Goal: Task Accomplishment & Management: Manage account settings

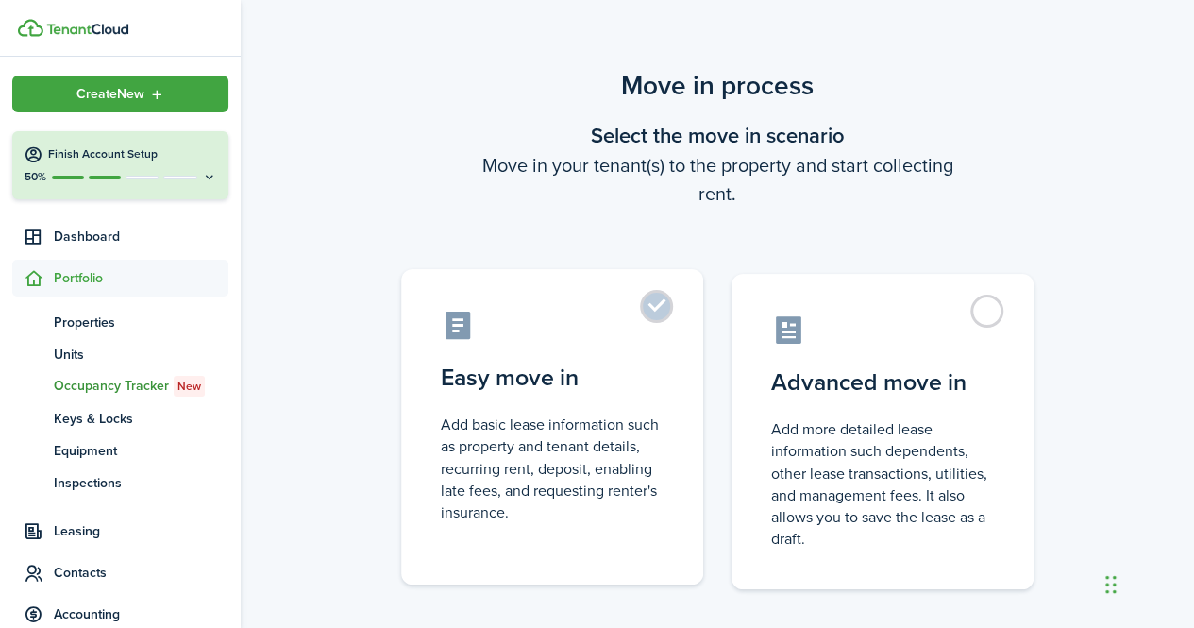
click at [670, 319] on label "Easy move in Add basic lease information such as property and tenant details, r…" at bounding box center [552, 426] width 302 height 315
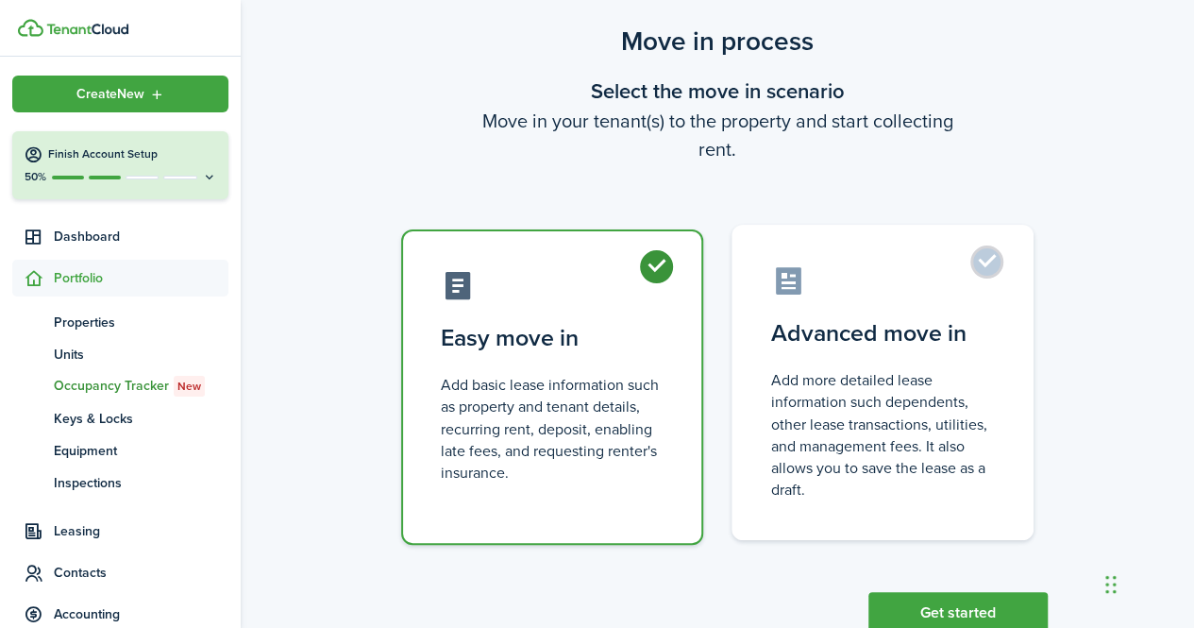
scroll to position [102, 0]
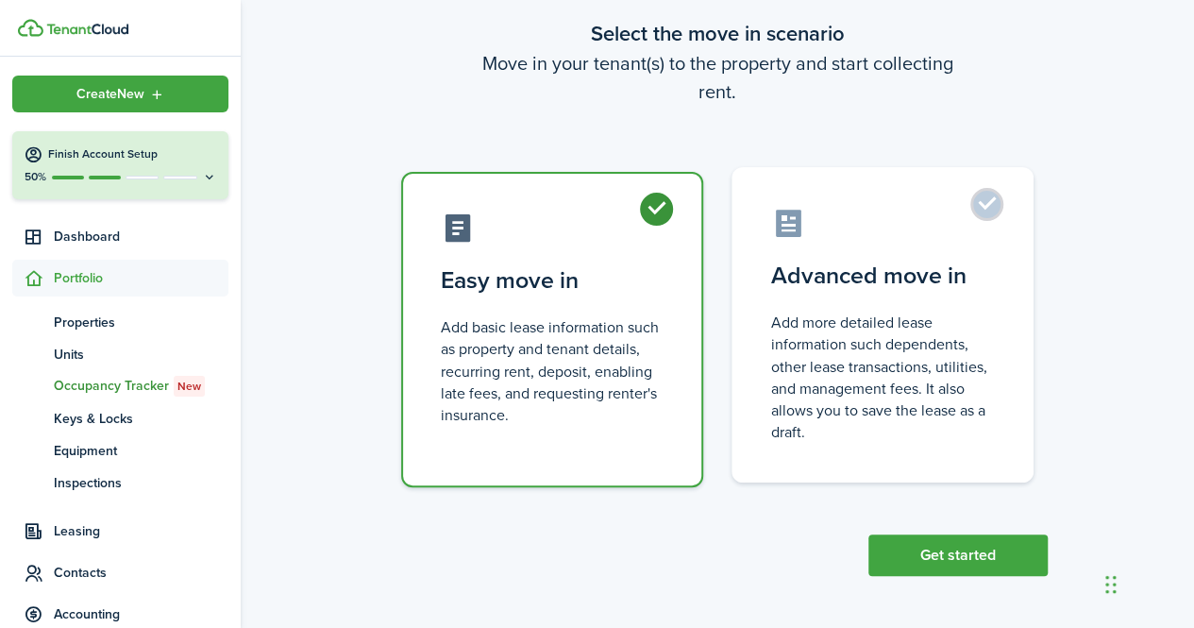
click at [987, 205] on label "Advanced move in Add more detailed lease information such dependents, other lea…" at bounding box center [883, 324] width 302 height 315
radio input "false"
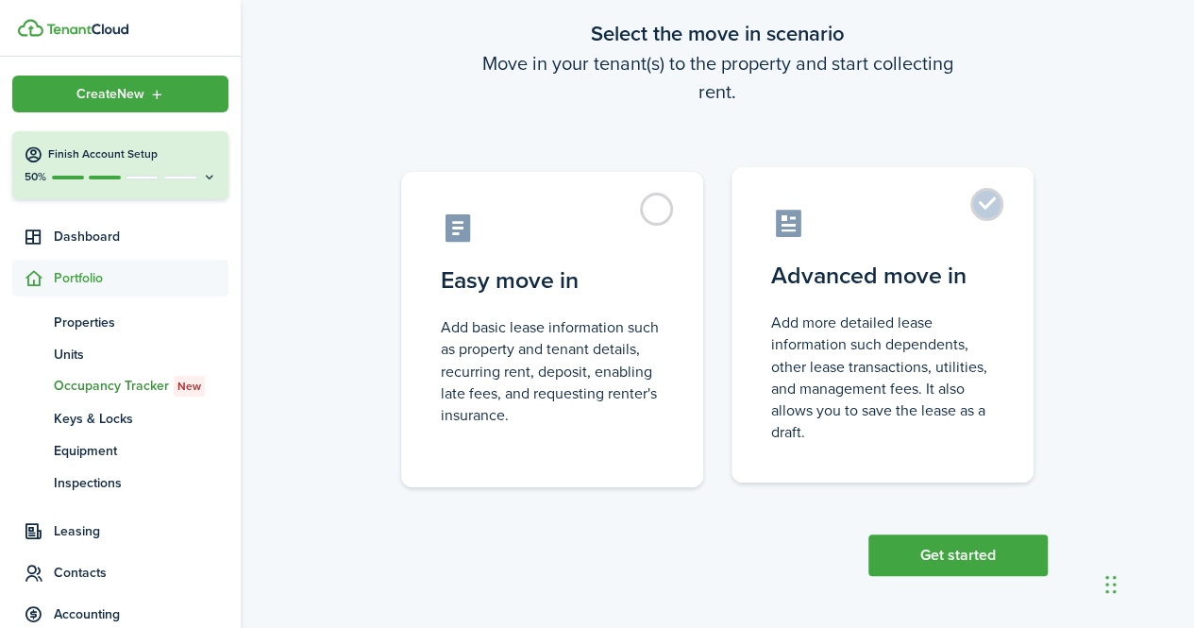
radio input "true"
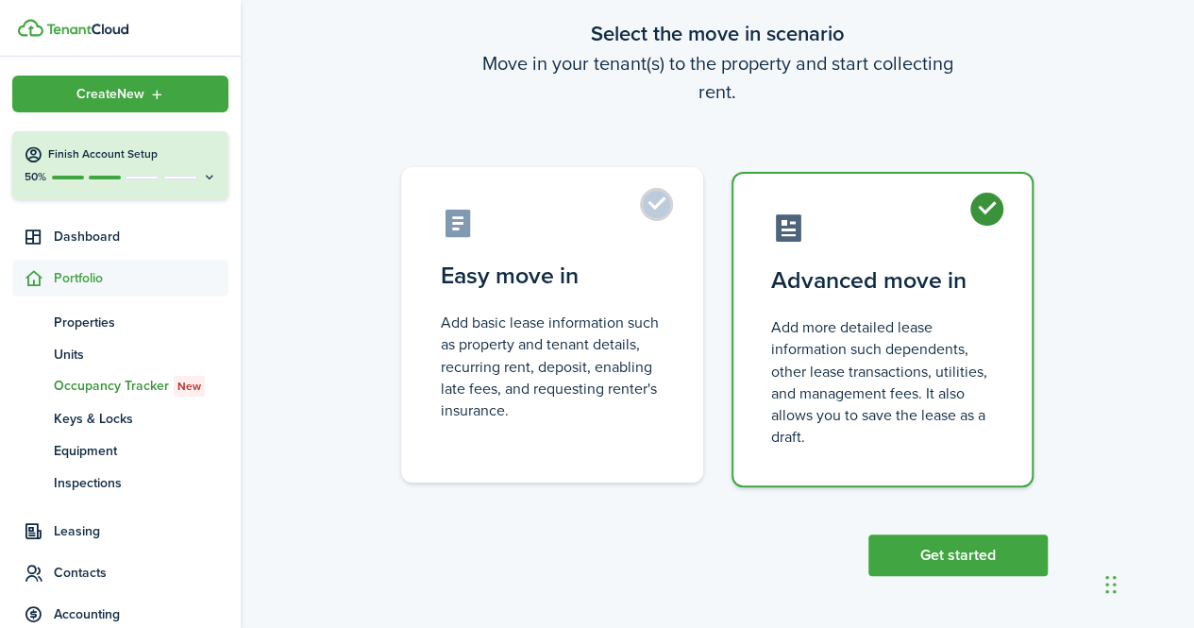
click at [668, 222] on label "Easy move in Add basic lease information such as property and tenant details, r…" at bounding box center [552, 324] width 302 height 315
radio input "true"
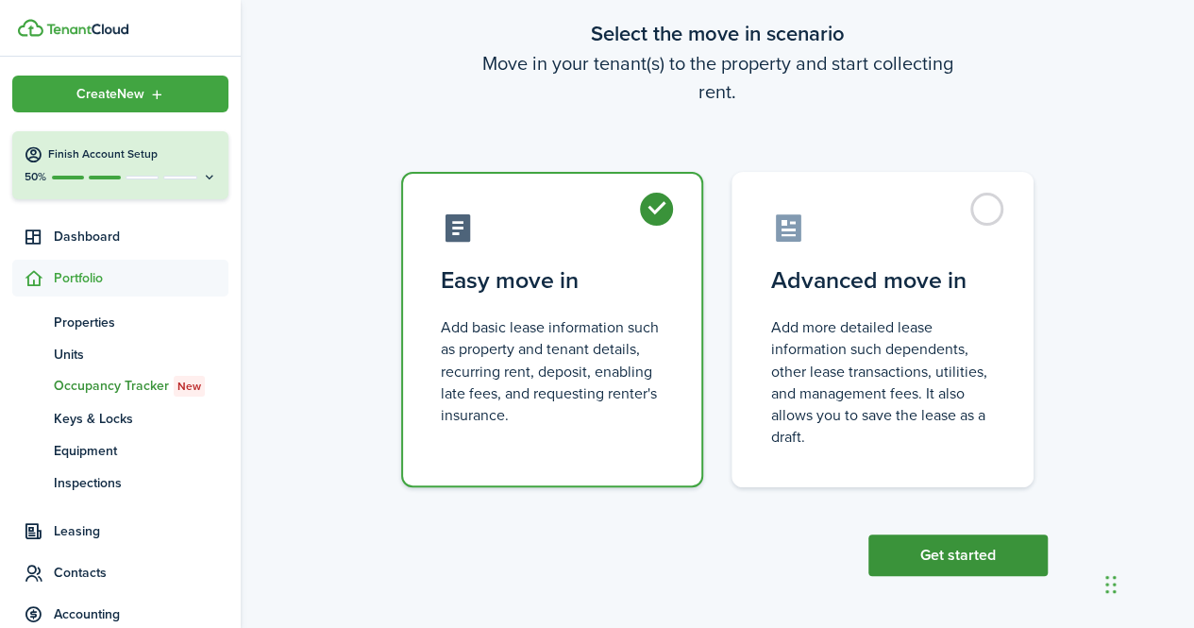
click at [944, 555] on button "Get started" at bounding box center [957, 555] width 179 height 42
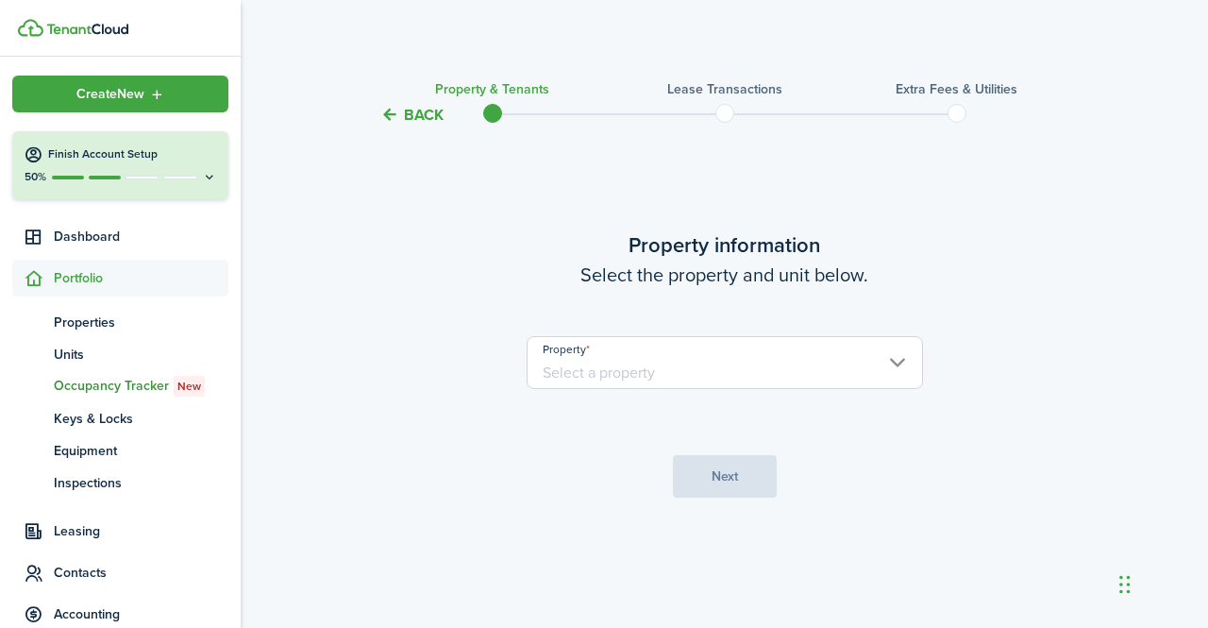
click at [783, 366] on input "Property" at bounding box center [725, 362] width 396 height 53
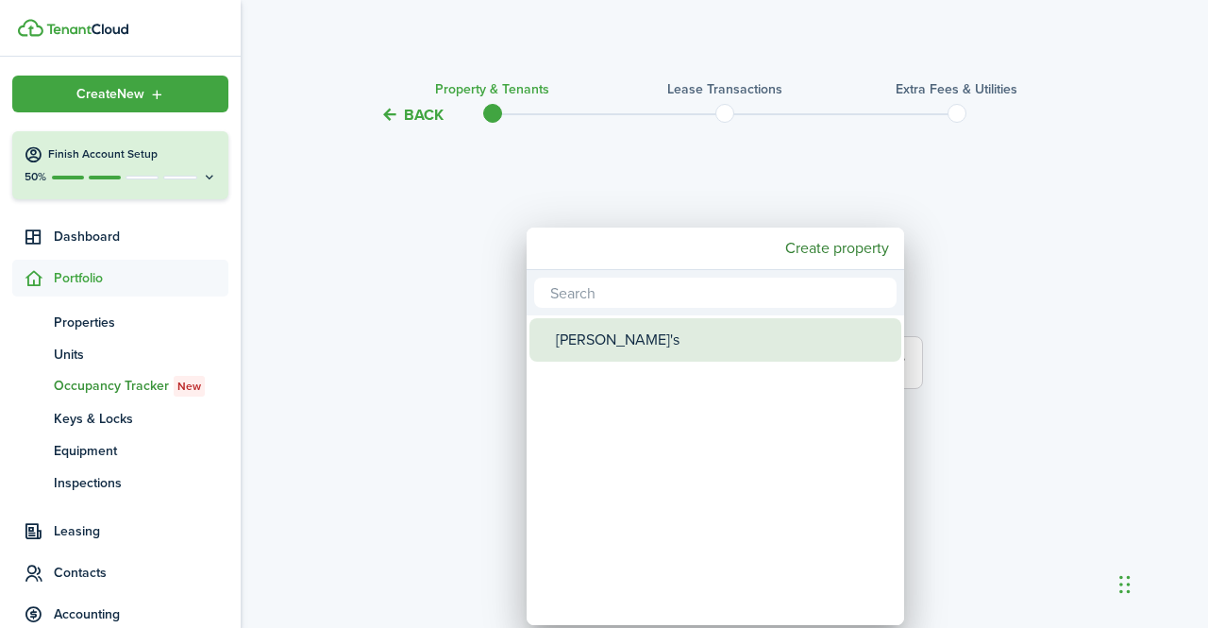
click at [673, 331] on div "[PERSON_NAME]'s" at bounding box center [723, 339] width 334 height 43
type input "[PERSON_NAME]'s"
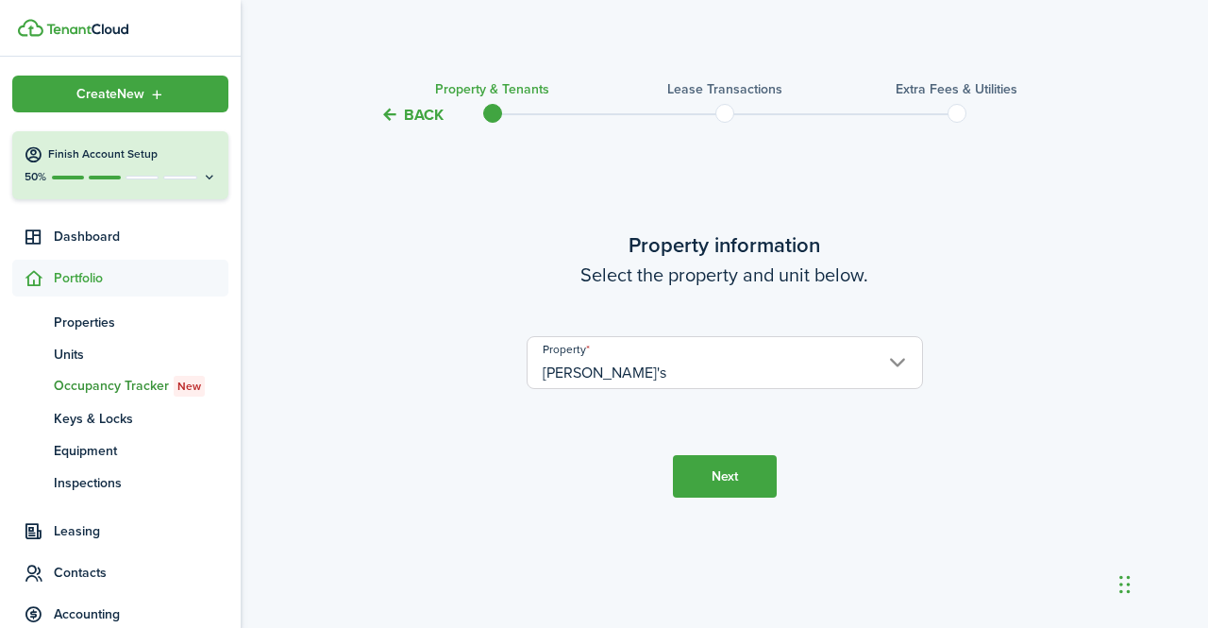
click at [740, 480] on button "Next" at bounding box center [725, 476] width 104 height 42
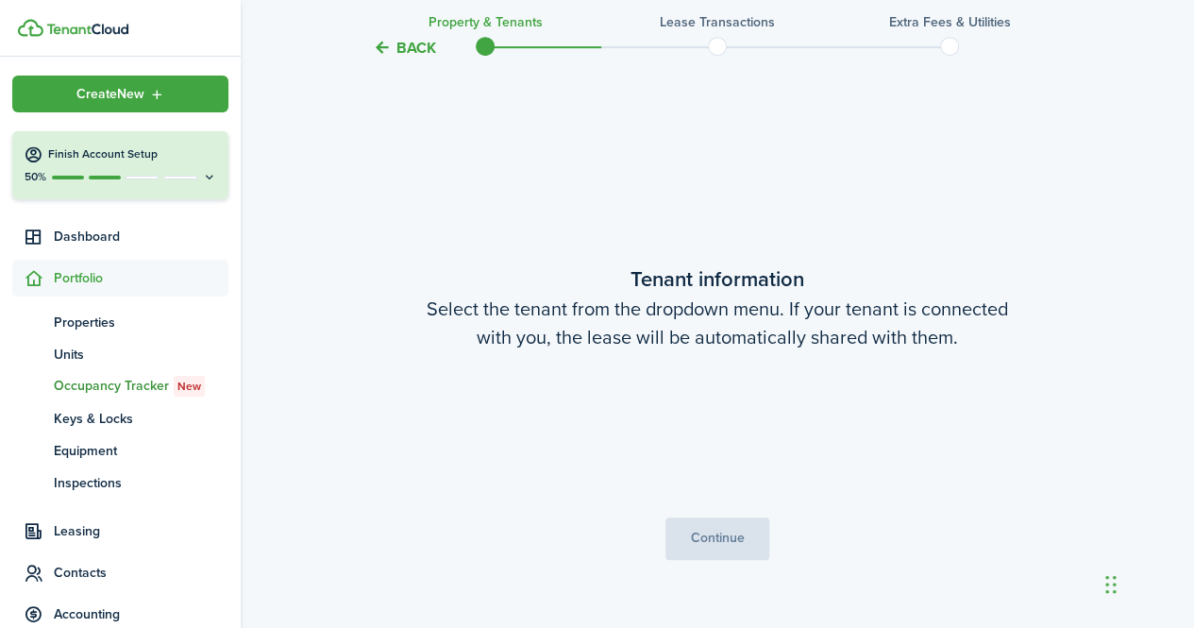
scroll to position [501, 0]
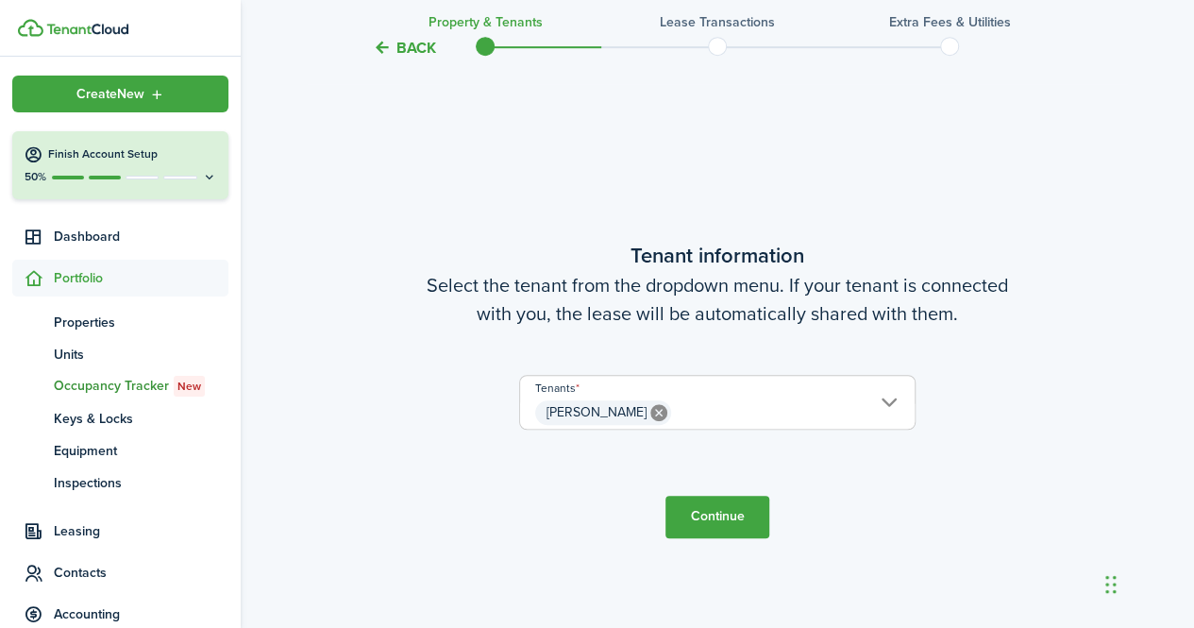
click at [760, 414] on span "[PERSON_NAME]" at bounding box center [717, 412] width 395 height 32
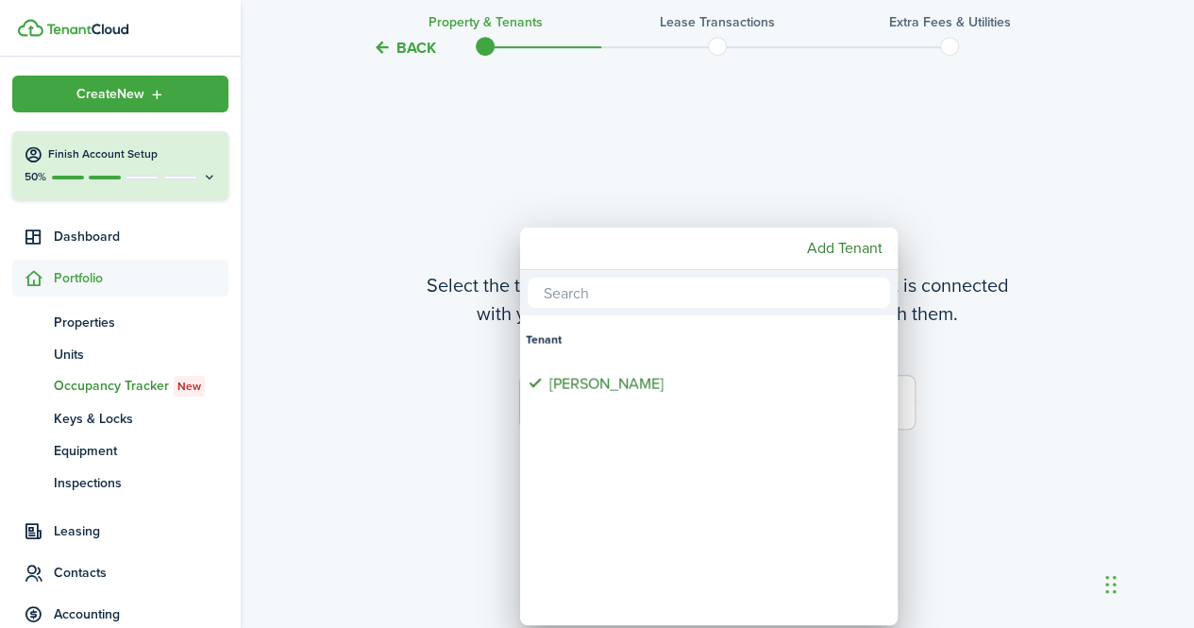
click at [951, 346] on div at bounding box center [597, 314] width 1496 height 930
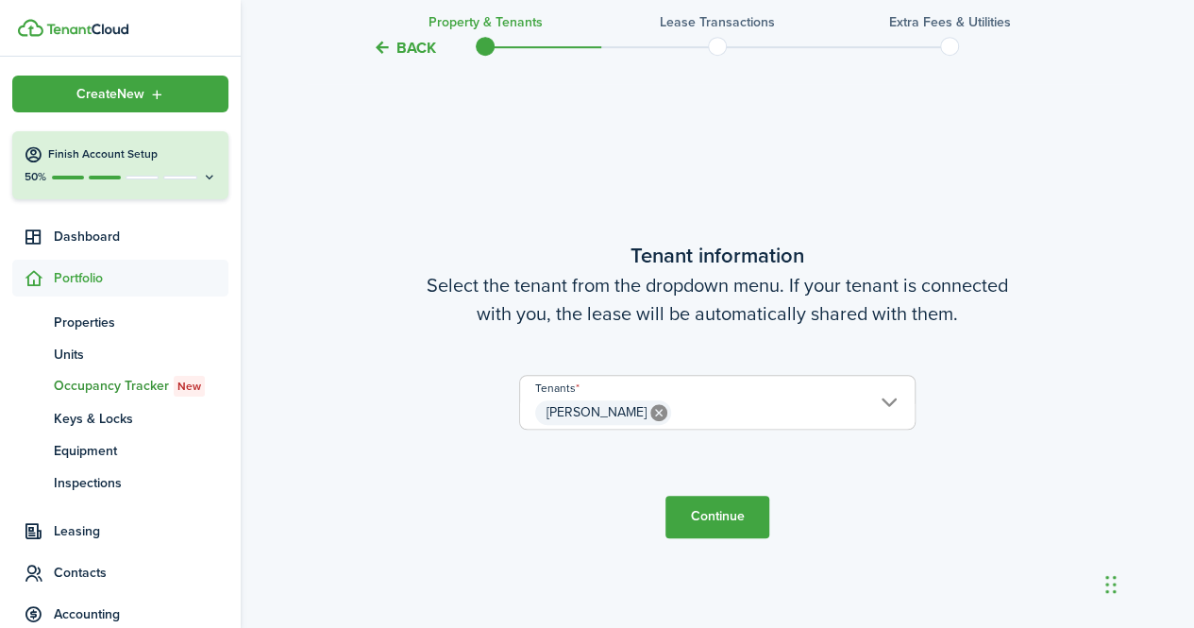
click at [804, 407] on span "[PERSON_NAME]" at bounding box center [717, 412] width 395 height 32
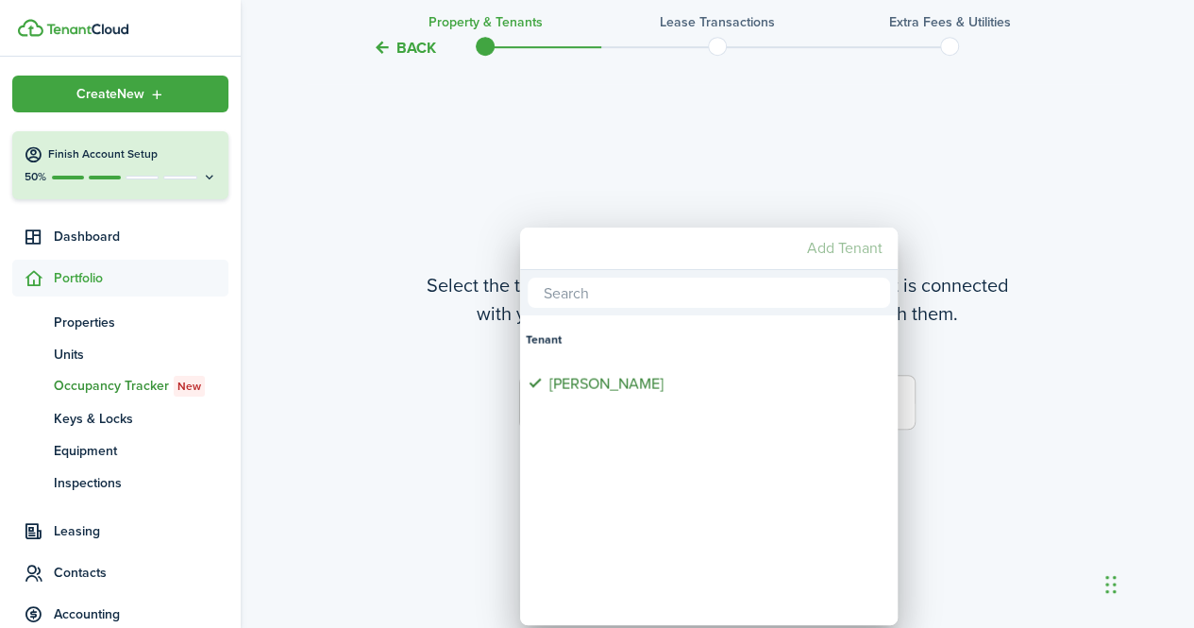
click at [841, 254] on mbsc-button "Add Tenant" at bounding box center [844, 248] width 91 height 34
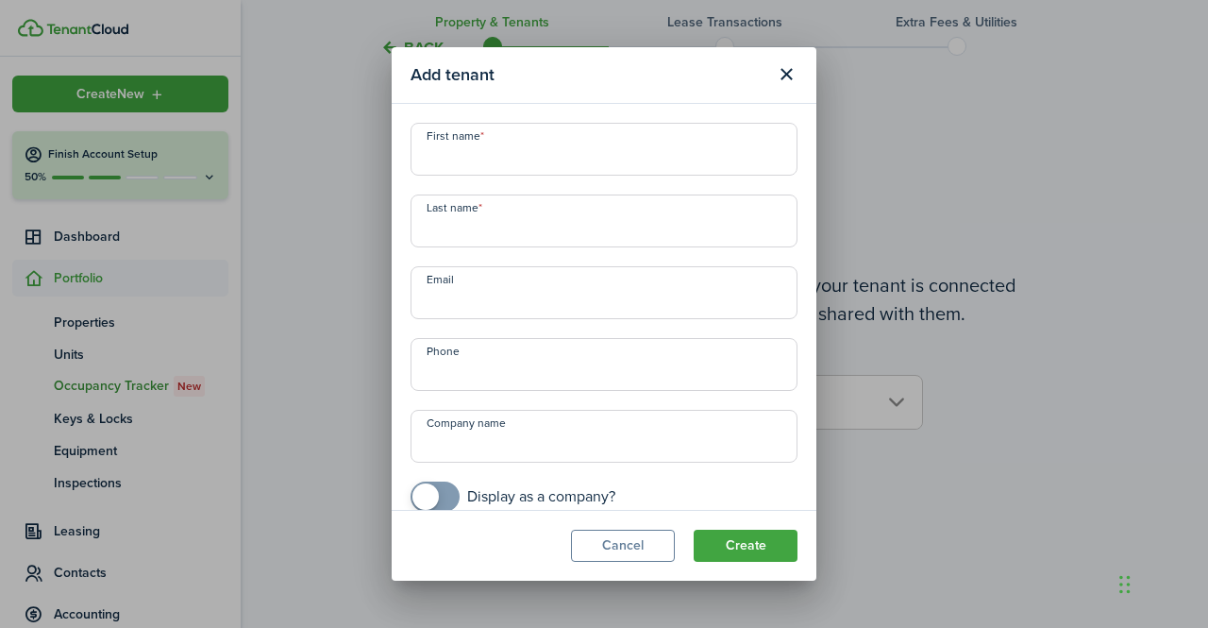
click at [604, 124] on input "First name" at bounding box center [604, 149] width 387 height 53
type input "[PERSON_NAME]"
click at [756, 540] on button "Create" at bounding box center [746, 546] width 104 height 32
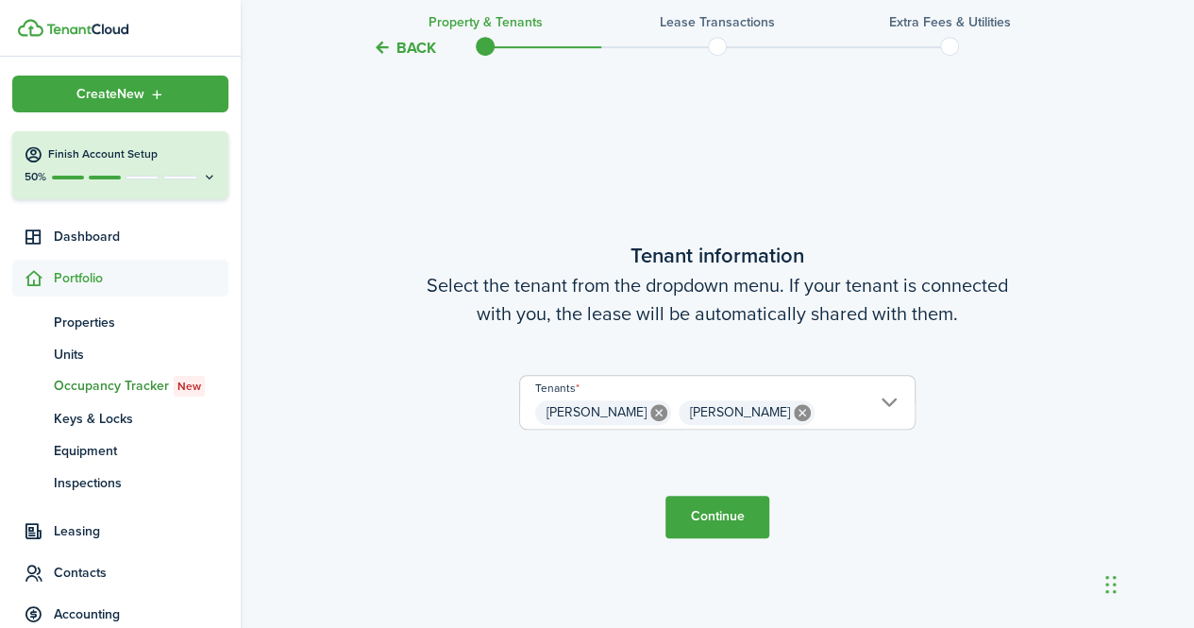
click at [747, 511] on button "Continue" at bounding box center [717, 517] width 104 height 42
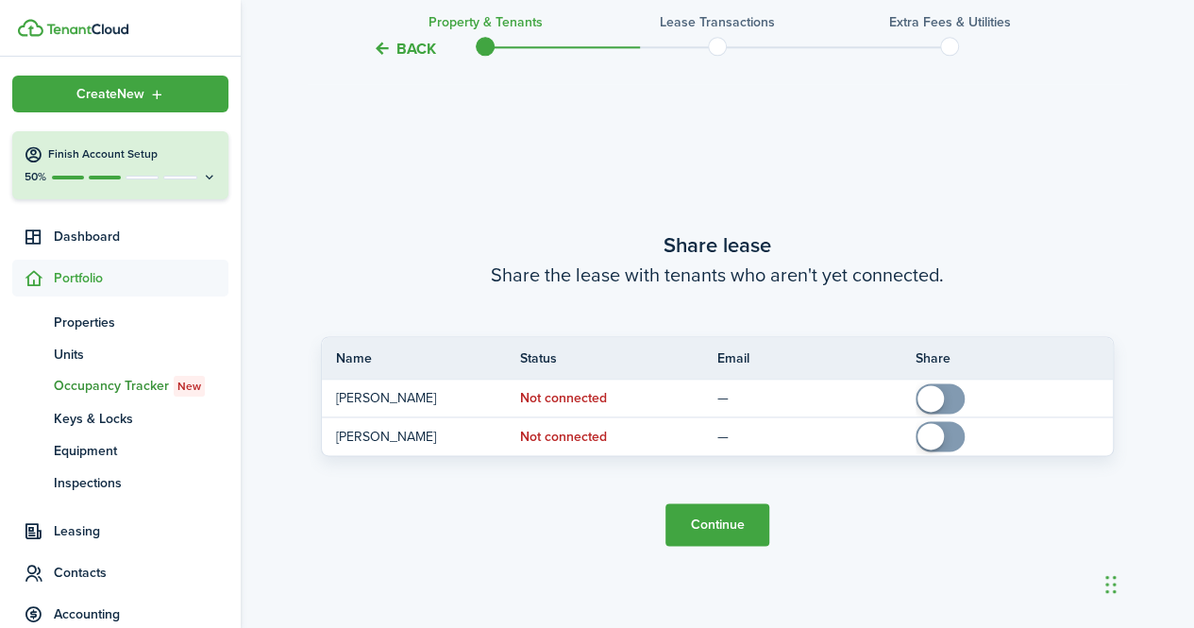
scroll to position [1129, 0]
click at [721, 521] on button "Continue" at bounding box center [717, 525] width 104 height 42
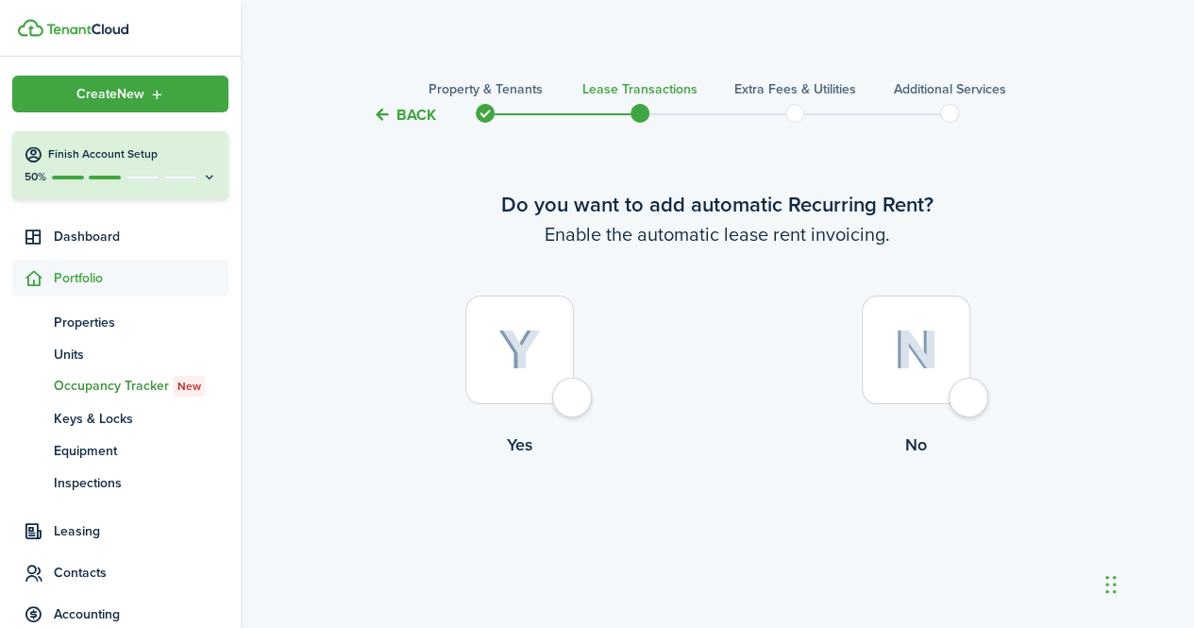
click at [574, 395] on div at bounding box center [519, 349] width 109 height 109
radio input "true"
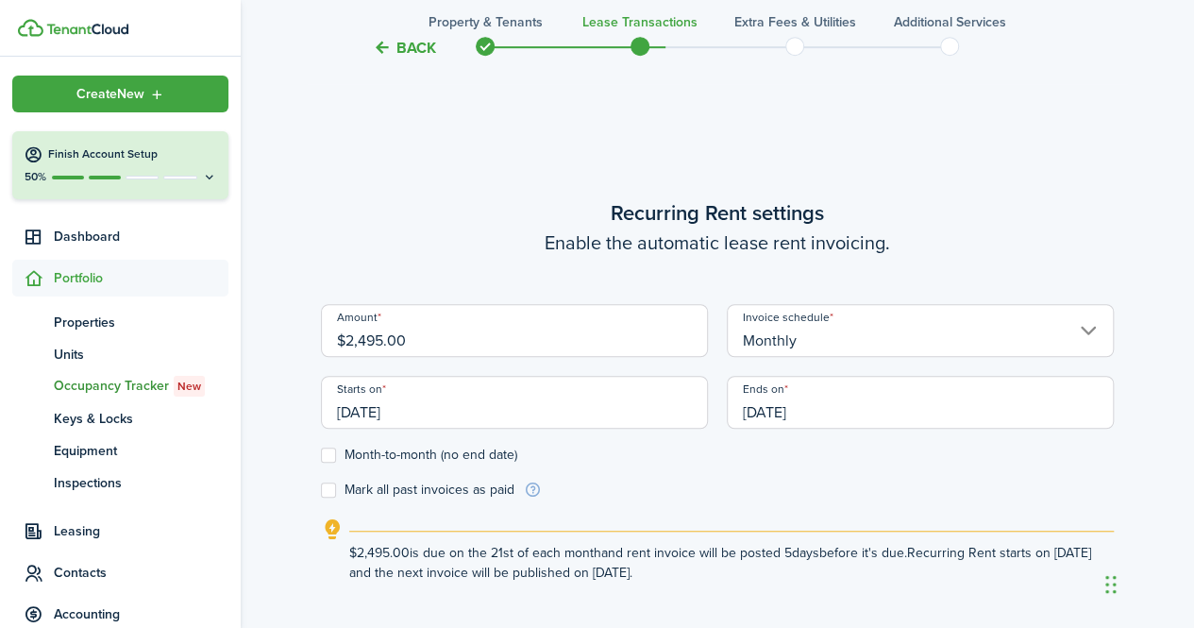
scroll to position [519, 0]
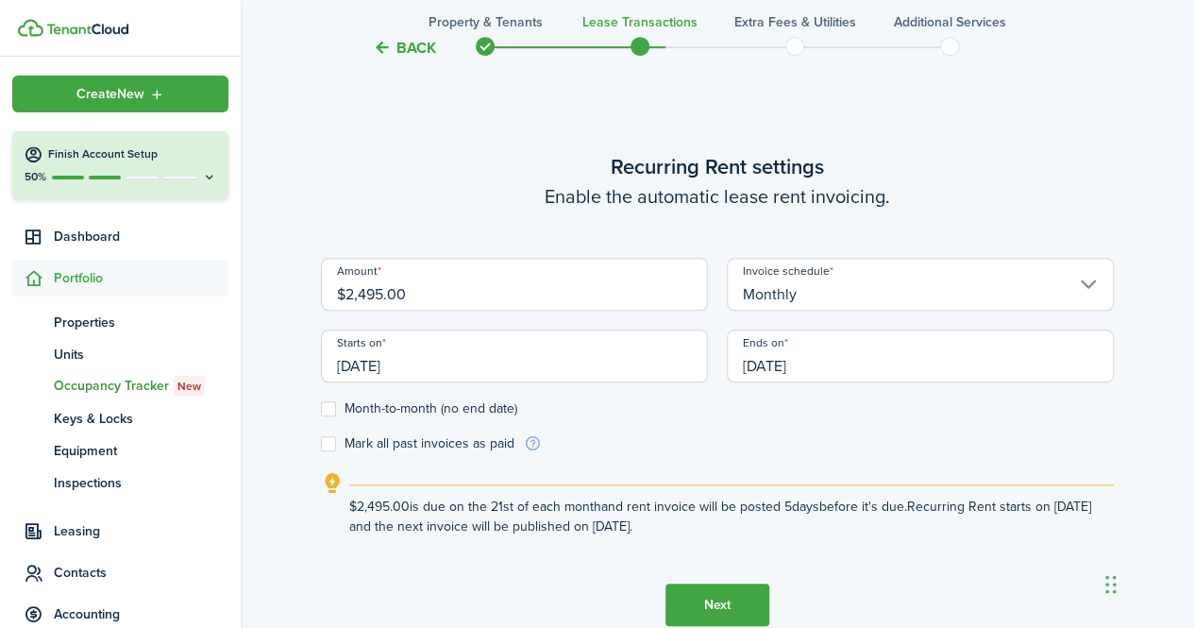
click at [479, 375] on input "[DATE]" at bounding box center [514, 355] width 387 height 53
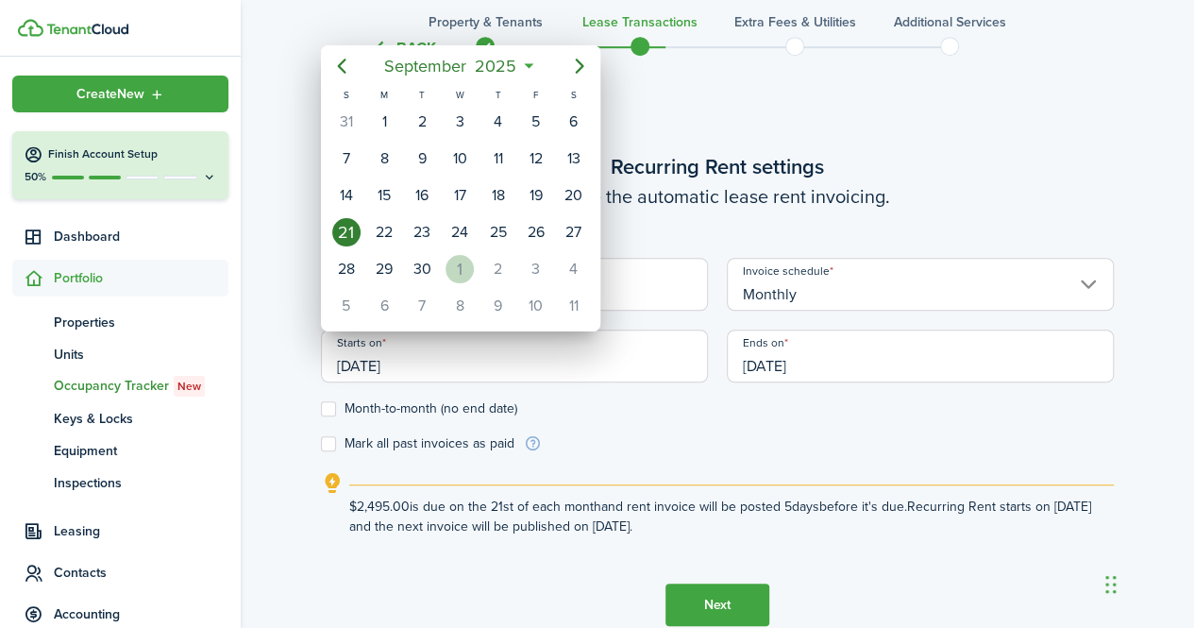
click at [463, 260] on div "1" at bounding box center [460, 269] width 28 height 28
type input "[DATE]"
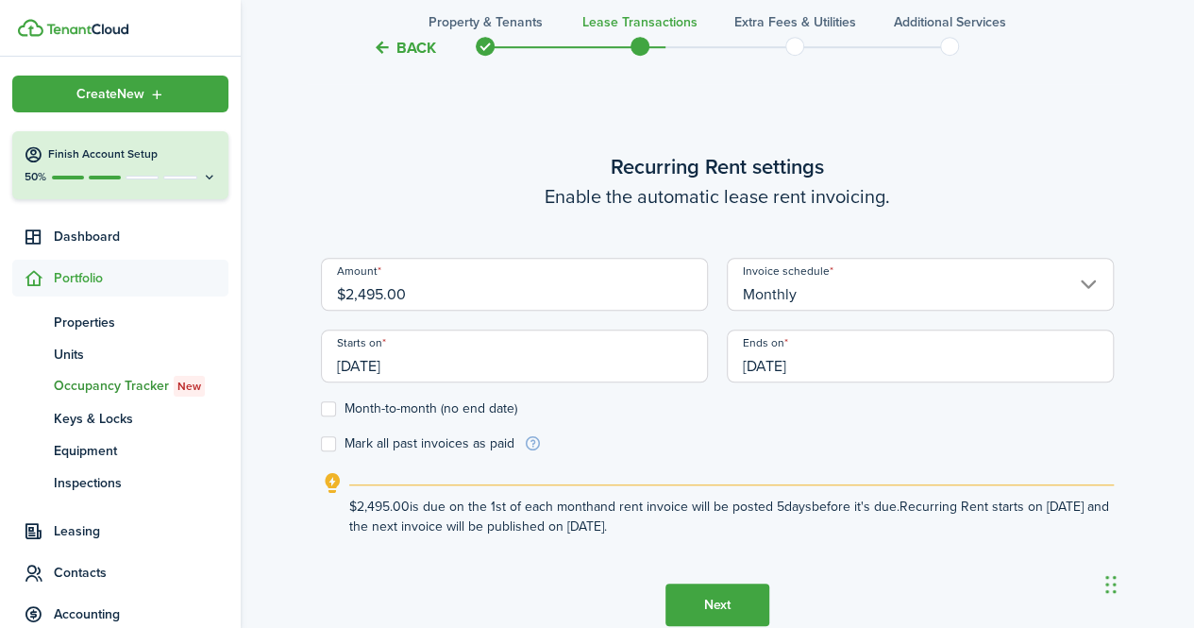
click at [778, 363] on input "[DATE]" at bounding box center [920, 355] width 387 height 53
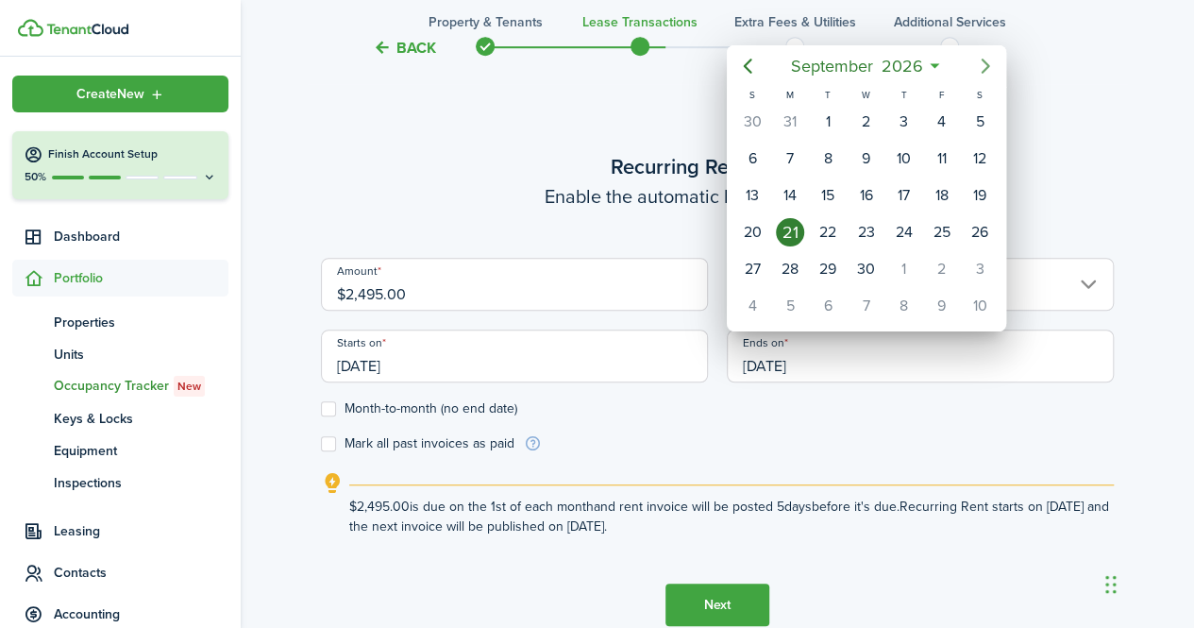
click at [989, 76] on icon "Next page" at bounding box center [985, 66] width 23 height 23
click at [976, 262] on div "31" at bounding box center [980, 269] width 28 height 28
type input "[DATE]"
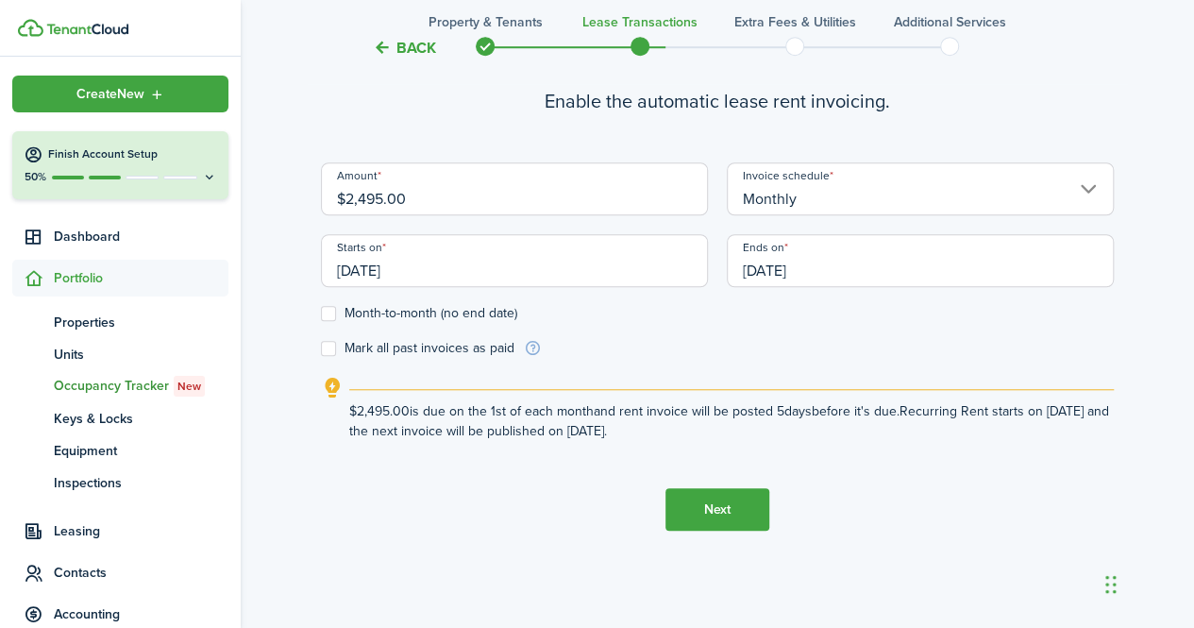
scroll to position [615, 0]
click at [697, 509] on button "Next" at bounding box center [717, 508] width 104 height 42
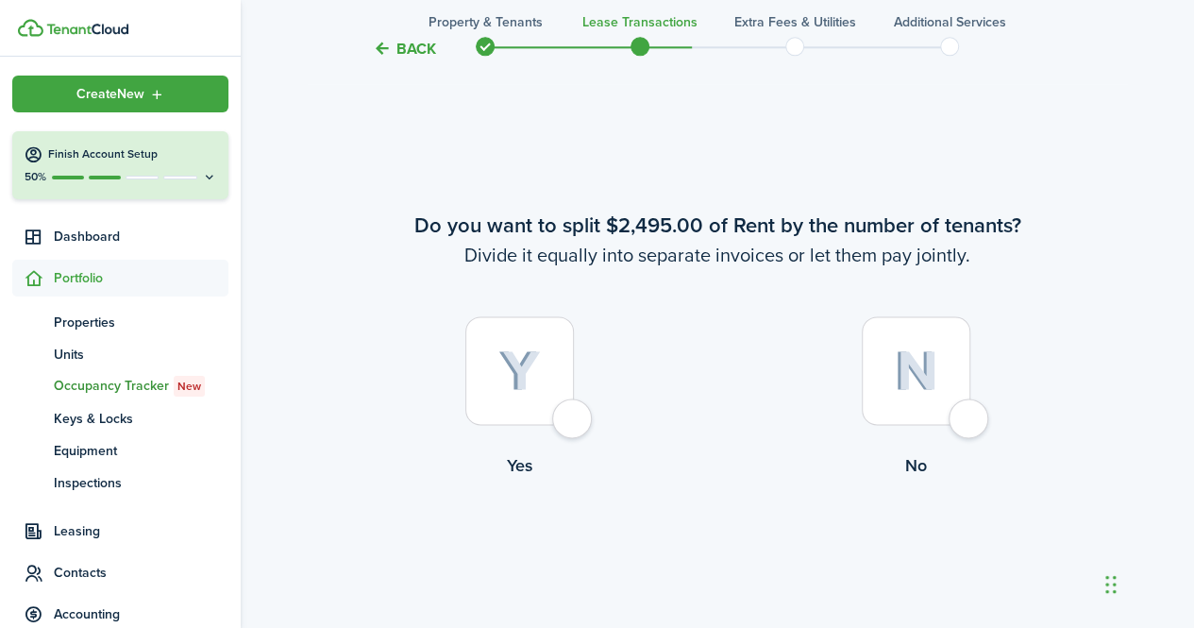
scroll to position [1147, 0]
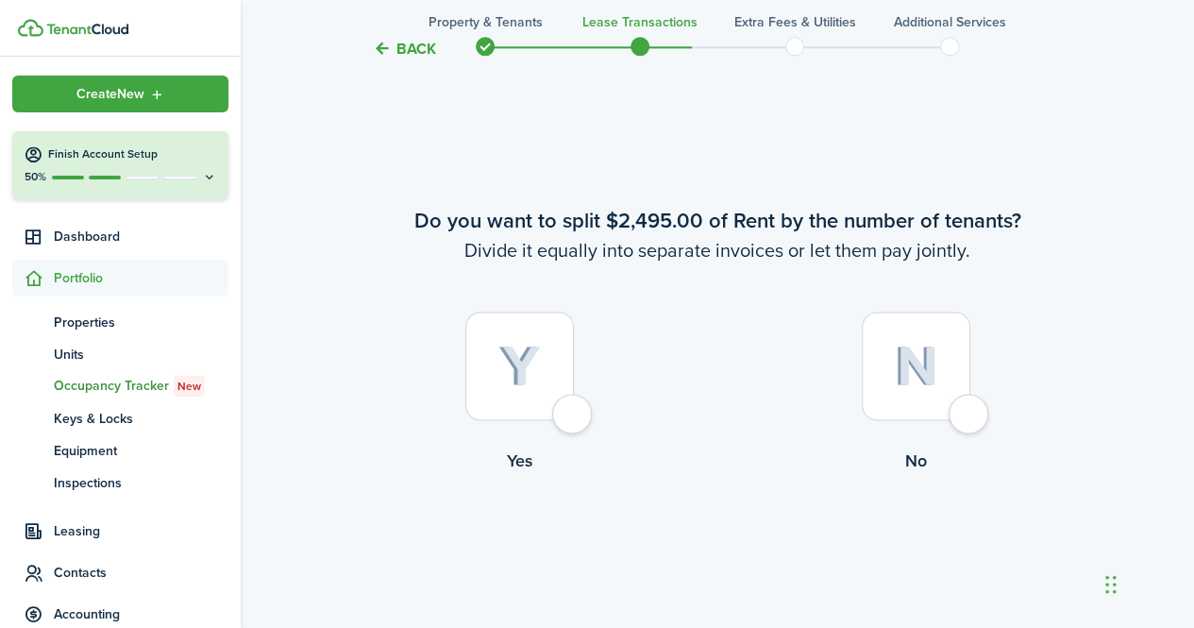
click at [970, 407] on div at bounding box center [916, 365] width 109 height 109
radio input "true"
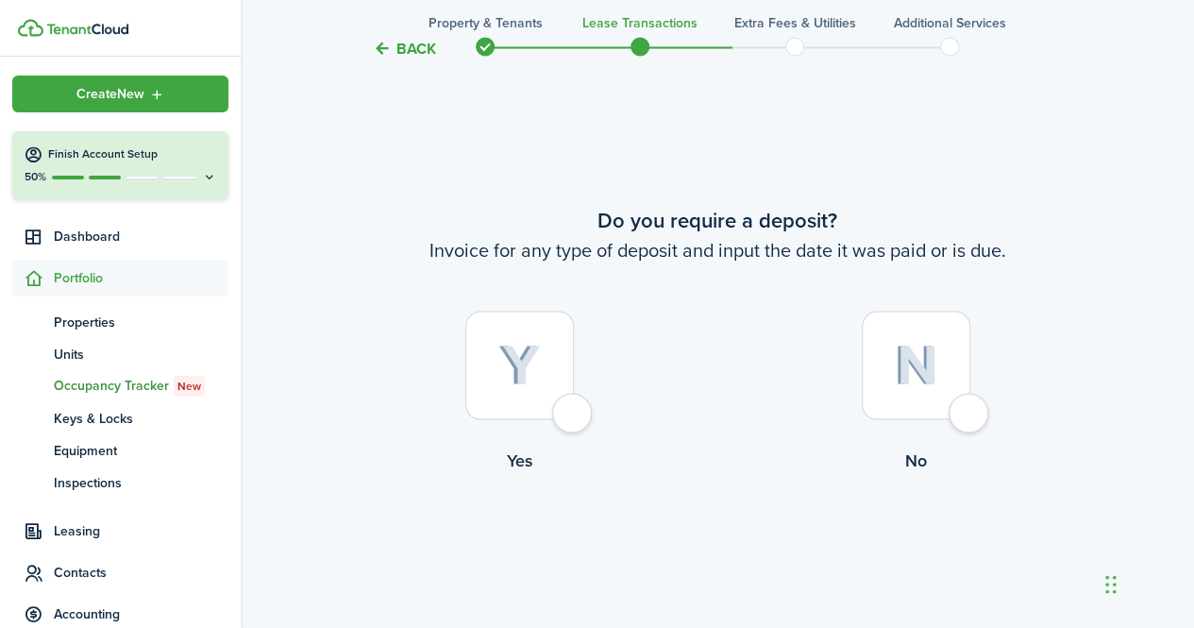
scroll to position [1774, 0]
click at [548, 414] on div at bounding box center [519, 365] width 109 height 109
radio input "true"
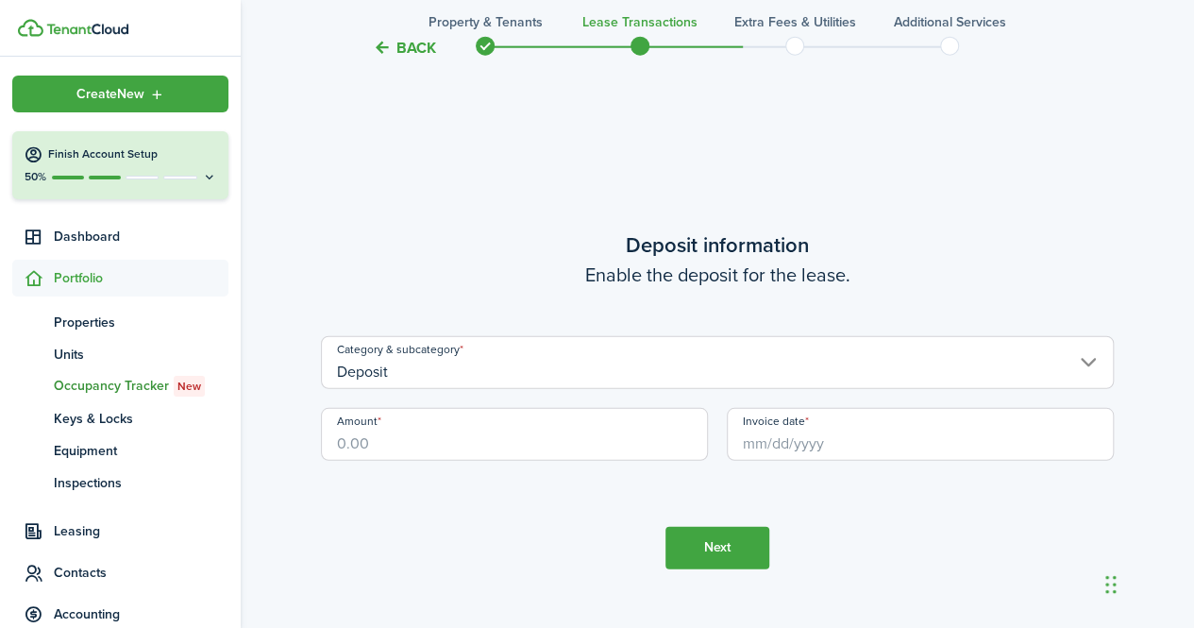
scroll to position [2403, 0]
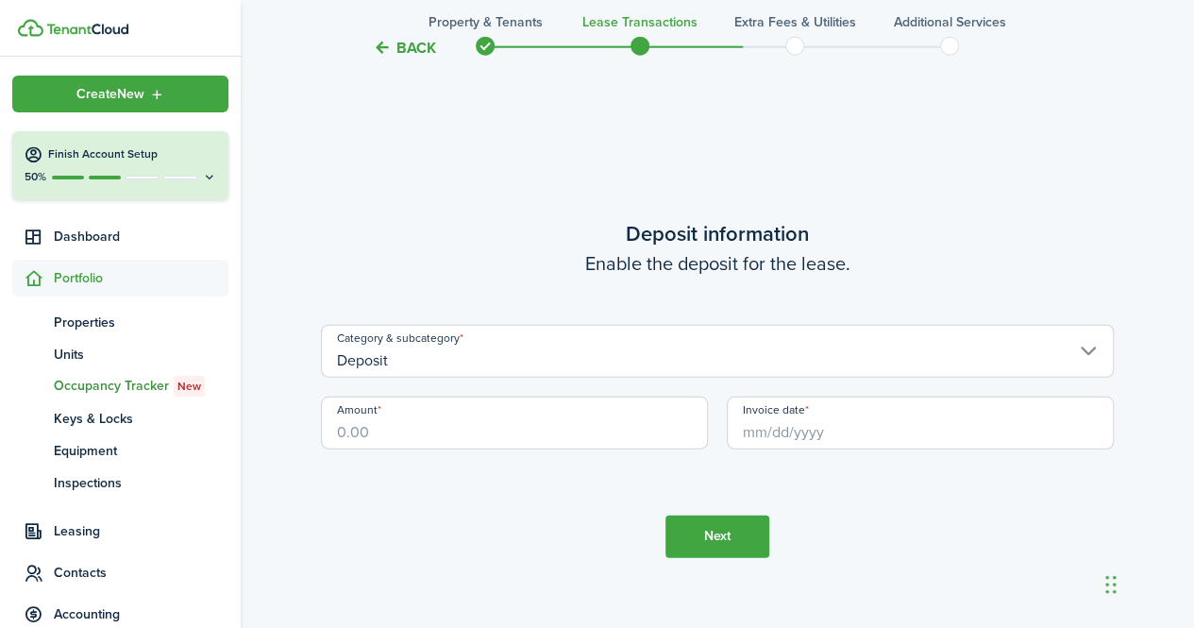
click at [485, 416] on input "Amount" at bounding box center [514, 422] width 387 height 53
click at [783, 435] on input "Invoice date" at bounding box center [920, 422] width 387 height 53
type input "$2,195.00"
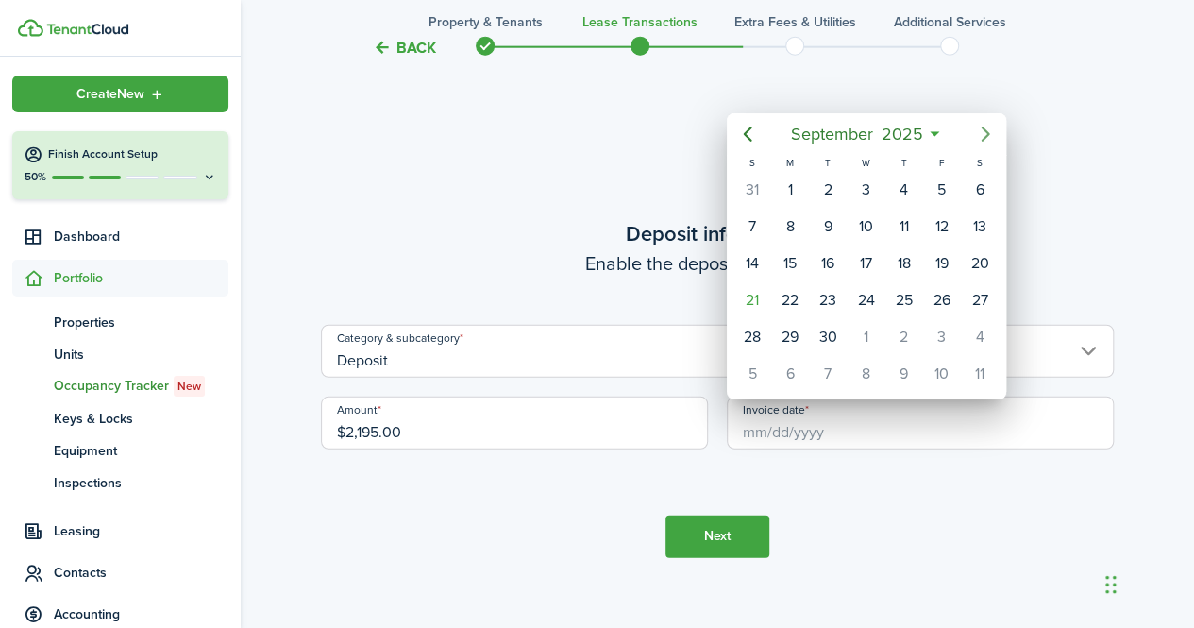
click at [977, 143] on icon "Next page" at bounding box center [985, 134] width 23 height 23
click at [859, 182] on div "1" at bounding box center [865, 190] width 28 height 28
type input "[DATE]"
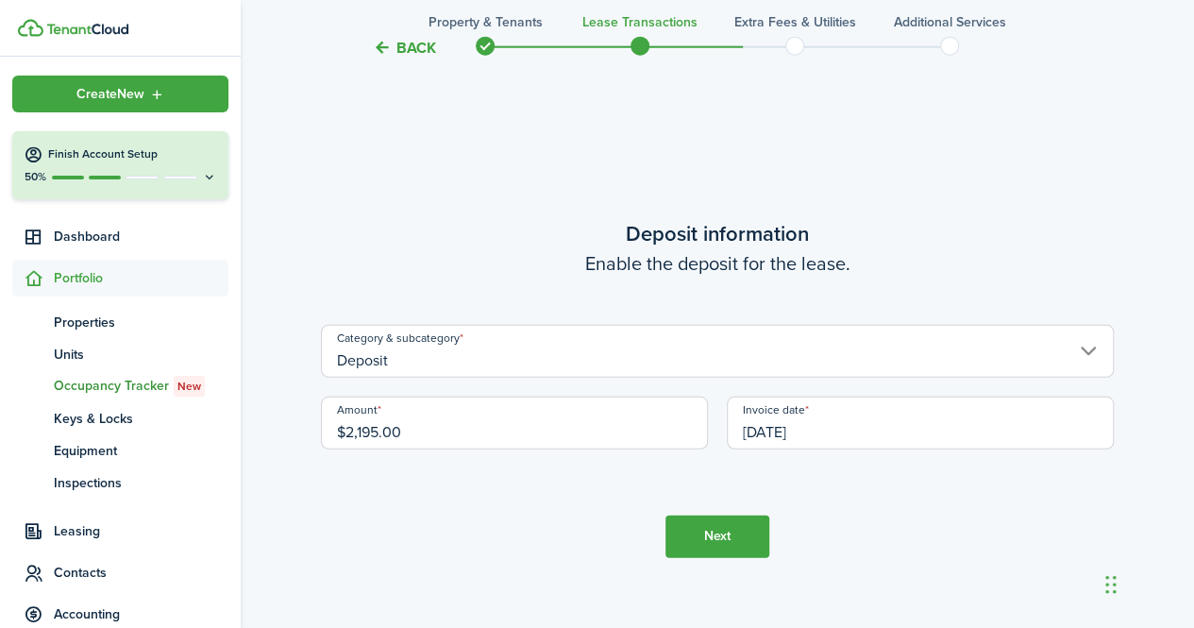
click at [888, 512] on tc-wizard-step "Deposit information Enable the deposit for the lease. Category & subcategory De…" at bounding box center [717, 388] width 793 height 628
click at [725, 535] on button "Next" at bounding box center [717, 536] width 104 height 42
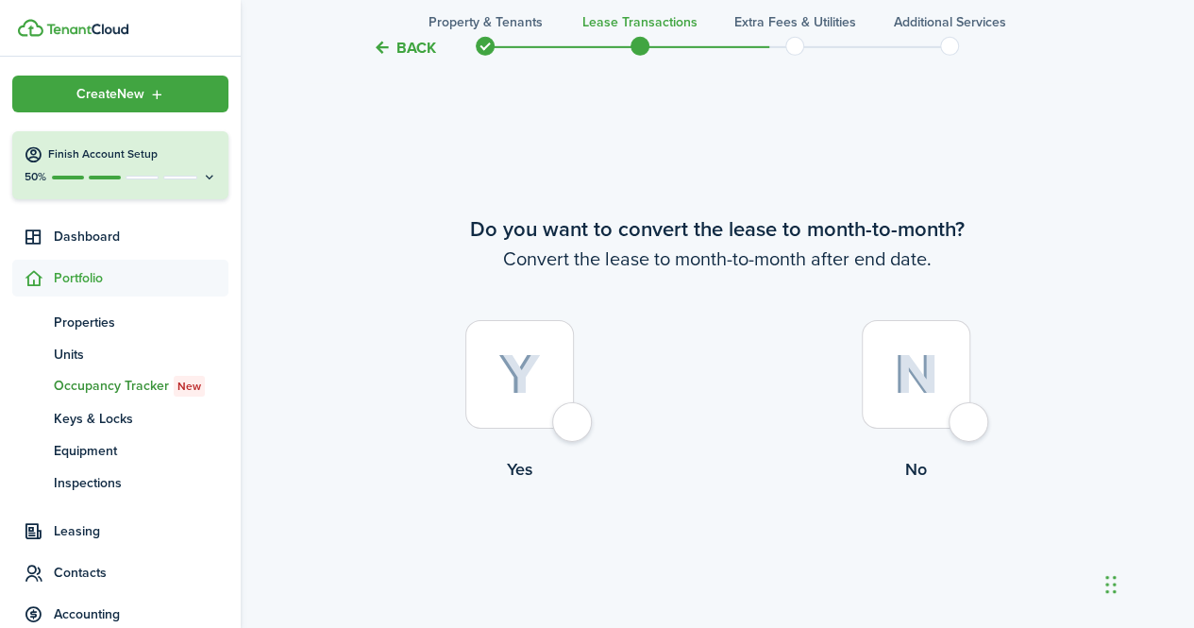
scroll to position [3031, 0]
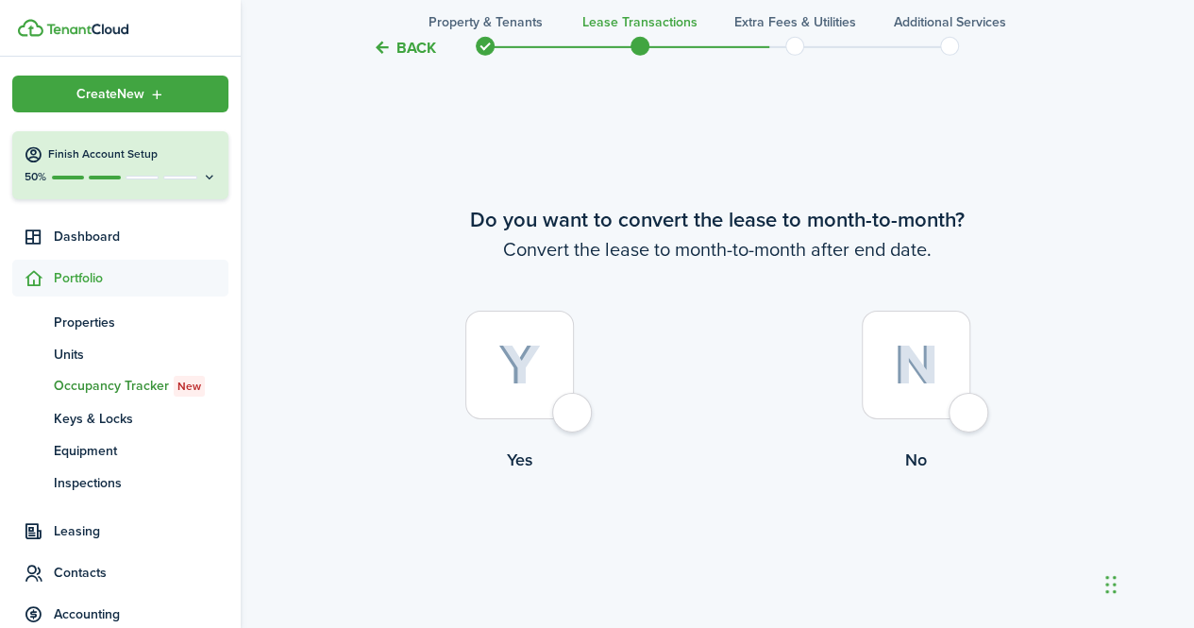
click at [574, 409] on div at bounding box center [519, 365] width 109 height 109
radio input "true"
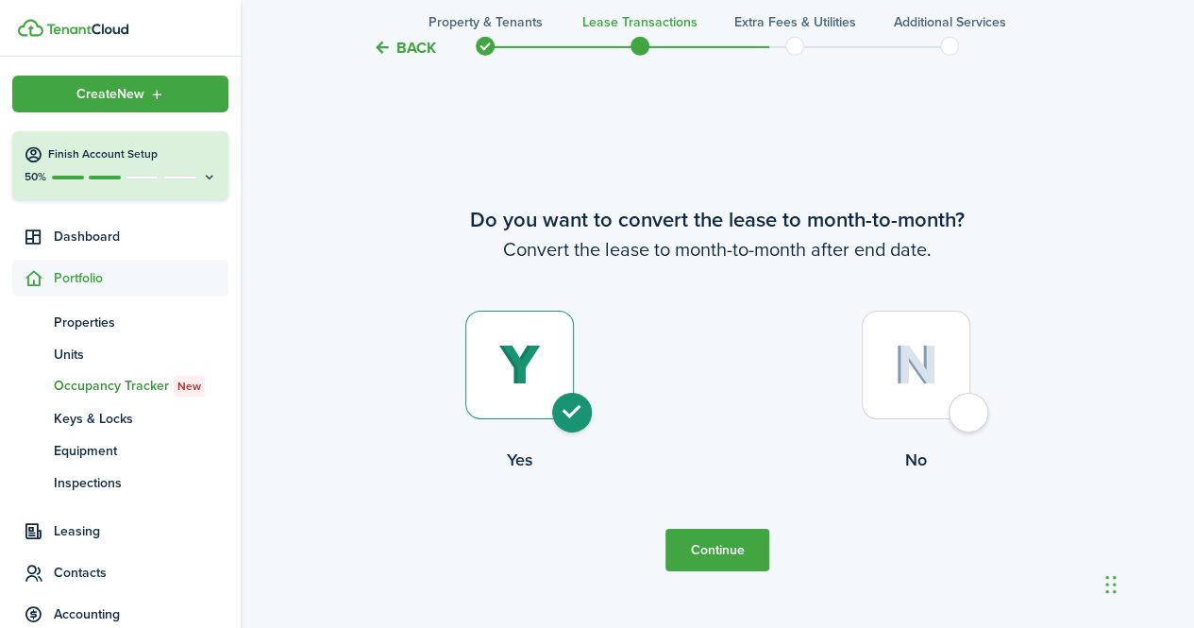
click at [774, 562] on tc-wizard-step "Do you want to convert the lease to month-to-month? Convert the lease to month-…" at bounding box center [717, 388] width 793 height 628
click at [754, 555] on button "Continue" at bounding box center [717, 550] width 104 height 42
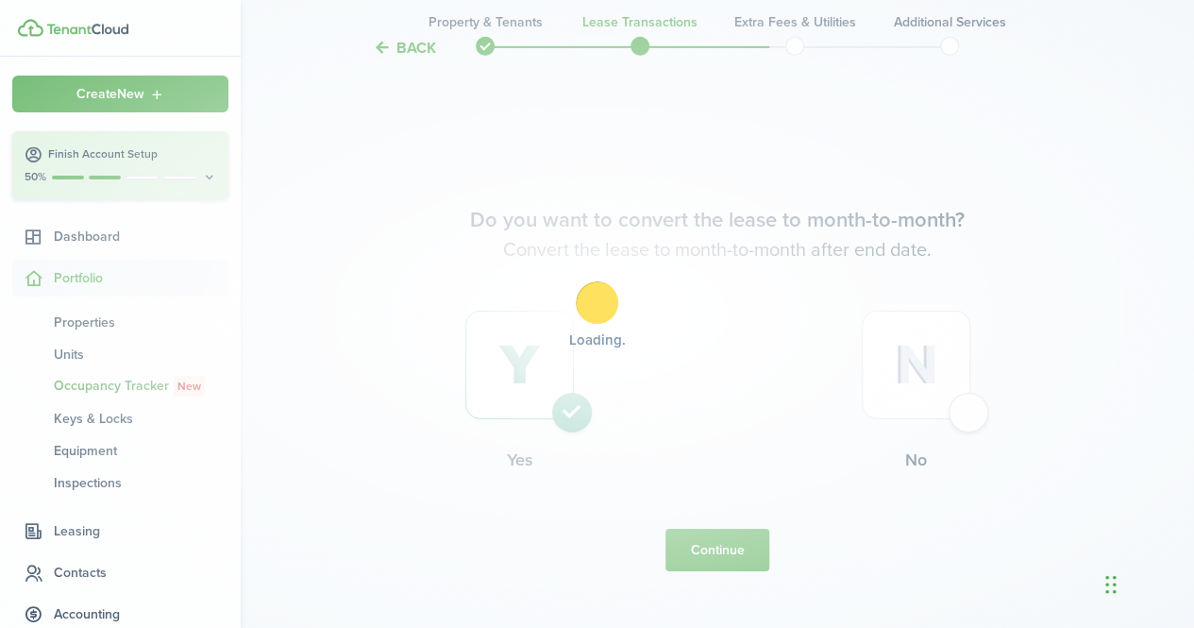
scroll to position [0, 0]
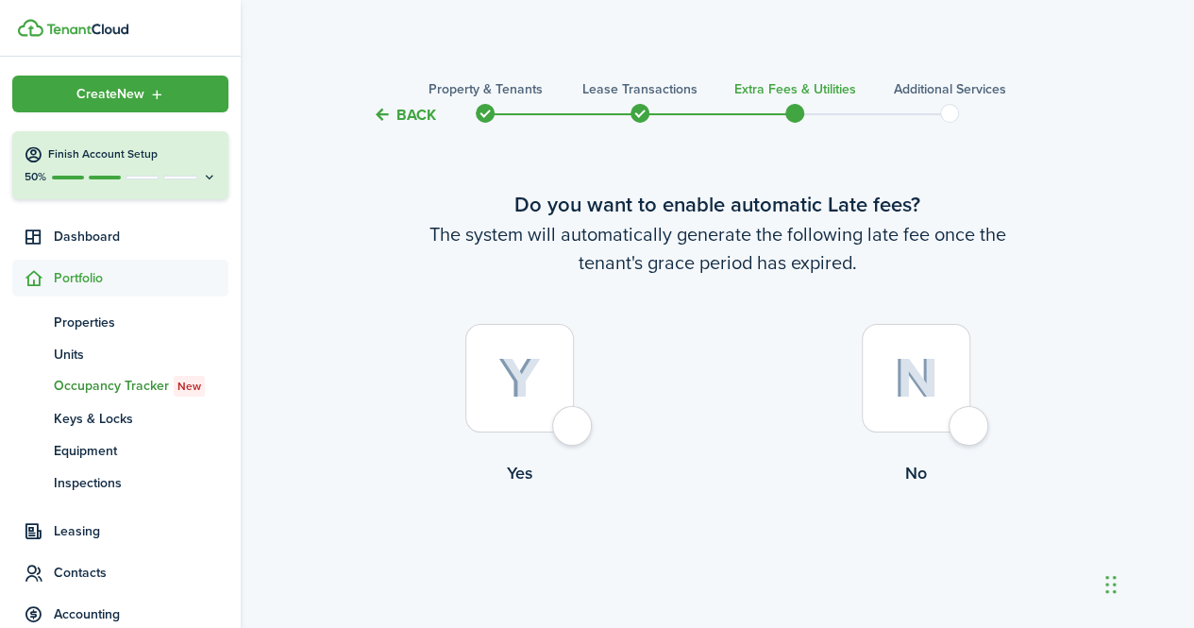
click at [574, 420] on div at bounding box center [519, 378] width 109 height 109
radio input "true"
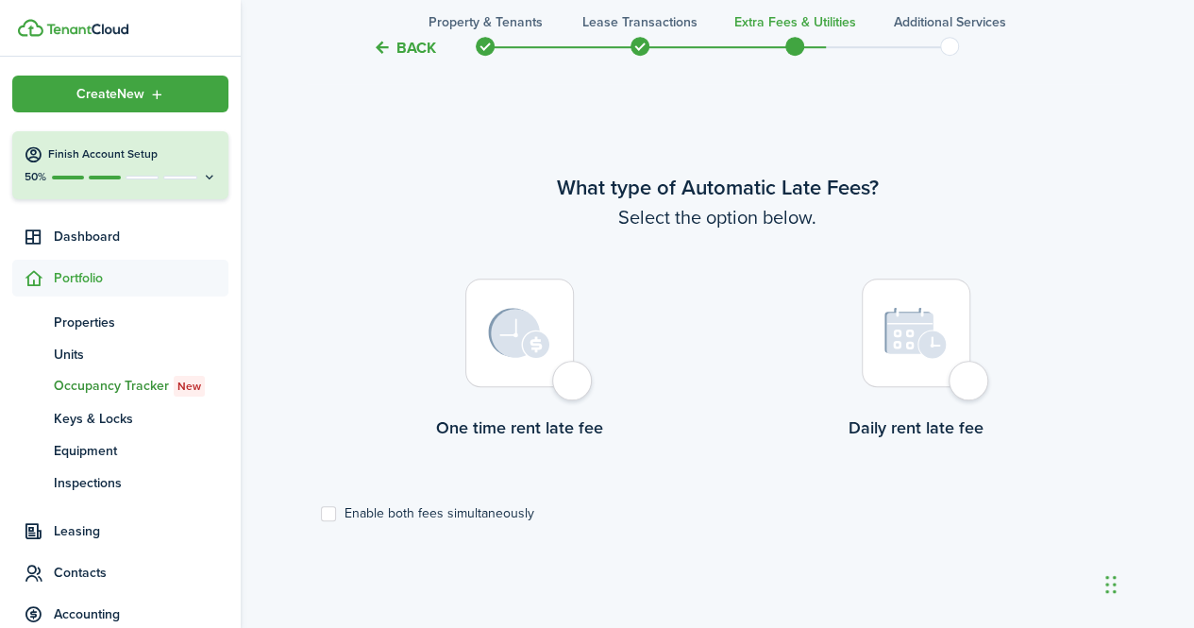
scroll to position [547, 0]
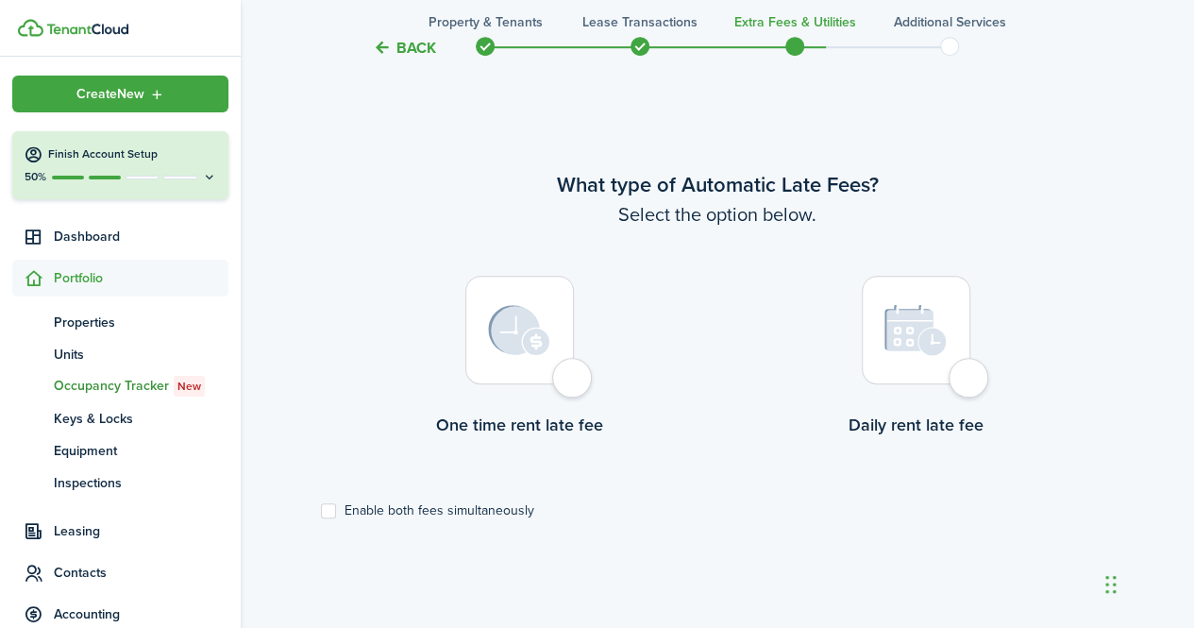
click at [574, 384] on div at bounding box center [519, 330] width 109 height 109
radio input "true"
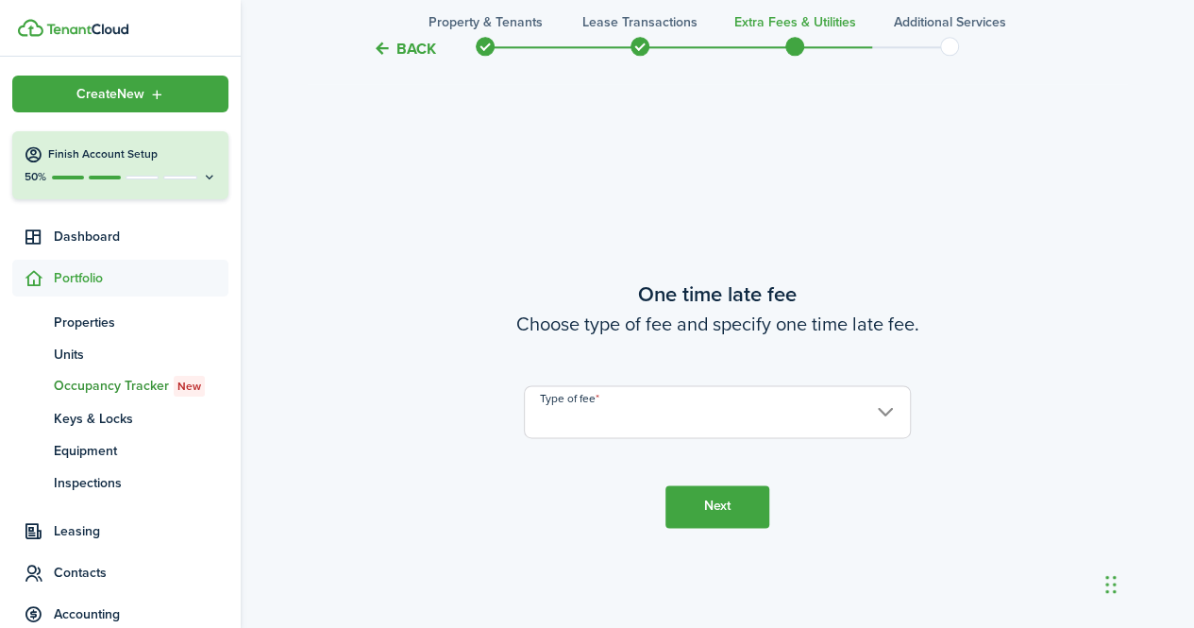
scroll to position [1175, 0]
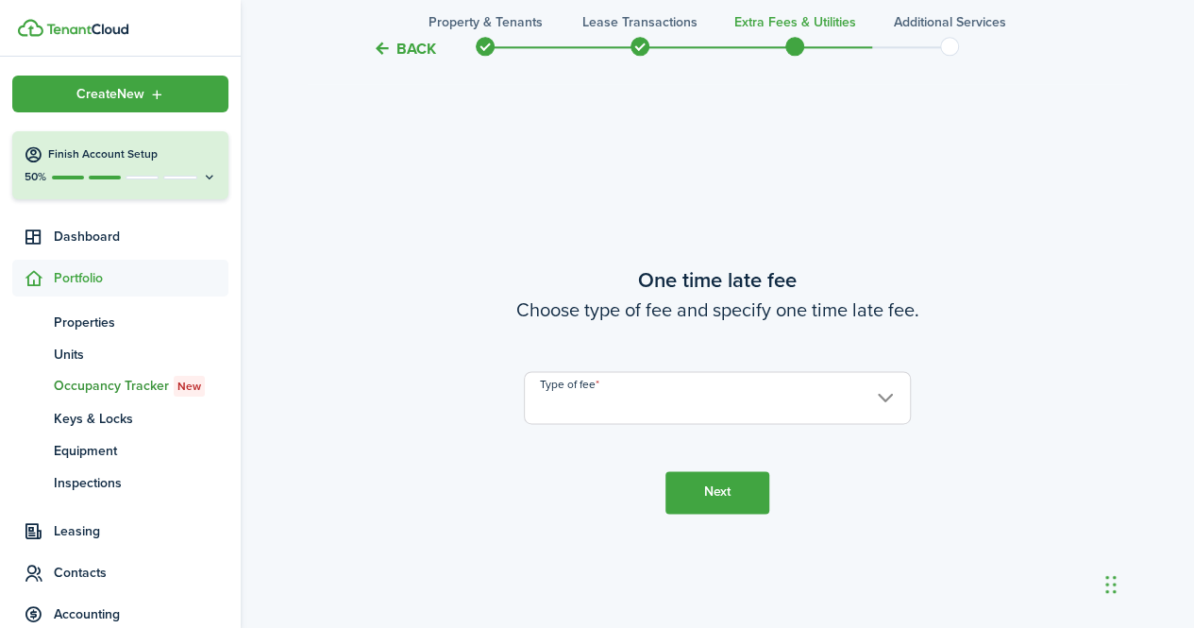
click at [659, 391] on input "Type of fee" at bounding box center [717, 397] width 387 height 53
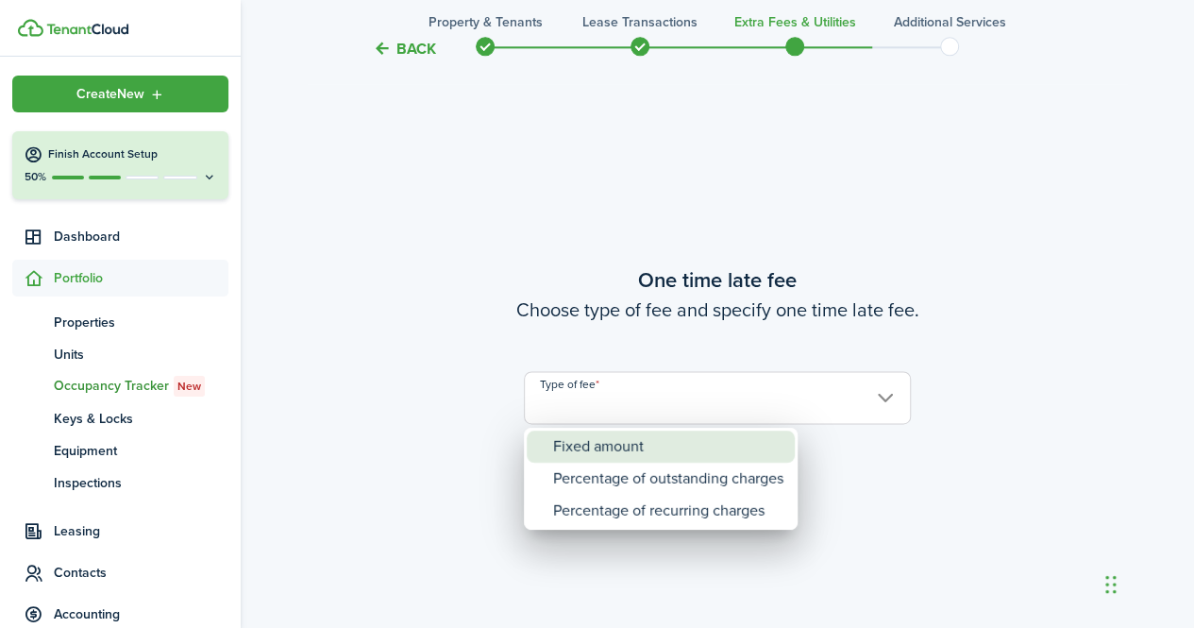
click at [623, 445] on div "Fixed amount" at bounding box center [668, 446] width 230 height 32
type input "Fixed amount"
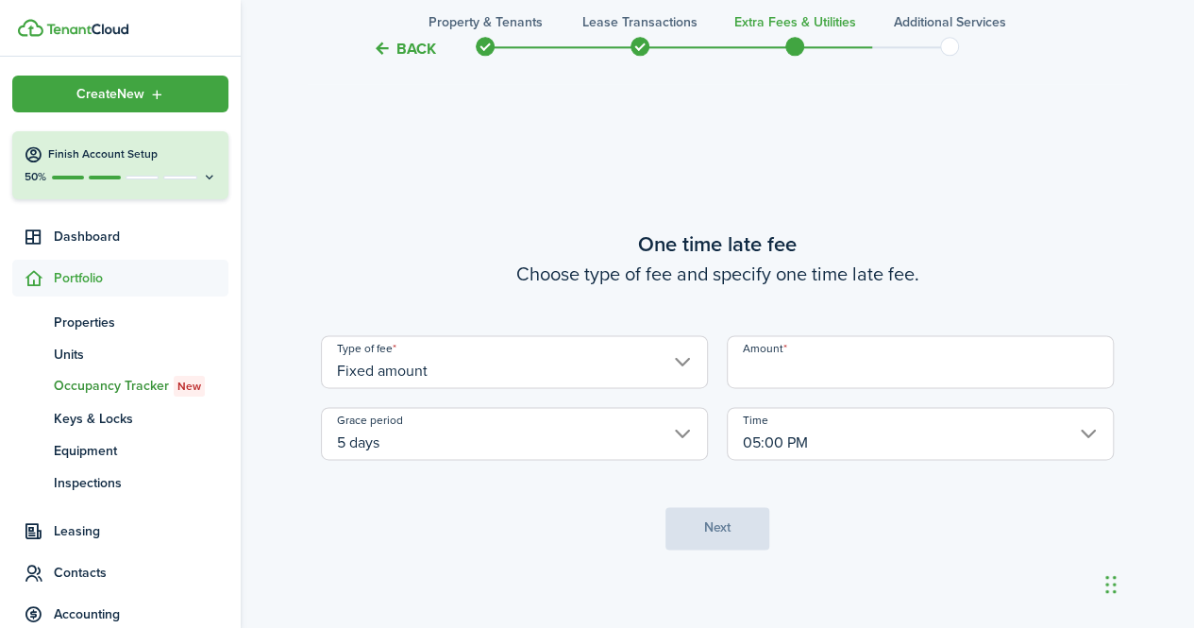
click at [657, 431] on input "5 days" at bounding box center [514, 433] width 387 height 53
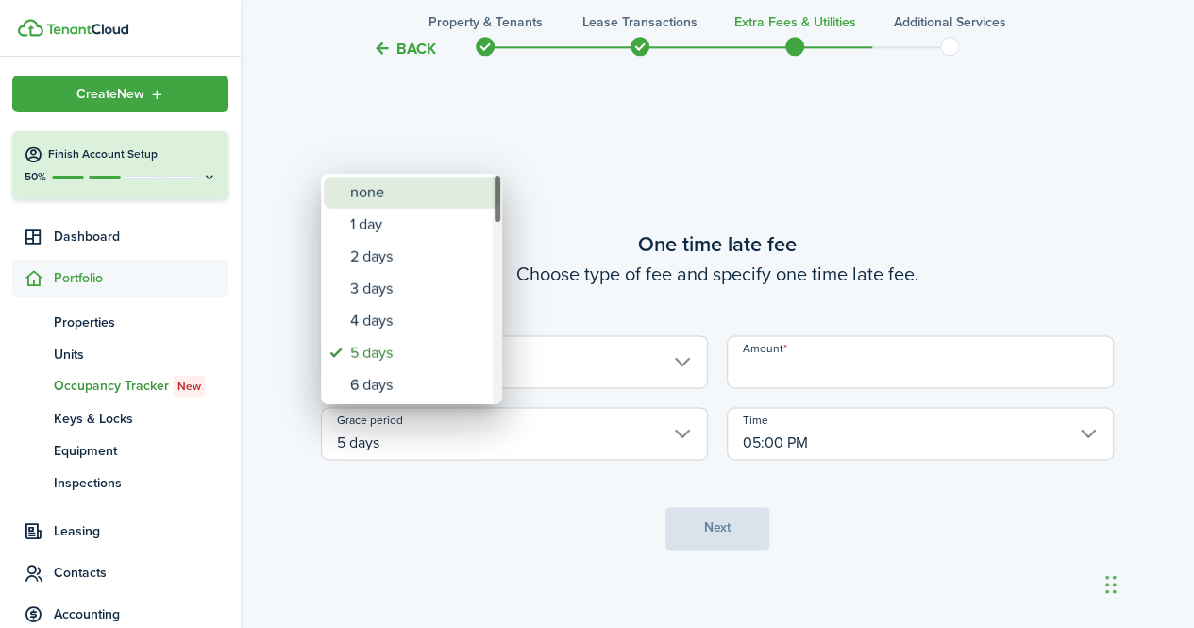
click at [417, 199] on div "none" at bounding box center [419, 193] width 138 height 32
type input "none"
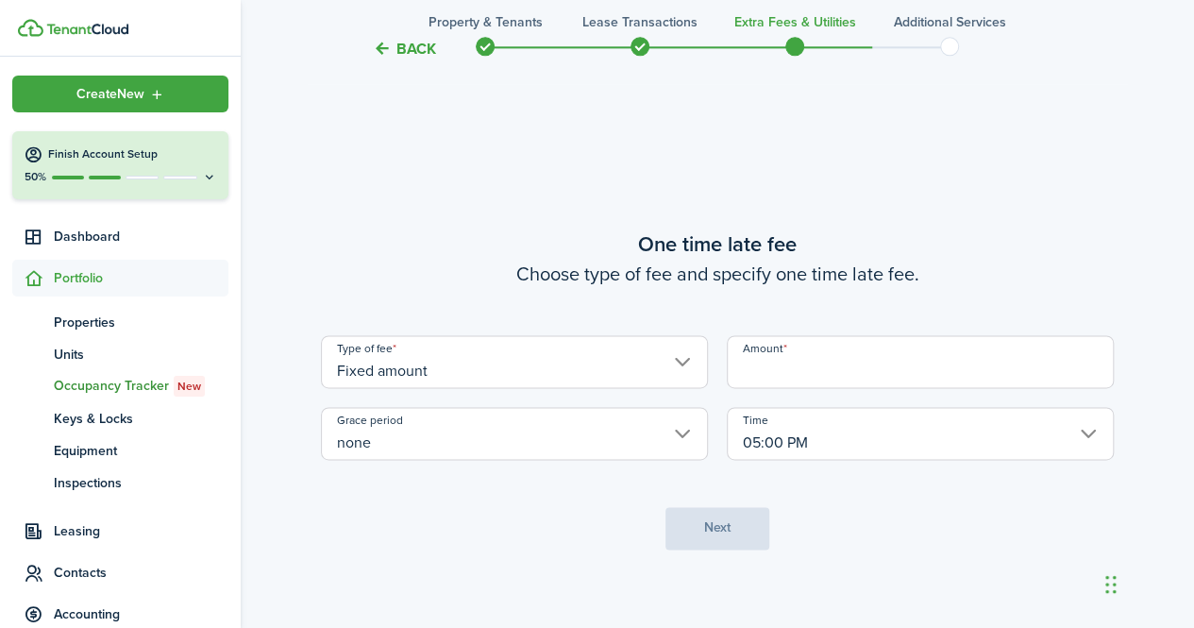
click at [892, 354] on input "Amount" at bounding box center [920, 361] width 387 height 53
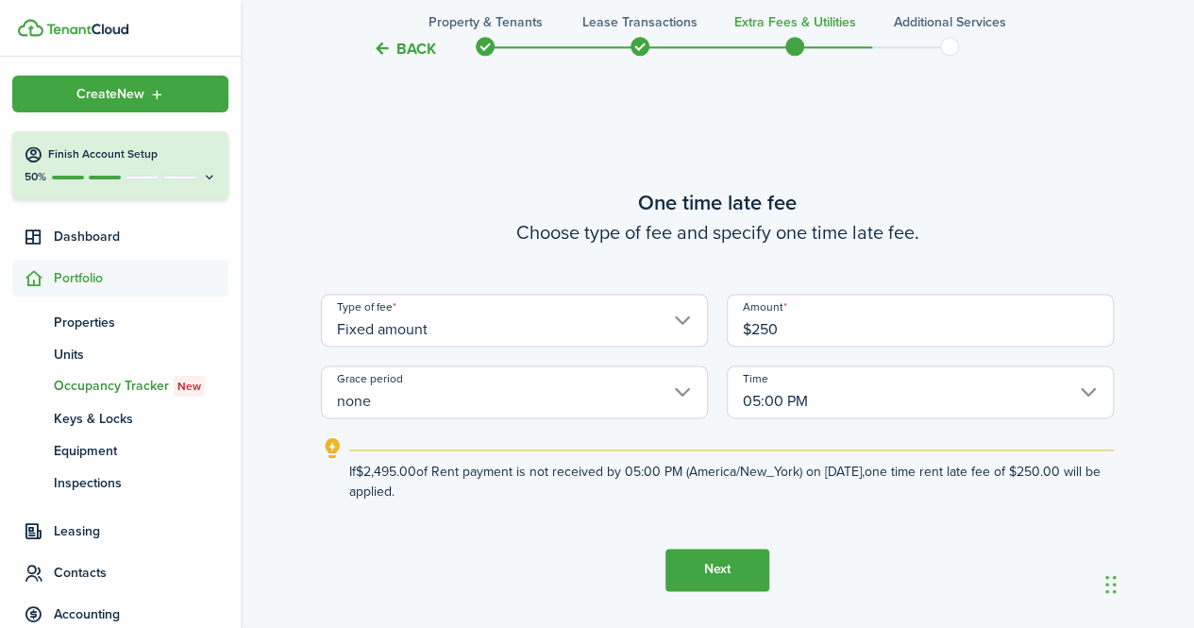
type input "$250.00"
click at [882, 549] on tc-wizard-step "One time late fee Choose type of fee and specify one time late fee. Type of fee…" at bounding box center [717, 389] width 793 height 628
click at [918, 383] on input "05:00 PM" at bounding box center [920, 391] width 387 height 53
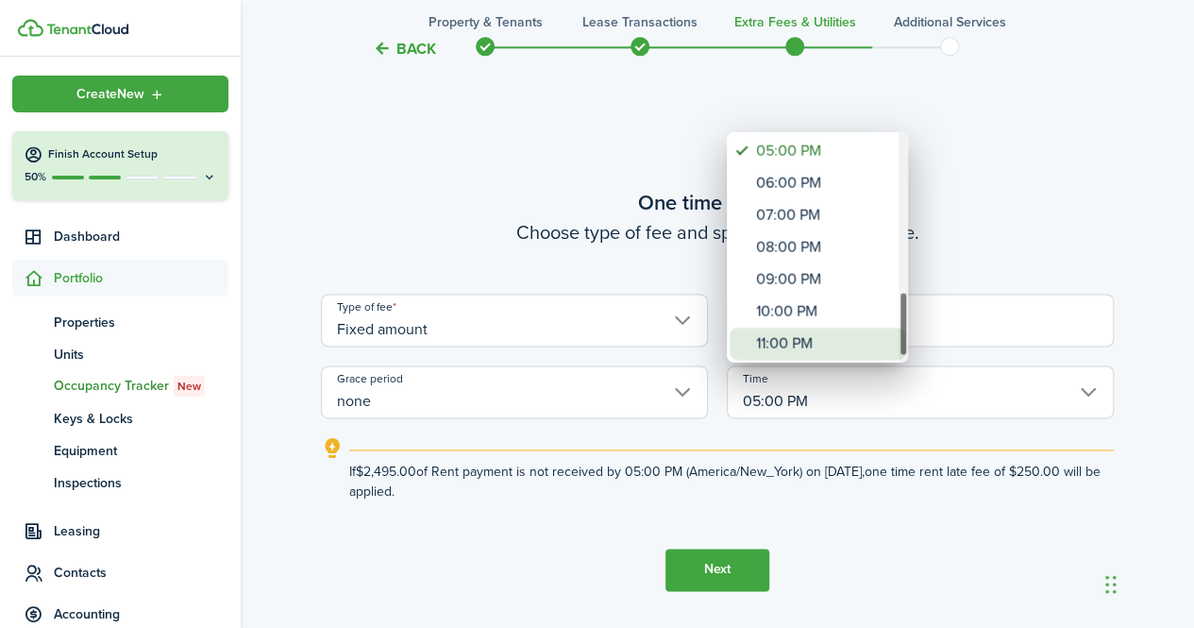
click at [812, 339] on div "11:00 PM" at bounding box center [825, 344] width 138 height 32
type input "11:00 PM"
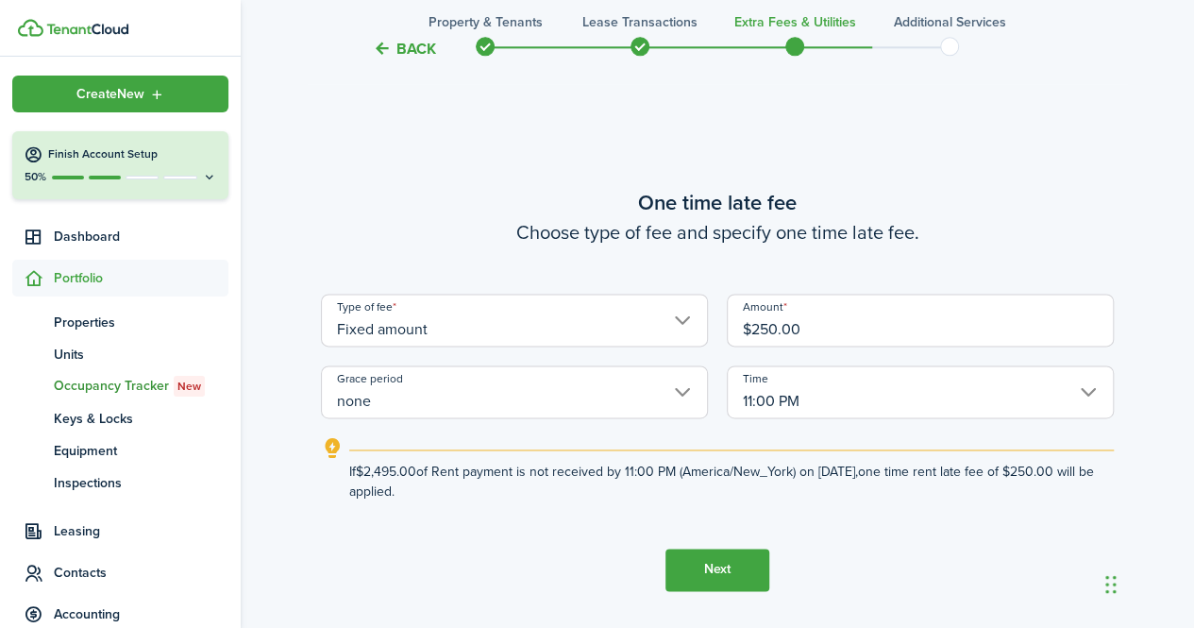
click at [748, 566] on button "Next" at bounding box center [717, 569] width 104 height 42
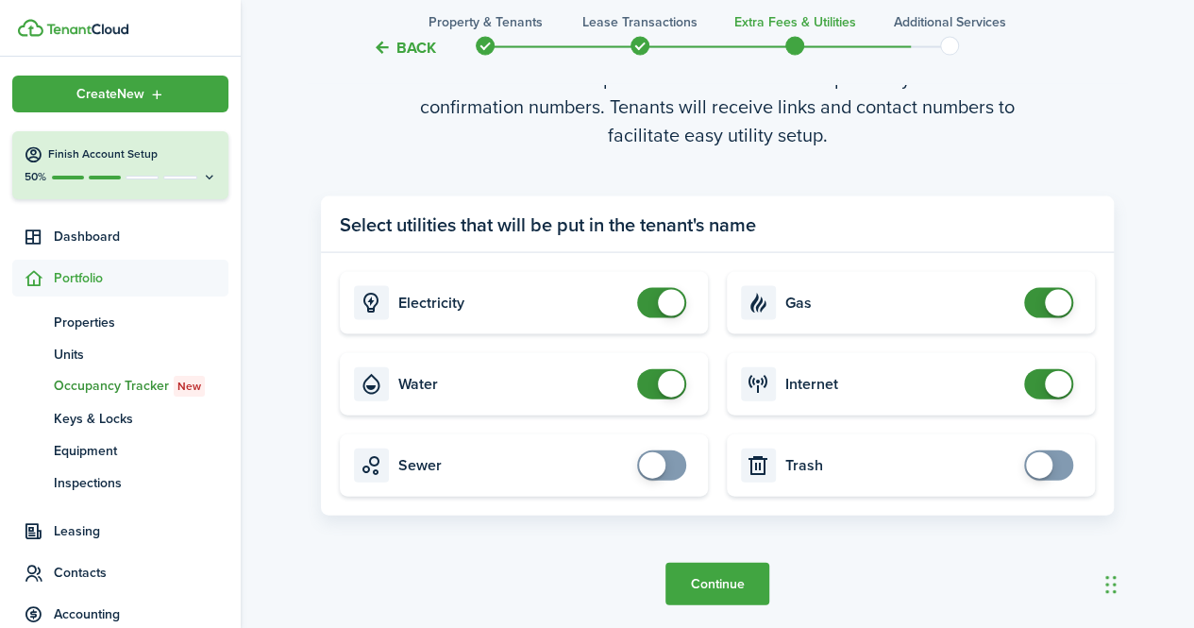
scroll to position [1901, 0]
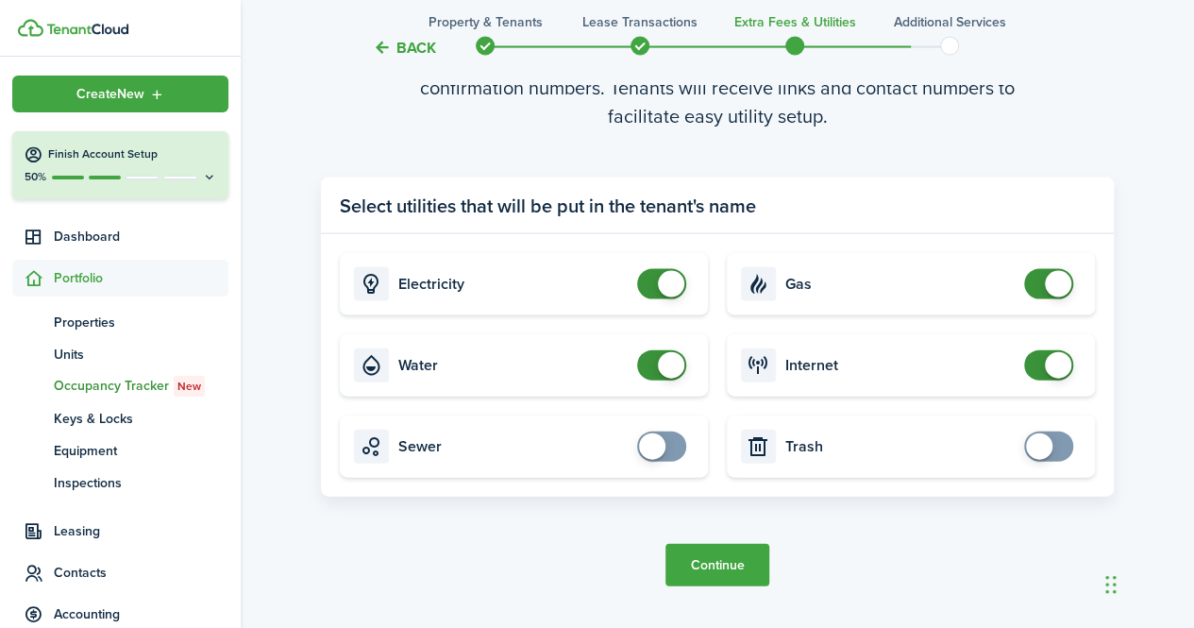
click at [720, 569] on button "Continue" at bounding box center [717, 565] width 104 height 42
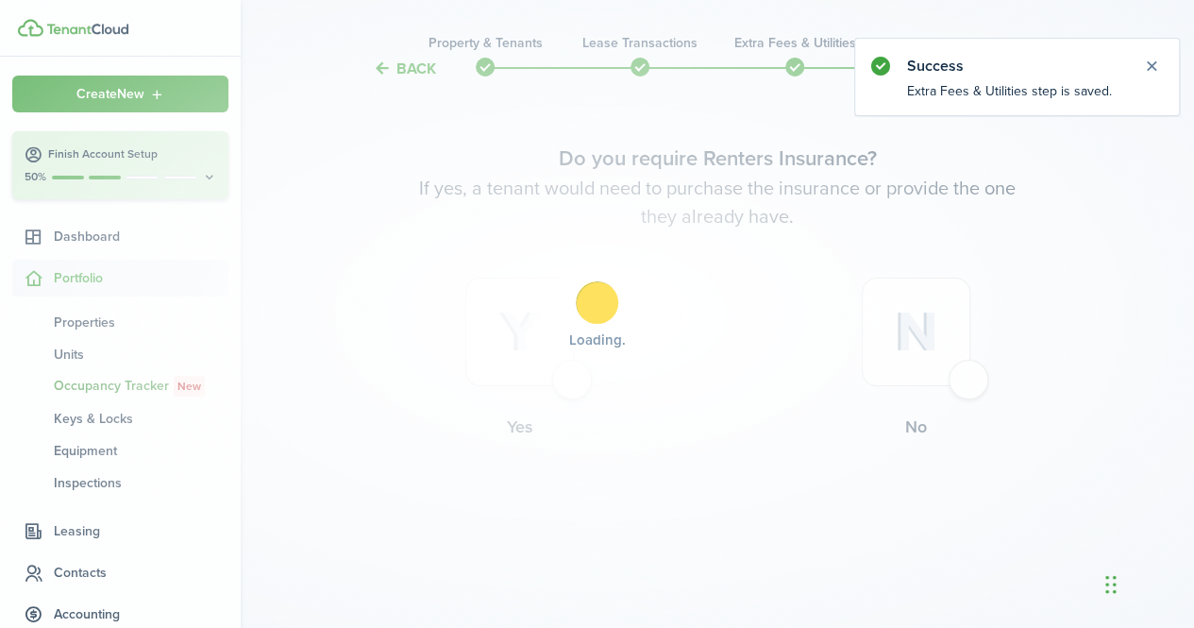
scroll to position [0, 0]
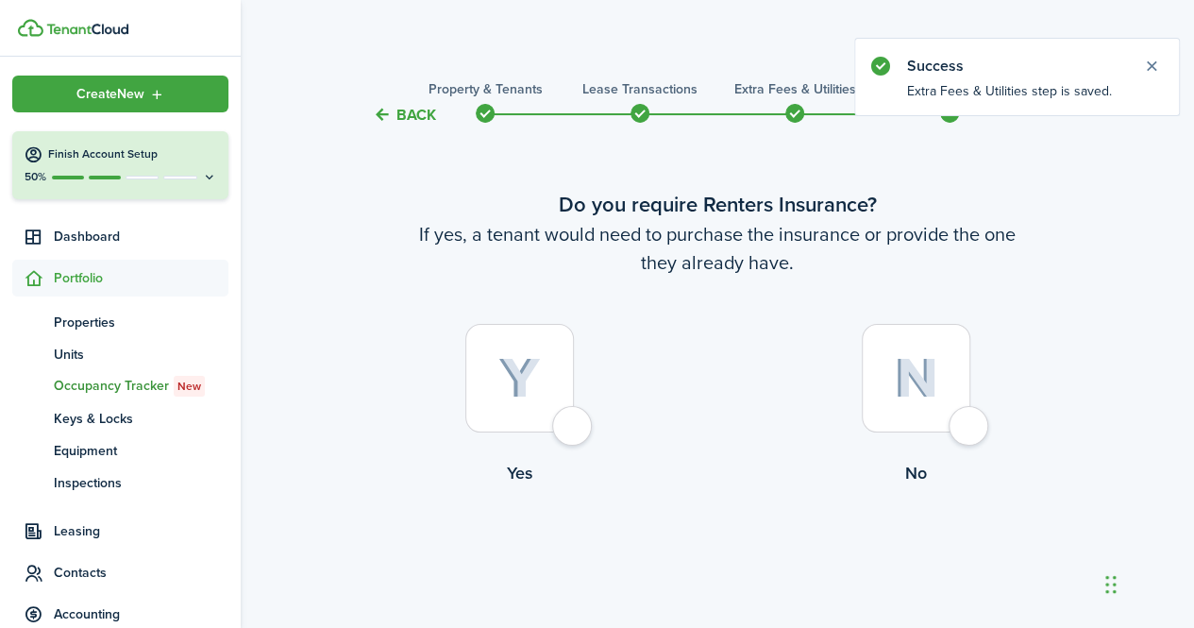
click at [574, 428] on div at bounding box center [519, 378] width 109 height 109
radio input "true"
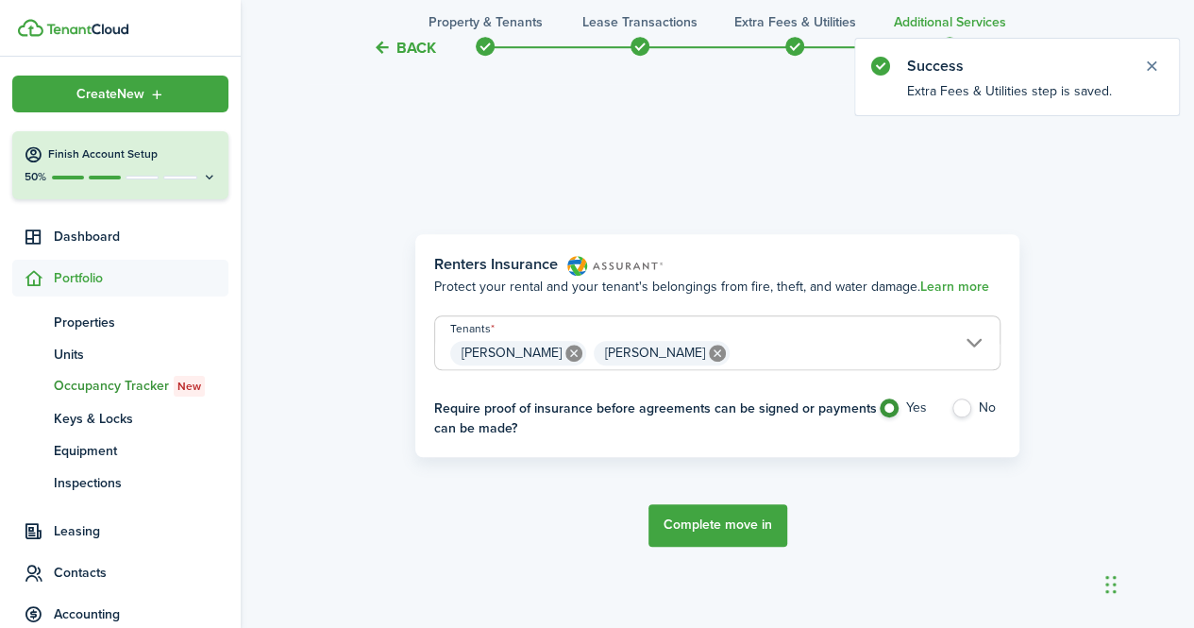
scroll to position [547, 0]
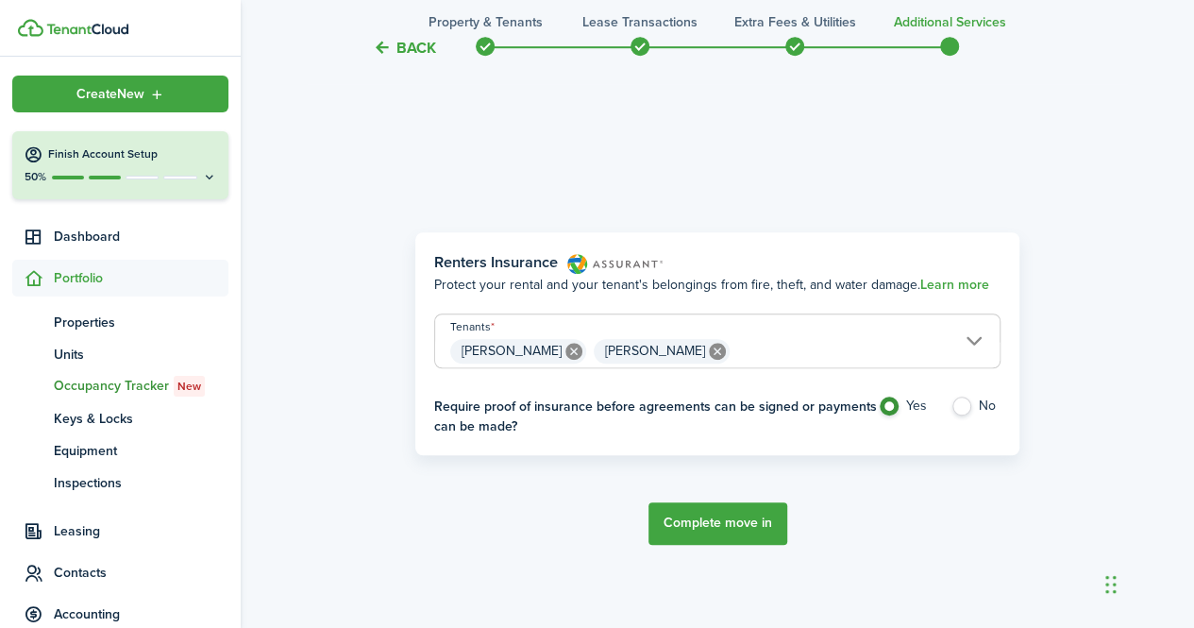
click at [744, 524] on button "Complete move in" at bounding box center [717, 523] width 139 height 42
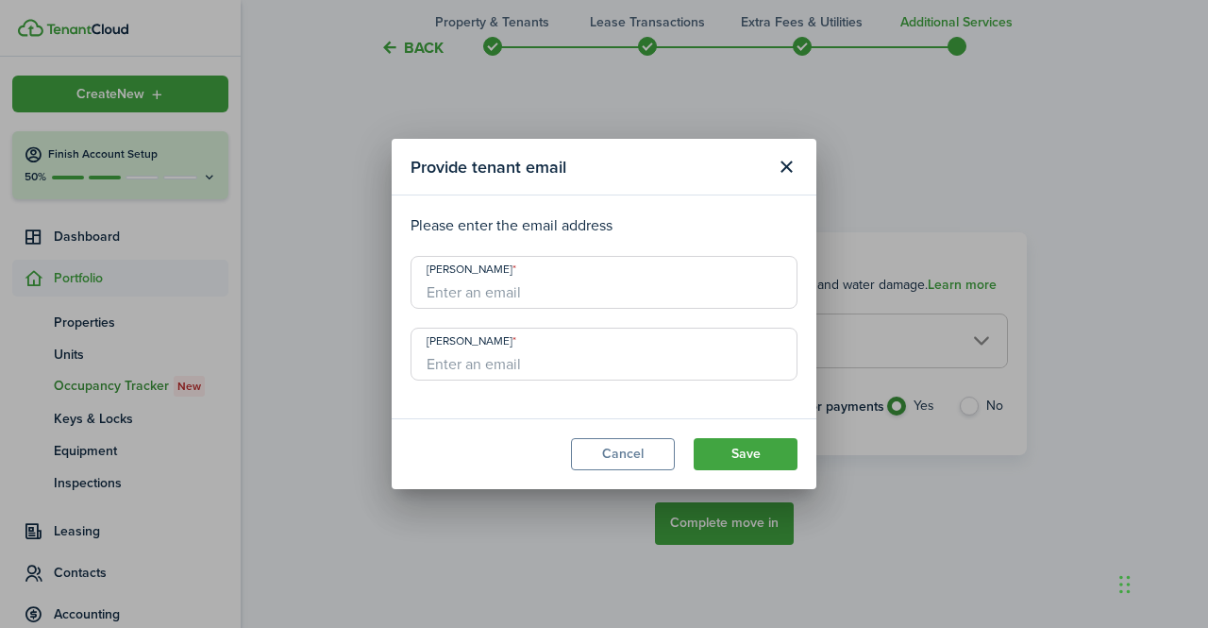
click at [621, 297] on input "[PERSON_NAME]" at bounding box center [604, 282] width 387 height 53
click at [601, 231] on p "Please enter the email address" at bounding box center [604, 225] width 387 height 23
click at [787, 159] on button "Close modal" at bounding box center [786, 167] width 32 height 32
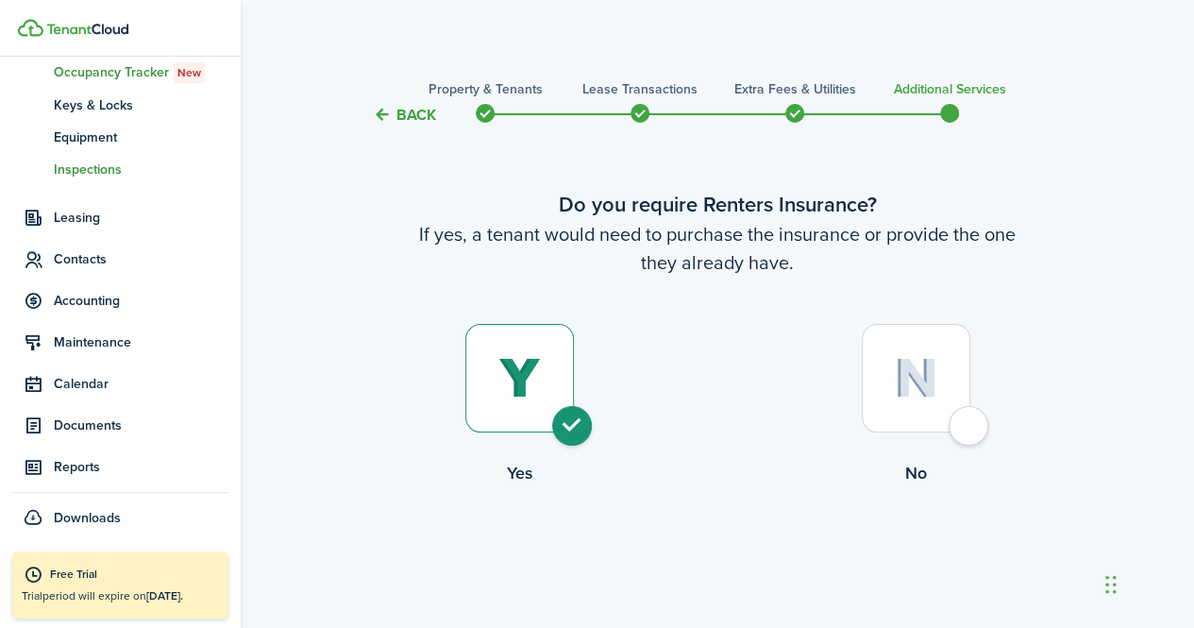
scroll to position [0, 0]
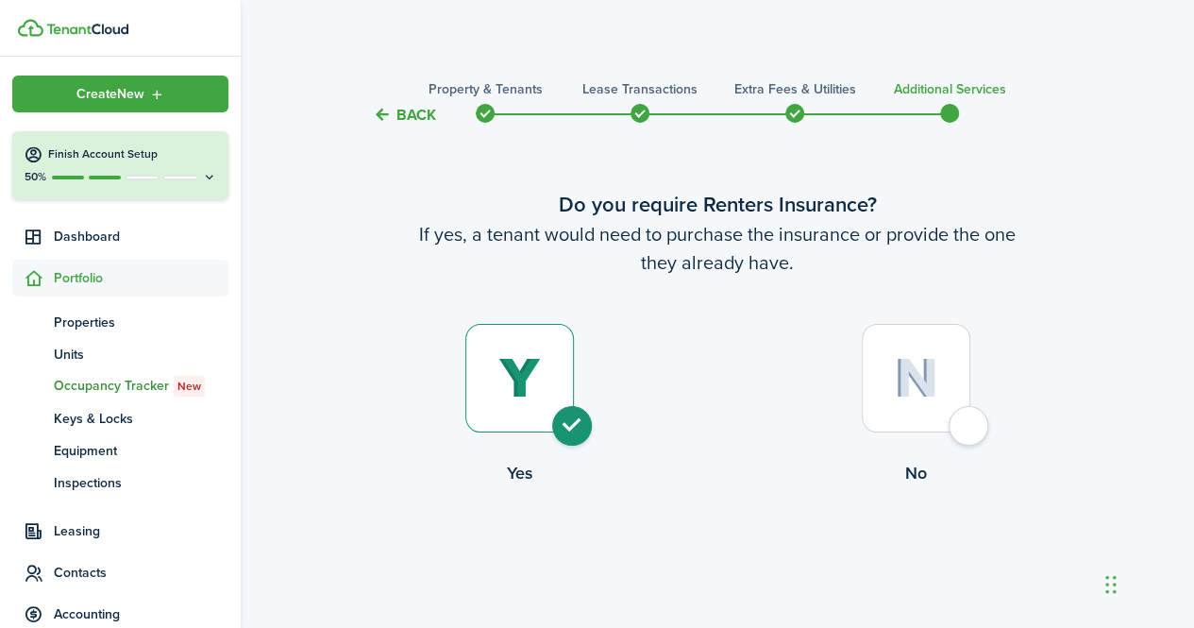
click at [204, 176] on icon at bounding box center [209, 177] width 15 height 14
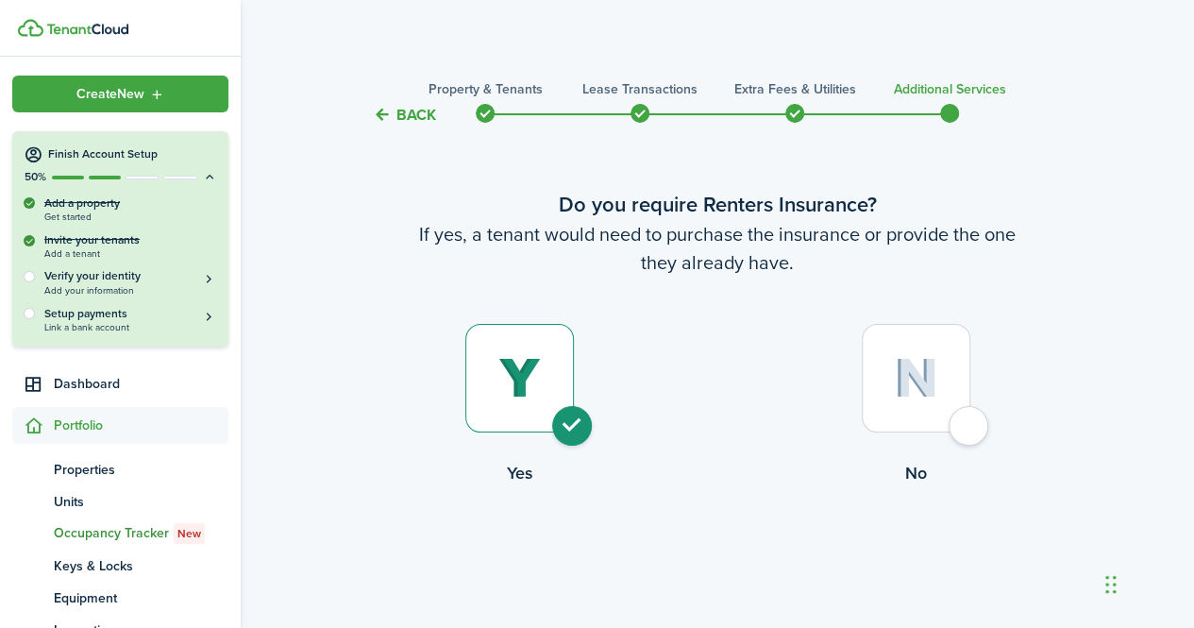
click at [204, 176] on icon at bounding box center [209, 177] width 15 height 14
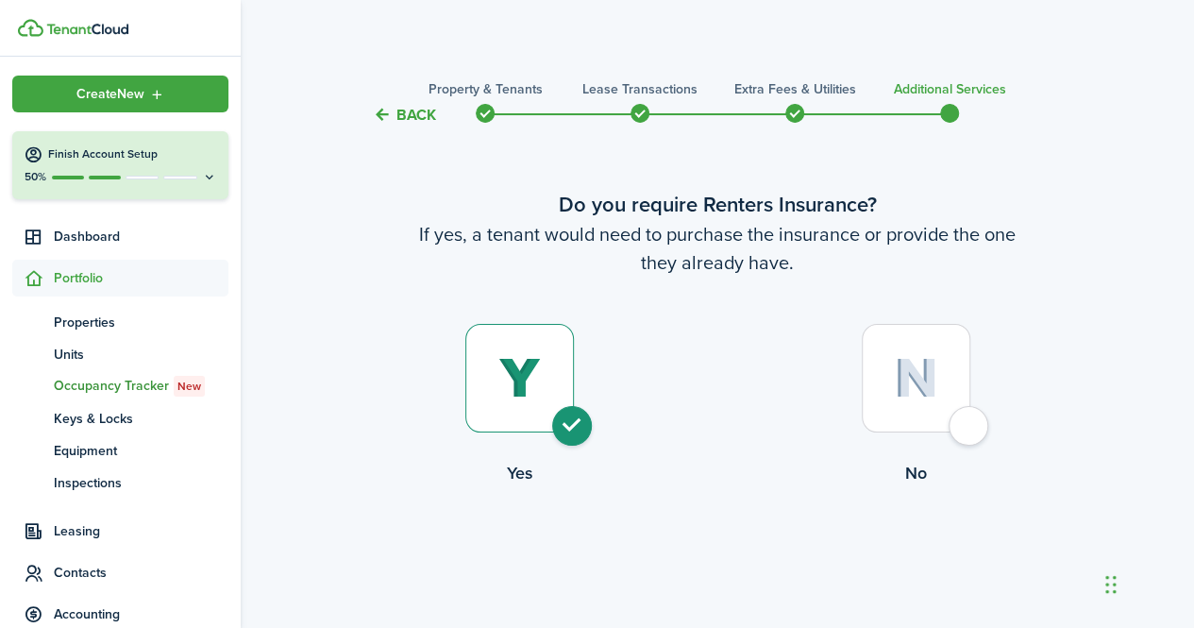
click at [204, 176] on icon at bounding box center [209, 177] width 15 height 14
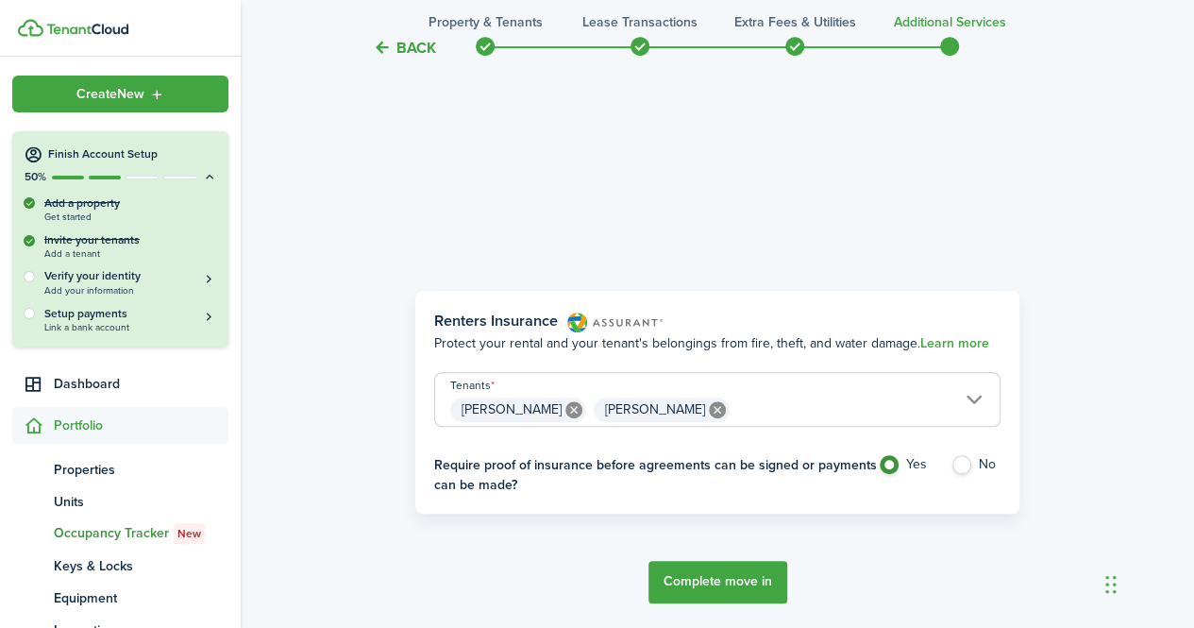
scroll to position [674, 0]
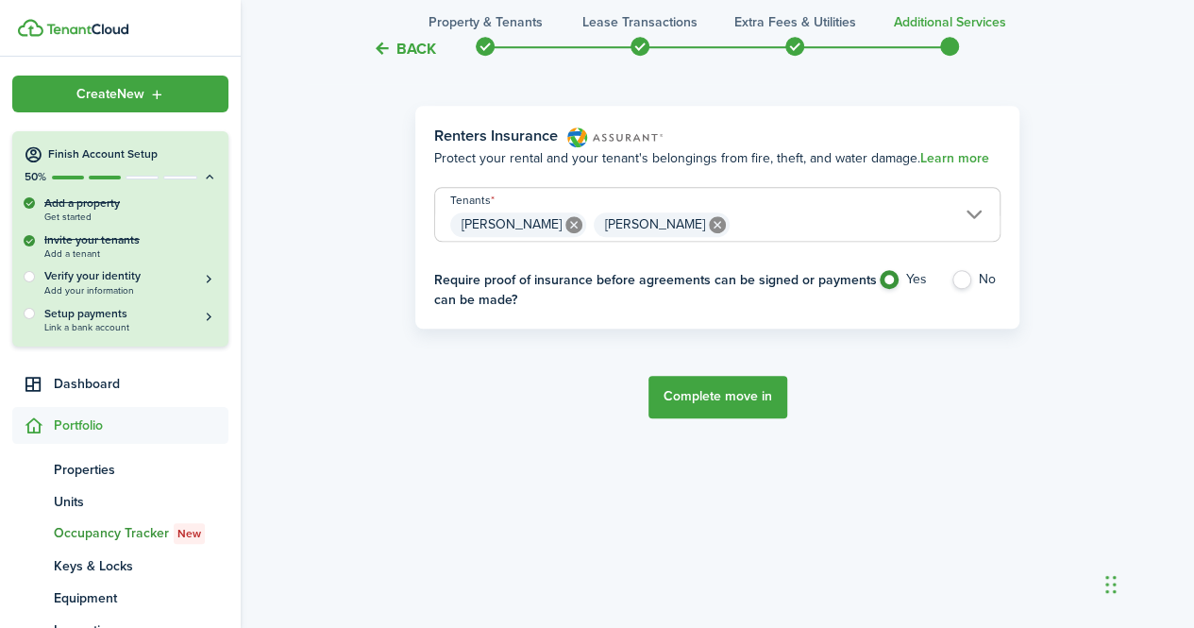
click at [733, 400] on button "Complete move in" at bounding box center [717, 397] width 139 height 42
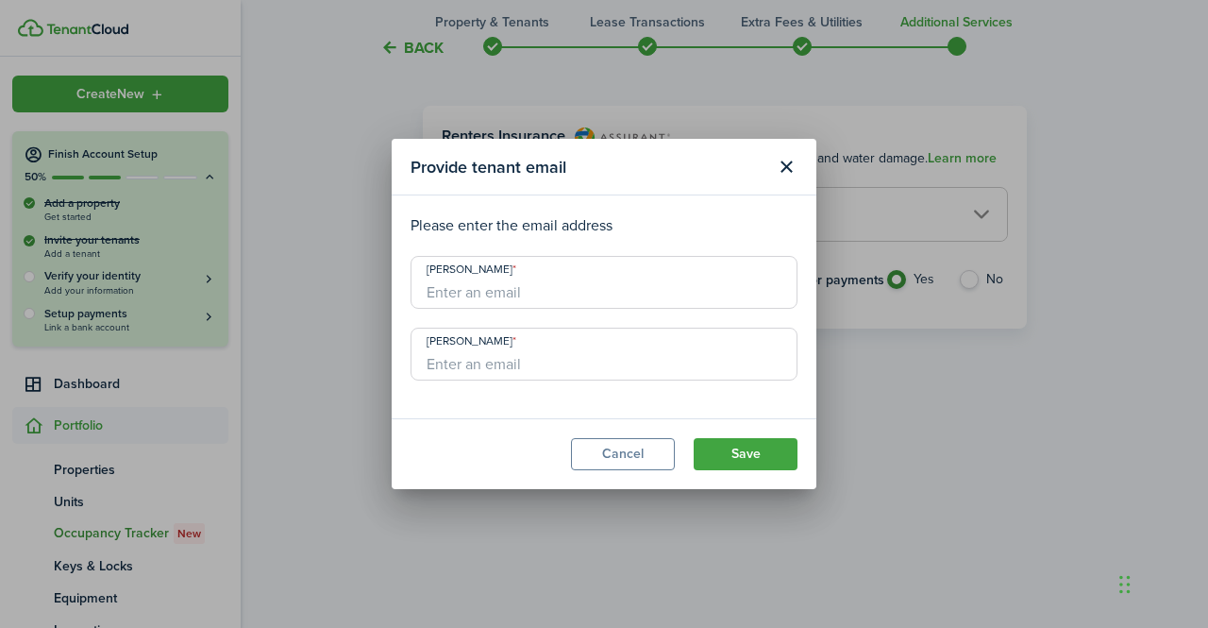
click at [604, 281] on input "[PERSON_NAME]" at bounding box center [604, 282] width 387 height 53
type input "[EMAIL_ADDRESS][DOMAIN_NAME]"
click at [755, 480] on modal-footer "Cancel Save" at bounding box center [604, 453] width 425 height 71
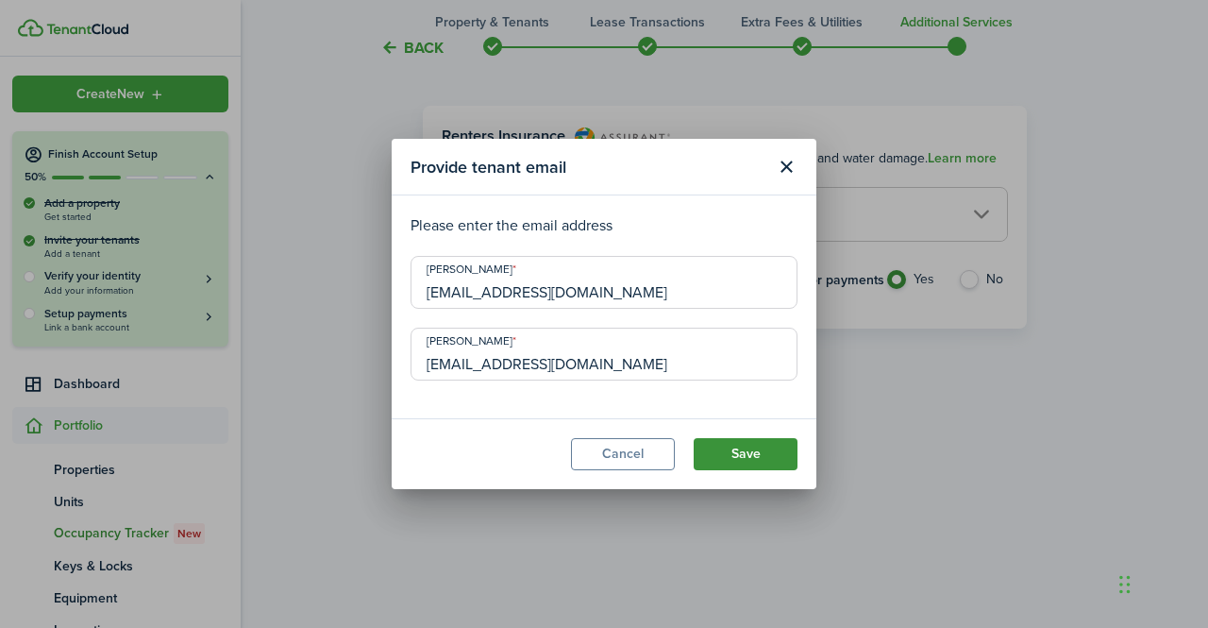
click at [762, 456] on button "Save" at bounding box center [746, 454] width 104 height 32
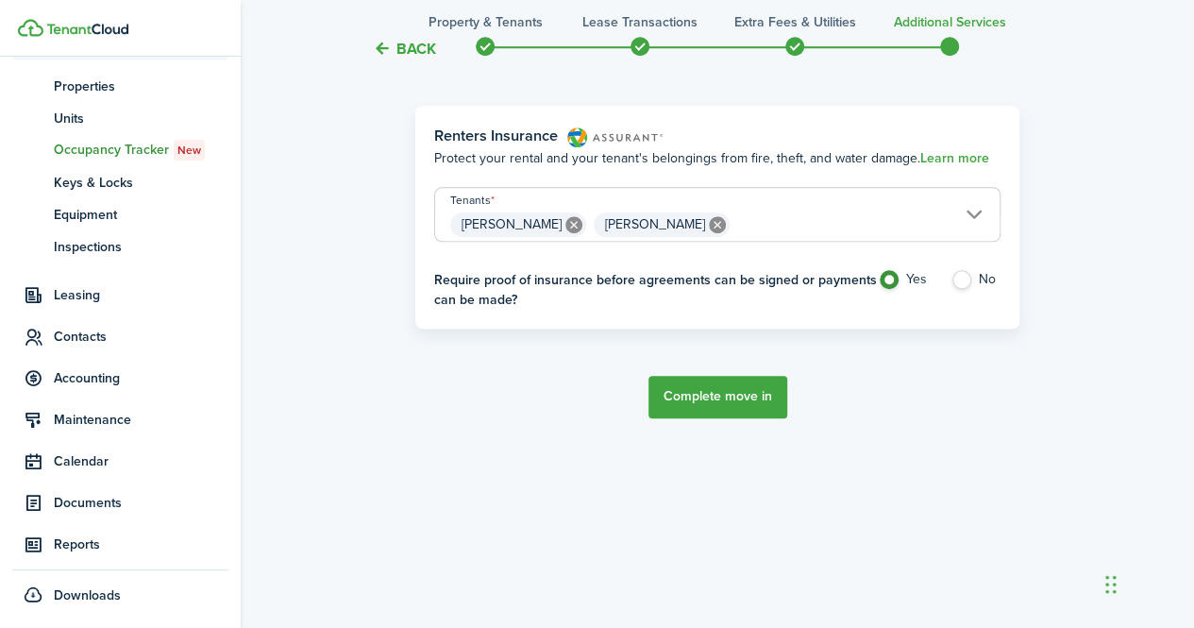
scroll to position [383, 0]
click at [687, 412] on button "Complete move in" at bounding box center [717, 397] width 139 height 42
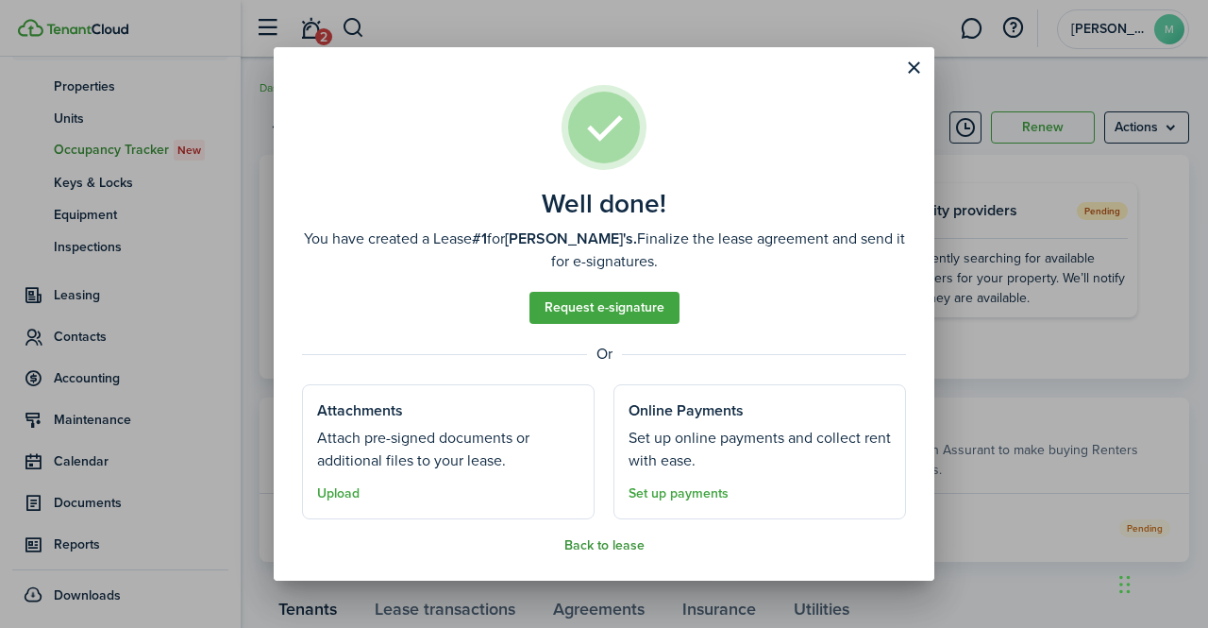
click at [600, 549] on button "Back to lease" at bounding box center [604, 545] width 80 height 15
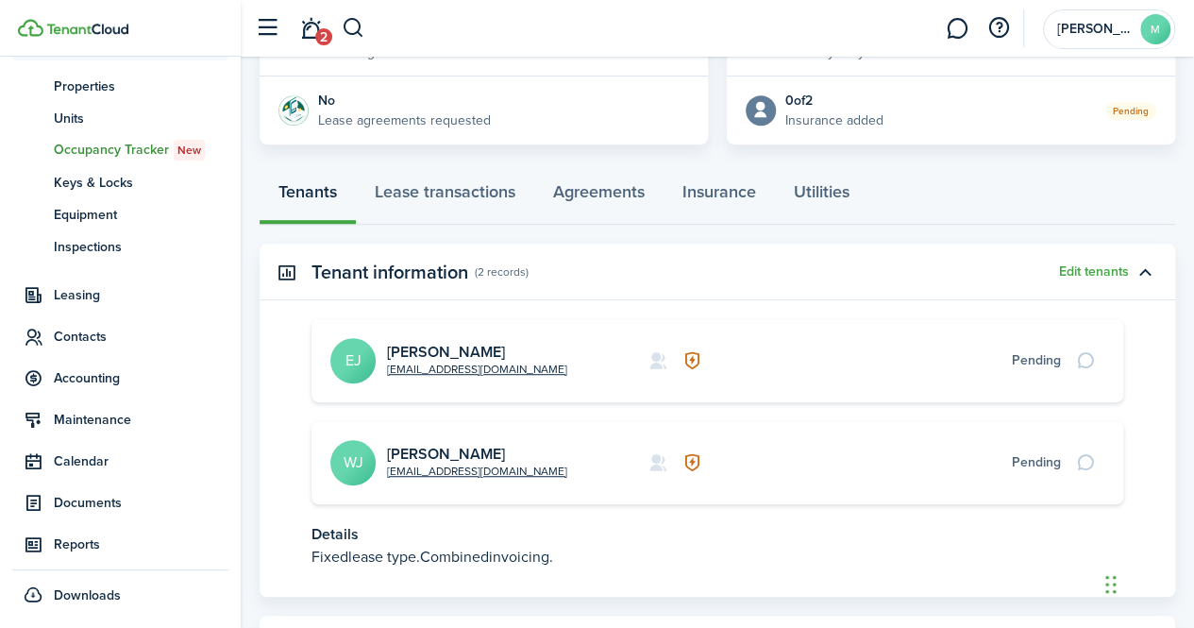
scroll to position [512, 0]
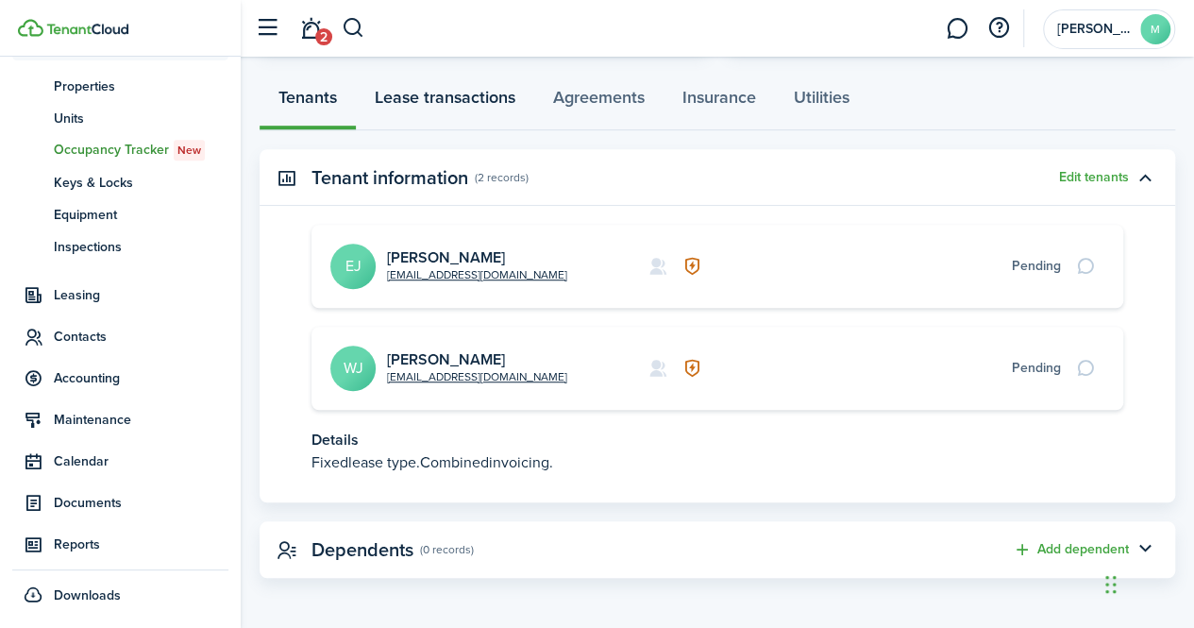
click at [471, 100] on link "Lease transactions" at bounding box center [445, 102] width 178 height 57
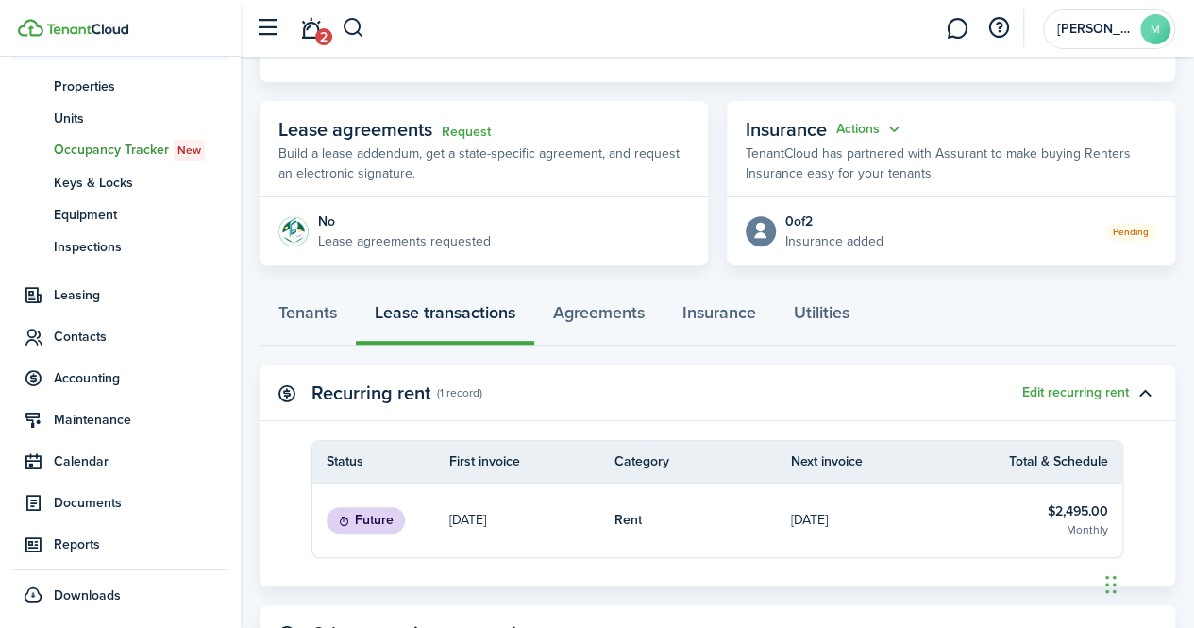
scroll to position [298, 0]
click at [485, 126] on link "Request" at bounding box center [466, 130] width 49 height 15
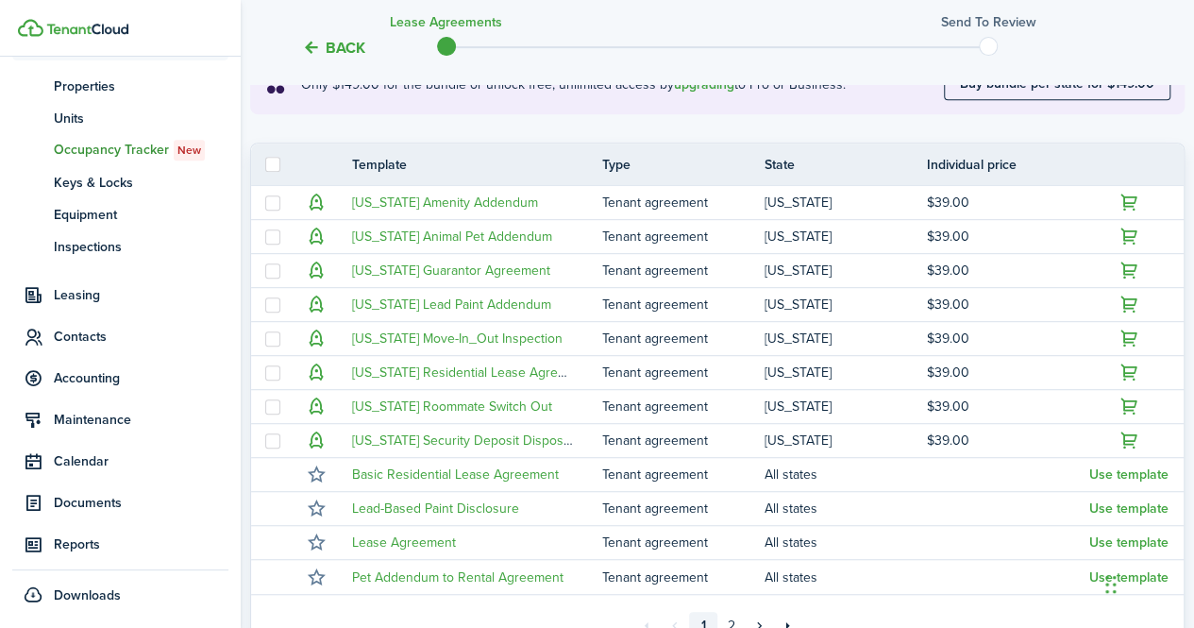
scroll to position [413, 0]
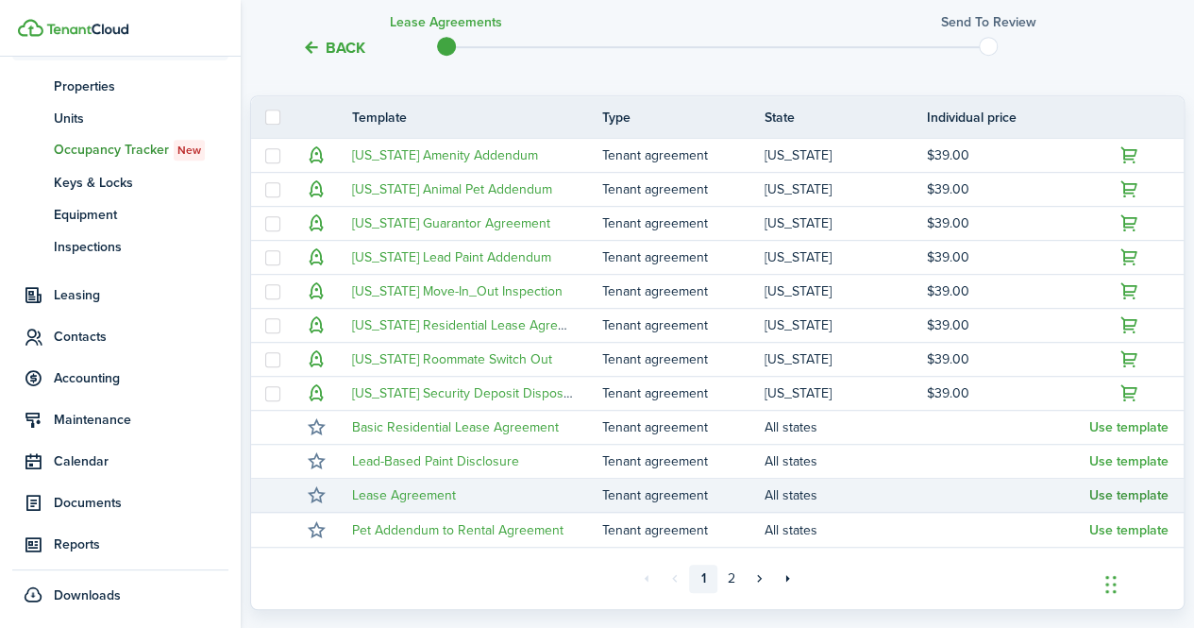
click at [1124, 491] on button "Use template" at bounding box center [1128, 495] width 79 height 15
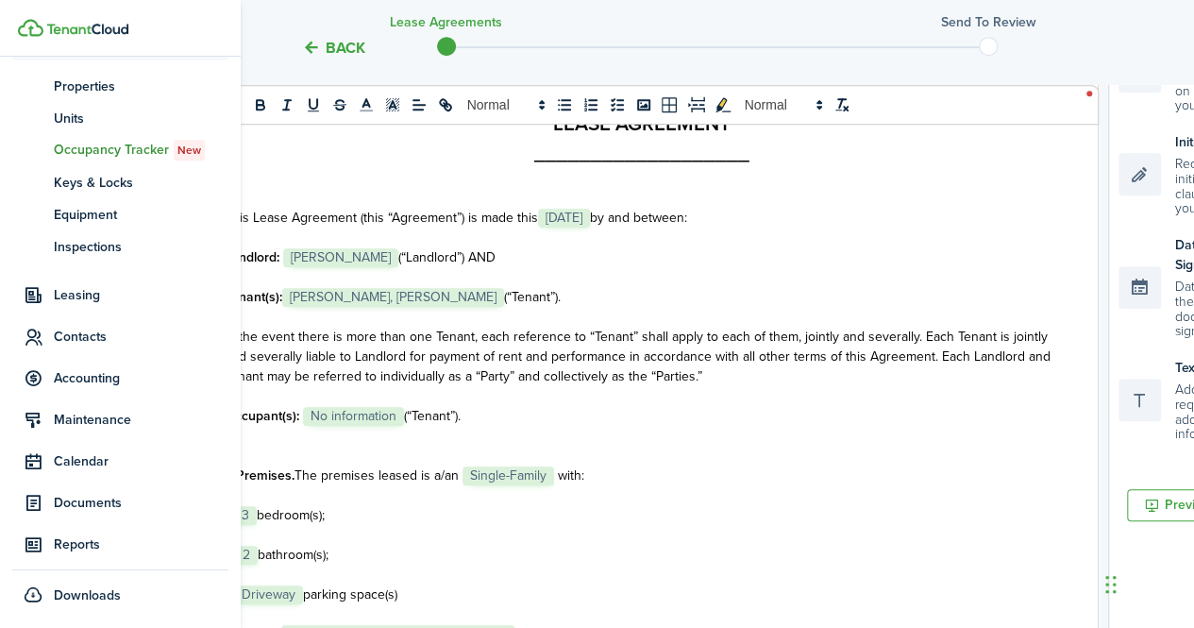
click at [342, 263] on span "[PERSON_NAME]" at bounding box center [340, 257] width 115 height 19
click at [329, 224] on select "Select size 8px 9px 10px 11px 12px 13px 14px 15px 16px 17px 18px 19px 20px 21px…" at bounding box center [329, 217] width 93 height 33
click at [538, 263] on p "Landlord: ﻿ [PERSON_NAME] ﻿ (“Landlord”) AND" at bounding box center [642, 257] width 835 height 20
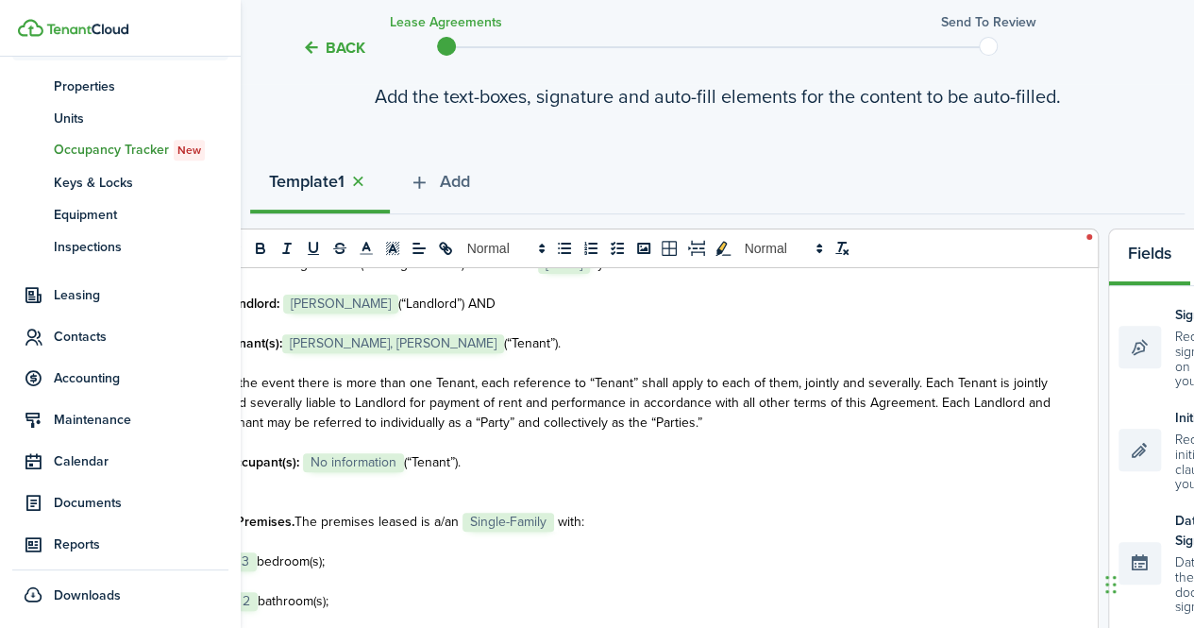
scroll to position [230, 0]
click at [351, 460] on span "No information" at bounding box center [353, 461] width 101 height 19
click at [389, 418] on select "Select size 8px 9px 10px 11px 12px 13px 14px 15px 16px 17px 18px 19px 20px 21px…" at bounding box center [353, 421] width 93 height 33
click at [552, 459] on p "Occupant(s): ﻿ No information ﻿ (“Tenant”)." at bounding box center [642, 461] width 835 height 20
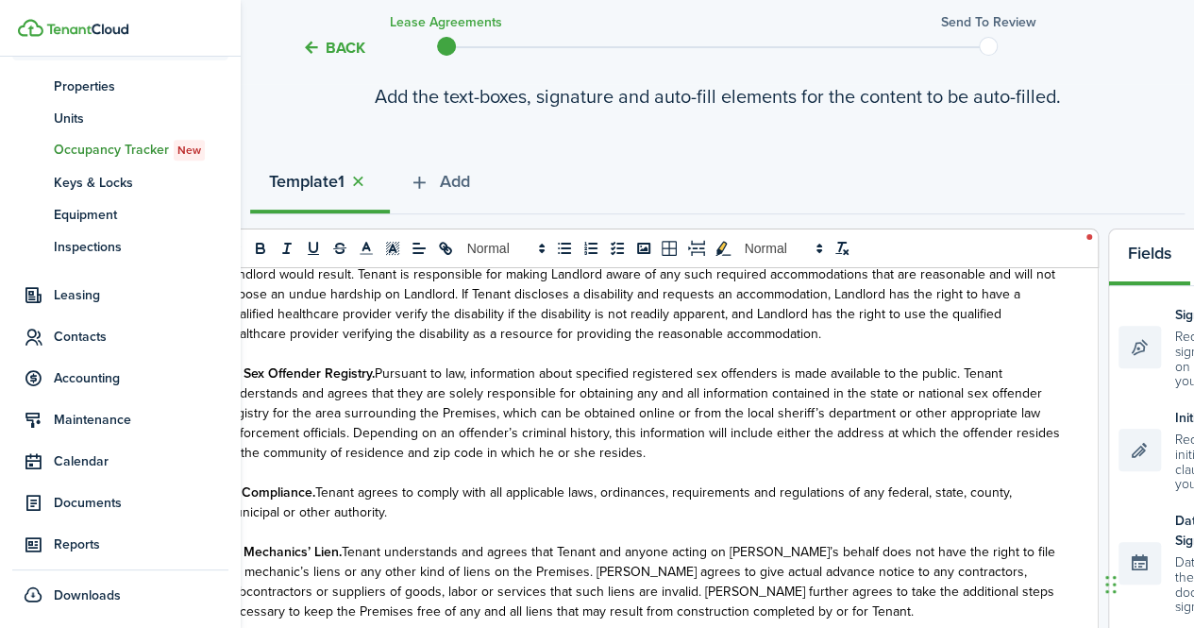
scroll to position [2837, 0]
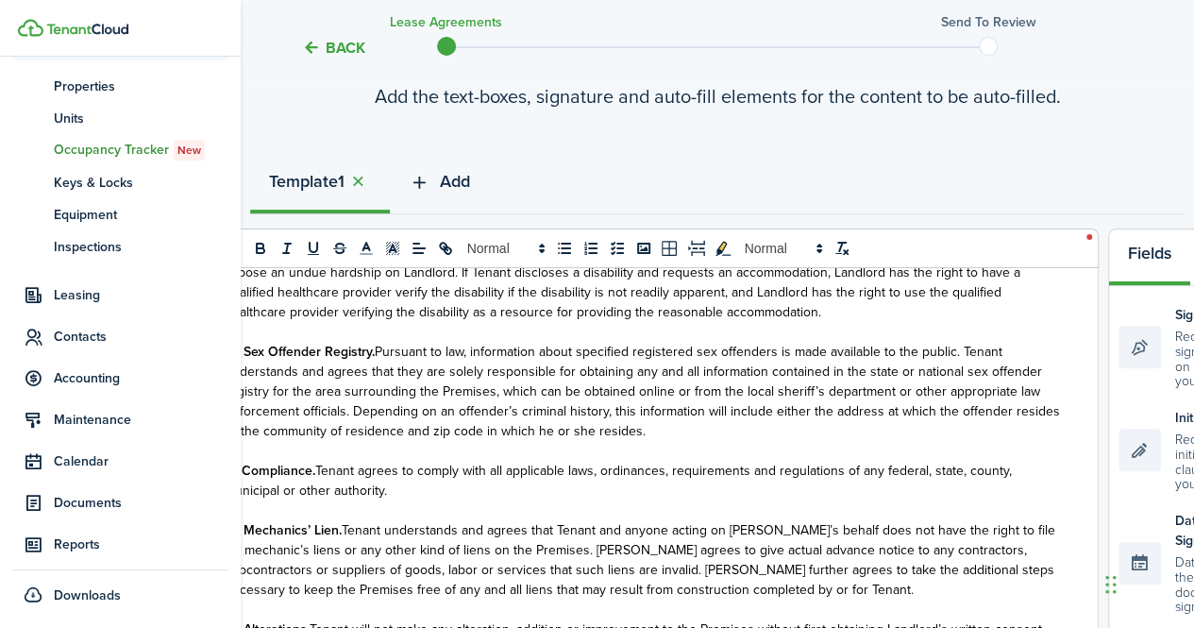
click at [448, 167] on button "Add" at bounding box center [439, 186] width 99 height 57
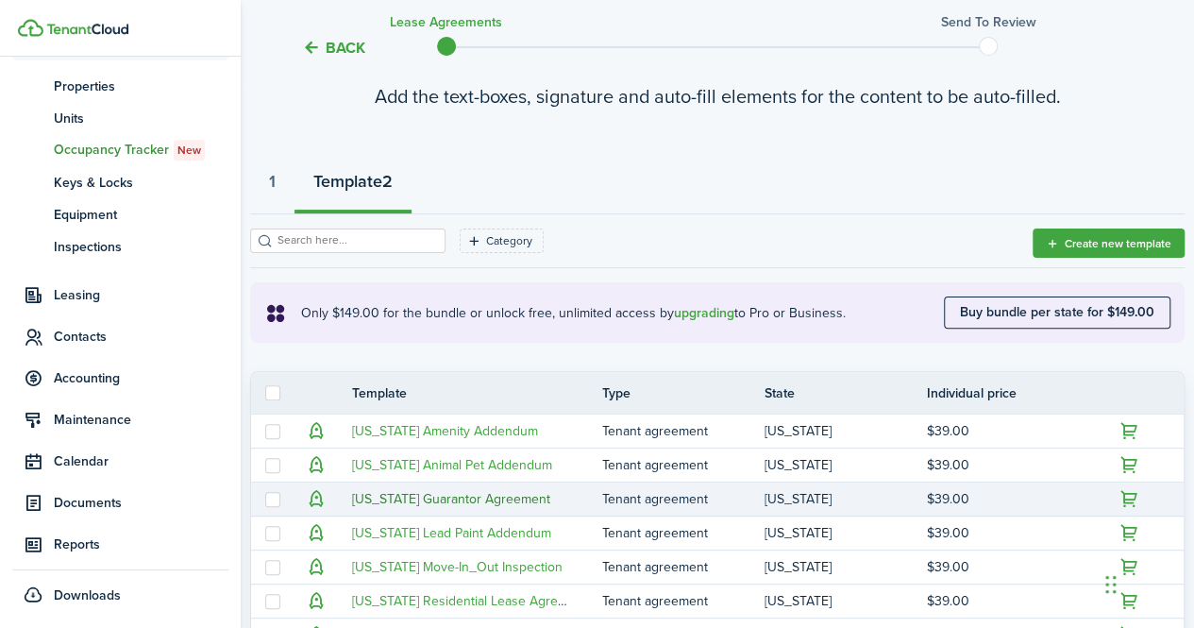
scroll to position [563, 0]
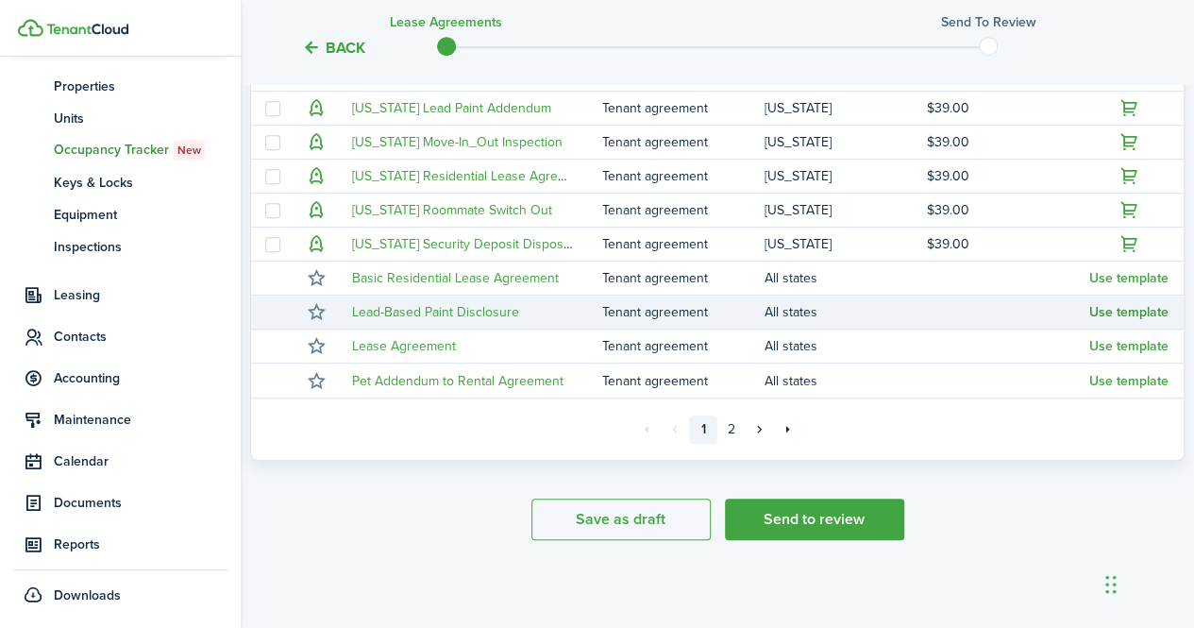
click at [1131, 314] on button "Use template" at bounding box center [1128, 312] width 79 height 15
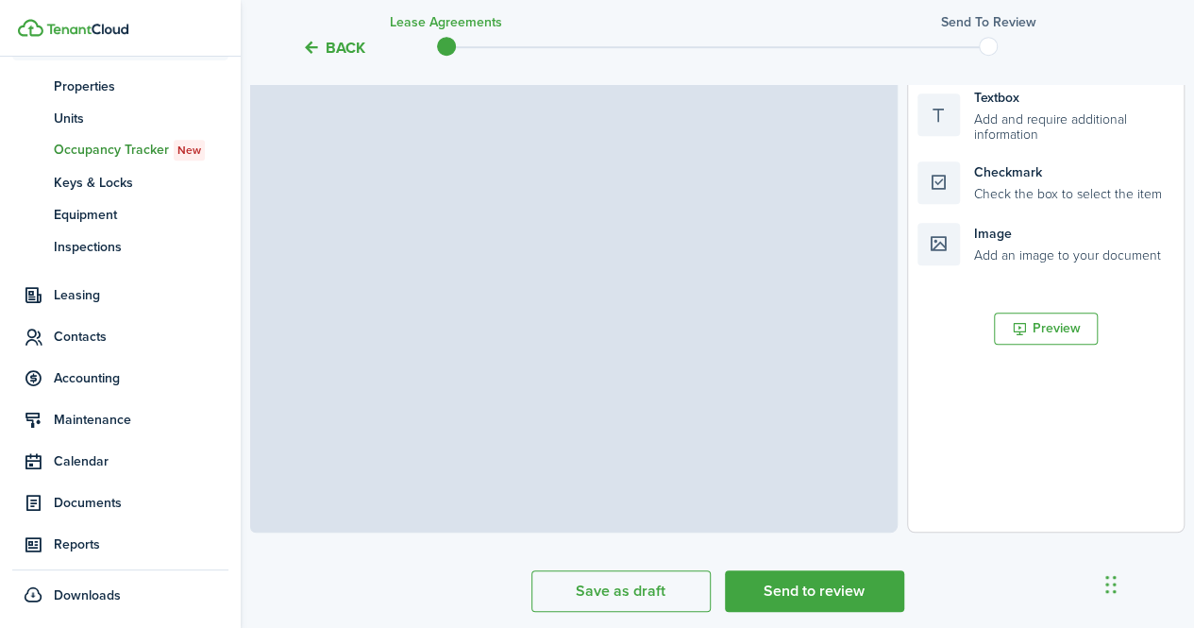
scroll to position [616, 0]
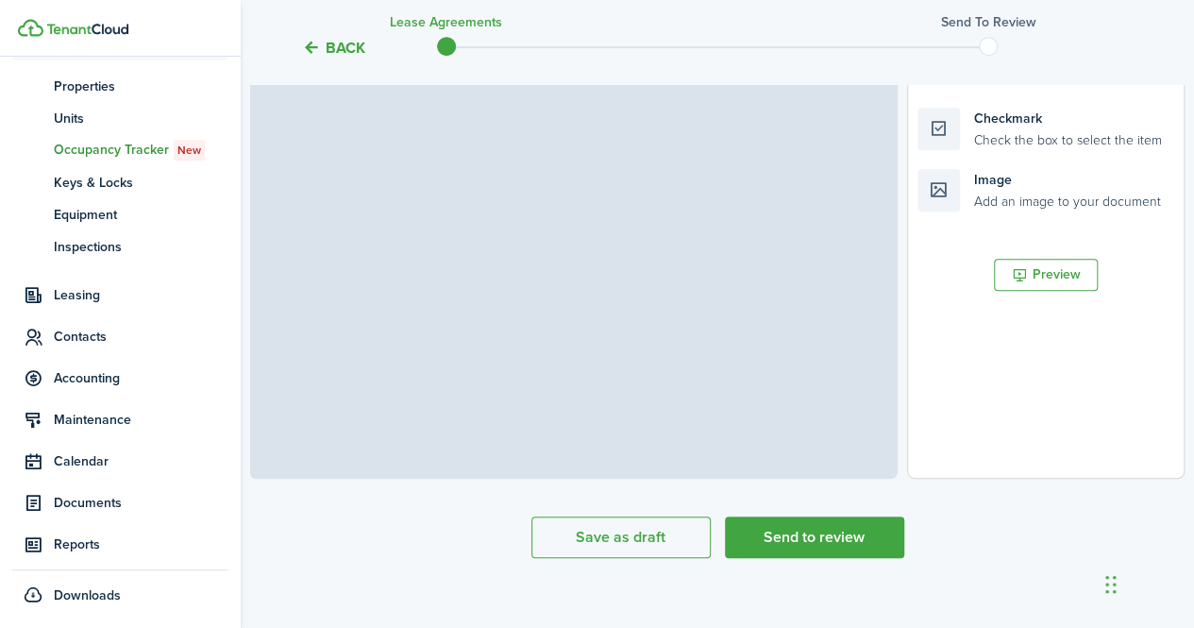
select select "fit"
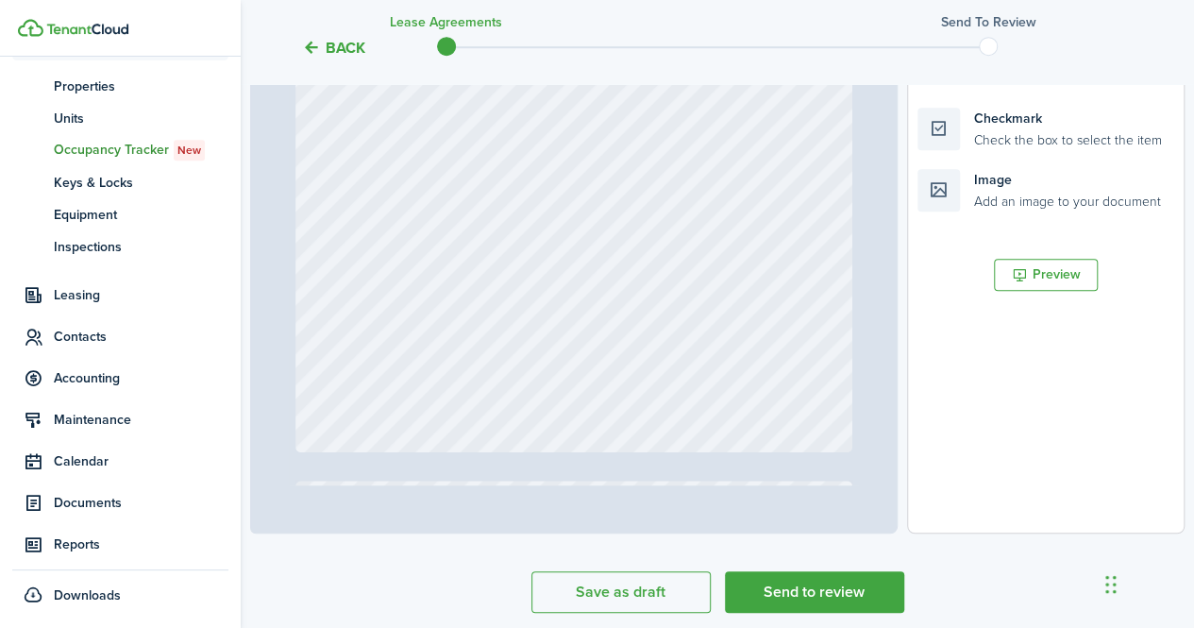
type input "1"
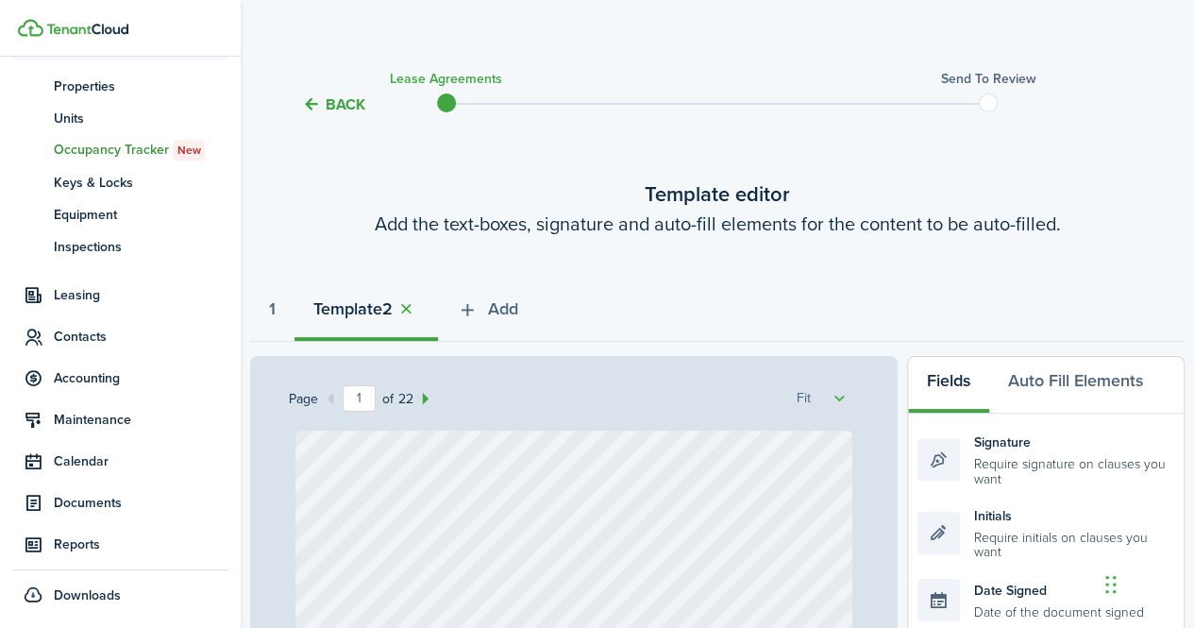
scroll to position [0, 0]
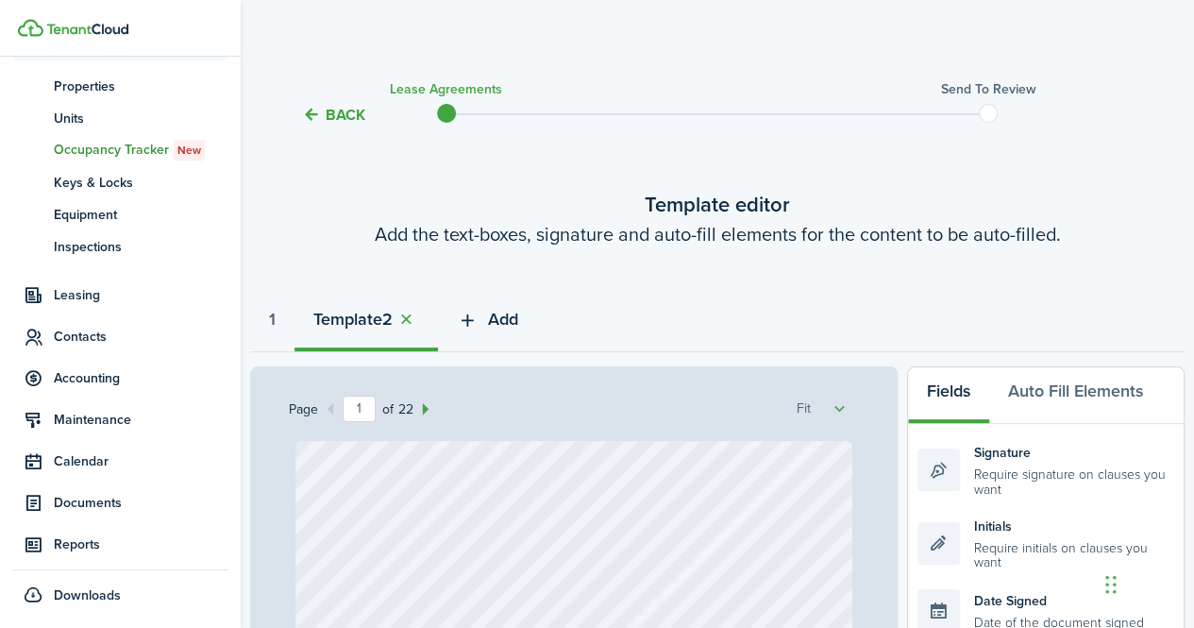
click at [494, 318] on button "Add" at bounding box center [487, 323] width 99 height 57
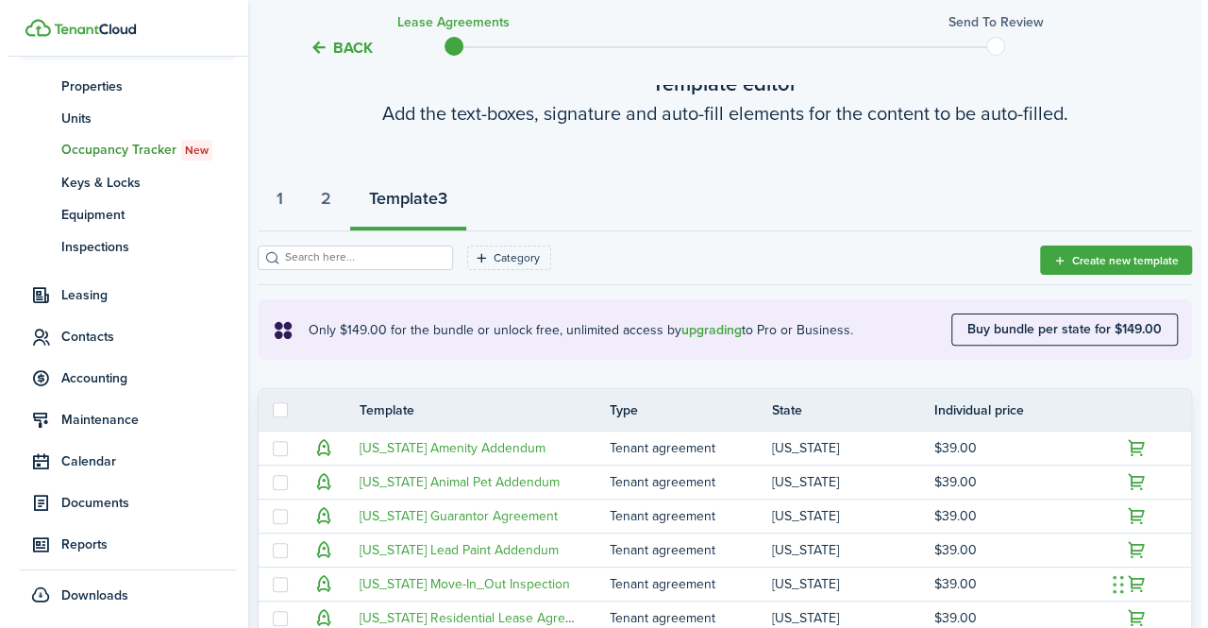
scroll to position [114, 0]
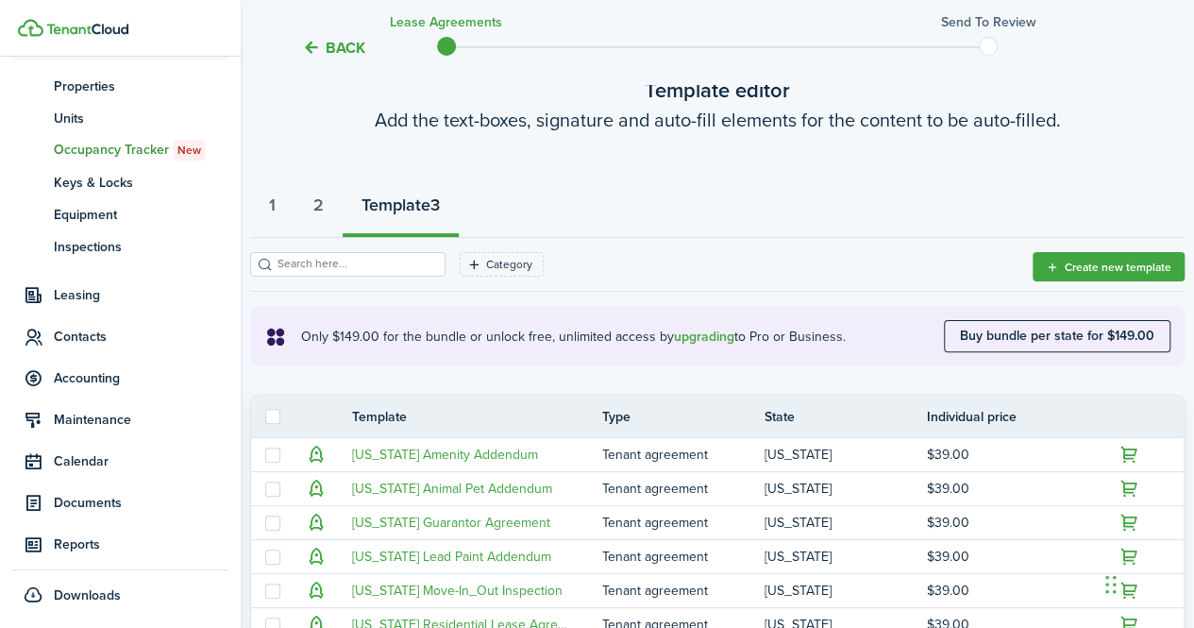
click at [345, 41] on button "Back" at bounding box center [333, 48] width 63 height 20
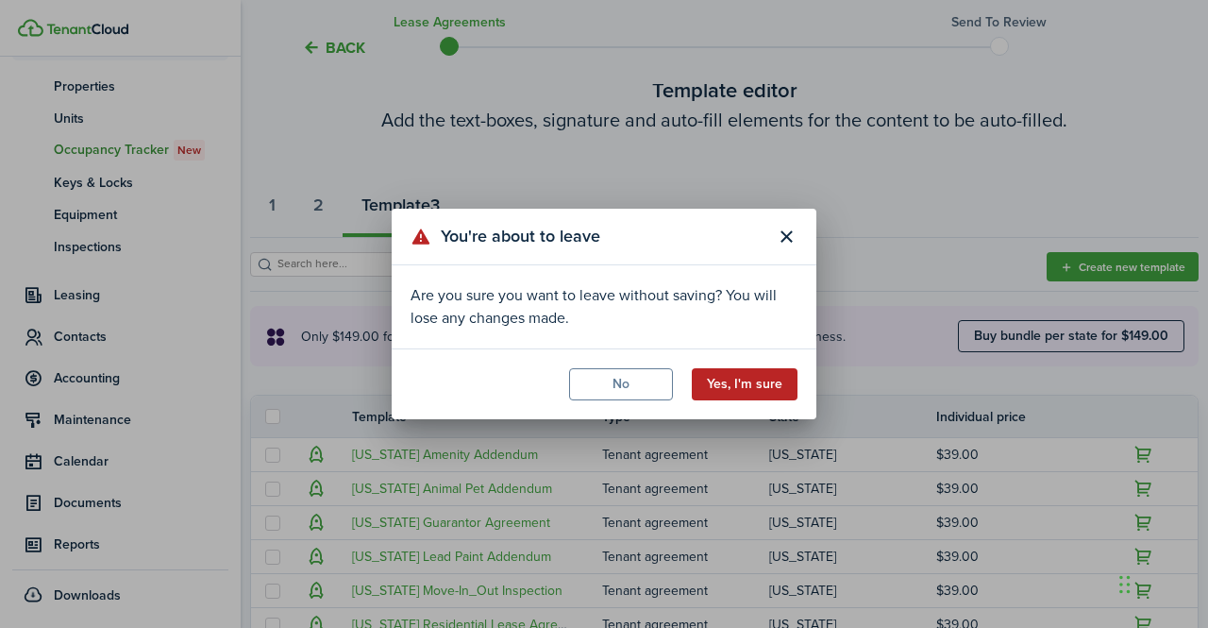
click at [770, 392] on button "Yes, I'm sure" at bounding box center [745, 384] width 106 height 32
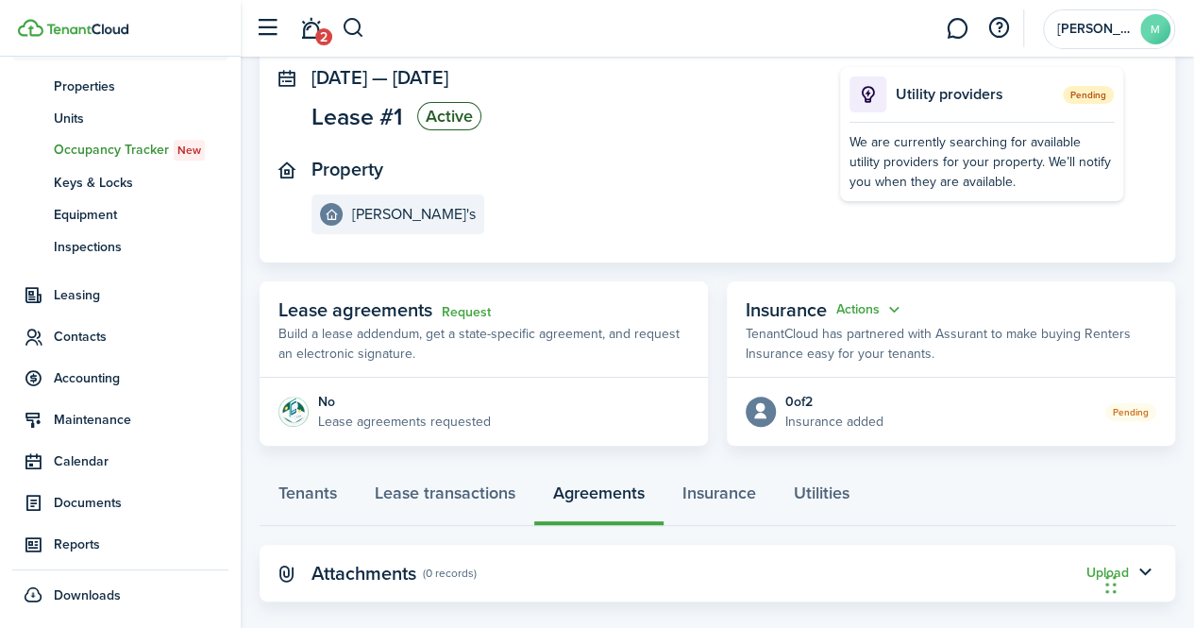
scroll to position [140, 0]
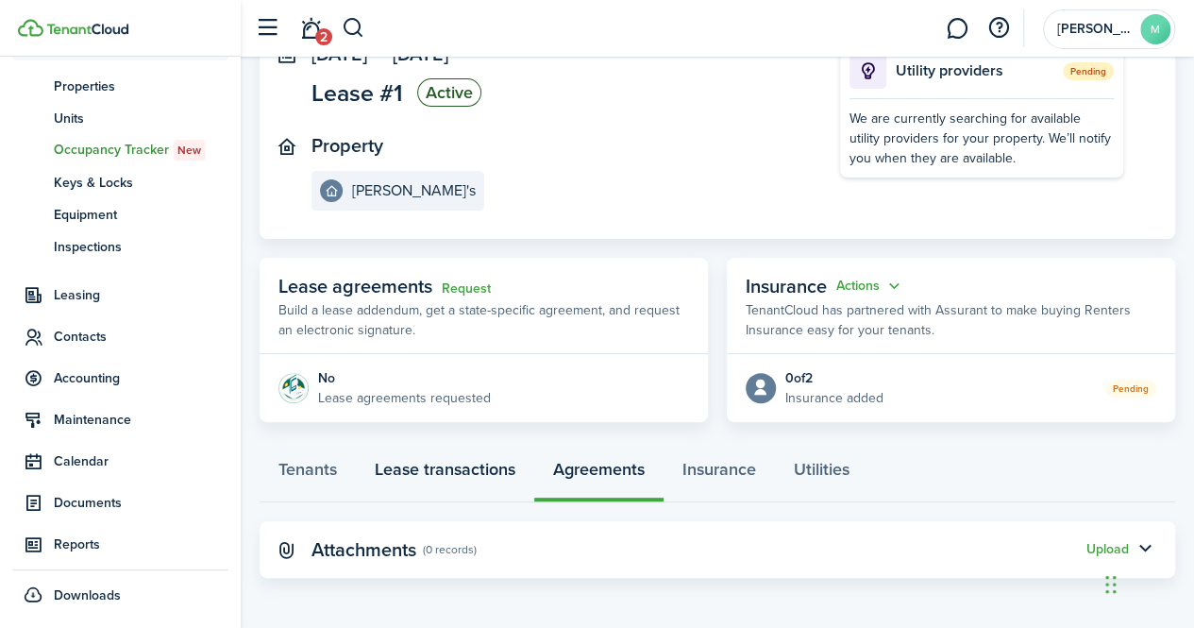
click at [406, 477] on link "Lease transactions" at bounding box center [445, 474] width 178 height 57
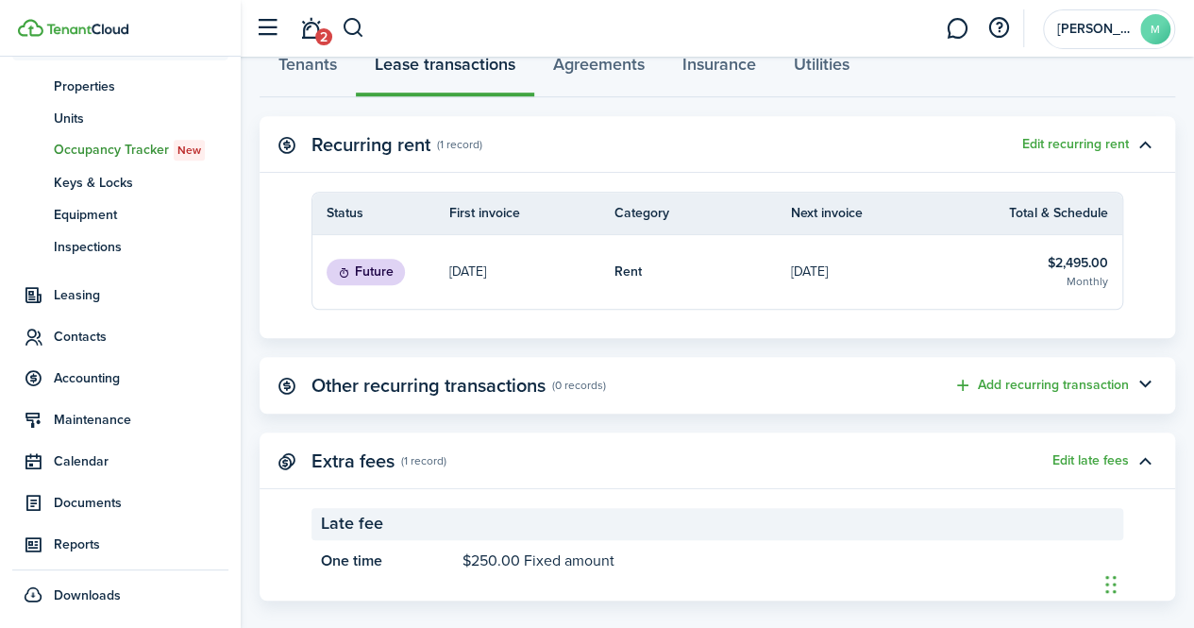
scroll to position [567, 0]
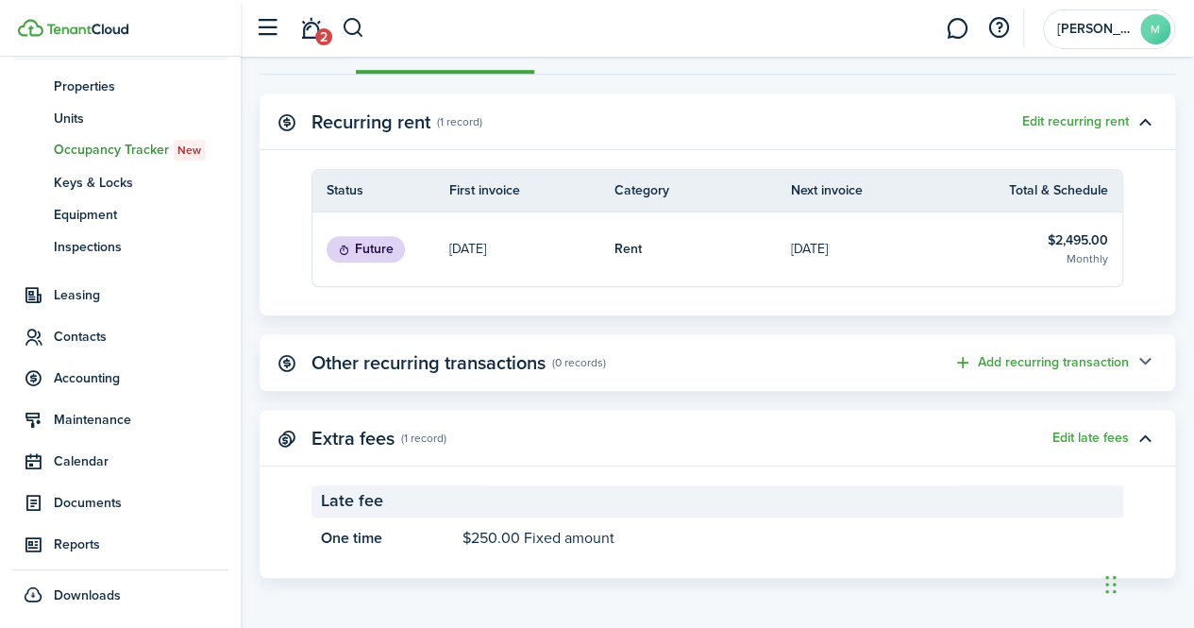
click at [1140, 363] on button "button" at bounding box center [1145, 362] width 32 height 32
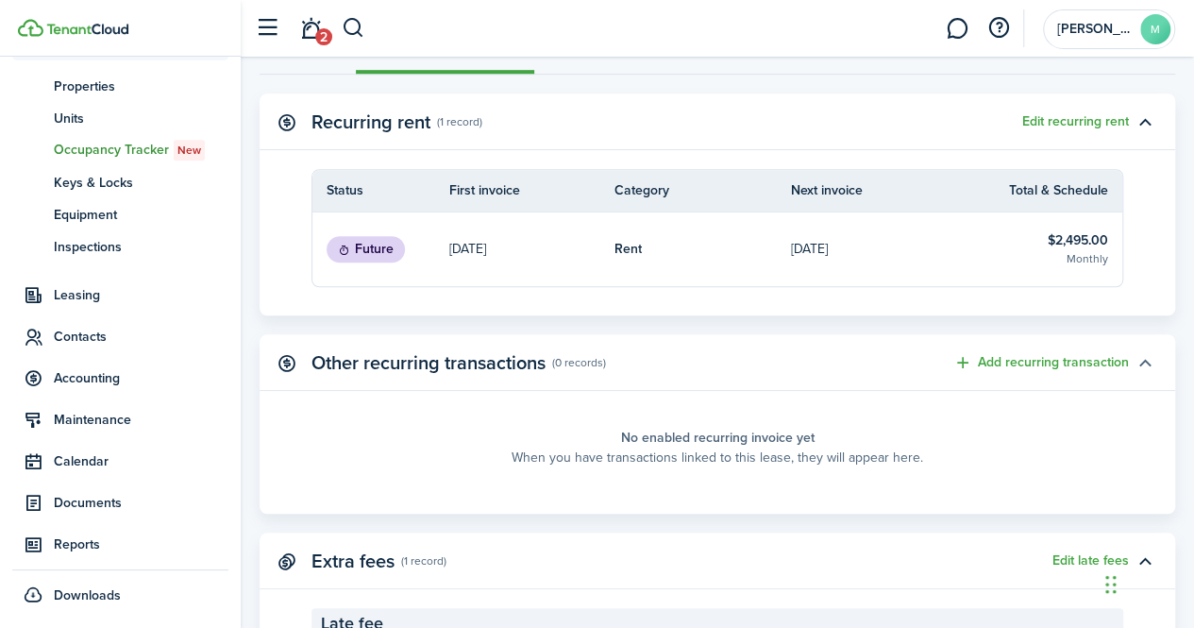
click at [1140, 363] on button "button" at bounding box center [1145, 362] width 32 height 32
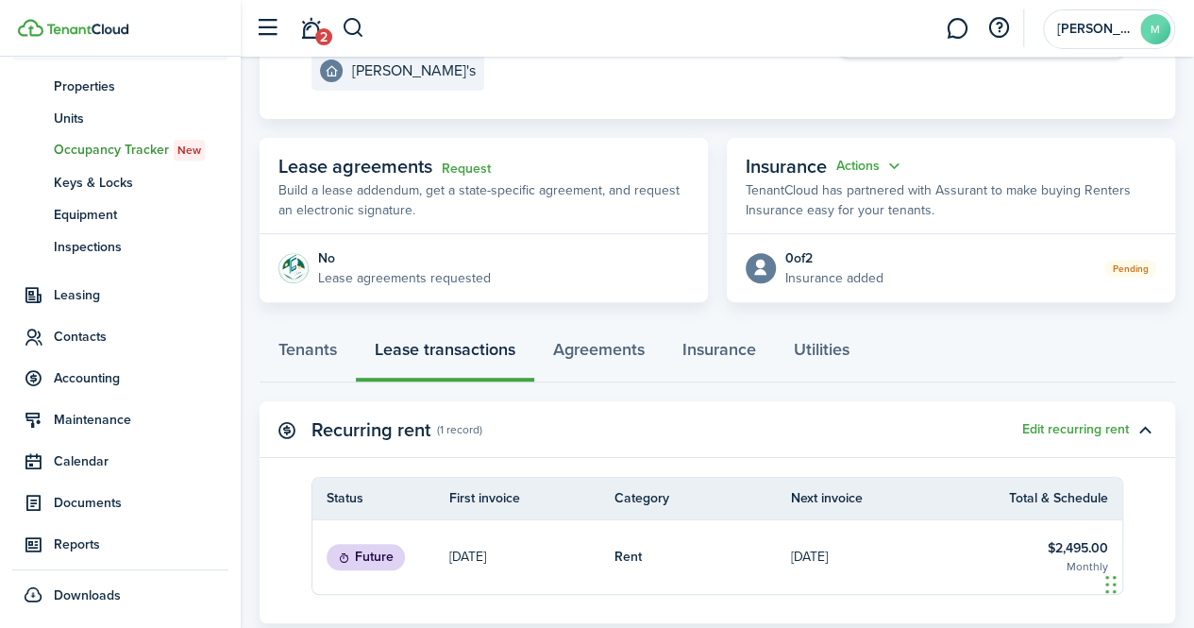
scroll to position [261, 0]
click at [622, 349] on link "Agreements" at bounding box center [598, 353] width 129 height 57
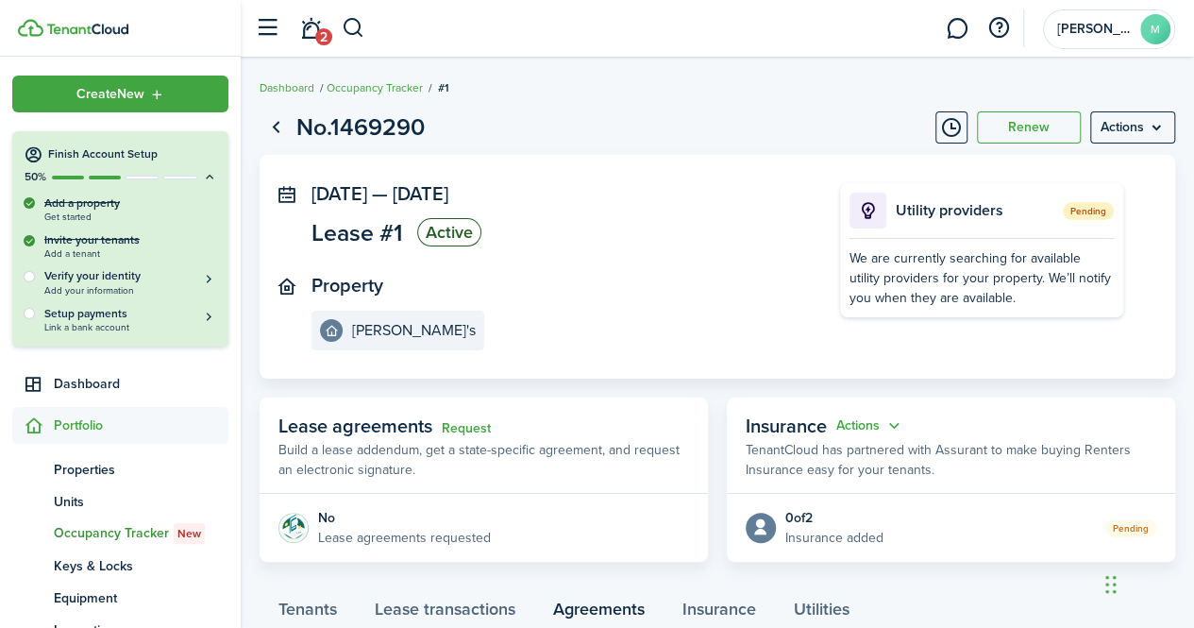
click at [101, 418] on span "Portfolio" at bounding box center [141, 425] width 175 height 20
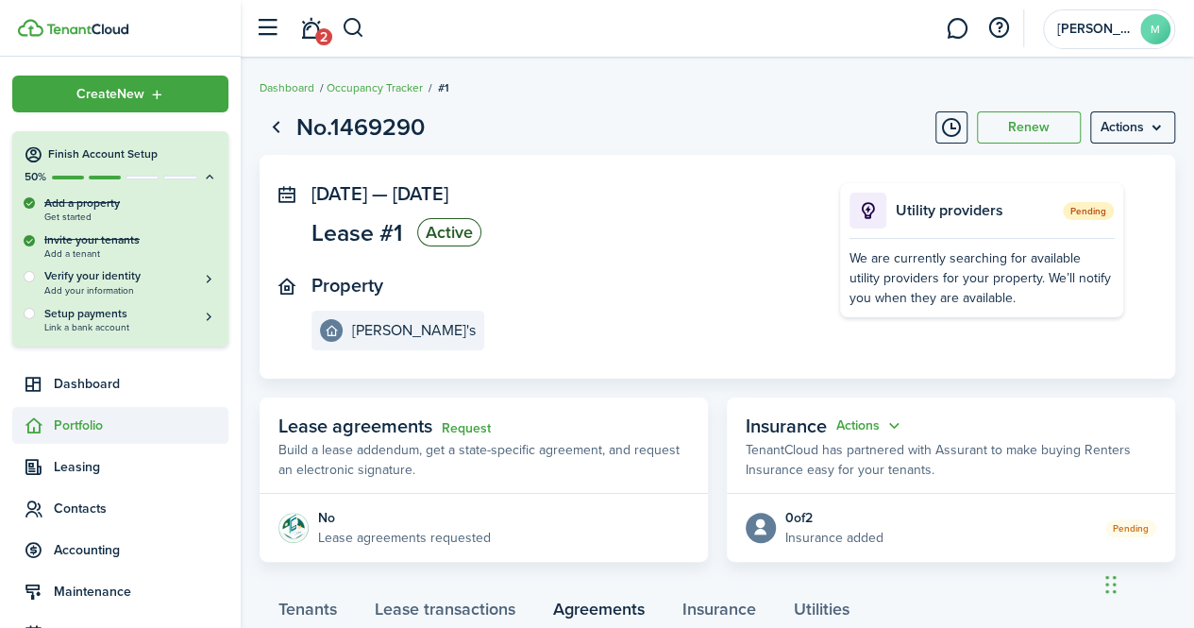
click at [84, 415] on span "Portfolio" at bounding box center [141, 425] width 175 height 20
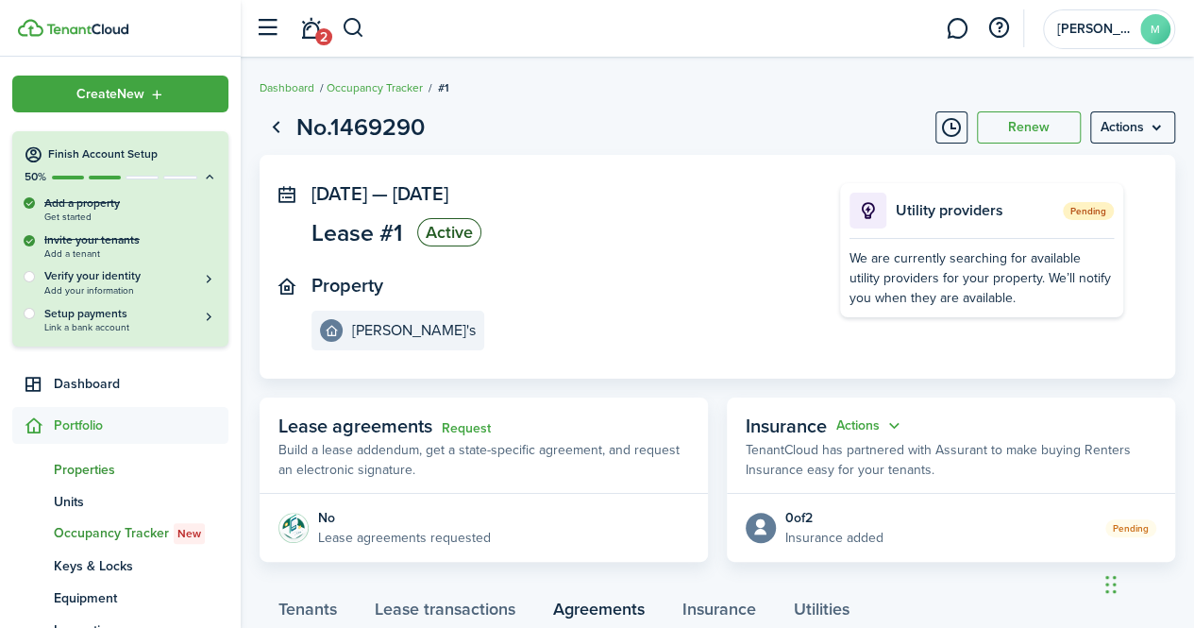
click at [106, 477] on span "Properties" at bounding box center [141, 470] width 175 height 20
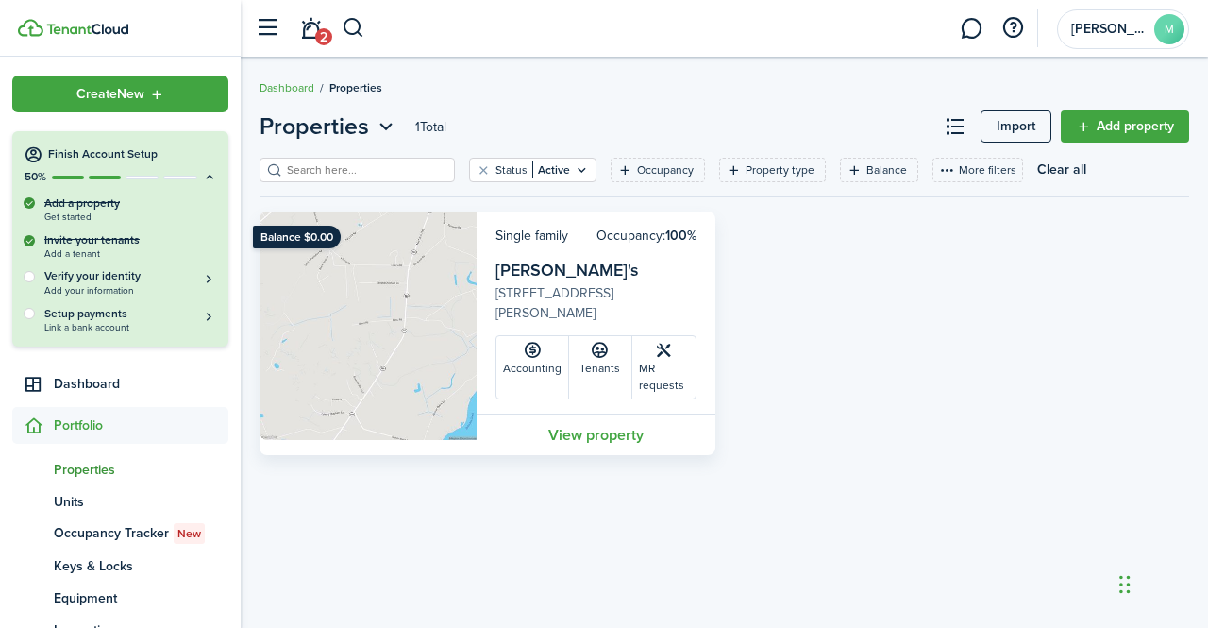
click at [429, 316] on img at bounding box center [368, 325] width 217 height 228
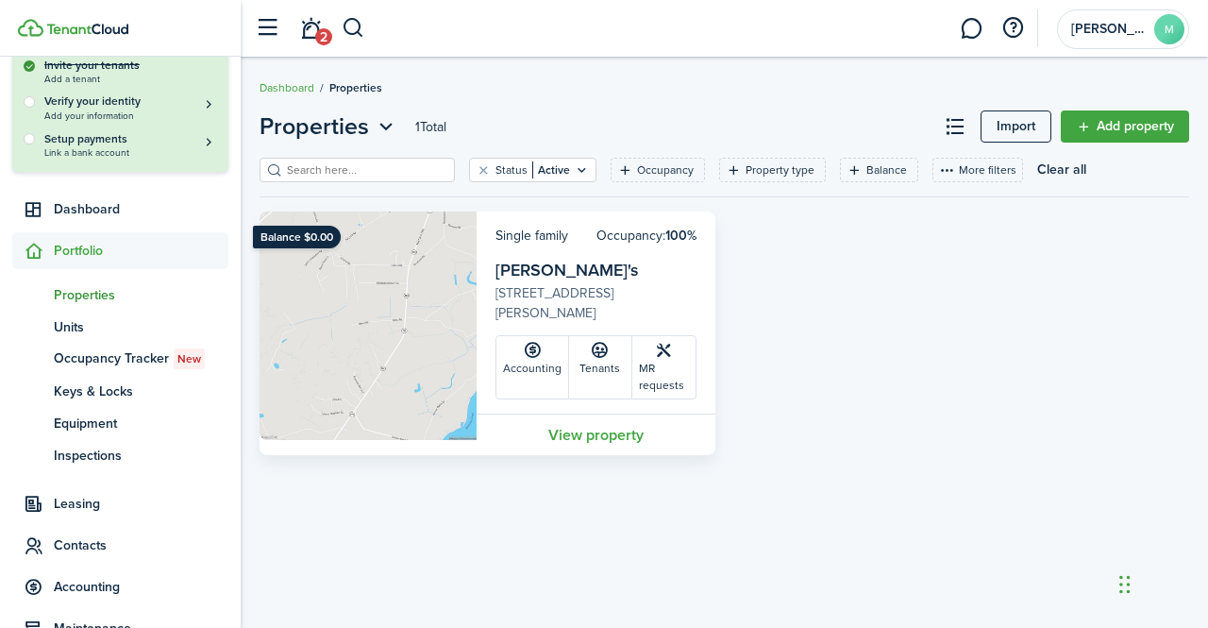
scroll to position [261, 0]
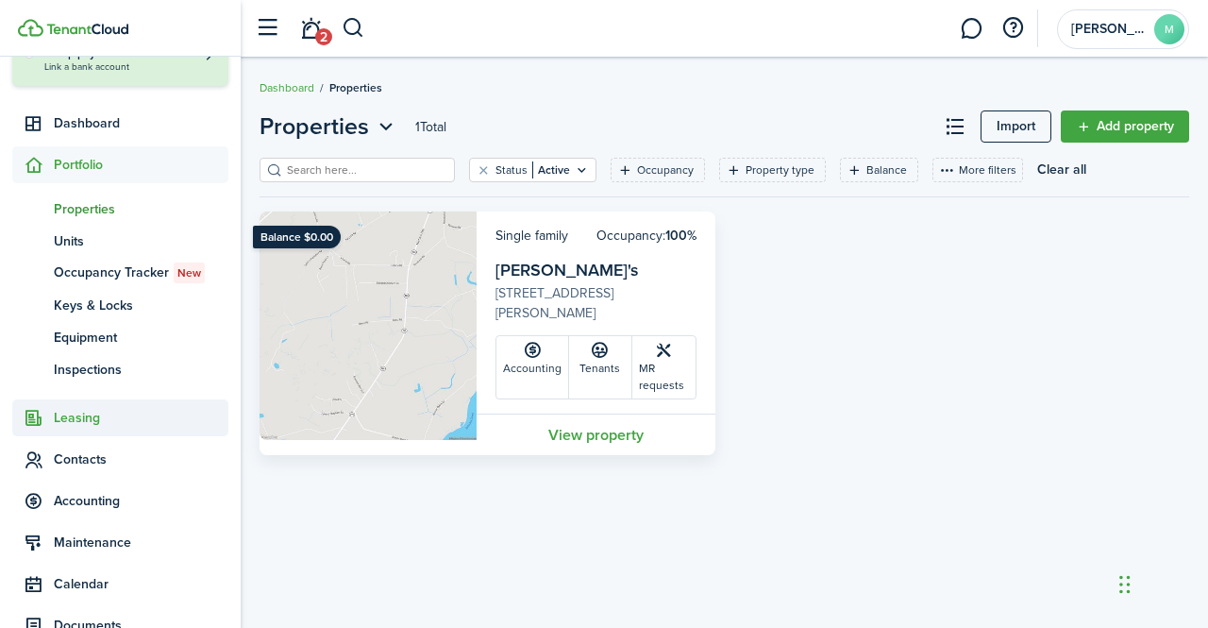
click at [71, 412] on span "Leasing" at bounding box center [141, 418] width 175 height 20
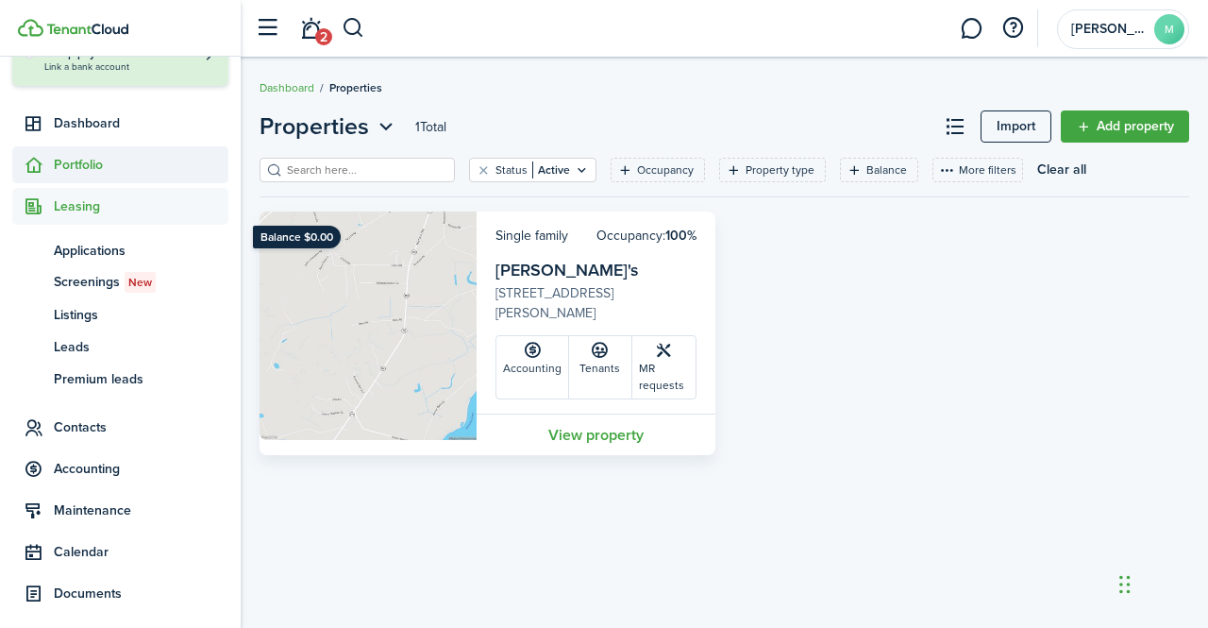
click at [69, 155] on span "Portfolio" at bounding box center [141, 165] width 175 height 20
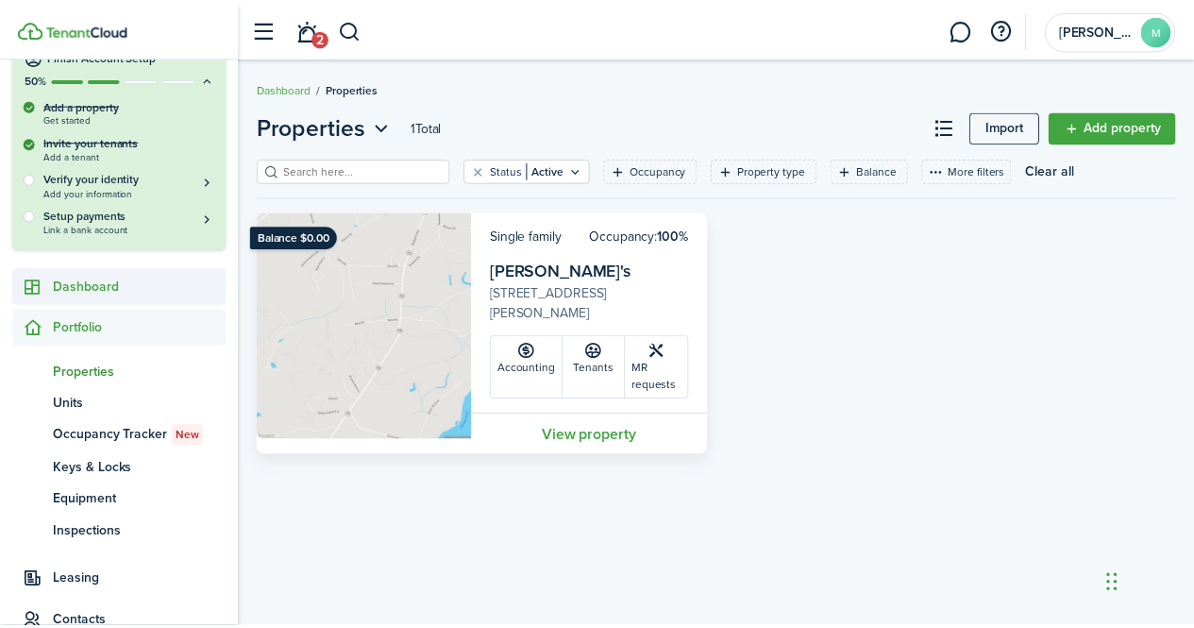
scroll to position [0, 0]
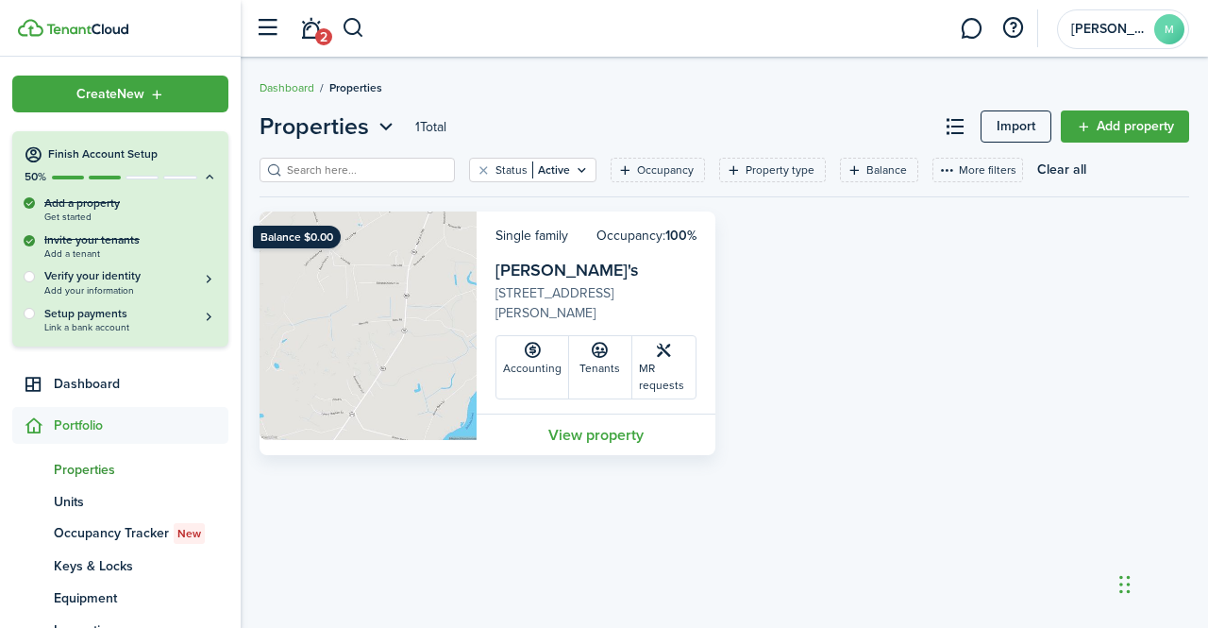
click at [109, 30] on img at bounding box center [87, 29] width 82 height 11
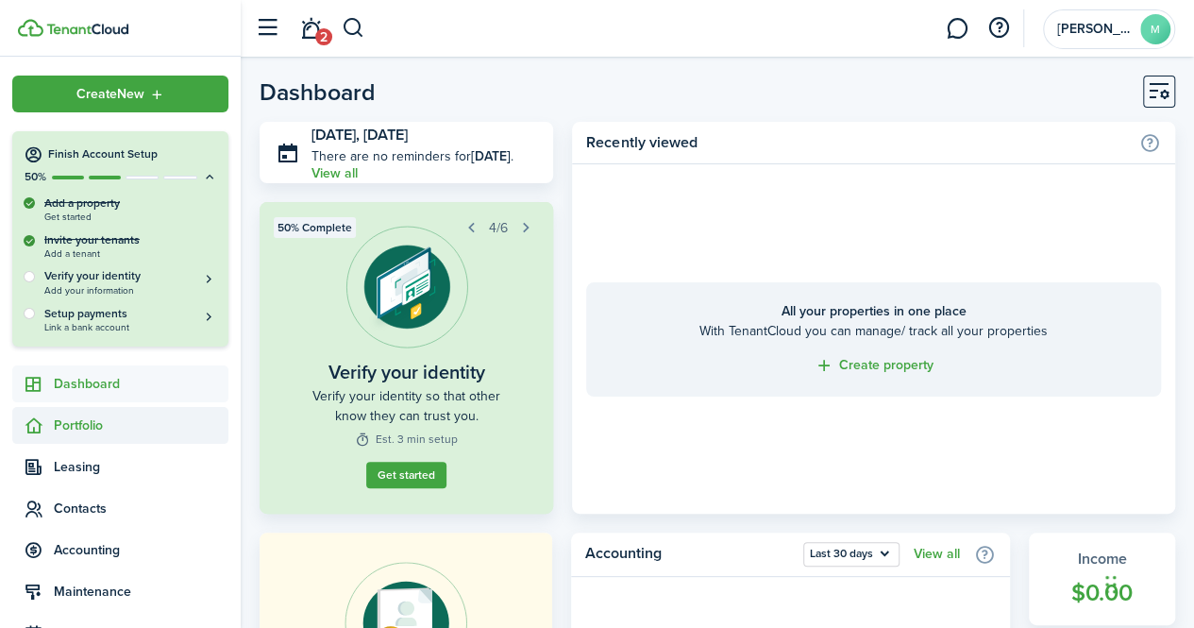
click at [79, 435] on span "Portfolio" at bounding box center [141, 425] width 175 height 20
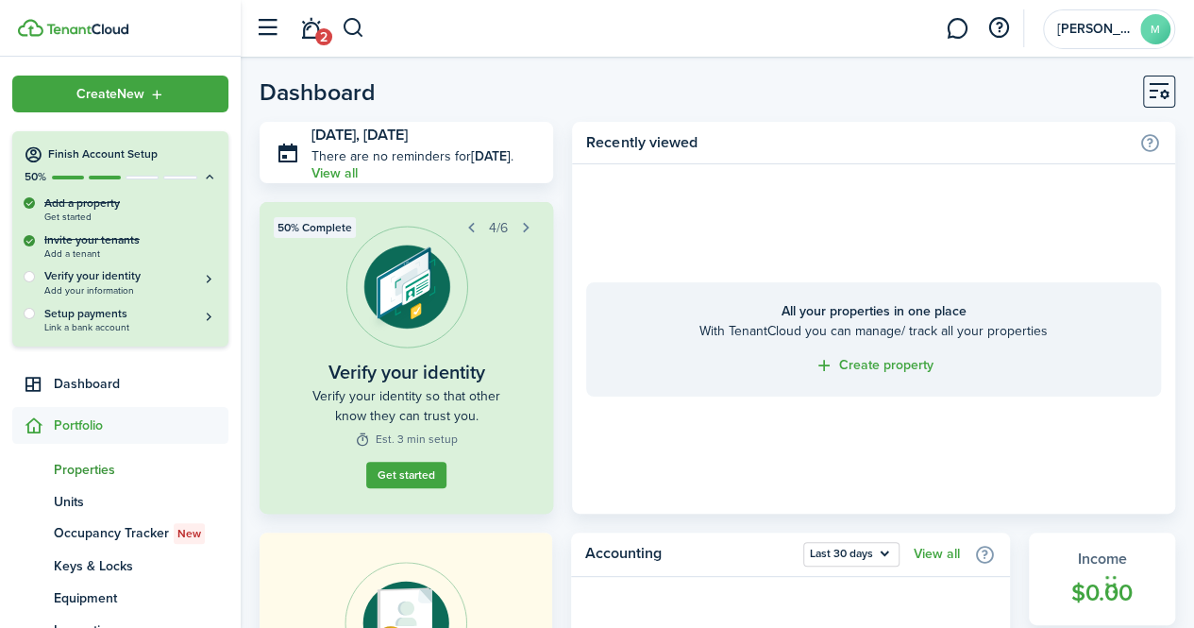
click at [91, 472] on span "Properties" at bounding box center [141, 470] width 175 height 20
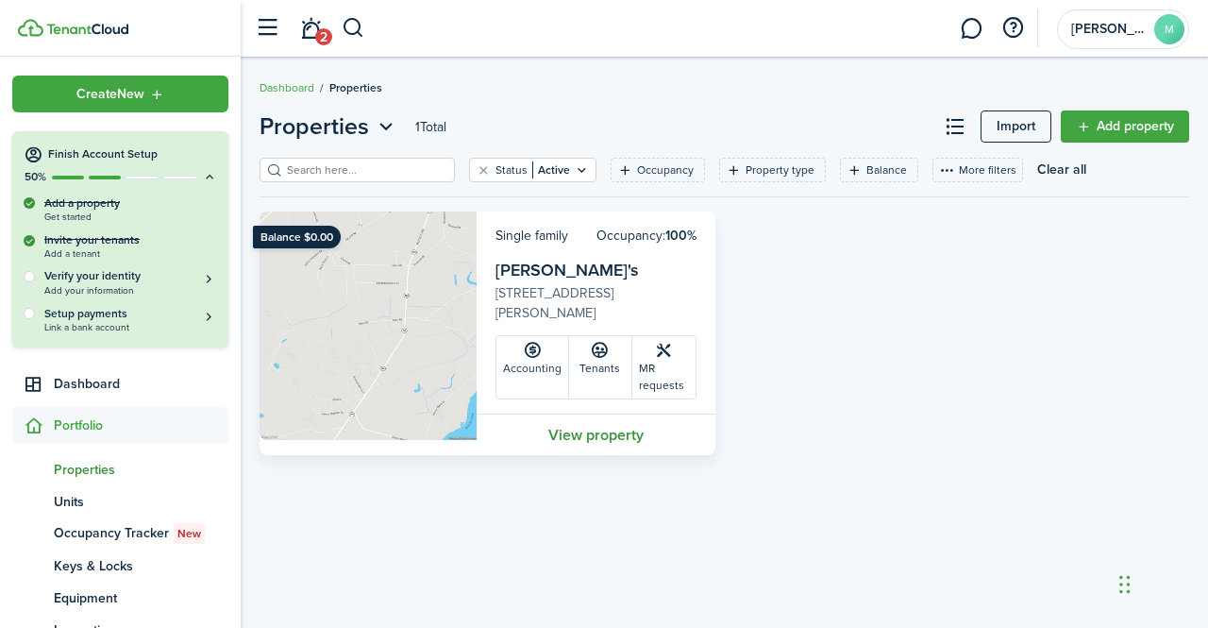
click at [602, 426] on link "View property" at bounding box center [596, 434] width 239 height 42
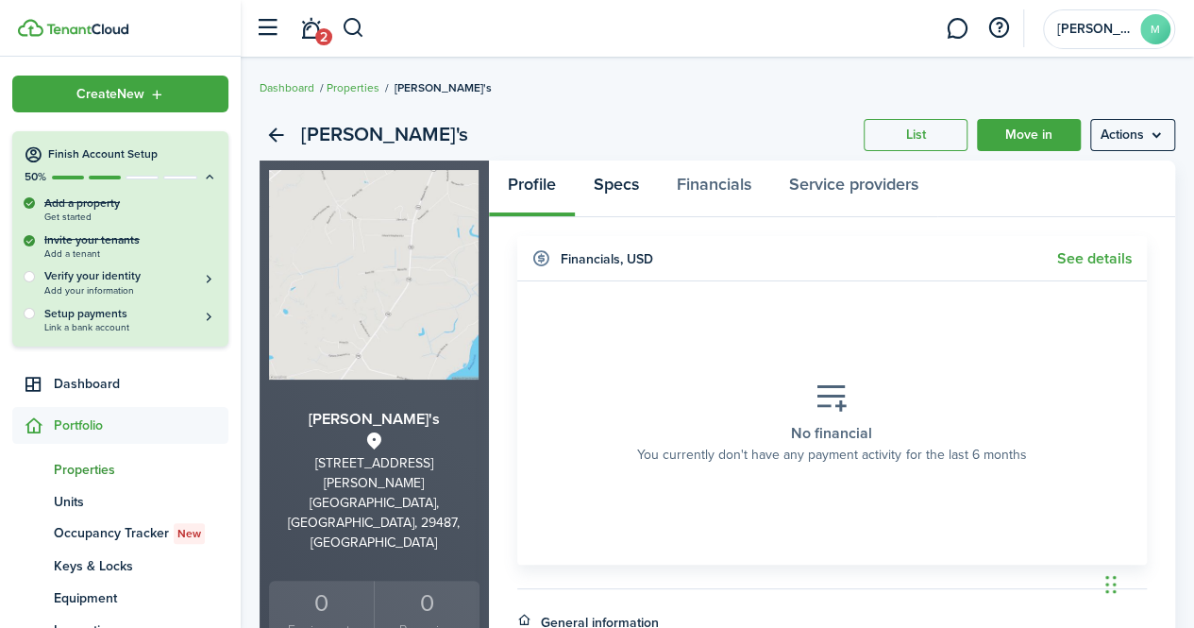
click at [622, 177] on link "Specs" at bounding box center [616, 188] width 83 height 57
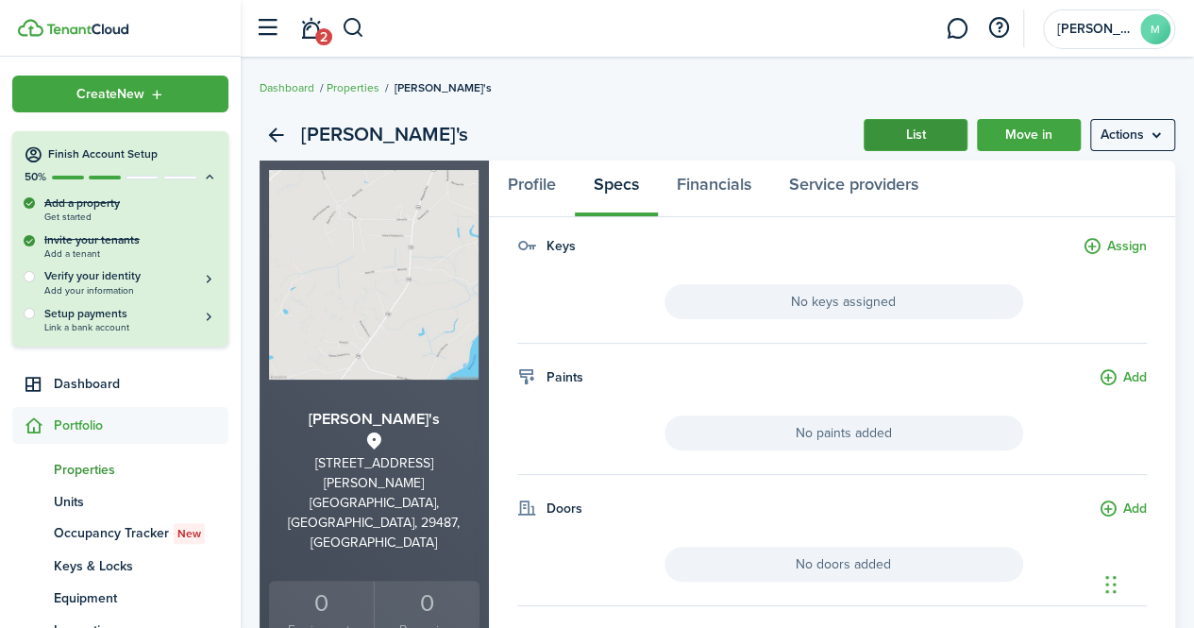
click at [902, 124] on link "List" at bounding box center [916, 135] width 104 height 32
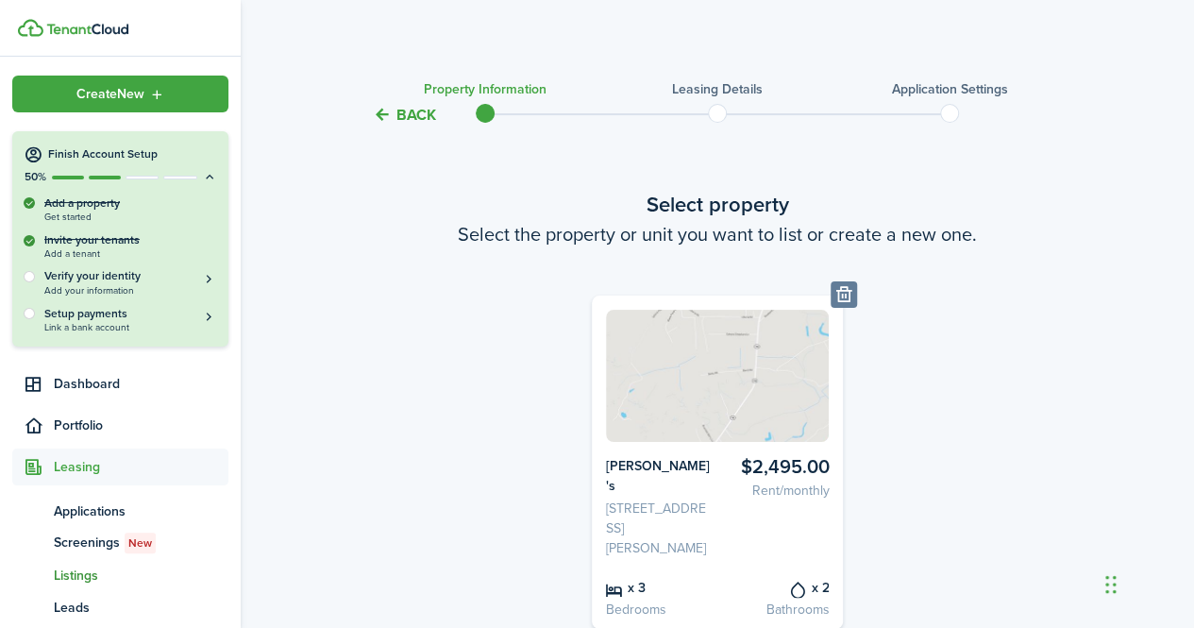
click at [409, 112] on button "Back" at bounding box center [404, 115] width 63 height 20
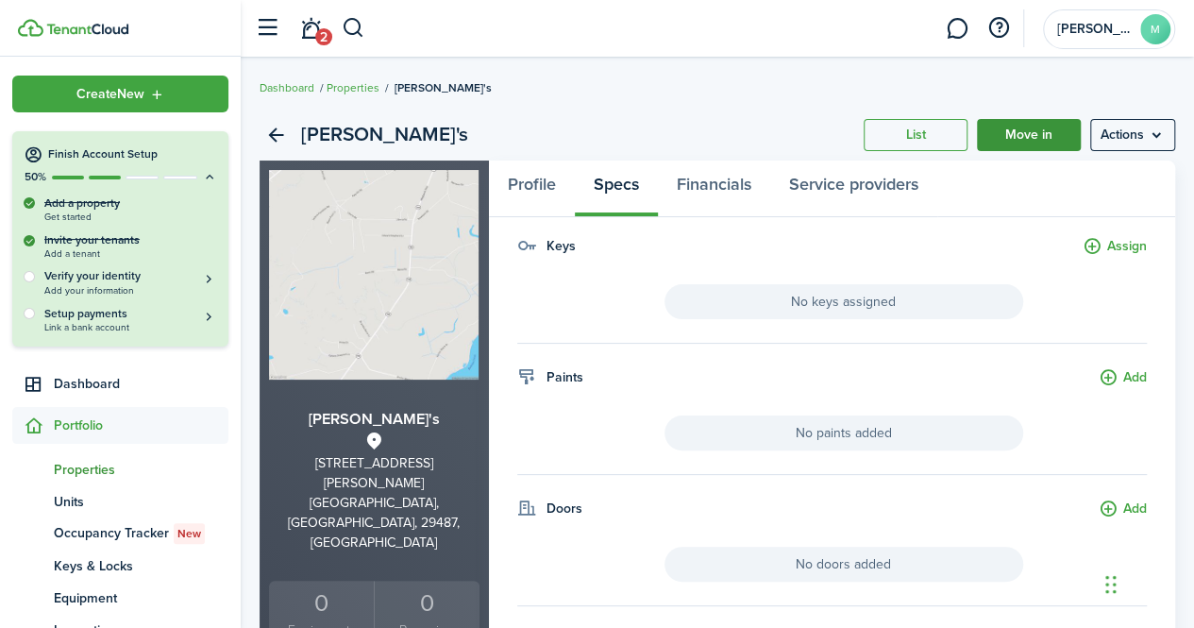
click at [1008, 145] on link "Move in" at bounding box center [1029, 135] width 104 height 32
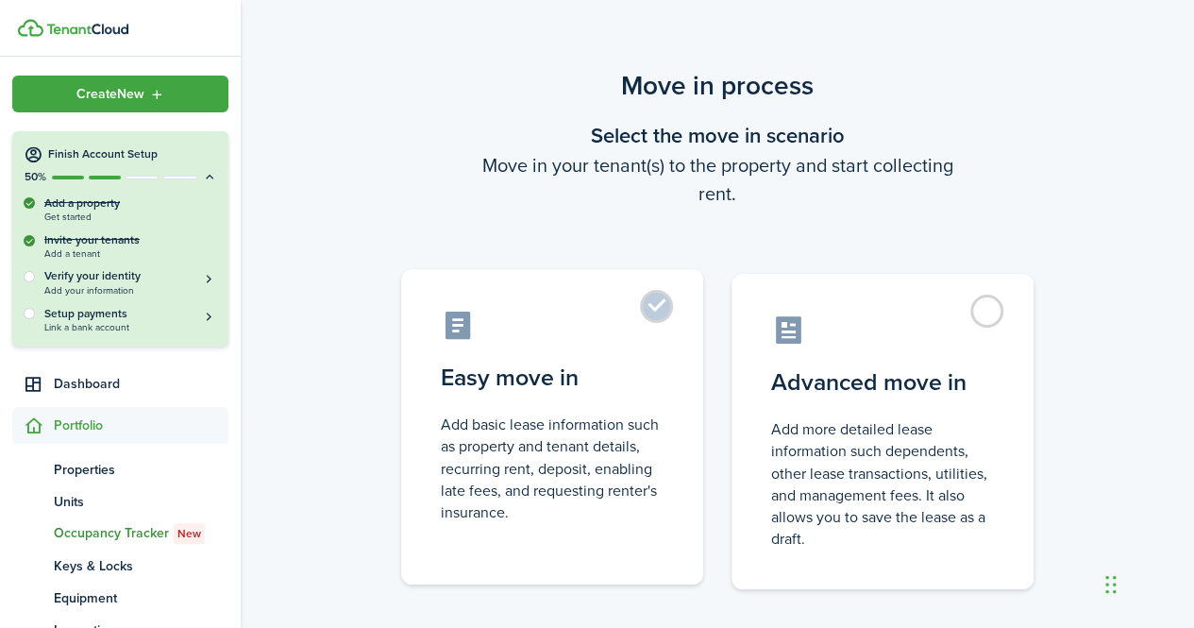
scroll to position [102, 0]
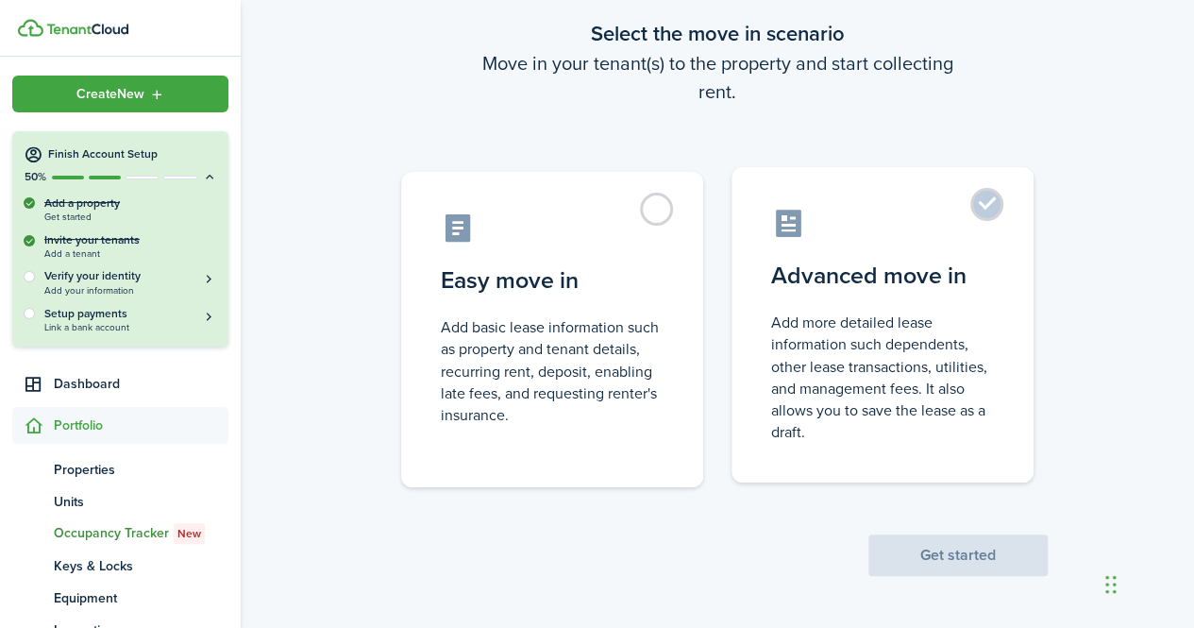
click at [970, 227] on control-radio-card-icon at bounding box center [882, 223] width 223 height 33
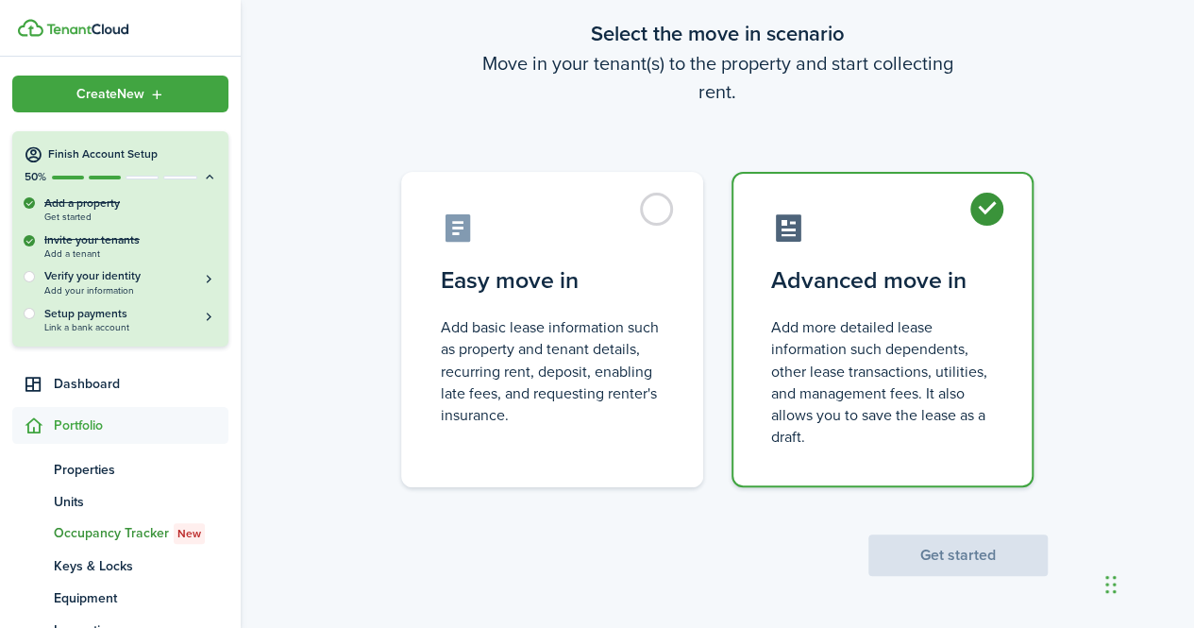
radio input "true"
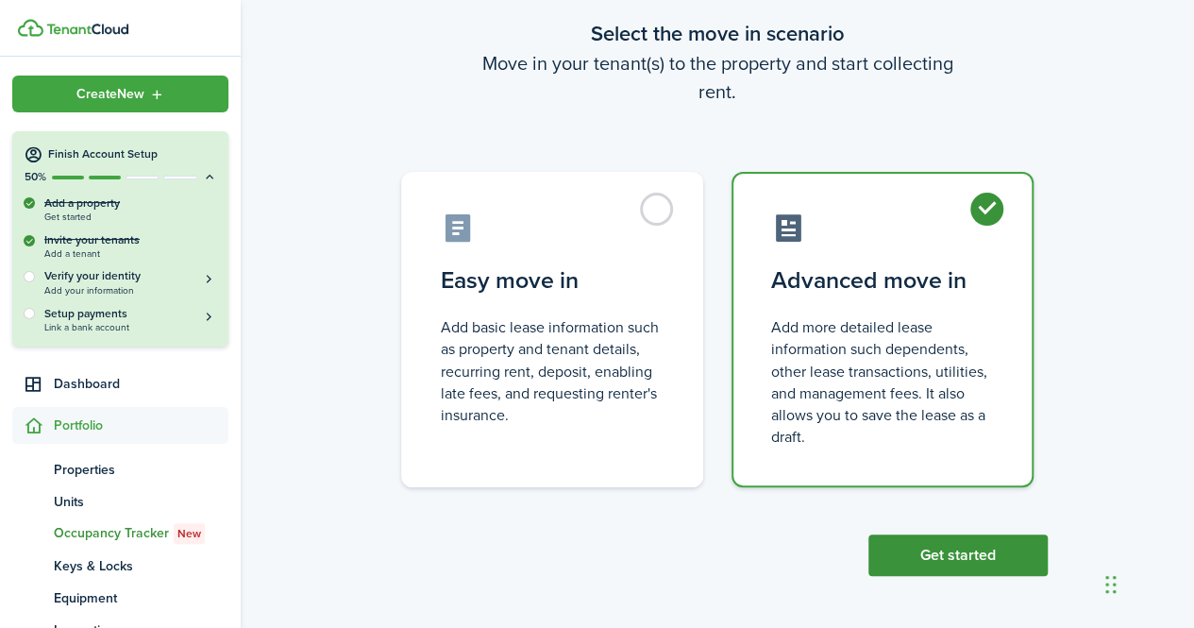
click at [944, 565] on button "Get started" at bounding box center [957, 555] width 179 height 42
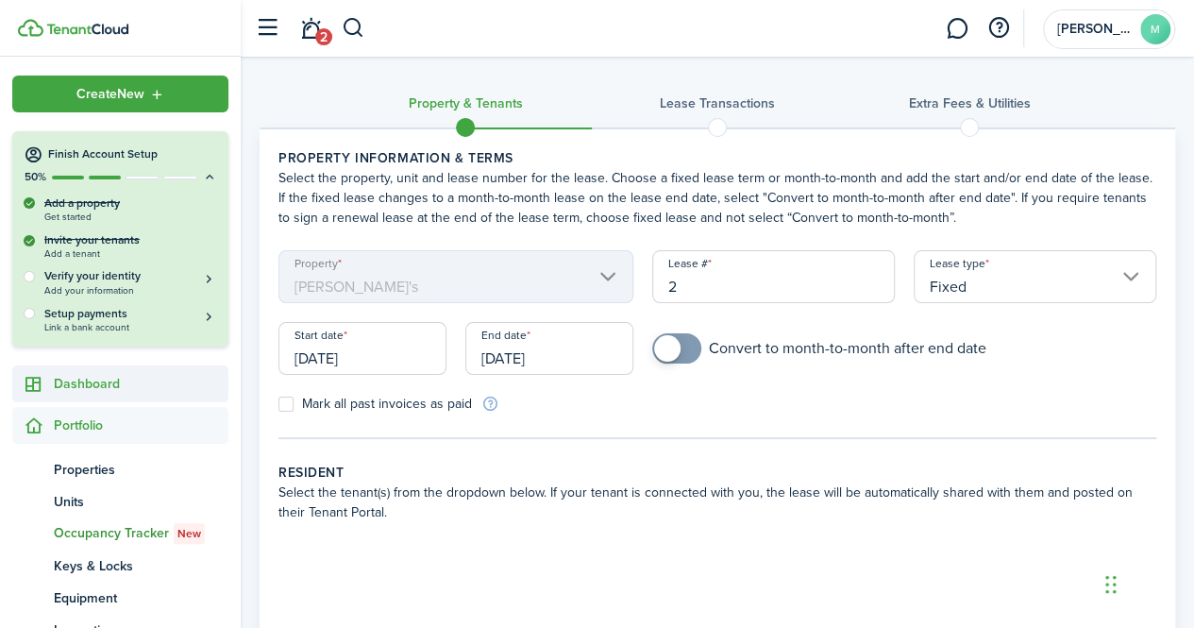
click at [102, 395] on link "Dashboard" at bounding box center [120, 383] width 216 height 37
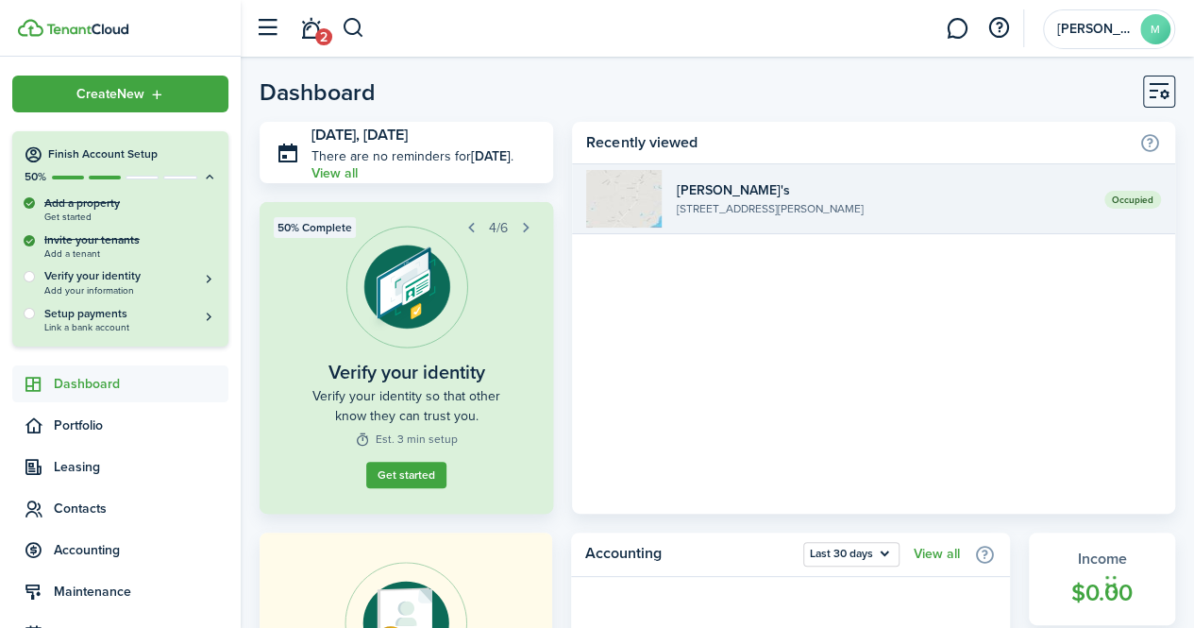
click at [999, 214] on widget-list-item-description "[STREET_ADDRESS][PERSON_NAME]" at bounding box center [883, 208] width 414 height 17
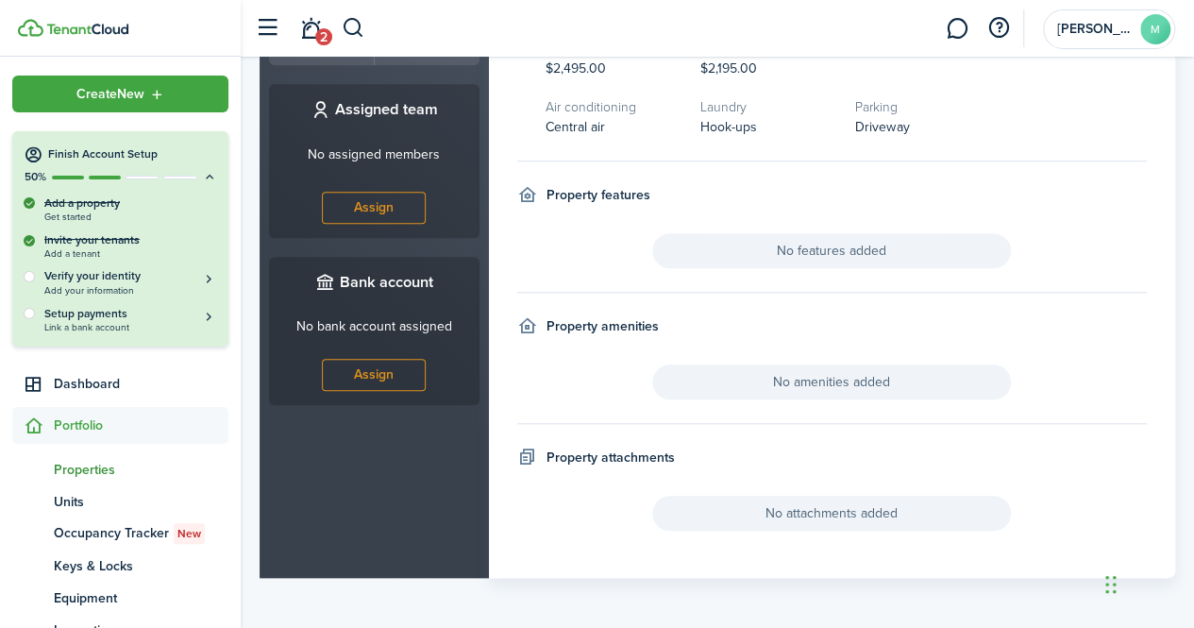
scroll to position [372, 0]
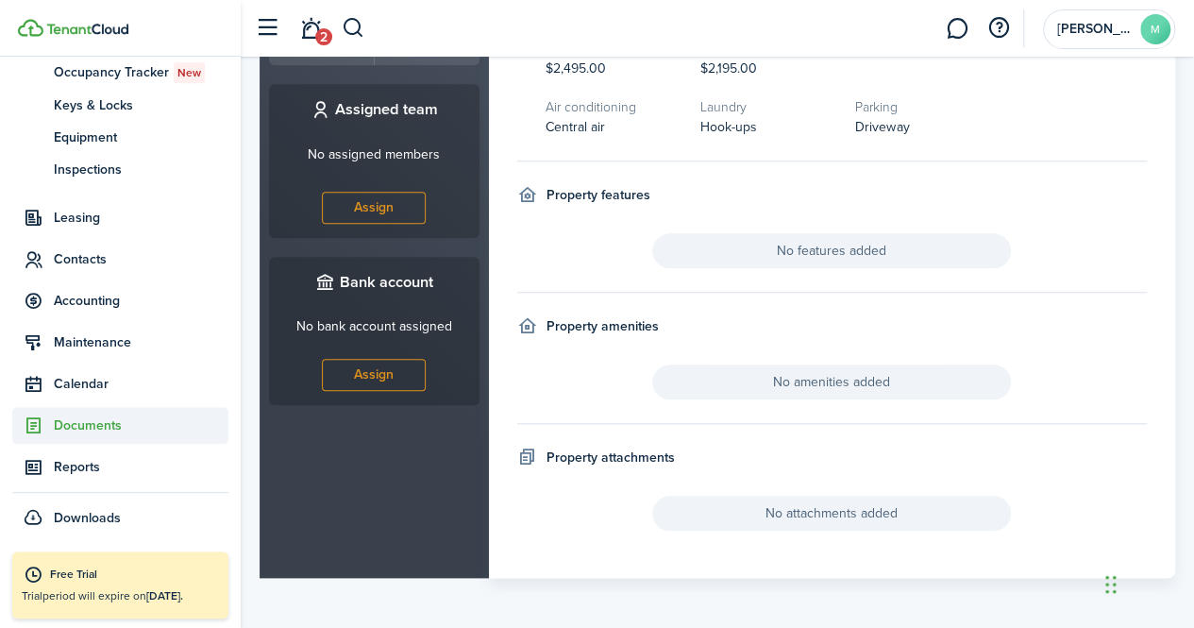
click at [105, 420] on span "Documents" at bounding box center [141, 425] width 175 height 20
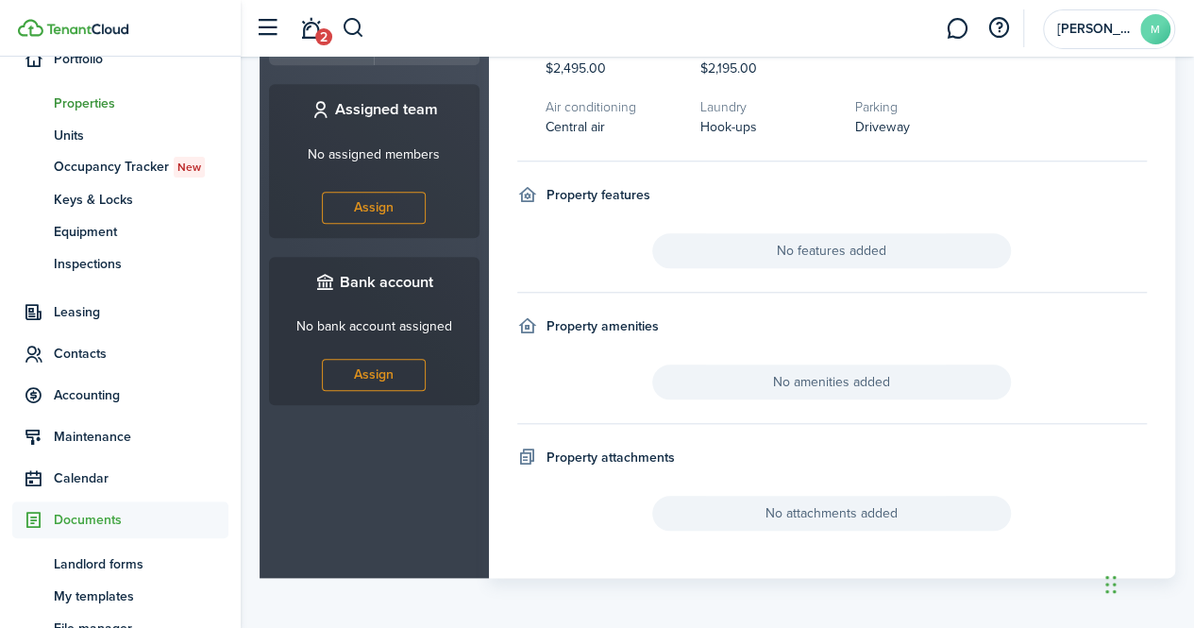
scroll to position [364, 0]
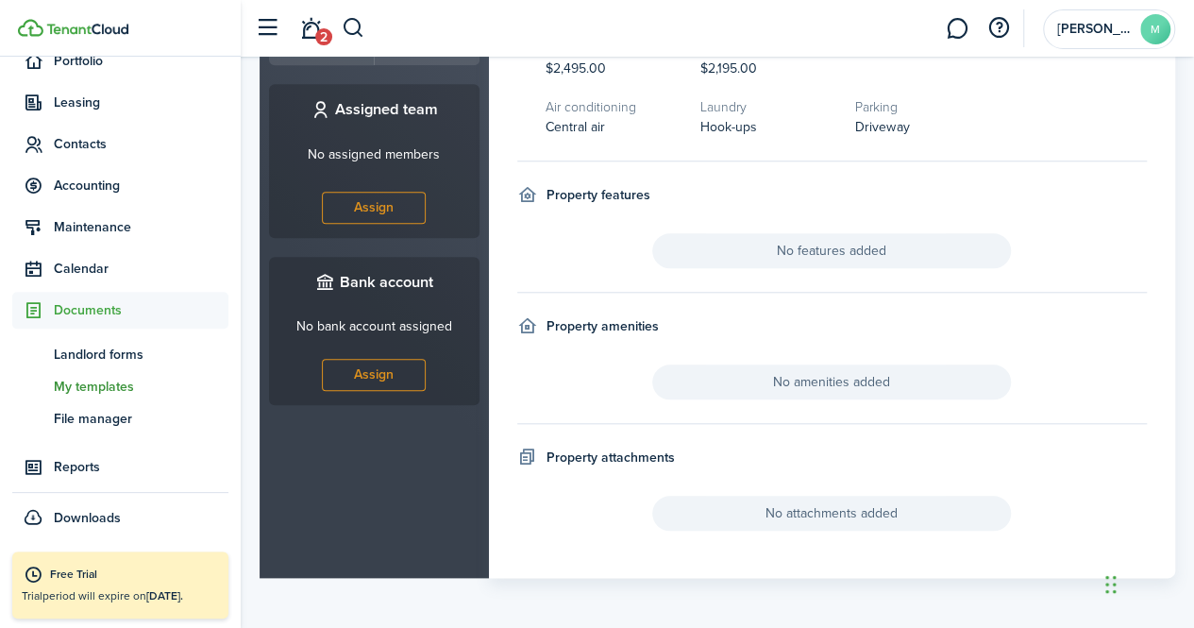
click at [100, 388] on span "My templates" at bounding box center [141, 387] width 175 height 20
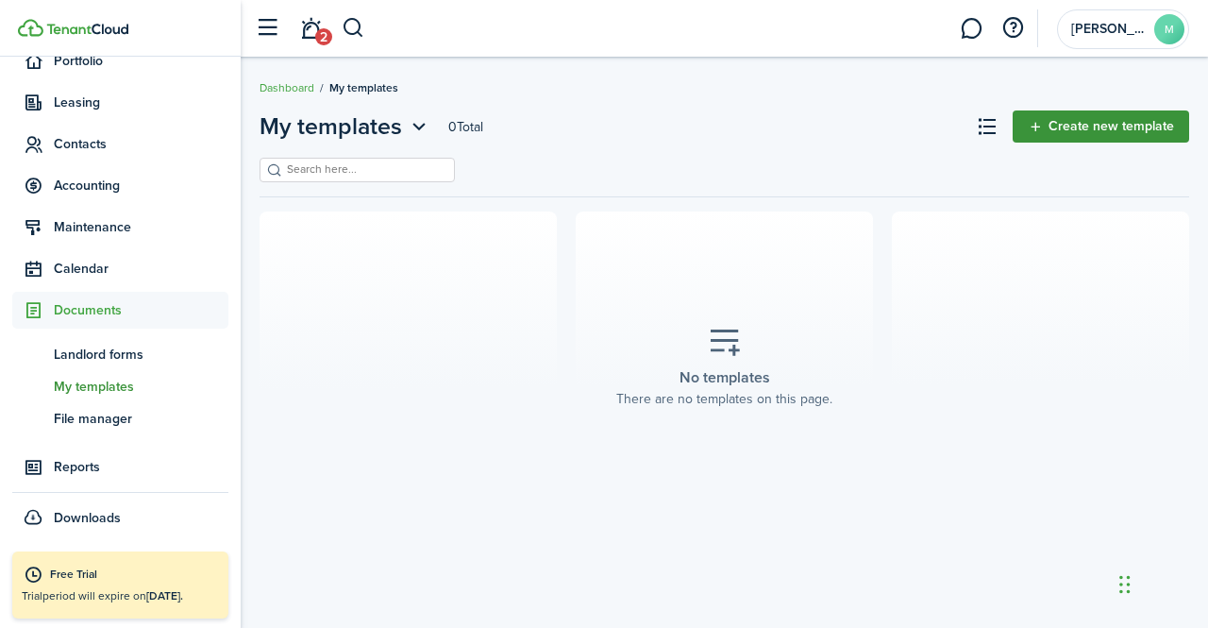
click at [1079, 135] on link "Create new template" at bounding box center [1101, 126] width 177 height 32
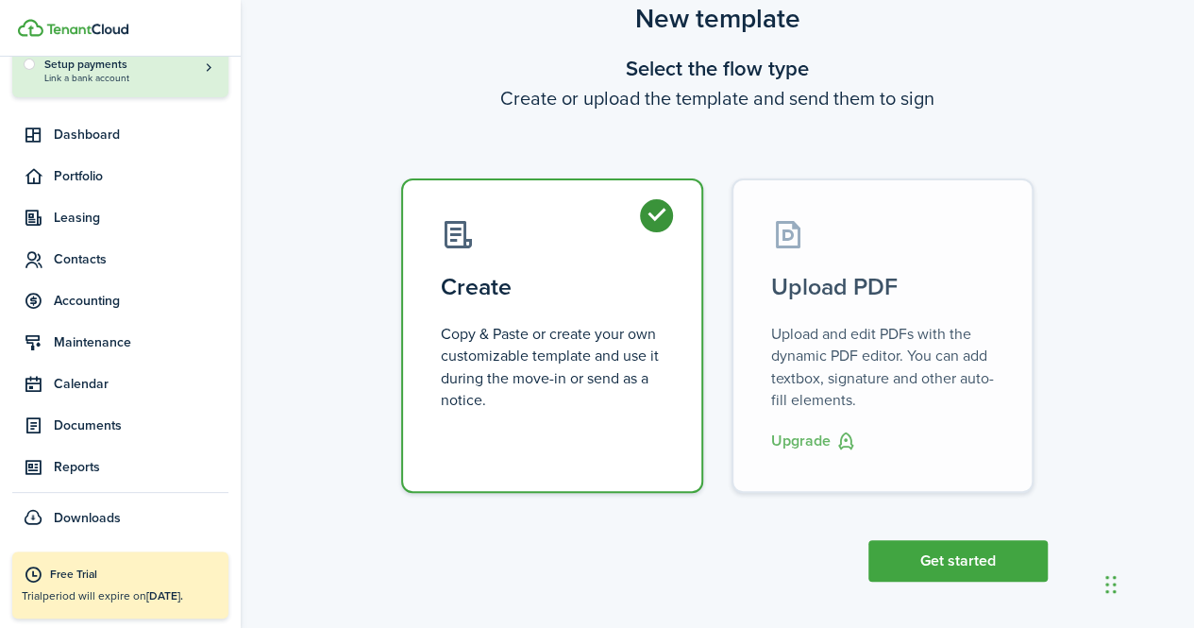
scroll to position [72, 0]
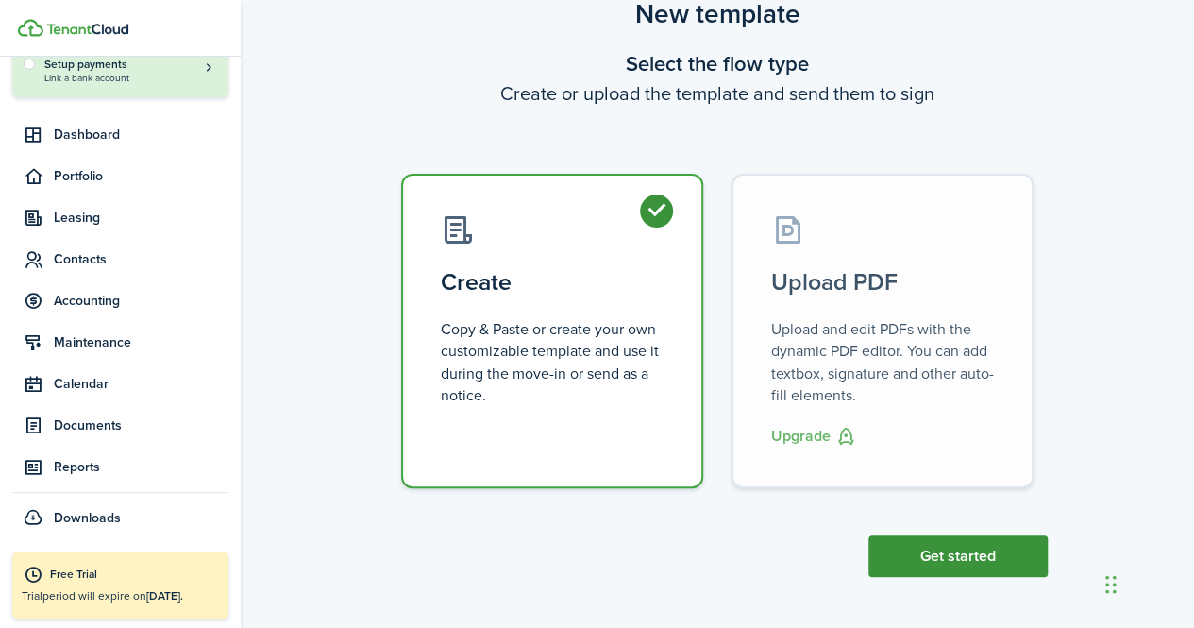
click at [944, 554] on button "Get started" at bounding box center [957, 556] width 179 height 42
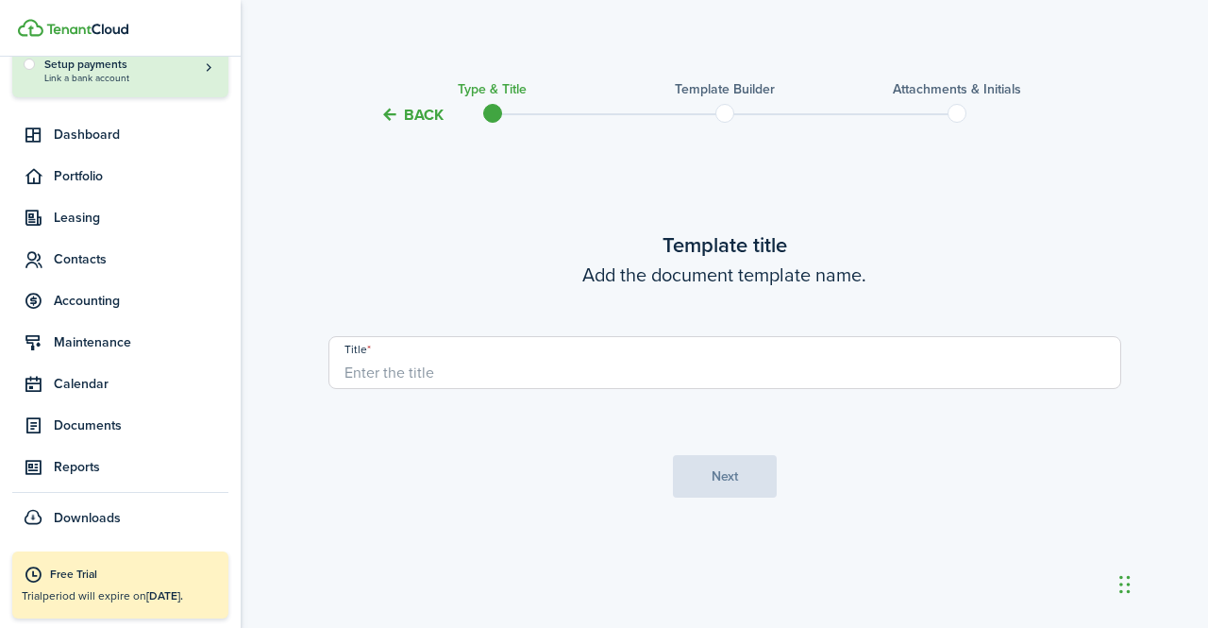
click at [674, 348] on input "Title" at bounding box center [724, 362] width 793 height 53
type input "Lease Agreement"
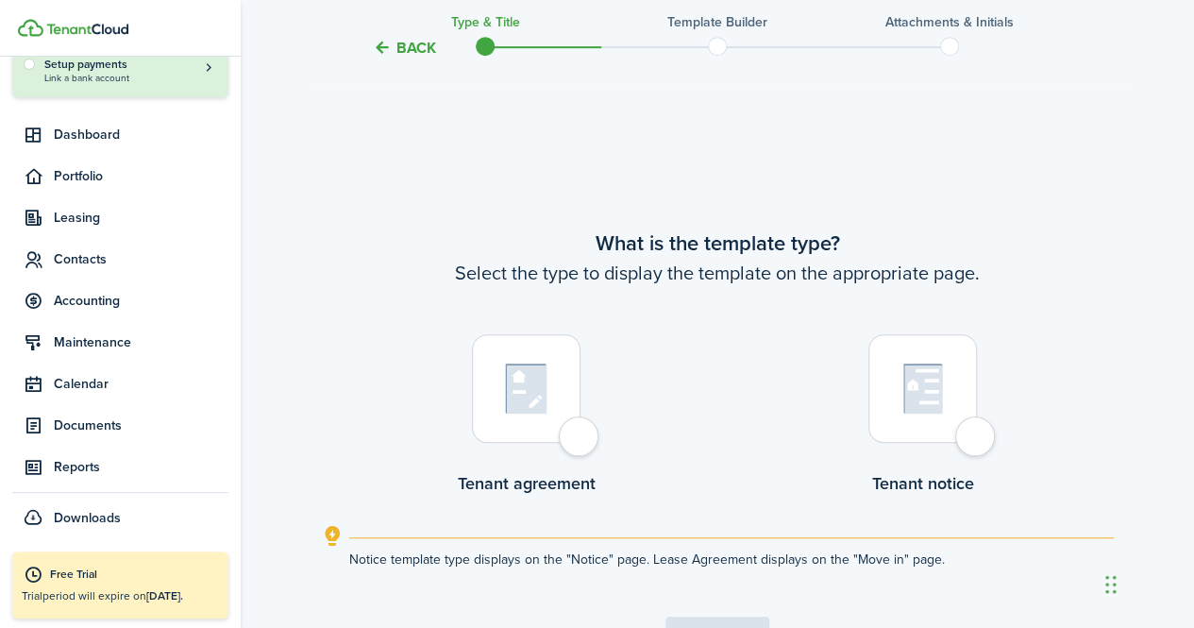
scroll to position [501, 0]
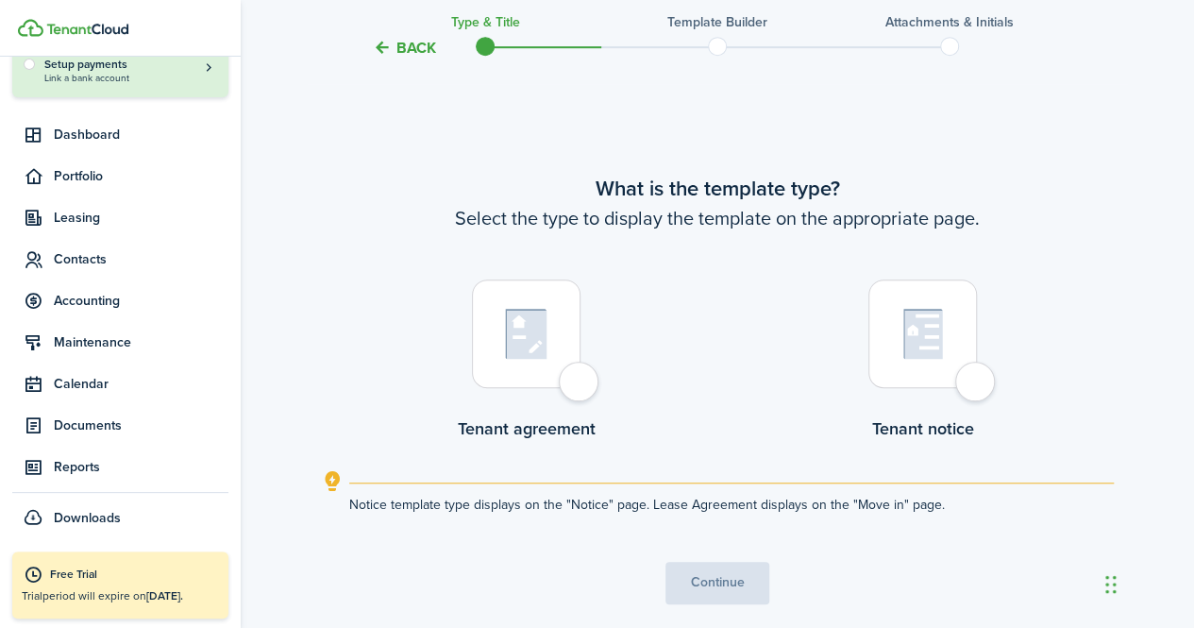
click at [580, 388] on div at bounding box center [526, 333] width 109 height 109
radio input "true"
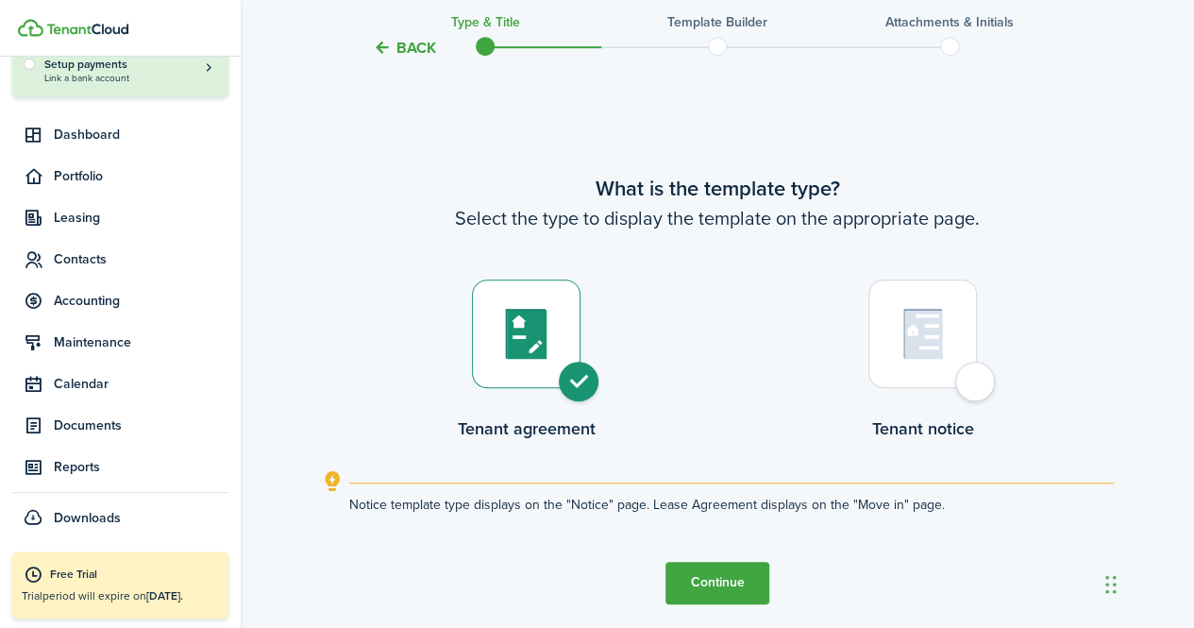
click at [748, 582] on button "Continue" at bounding box center [717, 583] width 104 height 42
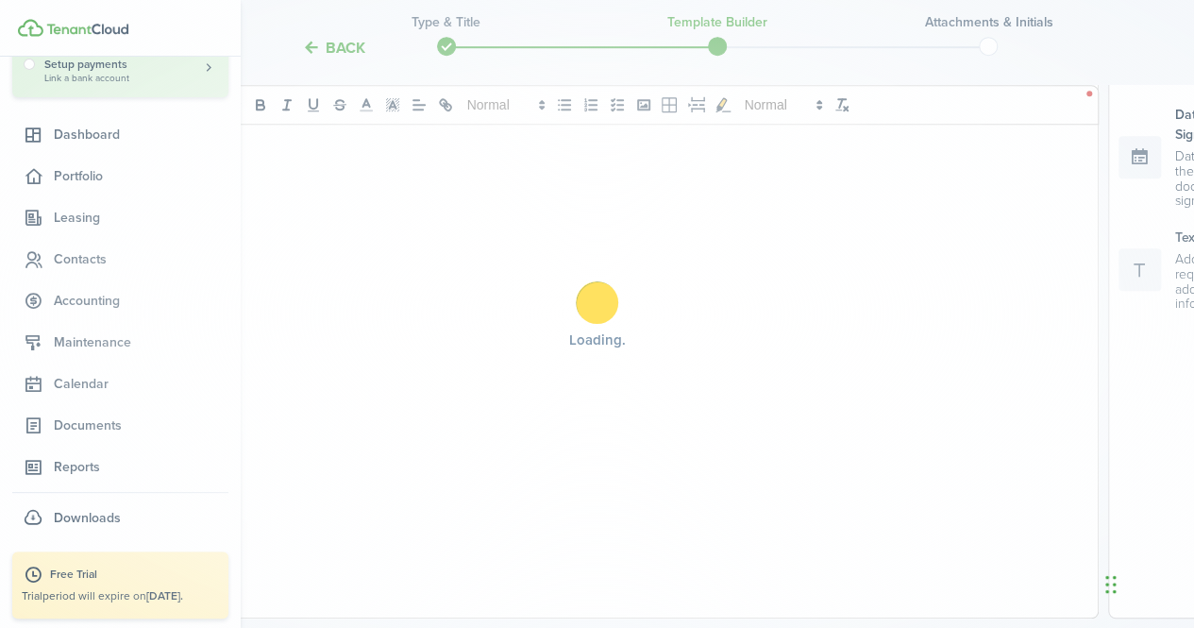
scroll to position [0, 0]
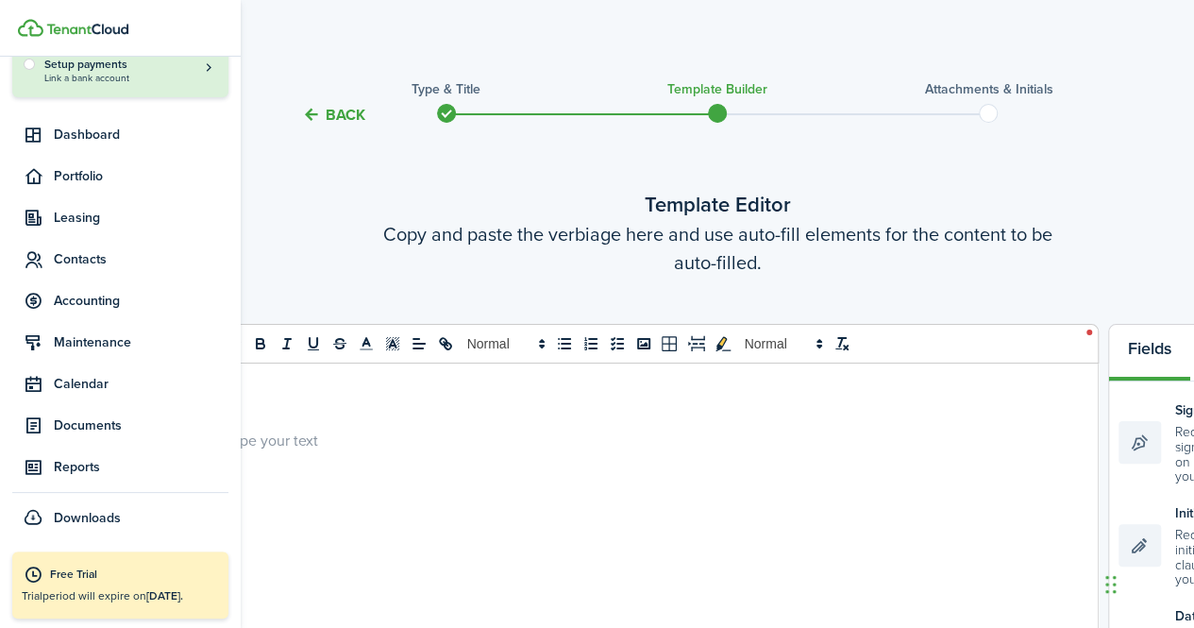
click at [604, 435] on p at bounding box center [642, 439] width 835 height 20
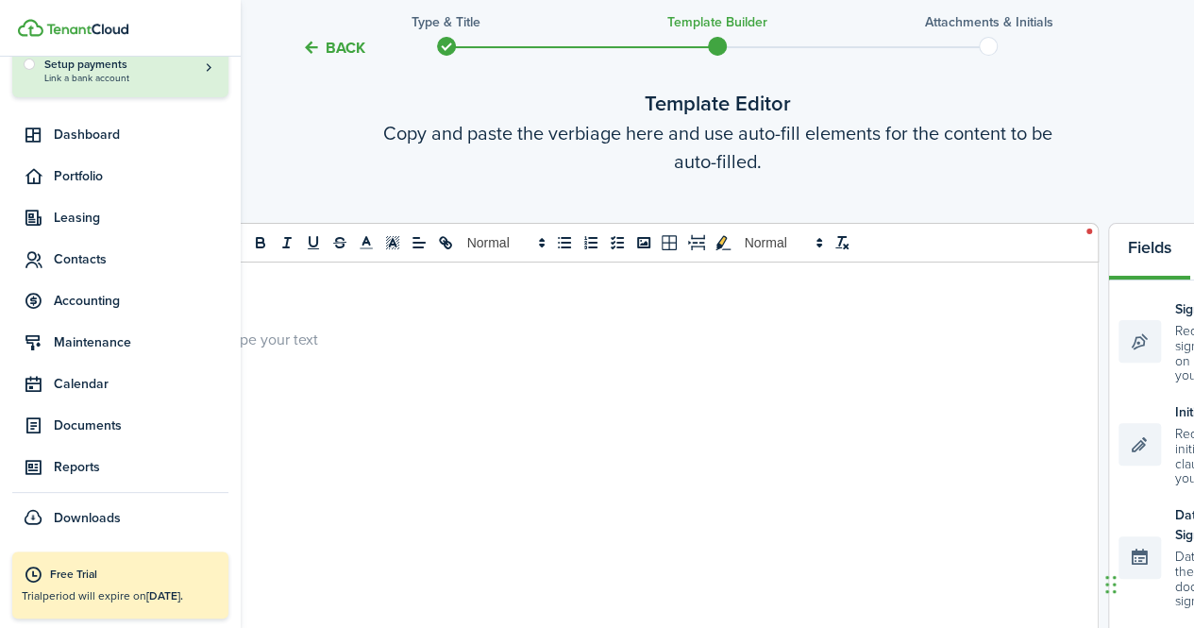
scroll to position [100, 0]
click at [106, 24] on img at bounding box center [87, 29] width 82 height 11
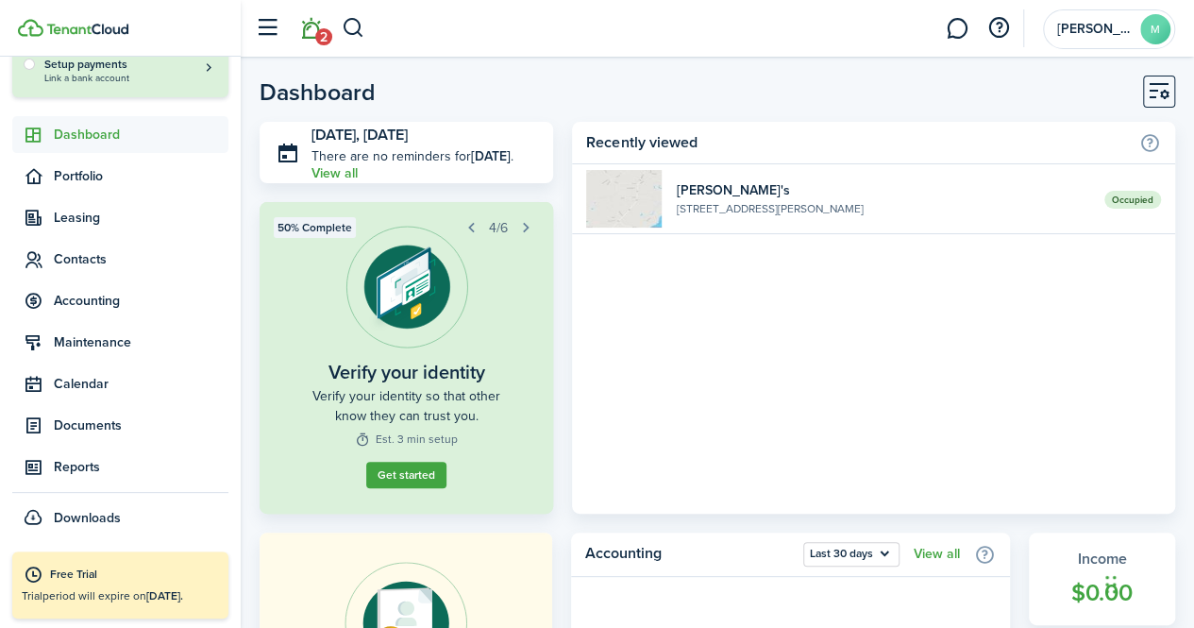
click at [320, 31] on span "2" at bounding box center [323, 36] width 17 height 17
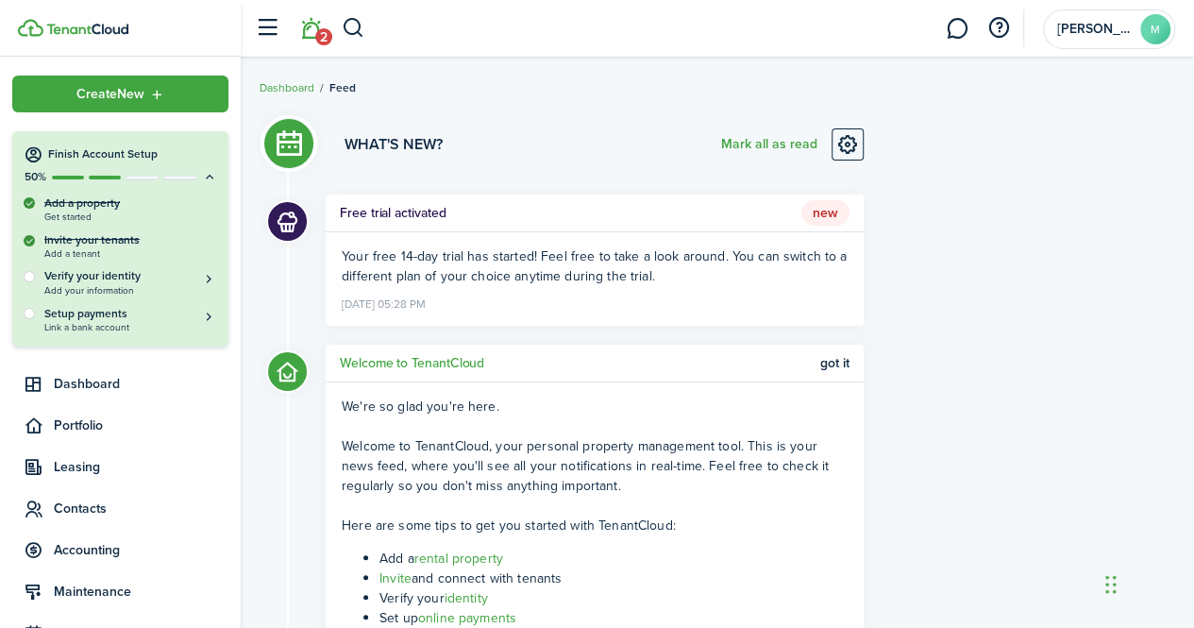
click at [104, 244] on div "Invite your tenants Add a tenant" at bounding box center [120, 245] width 193 height 27
click at [68, 513] on span "Contacts" at bounding box center [141, 508] width 175 height 20
click at [78, 541] on link "tn Tenants" at bounding box center [120, 552] width 216 height 32
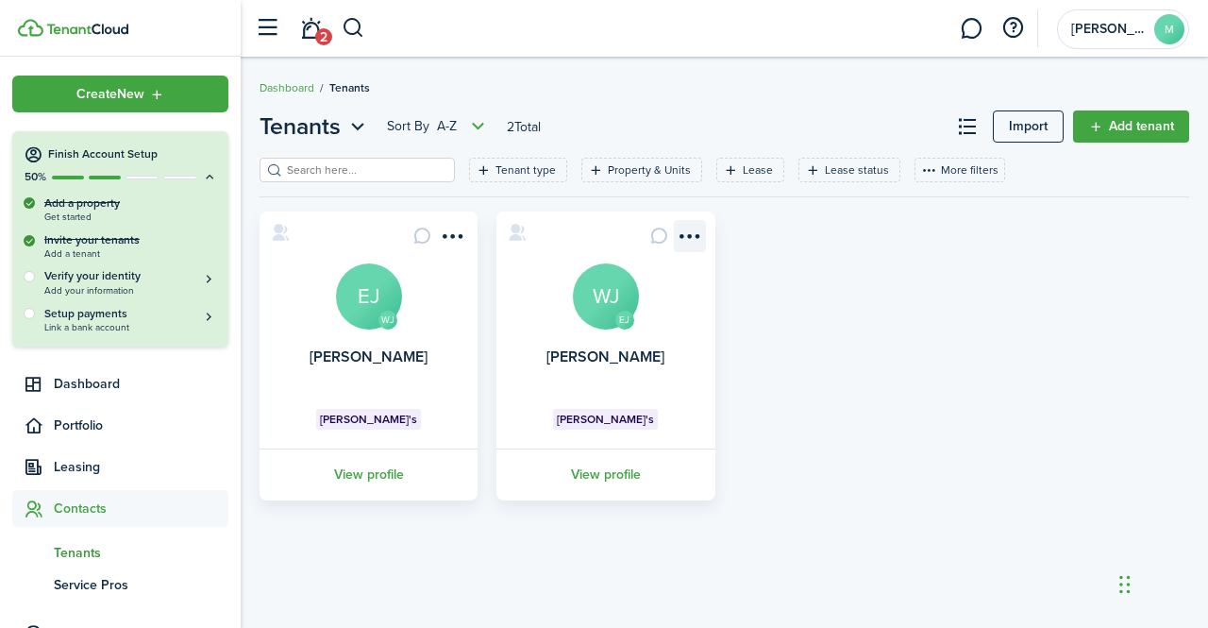
click at [693, 235] on menu-btn-icon "Open menu" at bounding box center [690, 236] width 32 height 32
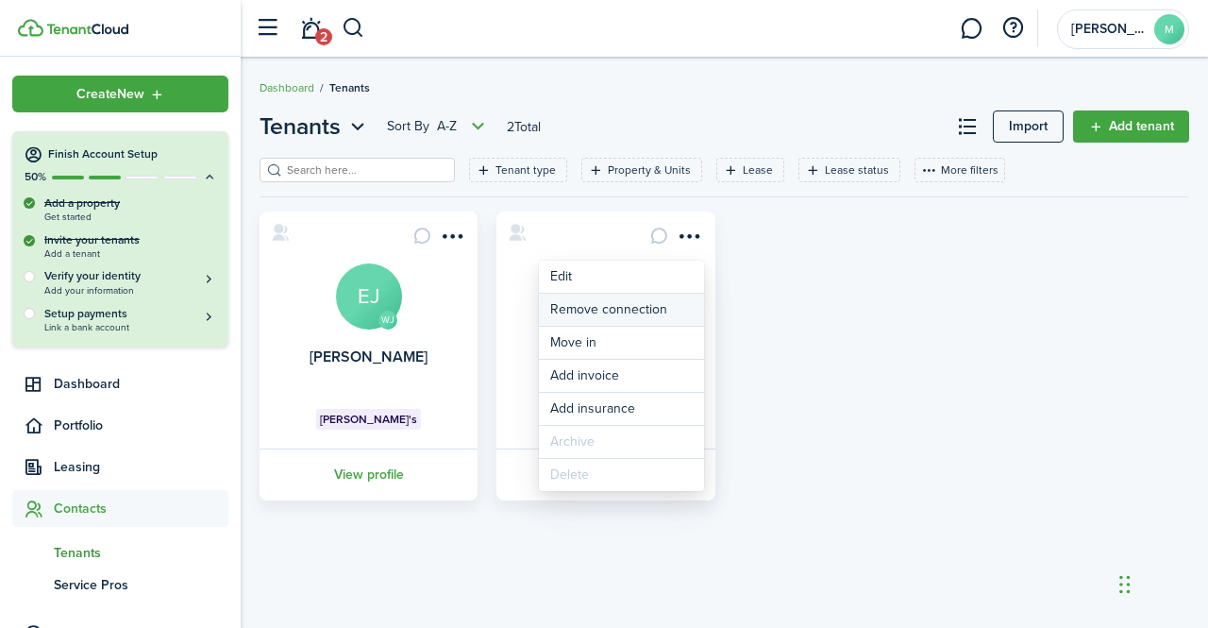
click at [608, 314] on button "Remove connection" at bounding box center [621, 310] width 165 height 32
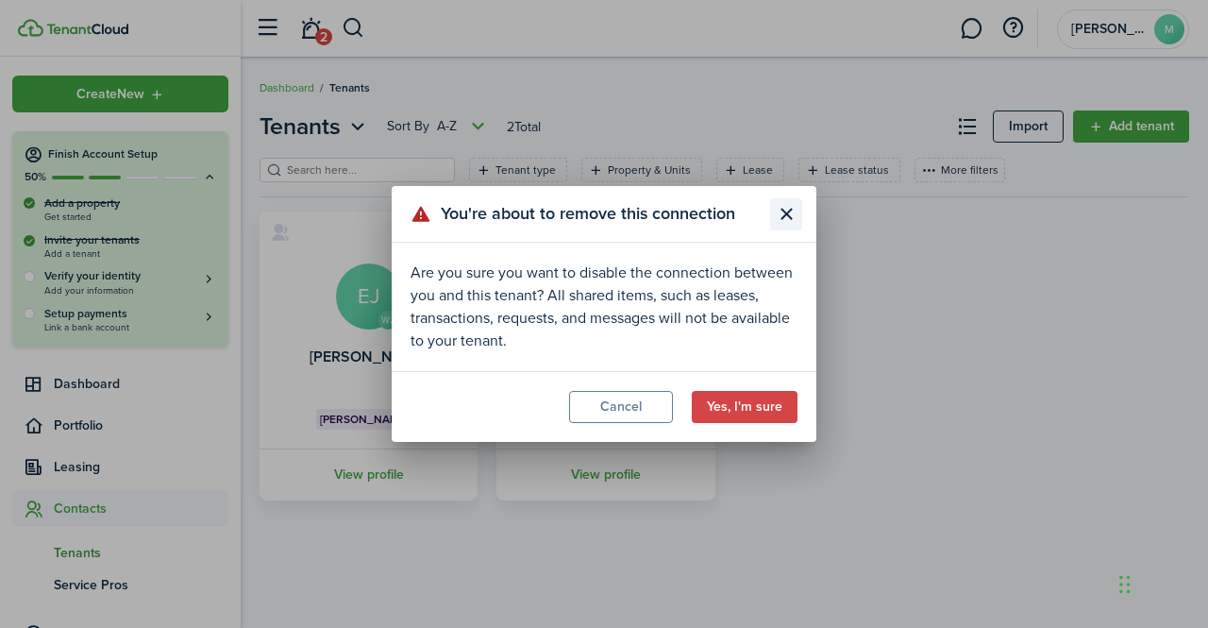
click at [785, 211] on button "Close modal" at bounding box center [786, 214] width 32 height 32
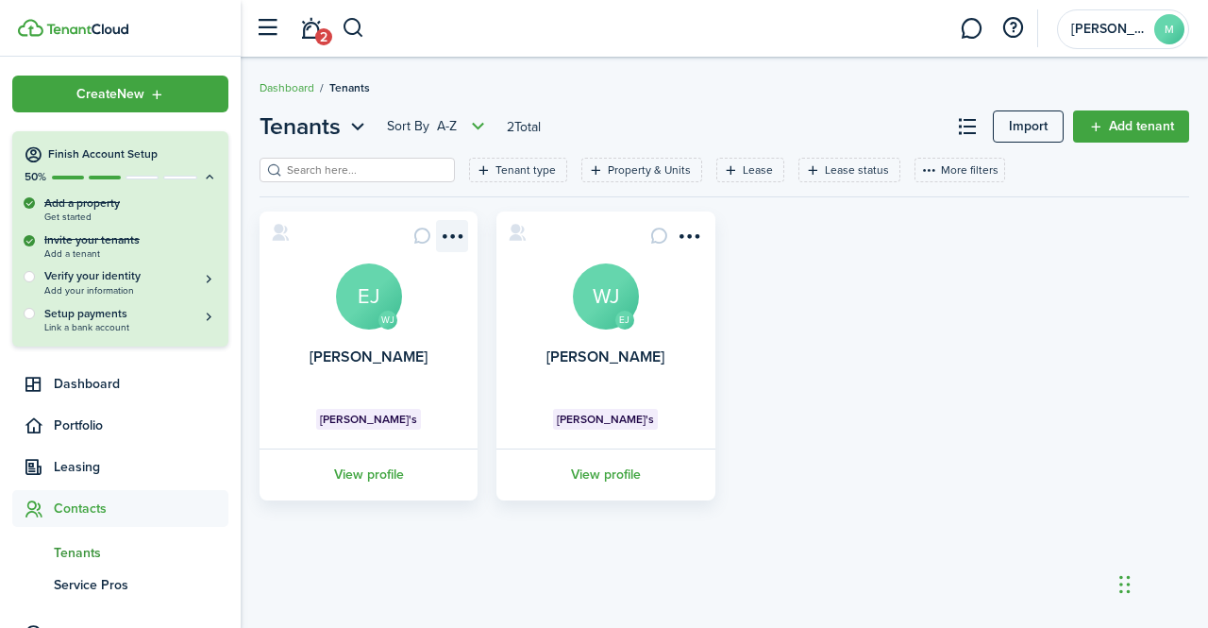
click at [457, 233] on menu-btn-icon "Open menu" at bounding box center [452, 236] width 32 height 32
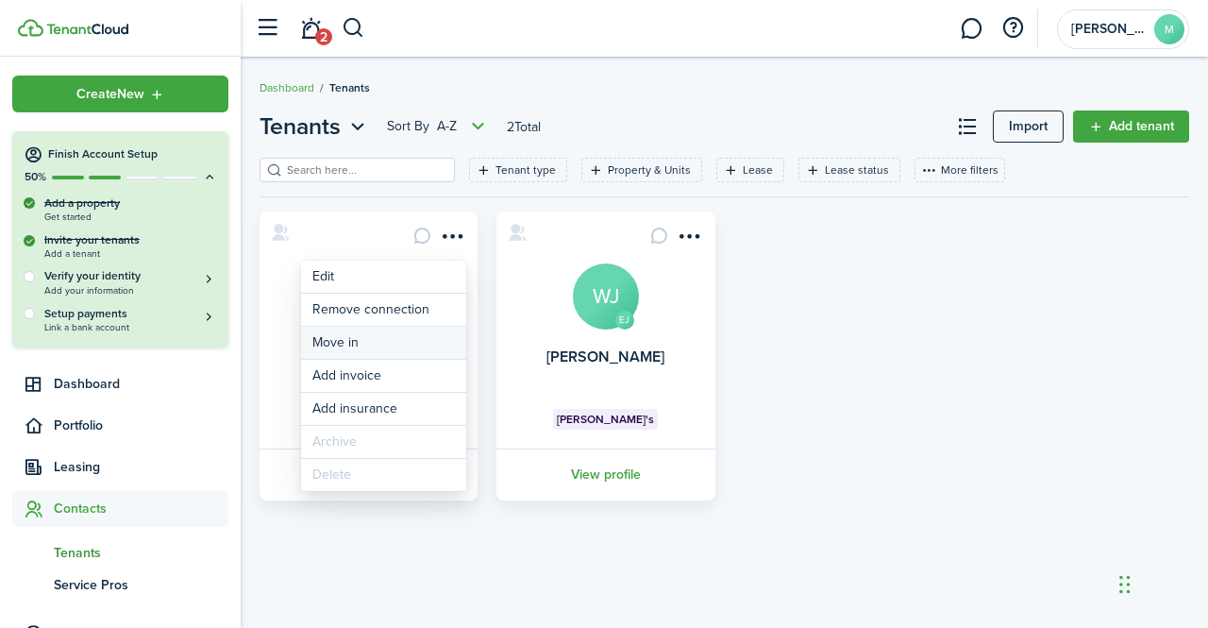
click at [358, 341] on link "Move in" at bounding box center [383, 343] width 165 height 32
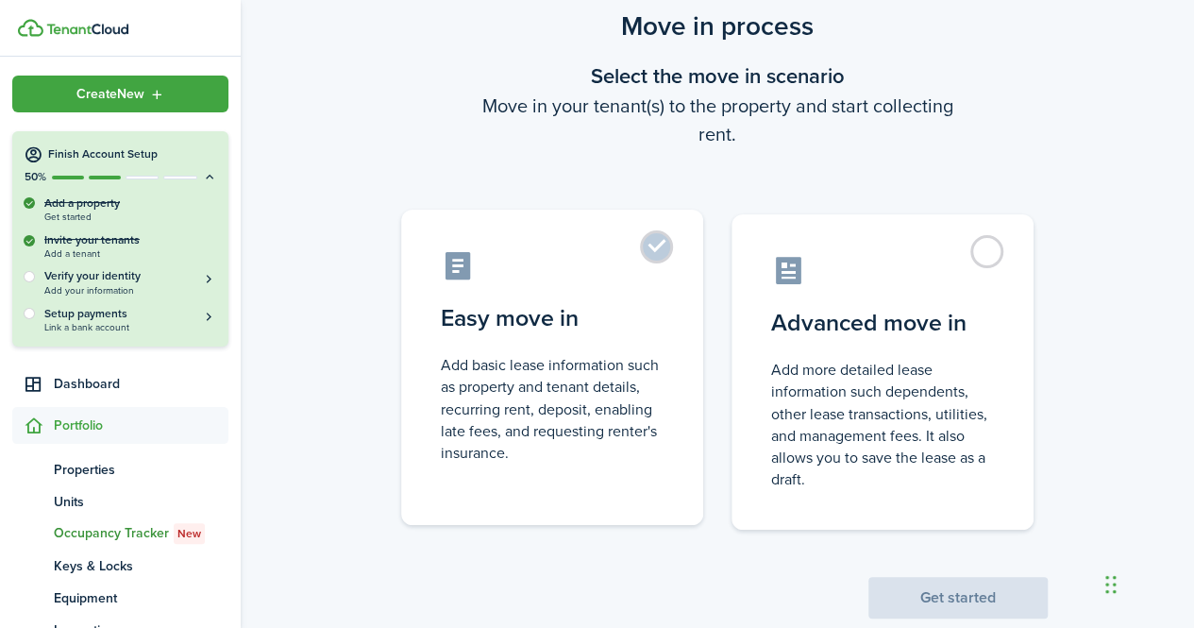
scroll to position [85, 0]
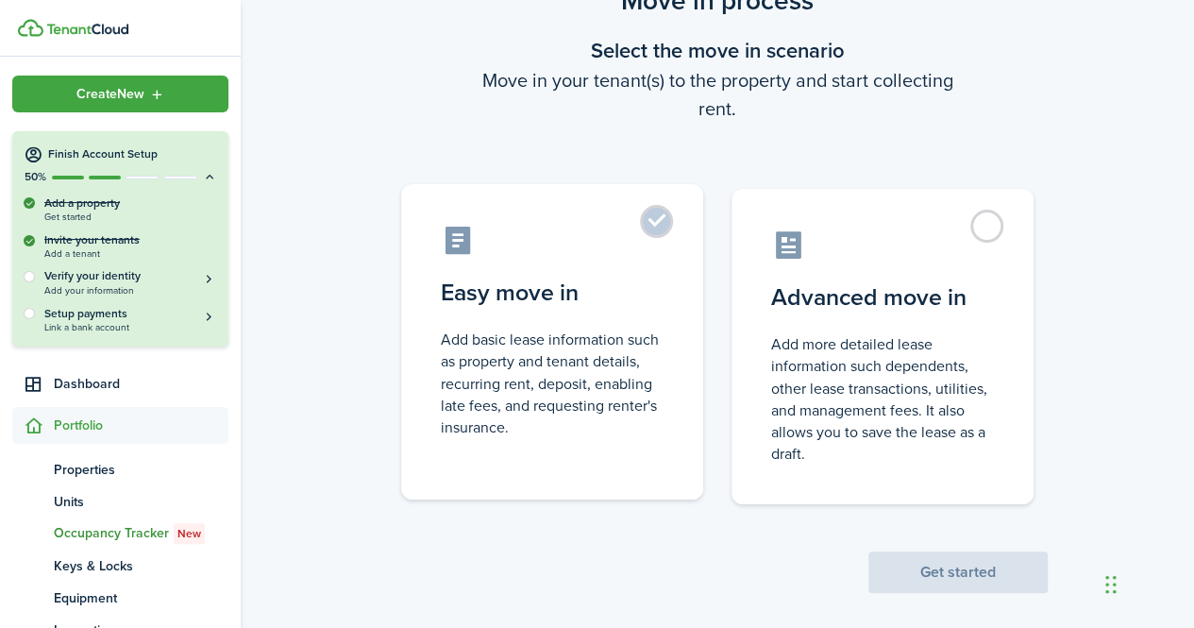
click at [650, 246] on control-radio-card-icon at bounding box center [552, 240] width 223 height 33
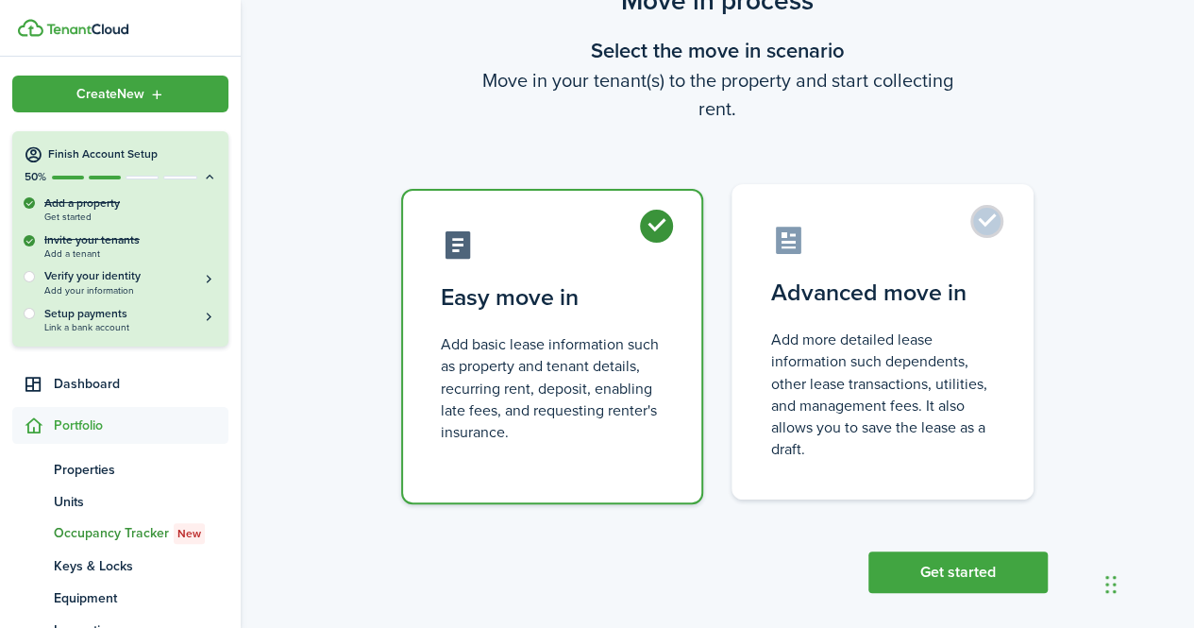
click at [984, 237] on label "Advanced move in Add more detailed lease information such dependents, other lea…" at bounding box center [883, 341] width 302 height 315
radio input "false"
radio input "true"
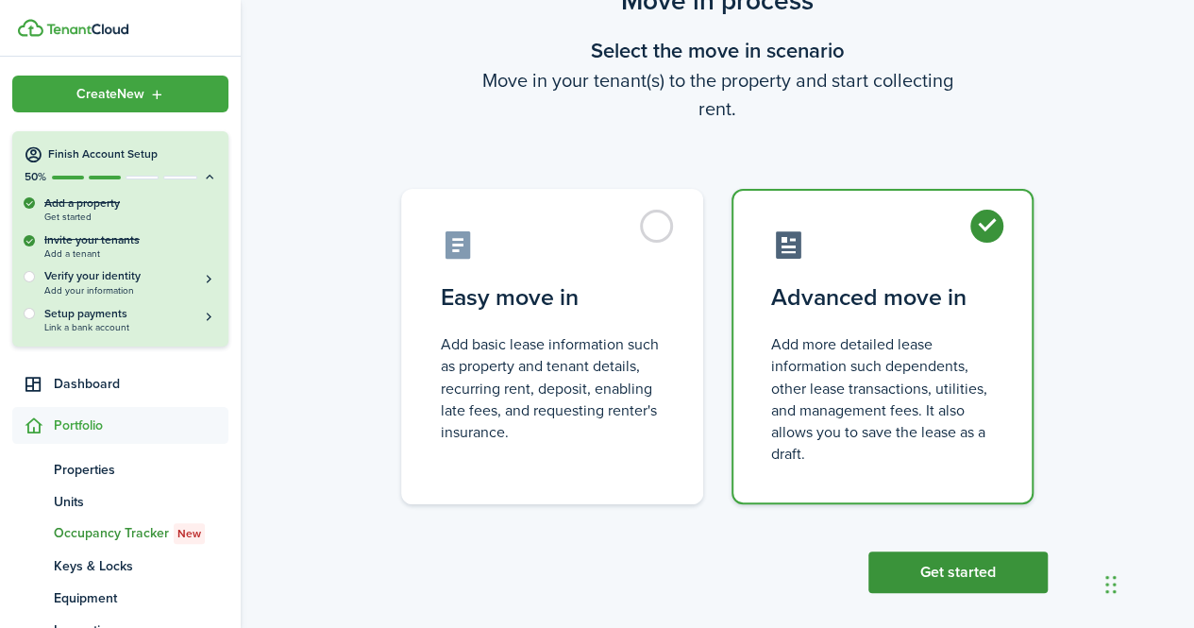
click at [888, 571] on button "Get started" at bounding box center [957, 572] width 179 height 42
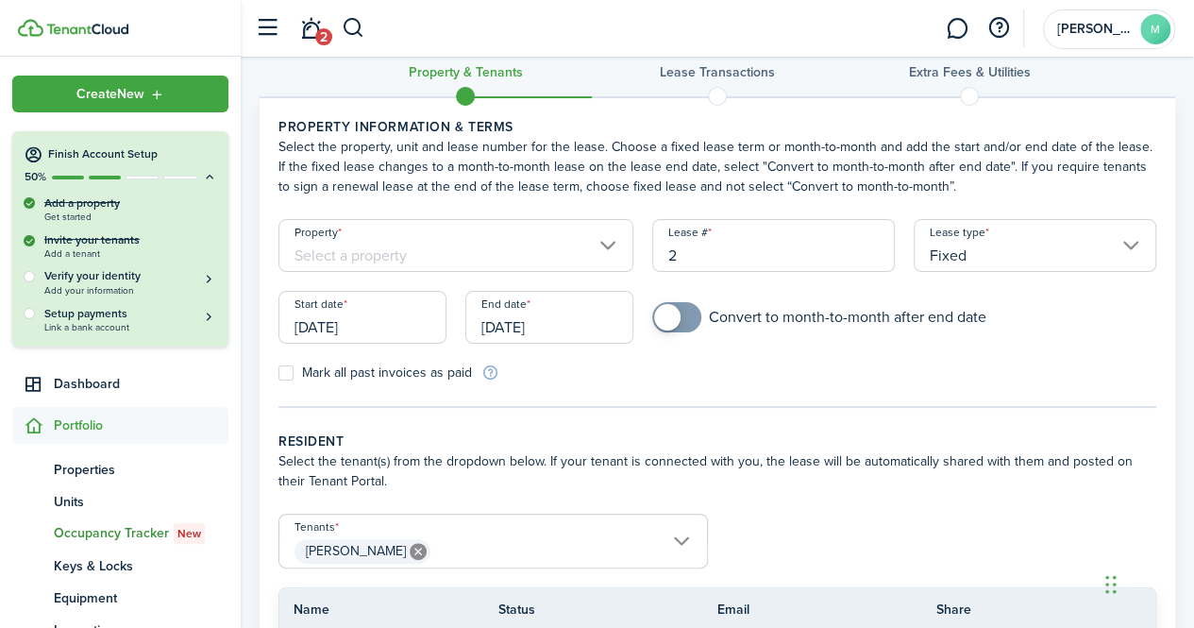
scroll to position [32, 0]
drag, startPoint x: 732, startPoint y: 247, endPoint x: 597, endPoint y: 243, distance: 134.1
click at [597, 243] on form "Property Lease # 2 Lease type Fixed Start date [DATE] End date [DATE] Convert t…" at bounding box center [717, 299] width 897 height 163
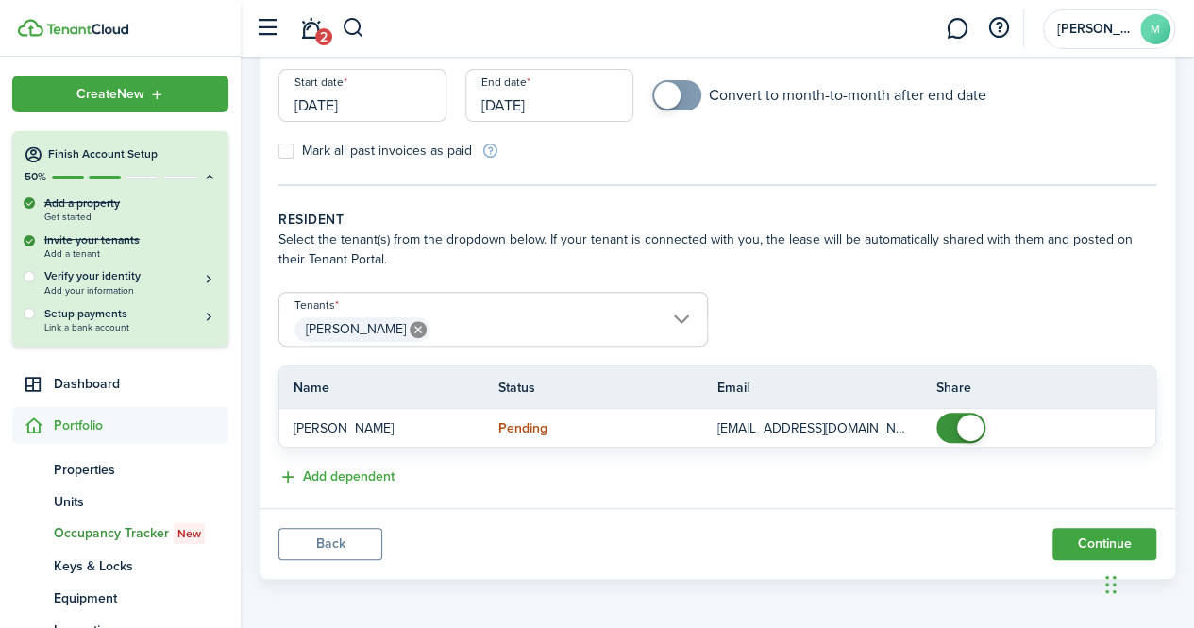
type input "1"
click at [604, 318] on span "[PERSON_NAME]" at bounding box center [493, 329] width 428 height 32
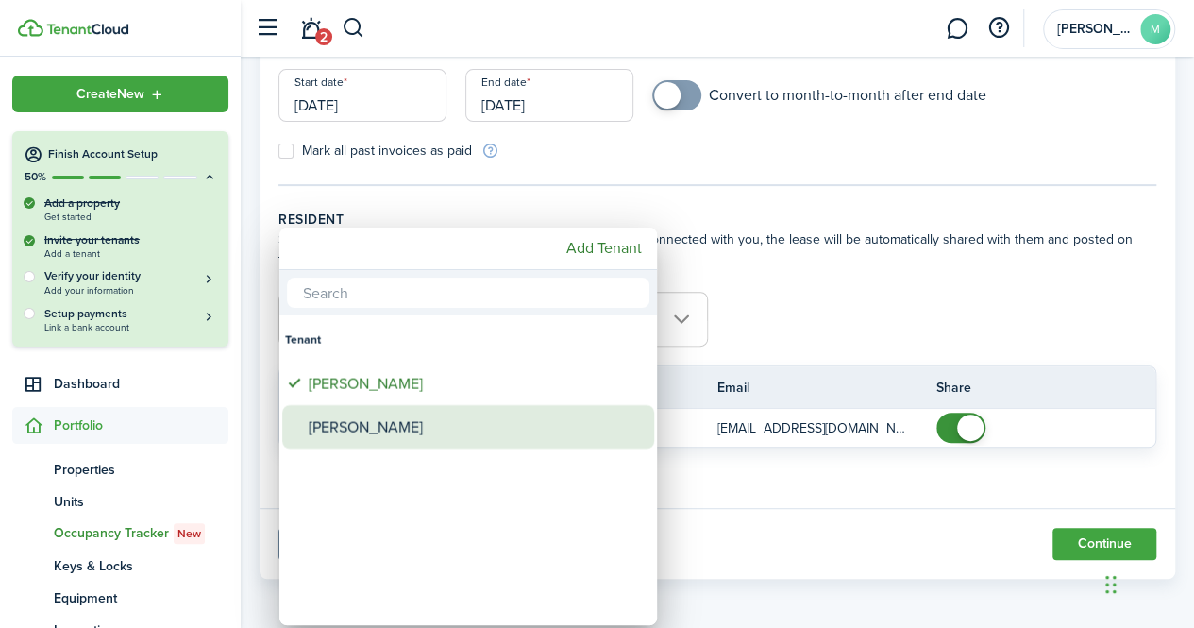
click at [388, 424] on div "[PERSON_NAME]" at bounding box center [476, 426] width 334 height 43
type input "[PERSON_NAME], [PERSON_NAME]"
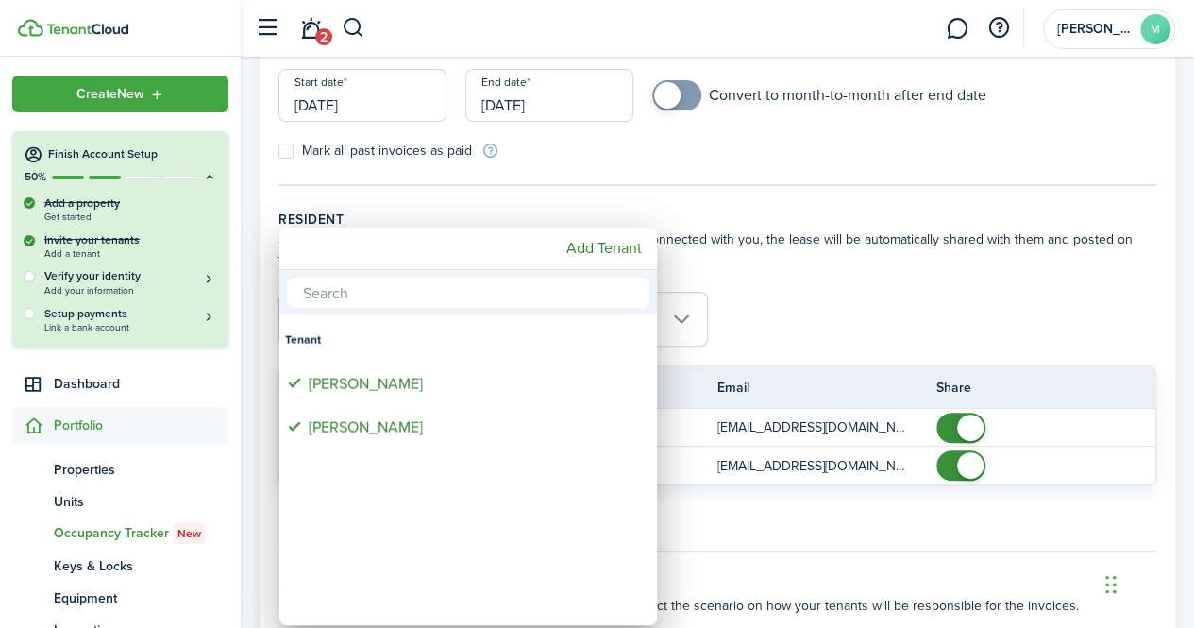
click at [842, 309] on div at bounding box center [597, 314] width 1496 height 930
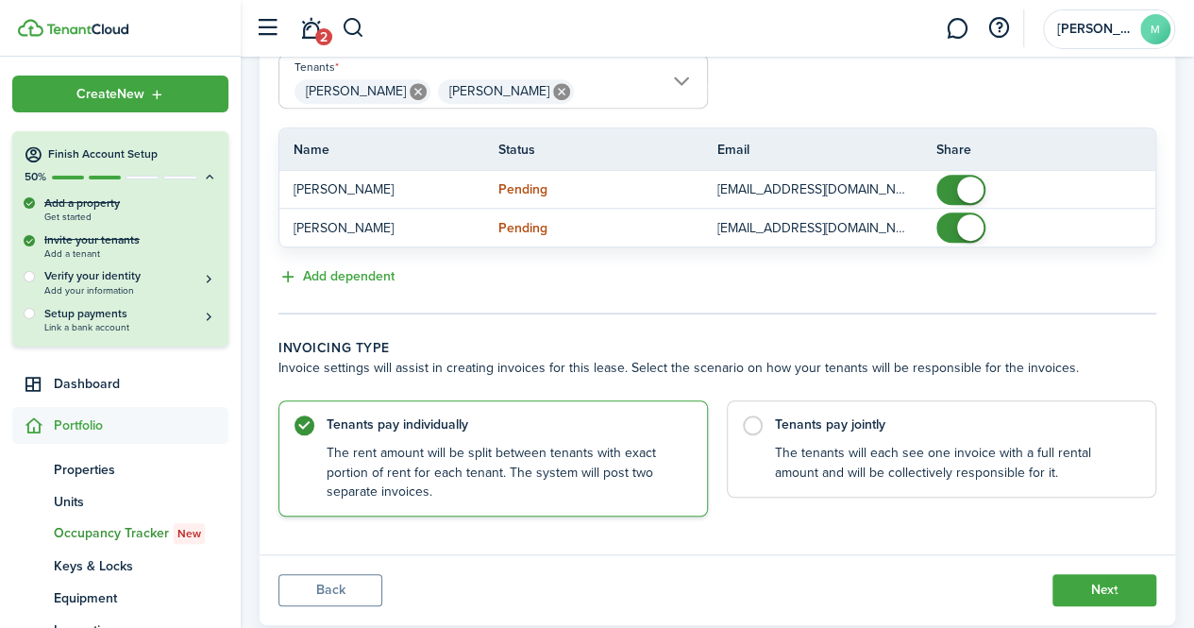
scroll to position [537, 0]
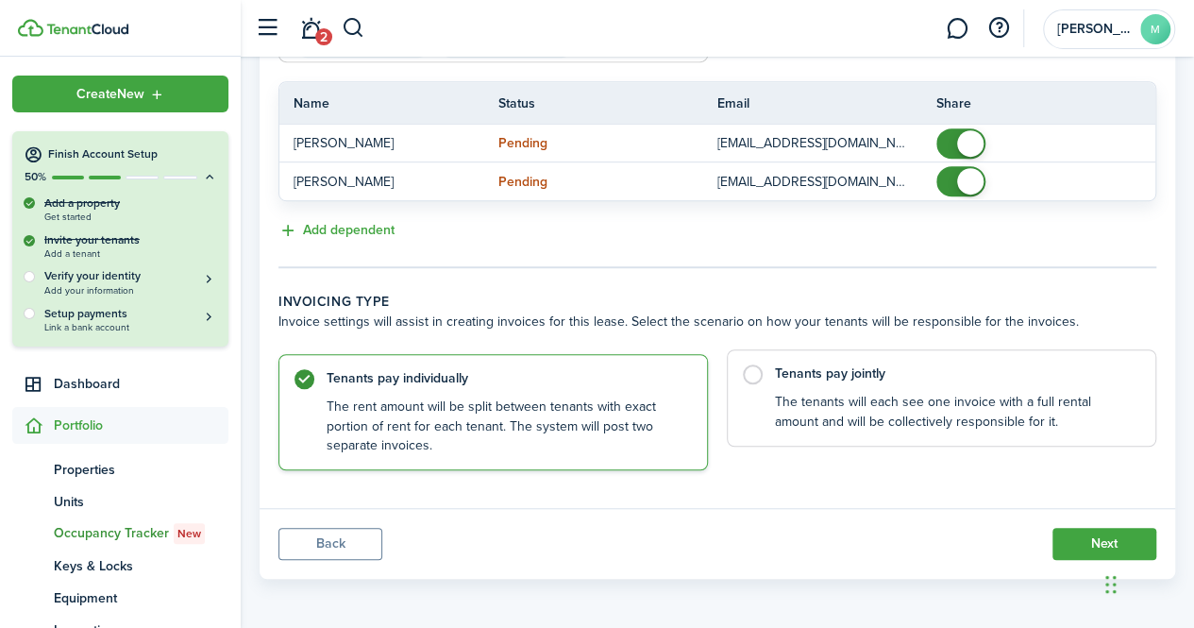
click at [746, 374] on label "Tenants pay jointly The tenants will each see one invoice with a full rental am…" at bounding box center [941, 397] width 429 height 97
radio input "false"
radio input "true"
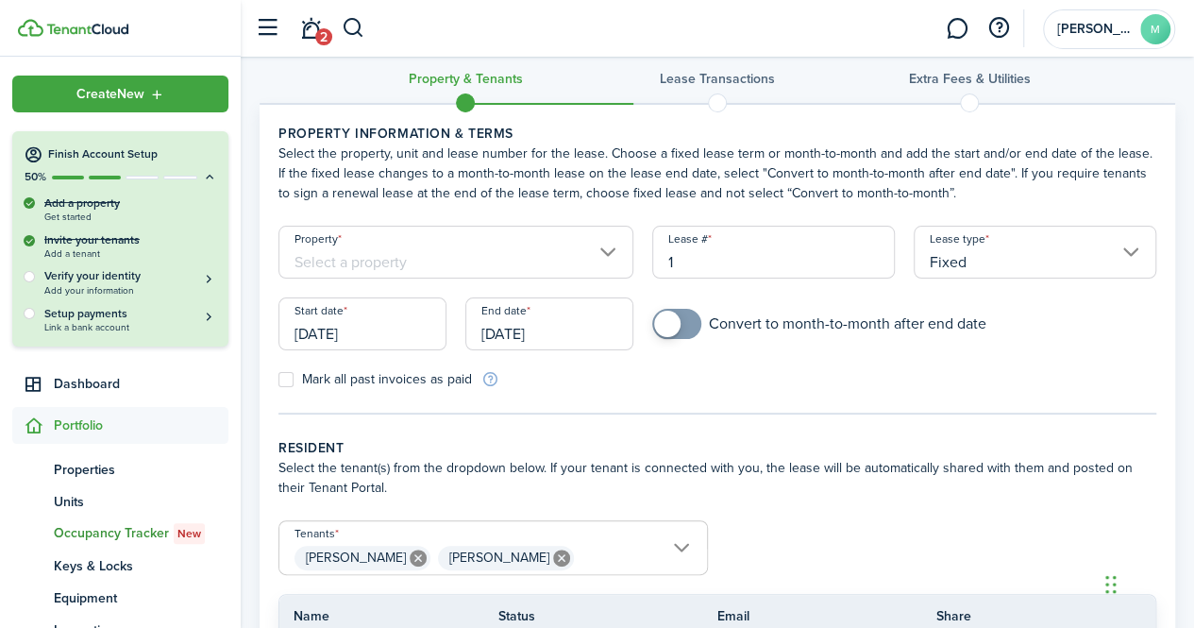
scroll to position [0, 0]
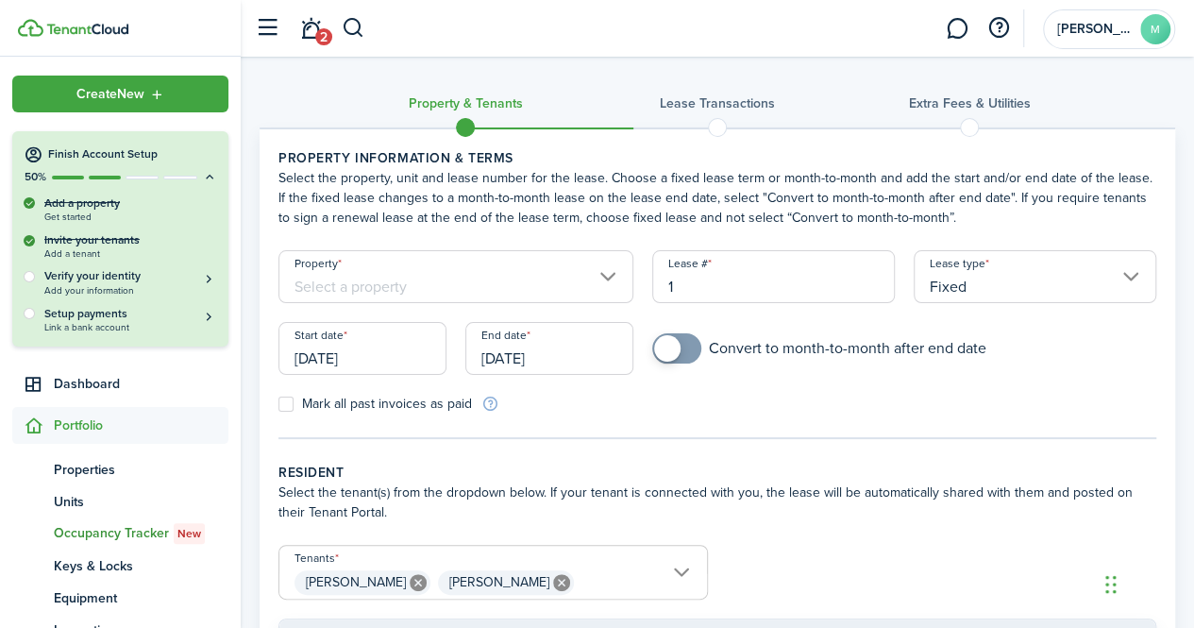
click at [392, 348] on input "[DATE]" at bounding box center [362, 348] width 168 height 53
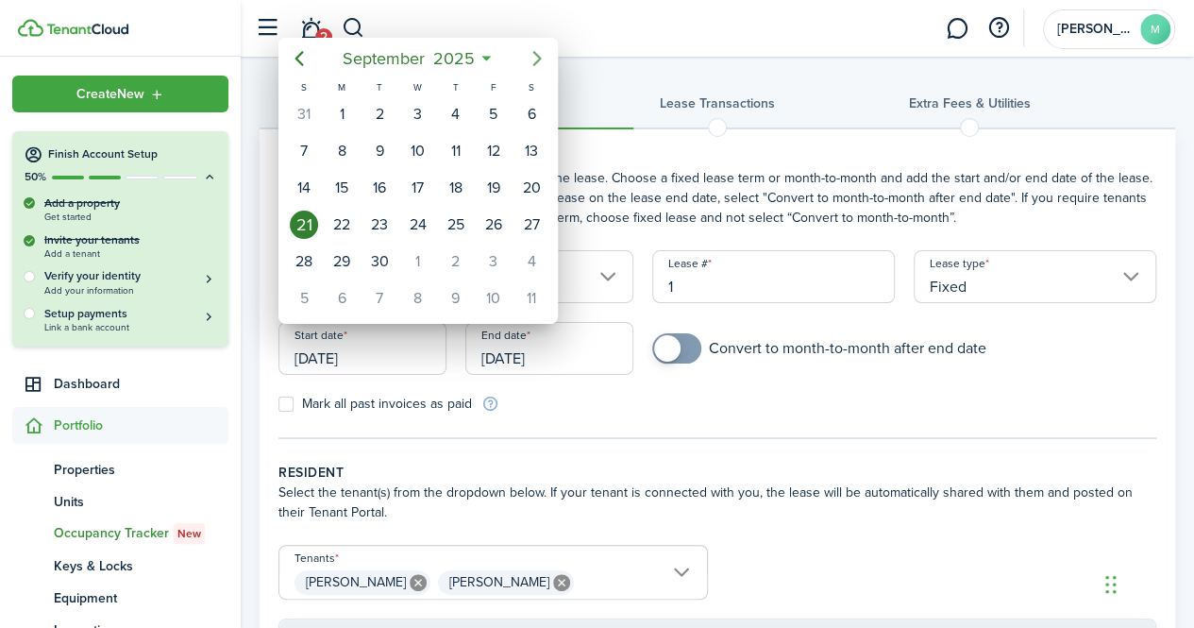
click at [542, 65] on icon "Next page" at bounding box center [537, 58] width 23 height 23
click at [408, 114] on div "1" at bounding box center [417, 114] width 28 height 28
type input "[DATE]"
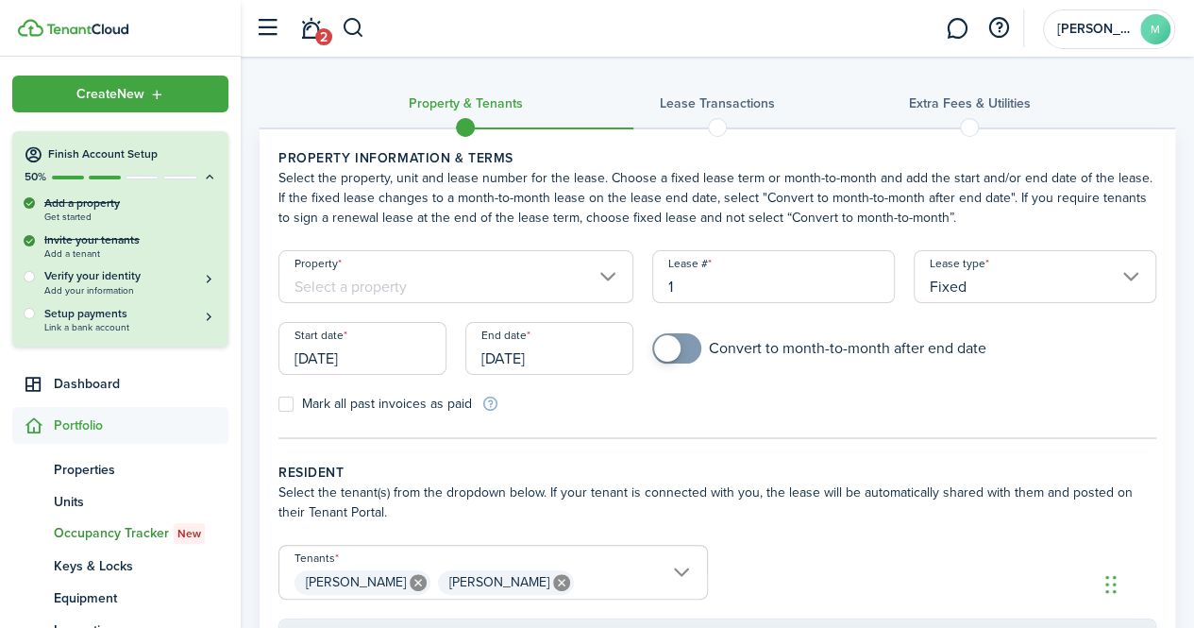
click at [572, 371] on input "[DATE]" at bounding box center [549, 348] width 168 height 53
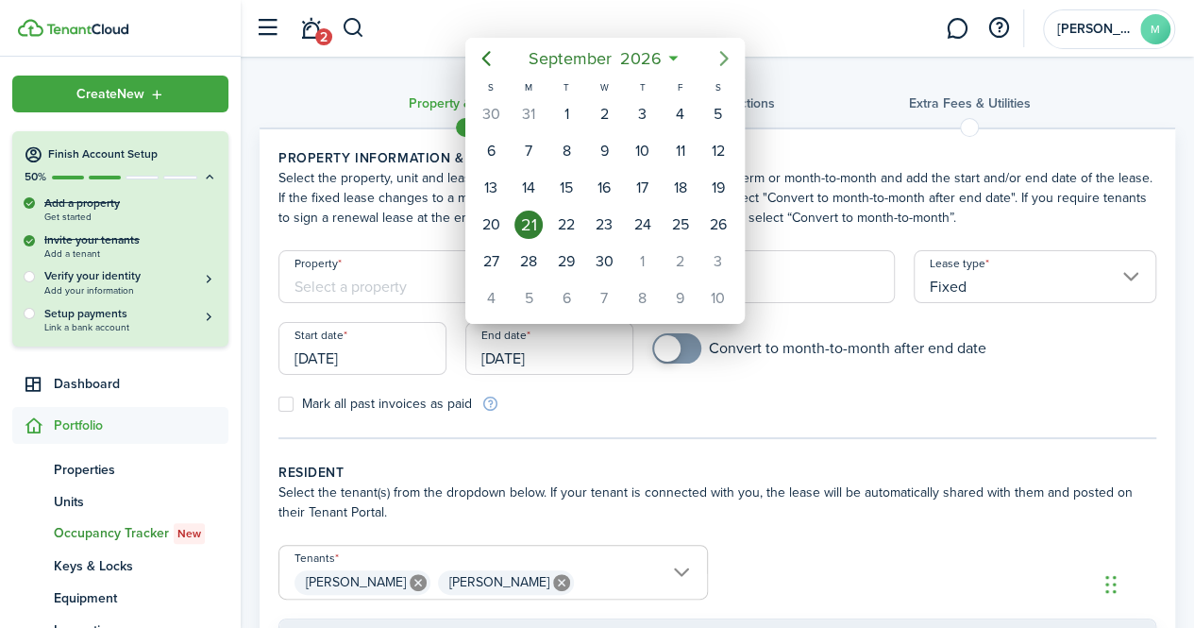
click at [716, 61] on icon "Next page" at bounding box center [724, 58] width 23 height 23
click at [711, 250] on div "31" at bounding box center [718, 261] width 28 height 28
type input "[DATE]"
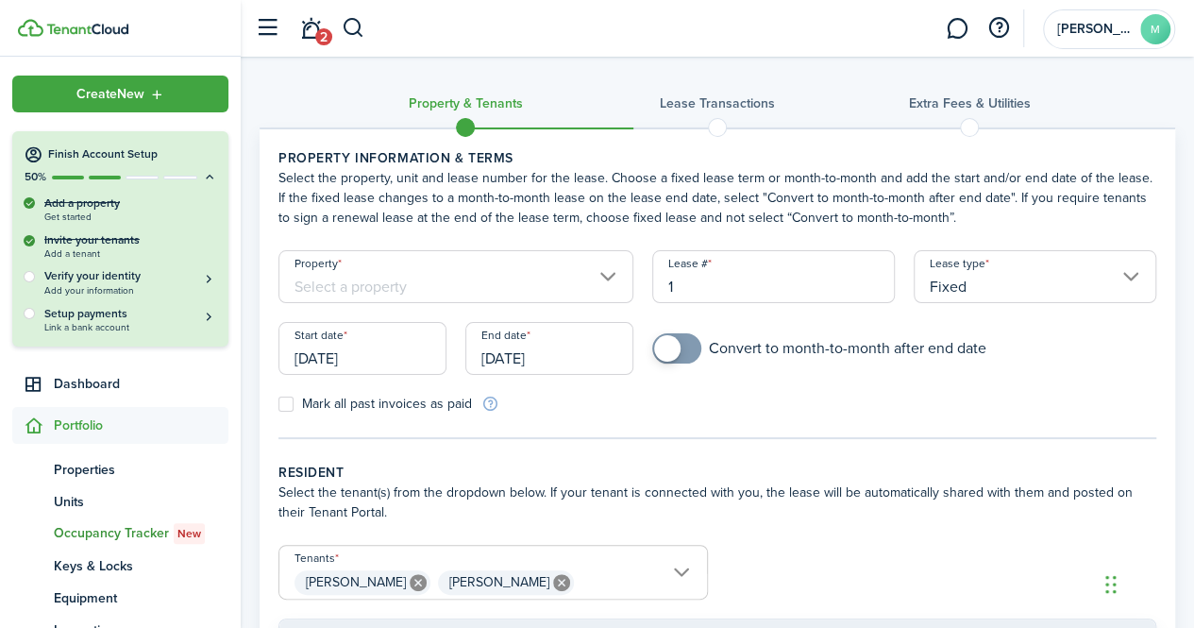
click at [894, 403] on form "Property Lease # 1 Lease type Fixed Start date [DATE] End date [DATE] Convert t…" at bounding box center [717, 331] width 897 height 163
click at [566, 276] on input "Property" at bounding box center [455, 276] width 355 height 53
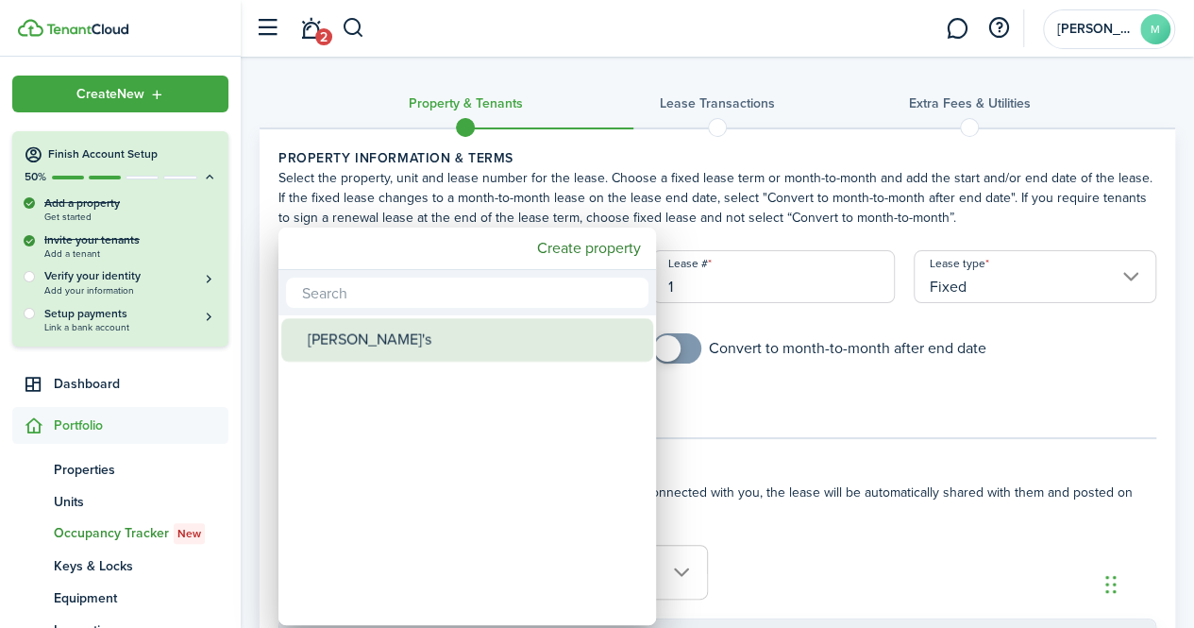
click at [393, 337] on div "[PERSON_NAME]'s" at bounding box center [475, 339] width 334 height 43
type input "[PERSON_NAME]'s"
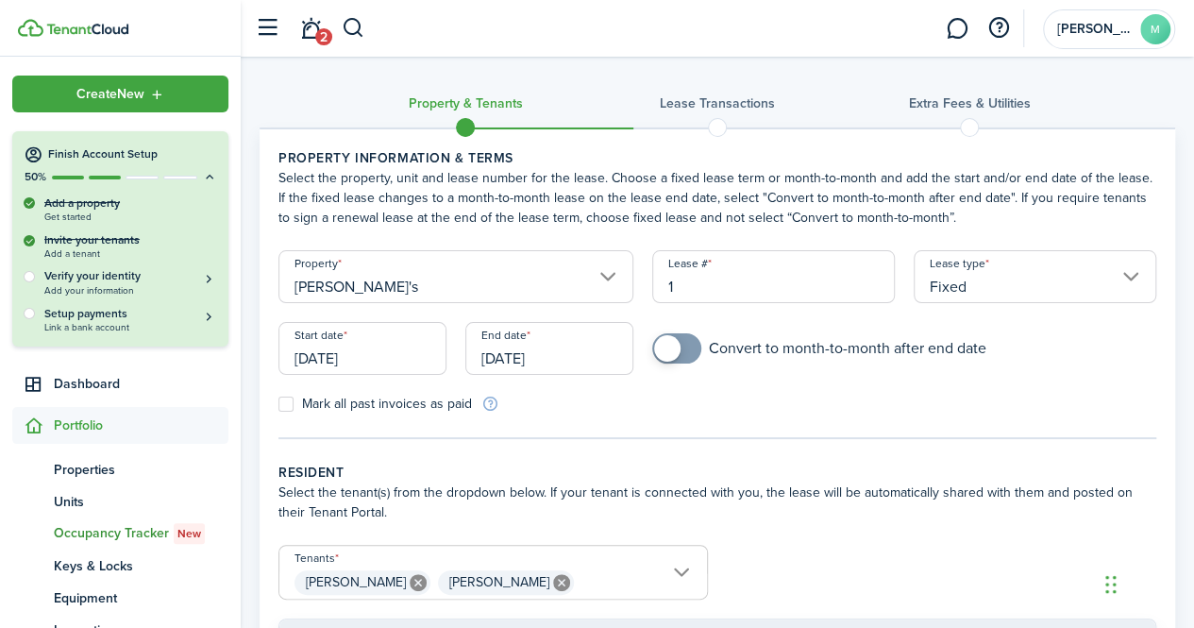
click at [823, 394] on form "Property [PERSON_NAME]'s Lease # 1 Lease type Fixed Start date [DATE] End date …" at bounding box center [717, 331] width 897 height 163
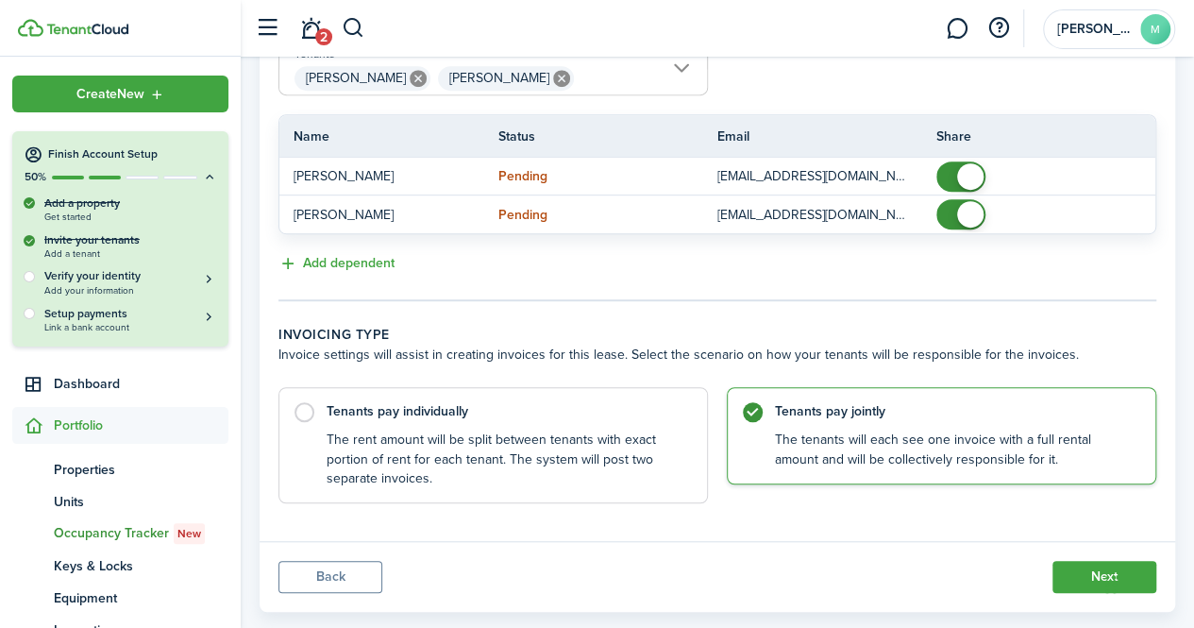
scroll to position [537, 0]
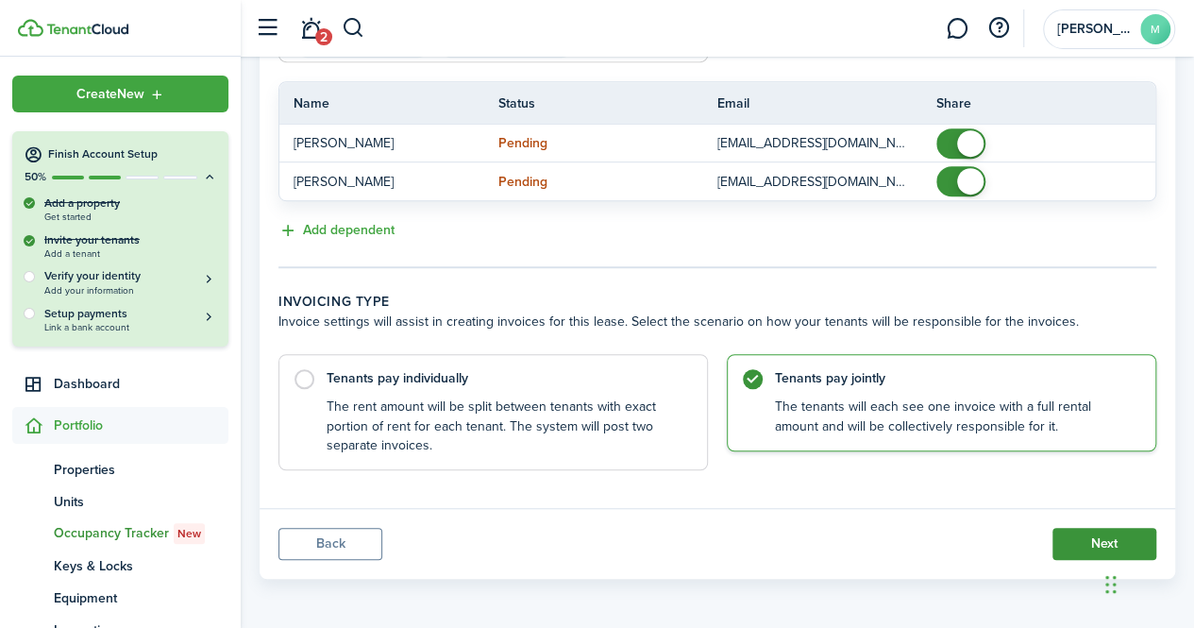
click at [1087, 545] on button "Next" at bounding box center [1104, 544] width 104 height 32
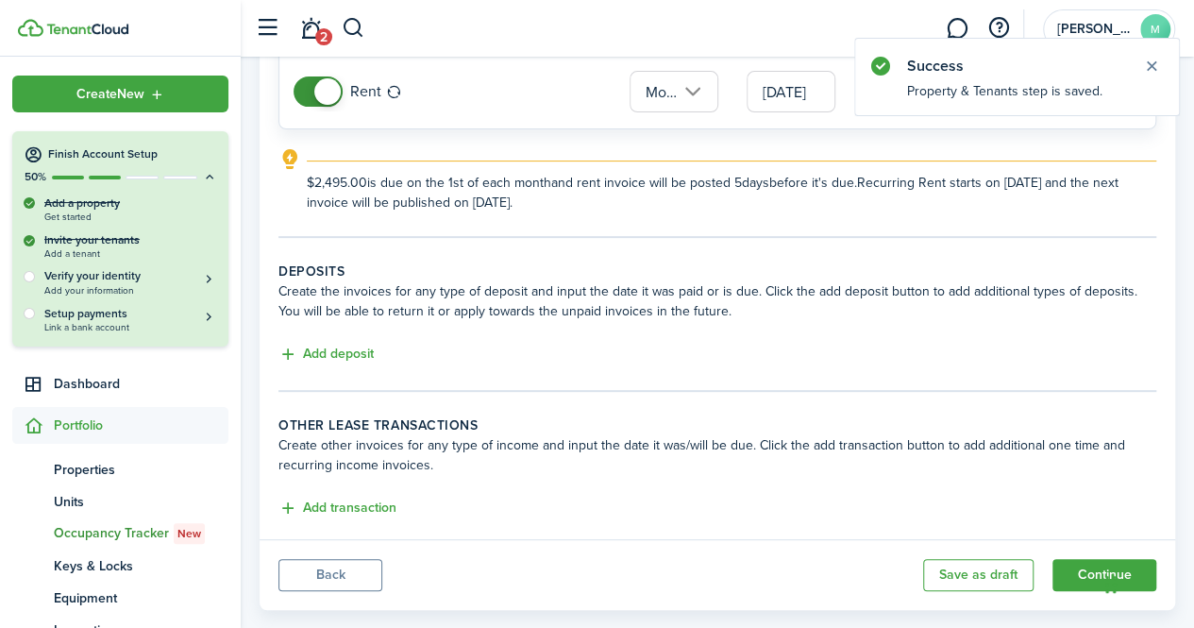
scroll to position [221, 0]
click at [341, 357] on button "Add deposit" at bounding box center [325, 354] width 95 height 22
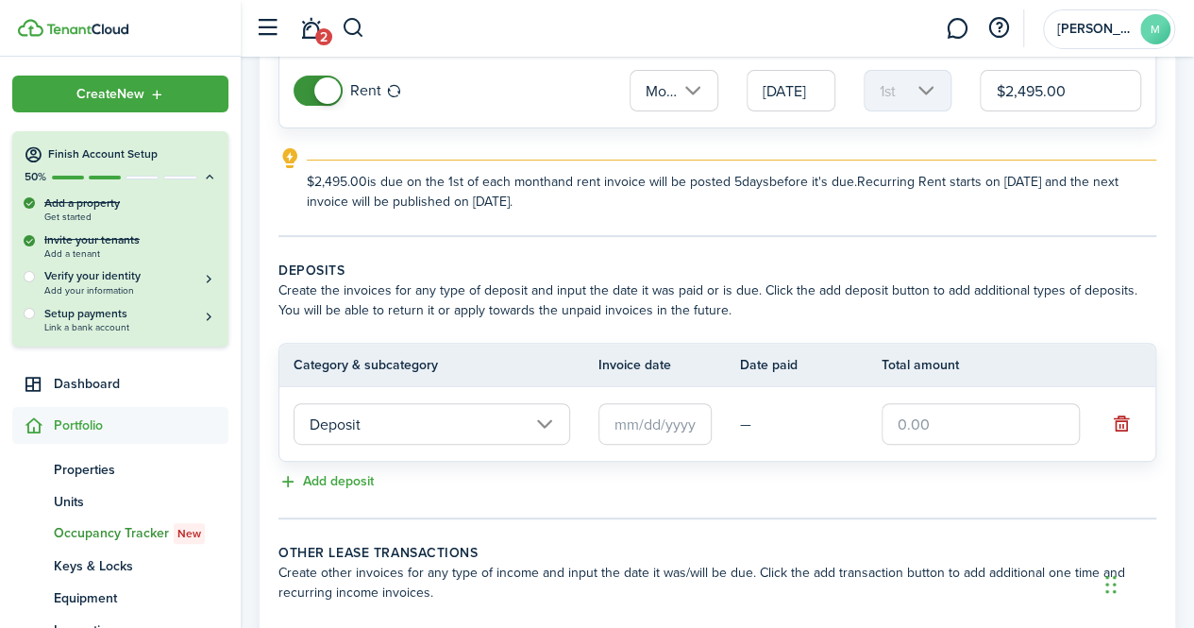
click at [622, 413] on input "text" at bounding box center [654, 424] width 113 height 42
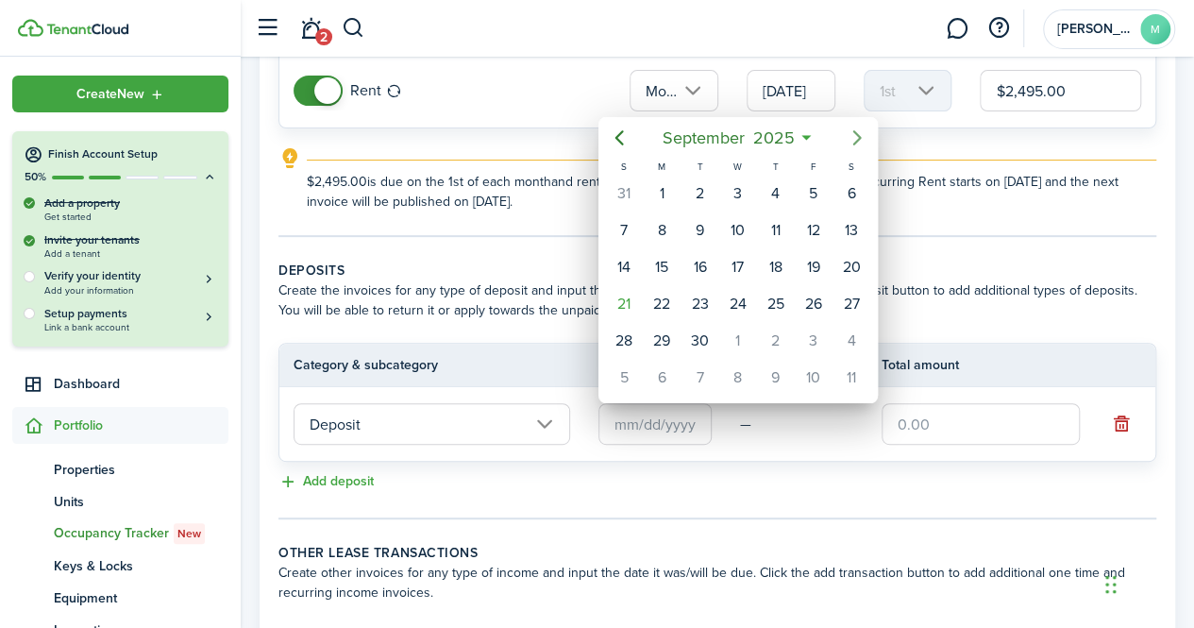
click at [851, 145] on icon "Next page" at bounding box center [857, 137] width 23 height 23
click at [751, 192] on div "1" at bounding box center [737, 193] width 28 height 28
type input "[DATE]"
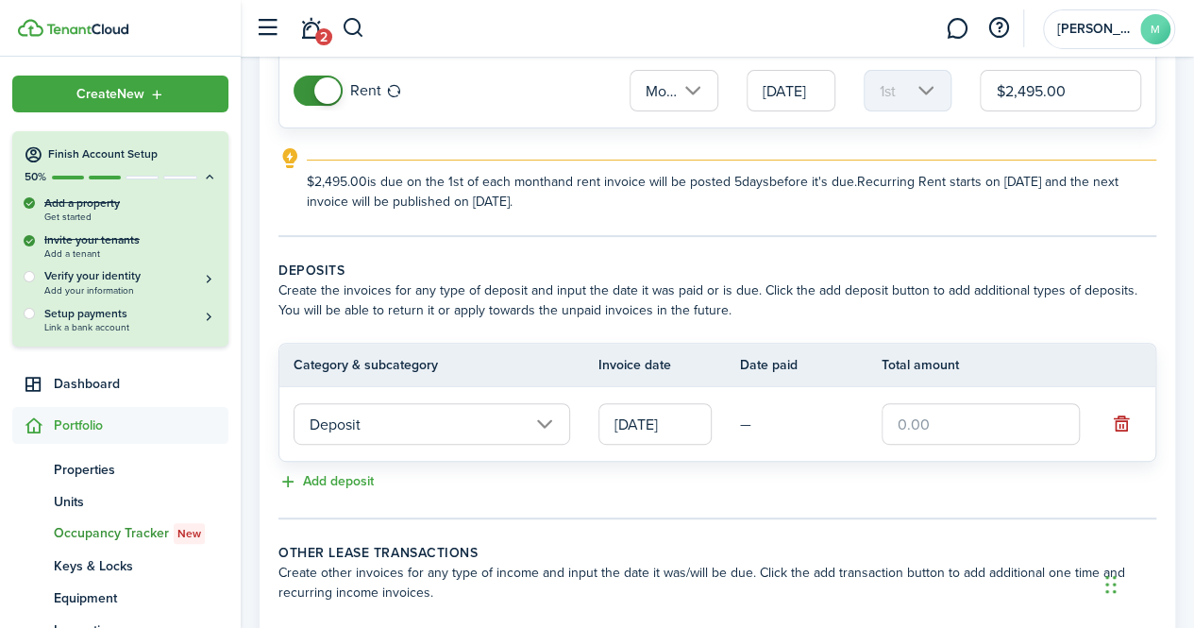
click at [972, 432] on input "text" at bounding box center [981, 424] width 198 height 42
type input "$2,195.00"
click at [782, 488] on div "Add deposit" at bounding box center [717, 482] width 878 height 23
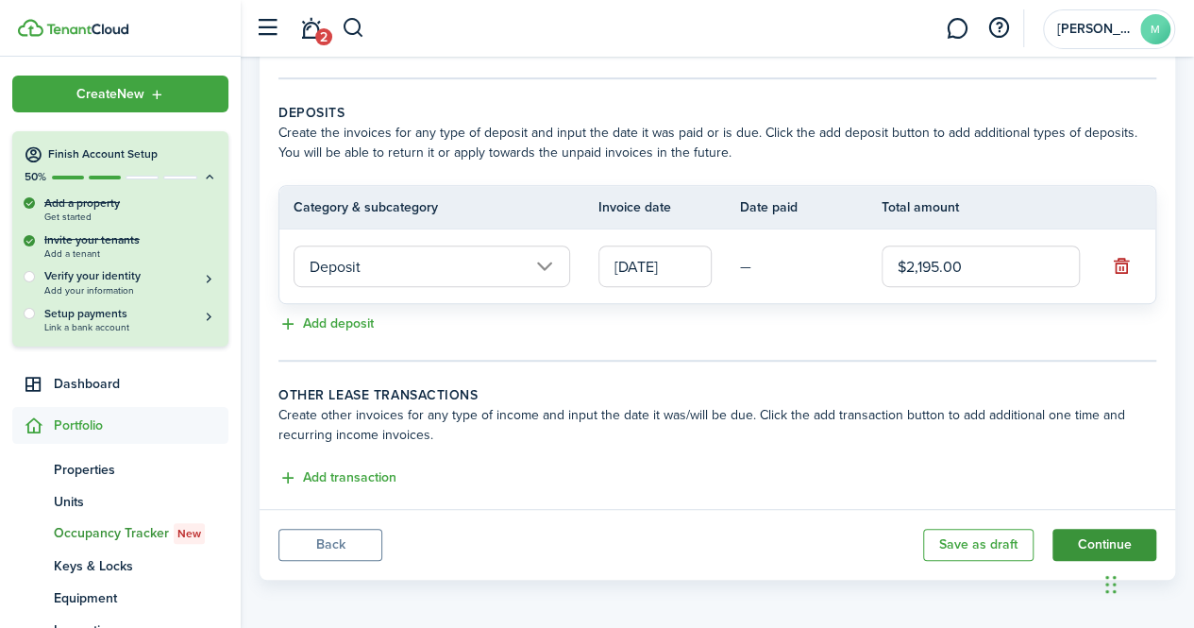
click at [1071, 535] on button "Continue" at bounding box center [1104, 545] width 104 height 32
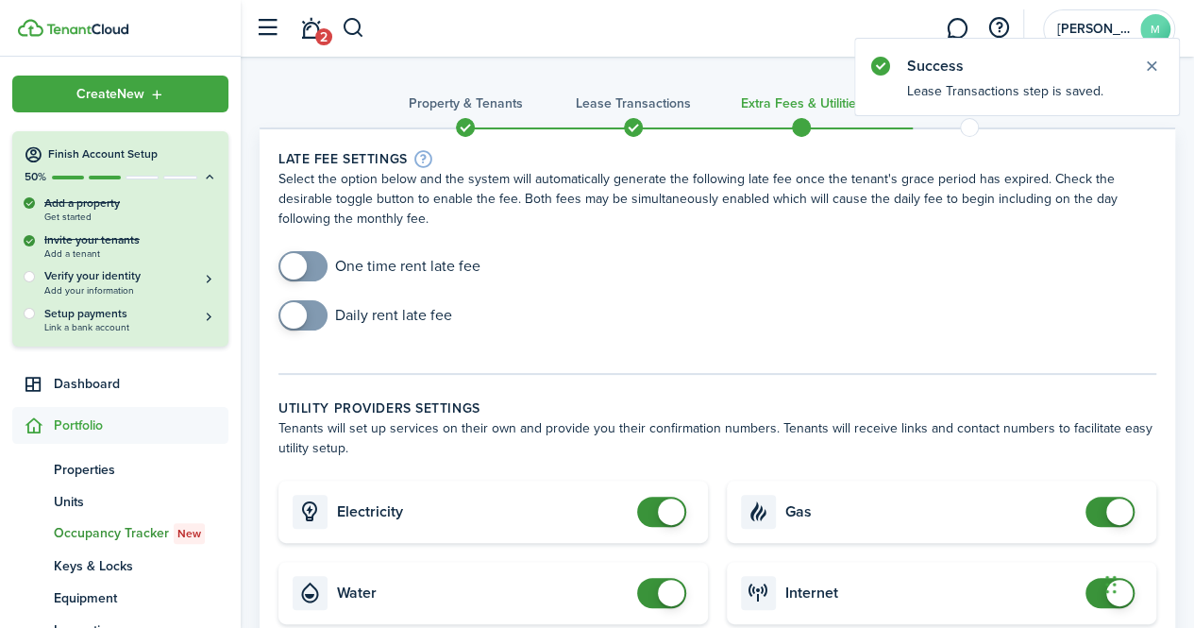
checkbox input "true"
click at [312, 267] on span at bounding box center [303, 266] width 19 height 30
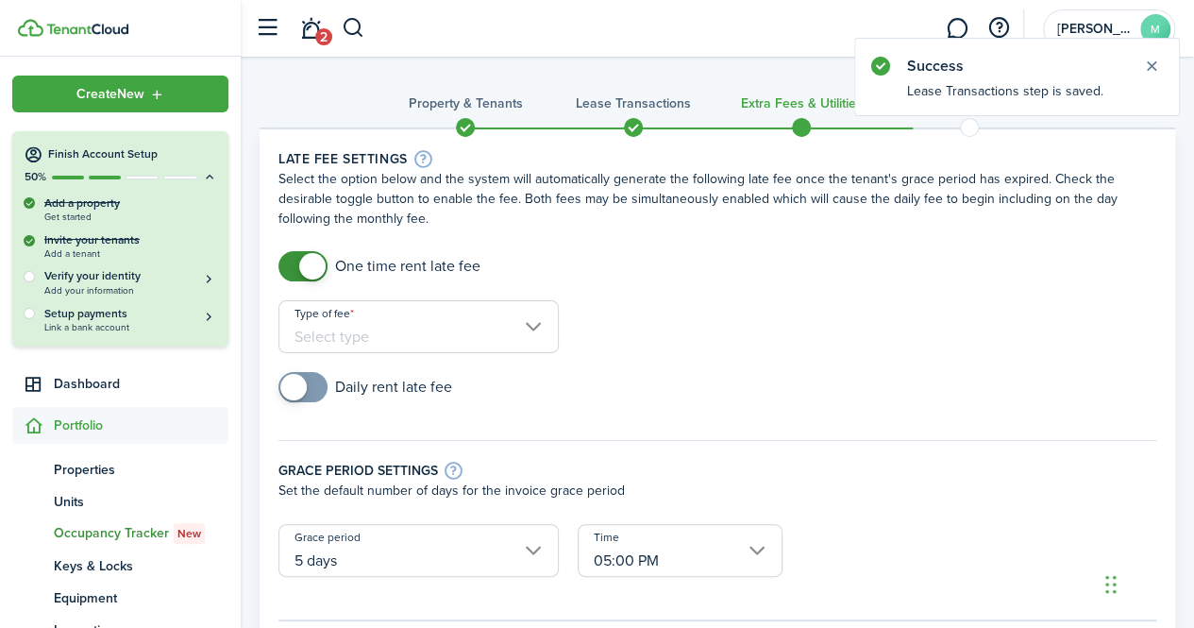
click at [396, 331] on input "Type of fee" at bounding box center [418, 326] width 280 height 53
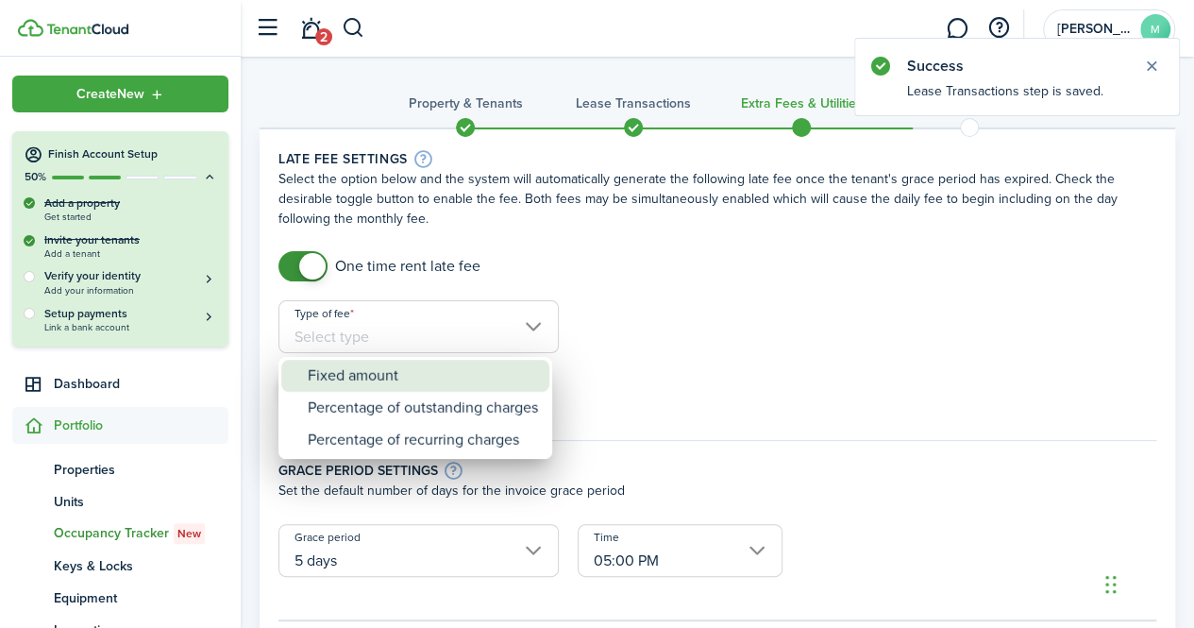
click at [373, 369] on div "Fixed amount" at bounding box center [423, 376] width 230 height 32
type input "Fixed amount"
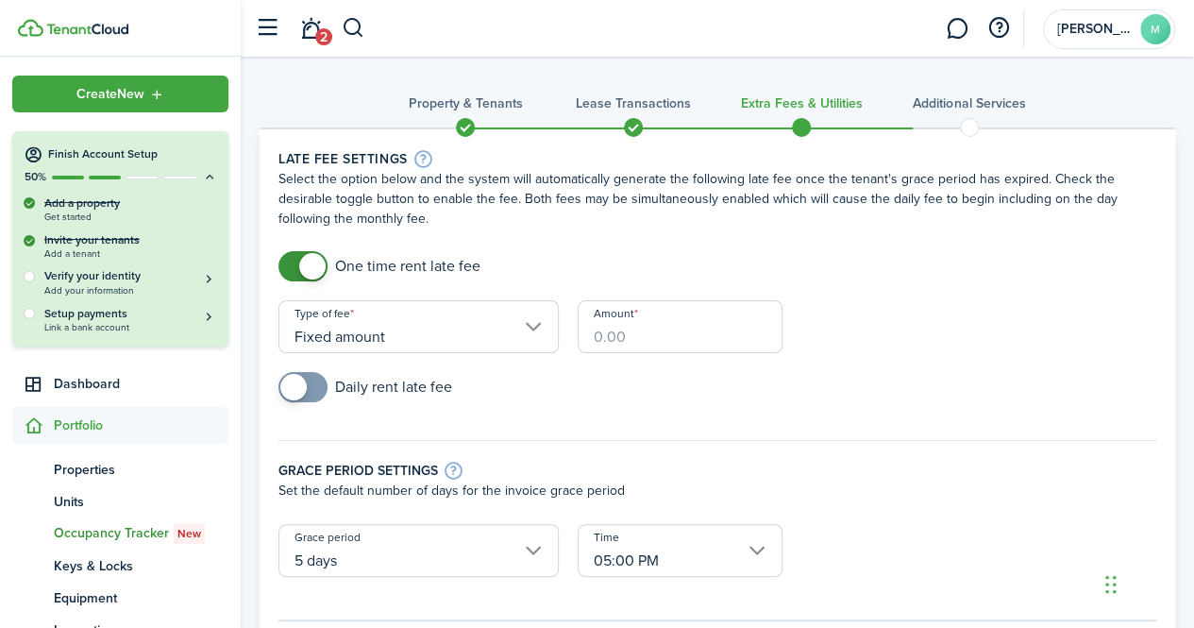
click at [636, 330] on input "Amount" at bounding box center [681, 326] width 206 height 53
type input "$250.00"
click at [601, 432] on div "Grace period settings Set the default number of days for the invoice grace peri…" at bounding box center [717, 472] width 897 height 103
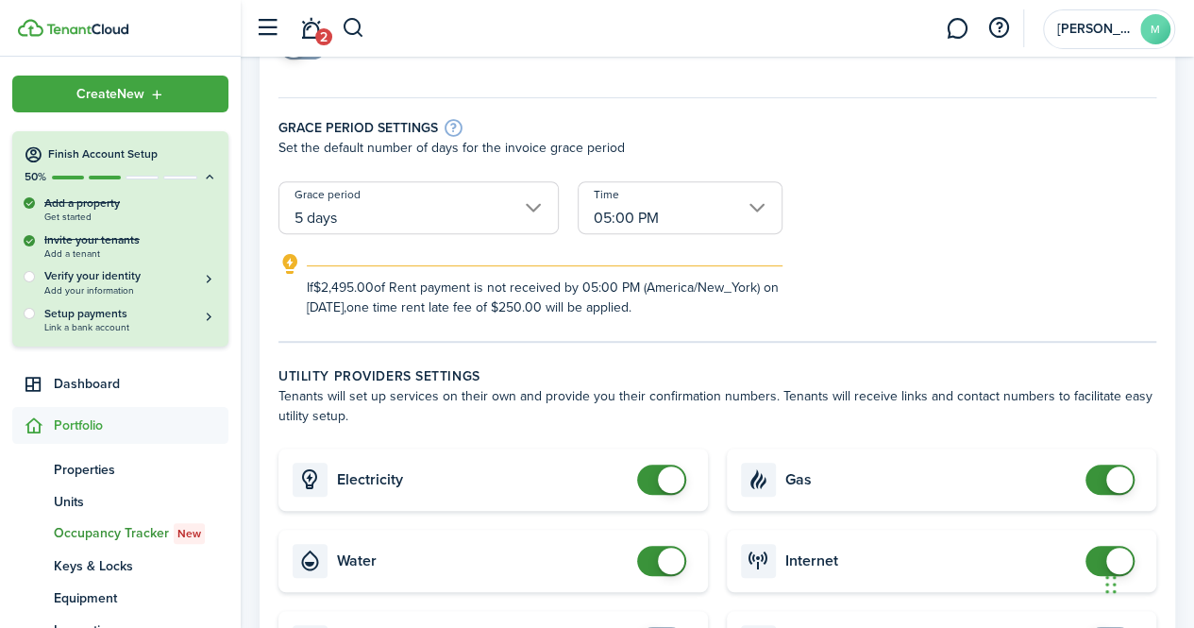
scroll to position [344, 0]
click at [461, 214] on input "5 days" at bounding box center [418, 206] width 280 height 53
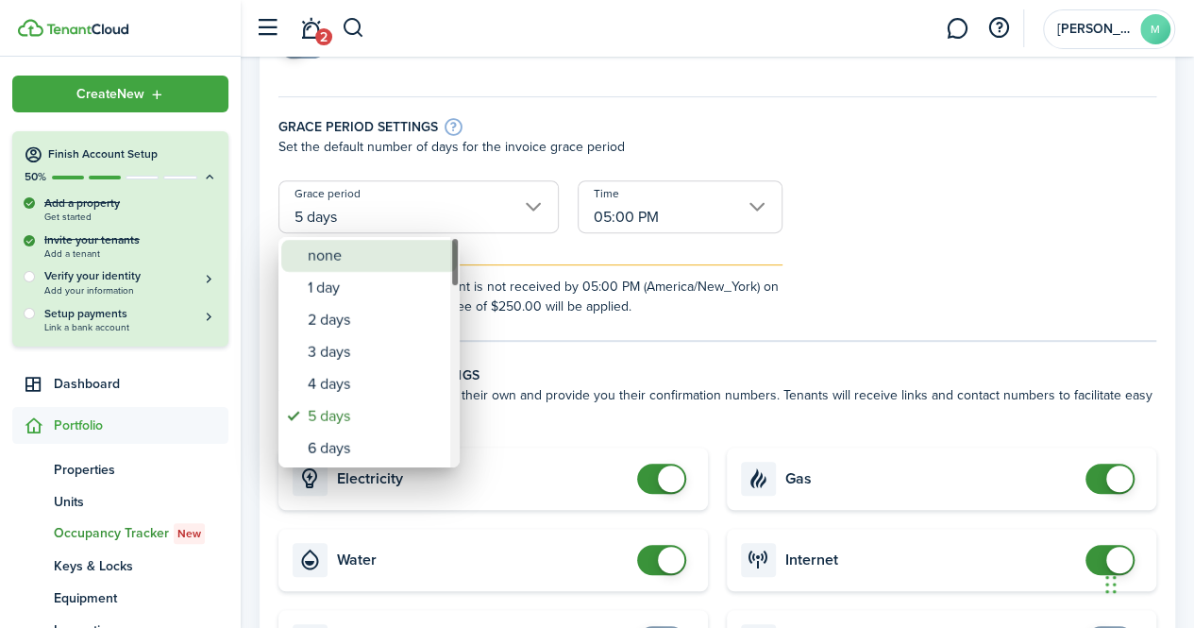
click at [383, 256] on div "none" at bounding box center [377, 256] width 138 height 32
type input "none"
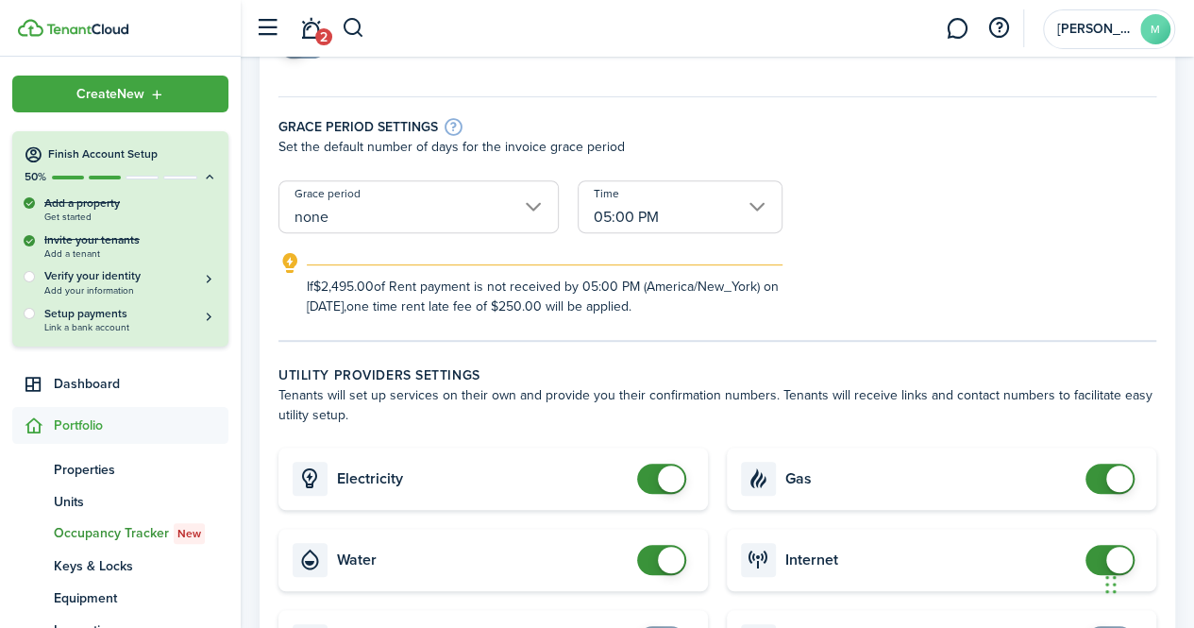
click at [708, 217] on input "05:00 PM" at bounding box center [681, 206] width 206 height 53
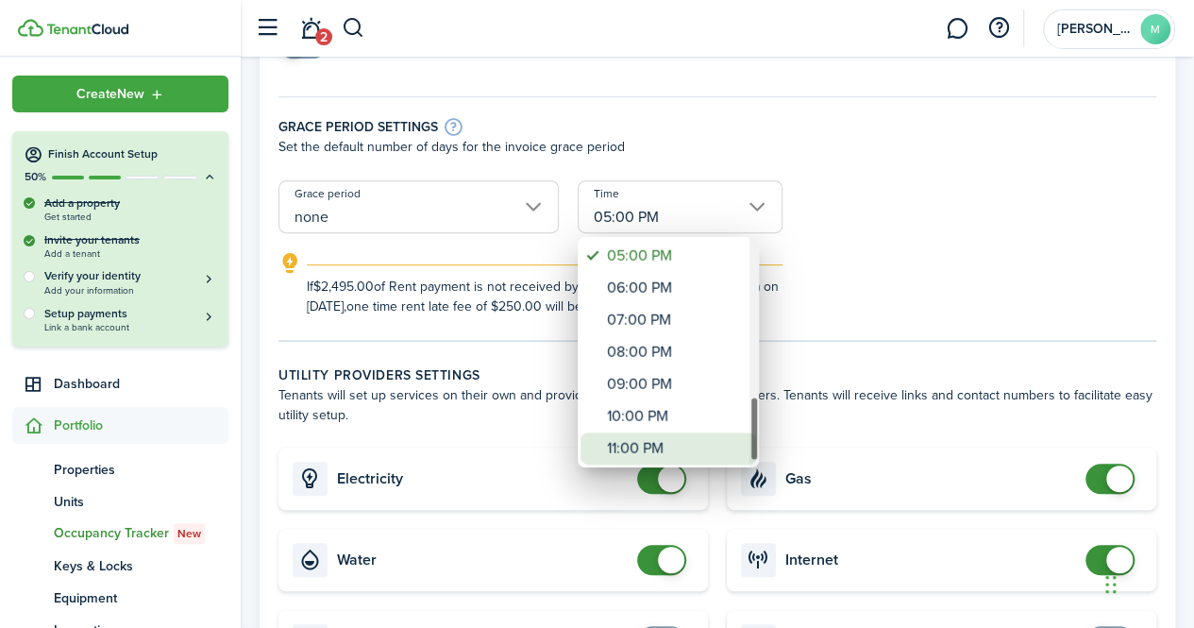
click at [657, 440] on div "11:00 PM" at bounding box center [676, 448] width 138 height 32
type input "11:00 PM"
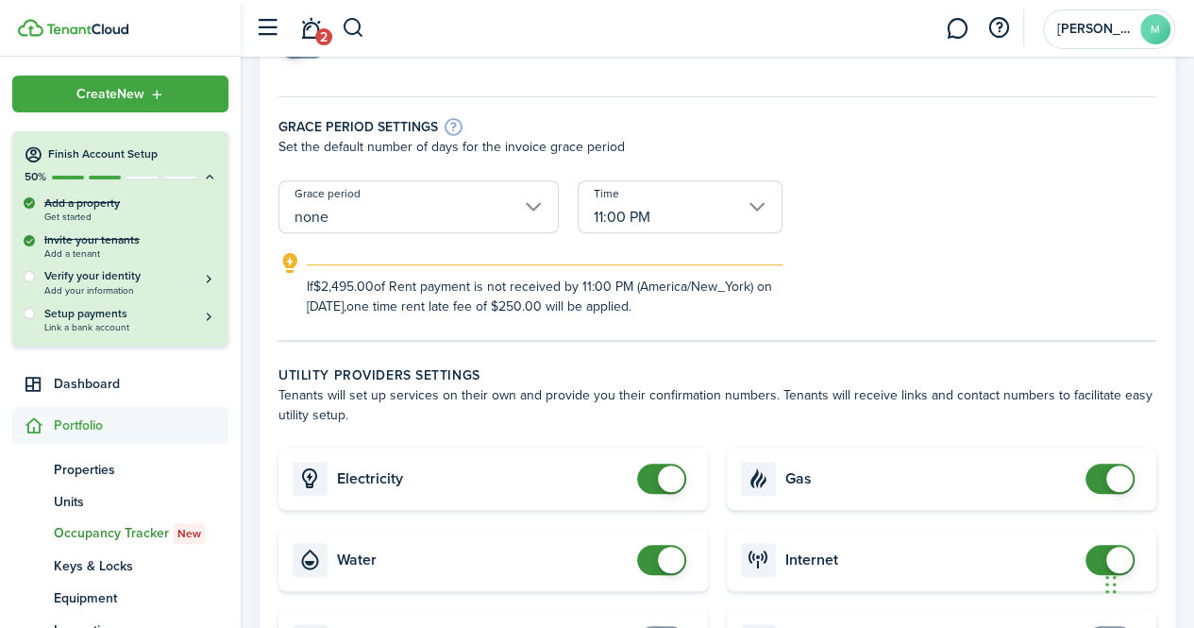
click at [1044, 255] on div "If $2,495.00 of Rent payment is not received by 11:00 PM (America/New_York) on …" at bounding box center [718, 284] width 916 height 64
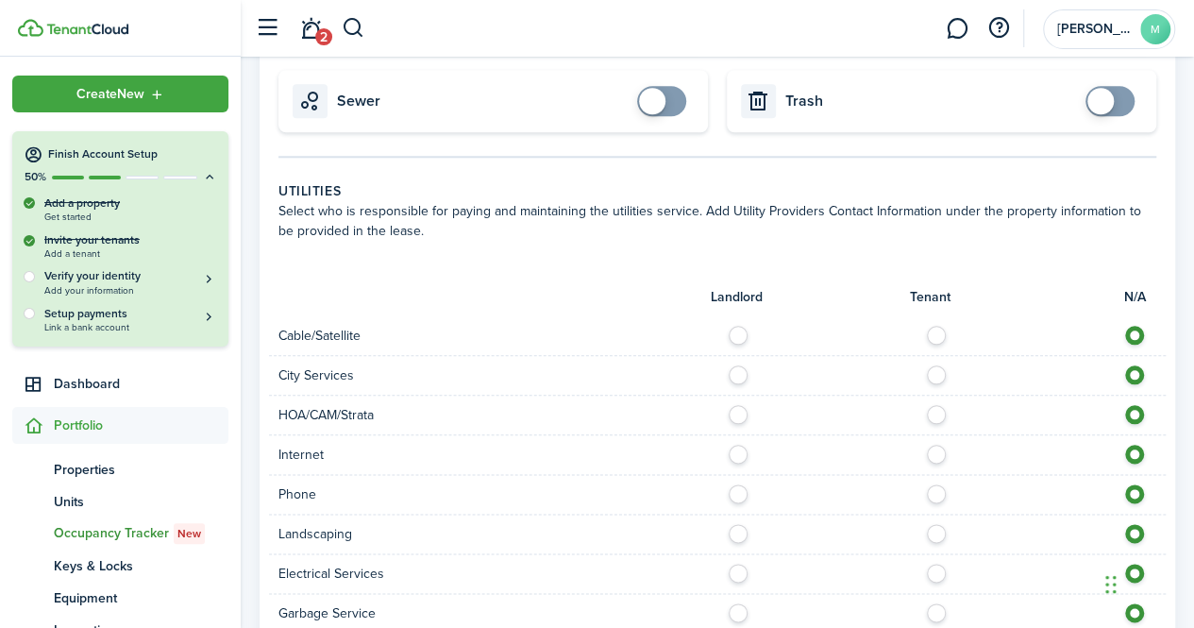
scroll to position [884, 0]
click at [936, 331] on label at bounding box center [941, 329] width 33 height 9
radio input "true"
click at [935, 362] on div "City Services" at bounding box center [717, 375] width 897 height 40
click at [935, 453] on label at bounding box center [941, 448] width 33 height 9
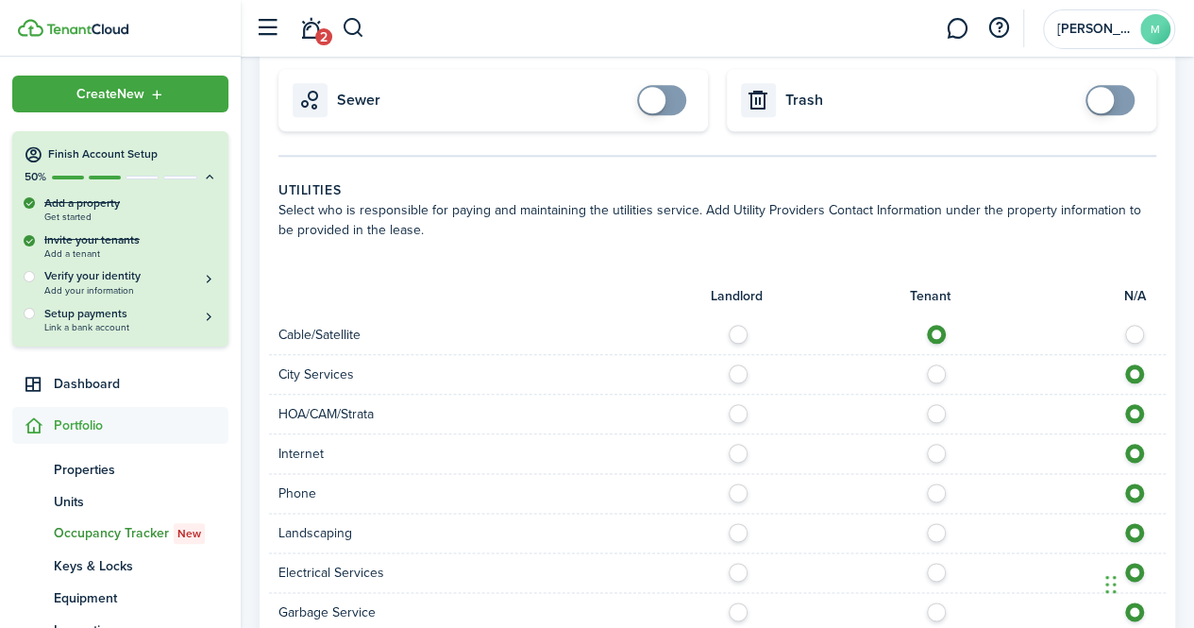
radio input "true"
click at [938, 501] on div "Phone" at bounding box center [717, 494] width 897 height 40
click at [936, 492] on label at bounding box center [941, 487] width 33 height 9
radio input "true"
click at [934, 539] on div at bounding box center [941, 533] width 448 height 20
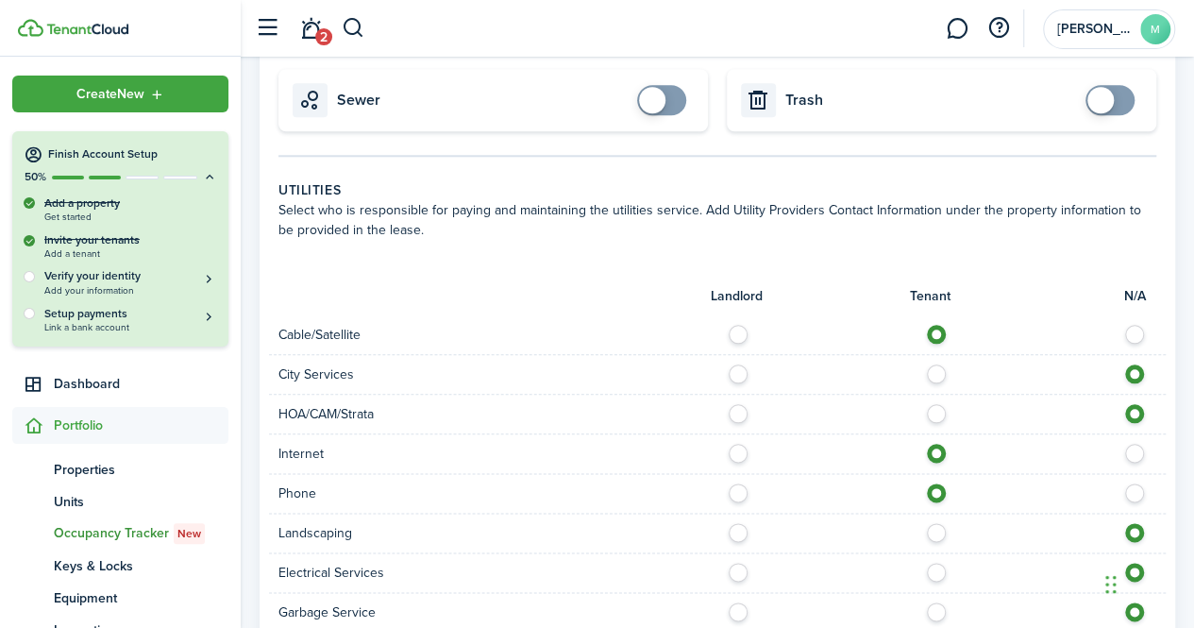
click at [934, 540] on div "Landscaping" at bounding box center [717, 533] width 897 height 40
click at [934, 527] on label at bounding box center [941, 527] width 33 height 9
radio input "true"
click at [934, 564] on label at bounding box center [941, 567] width 33 height 9
radio input "true"
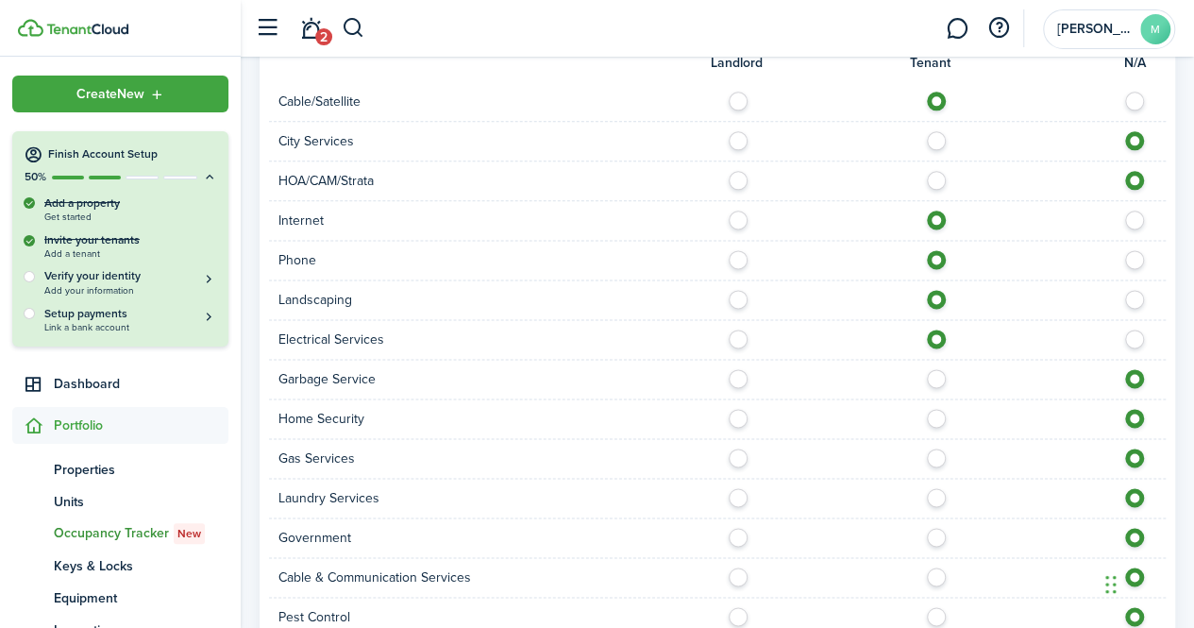
scroll to position [1188, 0]
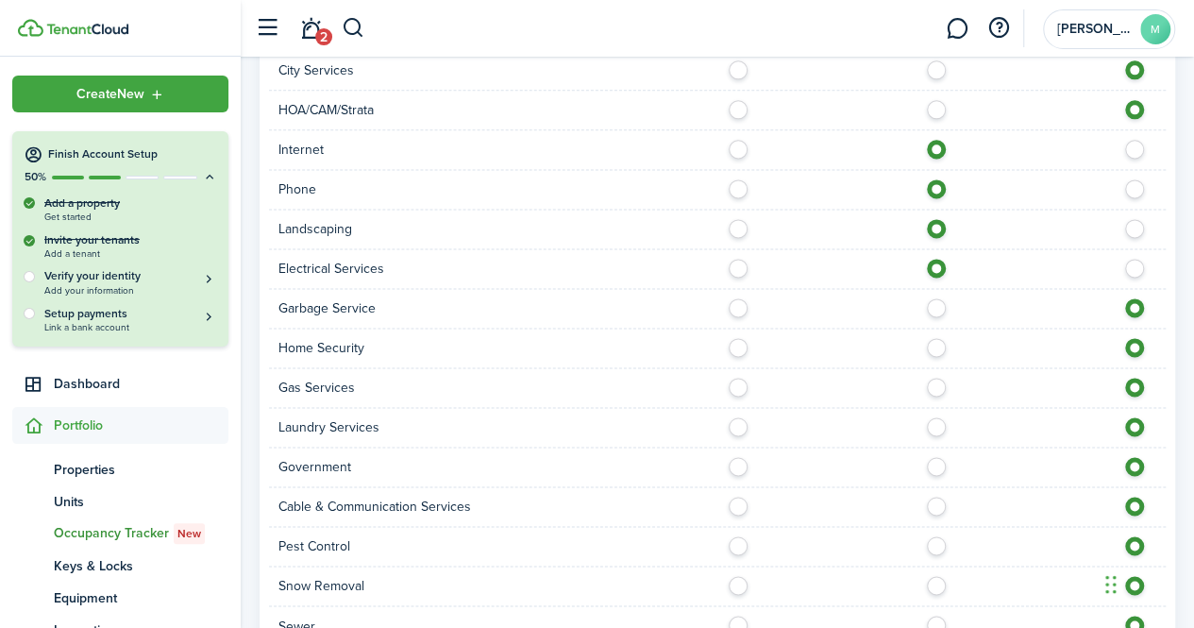
click at [939, 308] on label at bounding box center [941, 302] width 33 height 9
radio input "true"
click at [938, 496] on label at bounding box center [941, 500] width 33 height 9
radio input "true"
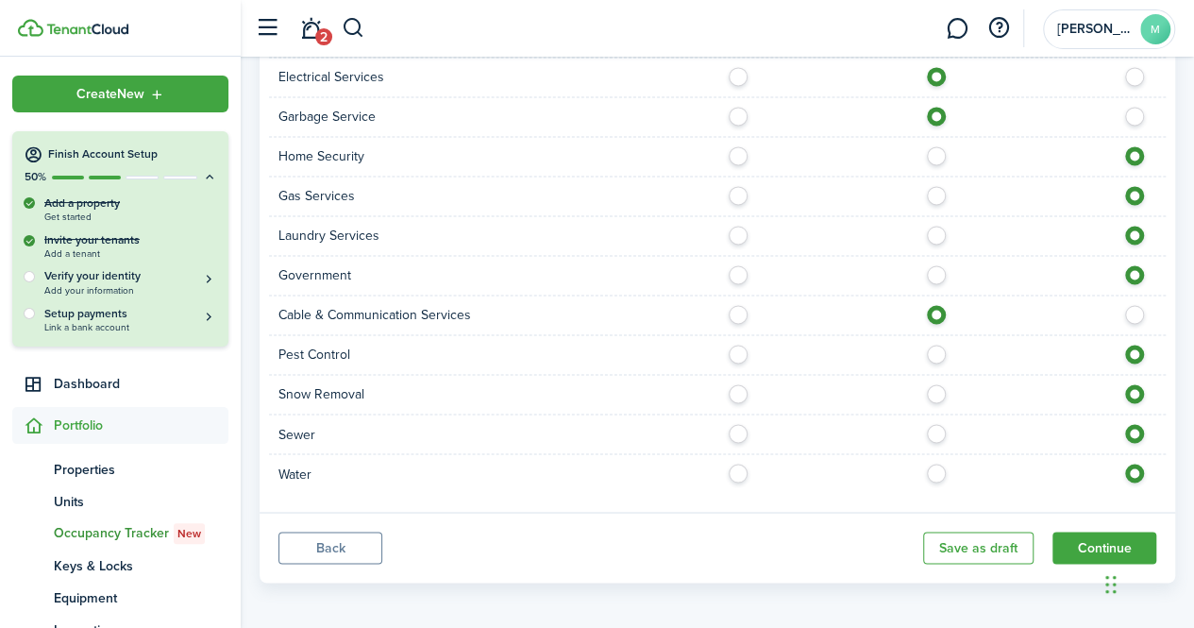
click at [936, 390] on label at bounding box center [941, 388] width 33 height 9
radio input "true"
click at [935, 429] on label at bounding box center [941, 428] width 33 height 9
click at [1129, 427] on label at bounding box center [1139, 428] width 33 height 9
radio input "false"
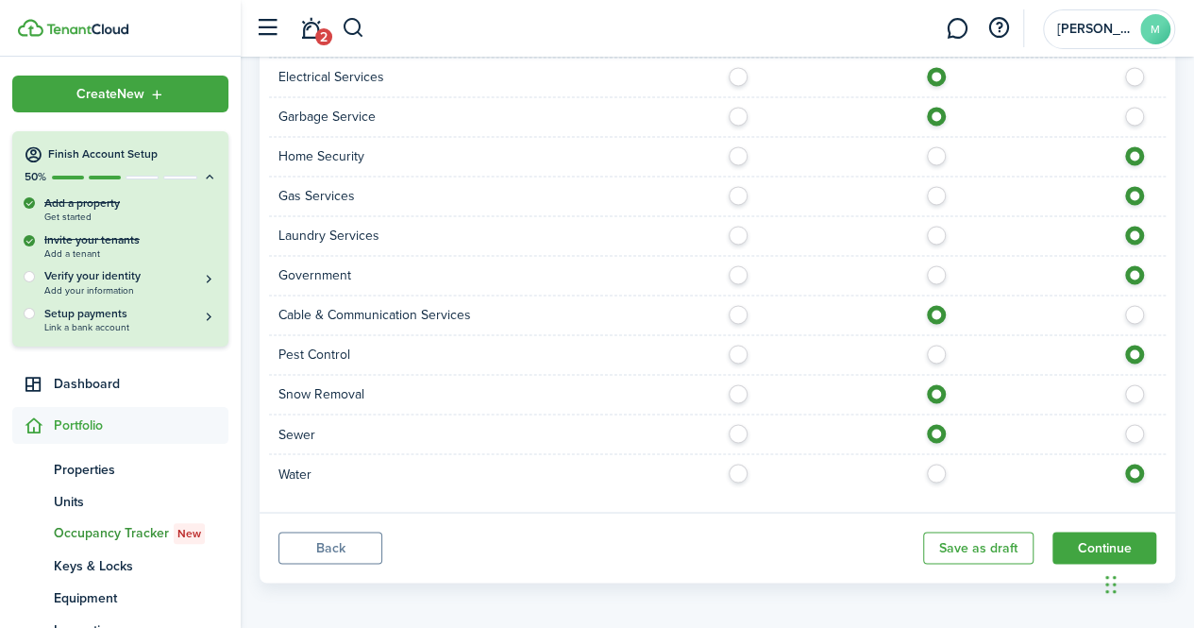
radio input "true"
click at [938, 470] on label at bounding box center [941, 467] width 33 height 9
radio input "true"
click at [1089, 534] on button "Continue" at bounding box center [1104, 547] width 104 height 32
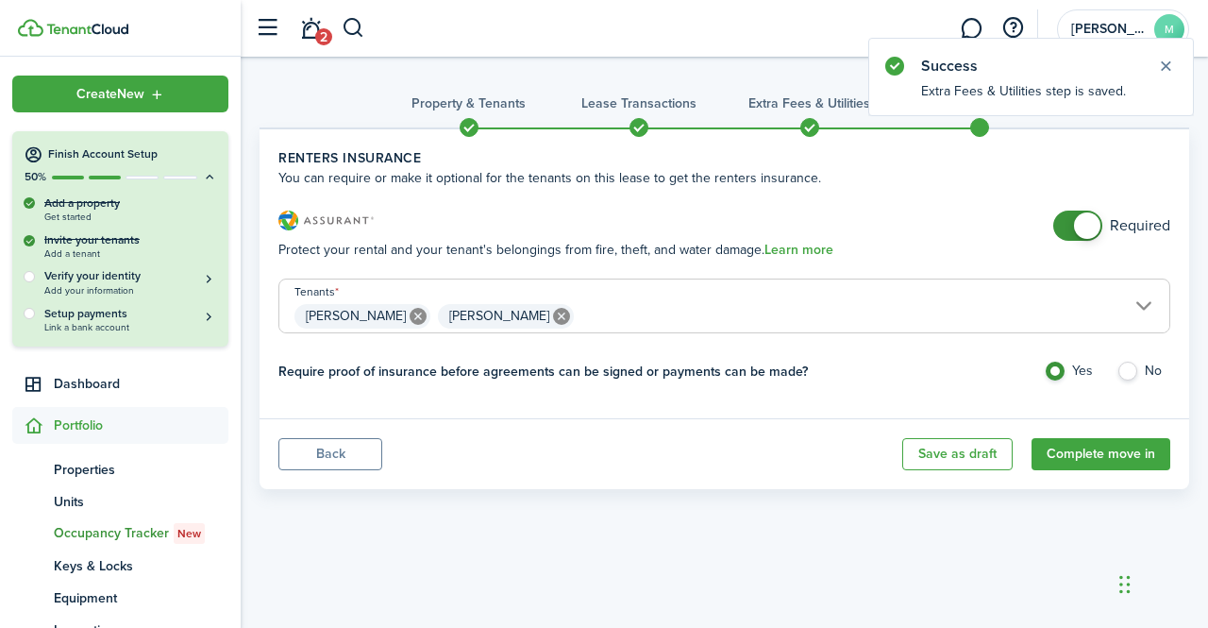
click at [642, 102] on h3 "Lease Transactions" at bounding box center [638, 103] width 115 height 20
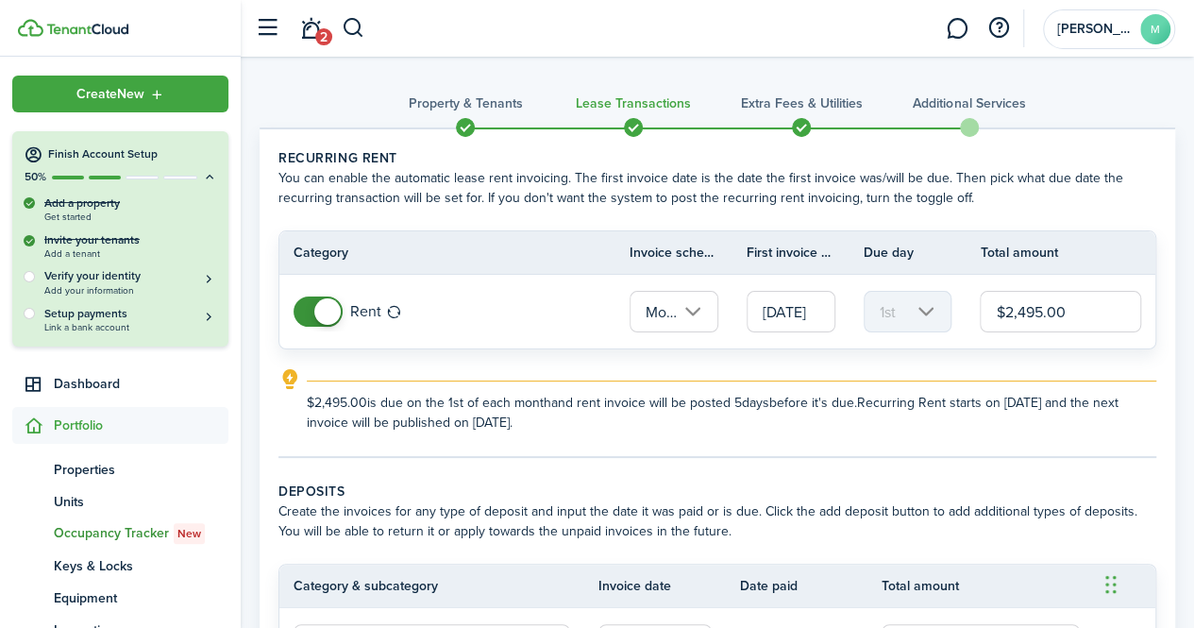
click at [797, 117] on span at bounding box center [801, 127] width 28 height 28
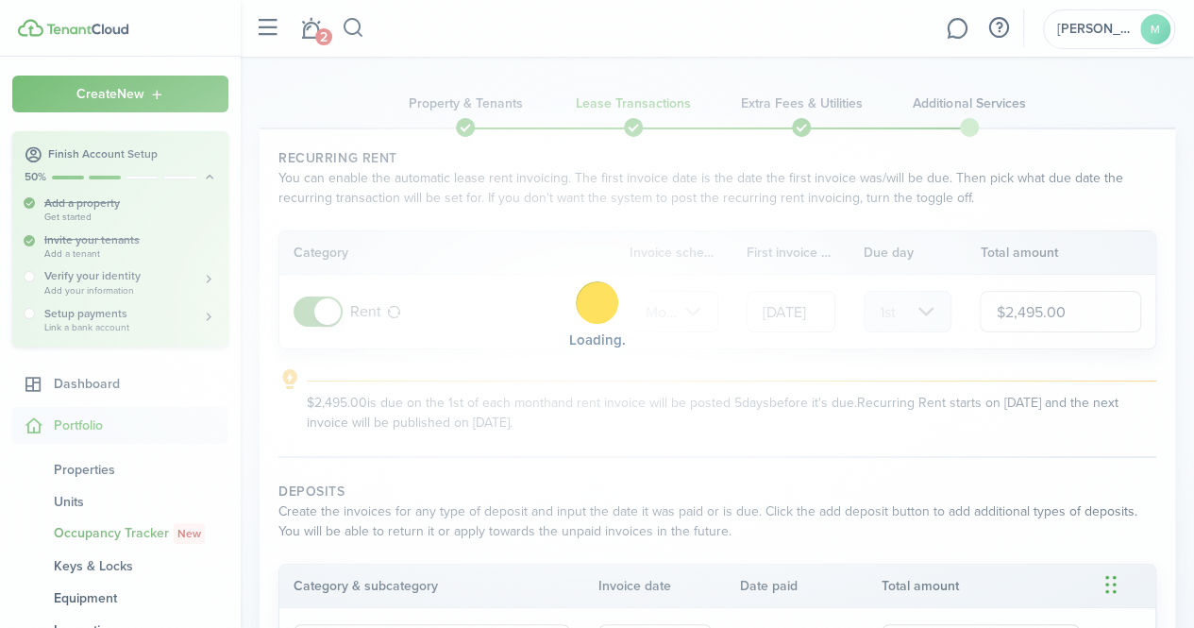
click at [967, 128] on div "Loading" at bounding box center [597, 314] width 1194 height 628
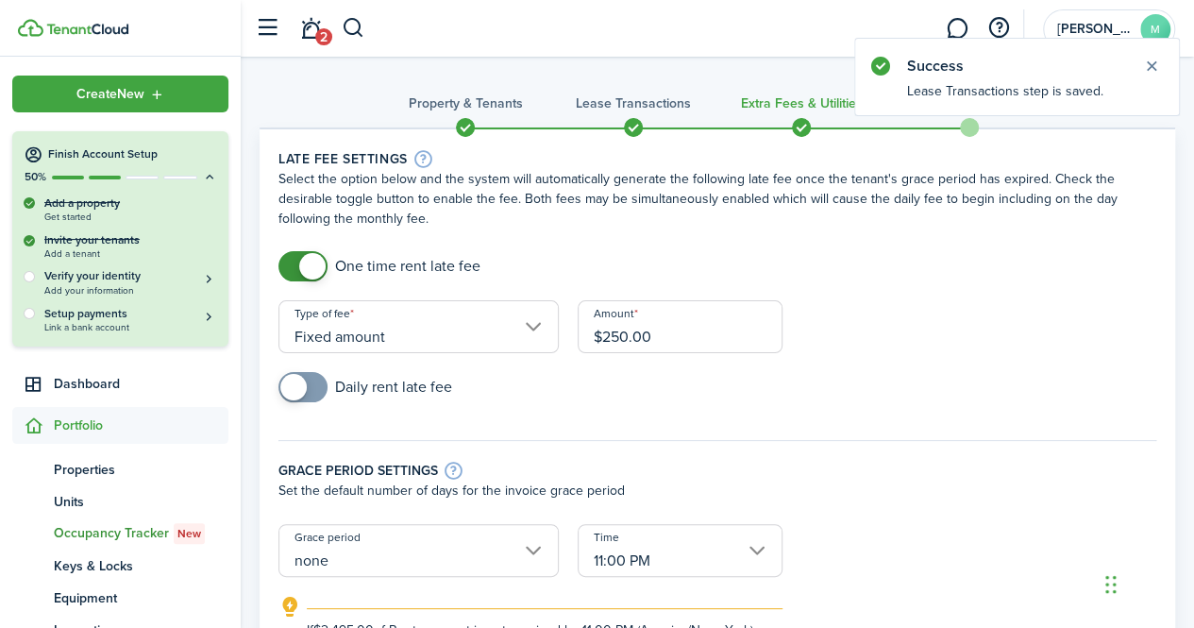
click at [967, 128] on span at bounding box center [969, 127] width 28 height 28
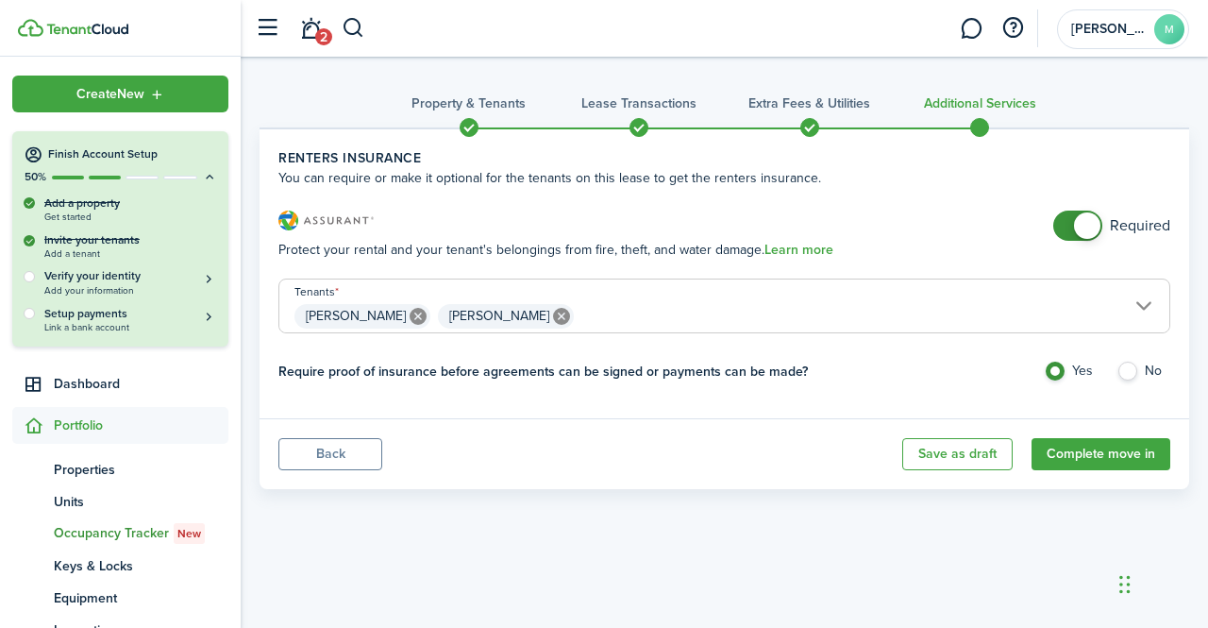
click at [459, 102] on h3 "Property & Tenants" at bounding box center [469, 103] width 114 height 20
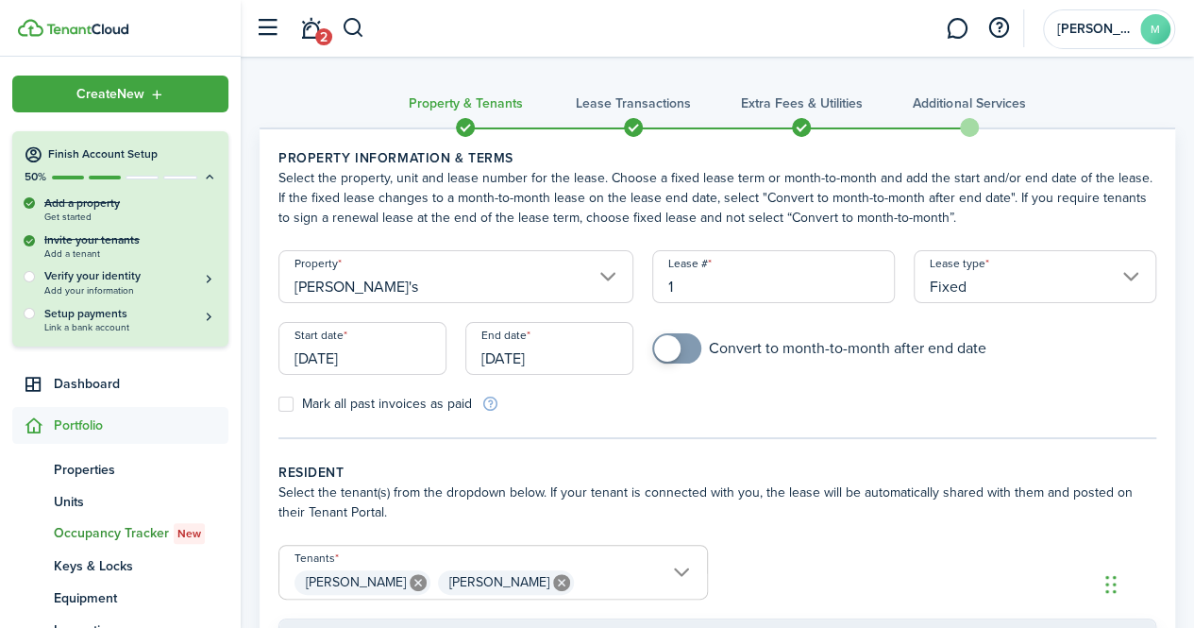
click at [630, 124] on span at bounding box center [633, 127] width 28 height 28
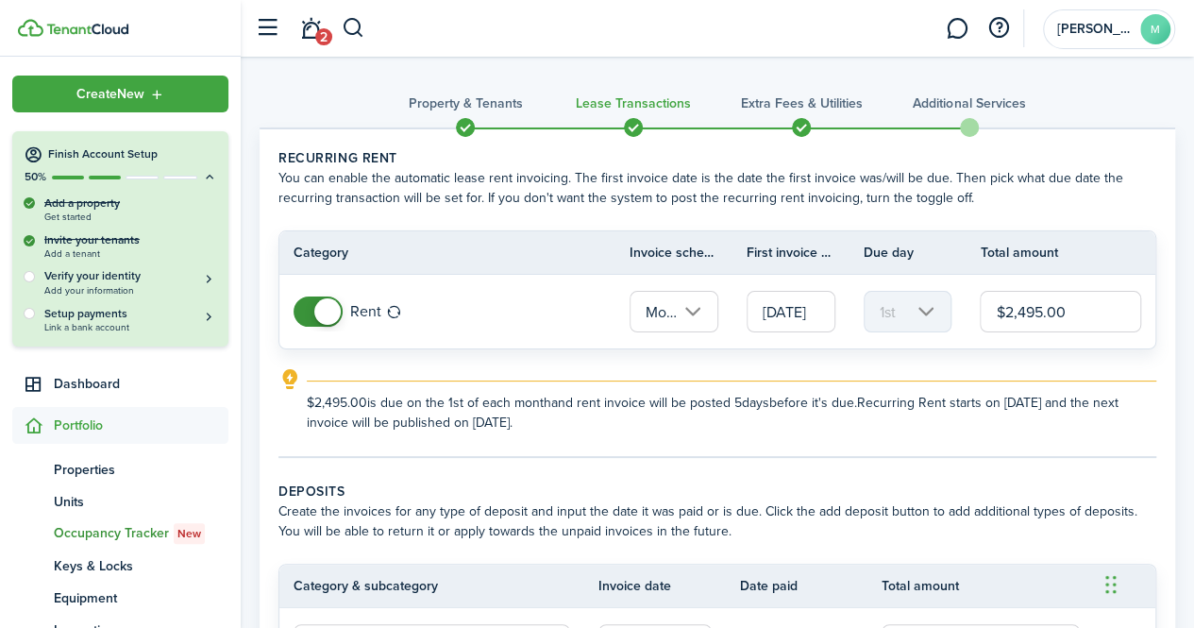
click at [822, 106] on h3 "Extra fees & Utilities" at bounding box center [801, 103] width 122 height 20
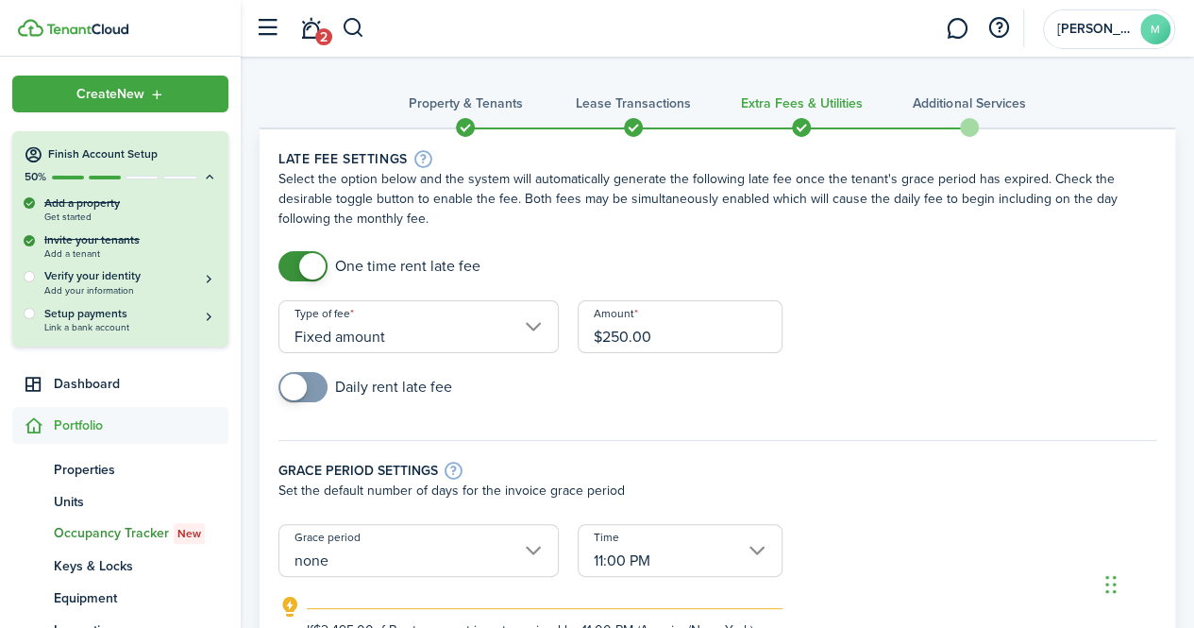
click at [986, 104] on h3 "Additional Services" at bounding box center [969, 103] width 112 height 20
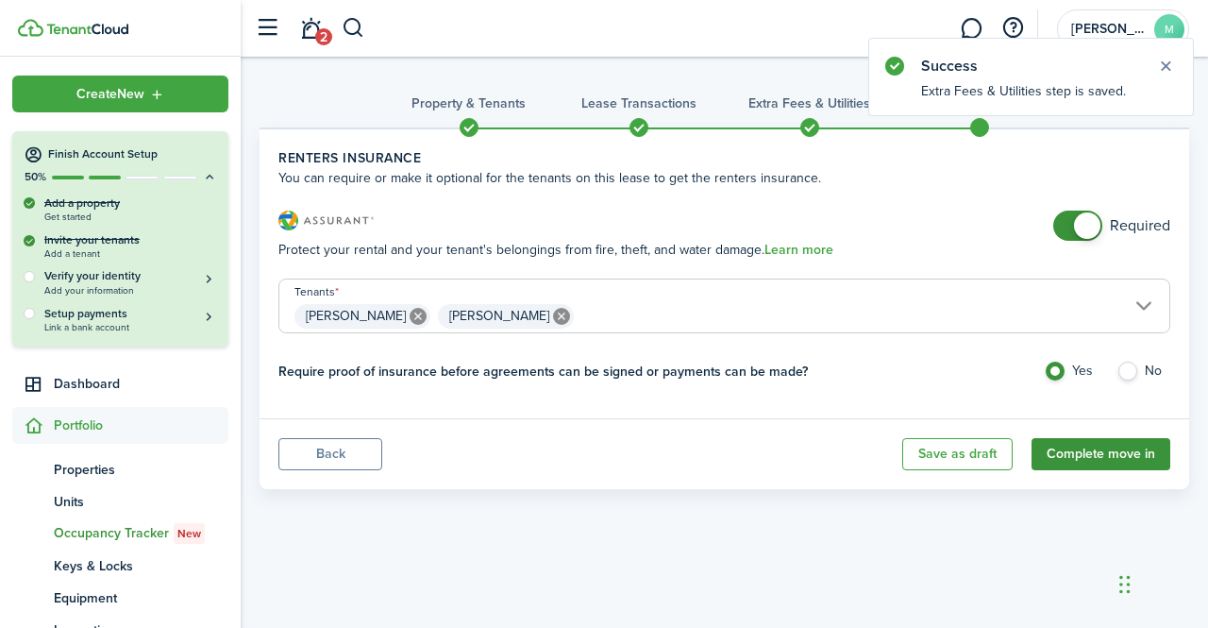
click at [1087, 458] on button "Complete move in" at bounding box center [1101, 454] width 139 height 32
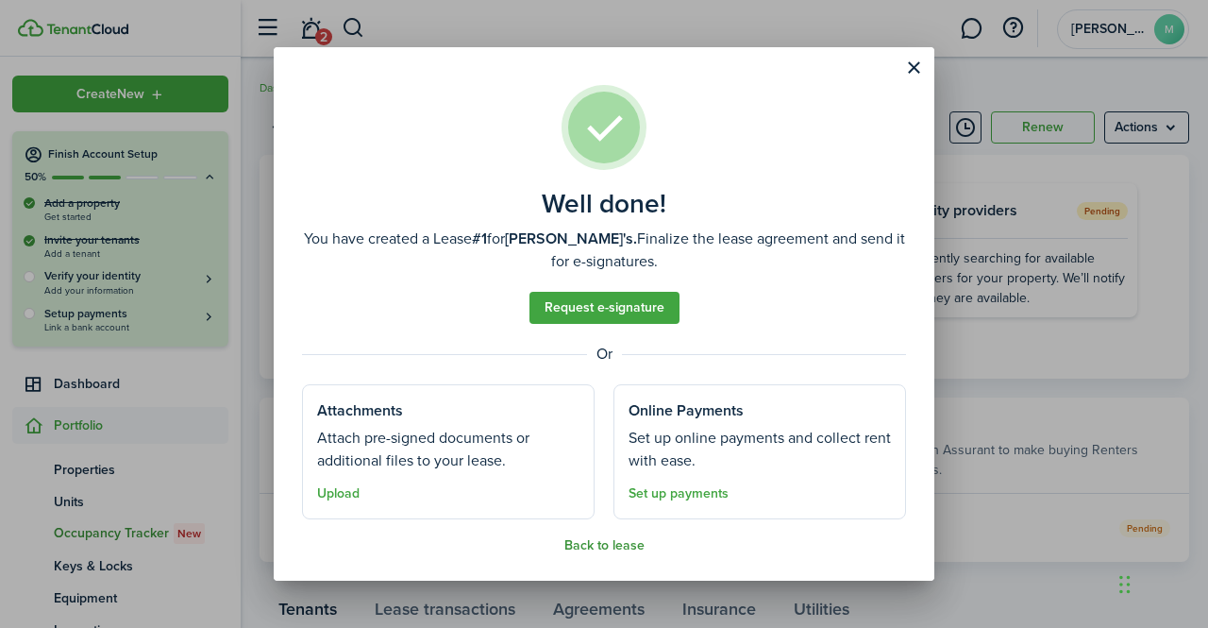
click at [614, 544] on button "Back to lease" at bounding box center [604, 545] width 80 height 15
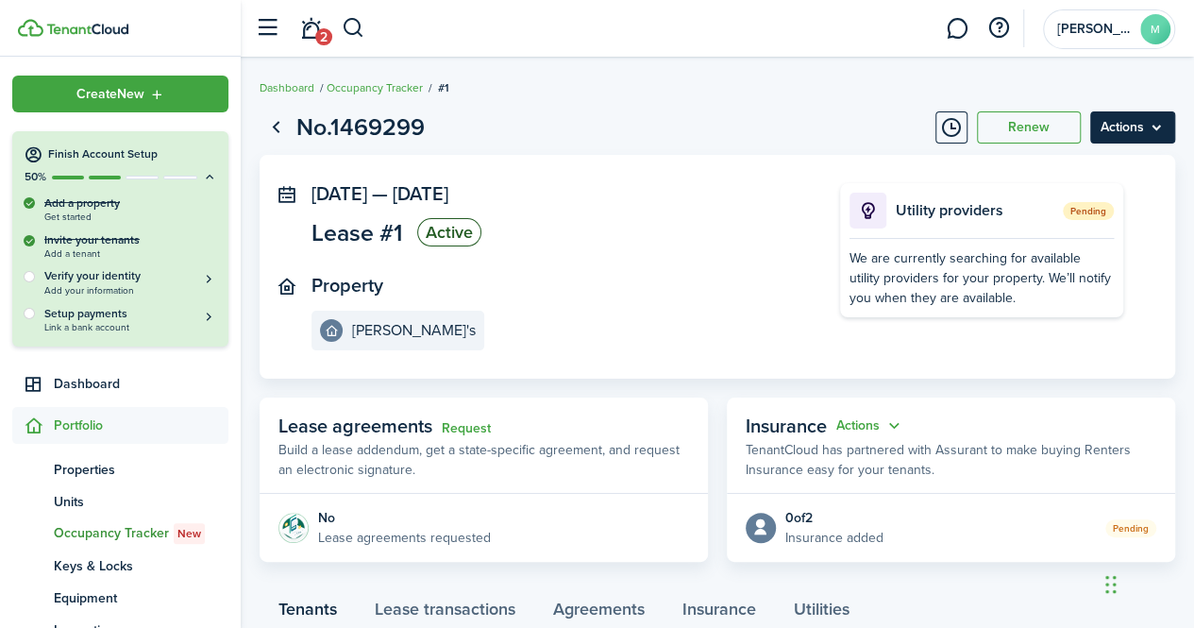
click at [1136, 123] on menu-btn "Actions" at bounding box center [1132, 127] width 85 height 32
click at [811, 132] on page-view-header "No.1469299 Renew Actions" at bounding box center [718, 127] width 916 height 36
click at [1169, 142] on menu-btn "Actions" at bounding box center [1132, 127] width 85 height 32
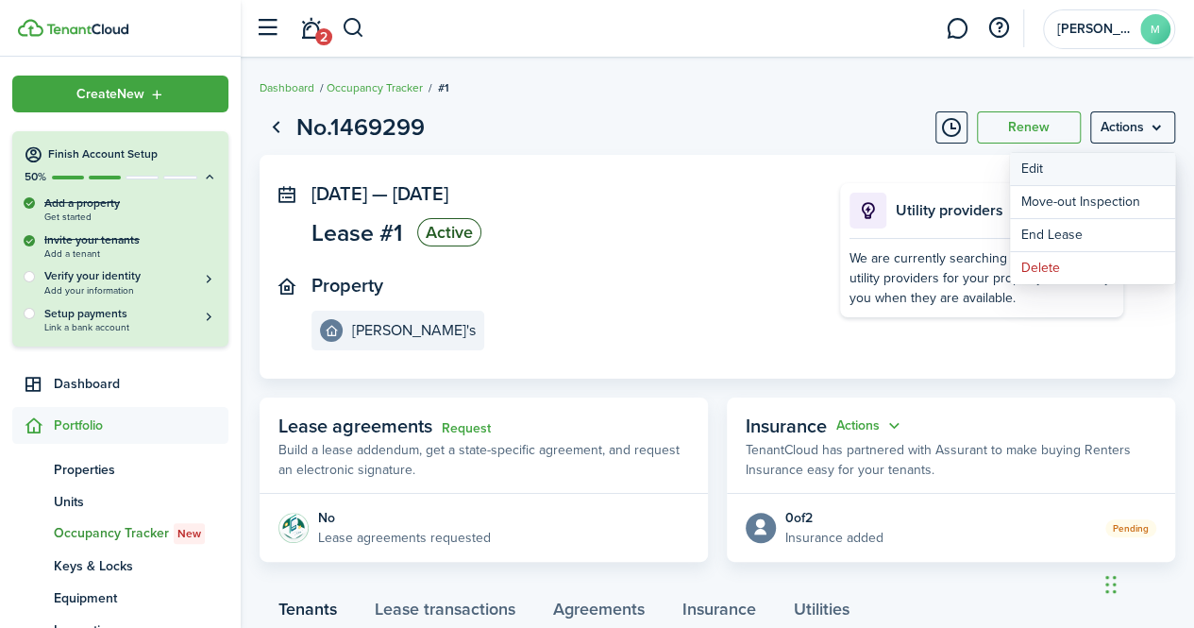
click at [1065, 178] on button "Edit" at bounding box center [1092, 169] width 165 height 32
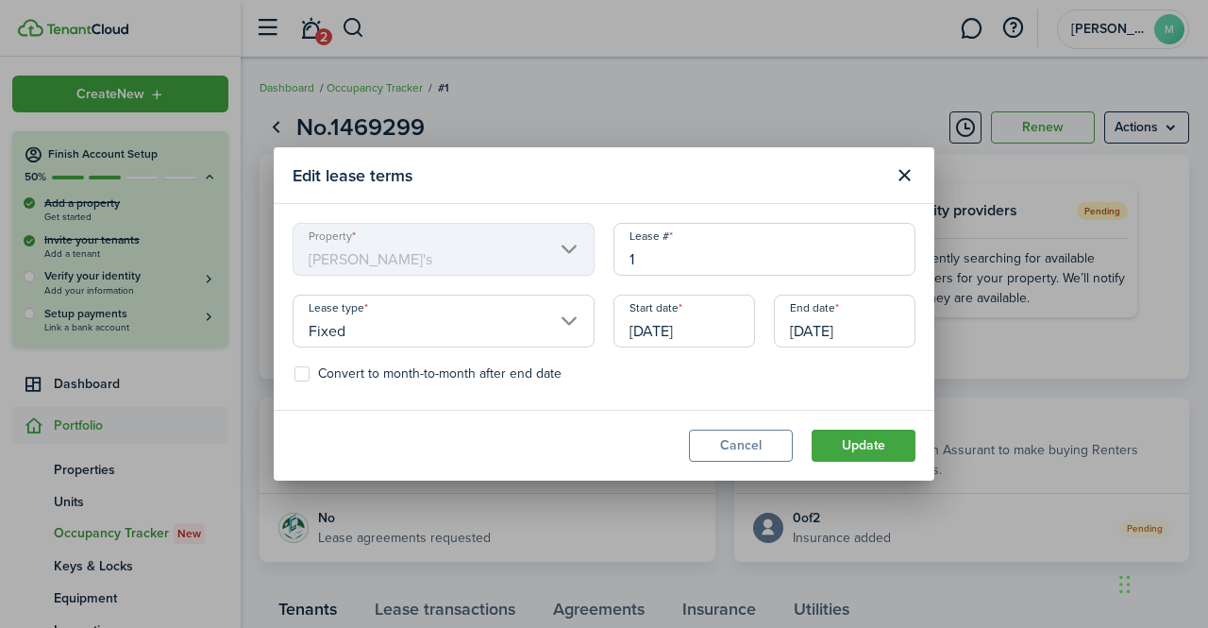
click at [314, 369] on label "Convert to month-to-month after end date" at bounding box center [427, 373] width 267 height 15
click at [294, 374] on input "Convert to month-to-month after end date" at bounding box center [294, 374] width 1 height 1
checkbox input "true"
click at [848, 457] on button "Update" at bounding box center [864, 445] width 104 height 32
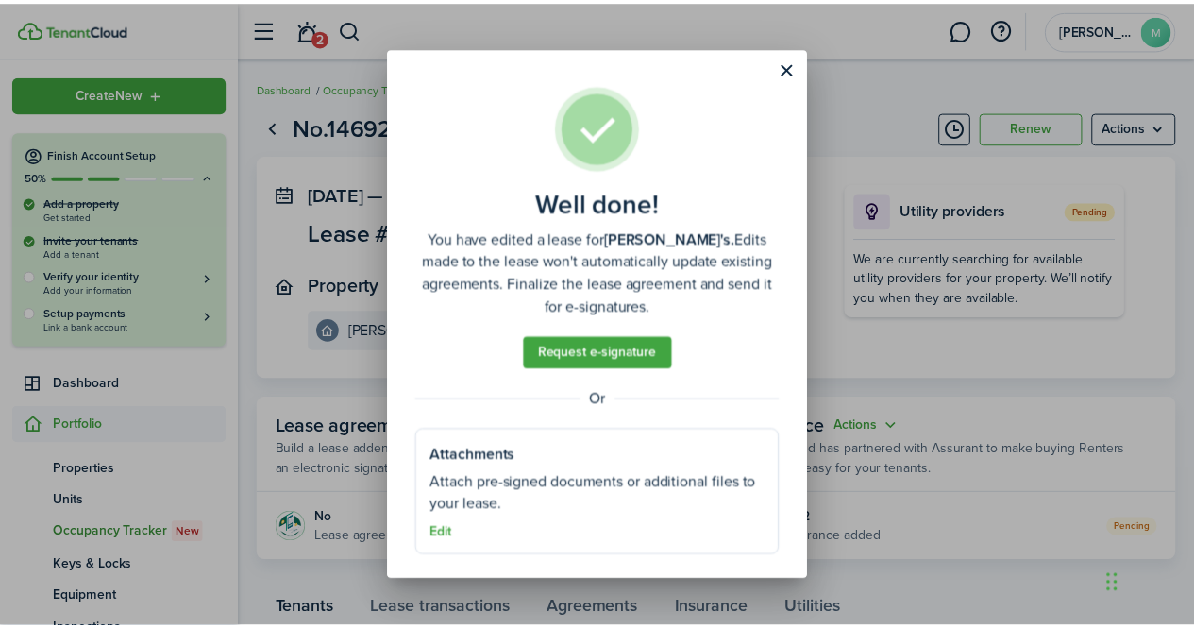
scroll to position [4, 0]
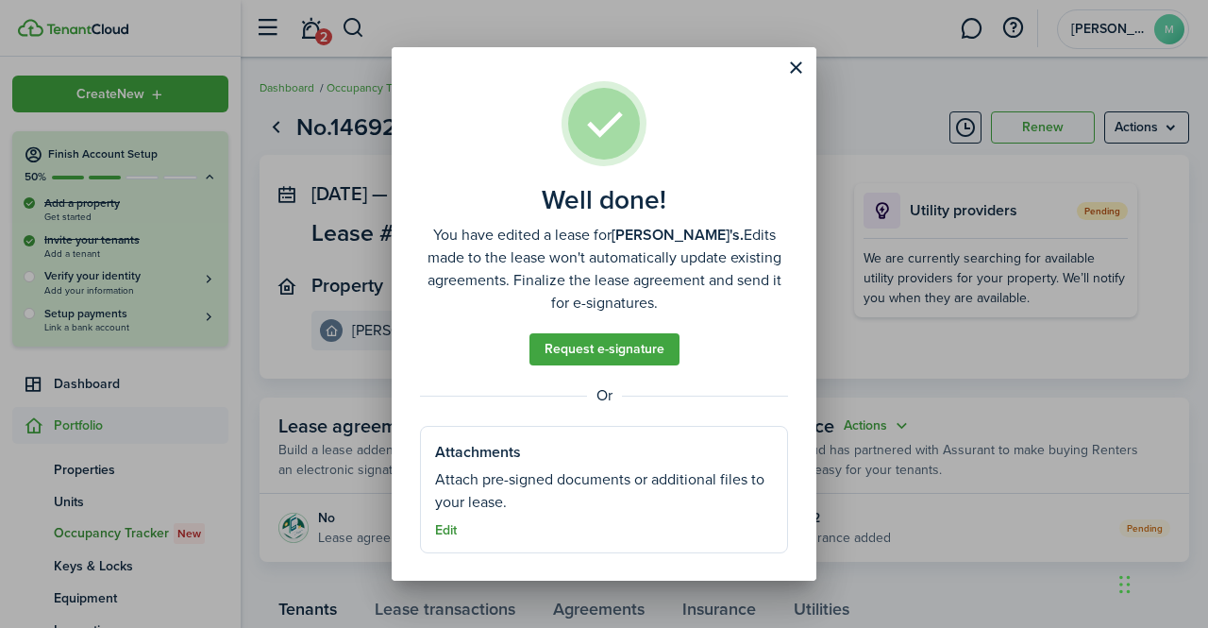
click at [446, 524] on button "Edit" at bounding box center [446, 530] width 22 height 15
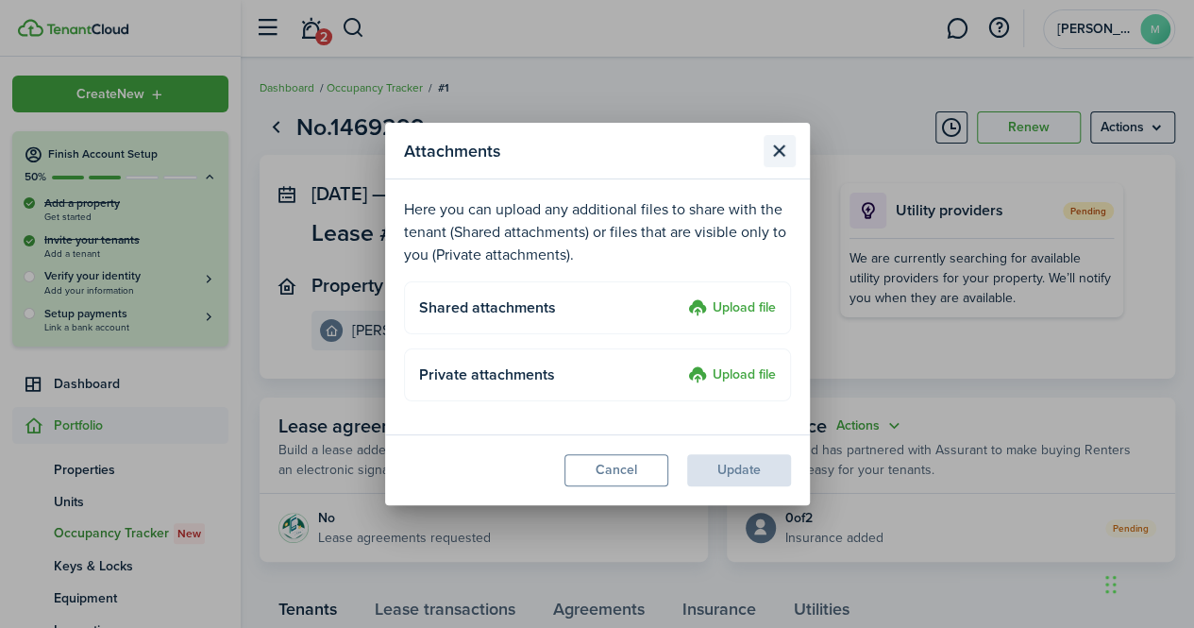
click at [784, 158] on button "Close modal" at bounding box center [780, 151] width 32 height 32
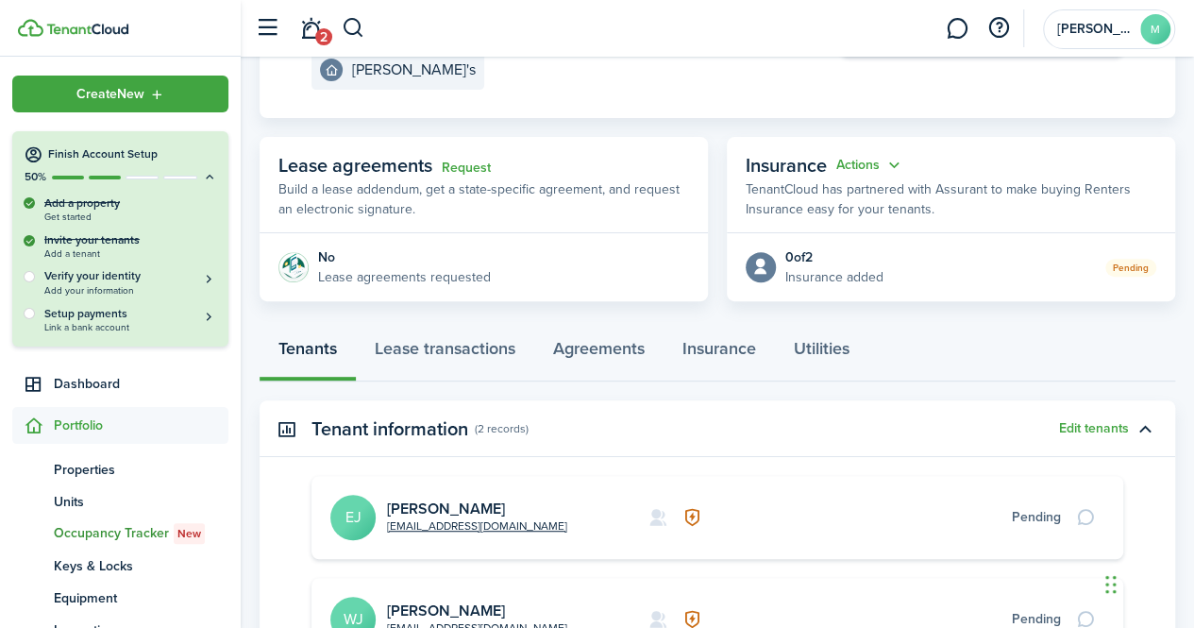
scroll to position [261, 0]
click at [461, 169] on link "Request" at bounding box center [466, 167] width 49 height 15
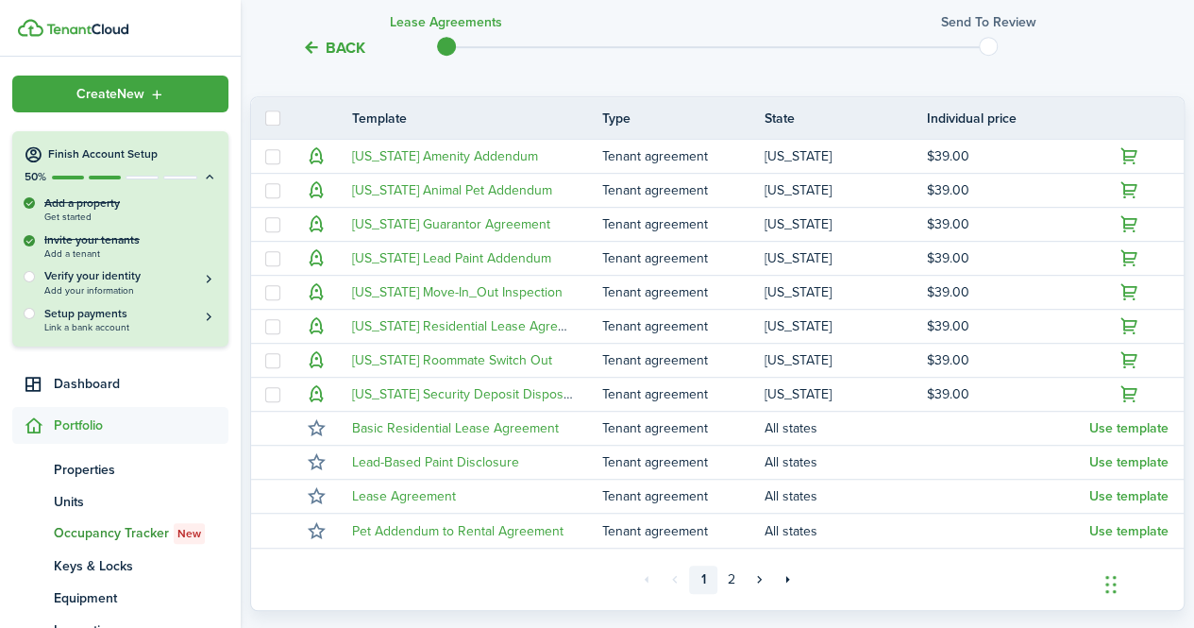
scroll to position [472, 0]
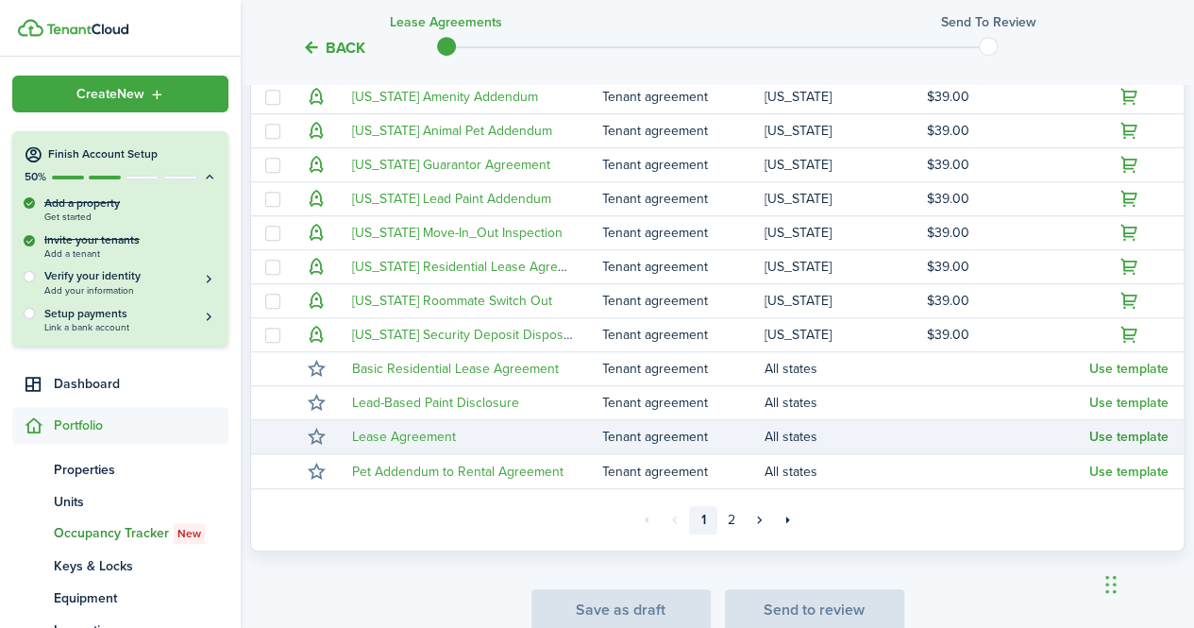
click at [1154, 429] on button "Use template" at bounding box center [1128, 436] width 79 height 15
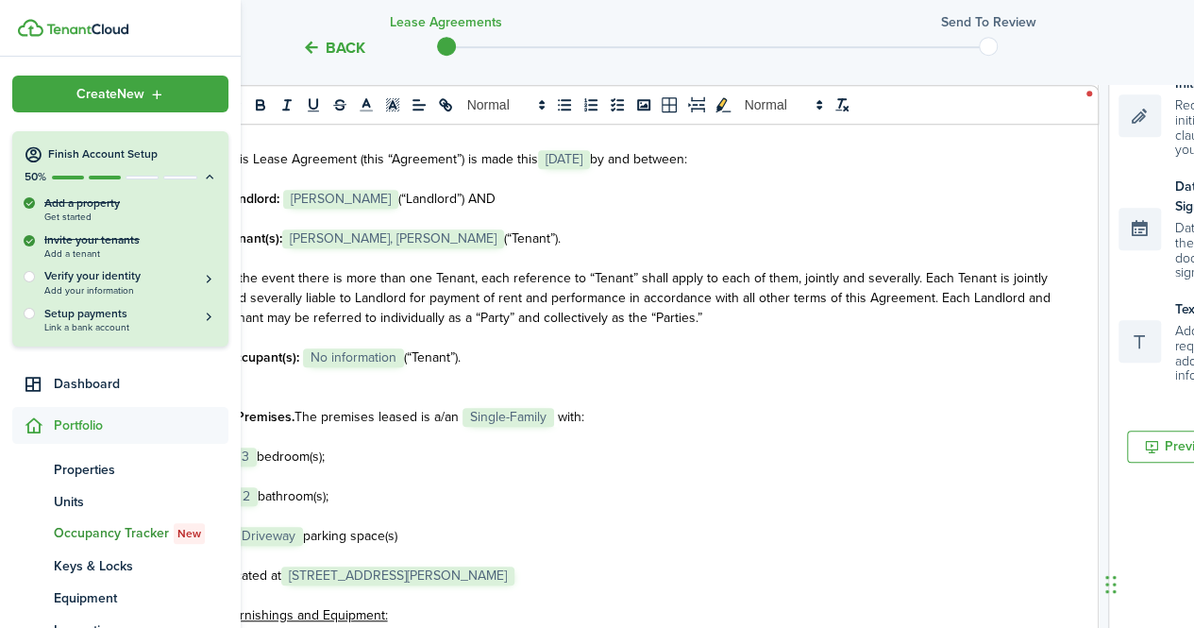
click at [354, 199] on span "[PERSON_NAME]" at bounding box center [340, 199] width 115 height 19
click at [398, 198] on span "(“Landlord”) AND" at bounding box center [446, 199] width 97 height 20
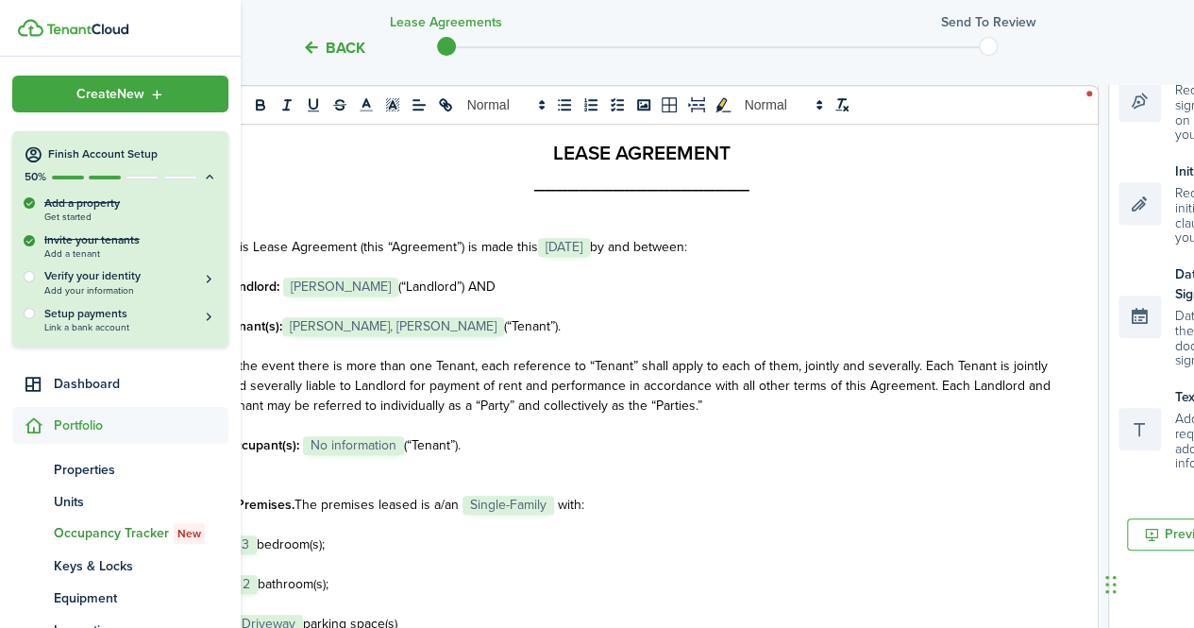
scroll to position [0, 0]
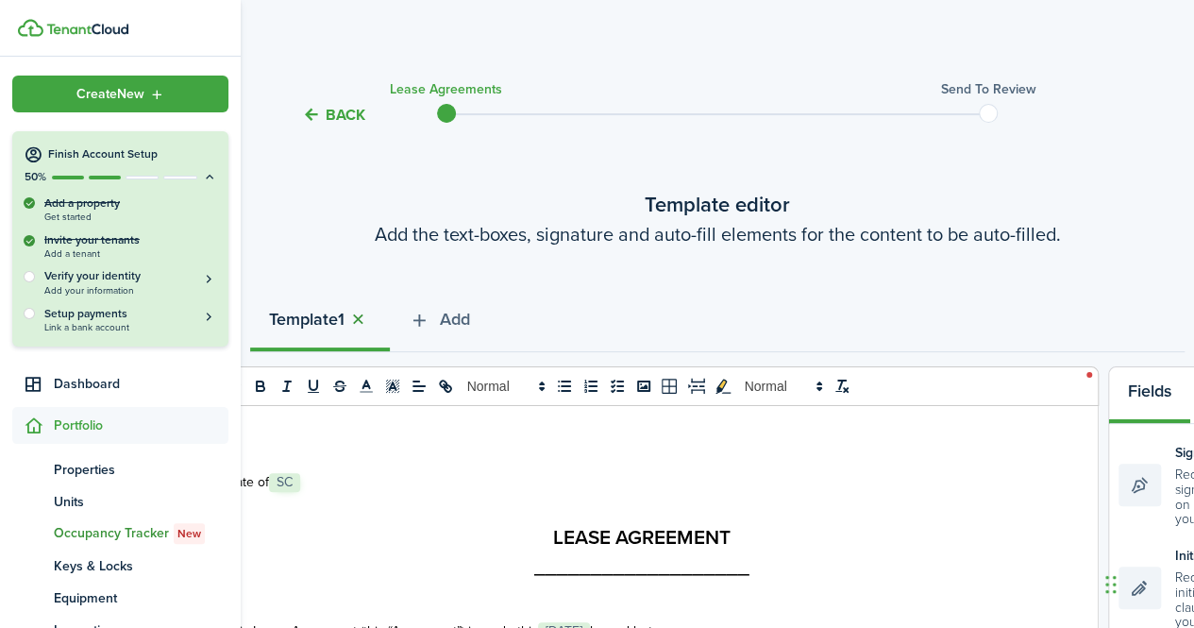
click at [355, 319] on button "button" at bounding box center [358, 320] width 26 height 22
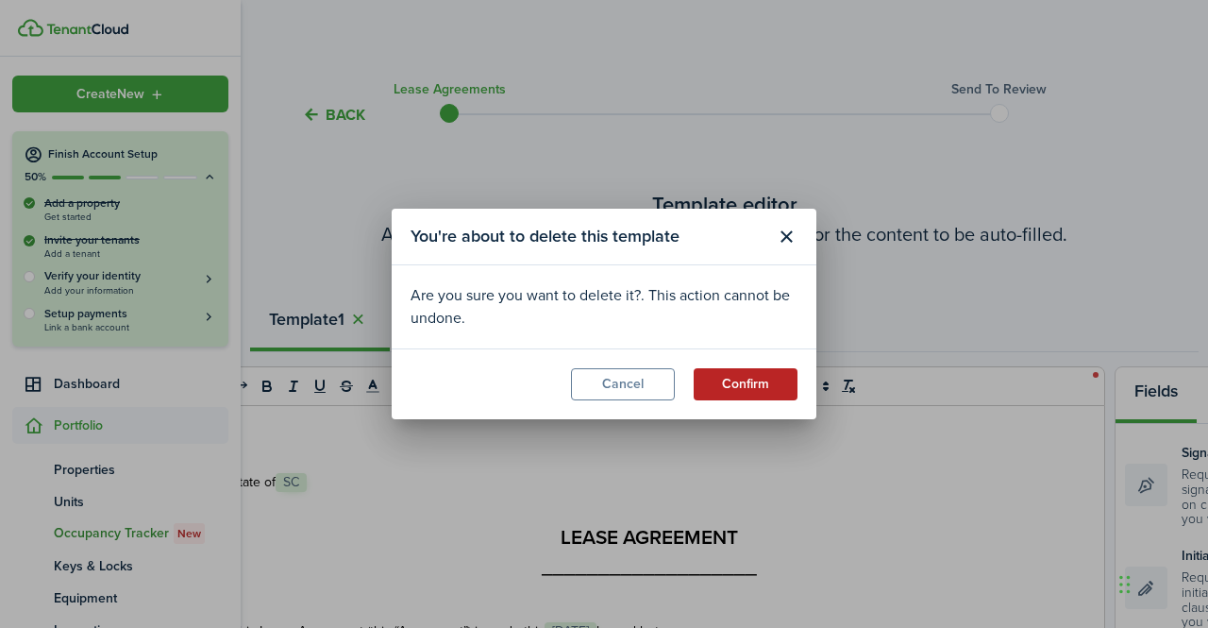
click at [725, 378] on button "Confirm" at bounding box center [746, 384] width 104 height 32
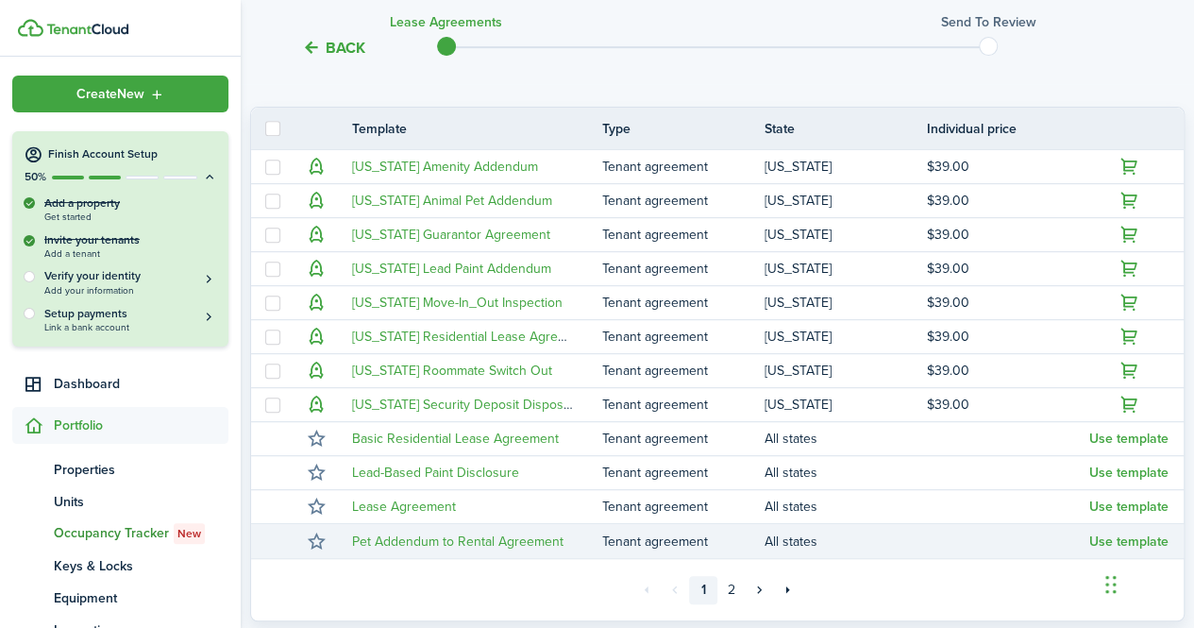
scroll to position [367, 0]
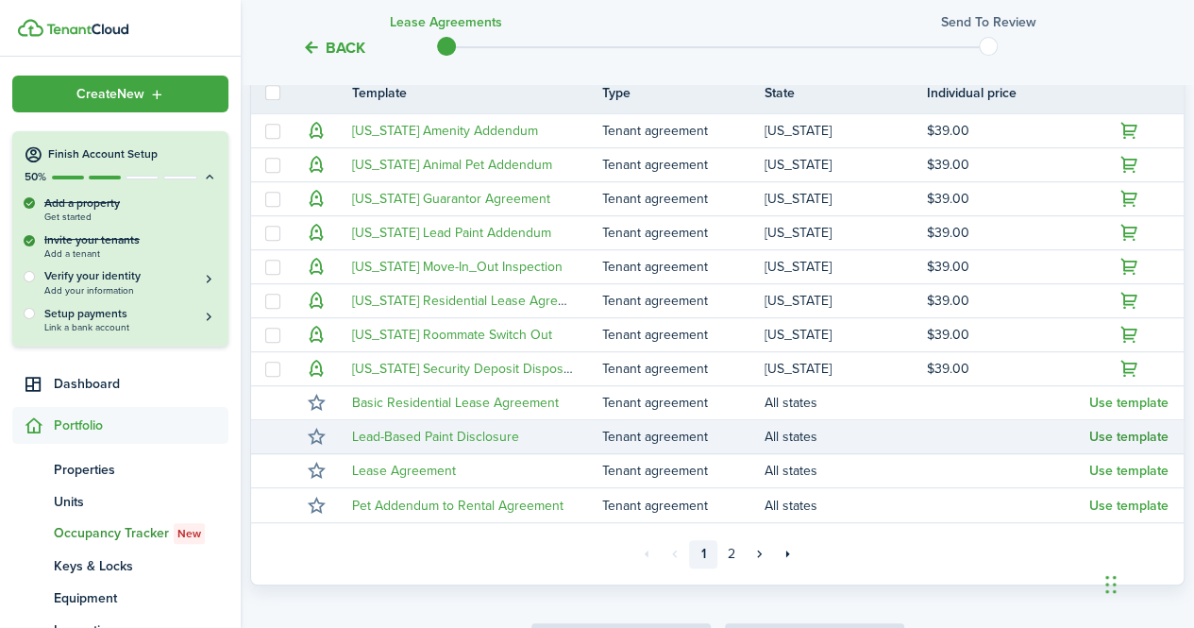
click at [1153, 437] on button "Use template" at bounding box center [1128, 436] width 79 height 15
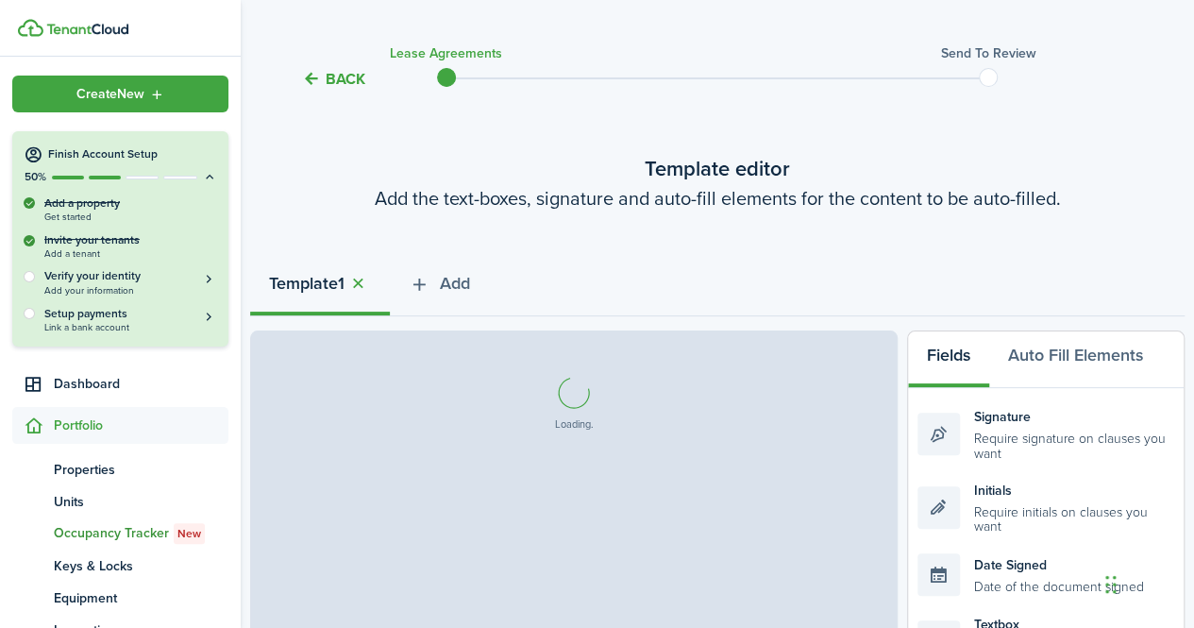
scroll to position [35, 0]
select select "fit"
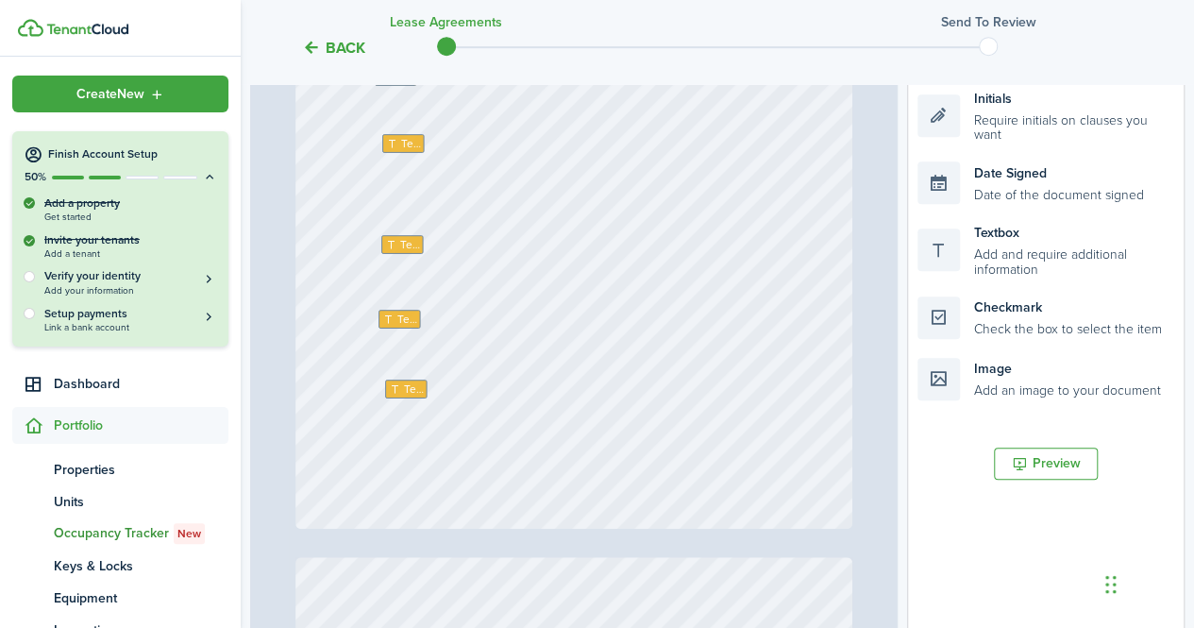
scroll to position [16182, 0]
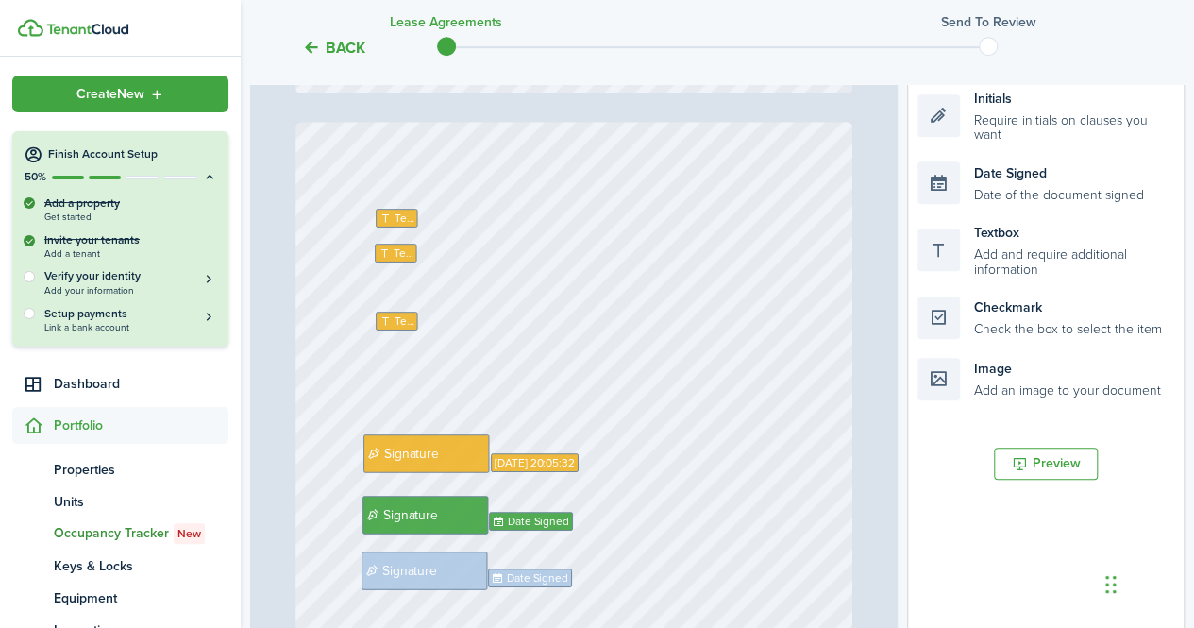
type input "22"
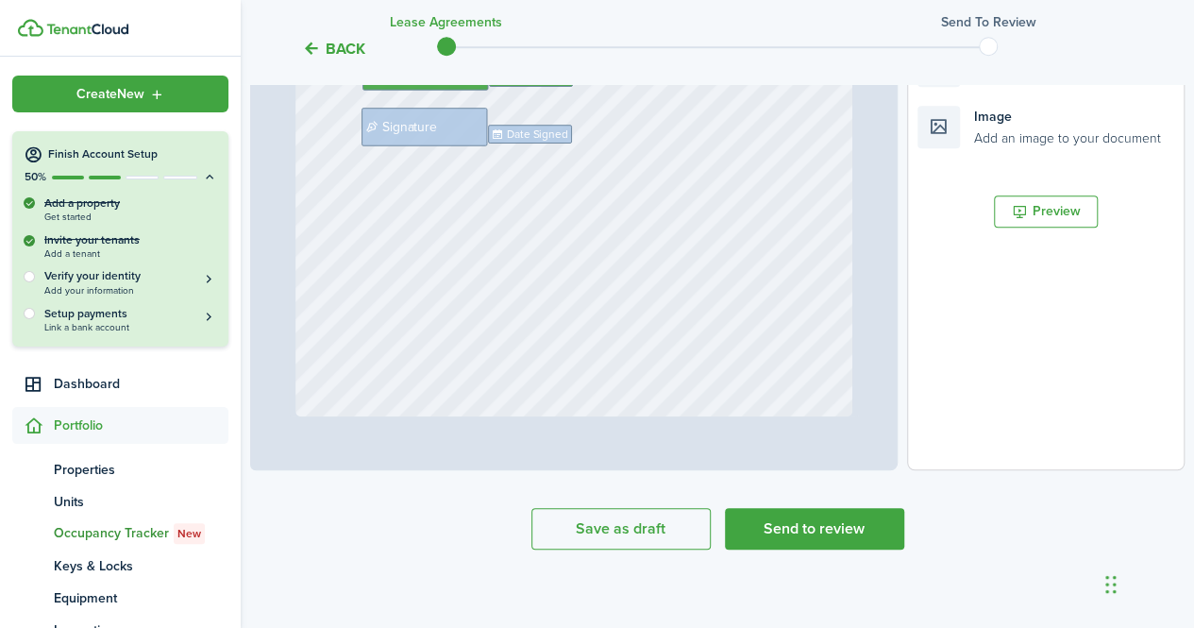
scroll to position [0, 0]
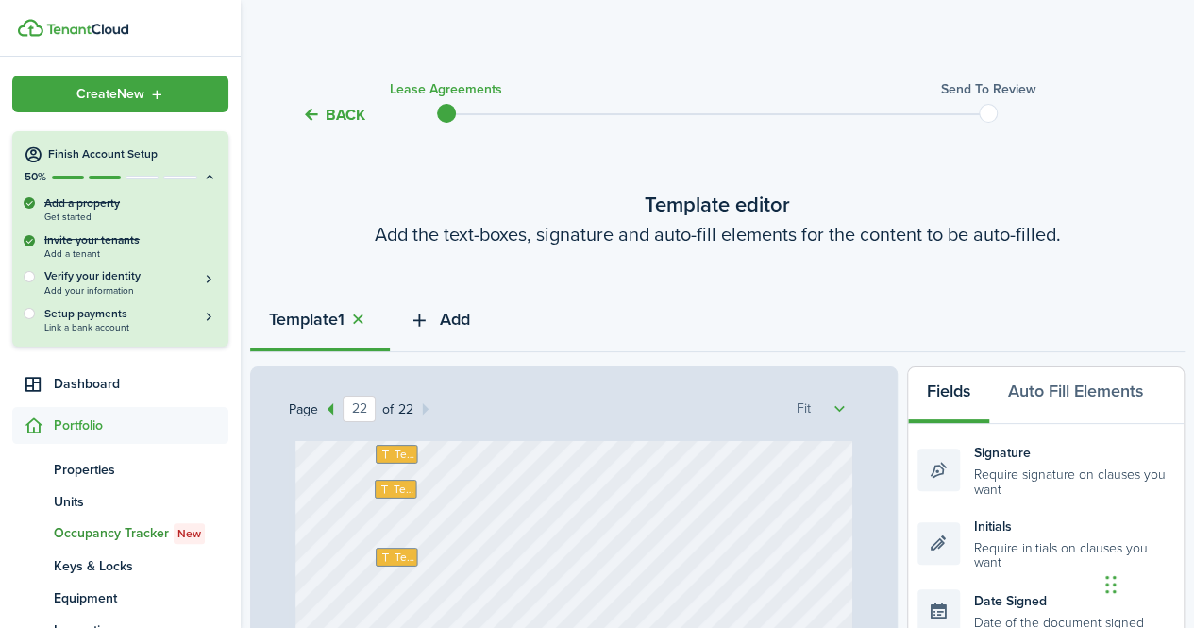
click at [461, 320] on span "Add" at bounding box center [455, 319] width 30 height 25
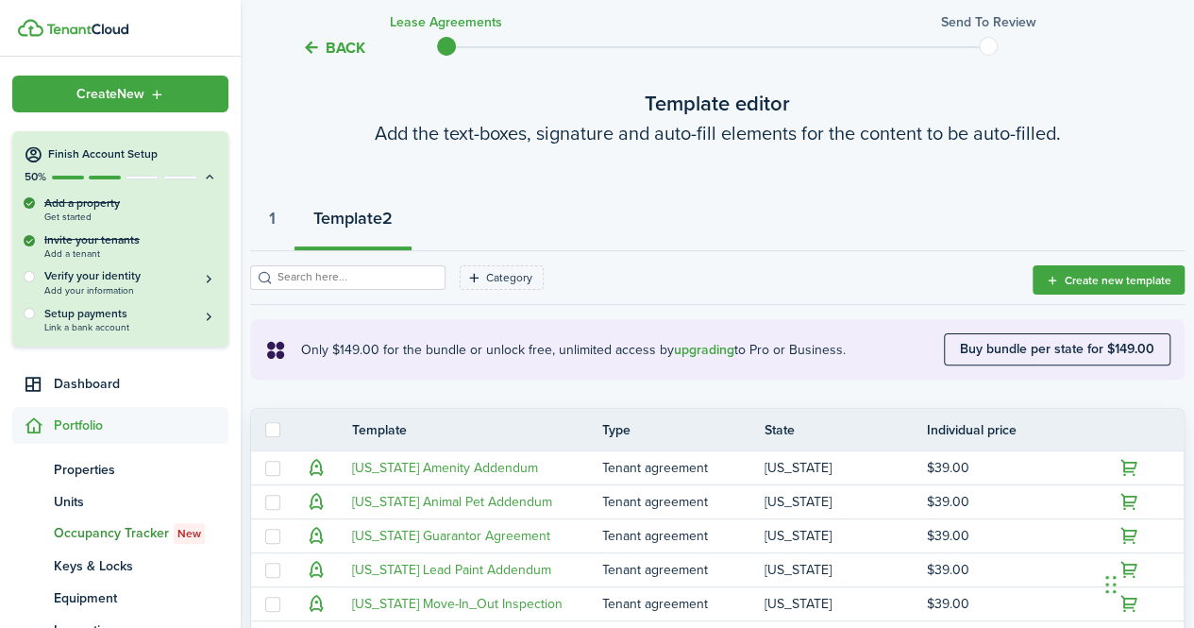
scroll to position [104, 0]
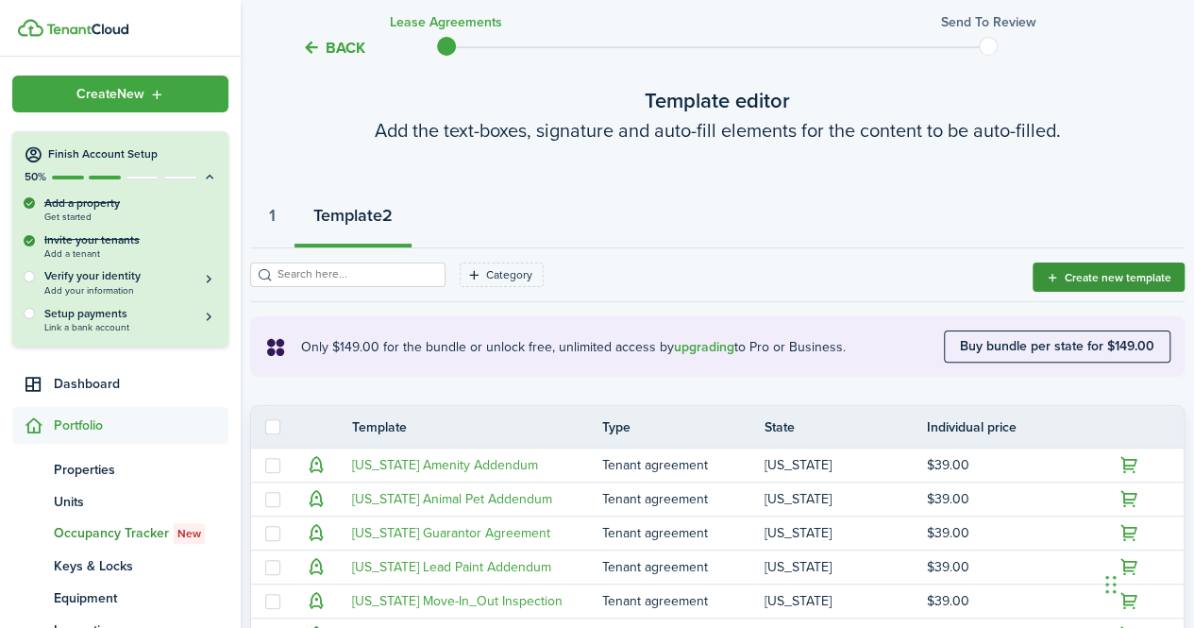
click at [1085, 271] on button "Create new template" at bounding box center [1109, 276] width 152 height 29
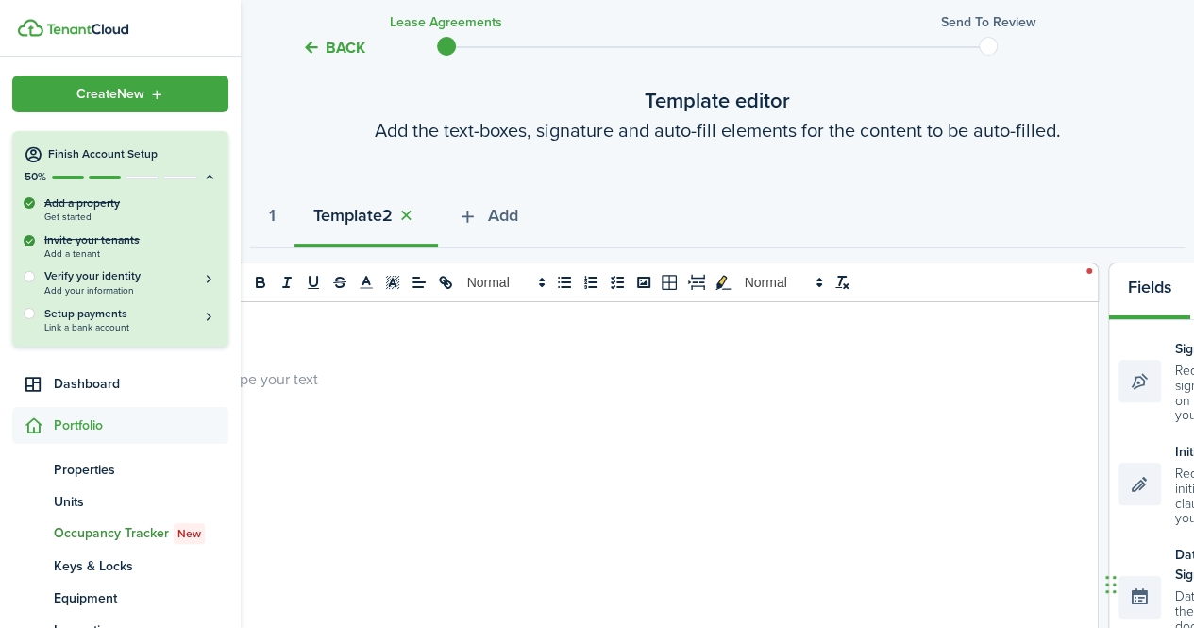
select select "fit"
click at [417, 216] on button "button" at bounding box center [406, 216] width 26 height 22
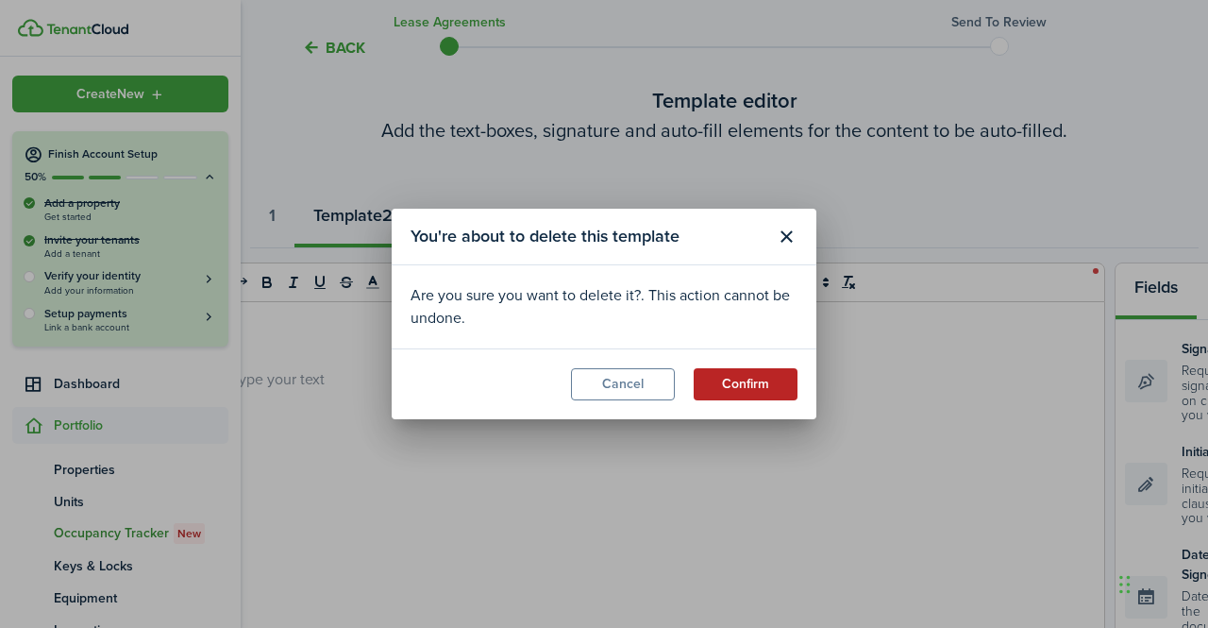
click at [774, 377] on button "Confirm" at bounding box center [746, 384] width 104 height 32
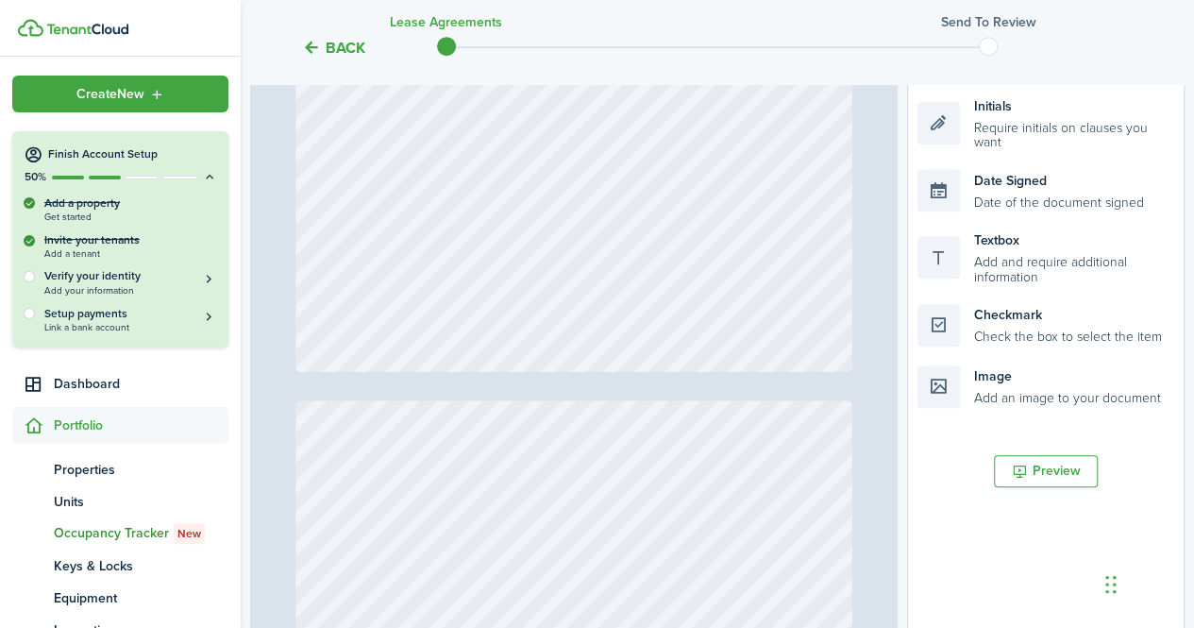
scroll to position [481, 0]
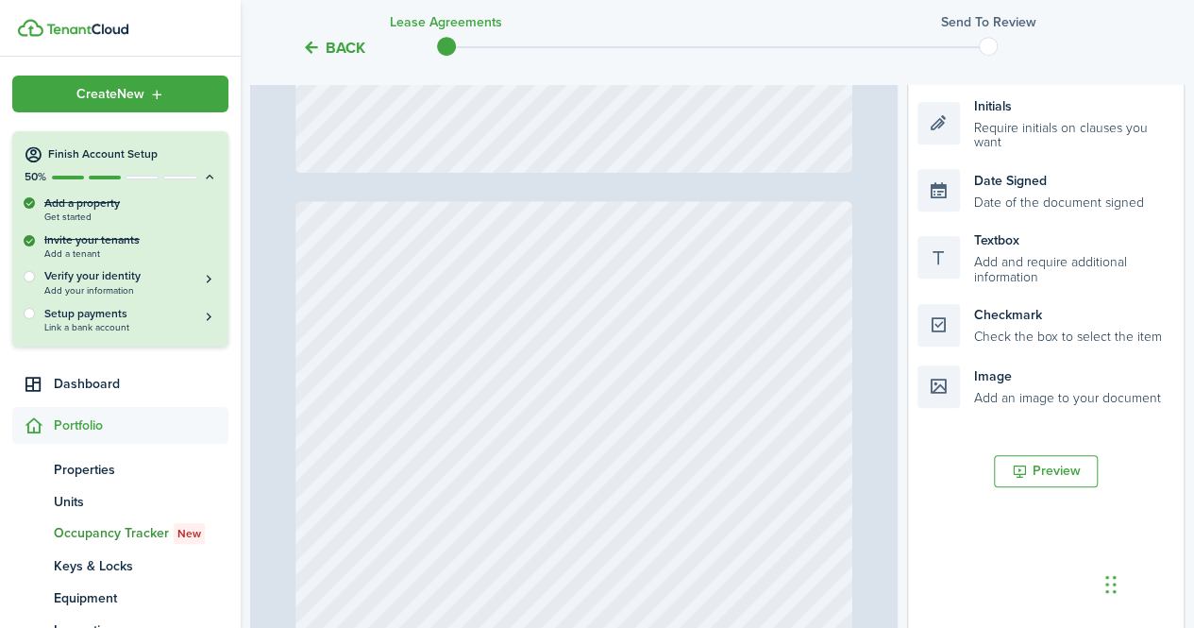
type input "1"
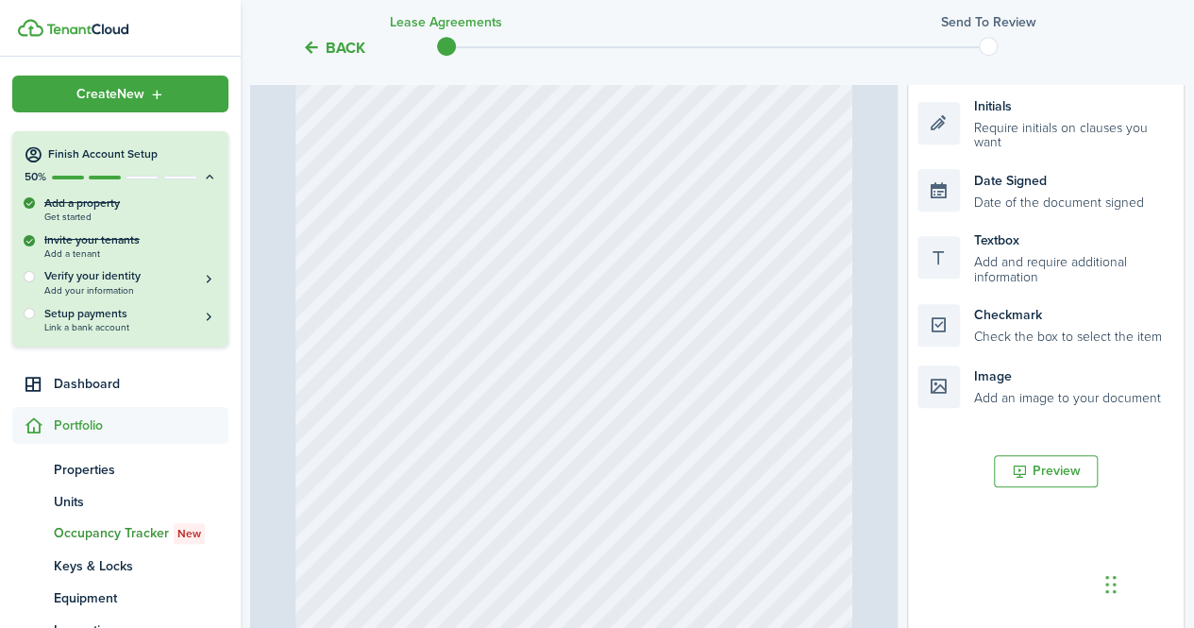
scroll to position [0, 0]
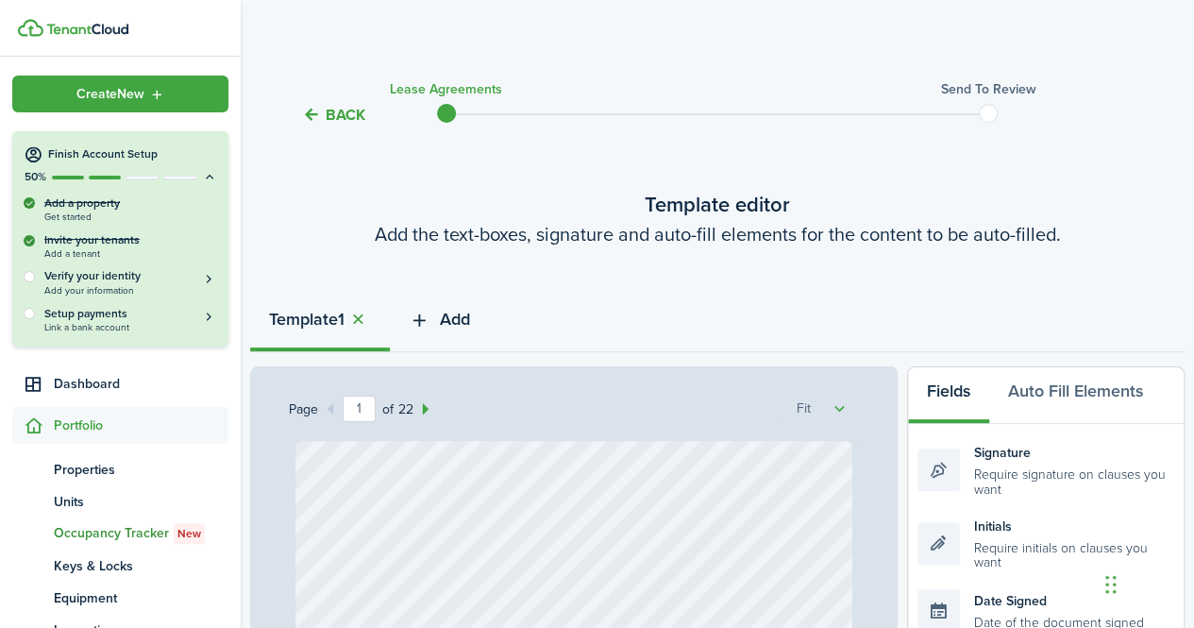
click at [423, 319] on icon "button" at bounding box center [420, 320] width 22 height 21
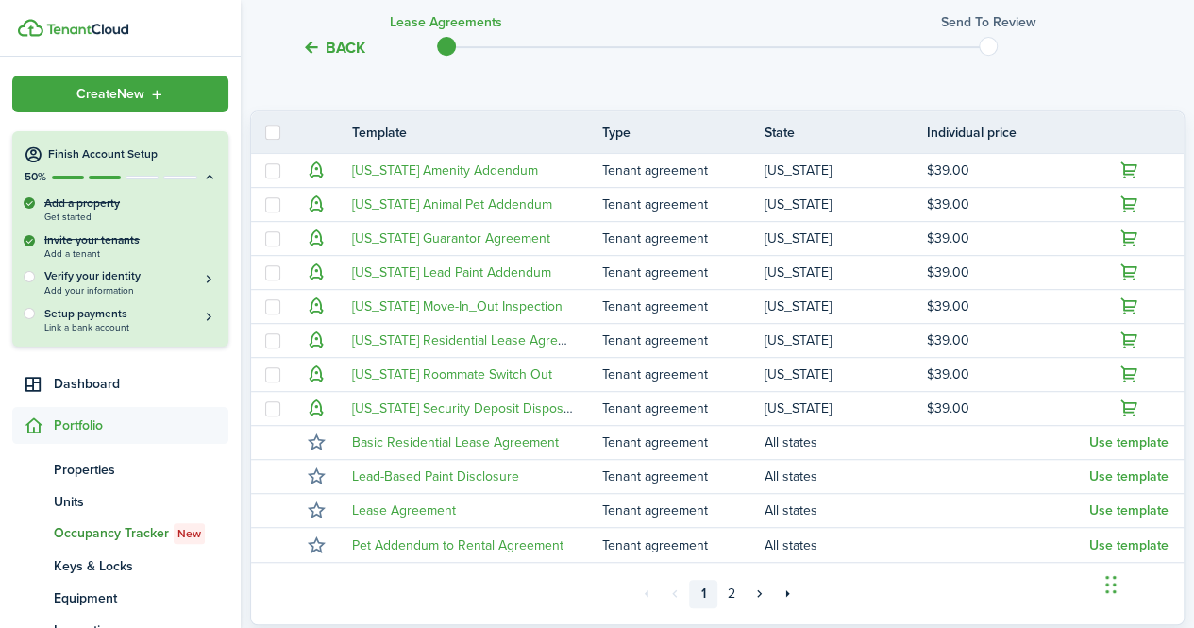
scroll to position [528, 0]
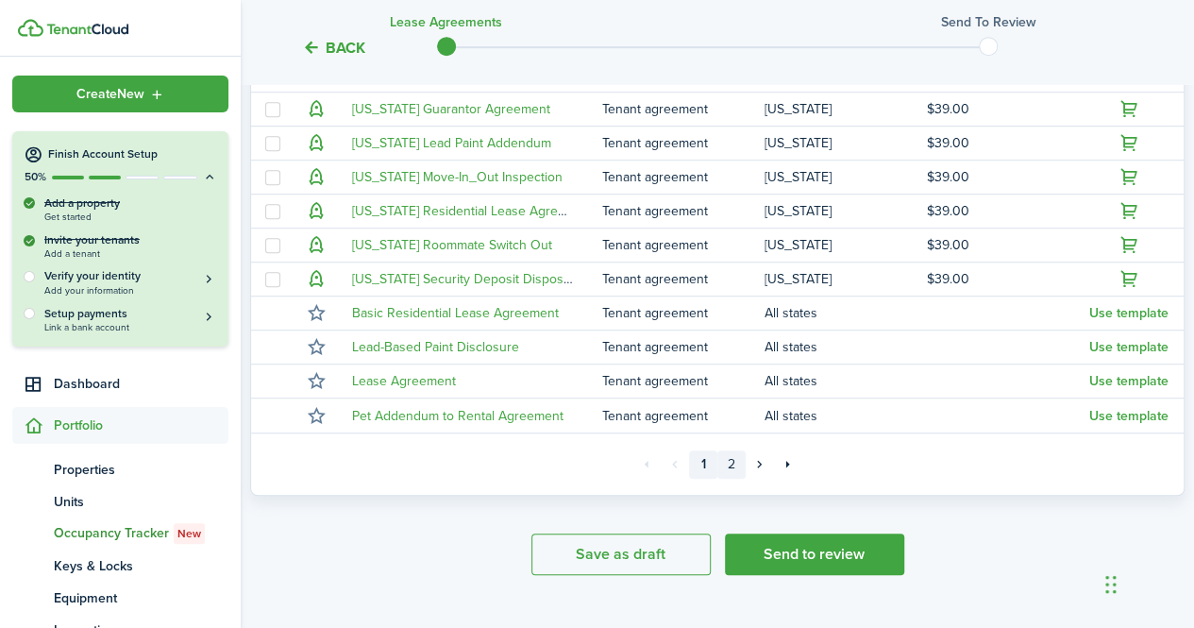
click at [727, 466] on link "2" at bounding box center [731, 464] width 28 height 28
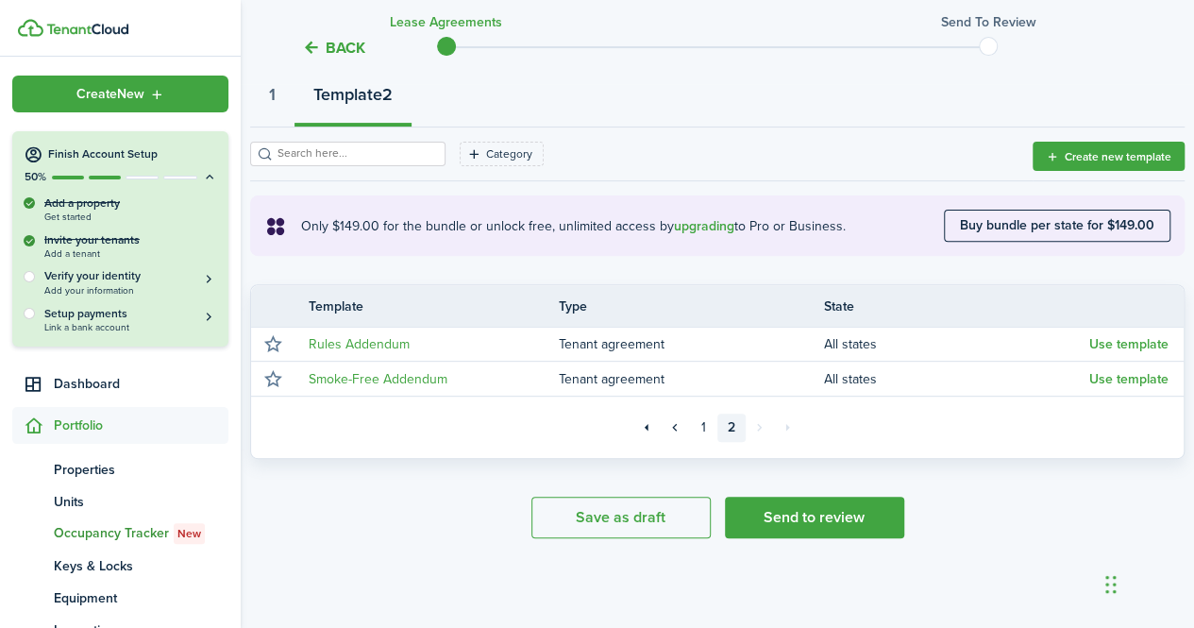
scroll to position [223, 0]
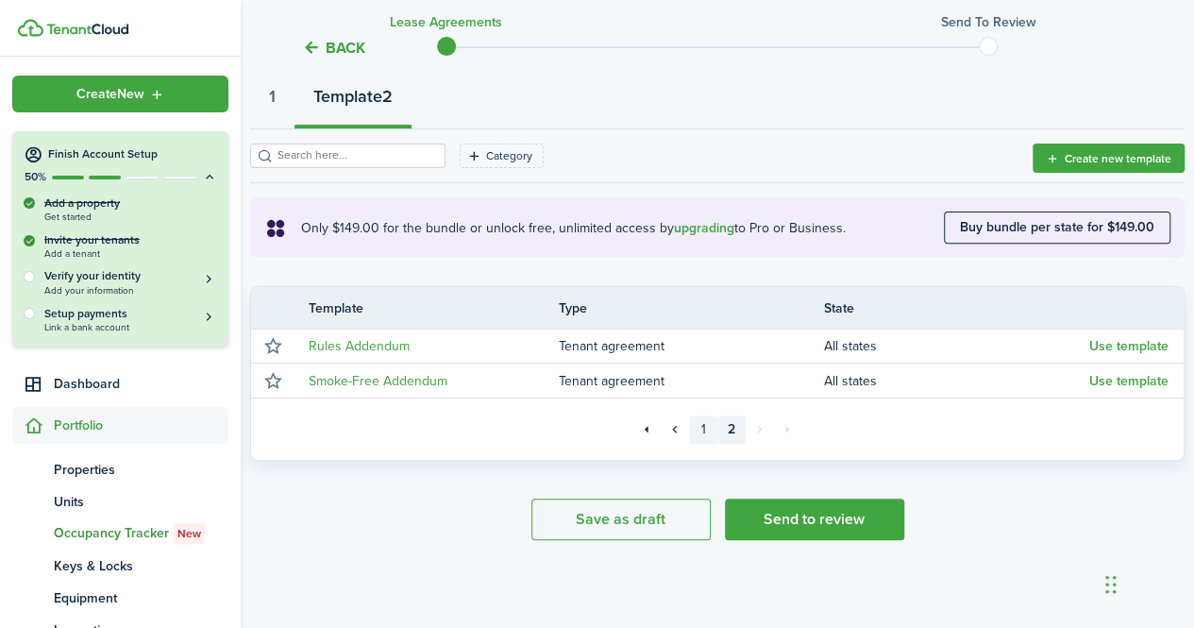
click at [700, 425] on link "1" at bounding box center [703, 429] width 28 height 28
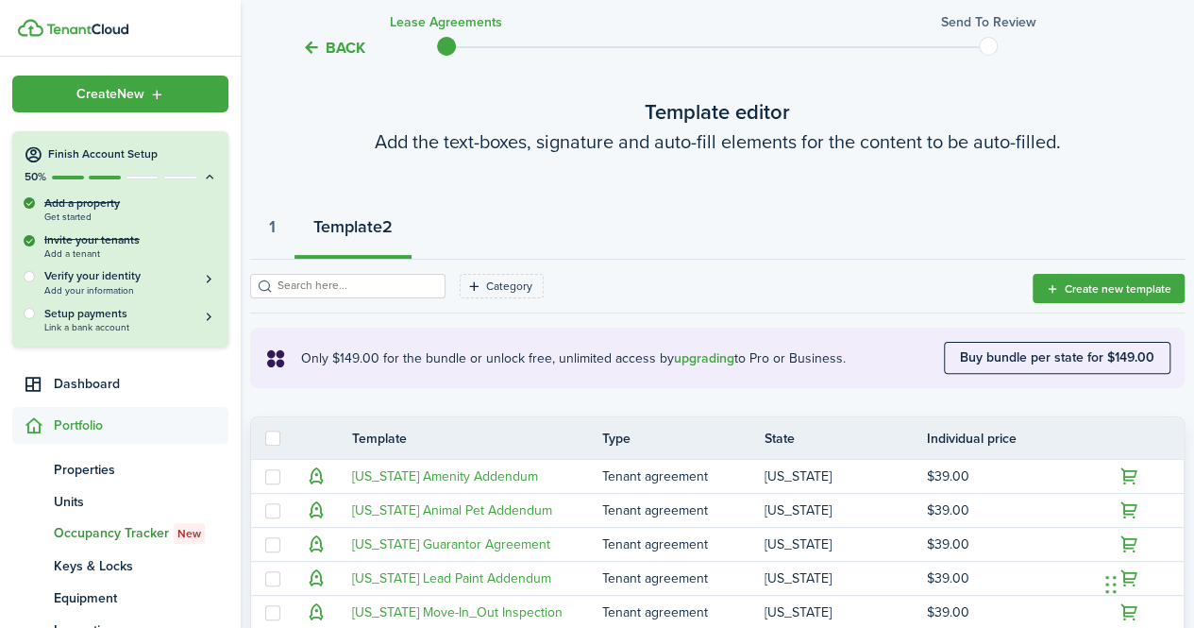
scroll to position [91, 0]
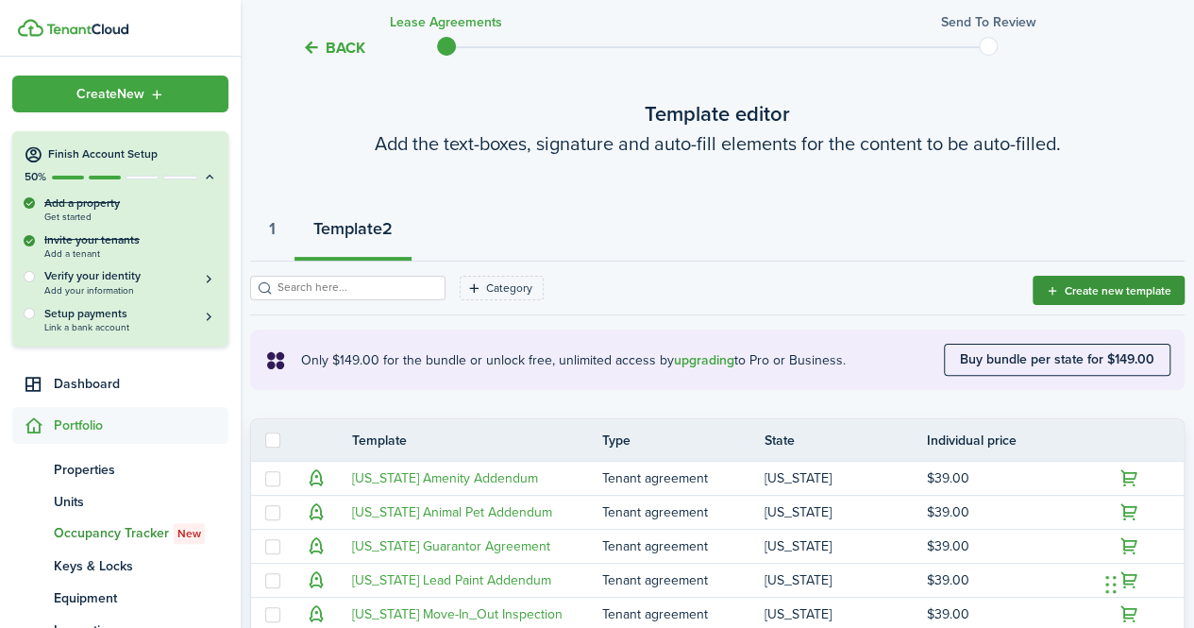
click at [1102, 289] on button "Create new template" at bounding box center [1109, 290] width 152 height 29
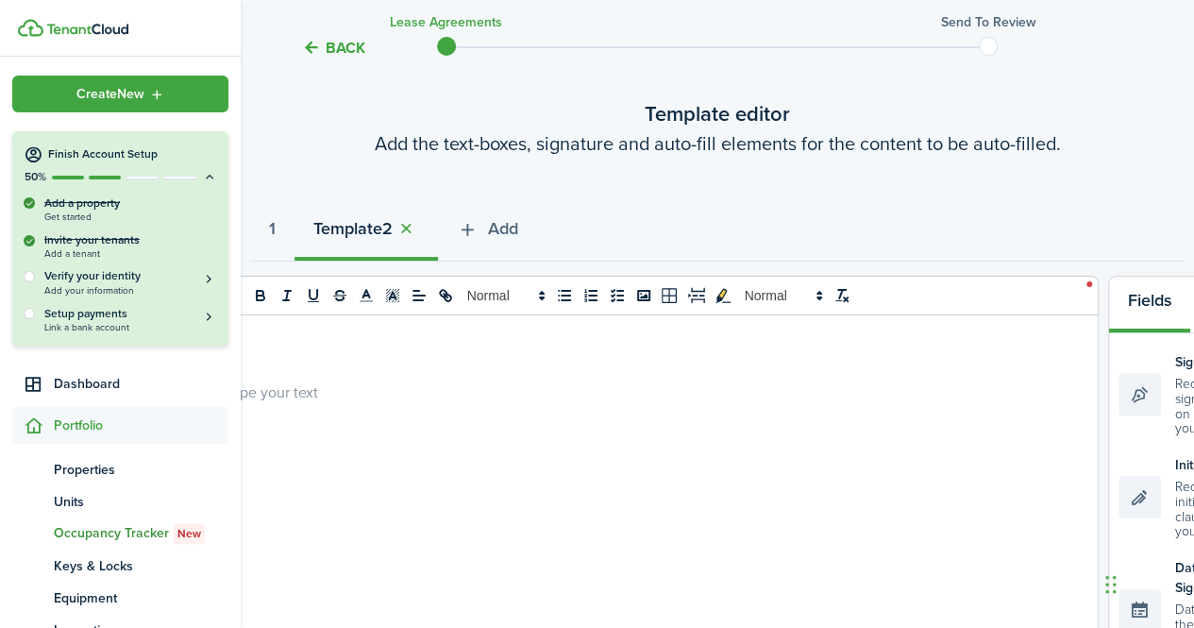
select select "fit"
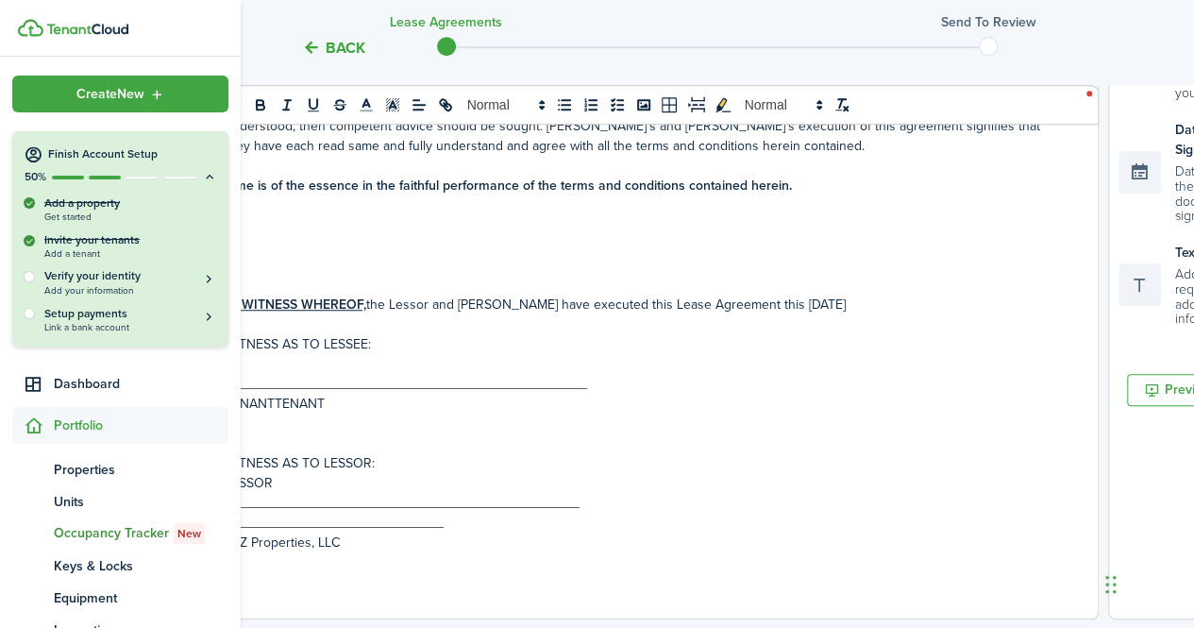
scroll to position [534, 0]
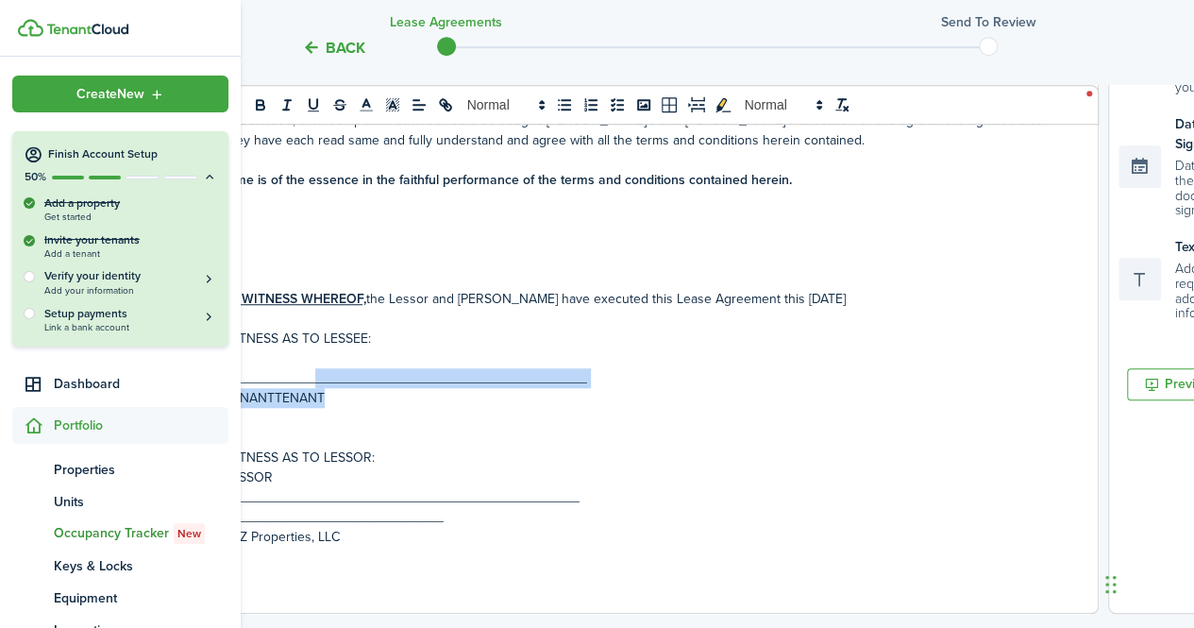
drag, startPoint x: 625, startPoint y: 367, endPoint x: 315, endPoint y: 348, distance: 310.2
click at [315, 348] on div "STATE OF [US_STATE] LEASE AGREEMENT THIS LEASE AGREEMENT, made and entered into…" at bounding box center [642, 242] width 911 height 741
click at [371, 408] on p at bounding box center [642, 418] width 835 height 20
drag, startPoint x: 371, startPoint y: 387, endPoint x: 473, endPoint y: 459, distance: 124.6
click at [473, 467] on p "LESSOR" at bounding box center [642, 477] width 835 height 20
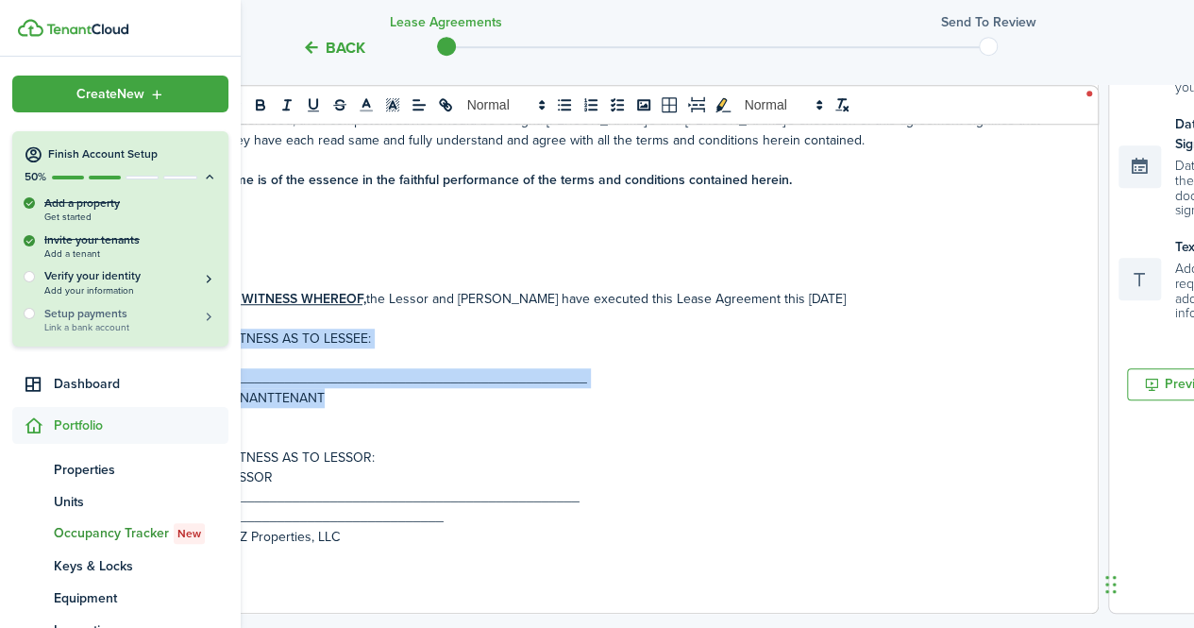
drag, startPoint x: 373, startPoint y: 384, endPoint x: 193, endPoint y: 326, distance: 189.5
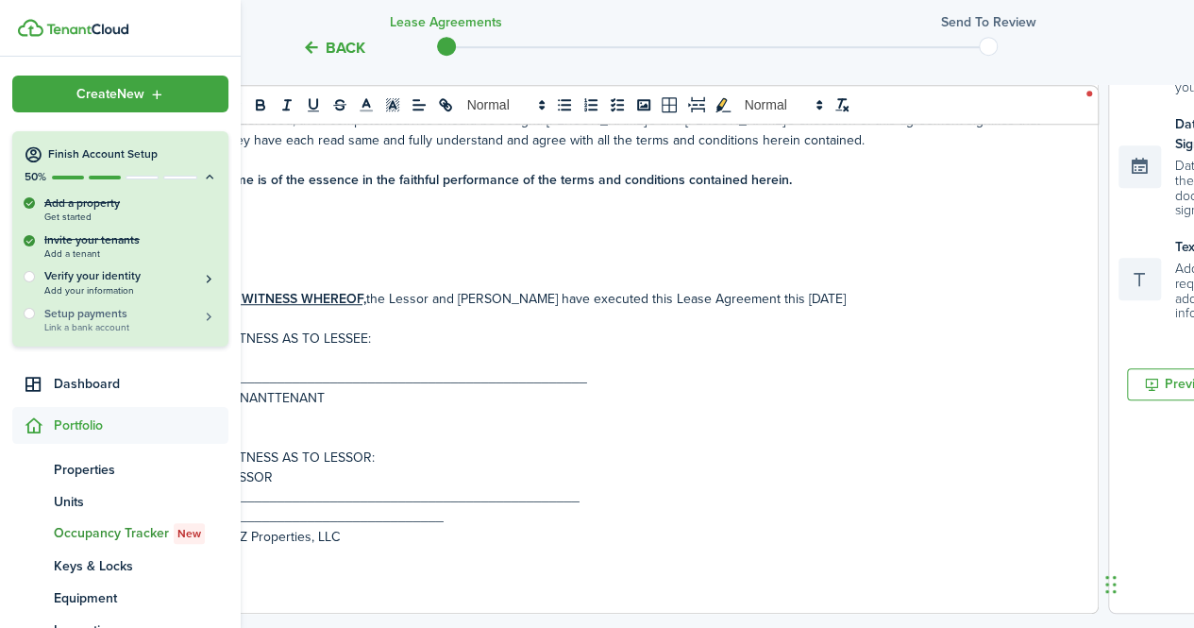
scroll to position [594, 0]
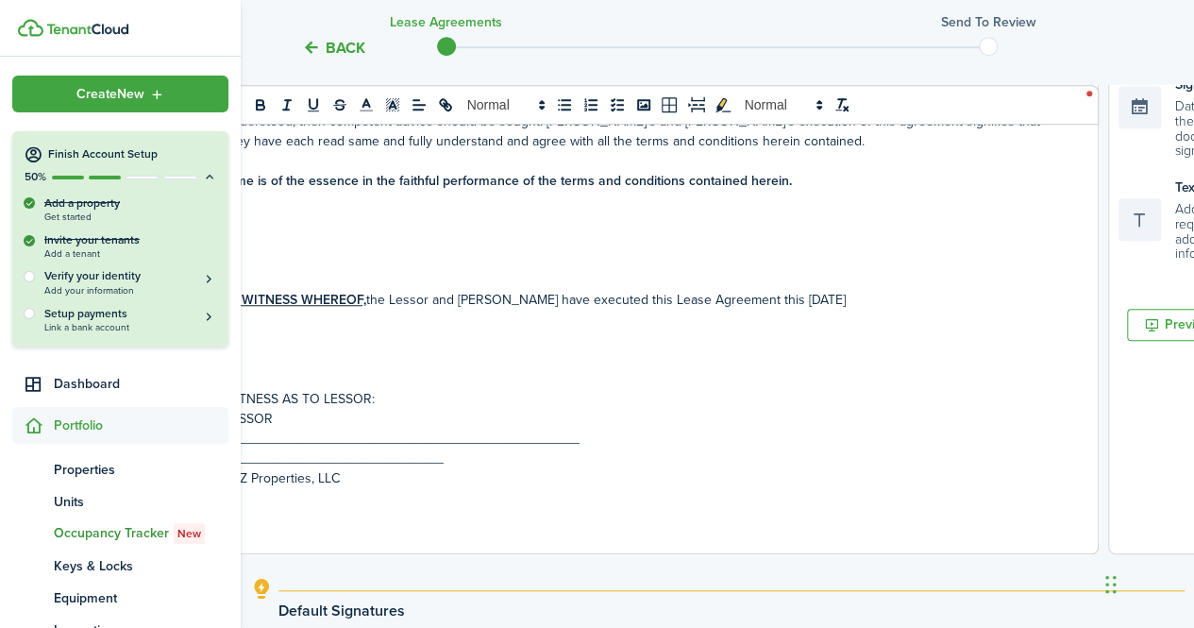
click at [325, 329] on p at bounding box center [642, 339] width 835 height 20
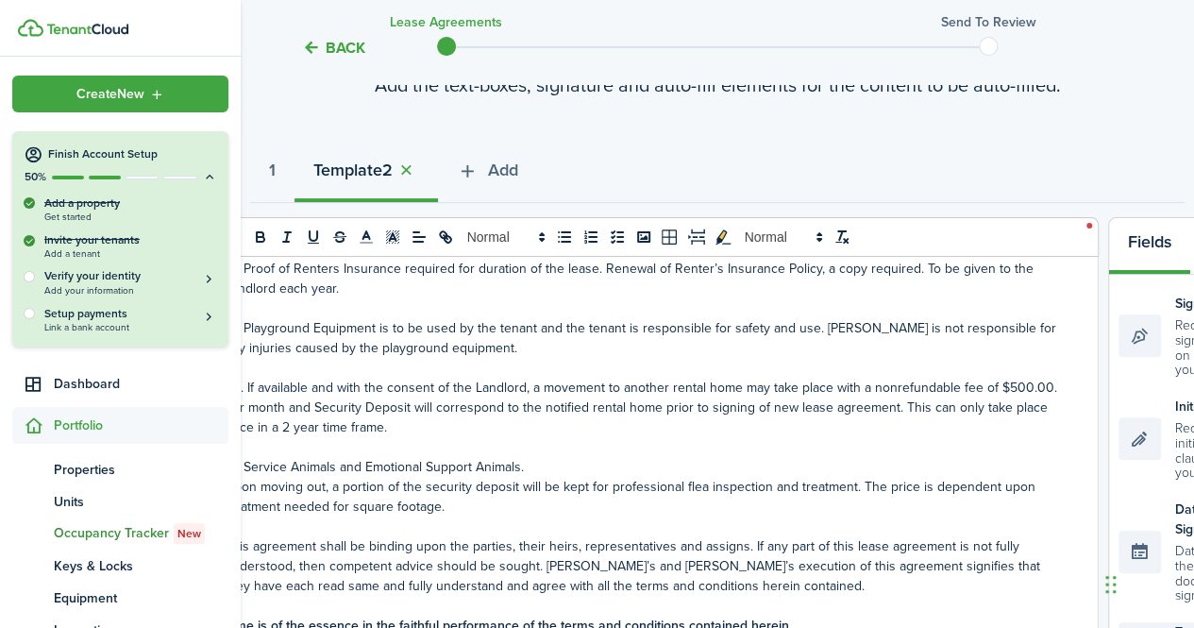
scroll to position [153, 0]
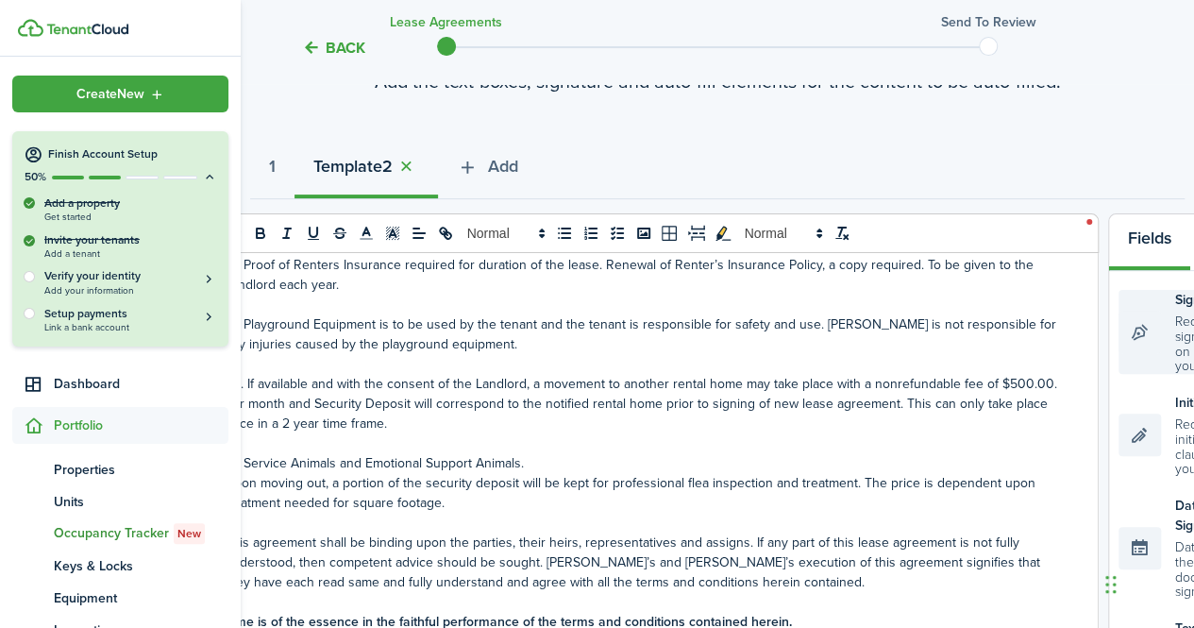
click at [1146, 328] on div "Signature Require signature on clauses you want" at bounding box center [1178, 332] width 121 height 84
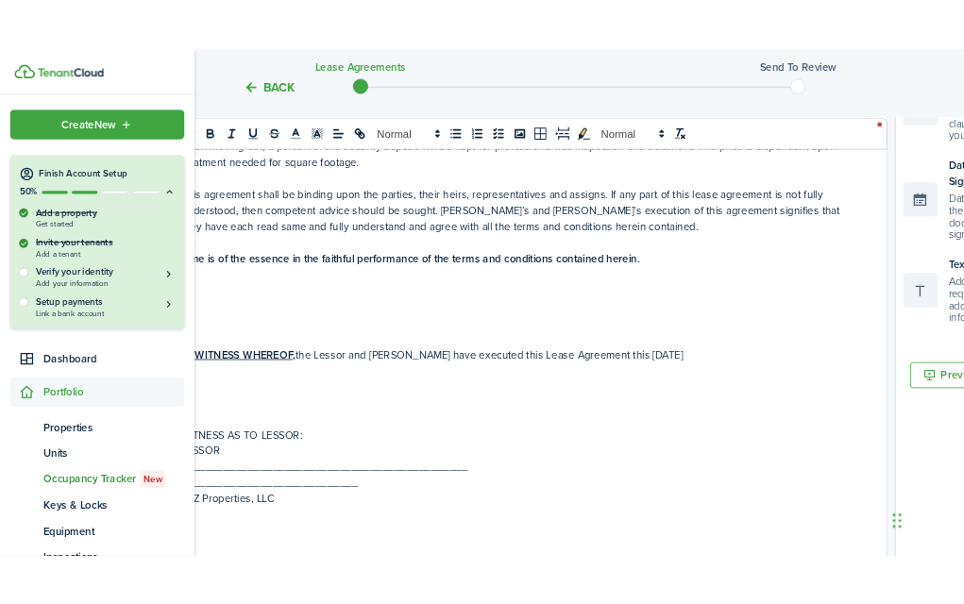
scroll to position [515, 0]
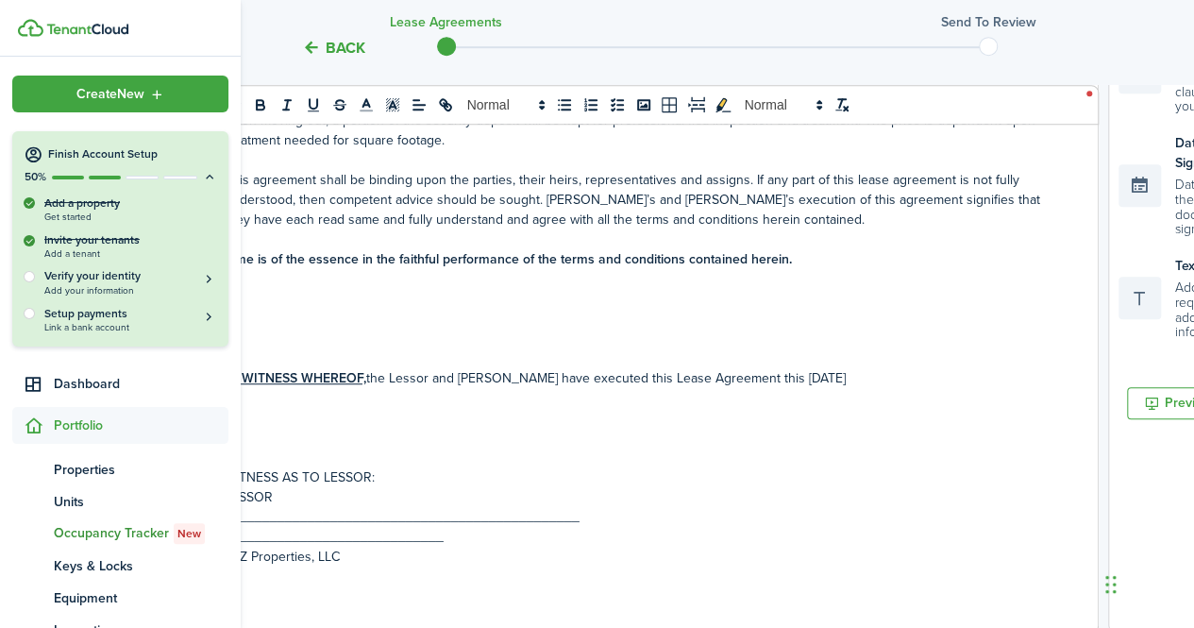
click at [289, 408] on p at bounding box center [642, 418] width 835 height 20
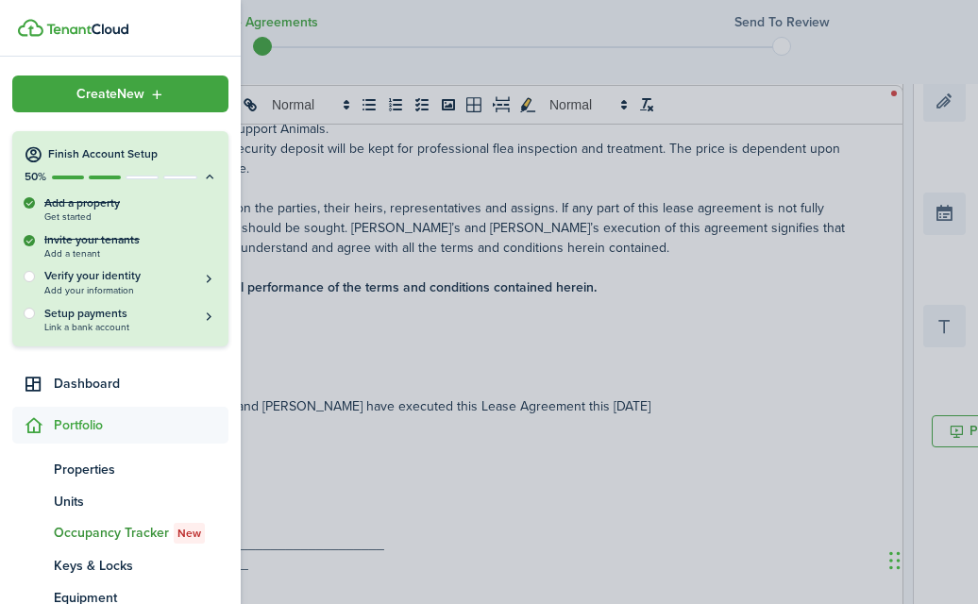
click at [547, 346] on container-opacity at bounding box center [489, 302] width 978 height 604
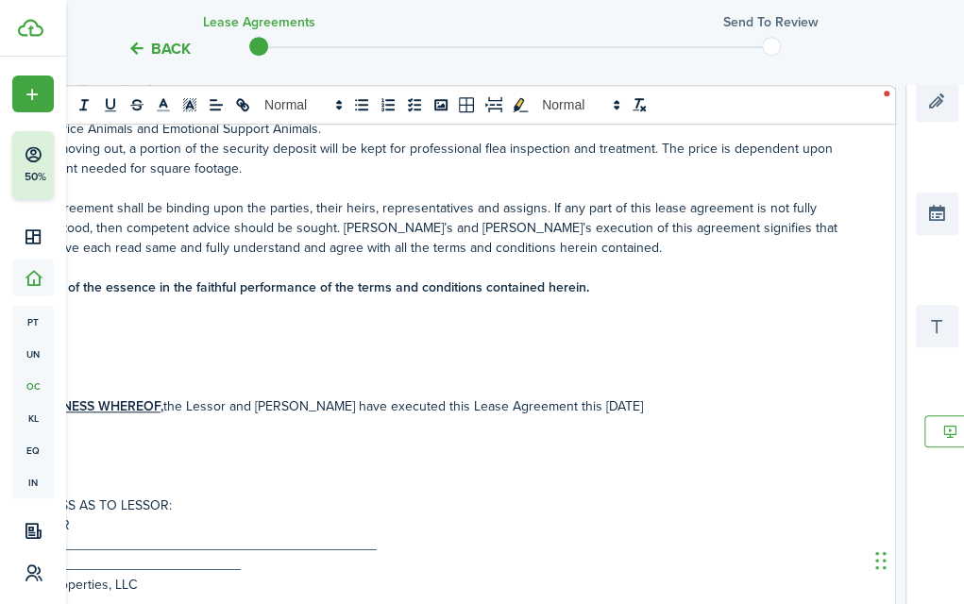
click at [124, 297] on p at bounding box center [439, 307] width 835 height 20
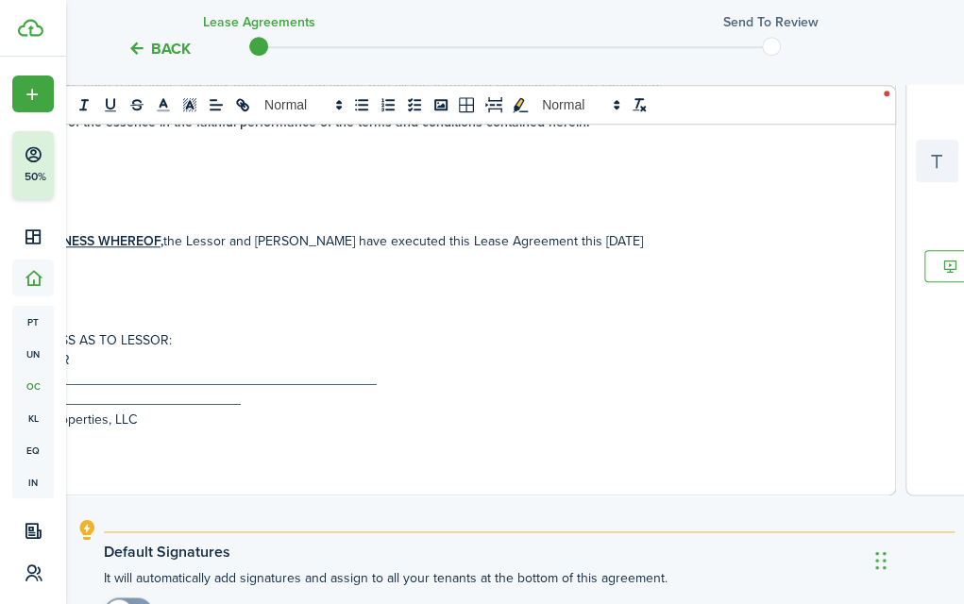
scroll to position [681, 0]
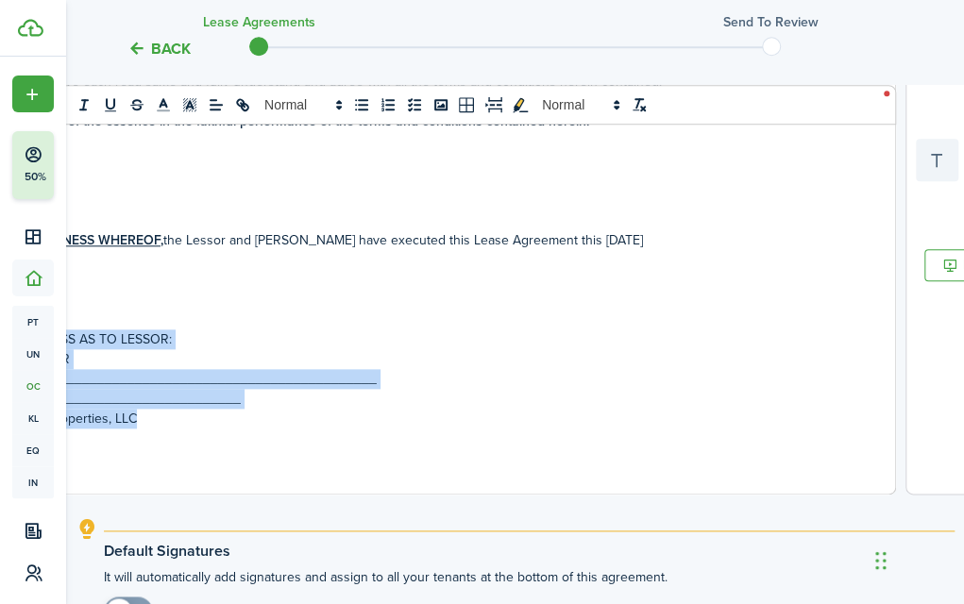
drag, startPoint x: 202, startPoint y: 401, endPoint x: -11, endPoint y: 304, distance: 234.4
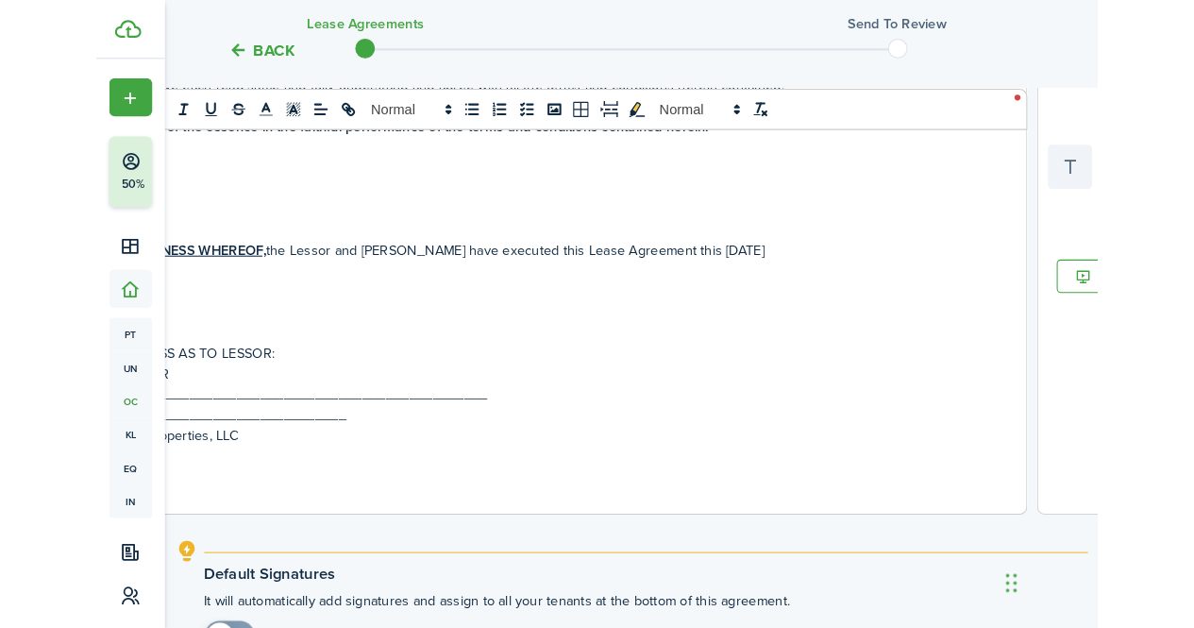
scroll to position [781, 0]
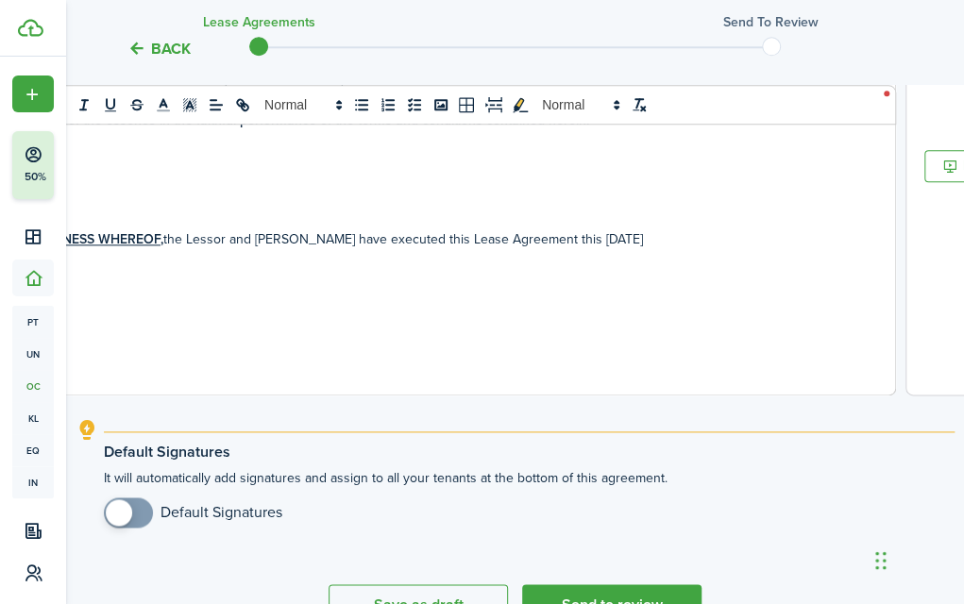
click at [152, 269] on p at bounding box center [439, 279] width 835 height 20
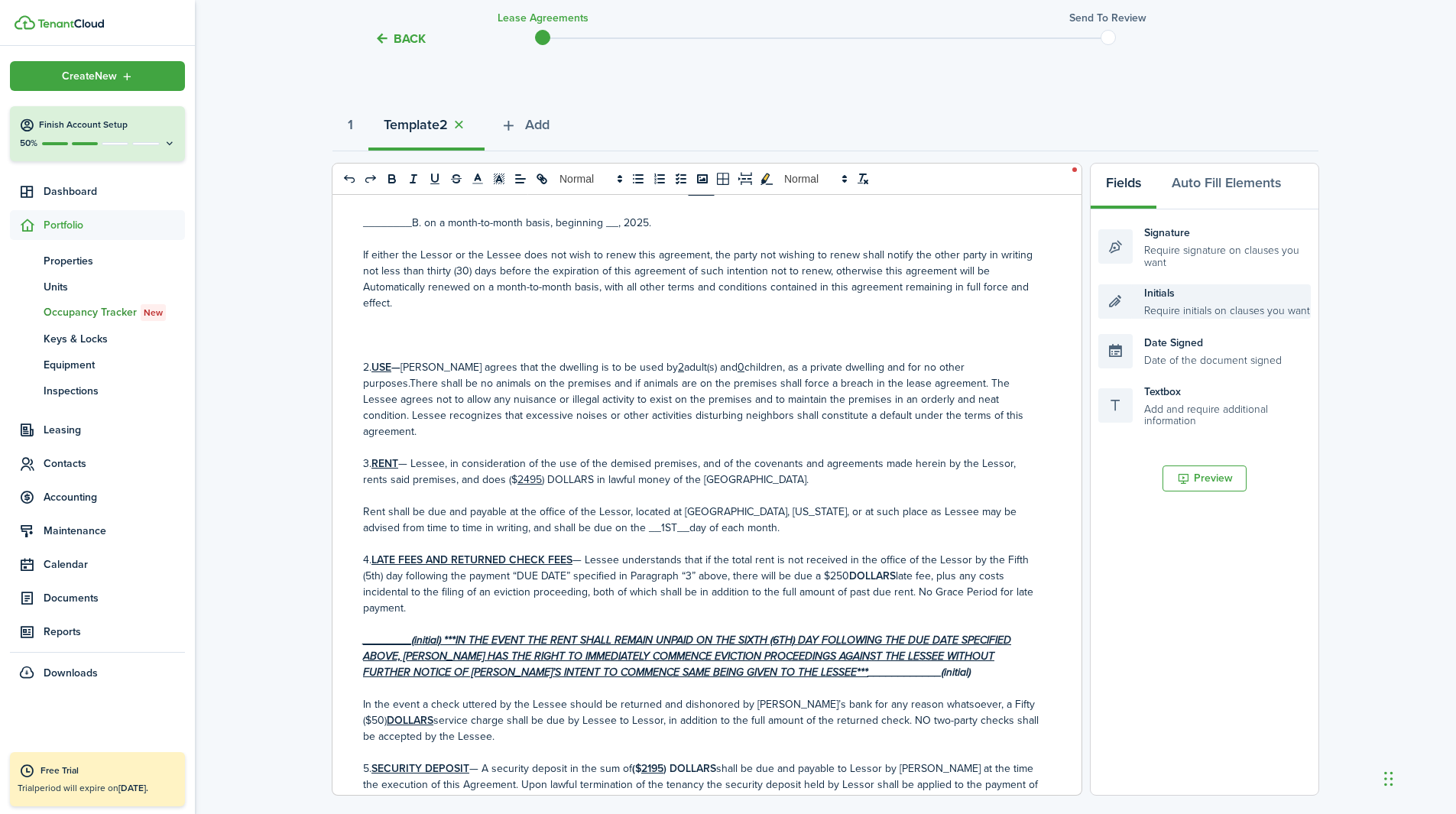
scroll to position [436, 0]
click at [977, 362] on p "2. USE — [PERSON_NAME] agrees that the dwelling is to be used by 2 adult(s) and…" at bounding box center [700, 398] width 676 height 80
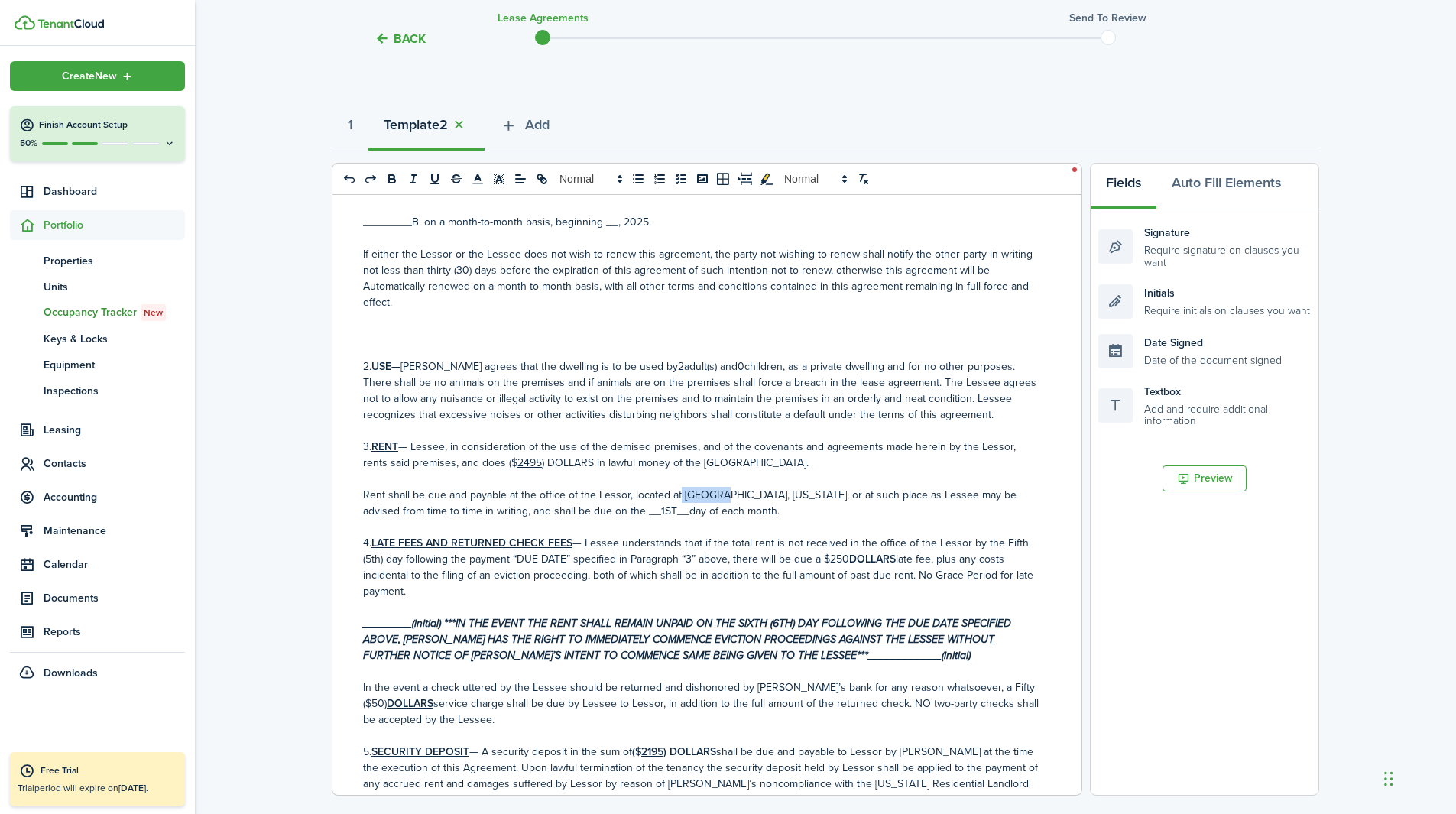
drag, startPoint x: 675, startPoint y: 496, endPoint x: 709, endPoint y: 496, distance: 34.0
click at [709, 496] on p "Rent shall be due and payable at the office of the Lessor, located at [GEOGRAPH…" at bounding box center [700, 503] width 676 height 32
drag, startPoint x: 629, startPoint y: 492, endPoint x: 815, endPoint y: 489, distance: 186.0
click at [815, 489] on p "Rent shall be due and payable at the office of the Lessor, located at [GEOGRAPH…" at bounding box center [700, 503] width 676 height 32
click at [480, 508] on p "Rent shall be due and payable through Tenant Cloud Application or at such place…" at bounding box center [700, 503] width 676 height 32
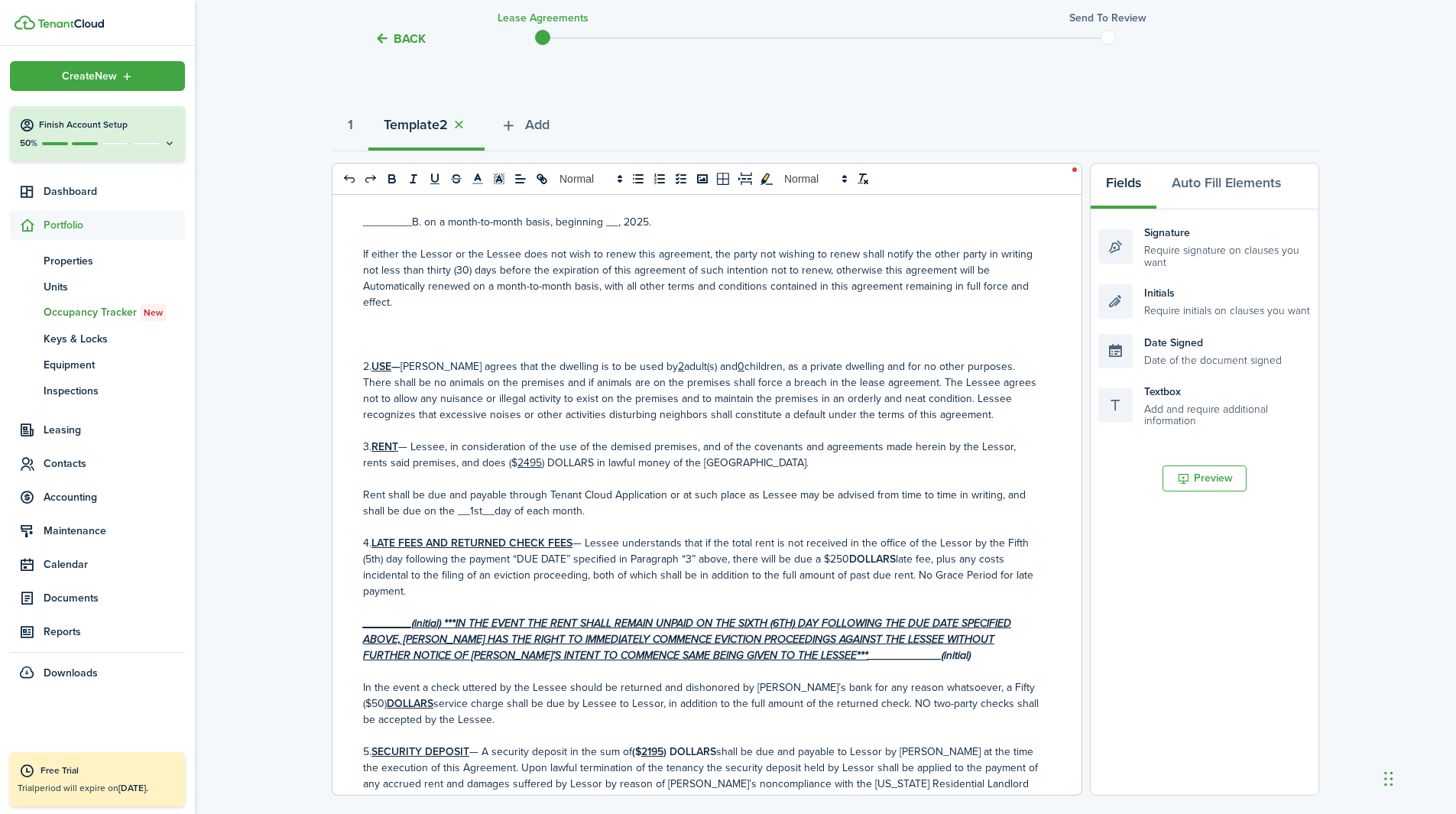
click at [722, 506] on p "Rent shall be due and payable through Tenant Cloud Application or at such place…" at bounding box center [700, 503] width 676 height 32
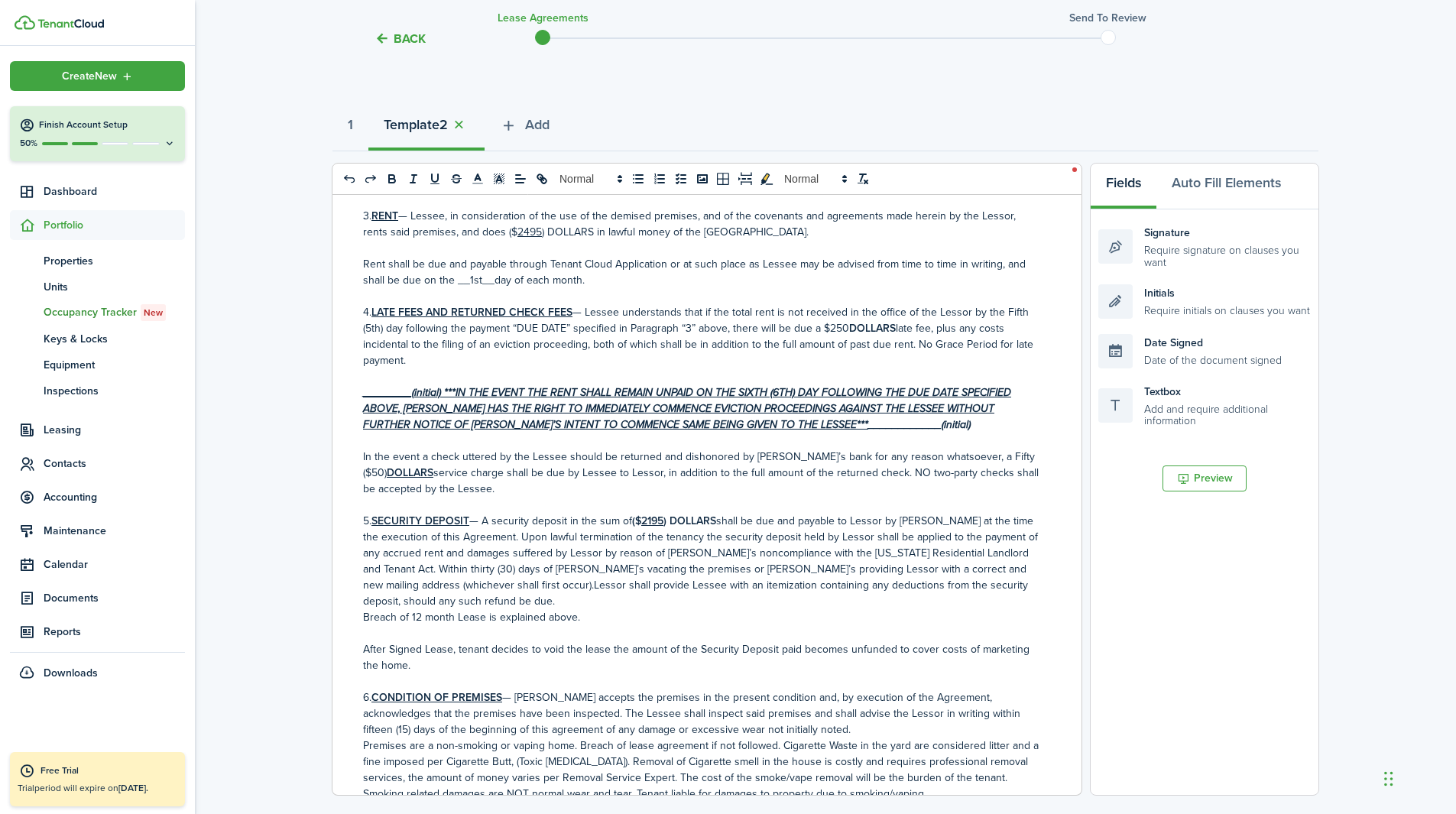
scroll to position [667, 0]
click at [407, 395] on u "________(initial) ***IN THE EVENT THE RENT SHALL REMAIN UNPAID ON THE SIXTH (6T…" at bounding box center [687, 407] width 648 height 48
click at [977, 306] on div "Initials Require initials on clauses you want" at bounding box center [1204, 301] width 212 height 34
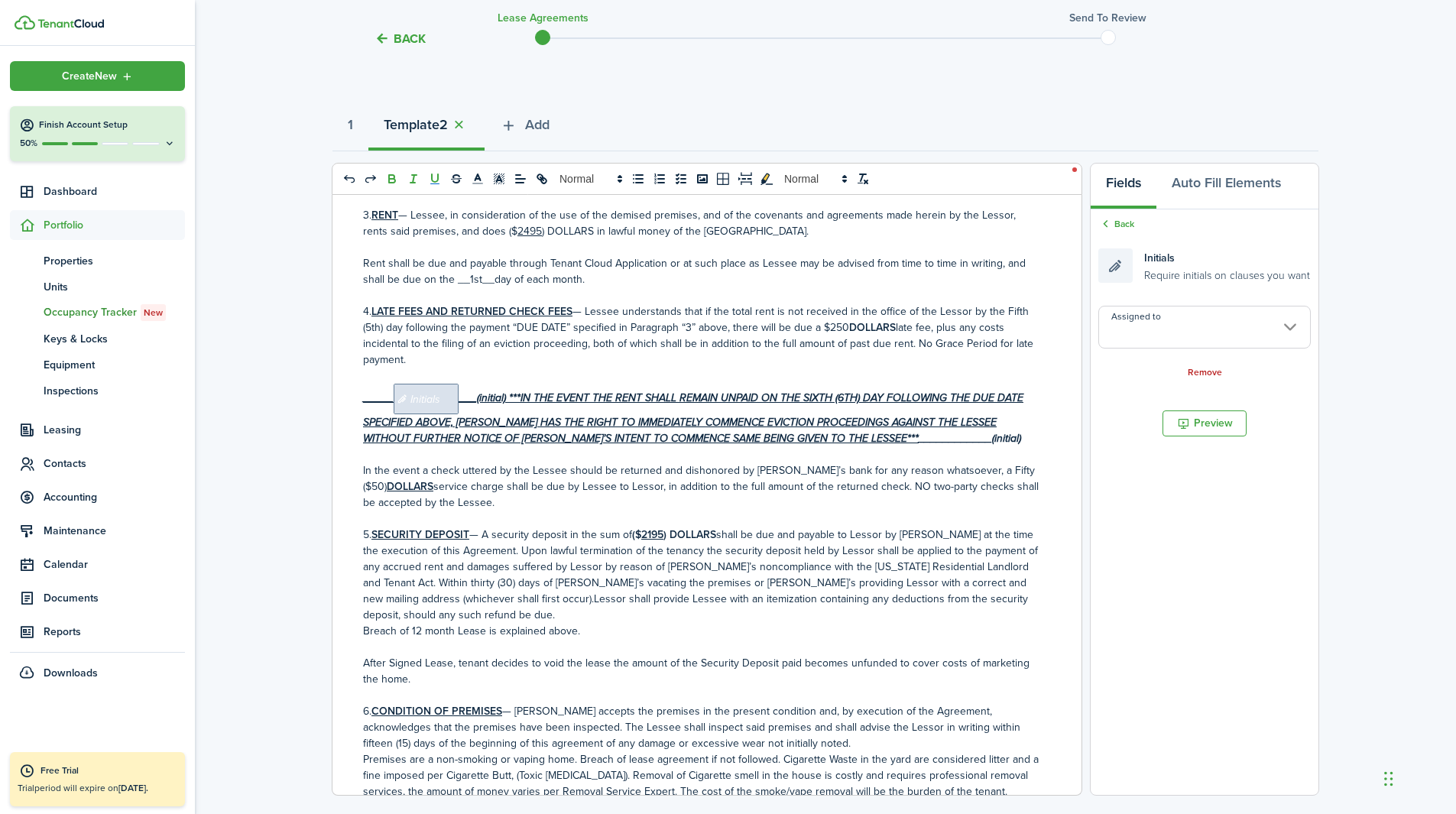
click at [977, 328] on input "Assigned to" at bounding box center [1204, 327] width 212 height 43
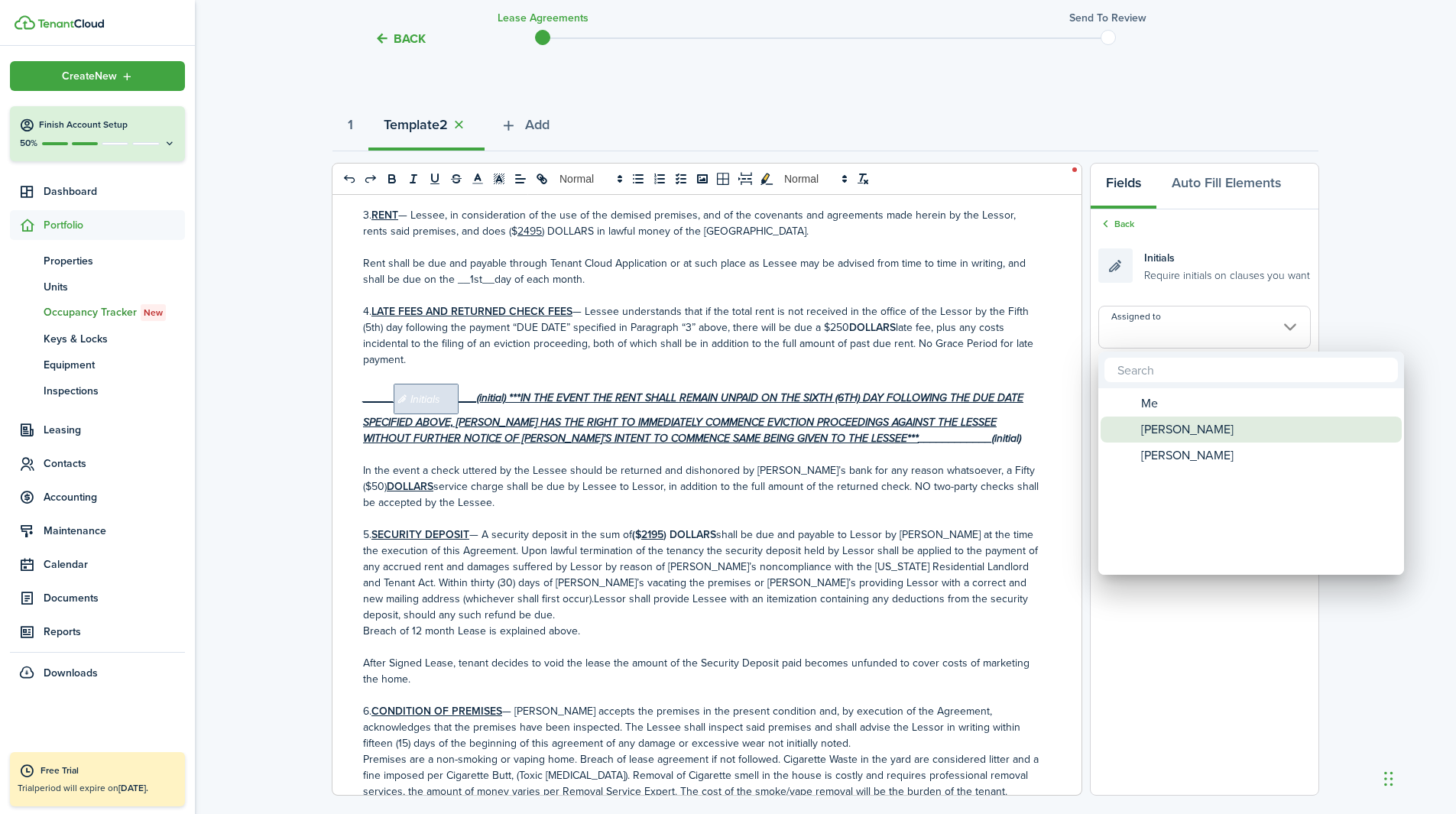
click at [977, 422] on span "[PERSON_NAME]" at bounding box center [1187, 429] width 92 height 26
type input "[PERSON_NAME]"
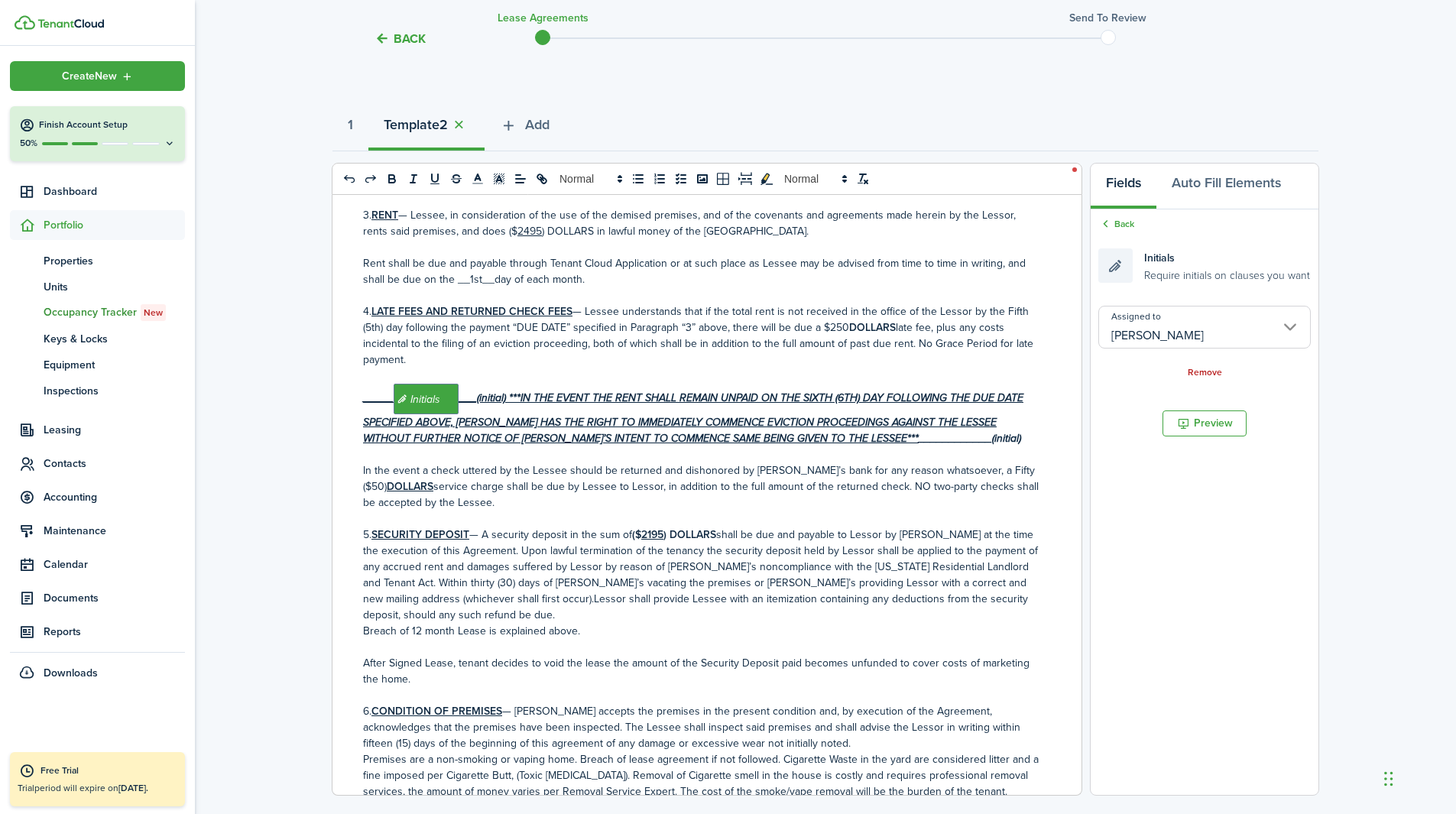
click at [977, 343] on input "[PERSON_NAME]" at bounding box center [1204, 327] width 212 height 43
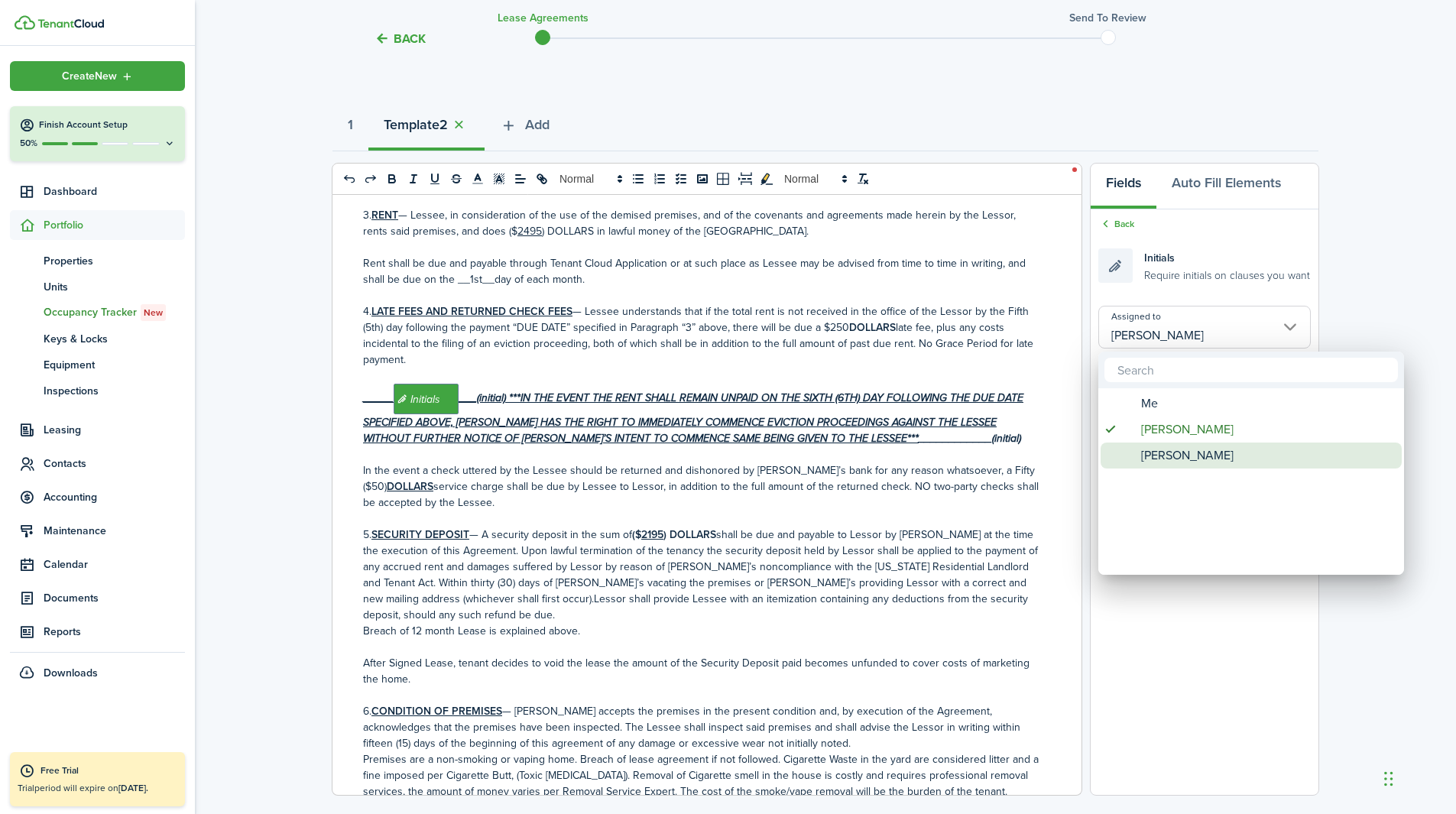
click at [977, 448] on span "[PERSON_NAME]" at bounding box center [1187, 456] width 92 height 26
type input "[PERSON_NAME]"
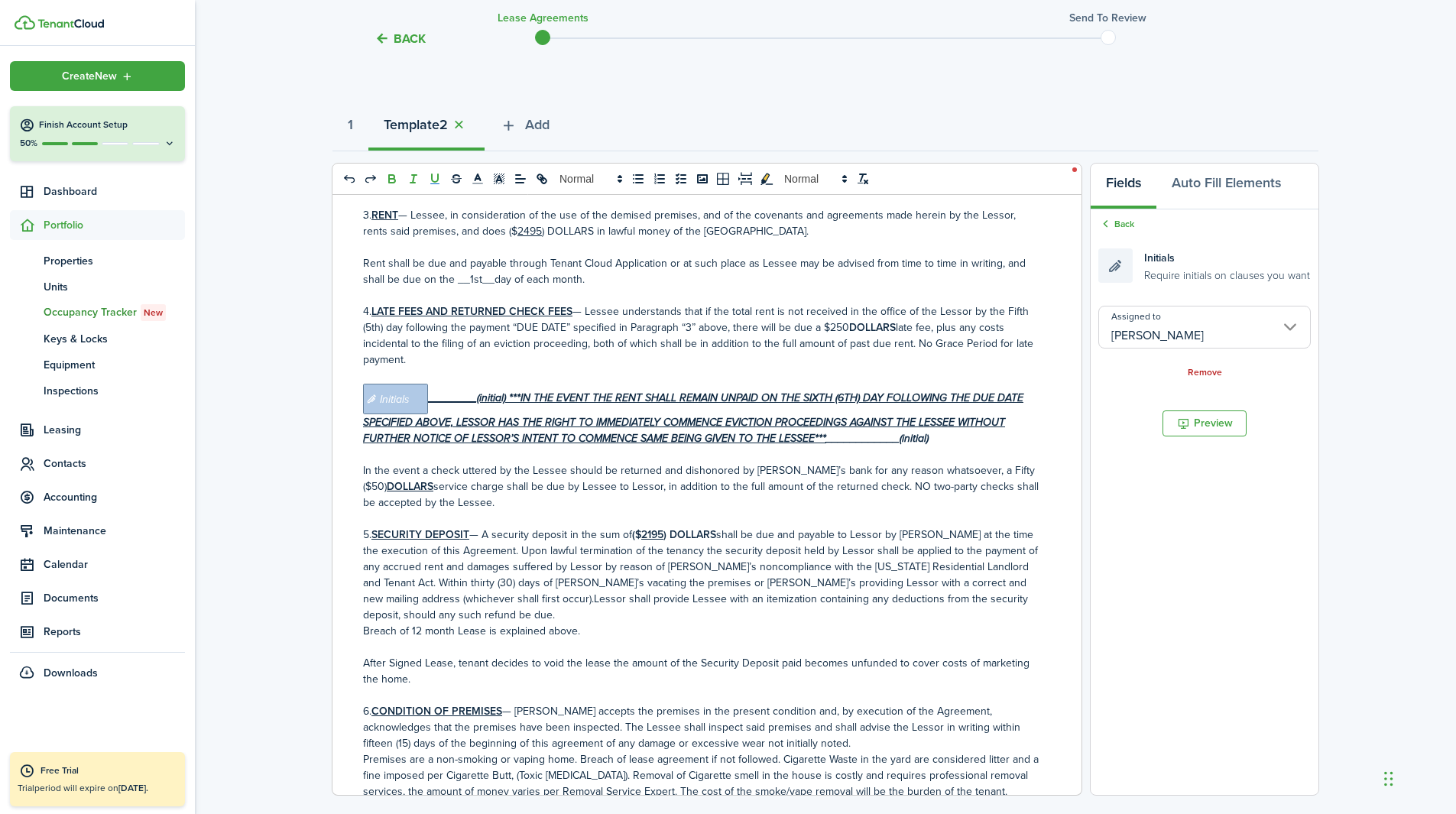
click at [472, 402] on u "﻿ Initials ﻿___﻿﻿__﻿﻿___(initial) ***IN THE EVENT THE RENT SHALL REMAIN UNPAID …" at bounding box center [693, 418] width 661 height 57
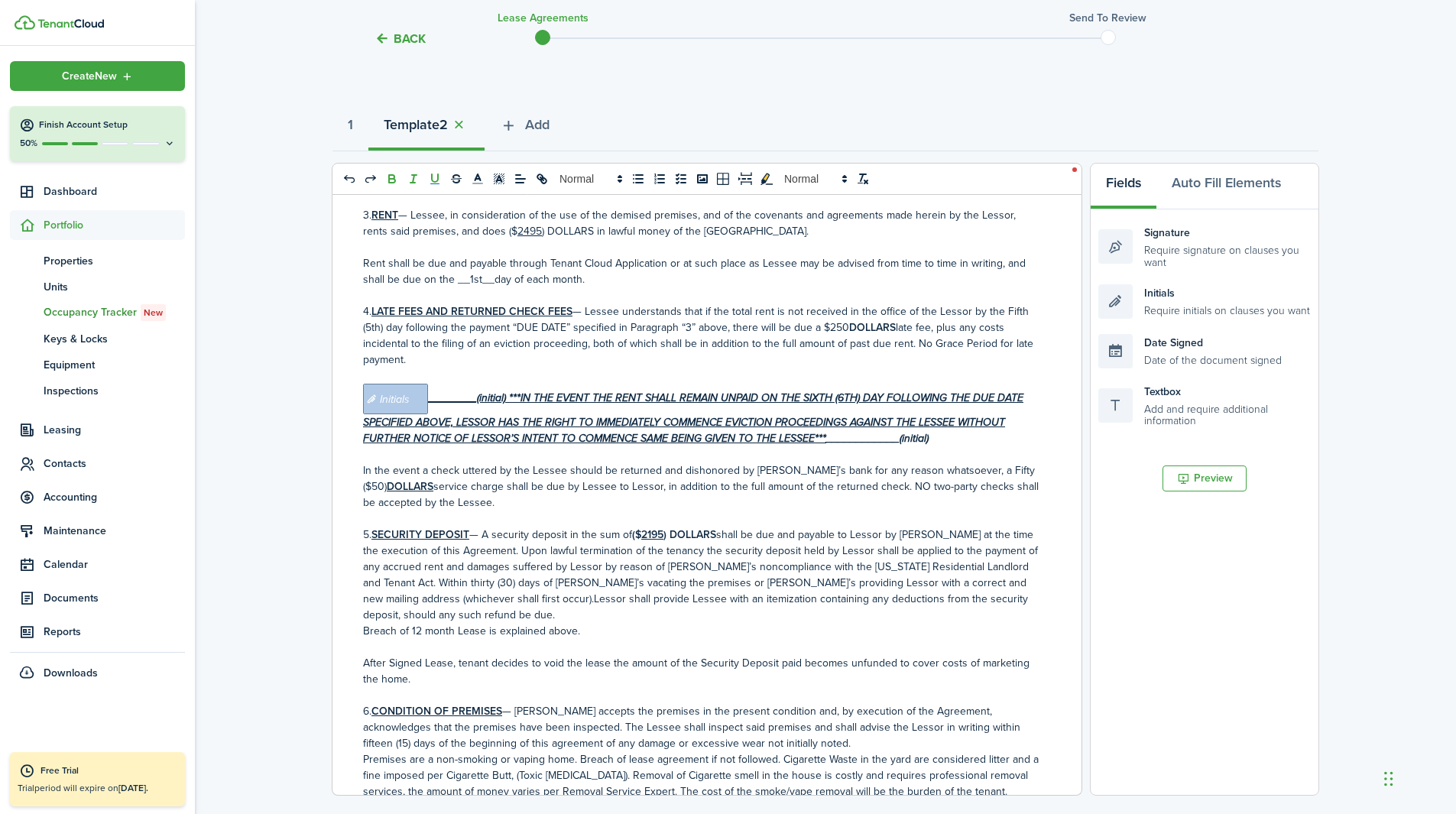
click at [457, 403] on u "﻿ Initials ﻿___﻿﻿__﻿﻿___(initial) ***IN THE EVENT THE RENT SHALL REMAIN UNPAID …" at bounding box center [693, 418] width 661 height 57
click at [977, 318] on div "Initials Require initials on clauses you want" at bounding box center [1204, 301] width 212 height 34
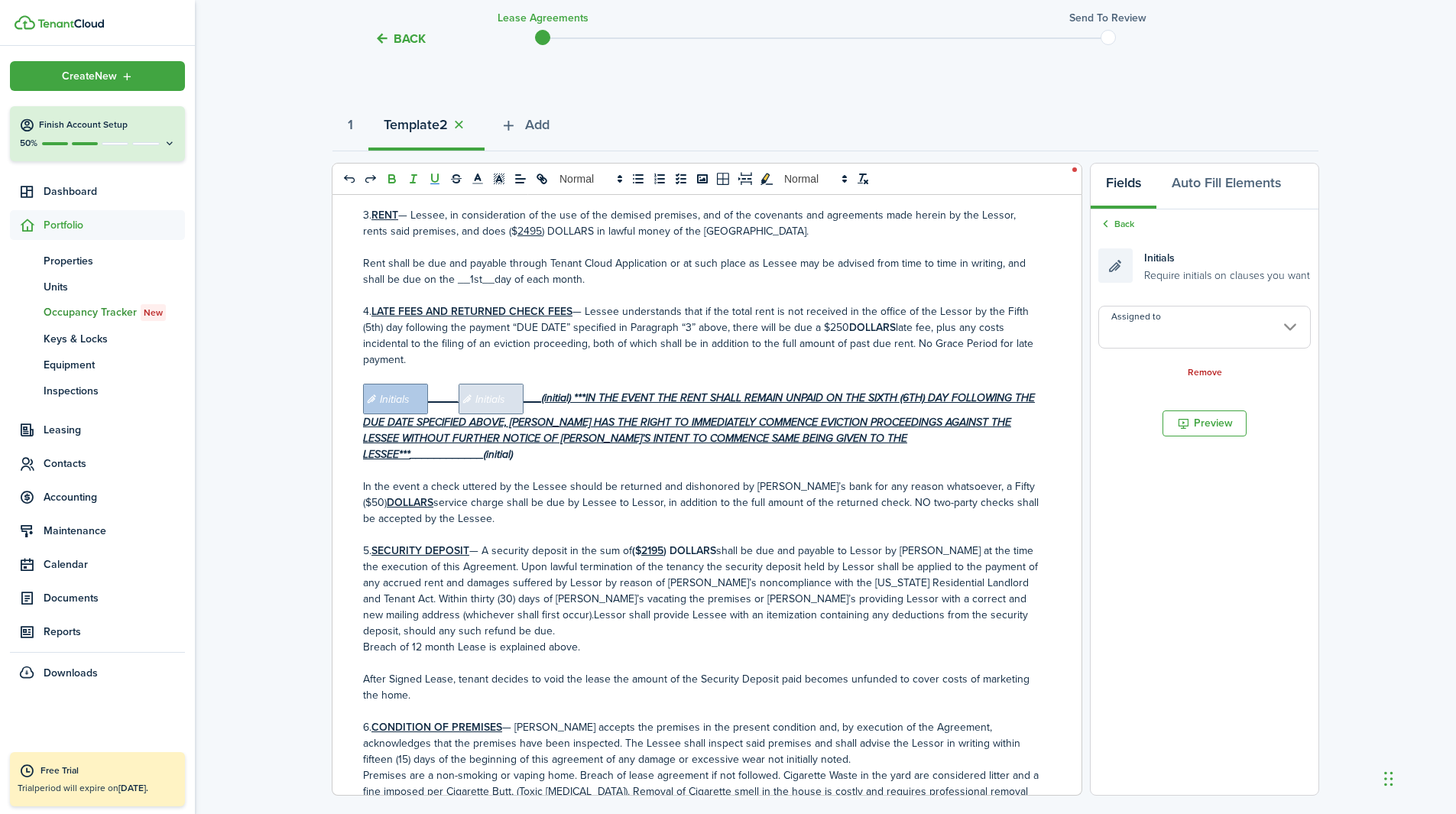
click at [977, 328] on input "Assigned to" at bounding box center [1204, 327] width 212 height 43
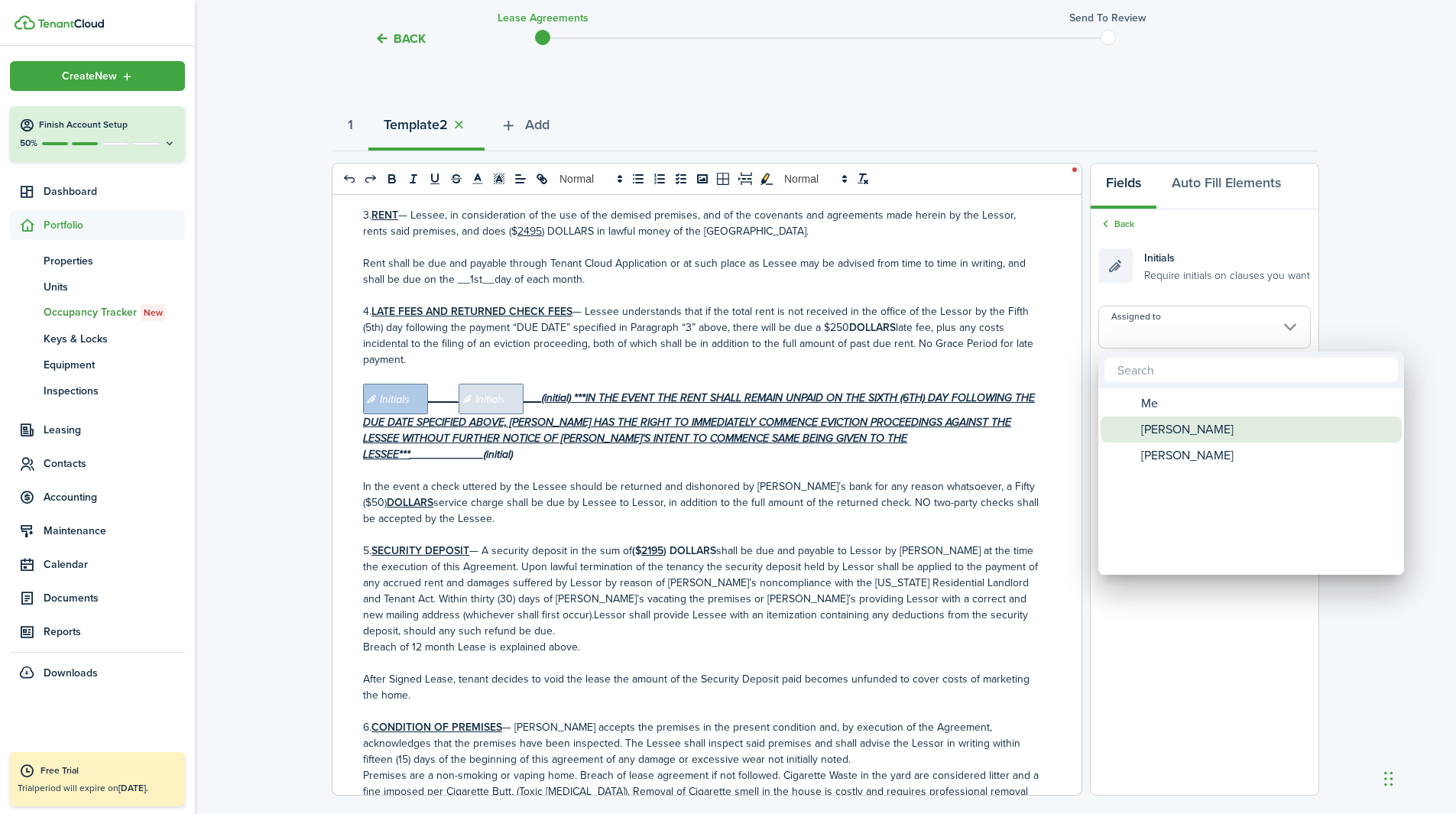
click at [977, 422] on span "[PERSON_NAME]" at bounding box center [1187, 429] width 92 height 26
type input "[PERSON_NAME]"
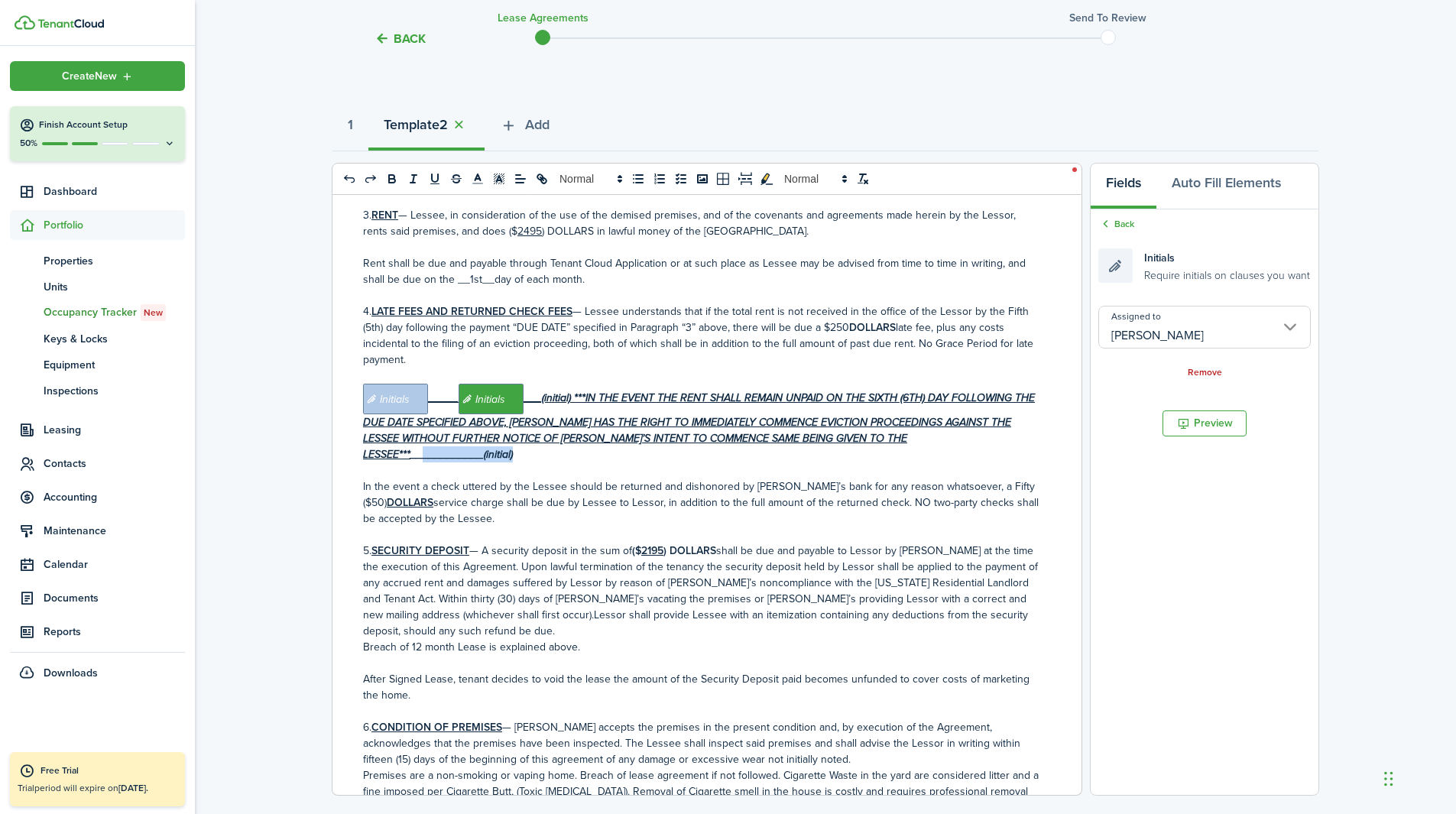
drag, startPoint x: 1020, startPoint y: 442, endPoint x: 923, endPoint y: 433, distance: 97.4
click at [923, 433] on p "﻿ Initials ﻿___﻿﻿__﻿ Initials ﻿﻿﻿___(initial) ***IN THE EVENT THE RENT SHALL RE…" at bounding box center [700, 423] width 676 height 79
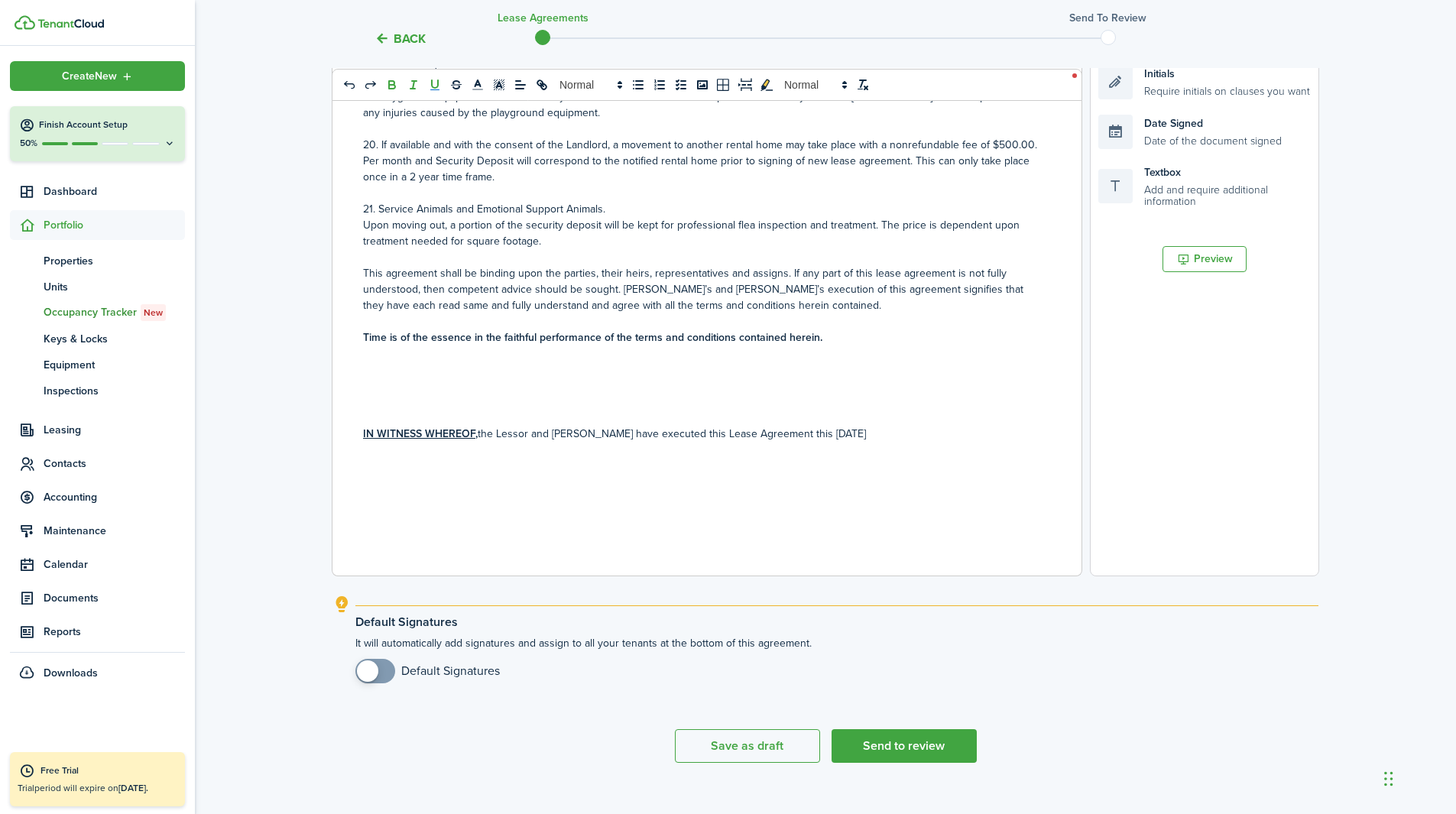
scroll to position [354, 0]
click at [623, 374] on p at bounding box center [700, 369] width 676 height 16
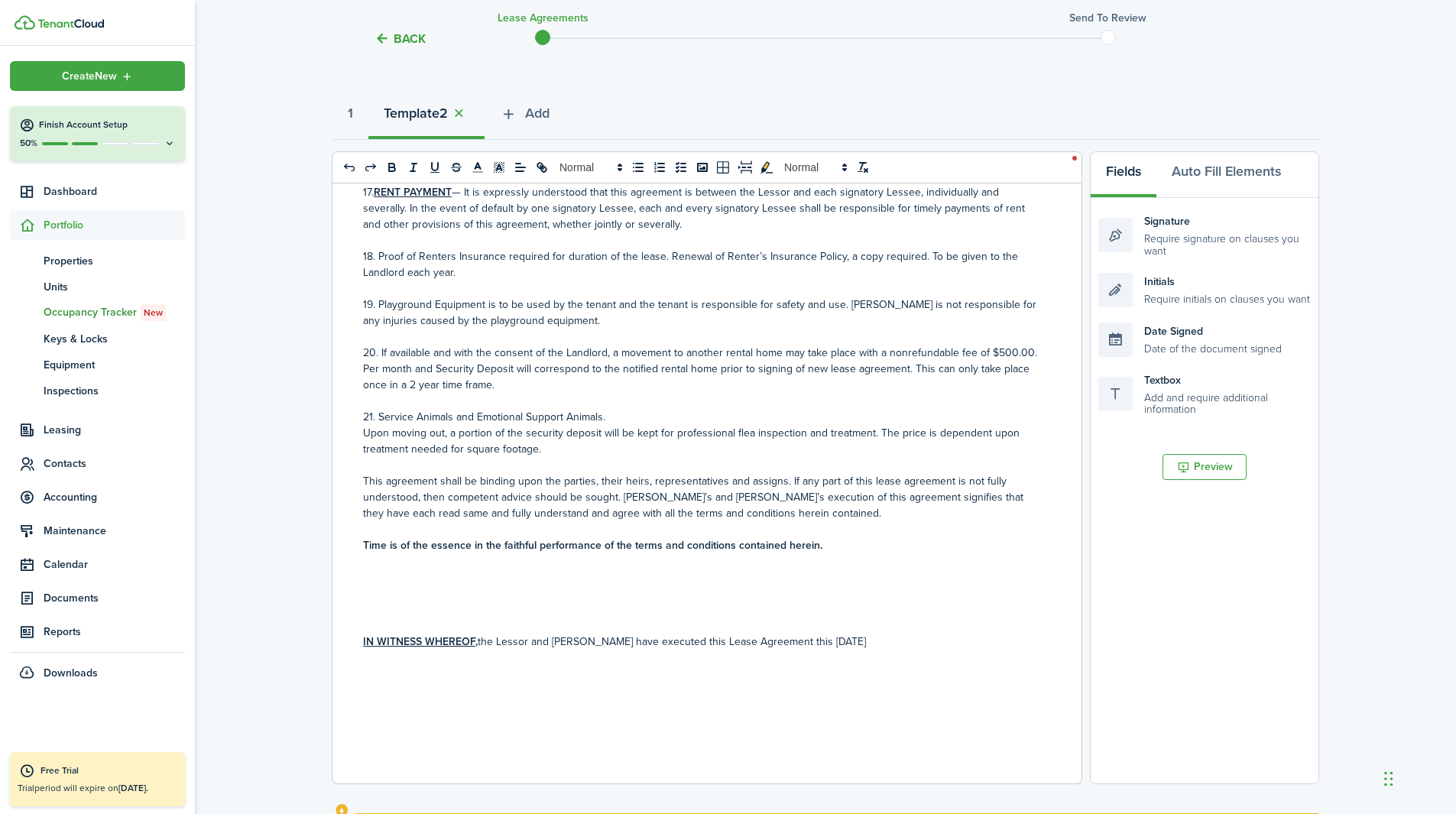
scroll to position [143, 0]
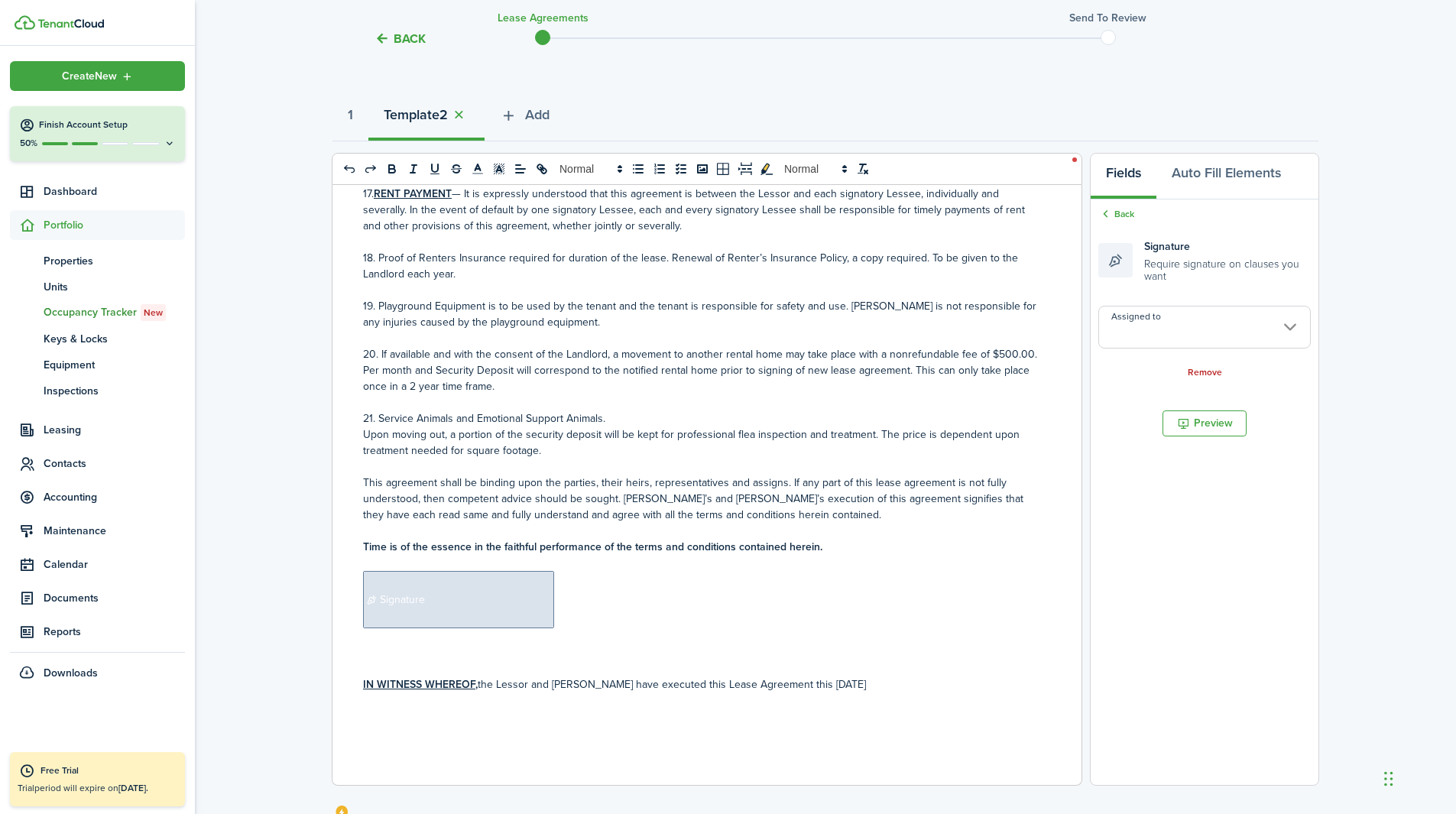
click at [977, 318] on input "Assigned to" at bounding box center [1204, 327] width 212 height 43
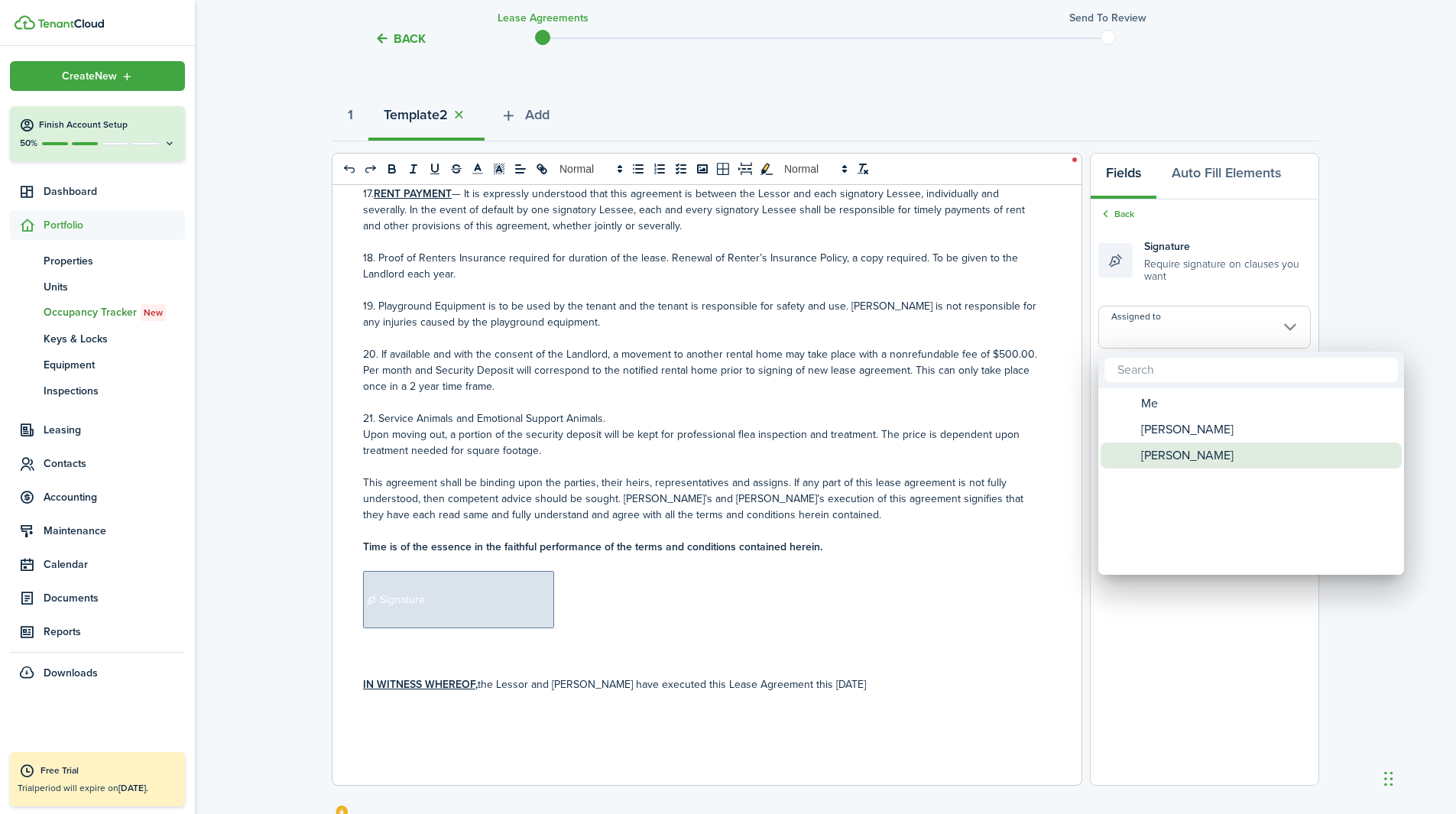
click at [977, 445] on span "[PERSON_NAME]" at bounding box center [1187, 456] width 92 height 26
type input "[PERSON_NAME]"
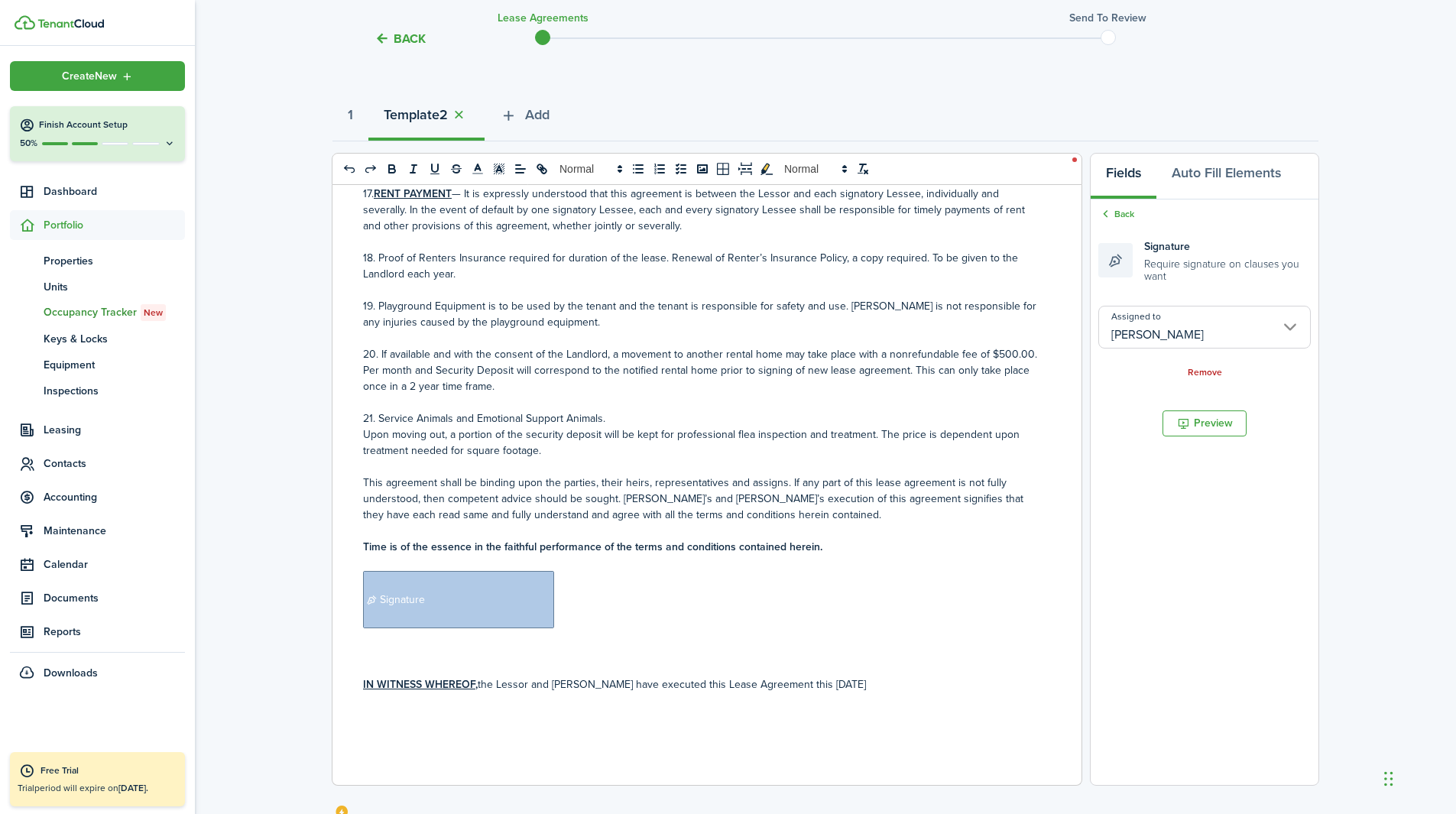
click at [813, 508] on p "﻿ Signature ﻿" at bounding box center [700, 599] width 676 height 58
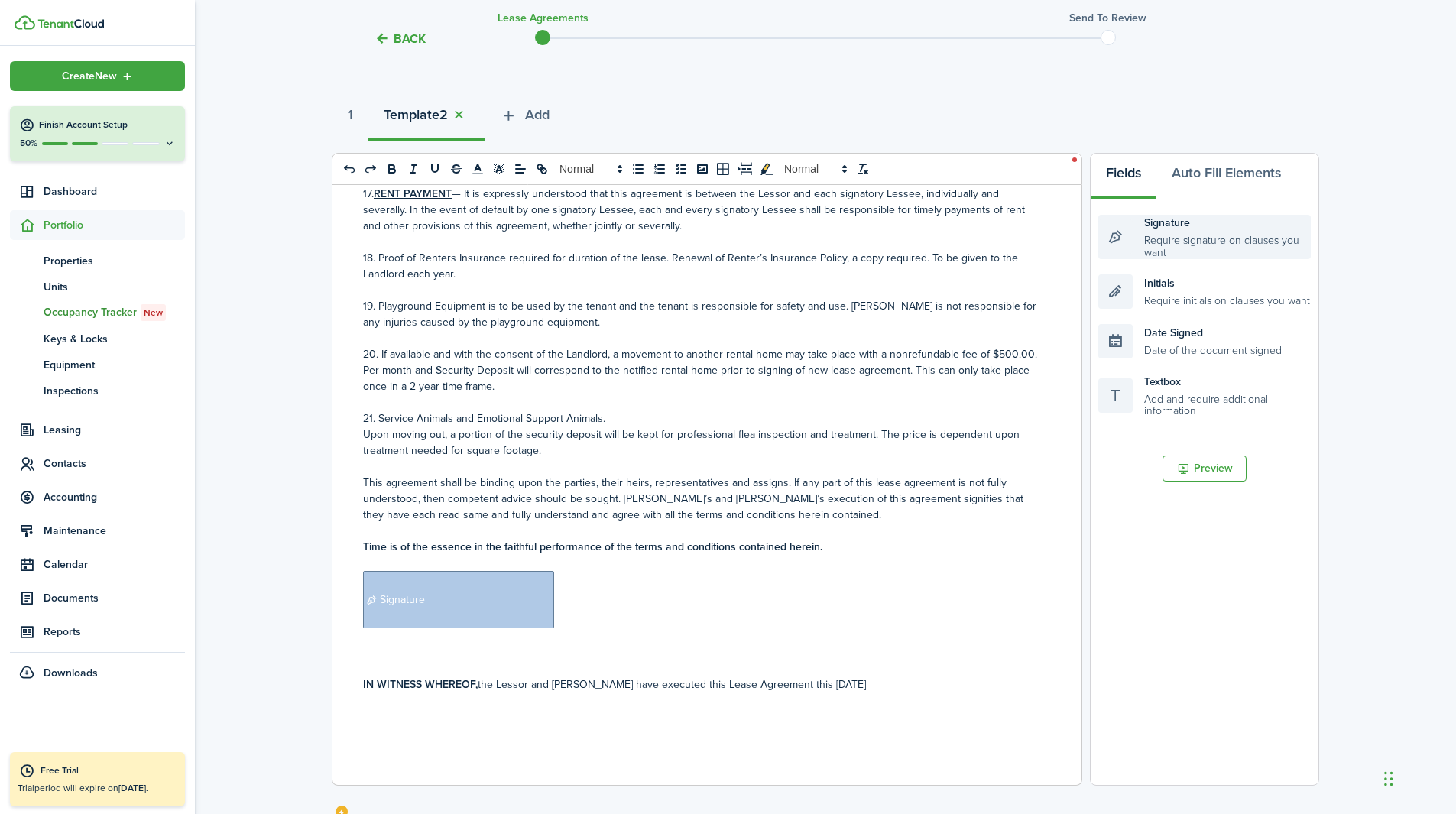
click at [977, 255] on div "Signature Require signature on clauses you want" at bounding box center [1204, 237] width 212 height 45
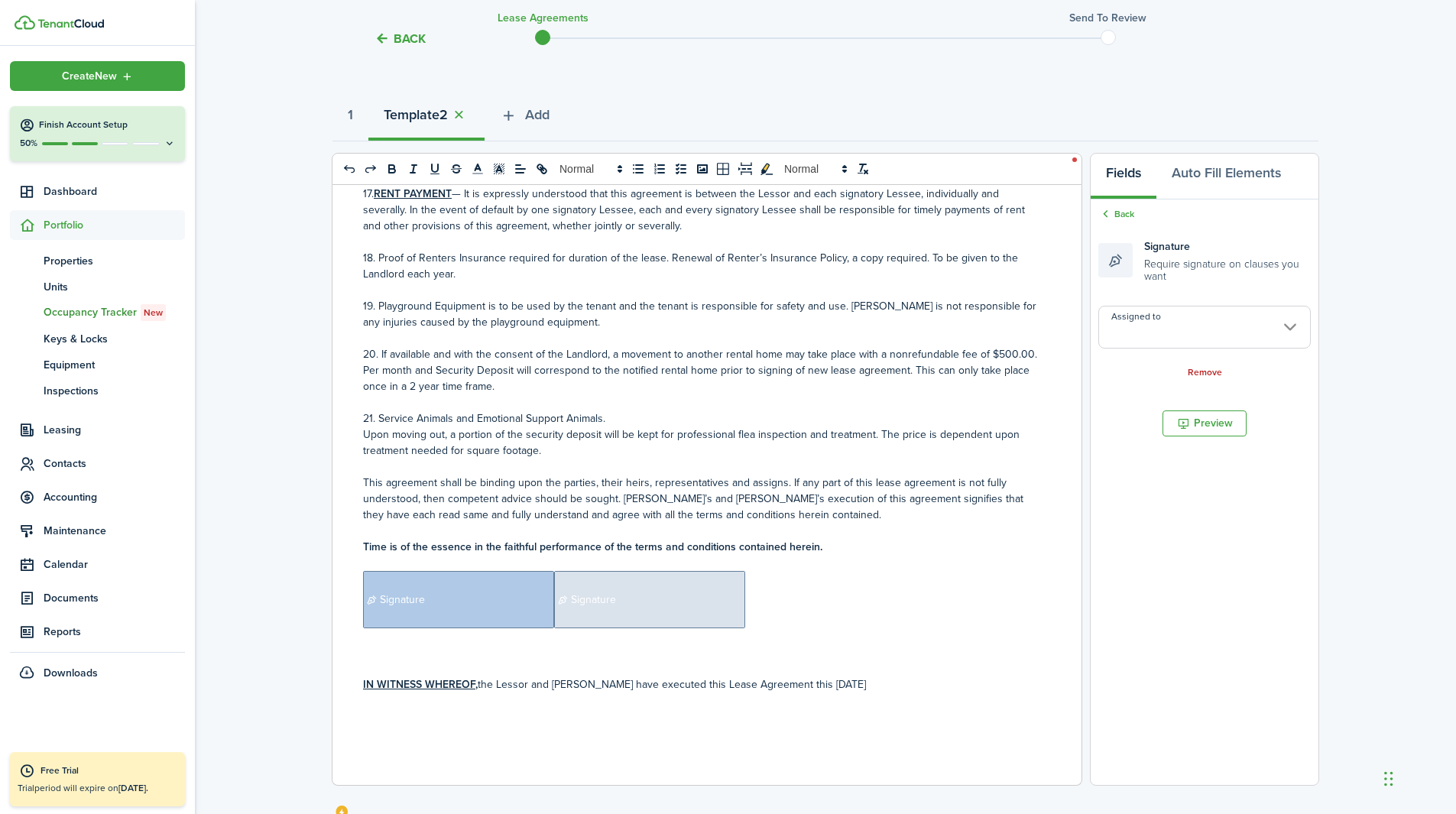
click at [977, 346] on input "Assigned to" at bounding box center [1204, 327] width 212 height 43
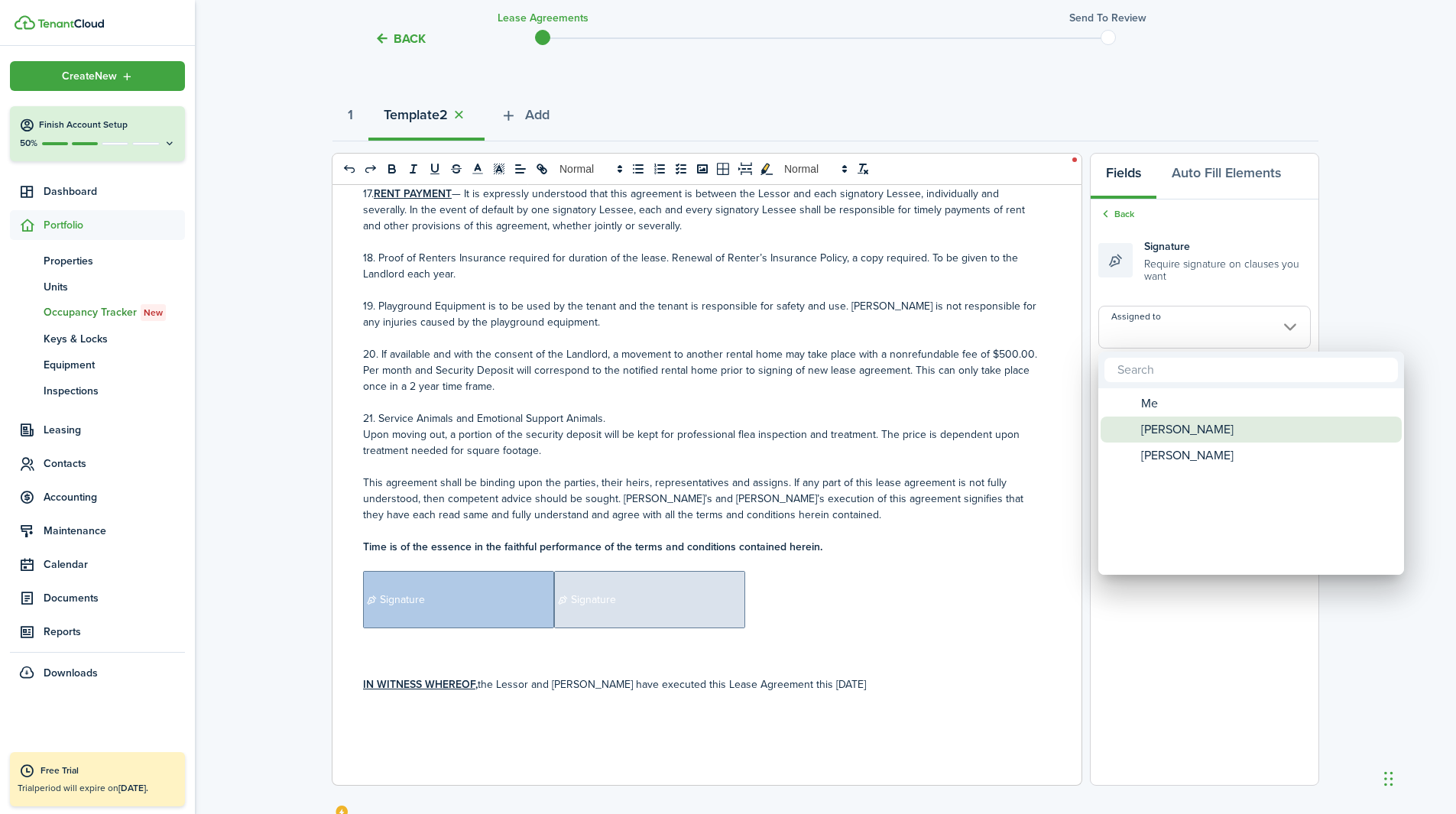
click at [977, 432] on span "[PERSON_NAME]" at bounding box center [1187, 429] width 92 height 26
type input "[PERSON_NAME]"
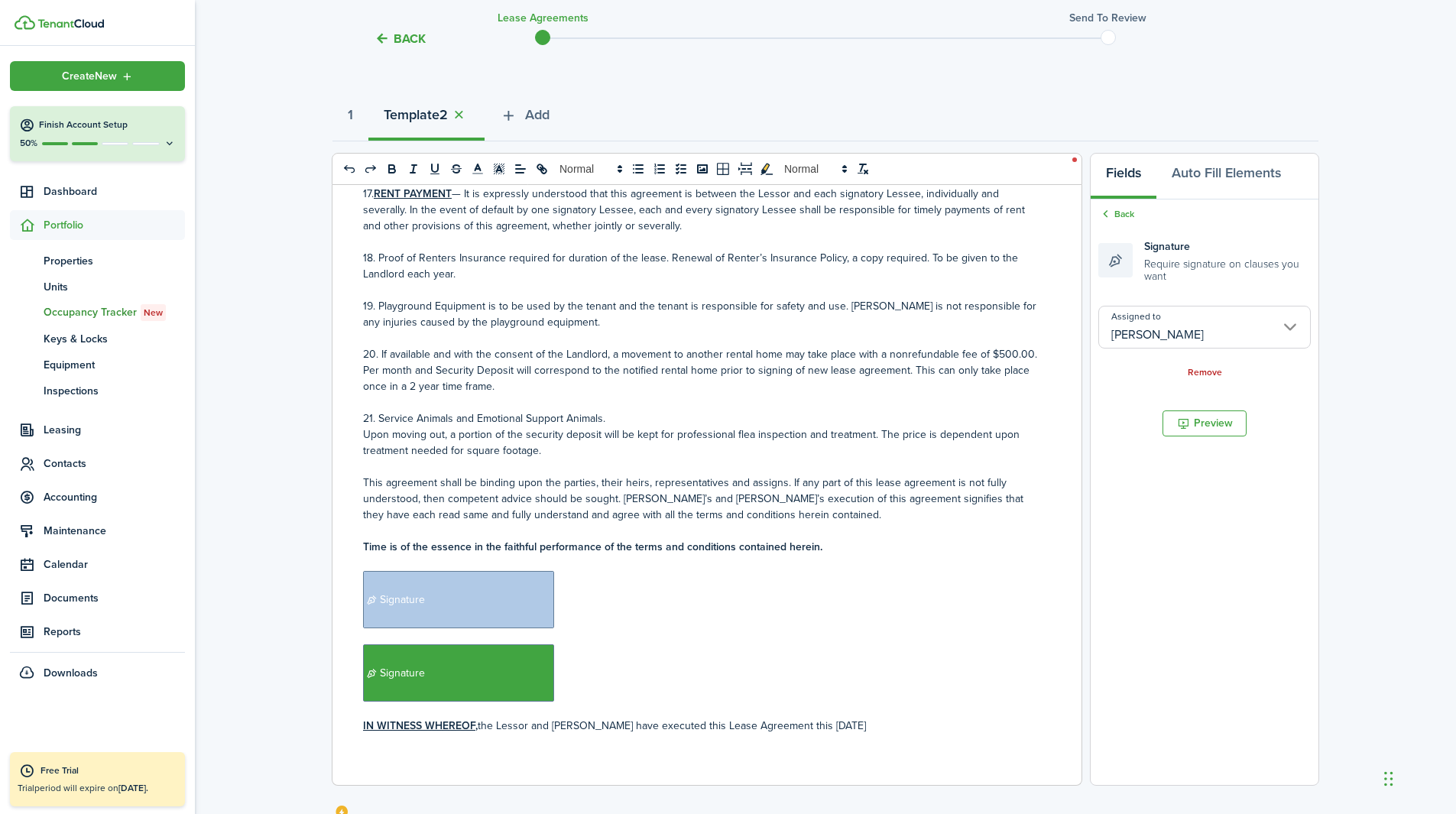
click at [589, 508] on p "﻿ Signature ﻿" at bounding box center [700, 673] width 676 height 58
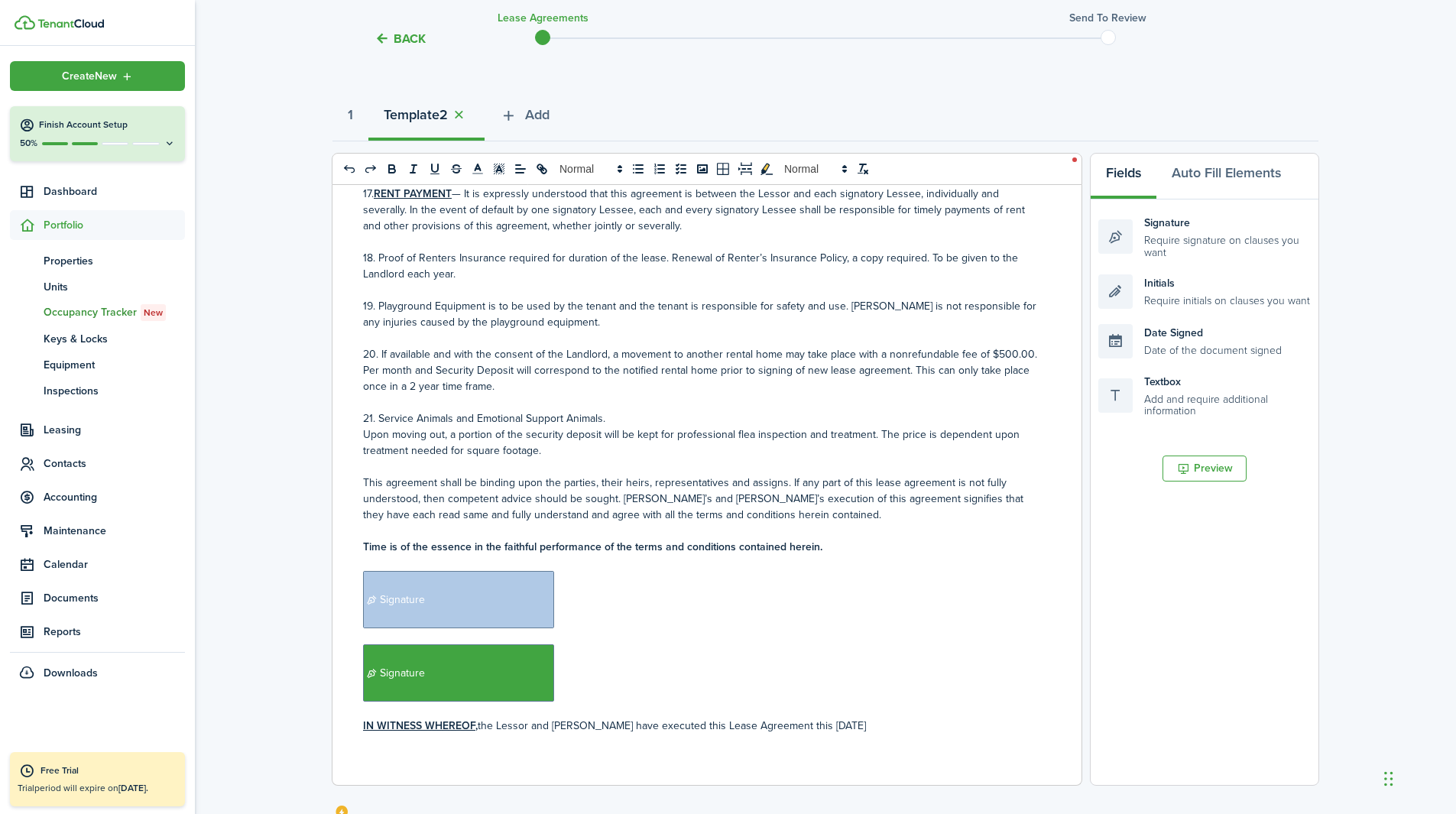
click at [585, 508] on p "﻿ Signature ﻿﻿" at bounding box center [700, 599] width 676 height 58
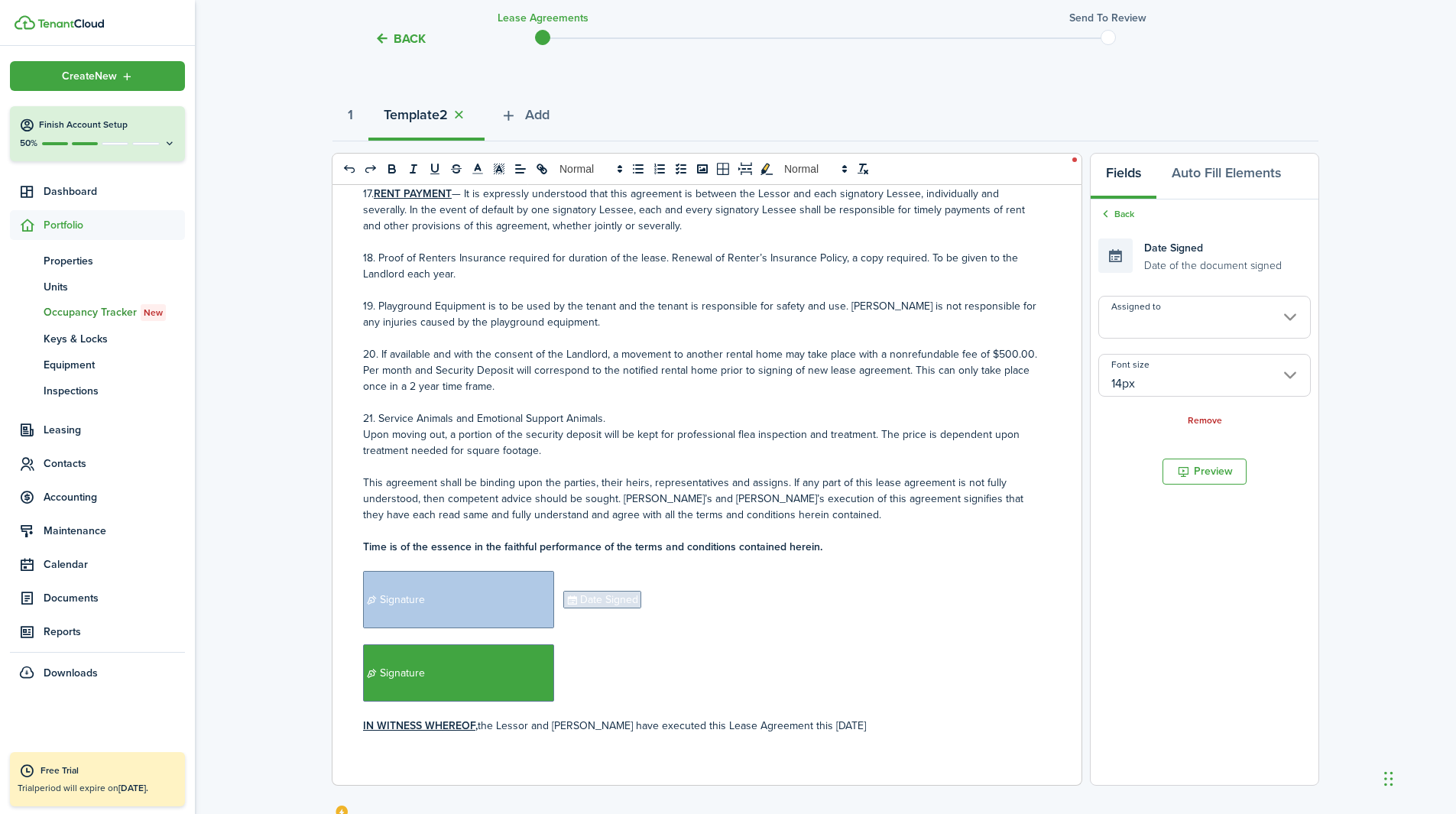
click at [977, 330] on input "Assigned to" at bounding box center [1204, 317] width 212 height 43
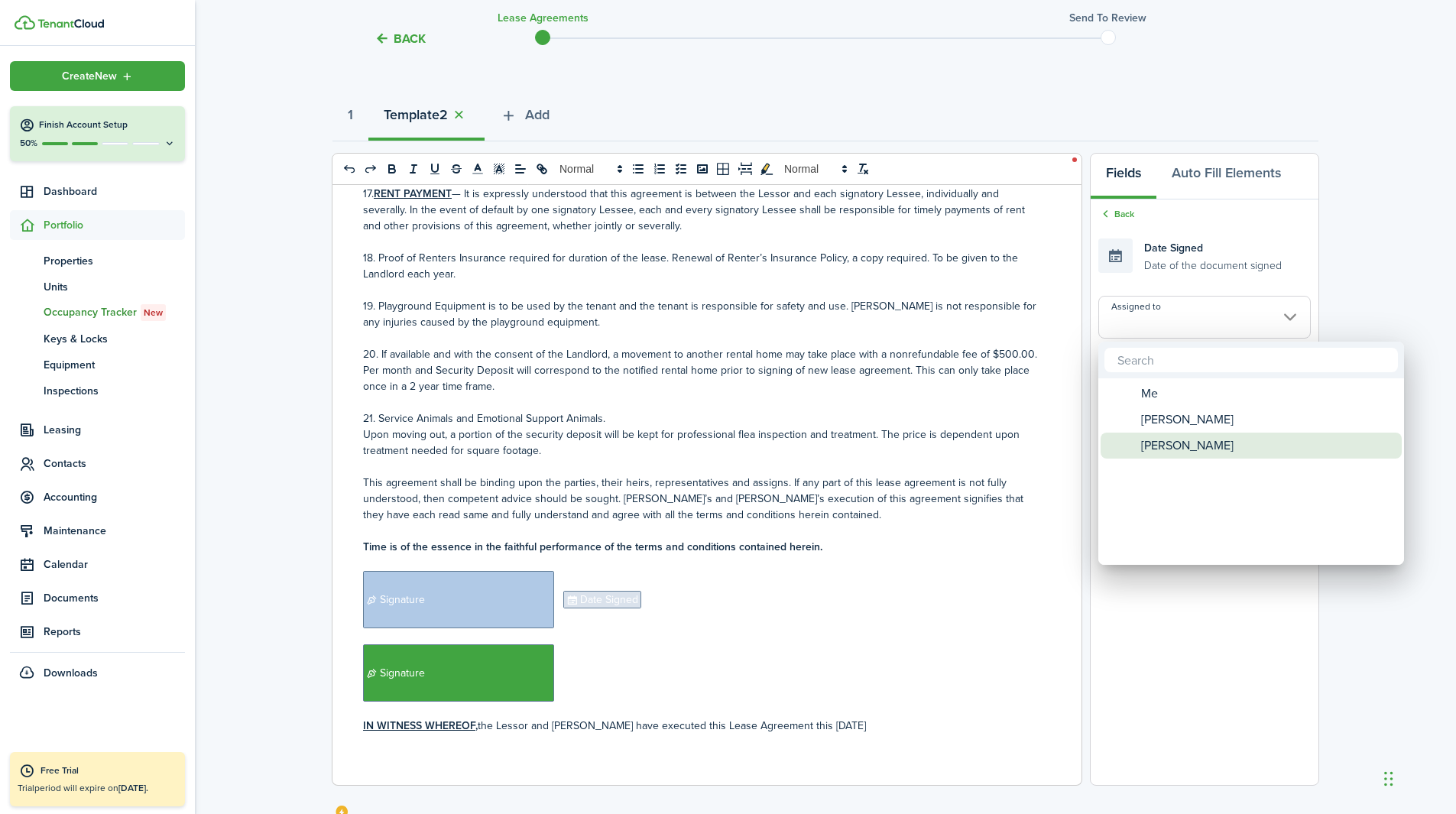
click at [977, 439] on span "[PERSON_NAME]" at bounding box center [1187, 445] width 92 height 26
type input "[PERSON_NAME]"
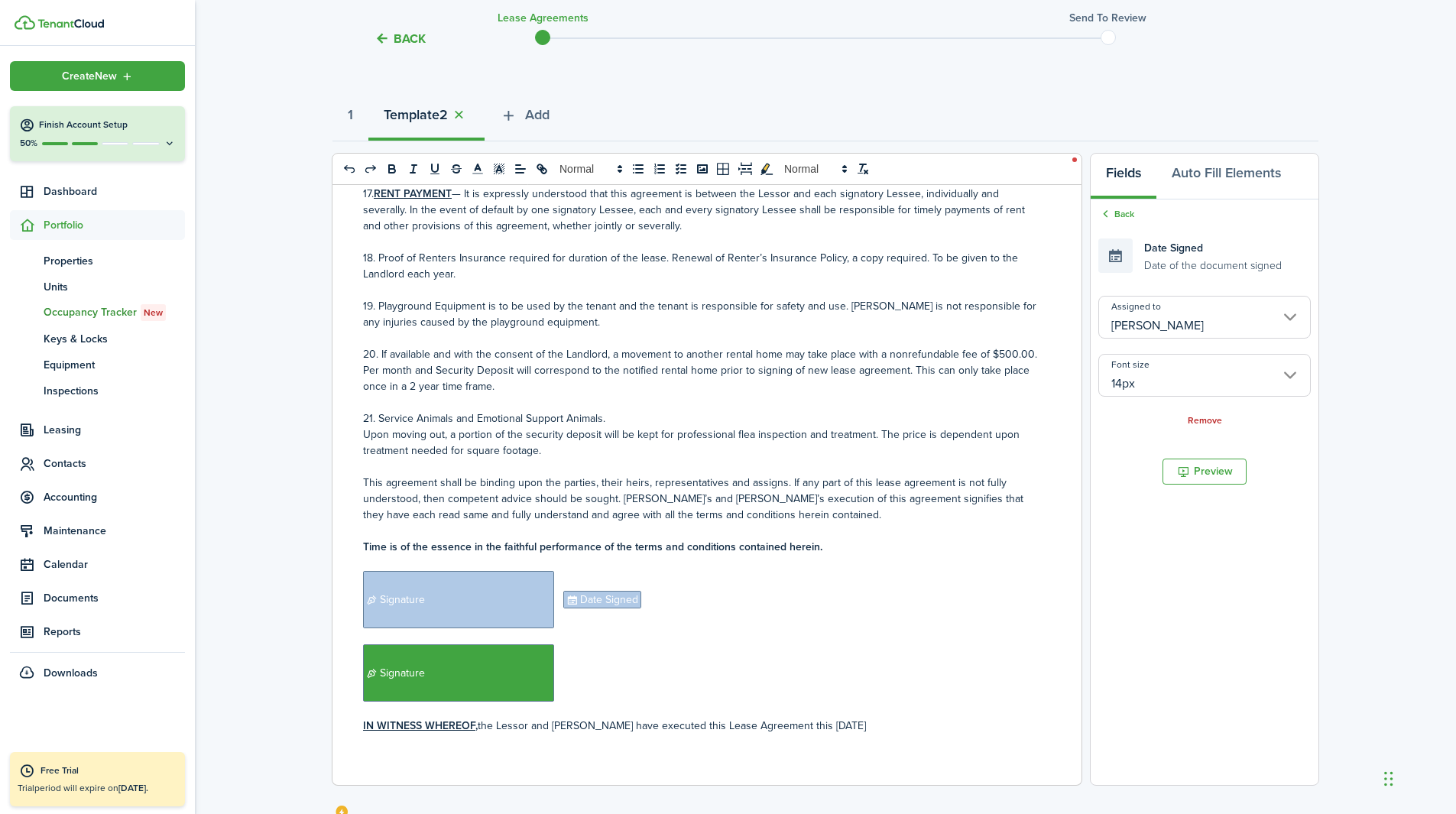
click at [692, 508] on p at bounding box center [700, 637] width 676 height 16
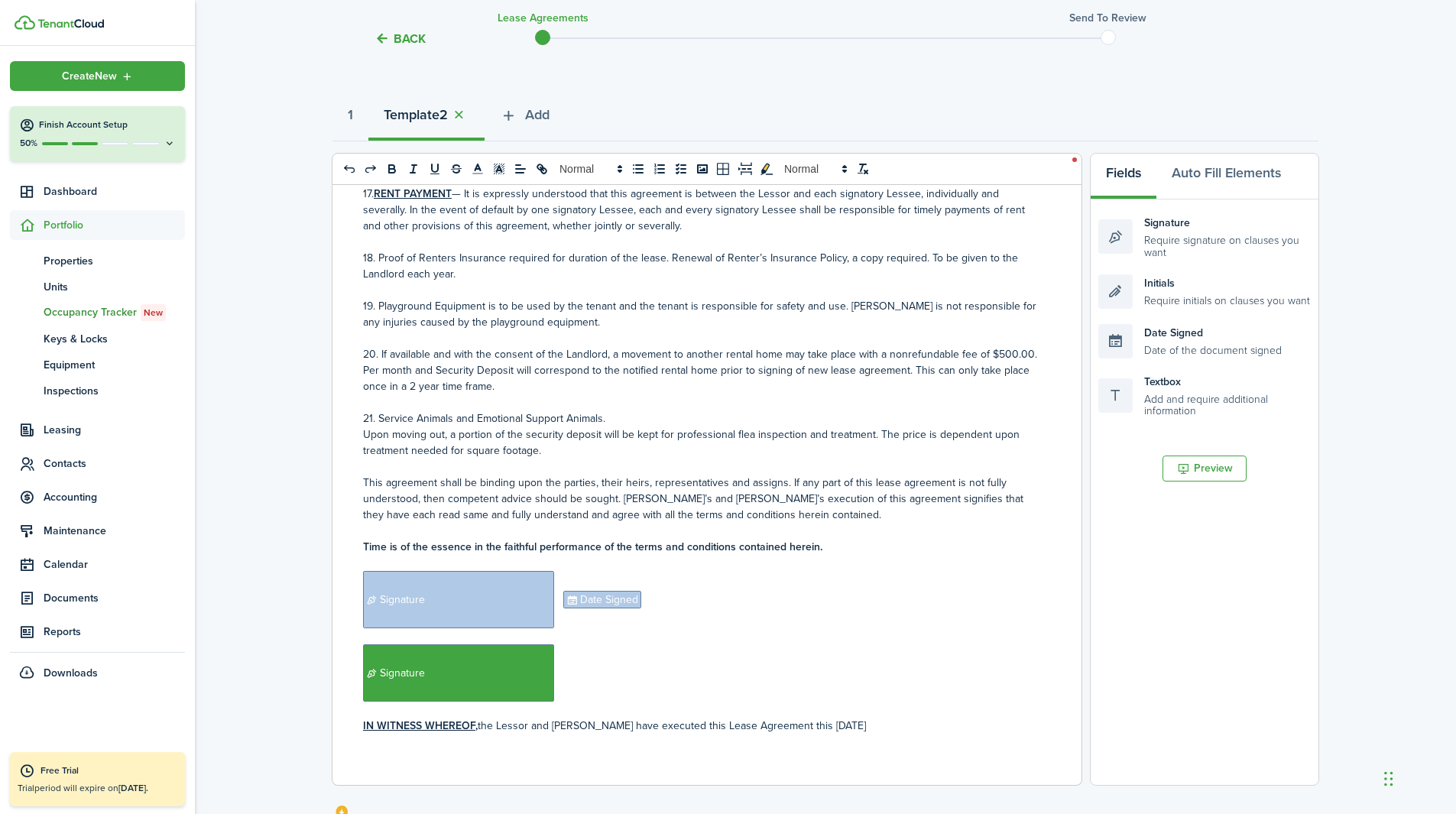
click at [619, 508] on p "﻿ Signature ﻿" at bounding box center [700, 673] width 676 height 58
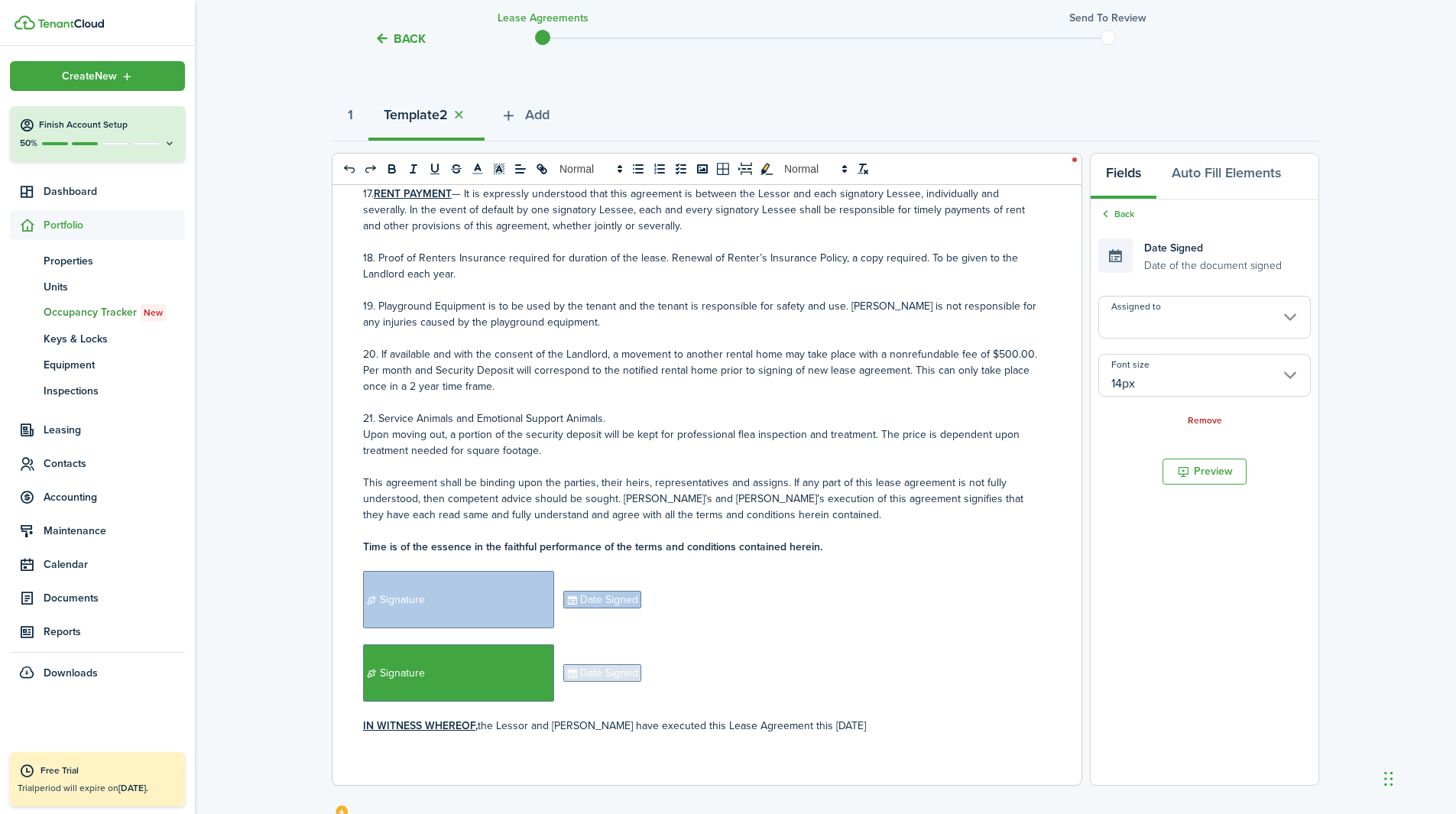
click at [977, 334] on input "Assigned to" at bounding box center [1204, 317] width 212 height 43
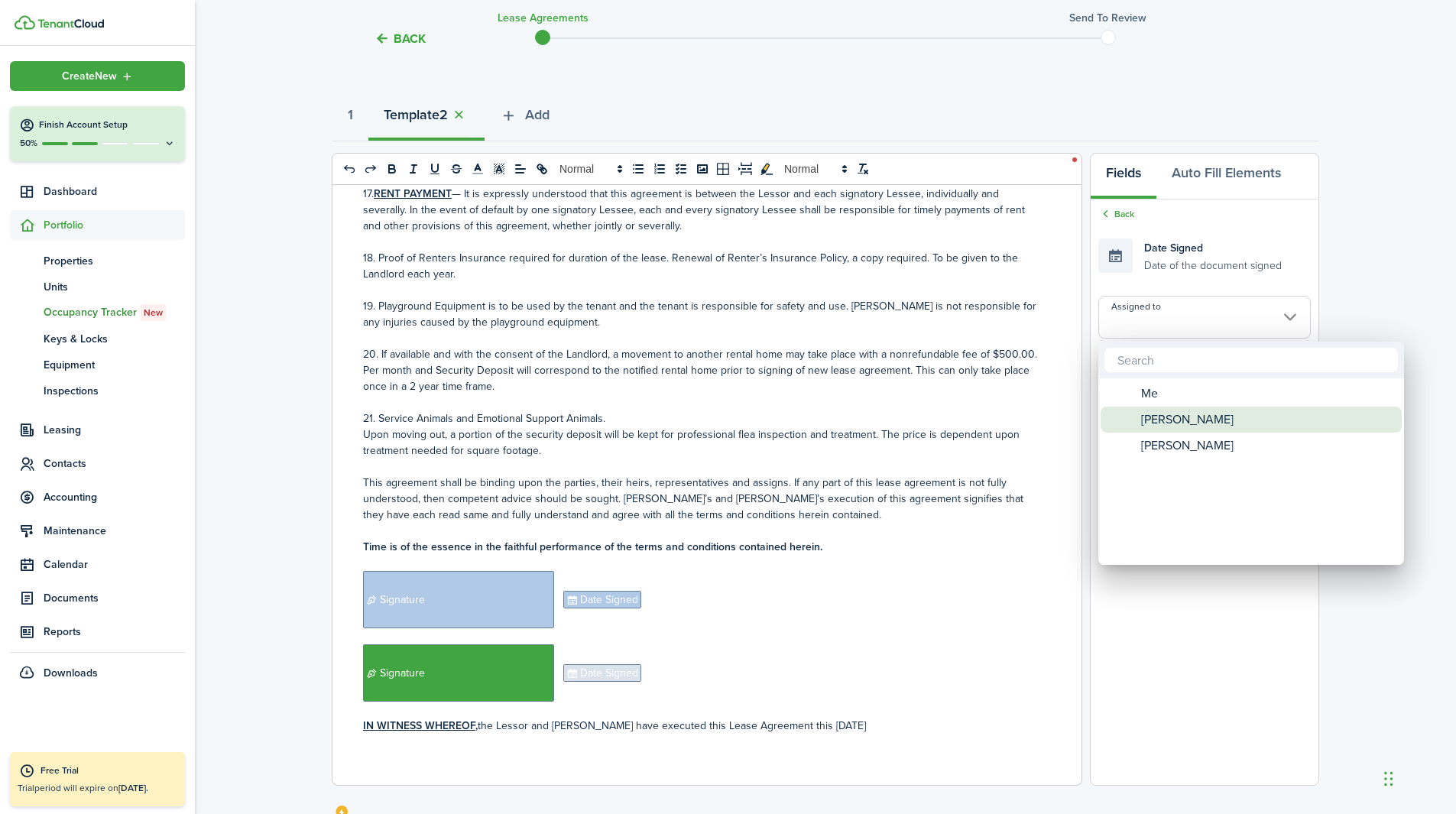
click at [977, 429] on span "[PERSON_NAME]" at bounding box center [1187, 420] width 92 height 26
type input "[PERSON_NAME]"
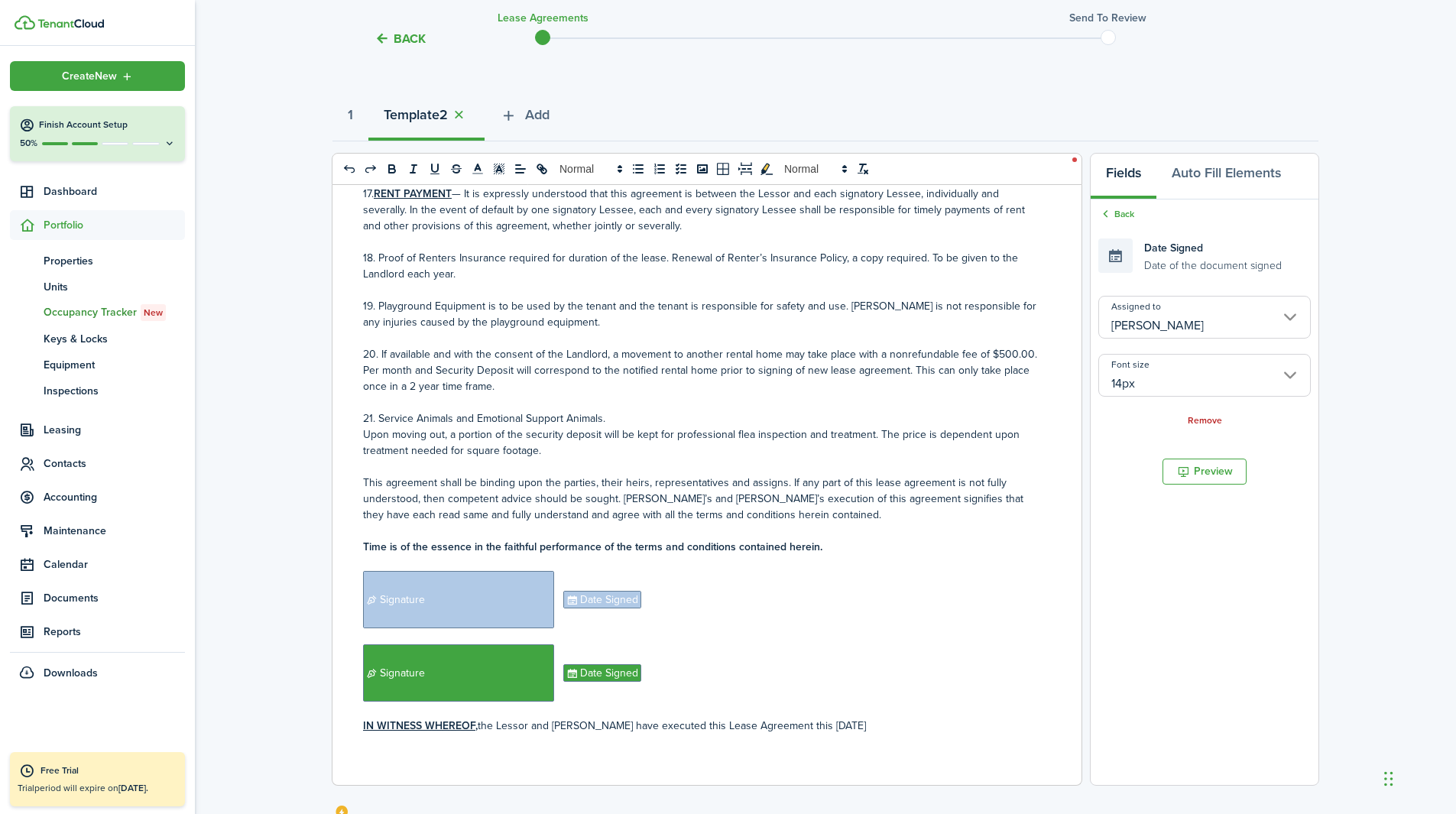
click at [847, 508] on p "﻿ Signature ﻿﻿ Date Signed ﻿" at bounding box center [700, 673] width 676 height 58
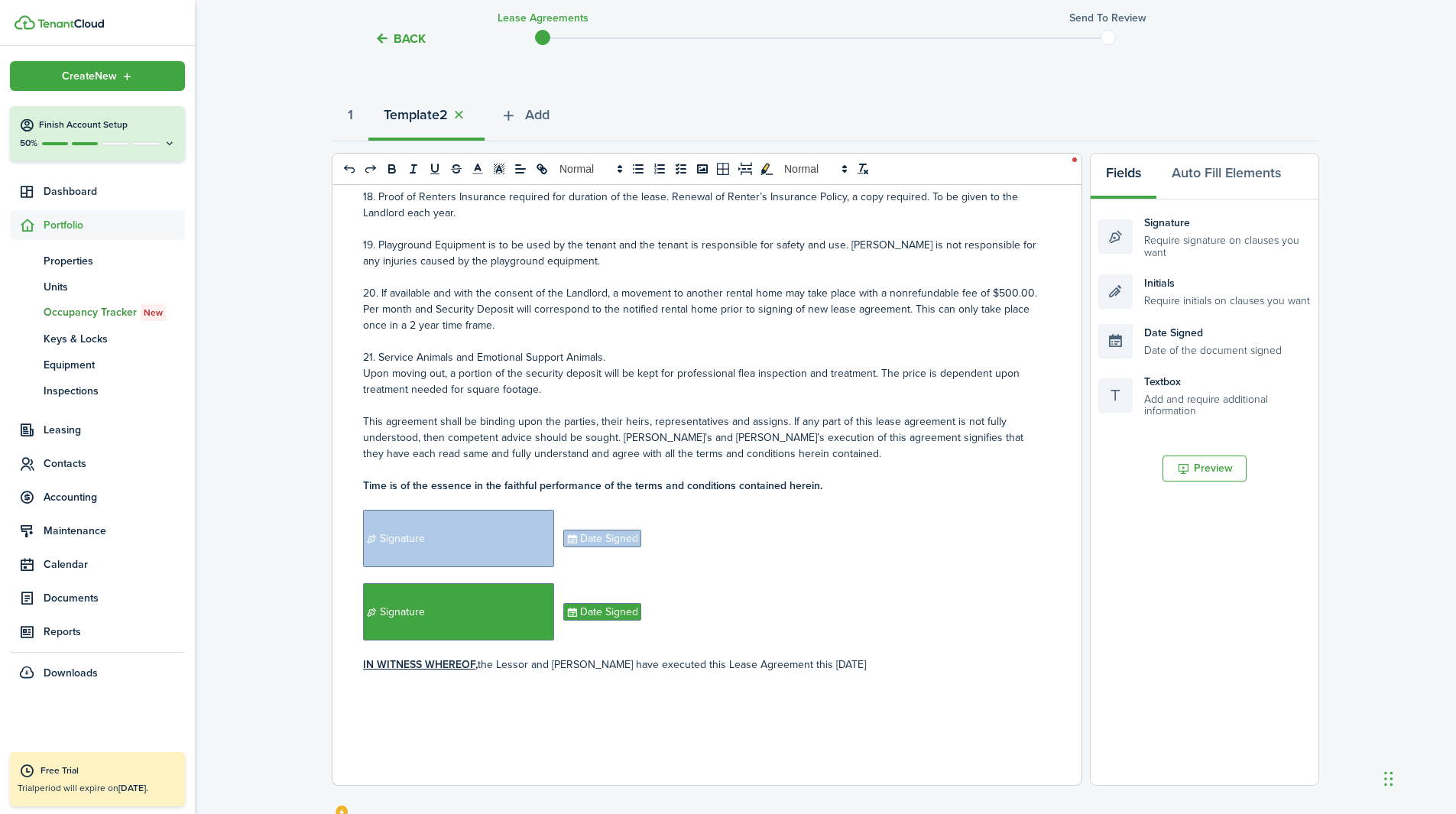
scroll to position [2960, 0]
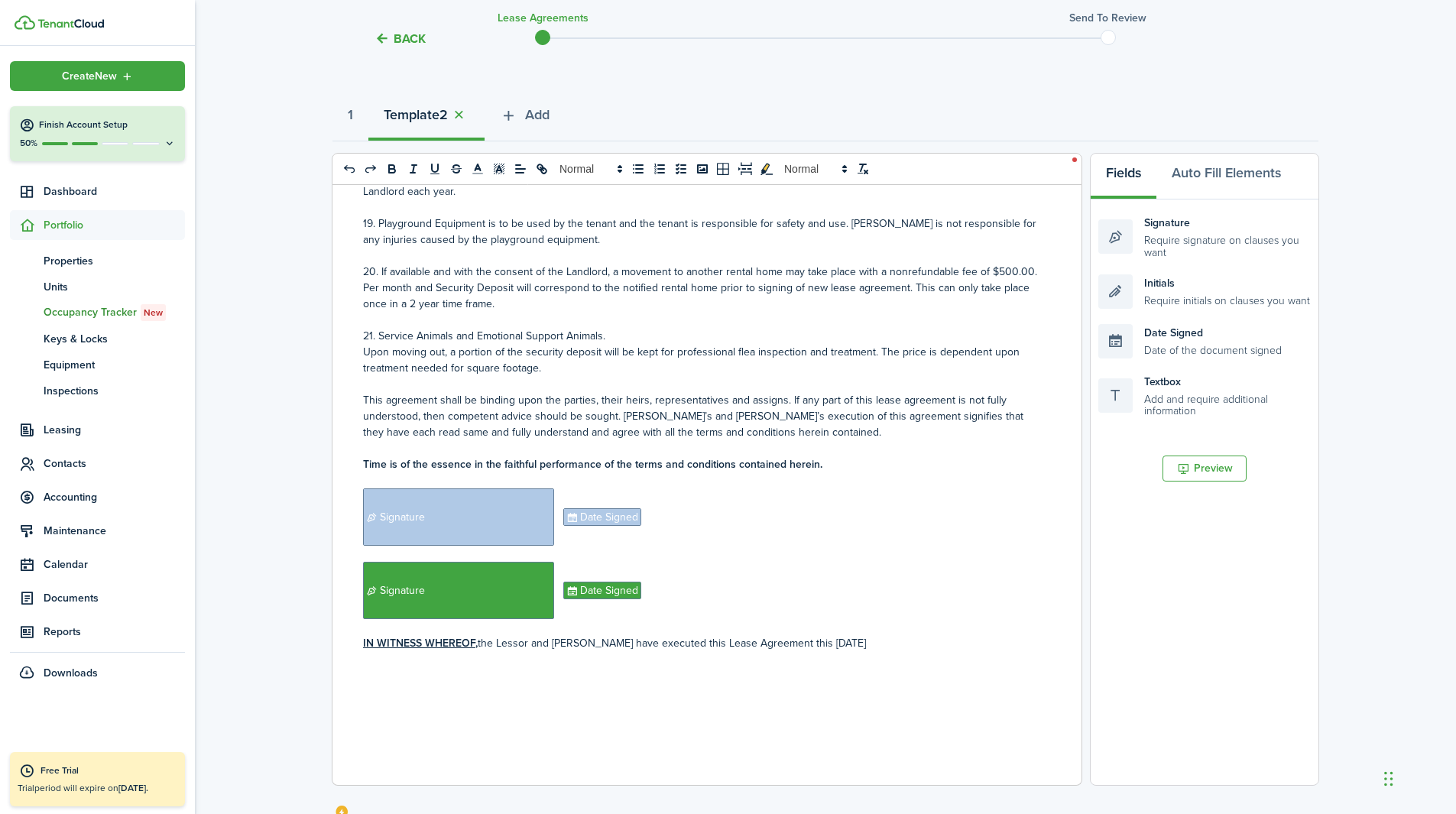
click at [579, 508] on p at bounding box center [700, 659] width 676 height 16
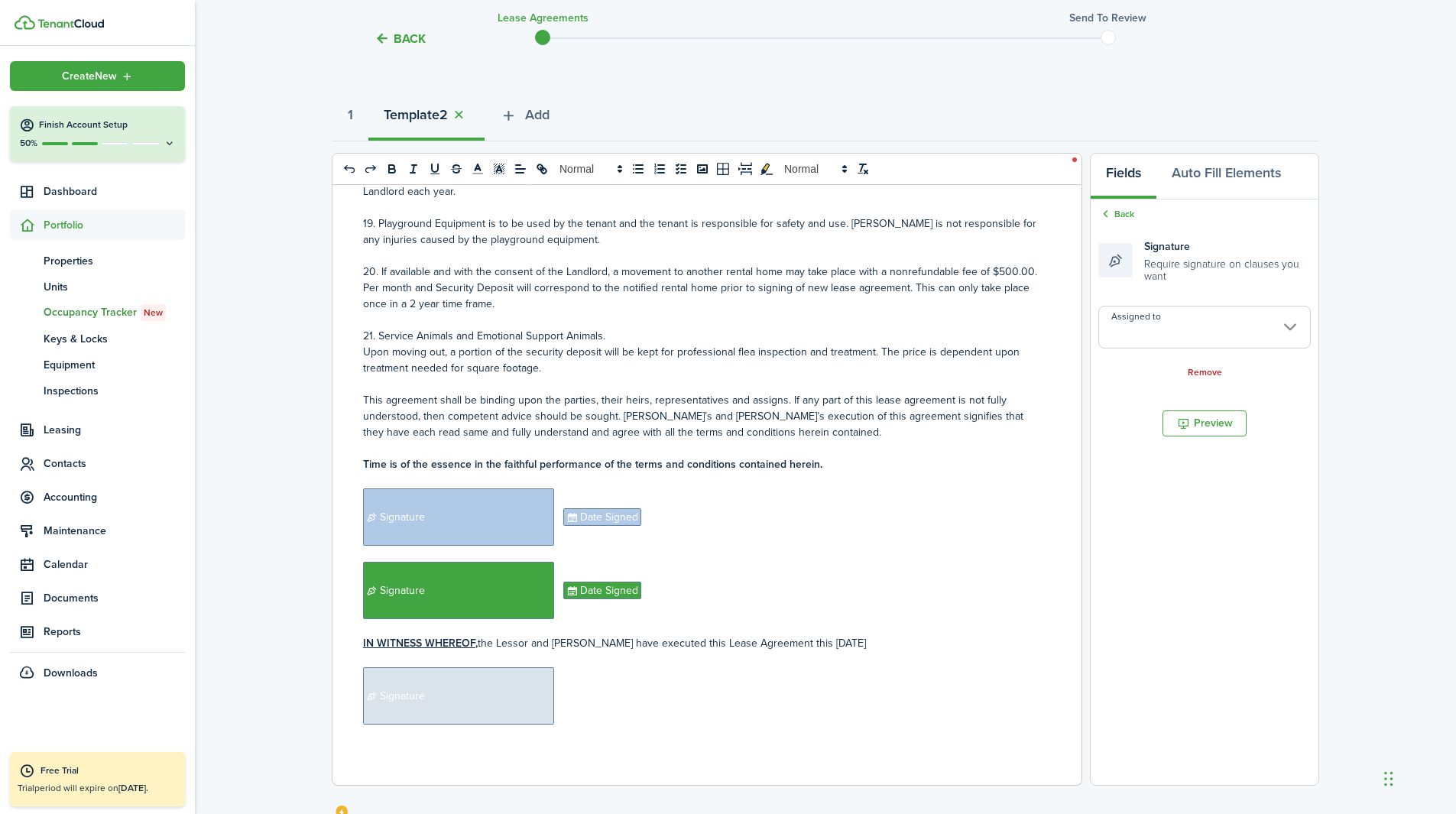
click at [977, 330] on input "Assigned to" at bounding box center [1204, 327] width 212 height 43
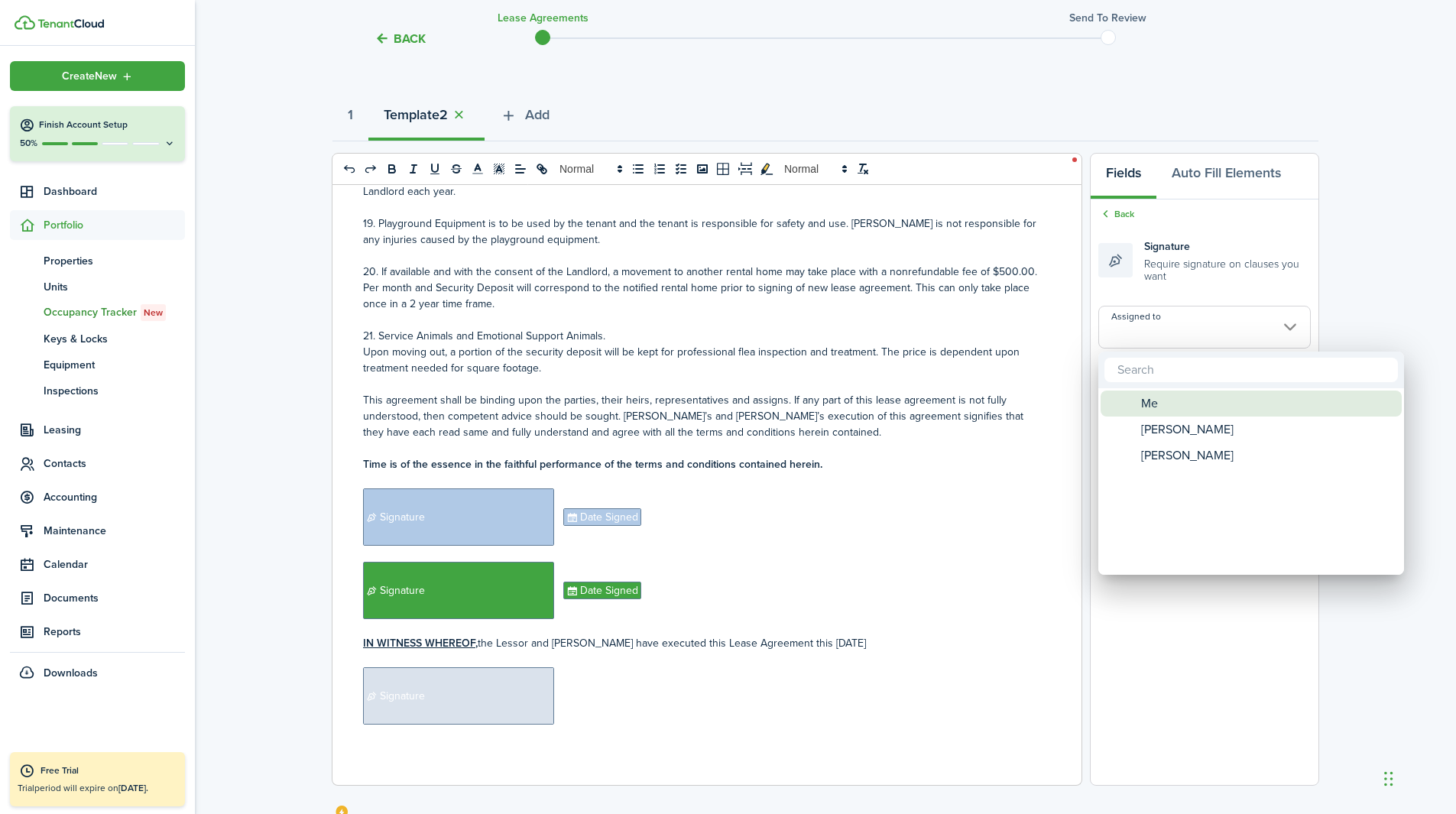
click at [977, 398] on div "Me" at bounding box center [1258, 403] width 270 height 26
type input "Me"
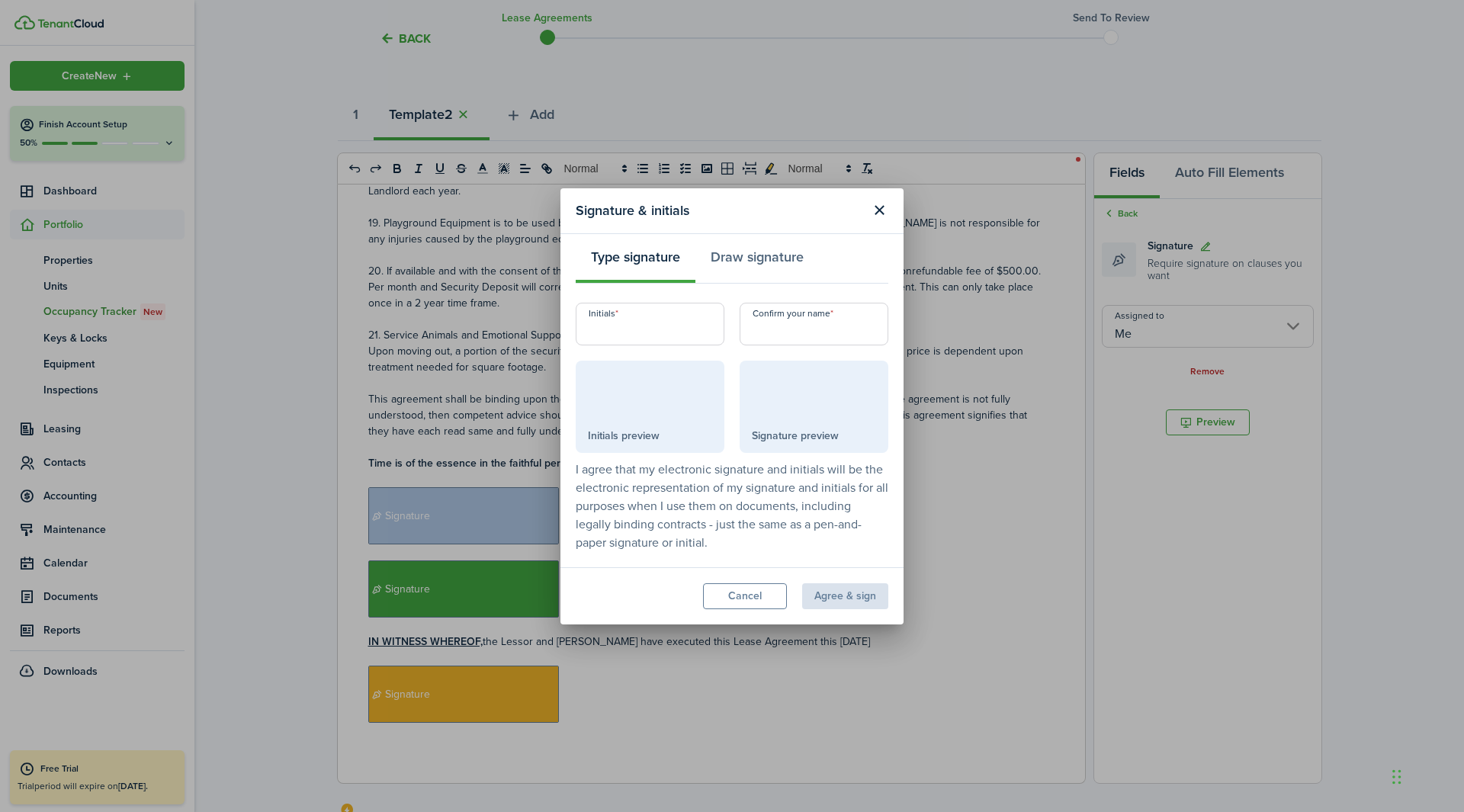
click at [705, 326] on input "Initials" at bounding box center [650, 324] width 149 height 43
type input "MJ"
click at [794, 318] on input "Confirm your name" at bounding box center [814, 324] width 149 height 43
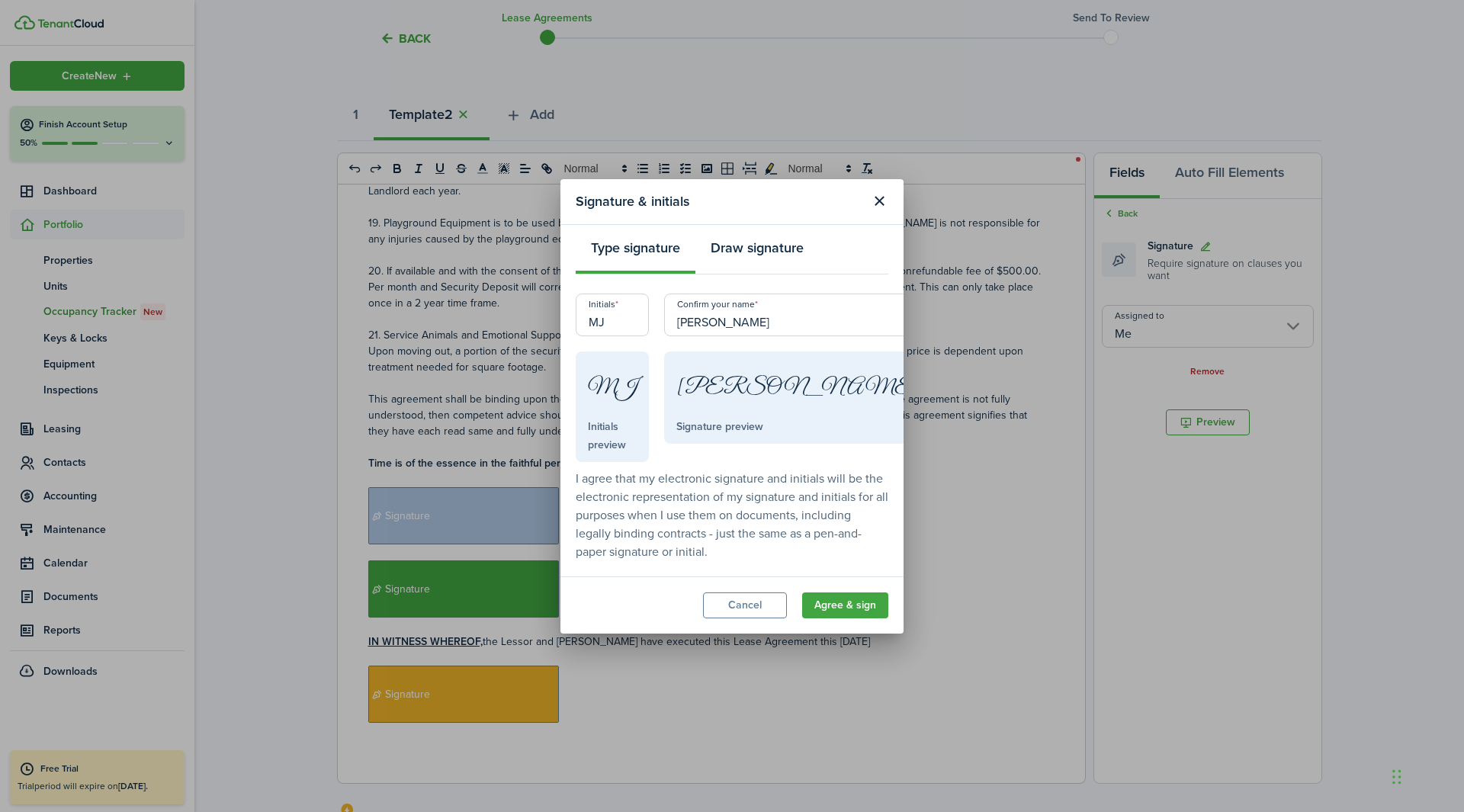
type input "[PERSON_NAME]"
click at [771, 260] on button "Draw signature" at bounding box center [757, 251] width 124 height 46
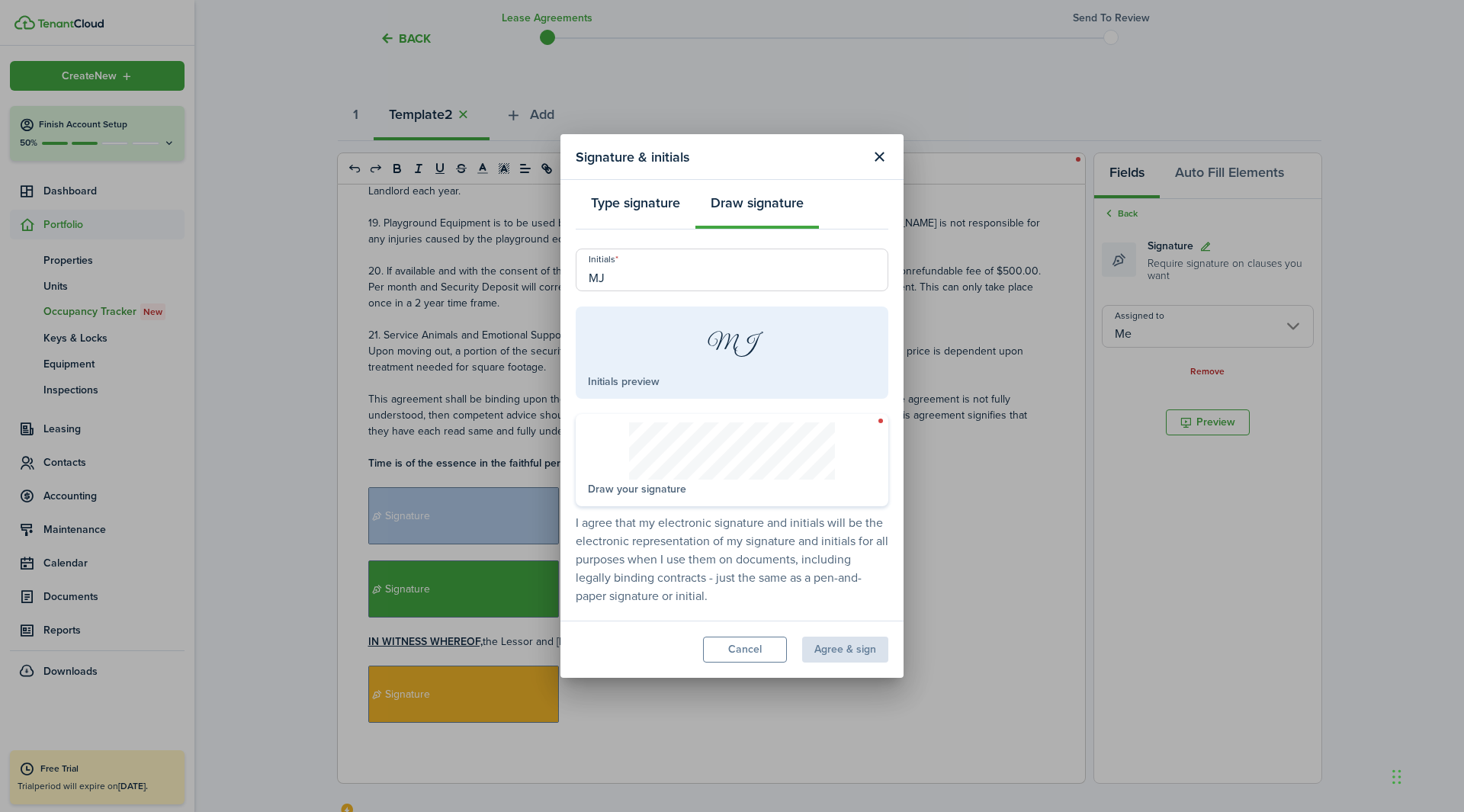
click at [672, 226] on button "Type signature" at bounding box center [636, 206] width 120 height 46
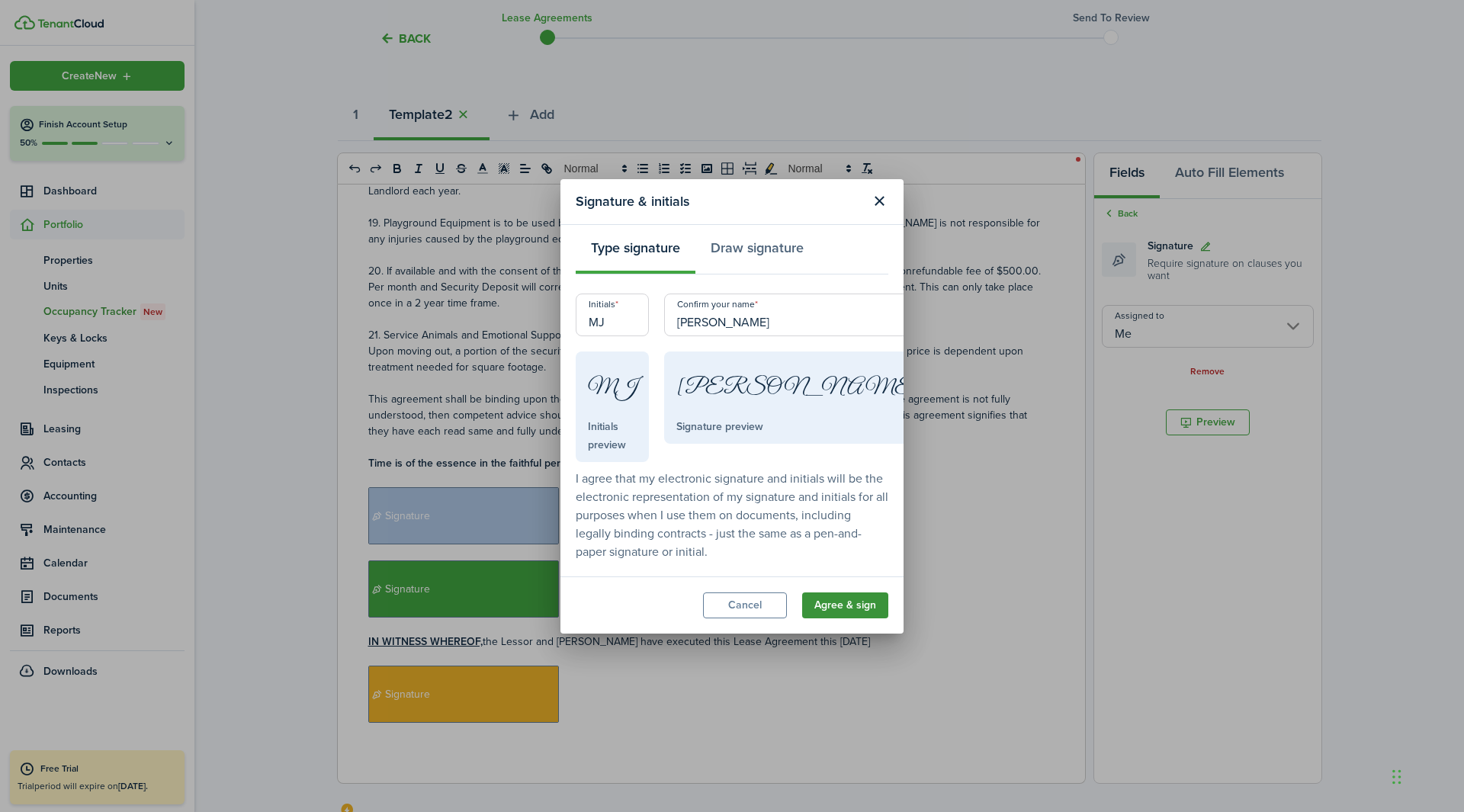
click at [843, 507] on button "Agree & sign" at bounding box center [845, 605] width 86 height 26
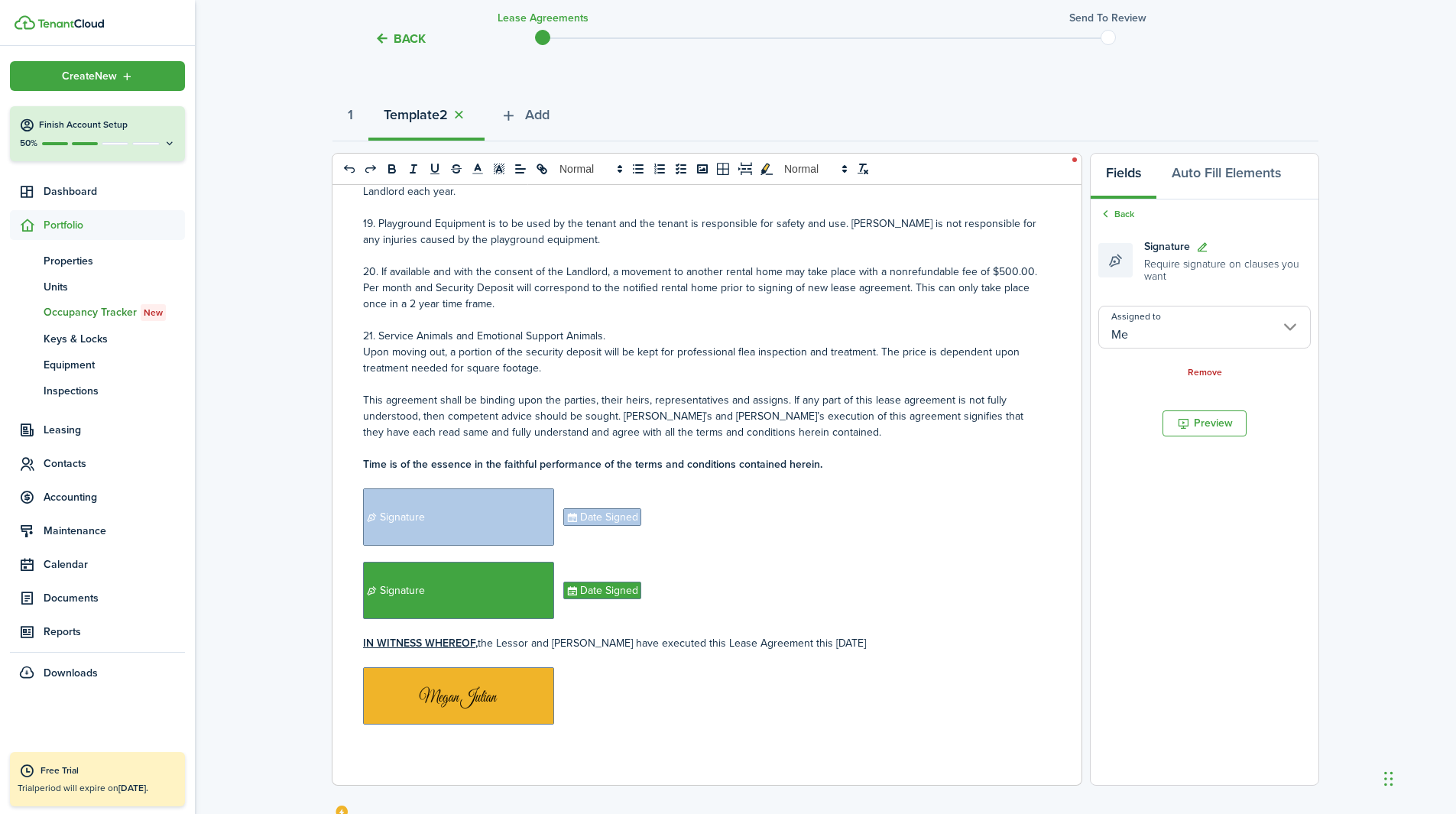
click at [652, 508] on p "﻿ ﻿" at bounding box center [700, 696] width 676 height 58
click at [592, 508] on span "Date Signed" at bounding box center [602, 697] width 78 height 18
click at [977, 341] on div "Assigned to Font size 14px Remove" at bounding box center [1204, 361] width 212 height 132
click at [977, 328] on input "Assigned to" at bounding box center [1204, 317] width 212 height 43
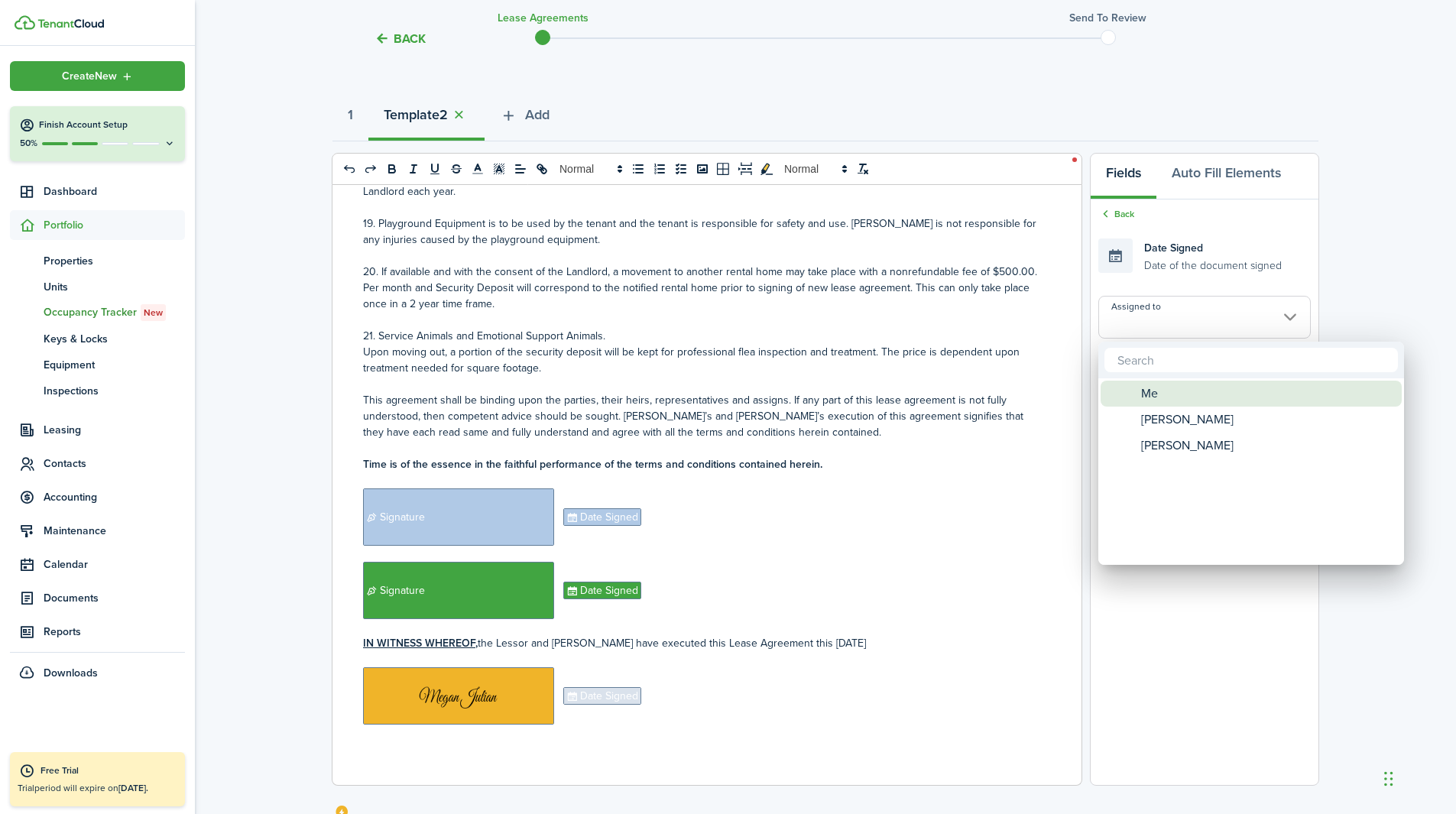
click at [977, 403] on span "Me" at bounding box center [1149, 394] width 17 height 26
type input "Me"
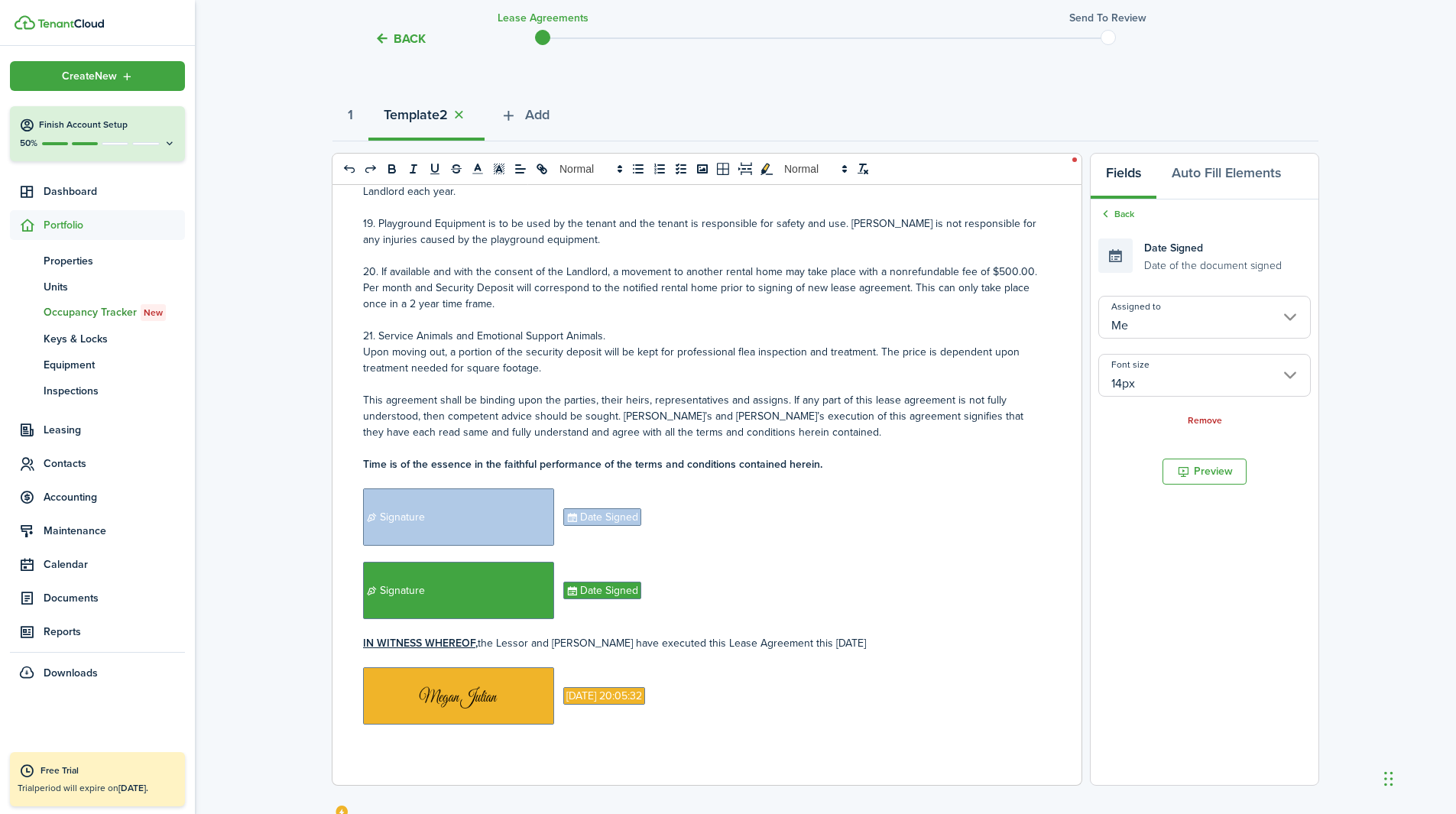
click at [888, 508] on p "IN WITNESS WHEREOF, the Lessor and [PERSON_NAME] have executed this Lease Agree…" at bounding box center [700, 643] width 676 height 16
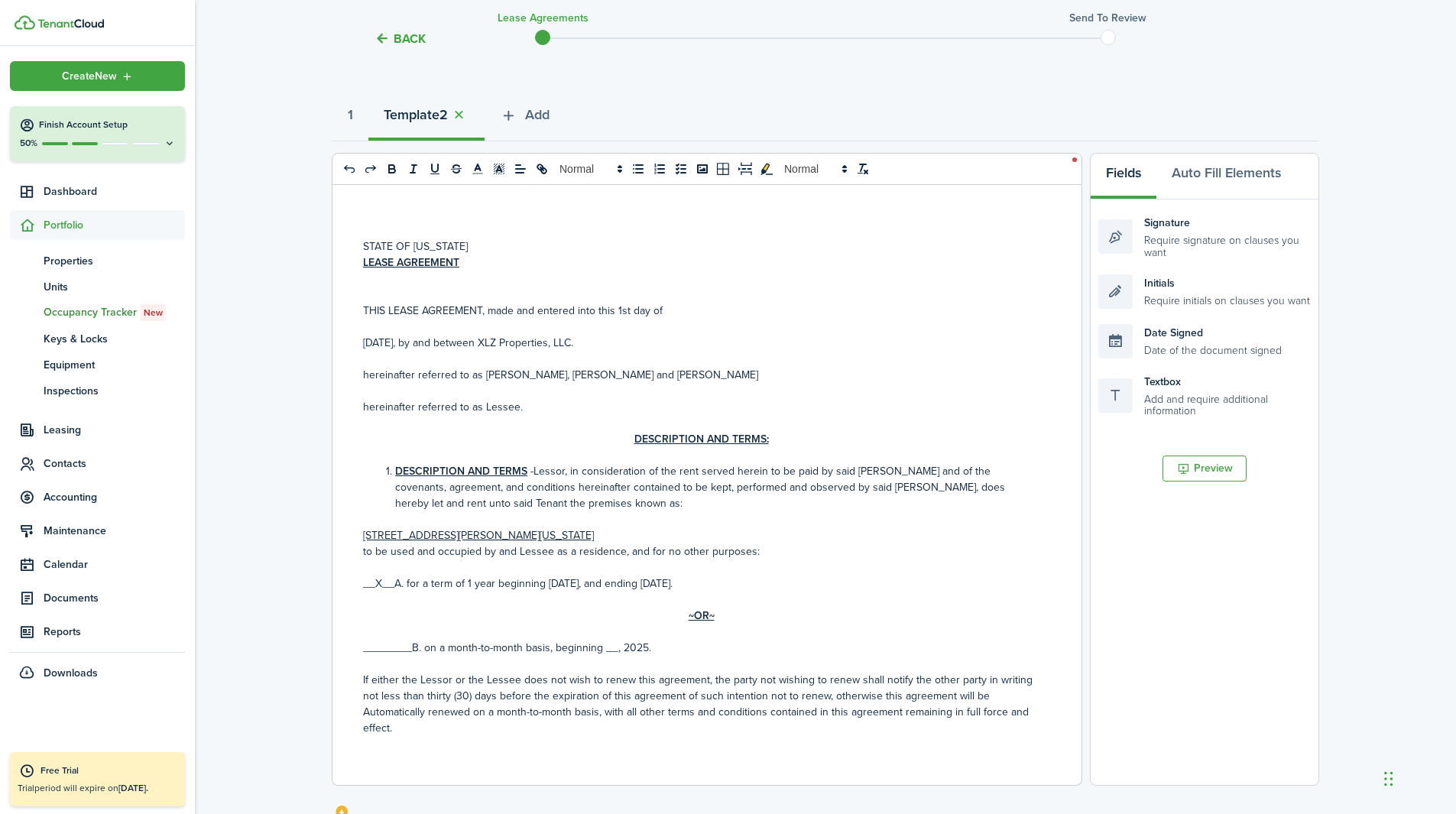
scroll to position [0, 0]
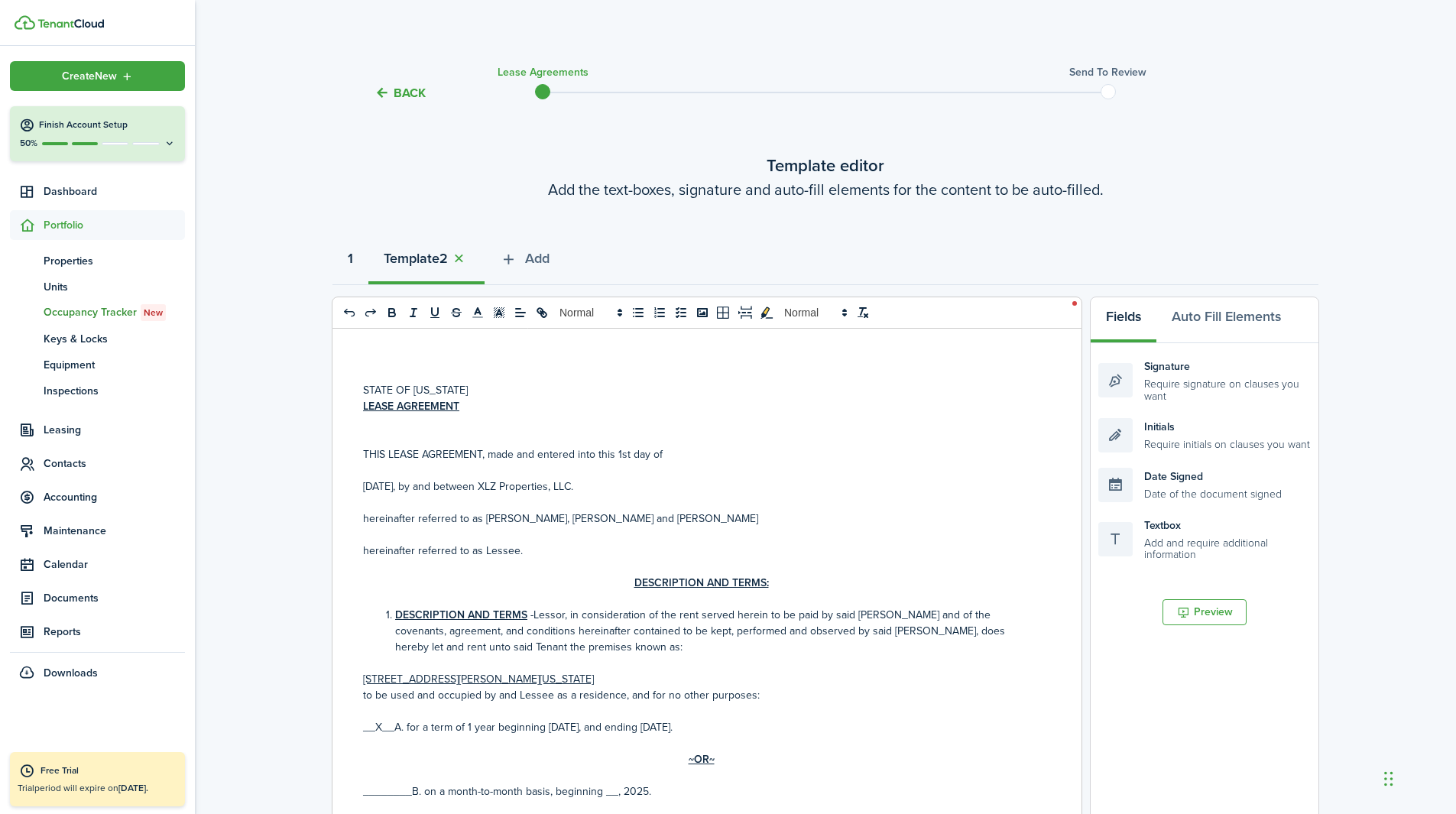
click at [344, 256] on button "1" at bounding box center [351, 262] width 36 height 46
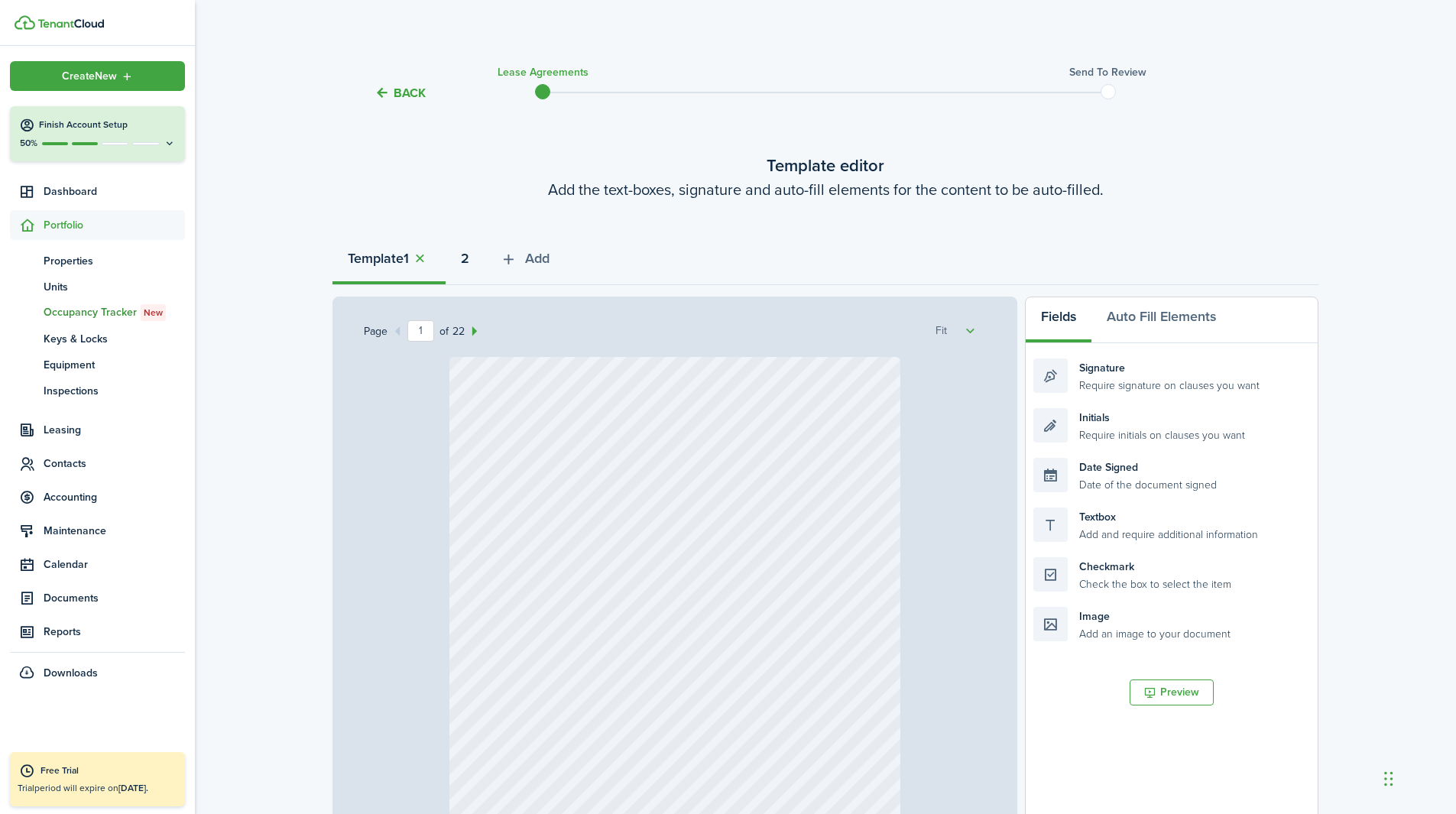
click at [481, 270] on button "2" at bounding box center [465, 262] width 39 height 46
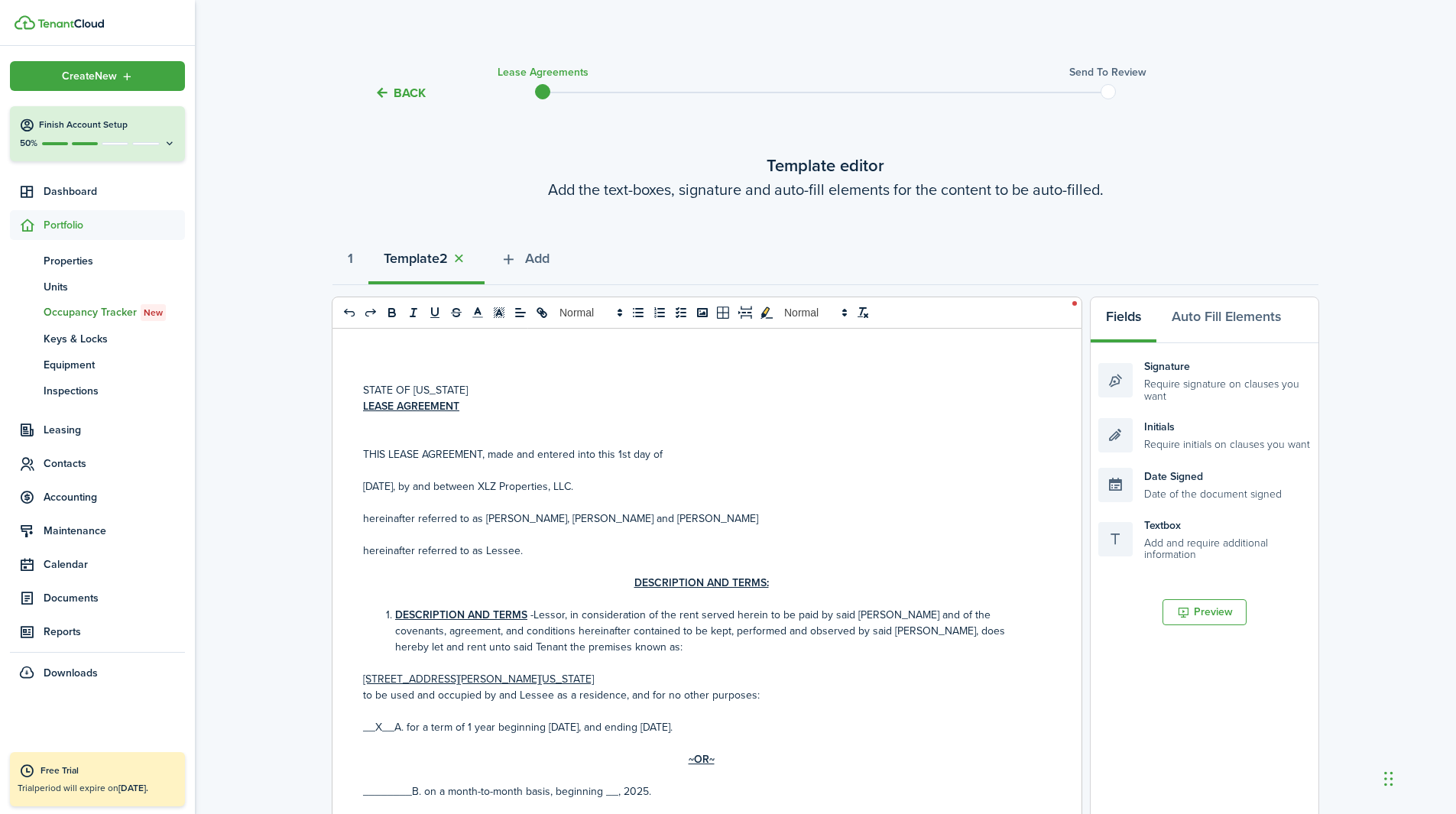
scroll to position [374, 0]
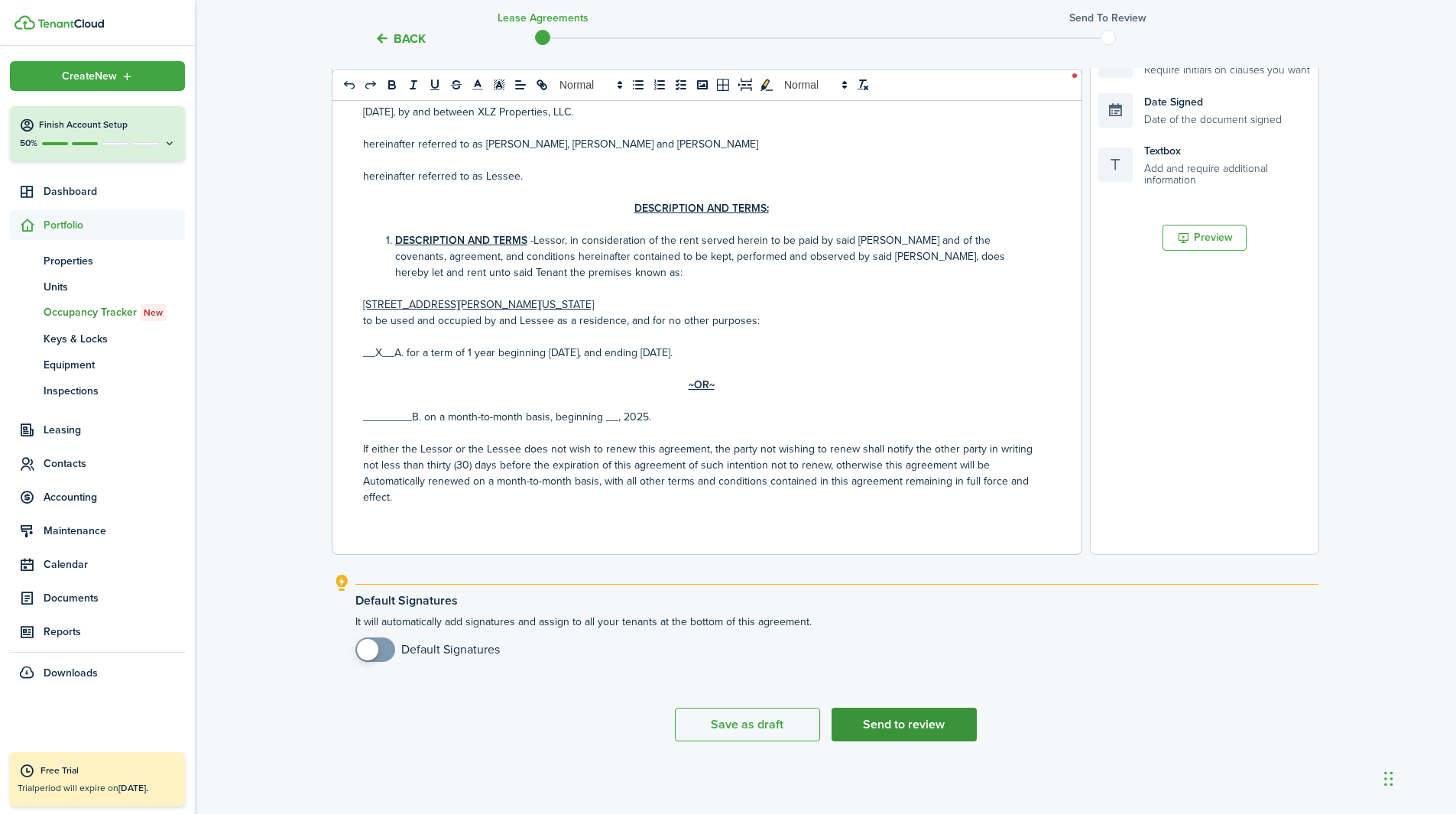
click at [892, 508] on button "Send to review" at bounding box center [904, 725] width 145 height 34
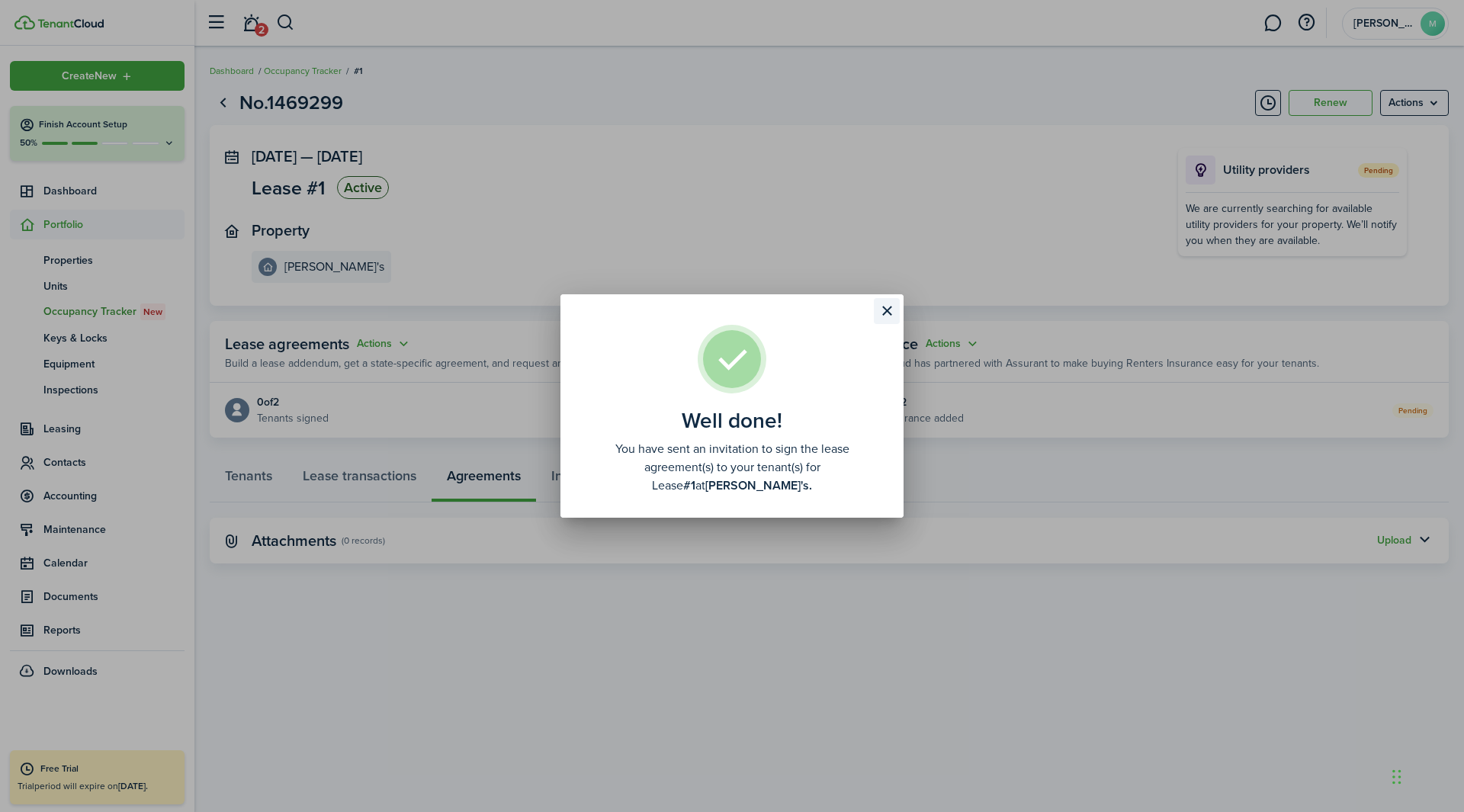
click at [887, 324] on button "Close modal" at bounding box center [887, 311] width 26 height 26
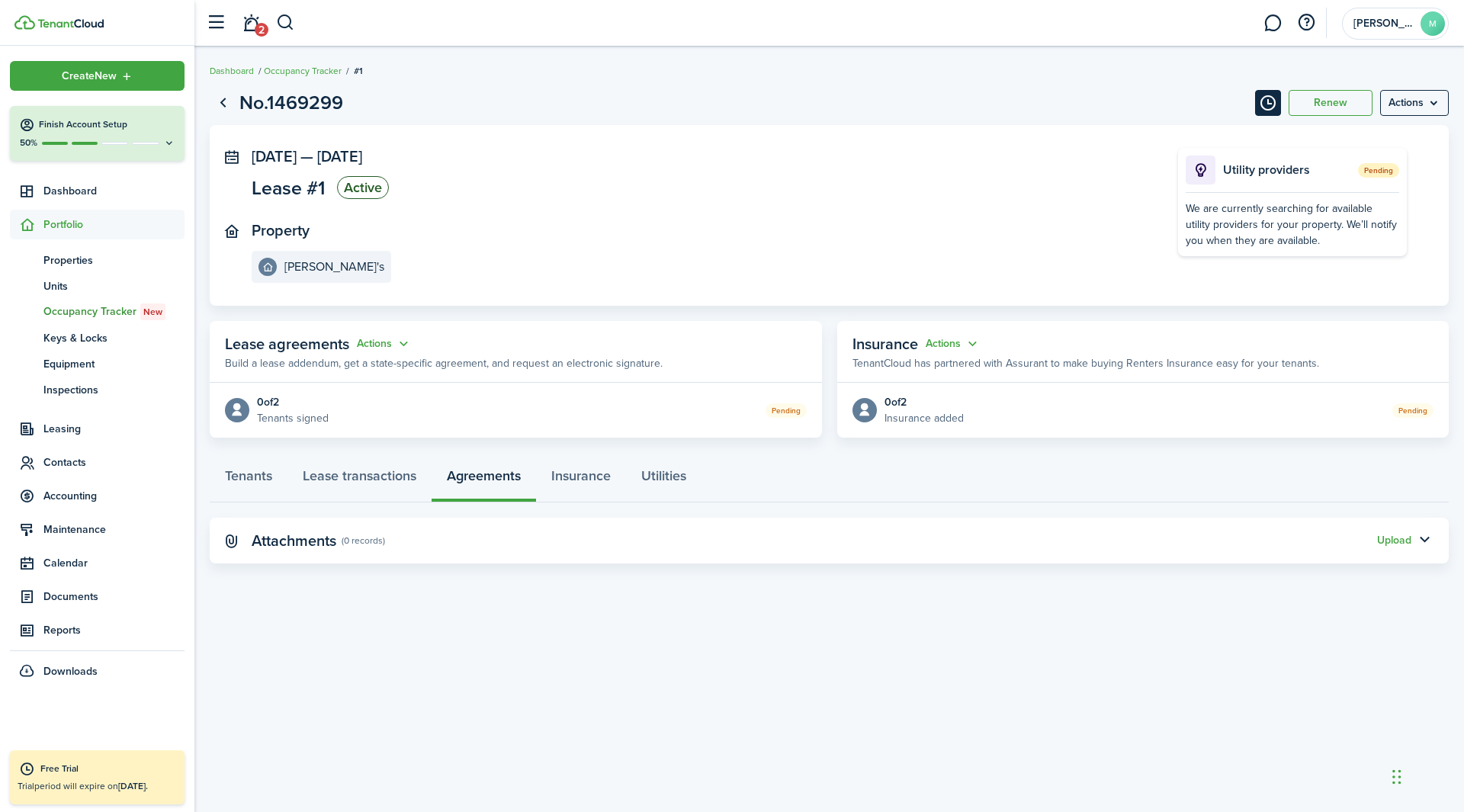
click at [975, 92] on button "Timeline" at bounding box center [1268, 103] width 26 height 26
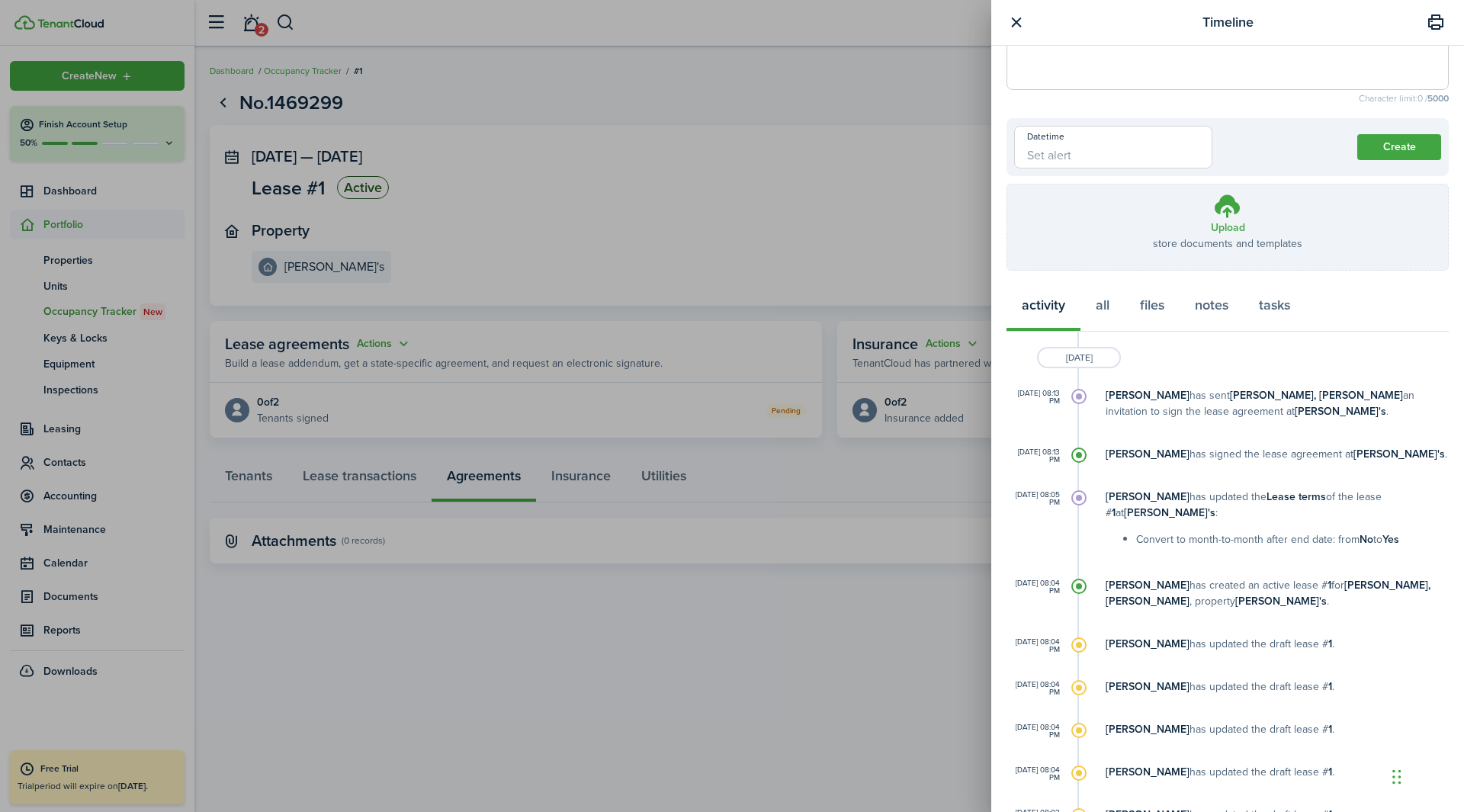
scroll to position [88, 0]
click at [975, 315] on button "all" at bounding box center [1102, 309] width 44 height 46
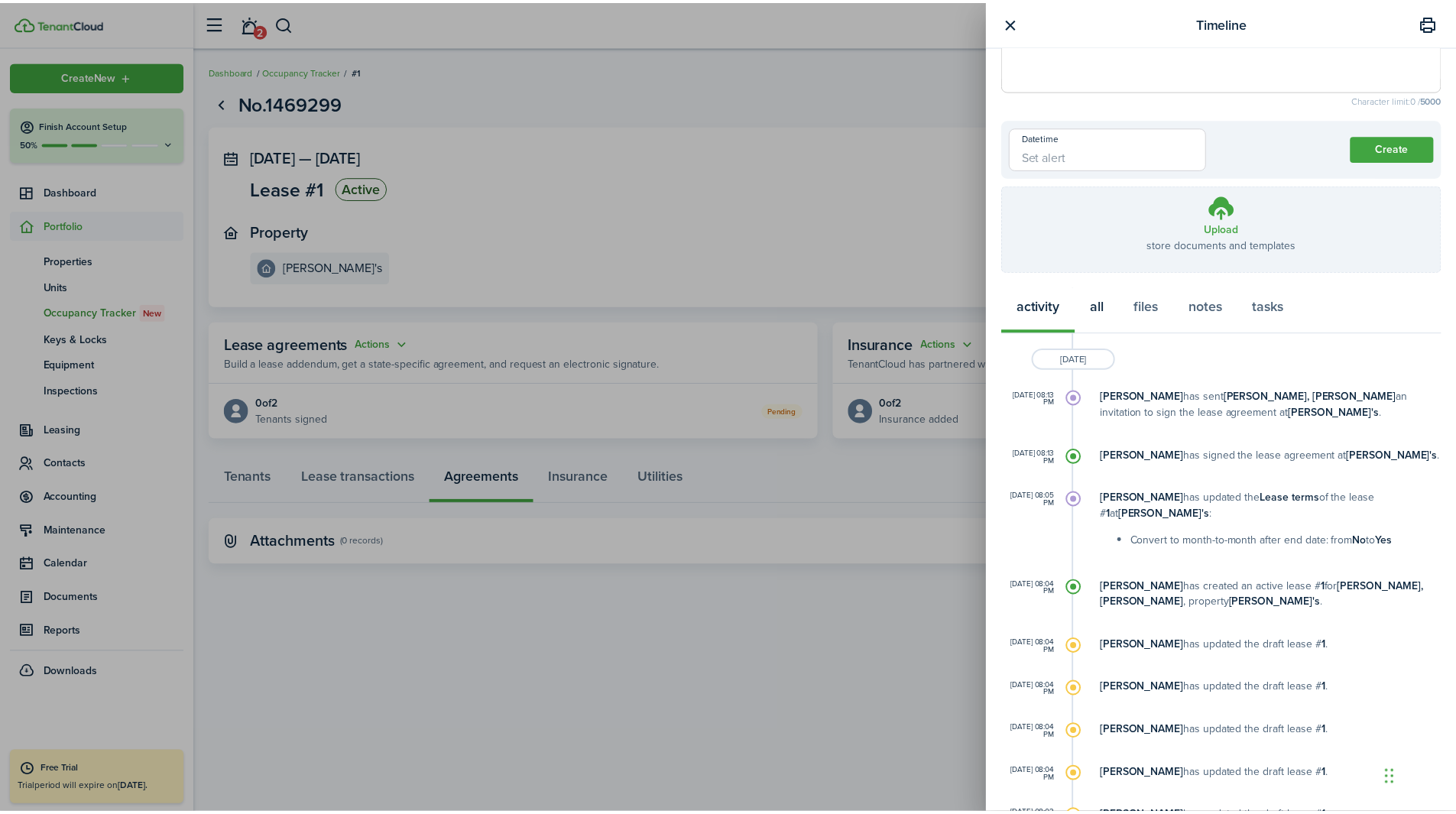
scroll to position [0, 0]
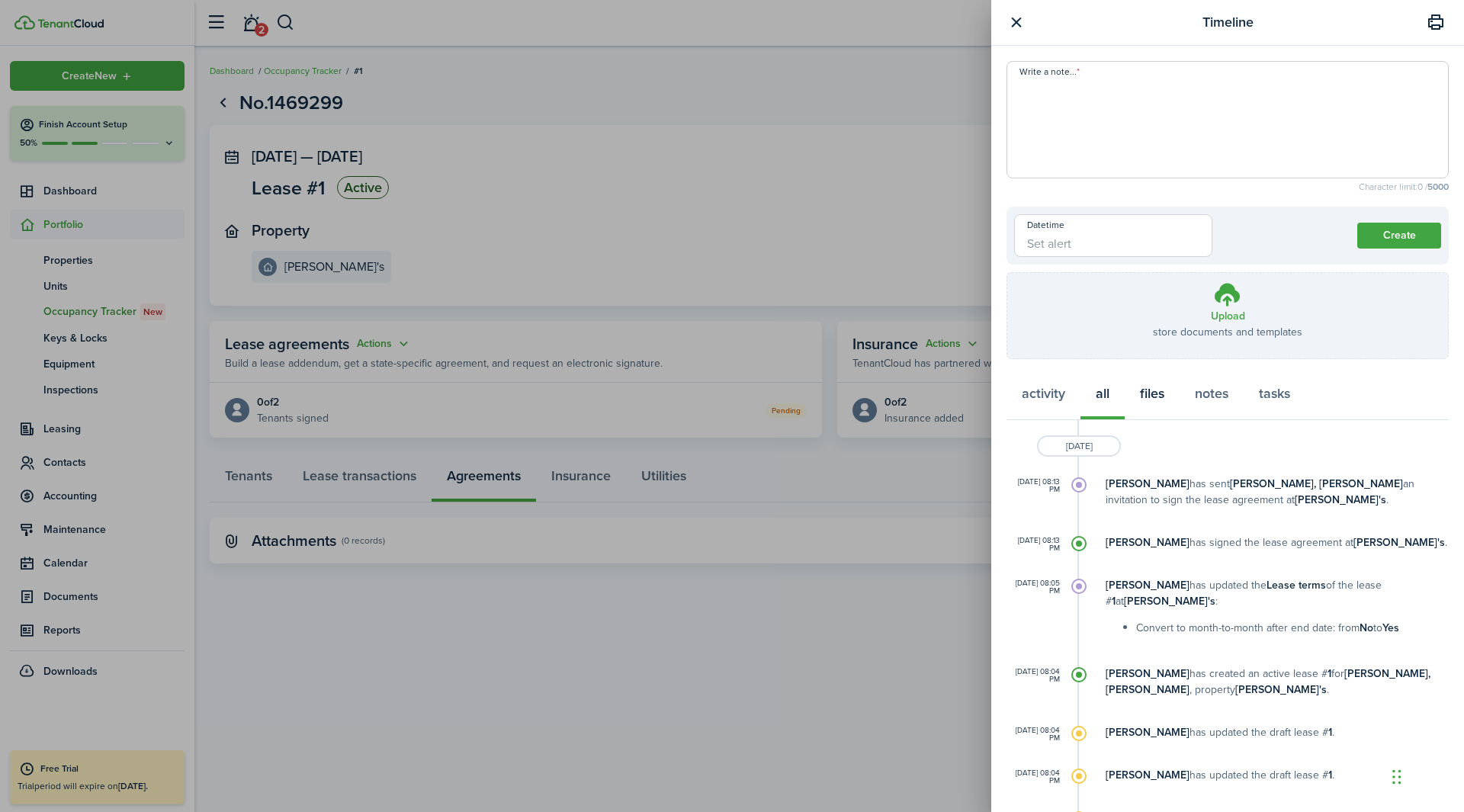
click at [975, 394] on button "files" at bounding box center [1152, 397] width 55 height 46
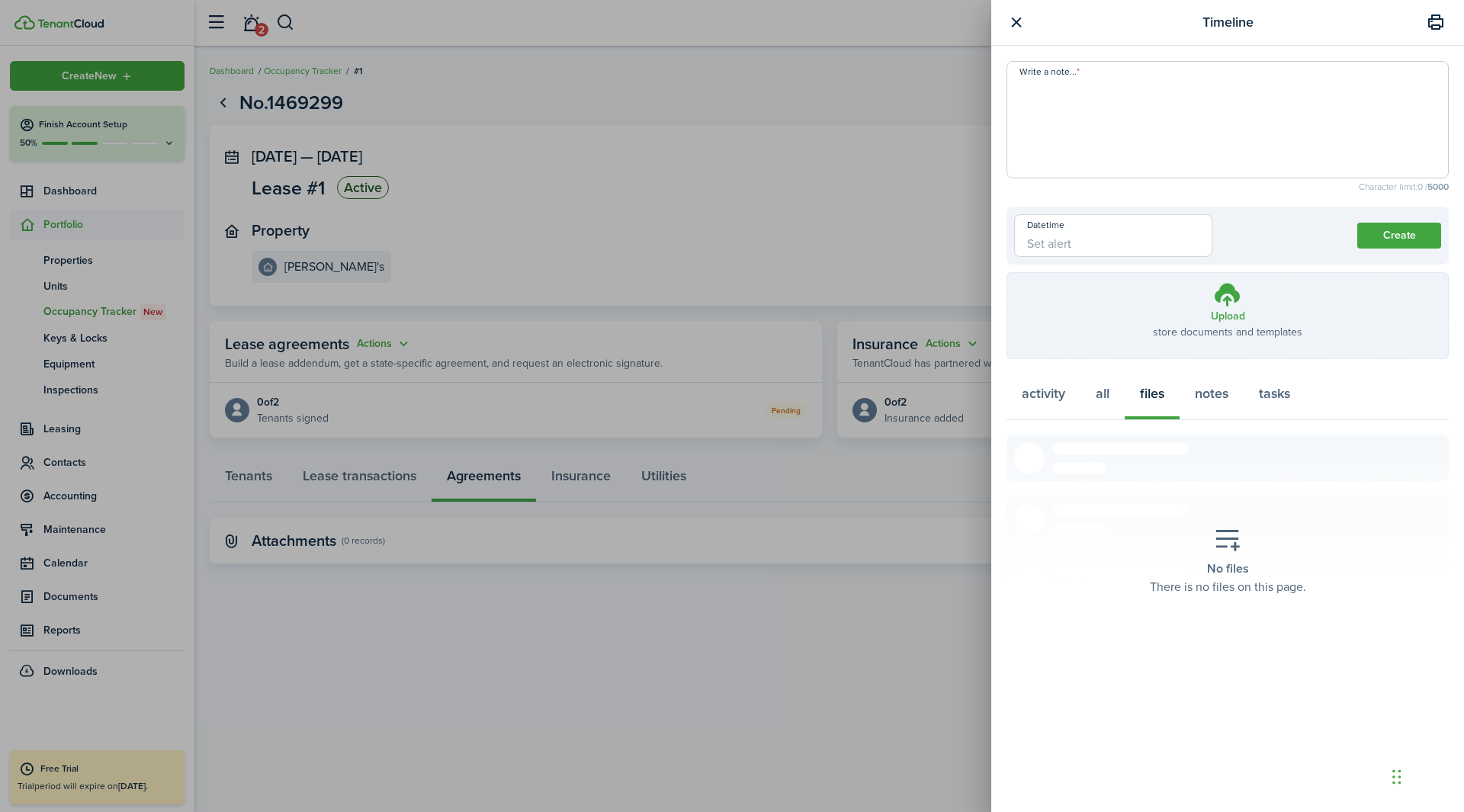
click at [975, 23] on button "button" at bounding box center [1016, 23] width 19 height 19
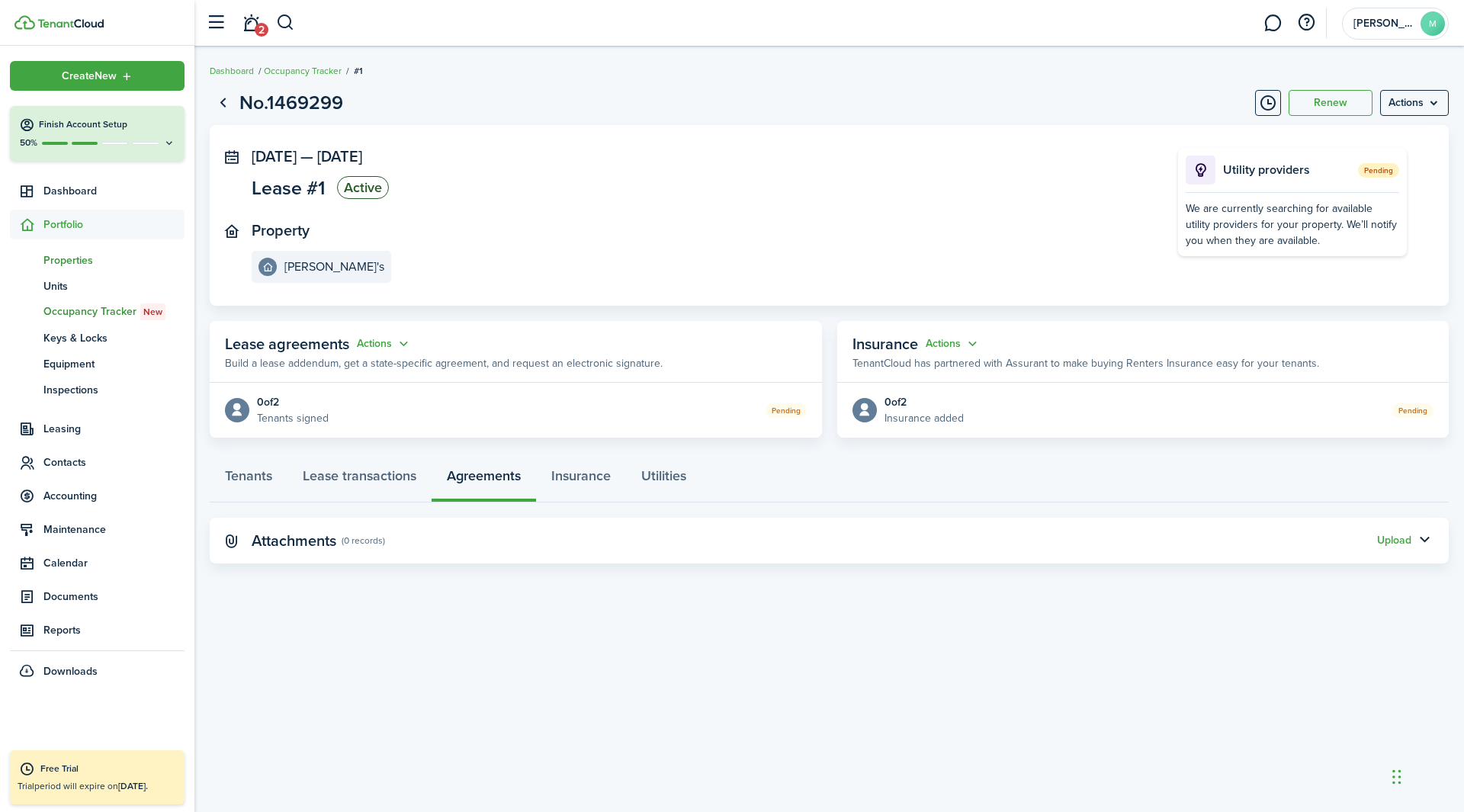
click at [79, 263] on span "Properties" at bounding box center [114, 260] width 141 height 16
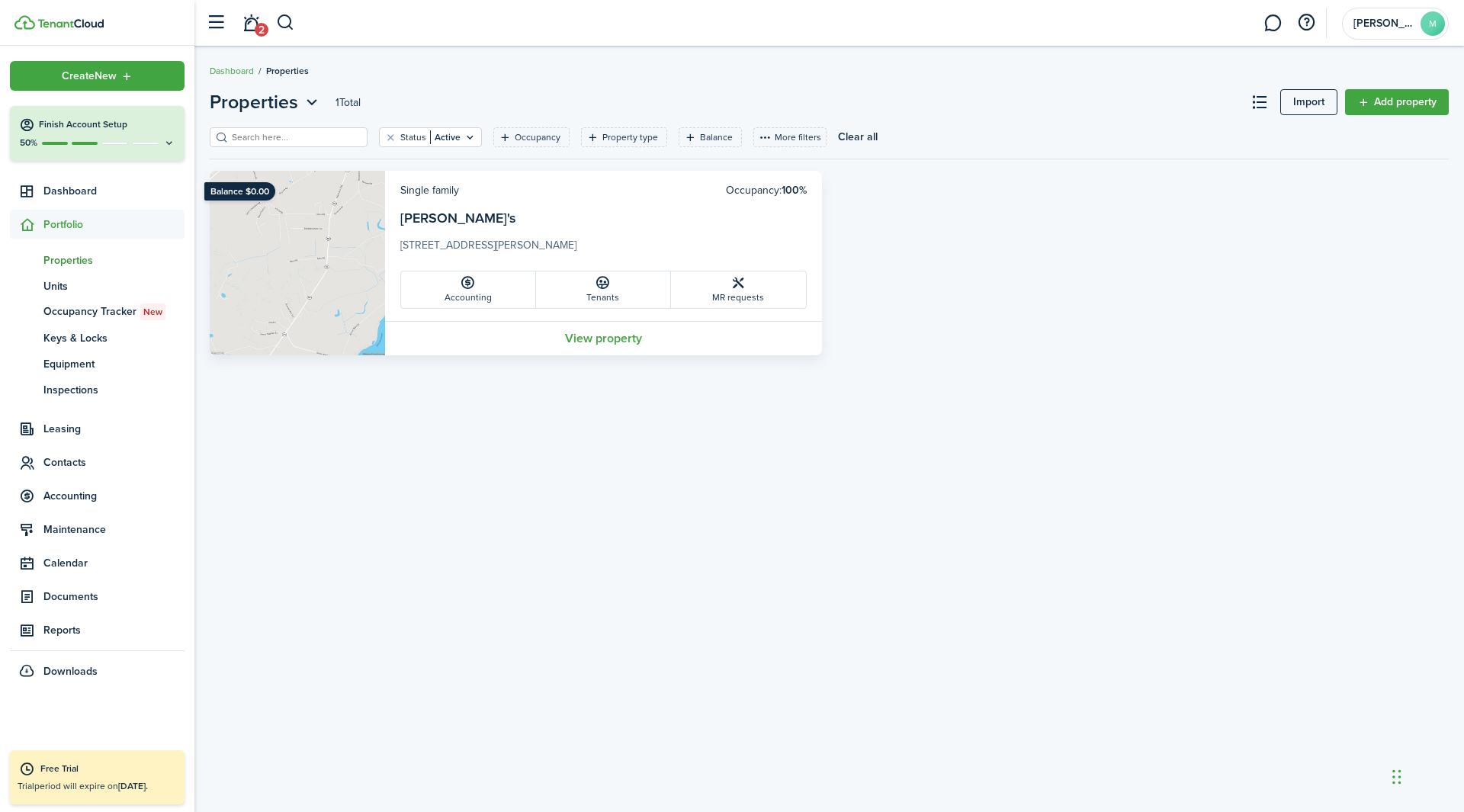
click at [421, 446] on div "Properties 1 Total Import Add property Status Active Occupancy Property type Ba…" at bounding box center [830, 429] width 1270 height 697
click at [125, 139] on div "50%" at bounding box center [97, 143] width 156 height 13
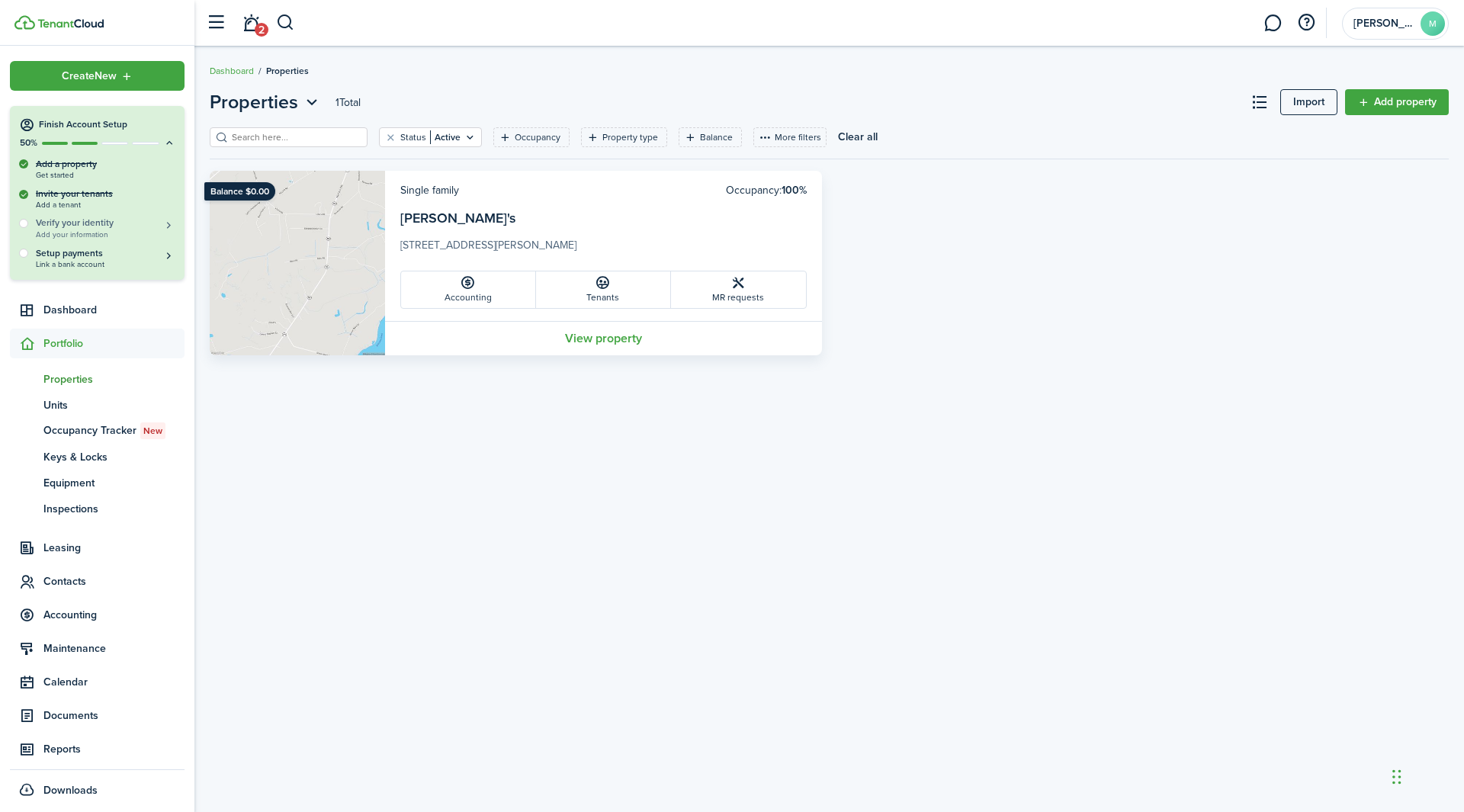
click at [119, 230] on span "Add your information" at bounding box center [105, 234] width 140 height 8
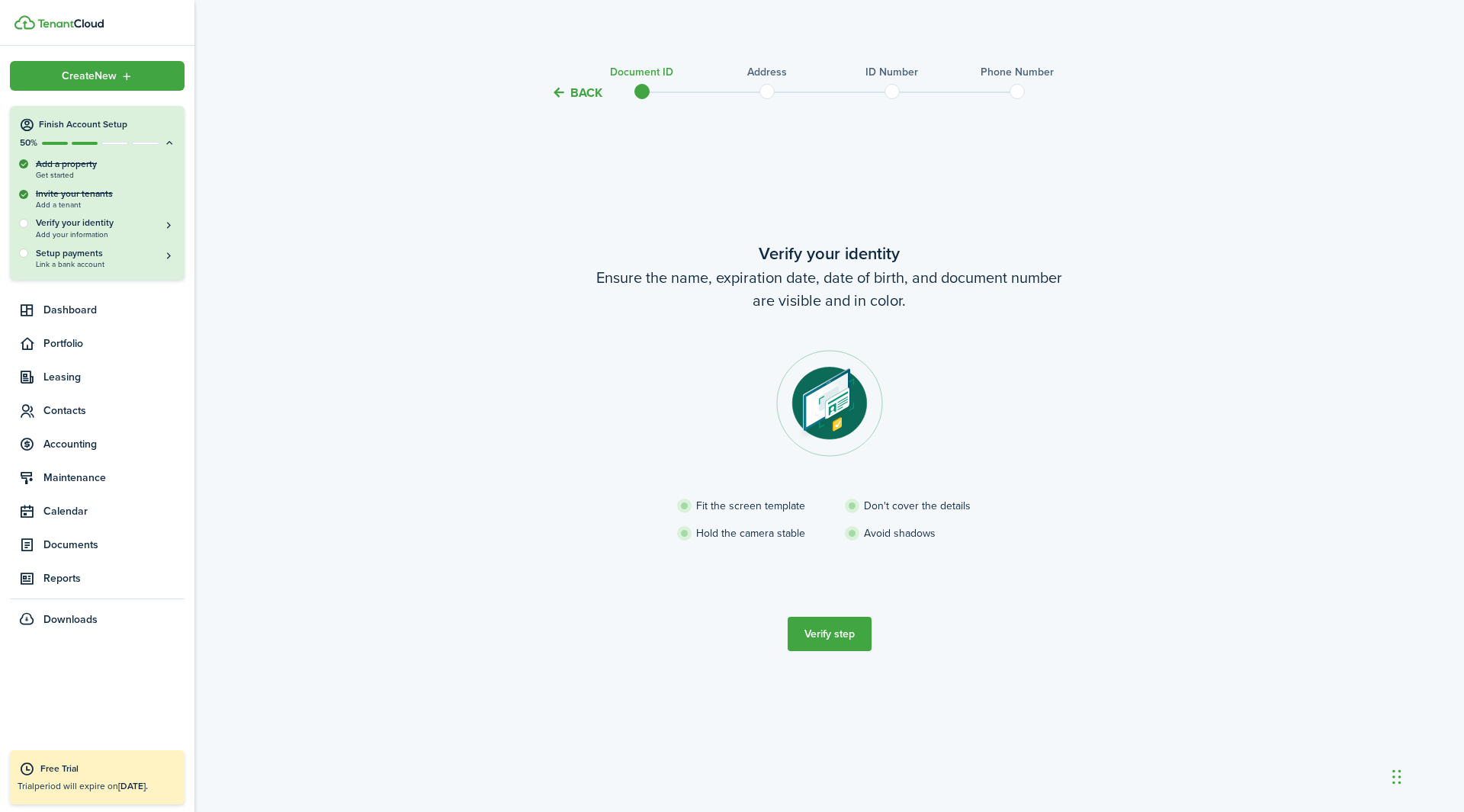
click at [843, 507] on button "Verify step" at bounding box center [830, 634] width 84 height 34
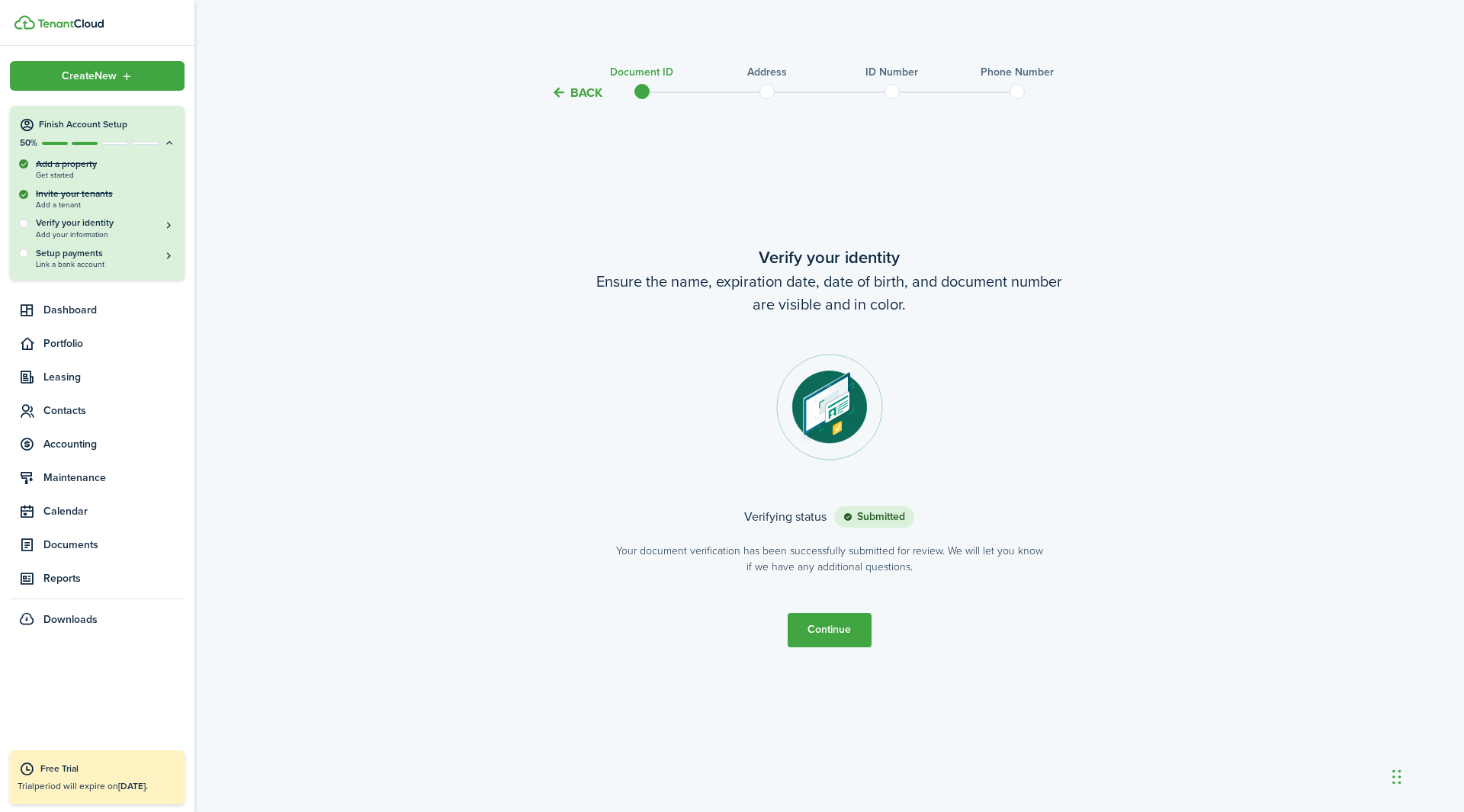
click at [841, 507] on button "Continue" at bounding box center [830, 630] width 84 height 34
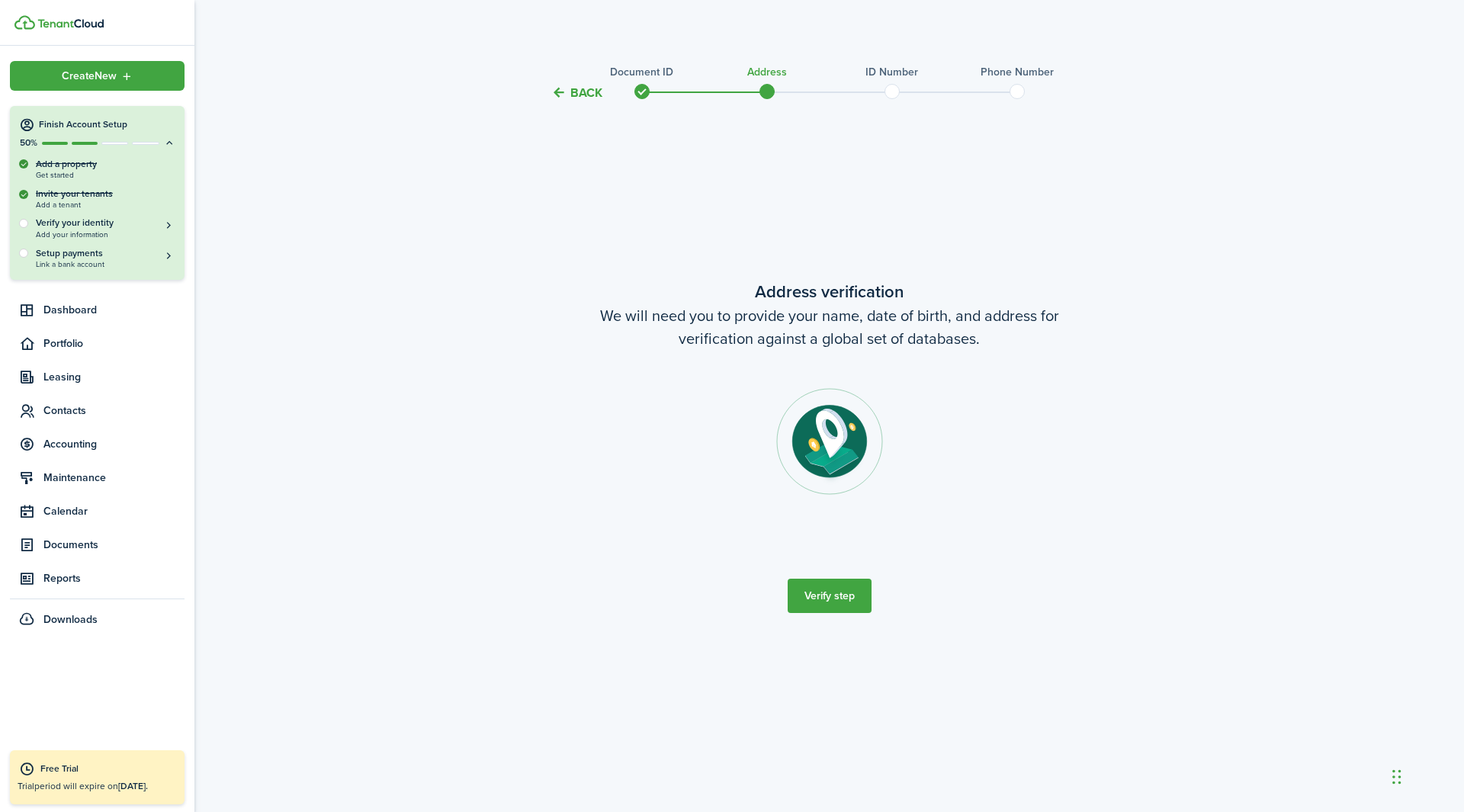
click at [837, 507] on button "Verify step" at bounding box center [830, 595] width 84 height 34
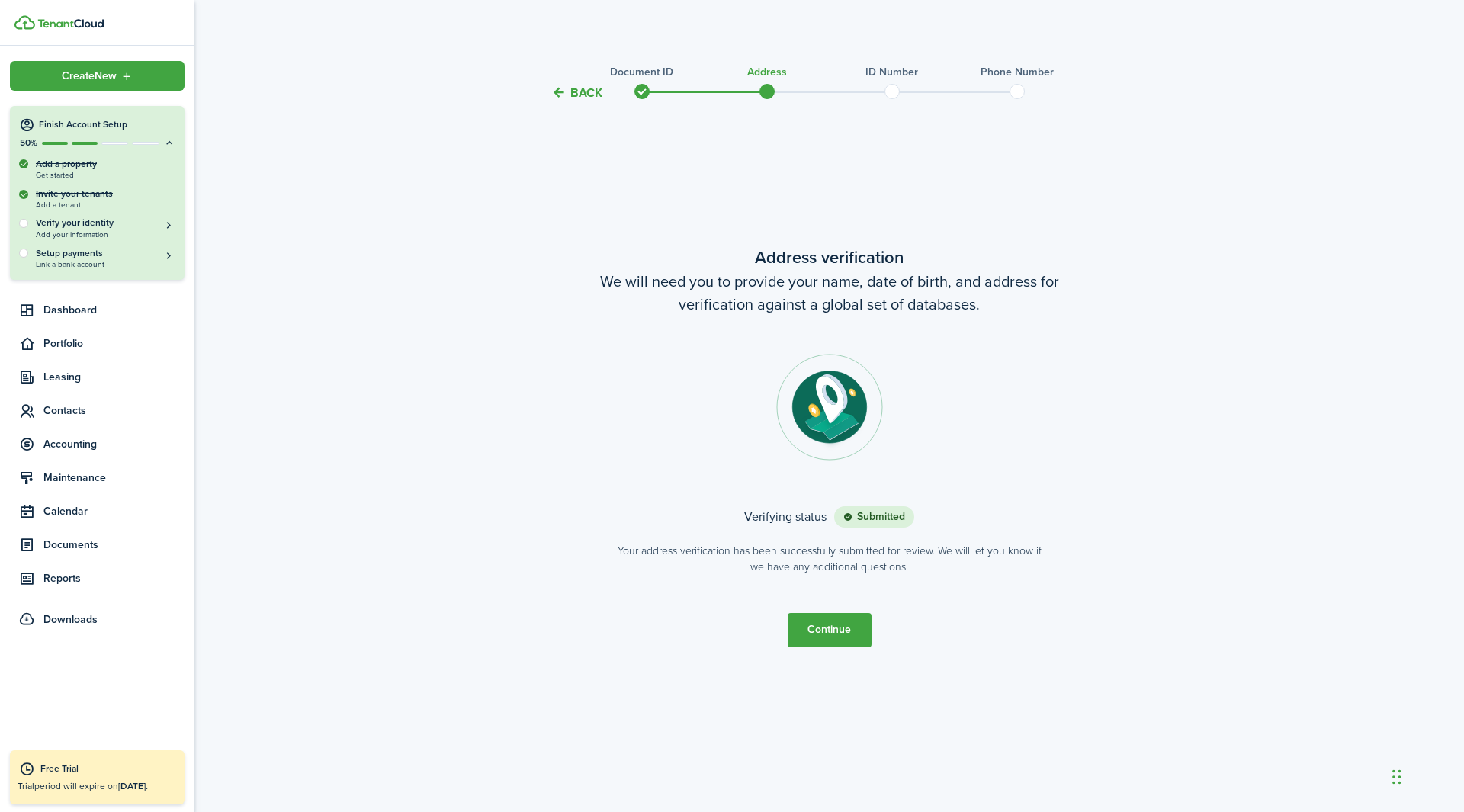
click at [810, 507] on button "Continue" at bounding box center [830, 630] width 84 height 34
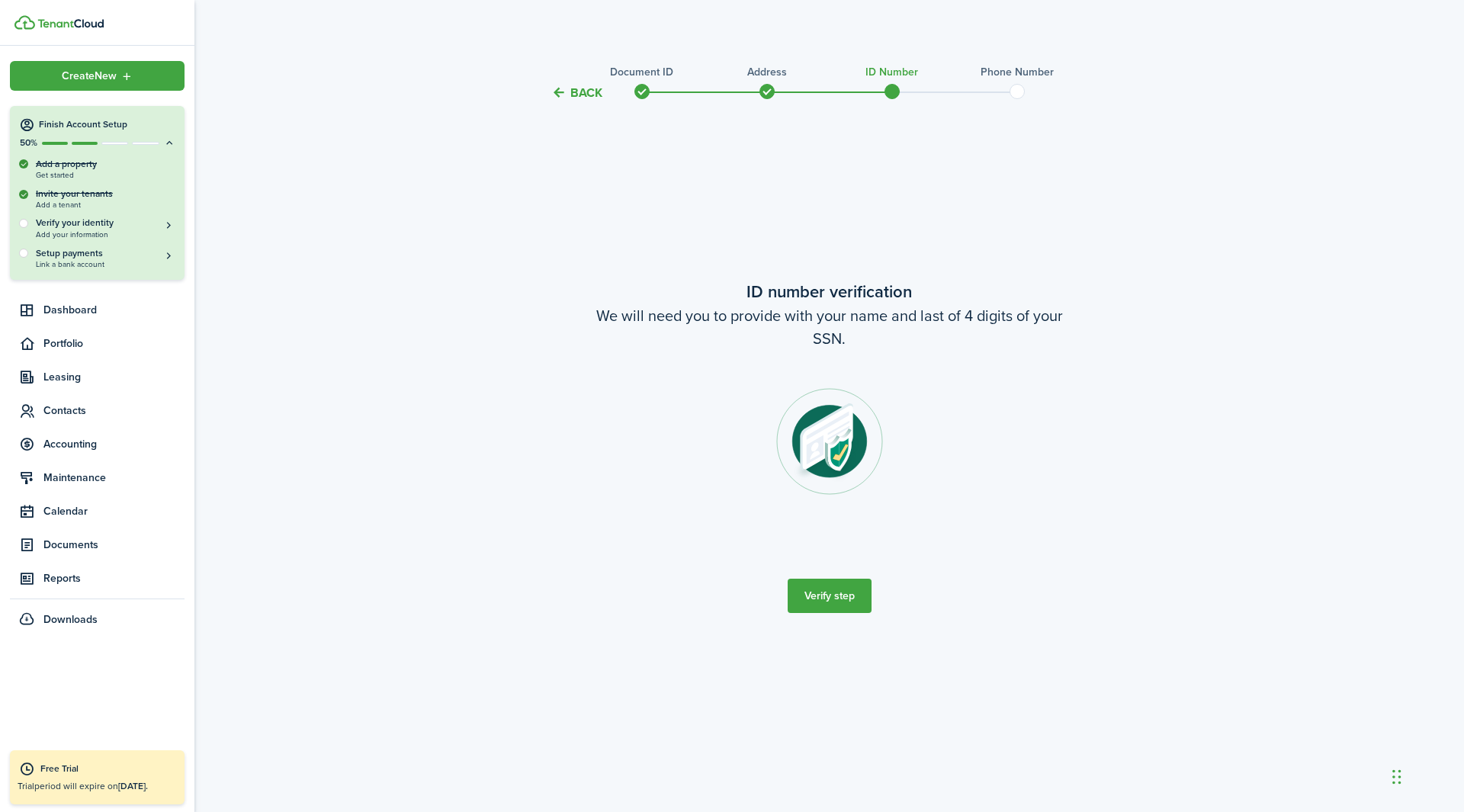
click at [860, 507] on button "Verify step" at bounding box center [830, 595] width 84 height 34
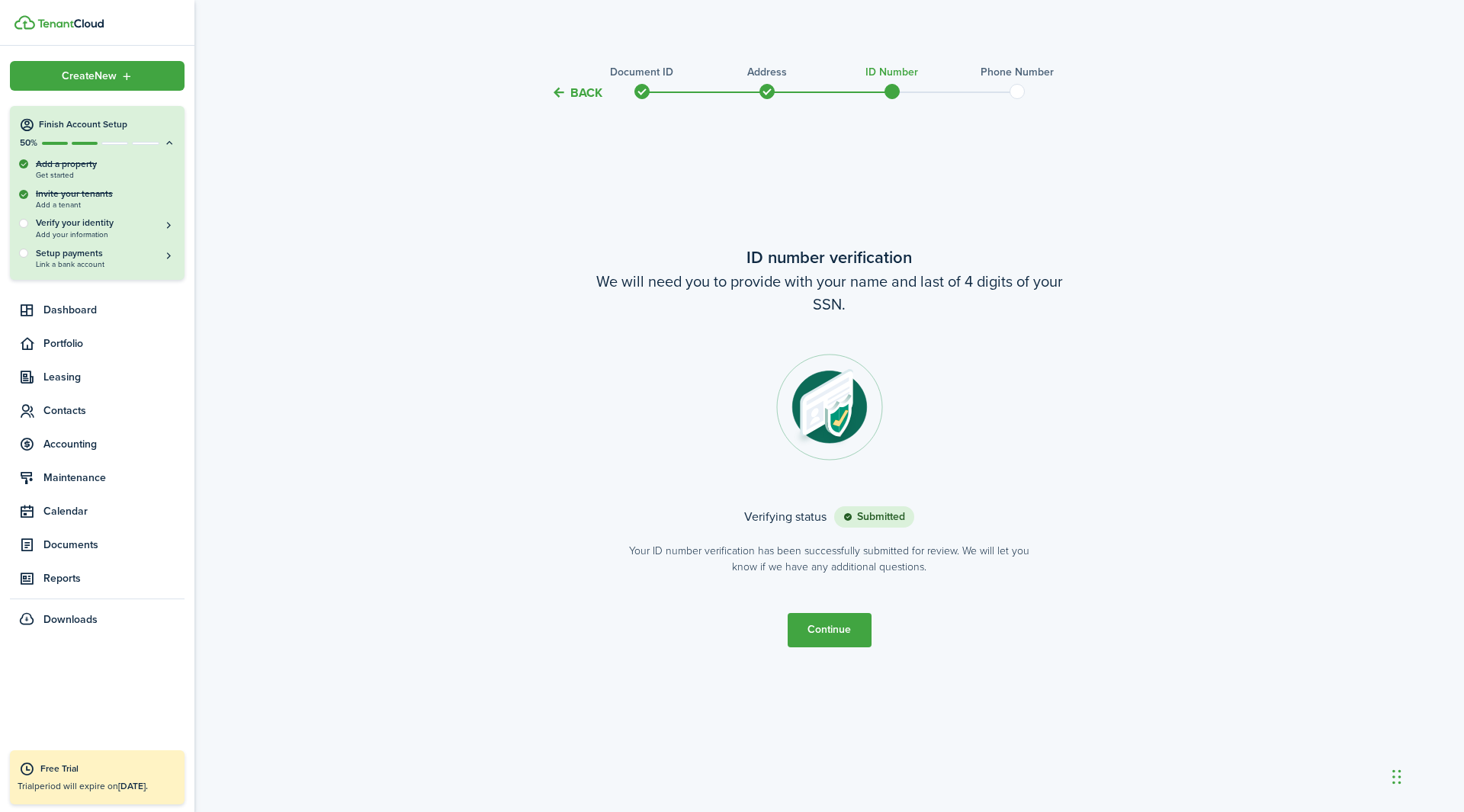
click at [842, 507] on button "Continue" at bounding box center [830, 630] width 84 height 34
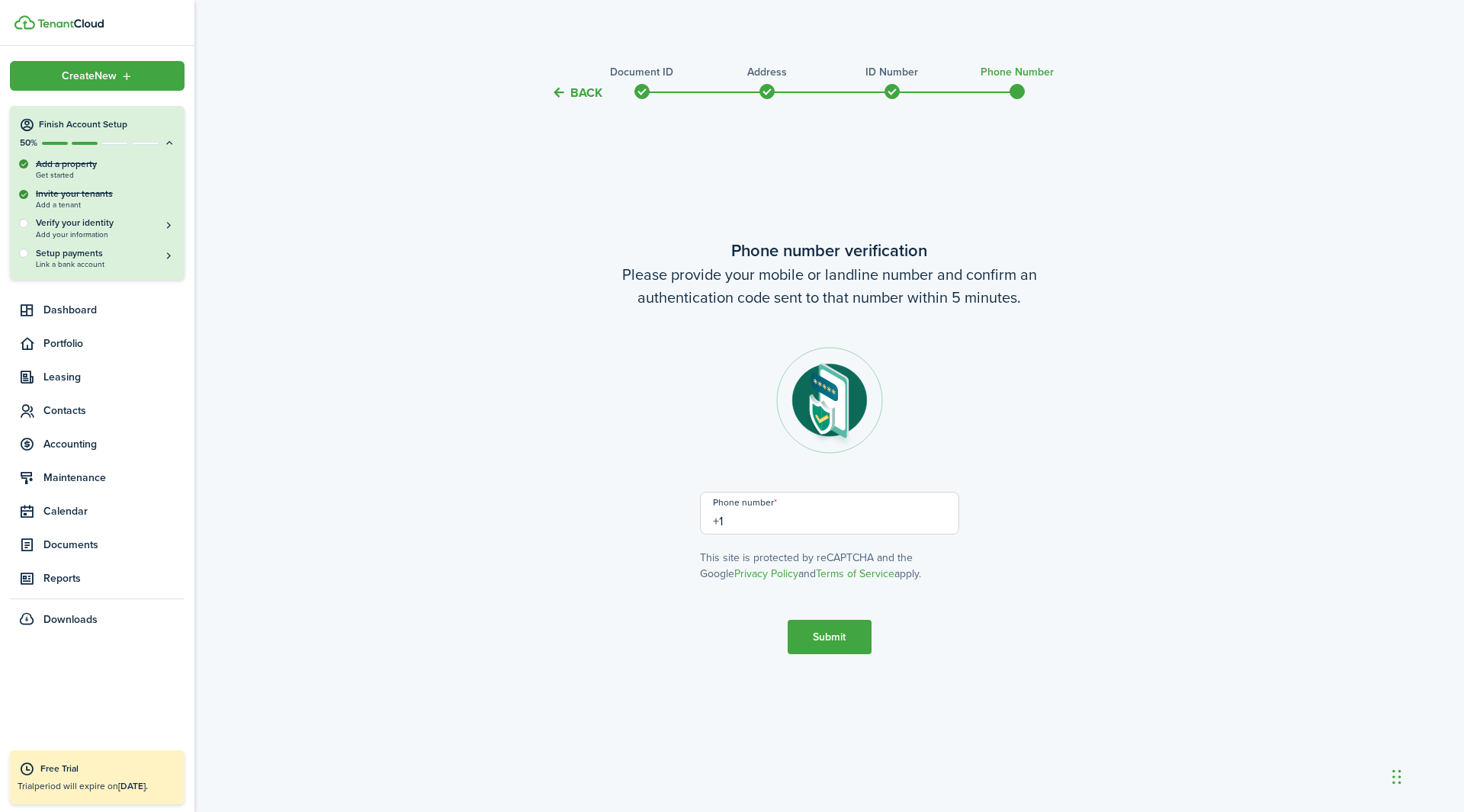
click at [837, 507] on input "+1" at bounding box center [829, 513] width 259 height 43
click at [837, 507] on input "+18" at bounding box center [829, 513] width 259 height 43
type input "[PHONE_NUMBER]"
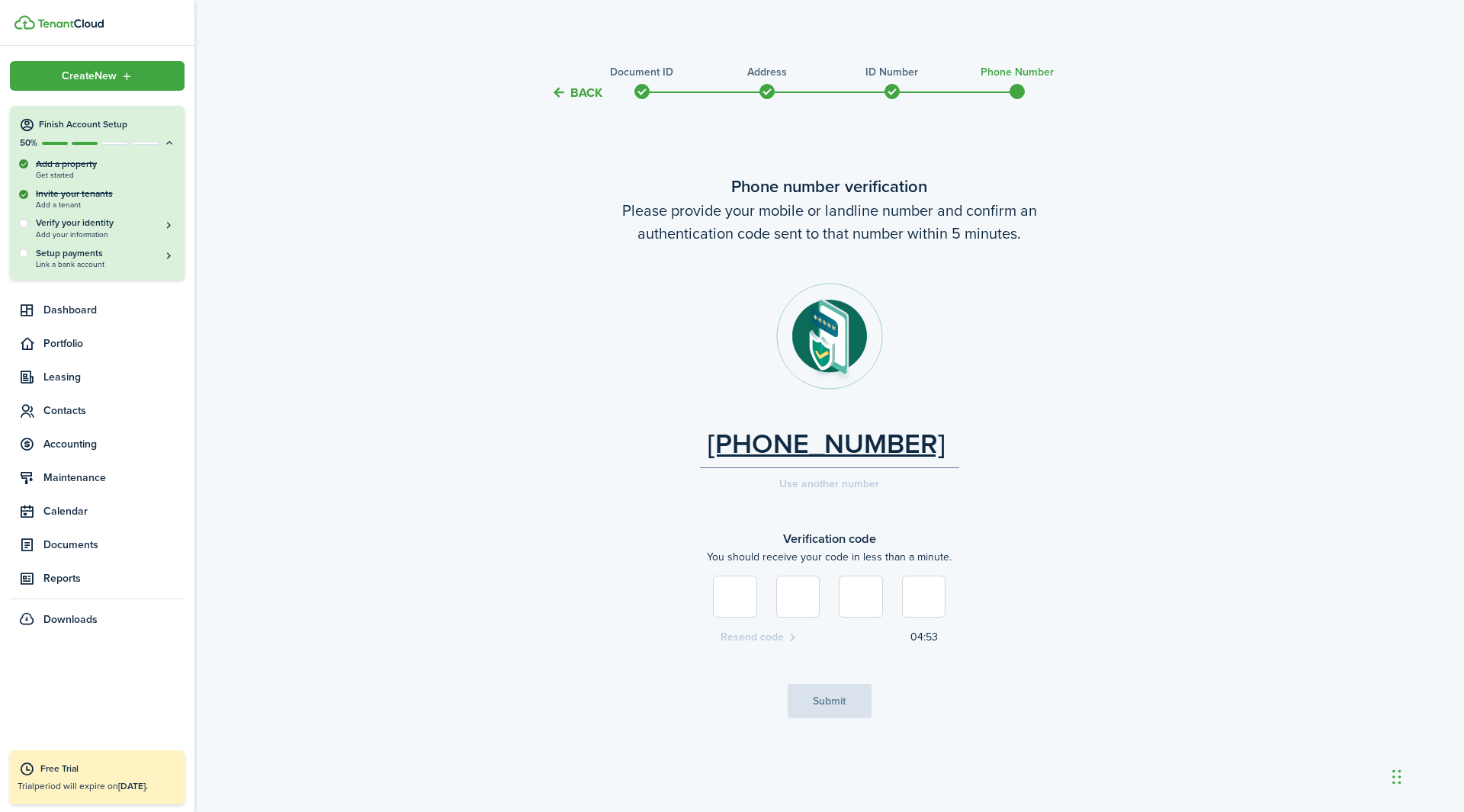
type input "9"
type input "0"
type input "8"
type input "9"
click at [838, 507] on button "Submit" at bounding box center [830, 701] width 84 height 34
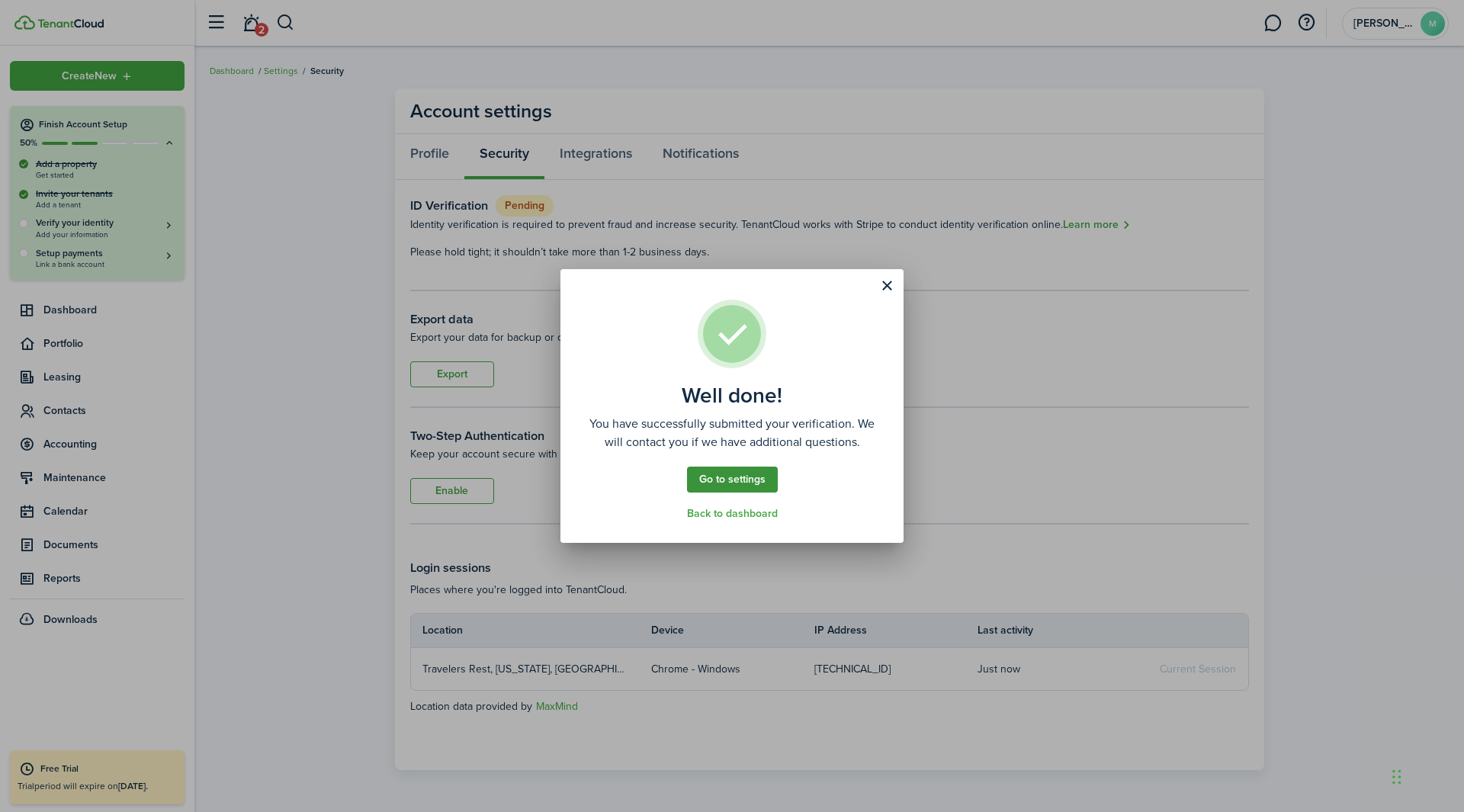
click at [767, 482] on link "Go to settings" at bounding box center [732, 480] width 90 height 26
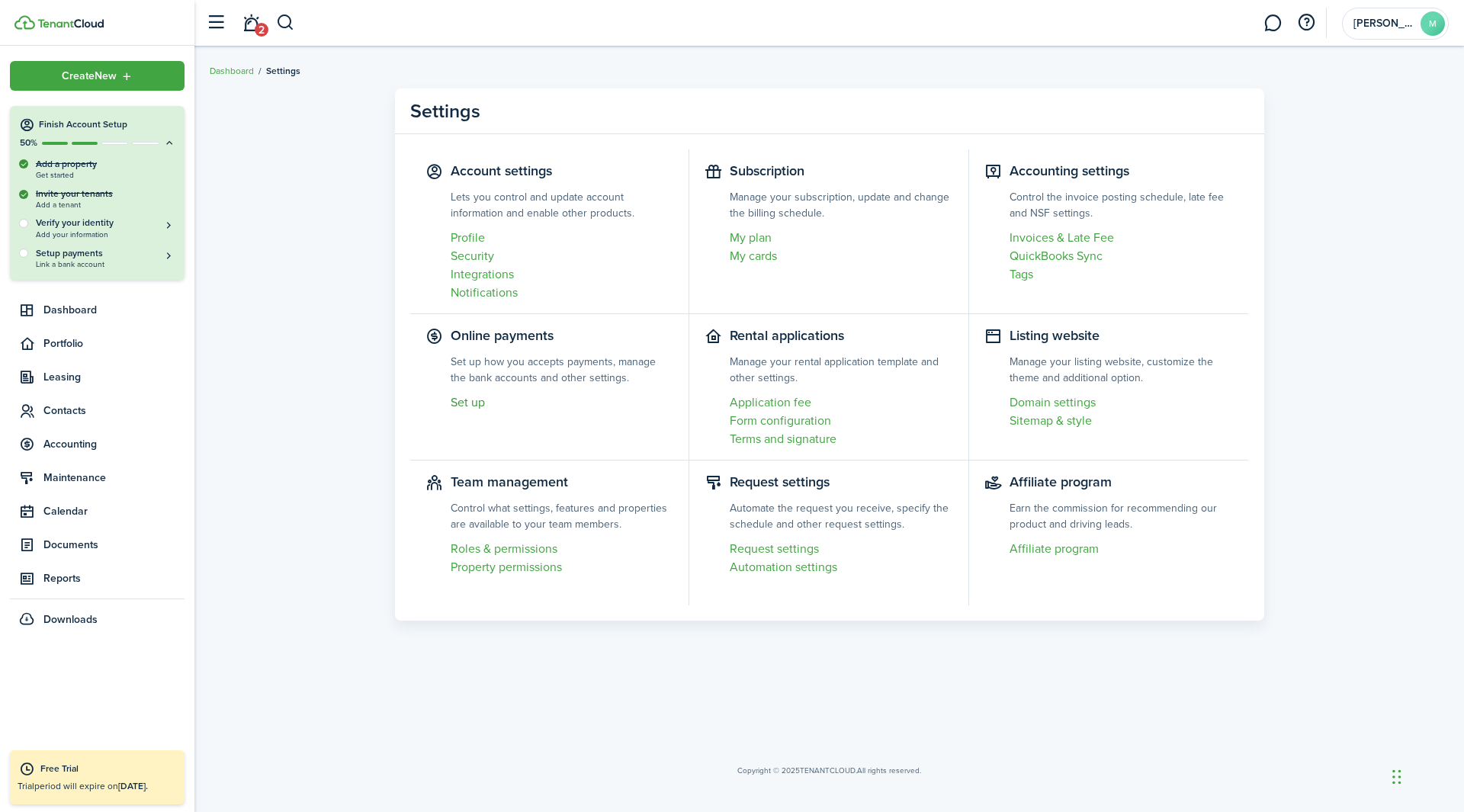
click at [461, 403] on link "Set up" at bounding box center [562, 402] width 224 height 19
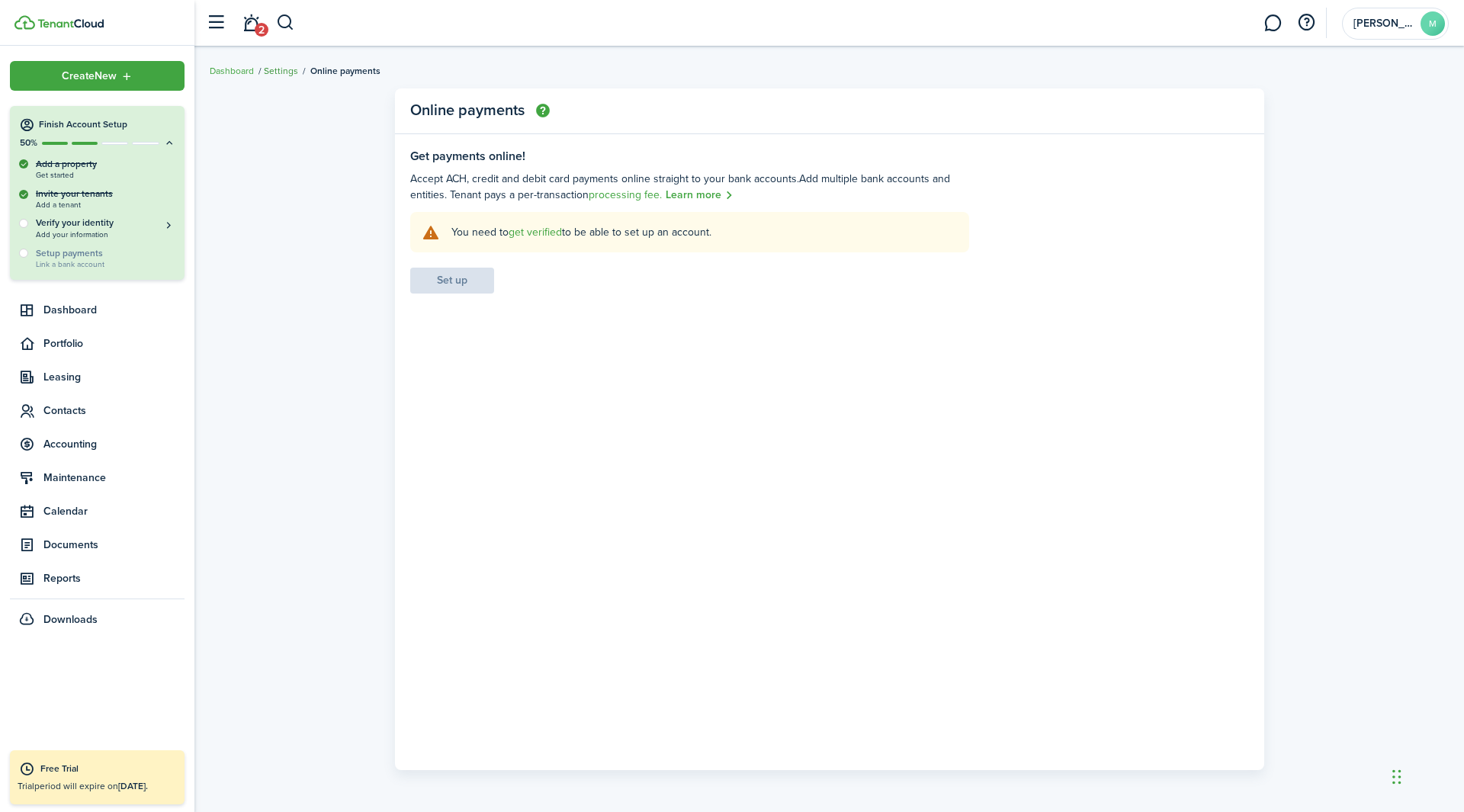
click at [276, 68] on link "Settings" at bounding box center [281, 70] width 34 height 14
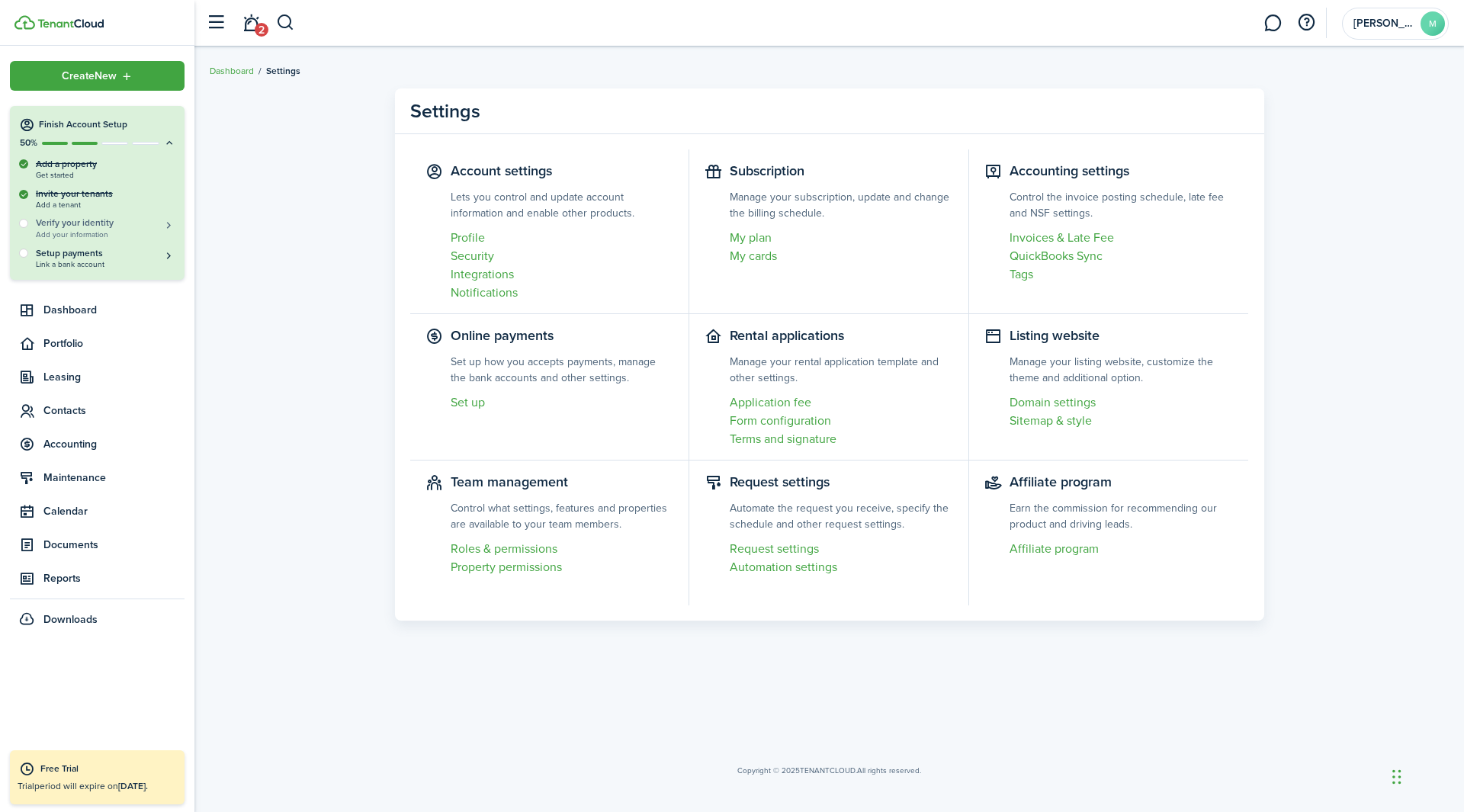
click at [107, 223] on h5 "Verify your identity" at bounding box center [105, 223] width 140 height 13
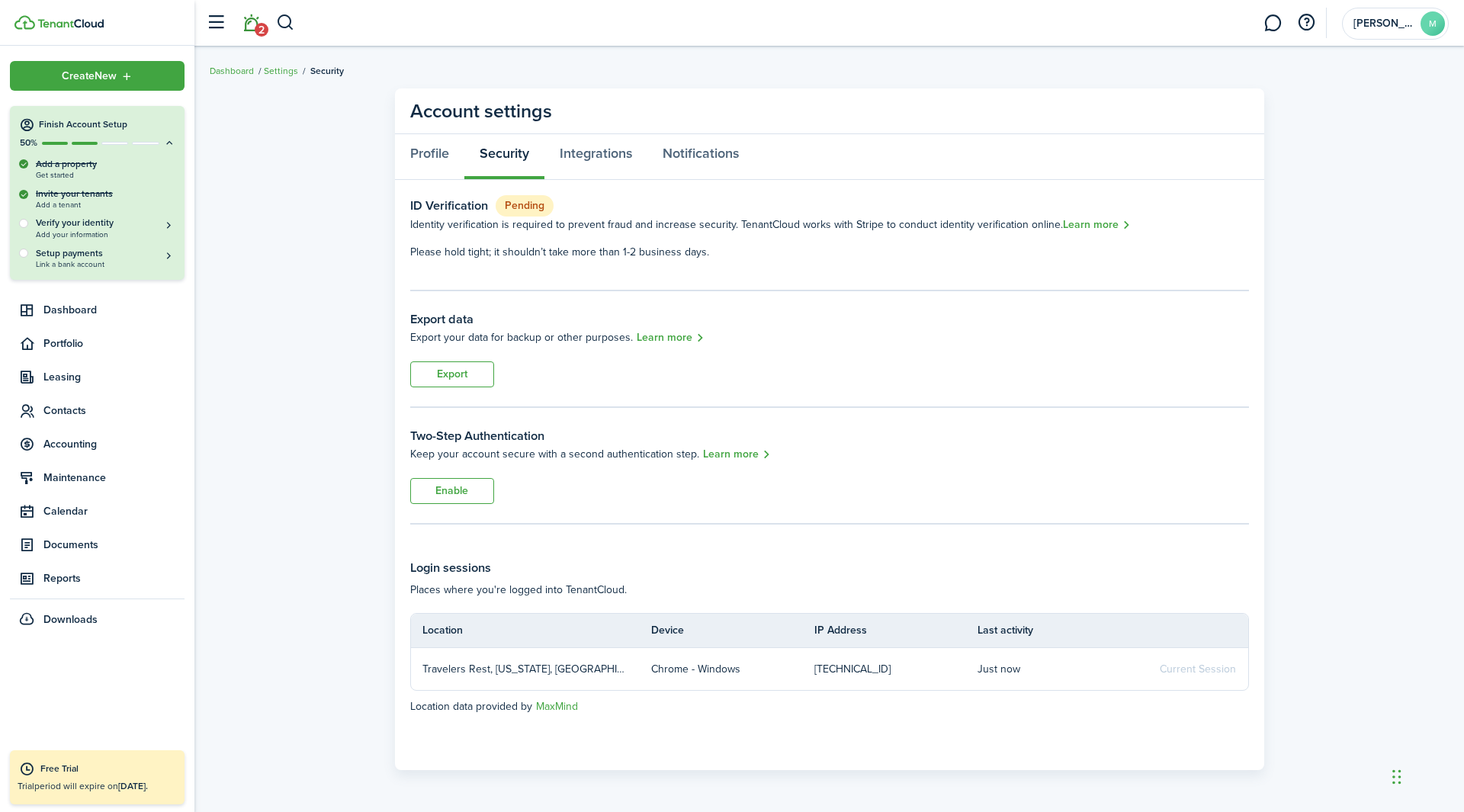
click at [259, 33] on span "2" at bounding box center [261, 29] width 14 height 14
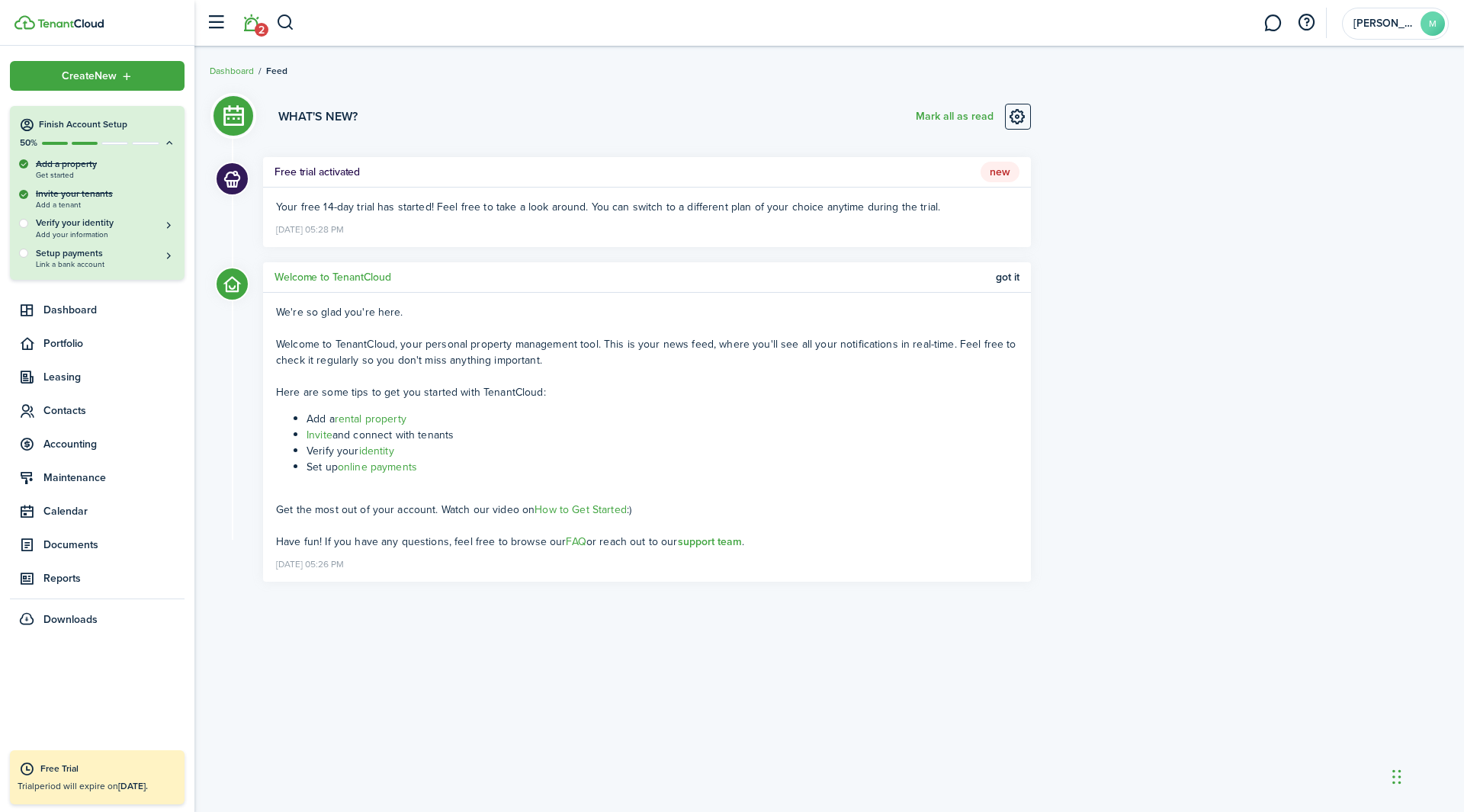
click at [39, 24] on img at bounding box center [70, 23] width 66 height 9
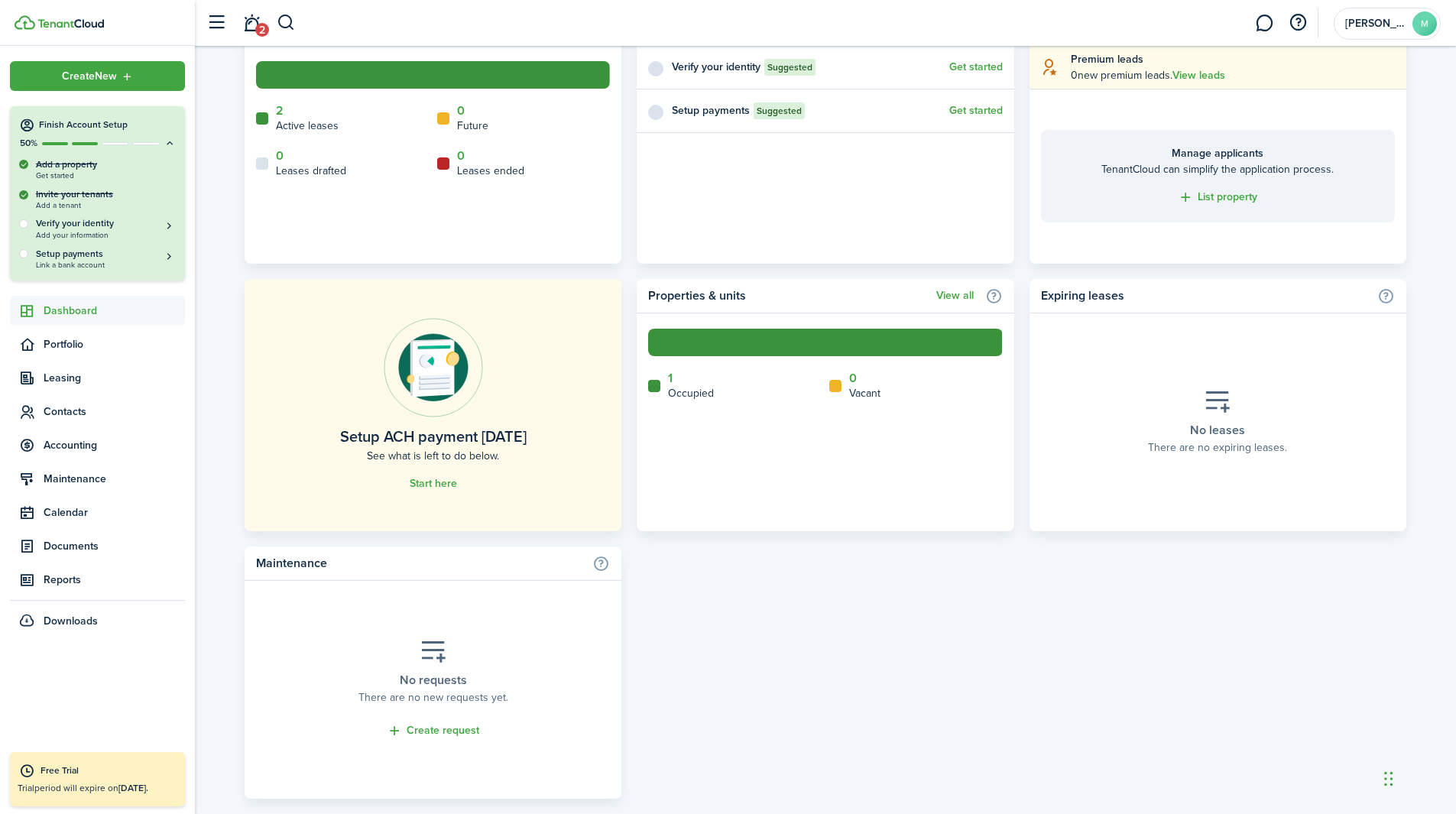
scroll to position [716, 0]
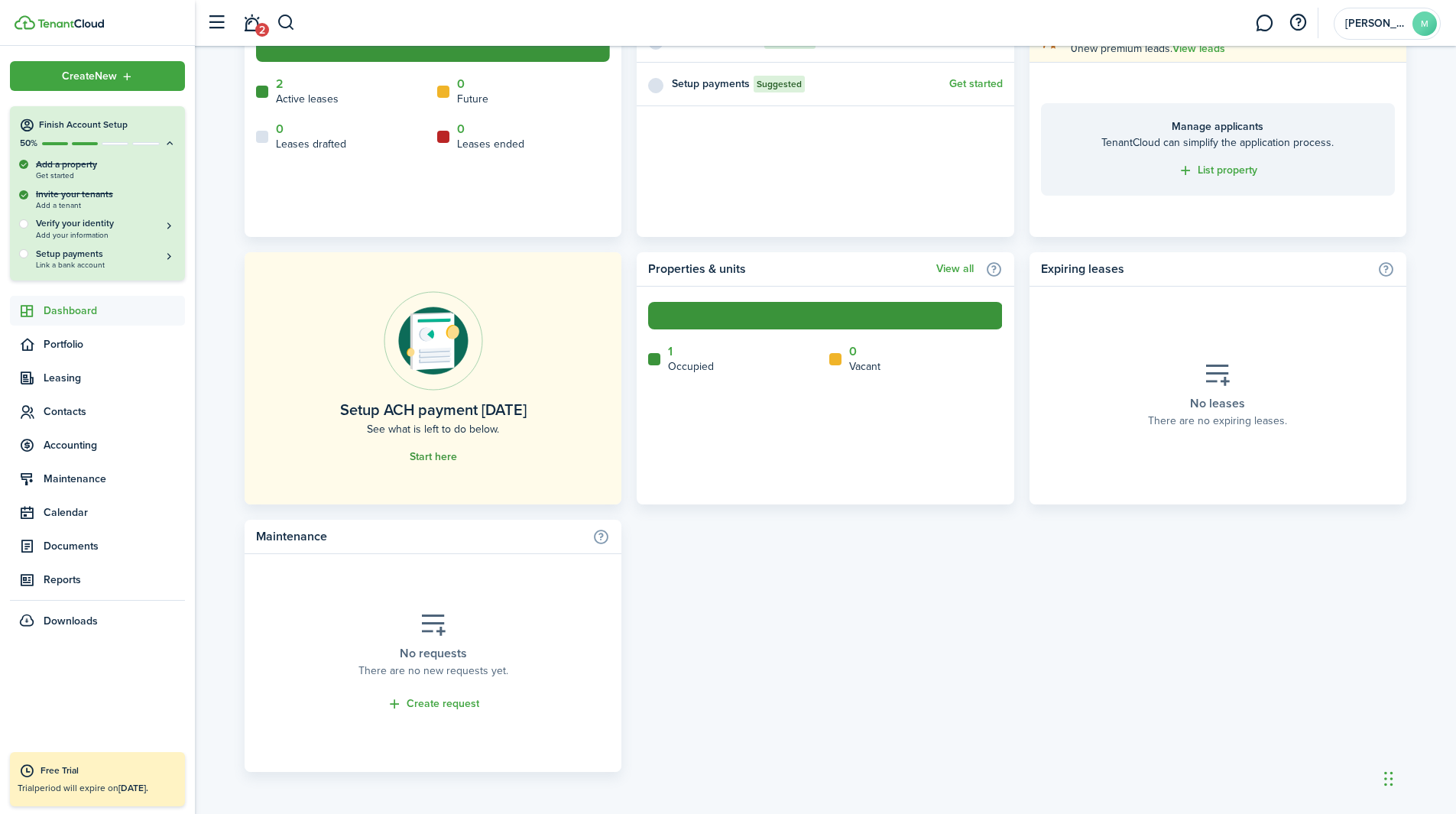
click at [437, 455] on link "Start here" at bounding box center [433, 457] width 48 height 12
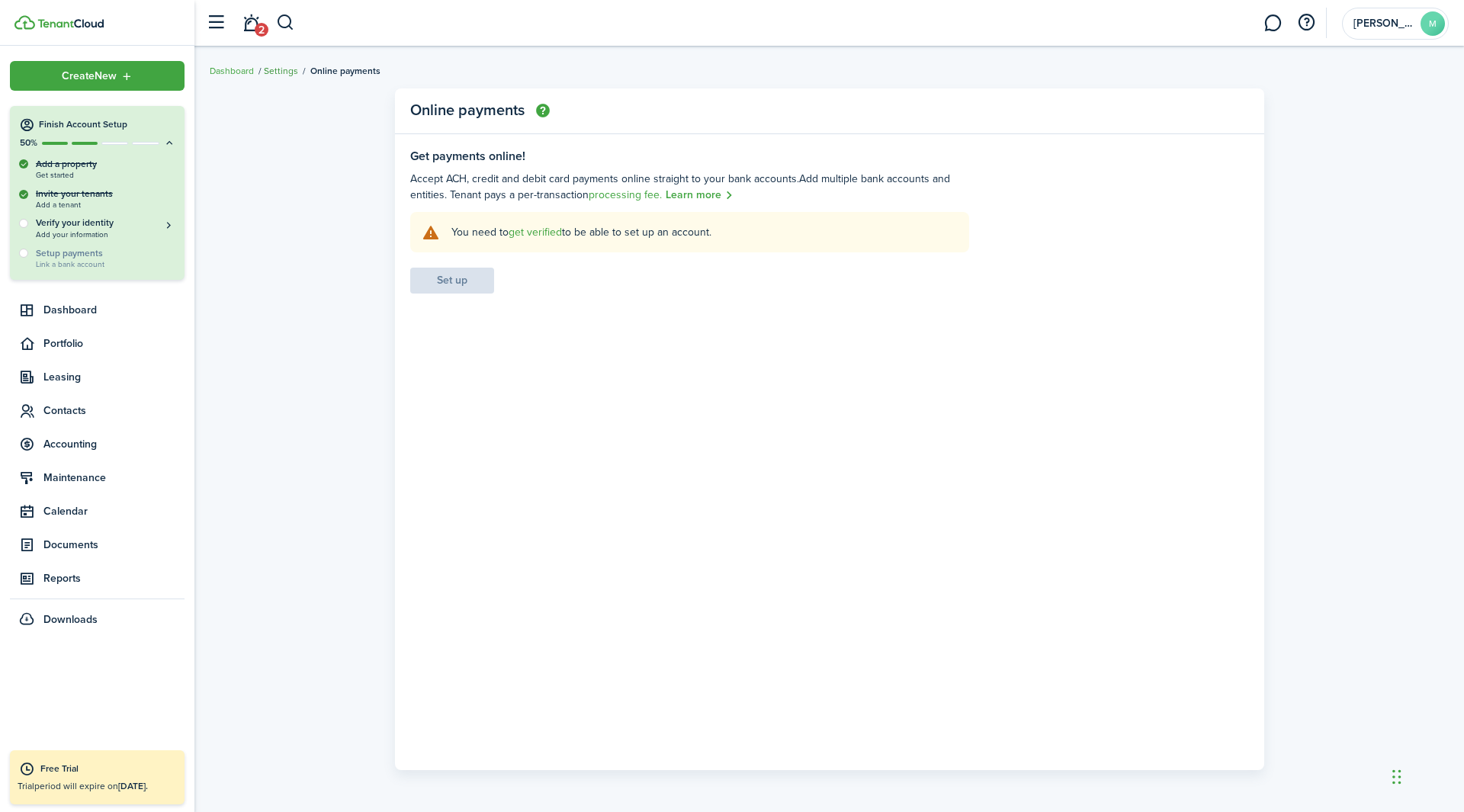
click at [297, 74] on link "Settings" at bounding box center [281, 70] width 34 height 14
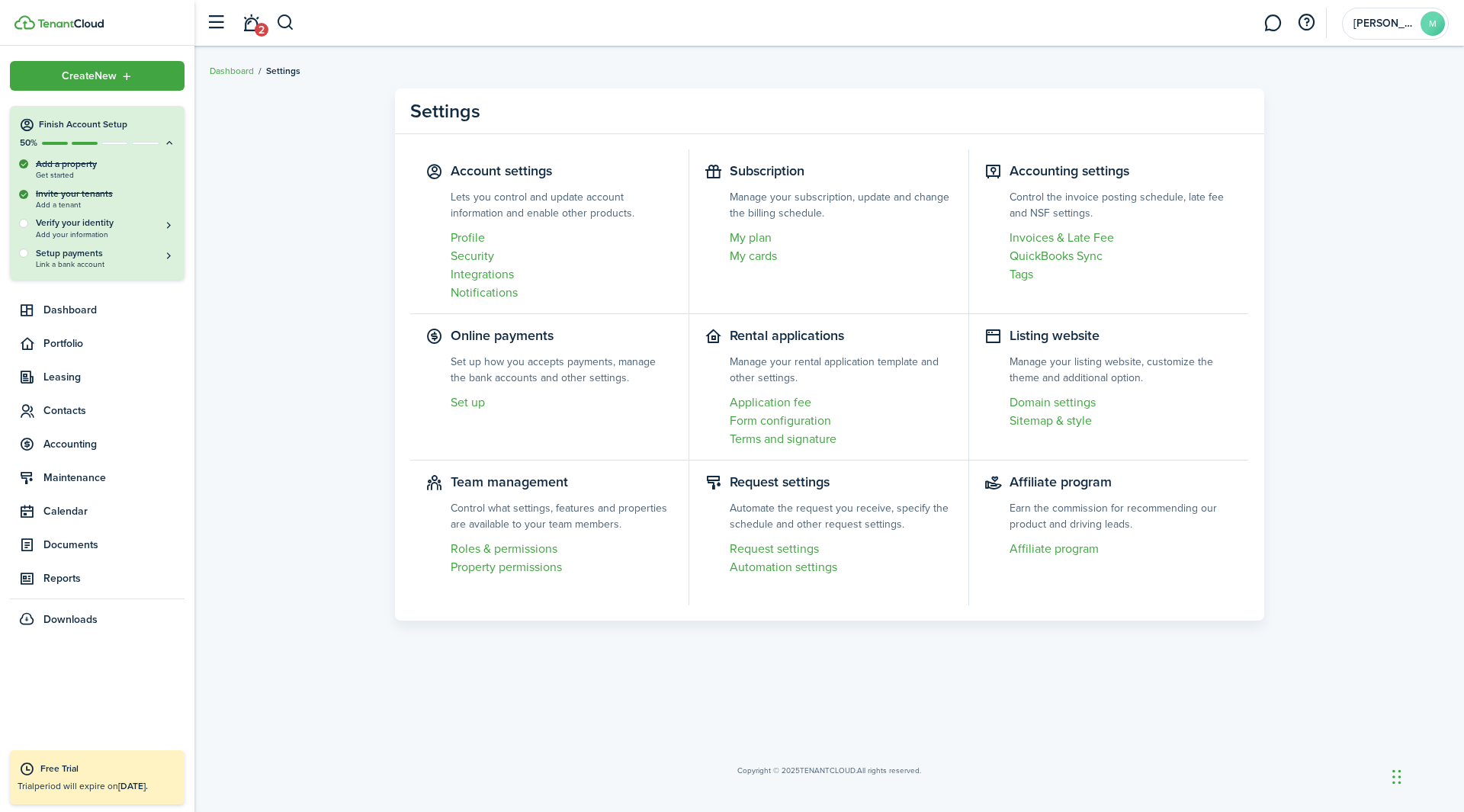
click at [77, 29] on link at bounding box center [104, 23] width 180 height 15
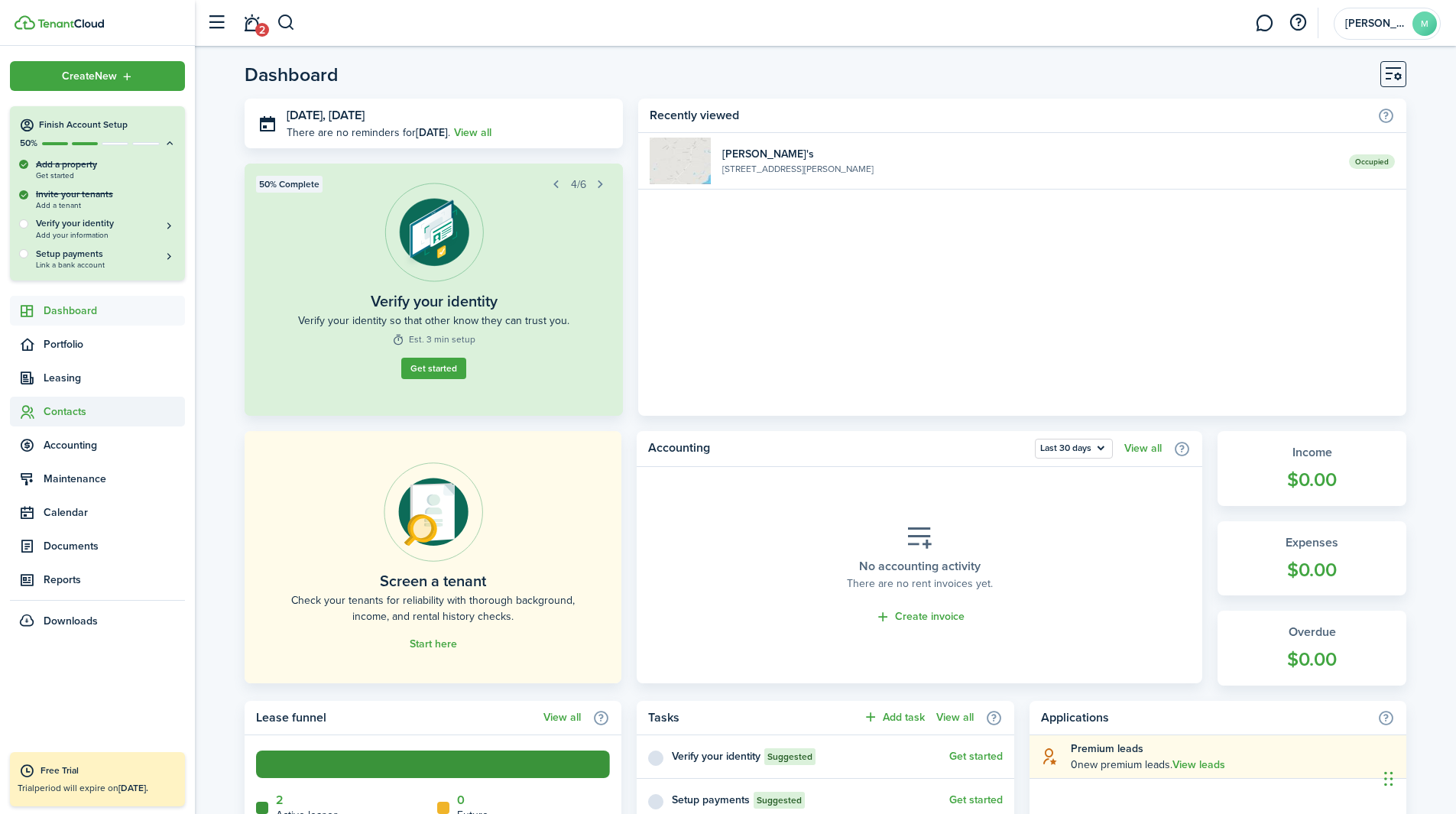
click at [94, 409] on span "Contacts" at bounding box center [114, 411] width 142 height 16
click at [85, 508] on span "Accounting" at bounding box center [114, 513] width 142 height 16
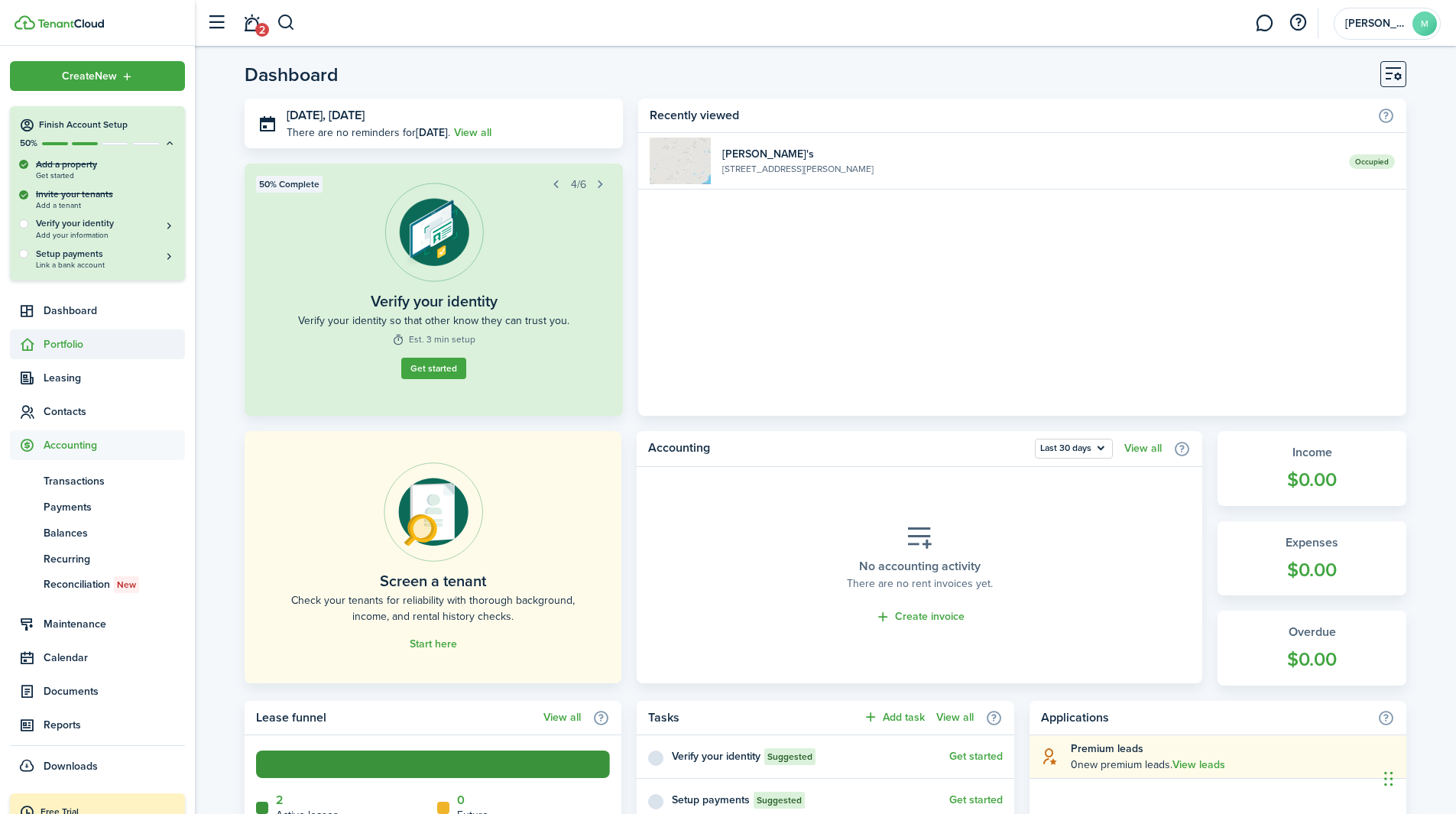
click at [69, 359] on span "Portfolio" at bounding box center [97, 344] width 175 height 30
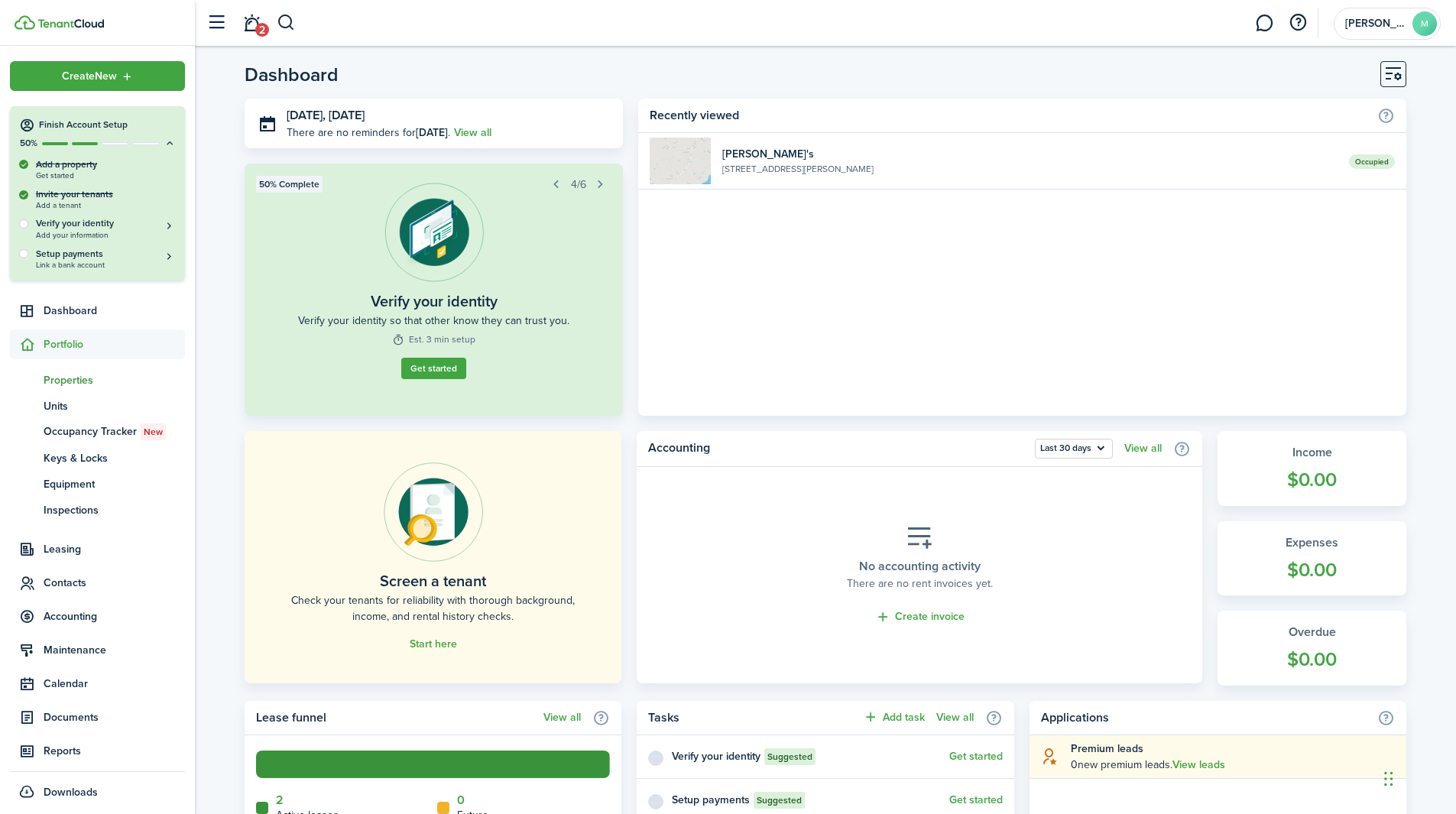
click at [75, 381] on span "Properties" at bounding box center [114, 381] width 142 height 16
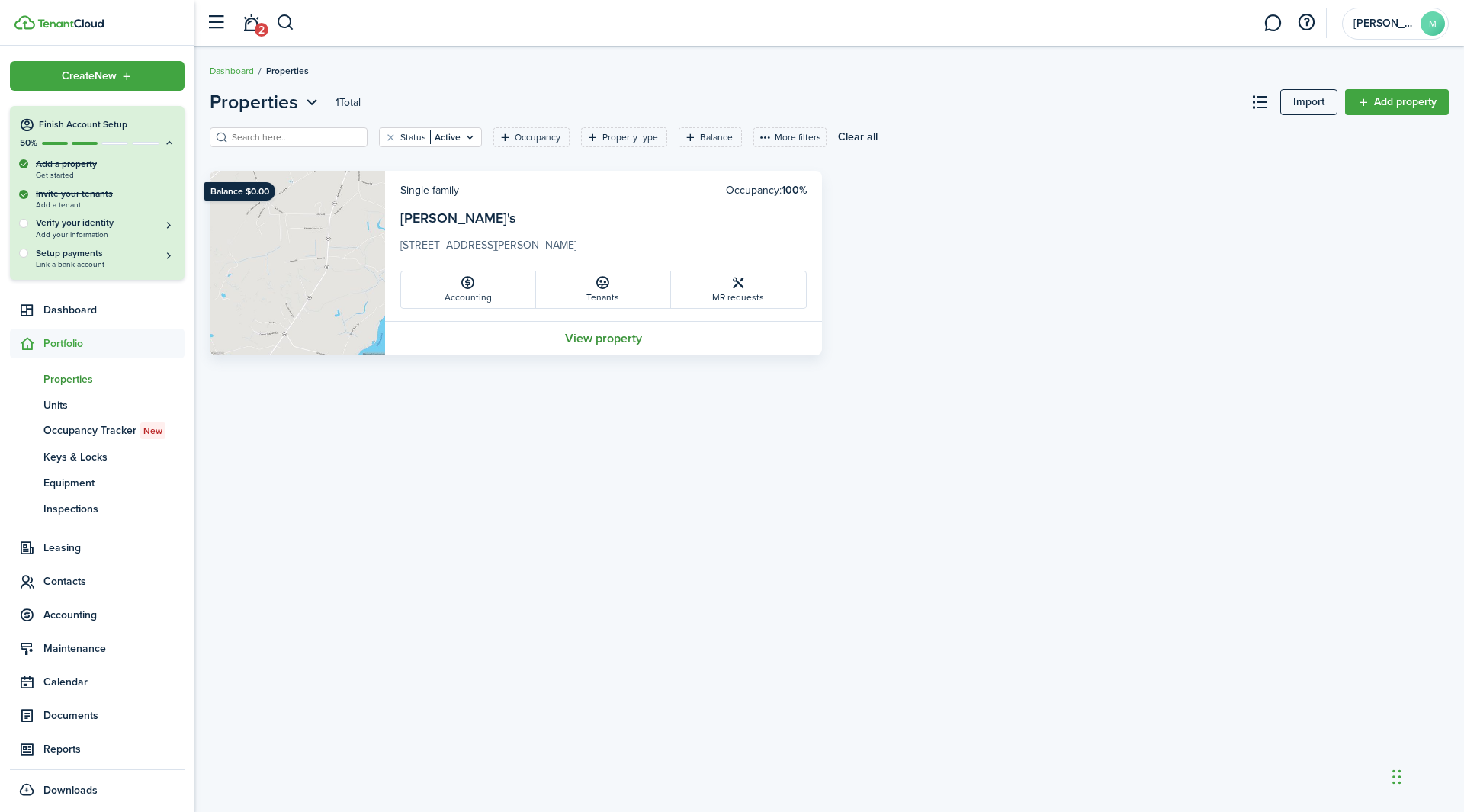
click at [629, 328] on link "View property" at bounding box center [604, 338] width 437 height 34
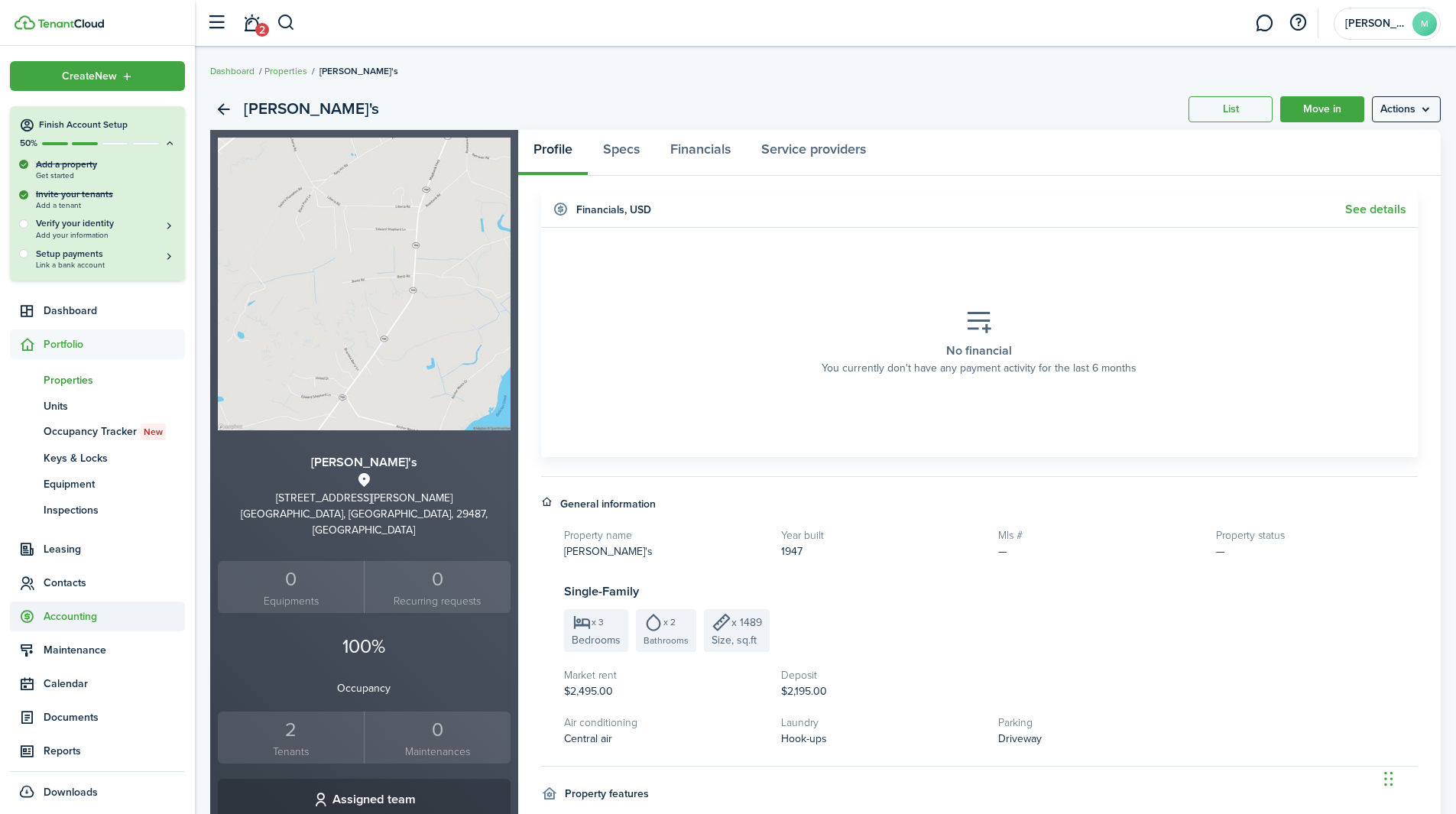
click at [89, 508] on span "Accounting" at bounding box center [114, 616] width 142 height 16
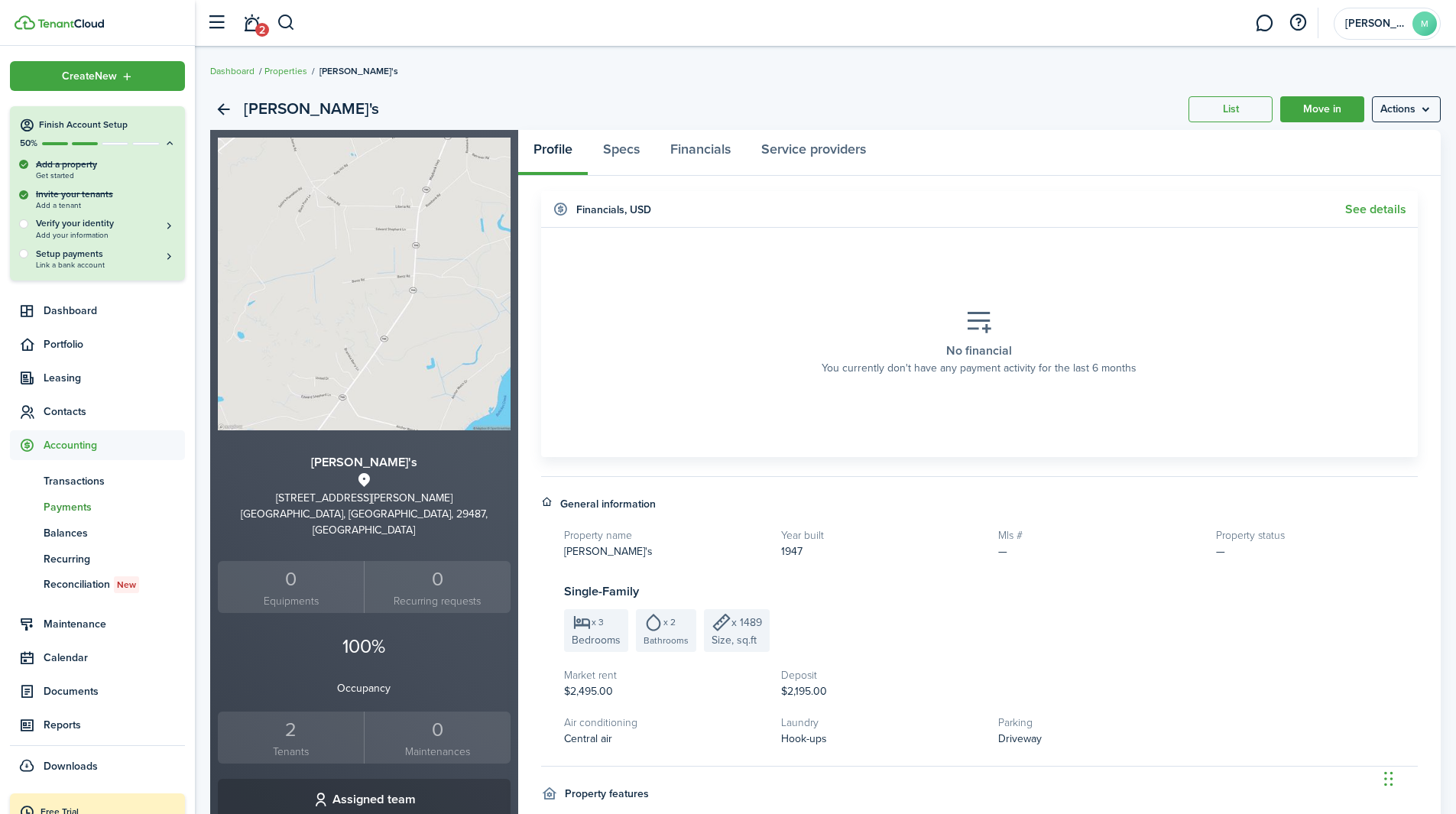
click at [70, 504] on span "Payments" at bounding box center [114, 507] width 142 height 16
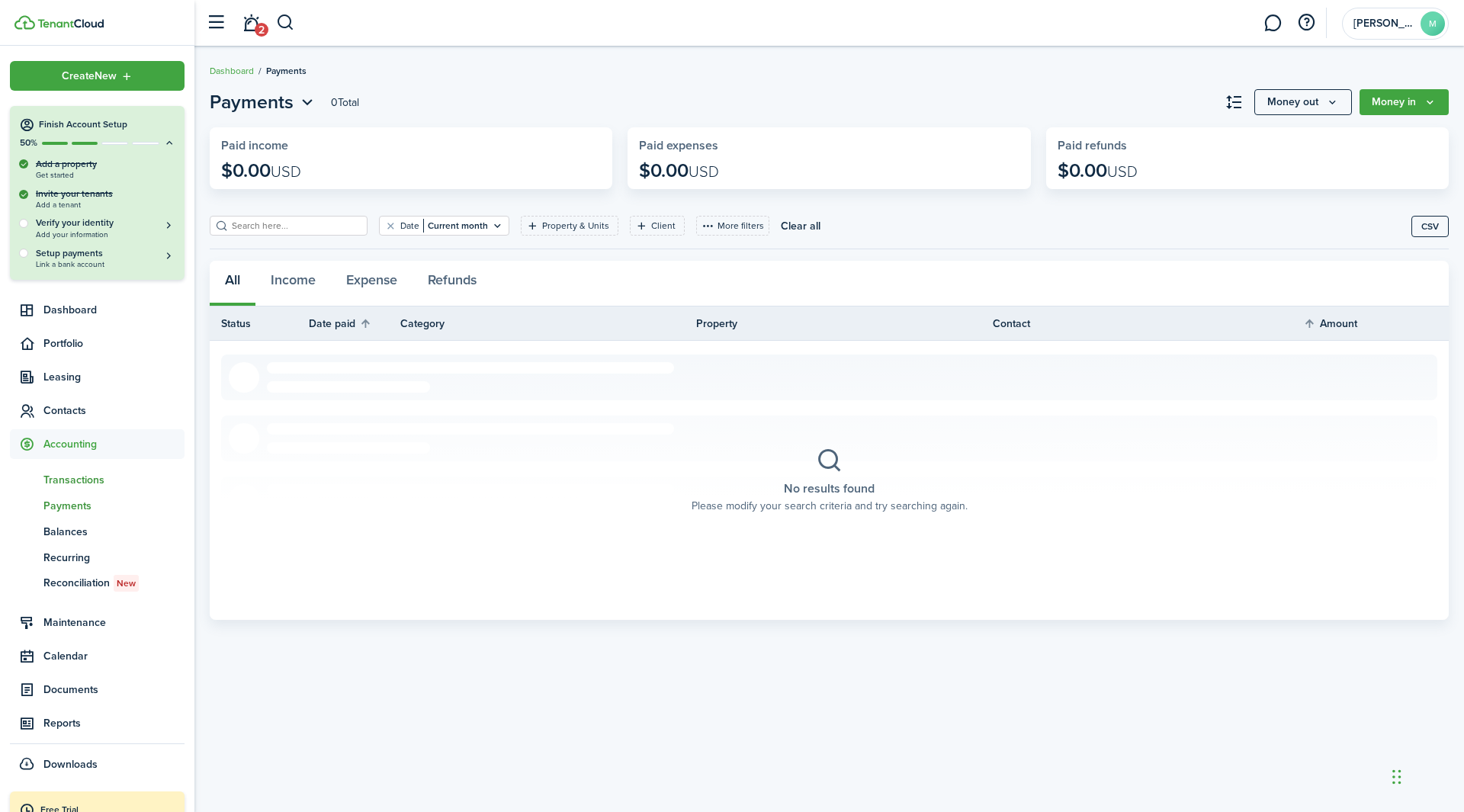
click at [69, 475] on span "Transactions" at bounding box center [114, 480] width 141 height 16
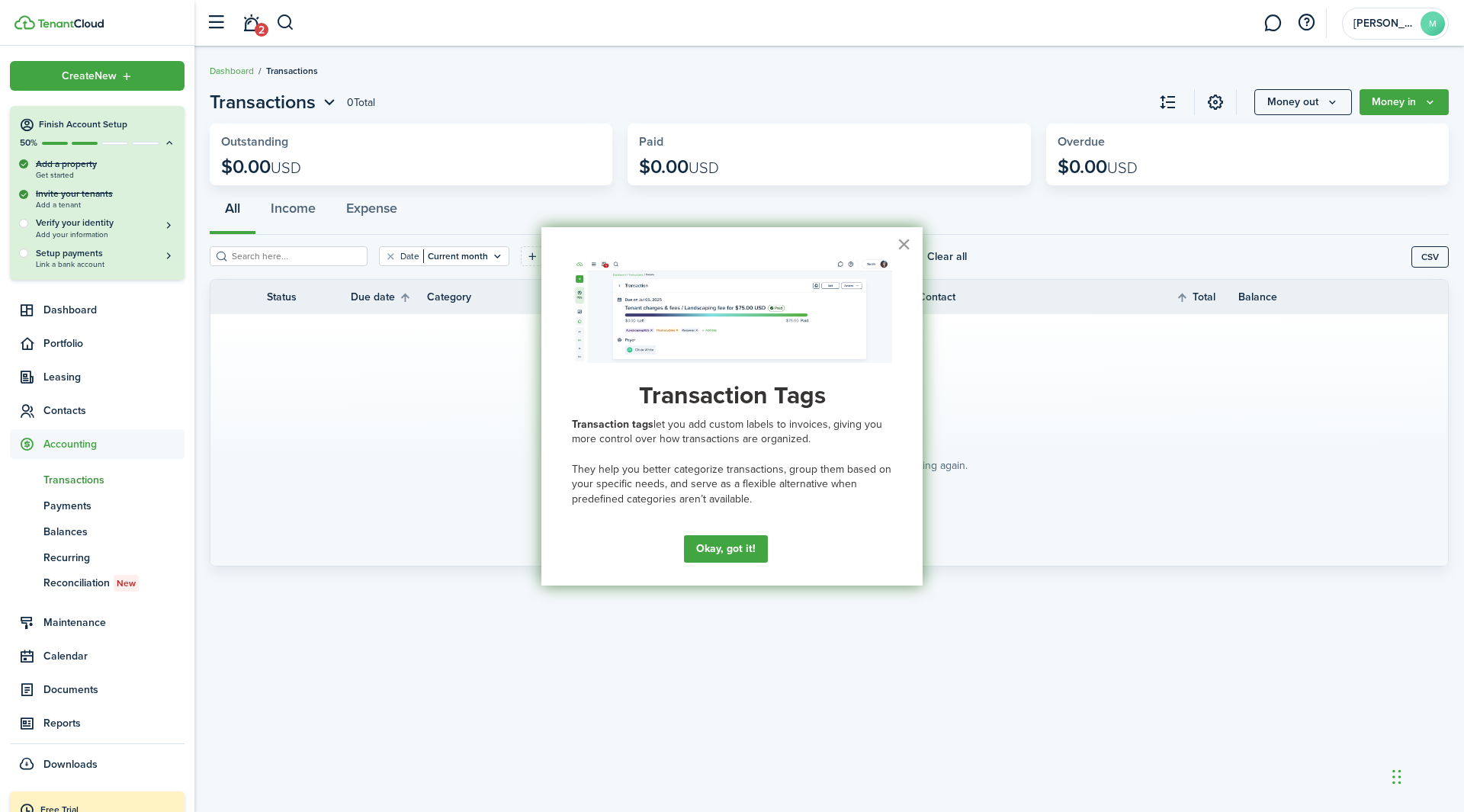
click at [898, 246] on button "×" at bounding box center [904, 244] width 15 height 24
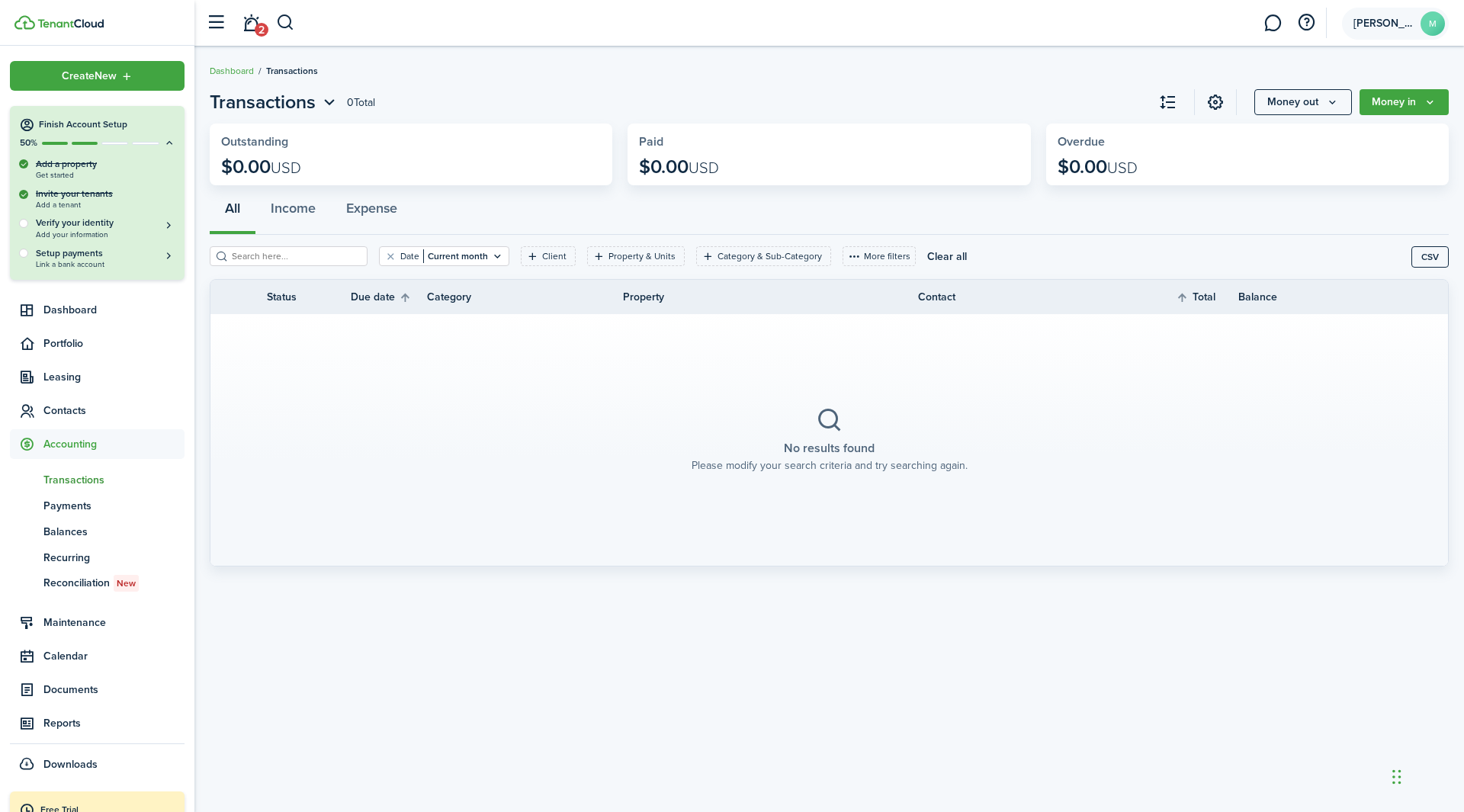
click at [975, 31] on account-user-avatar "[PERSON_NAME]" at bounding box center [1395, 23] width 107 height 32
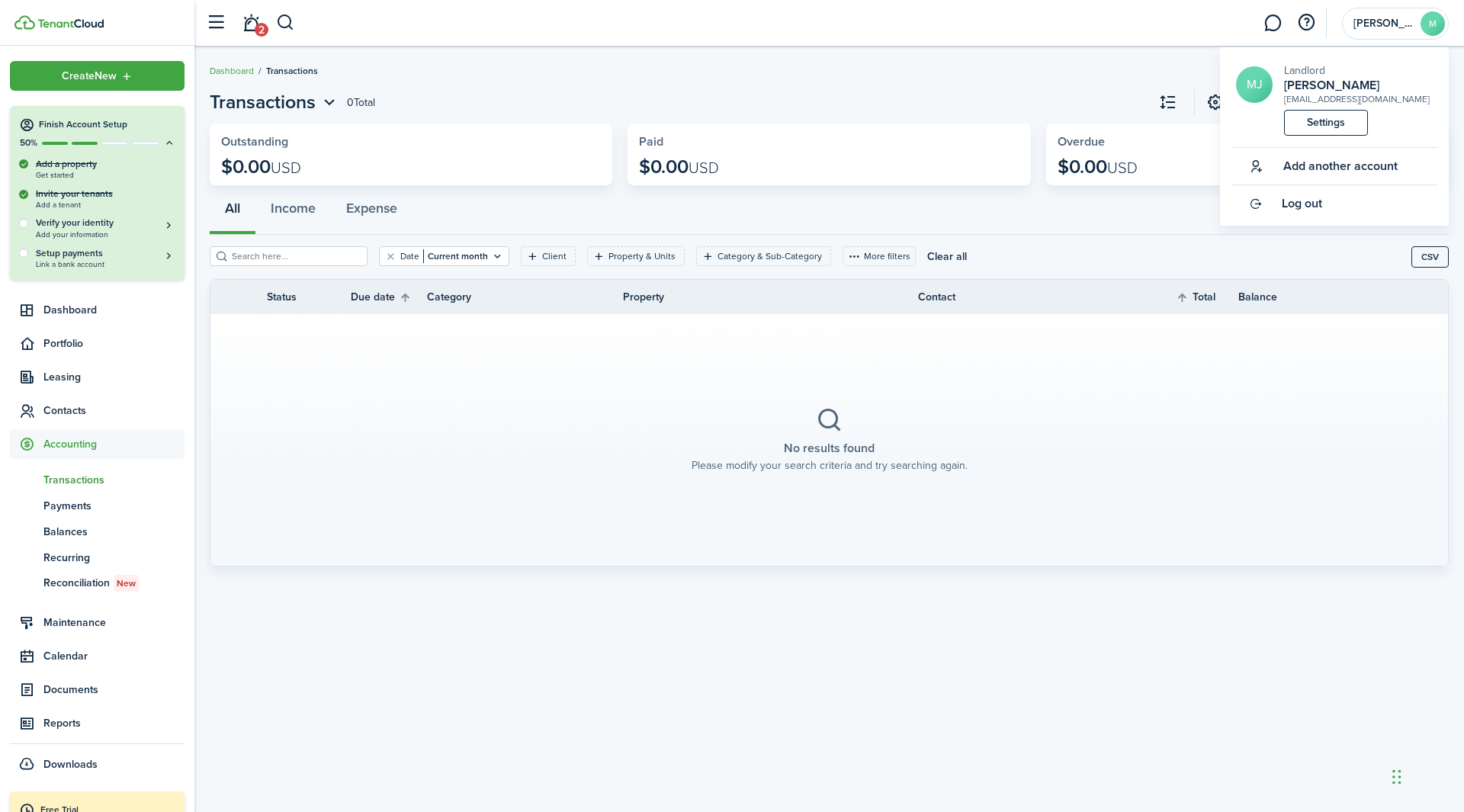
click at [818, 68] on breadcrumb "Dashboard Transactions" at bounding box center [830, 63] width 1239 height 35
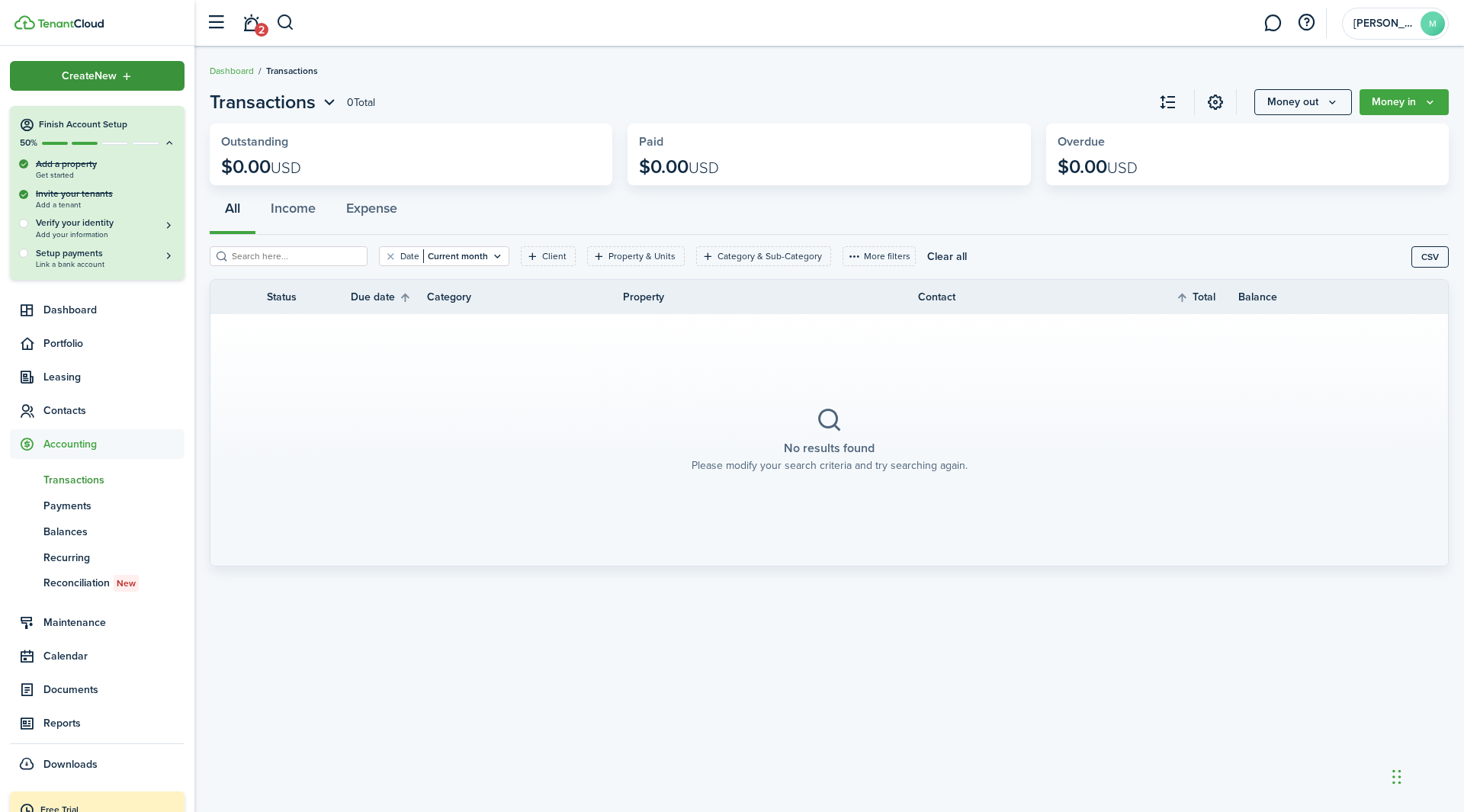
click at [170, 82] on div "Create New" at bounding box center [97, 76] width 175 height 30
click at [137, 33] on sidebar-logo at bounding box center [97, 23] width 195 height 46
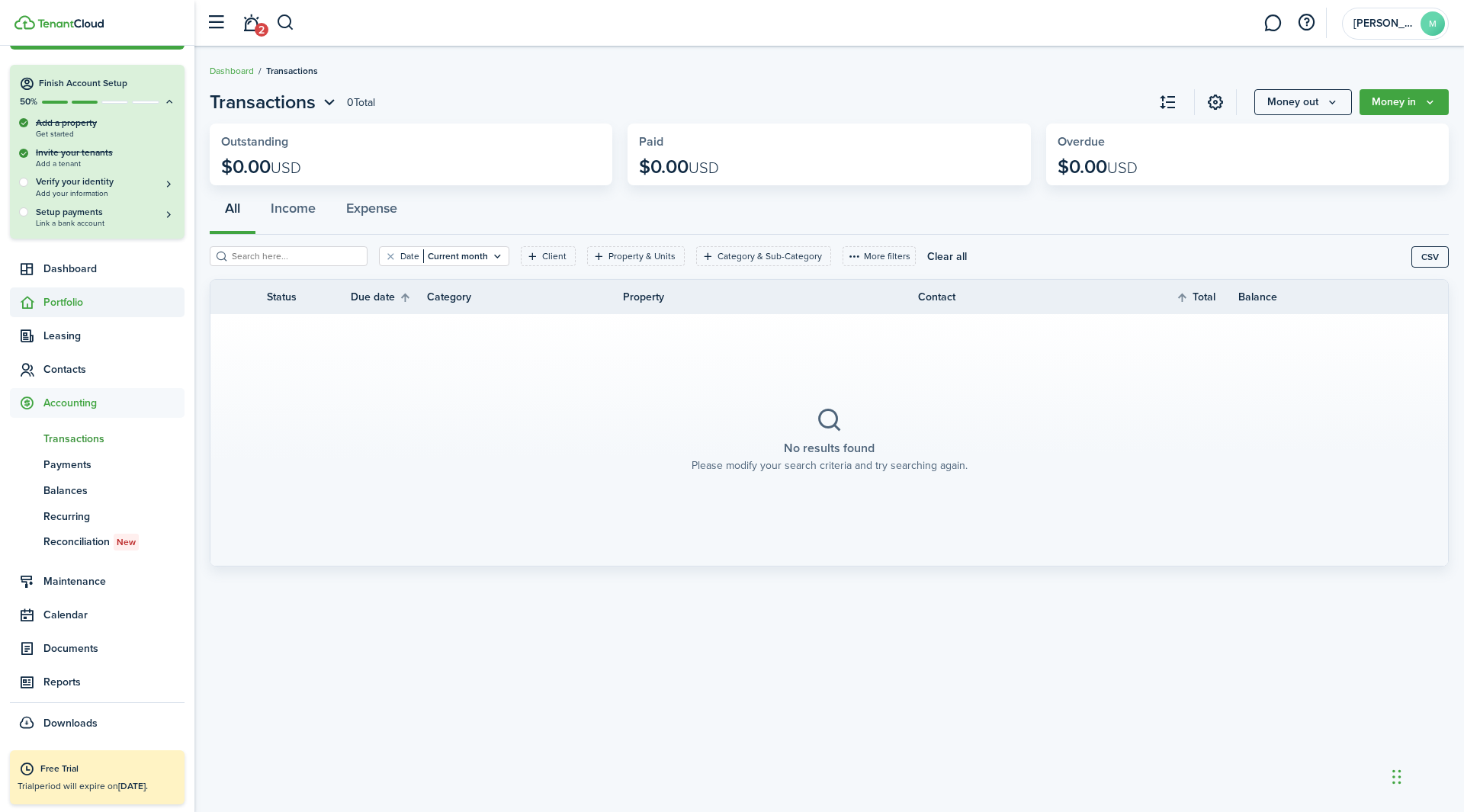
scroll to position [41, 0]
click at [57, 371] on span "Contacts" at bounding box center [114, 369] width 141 height 16
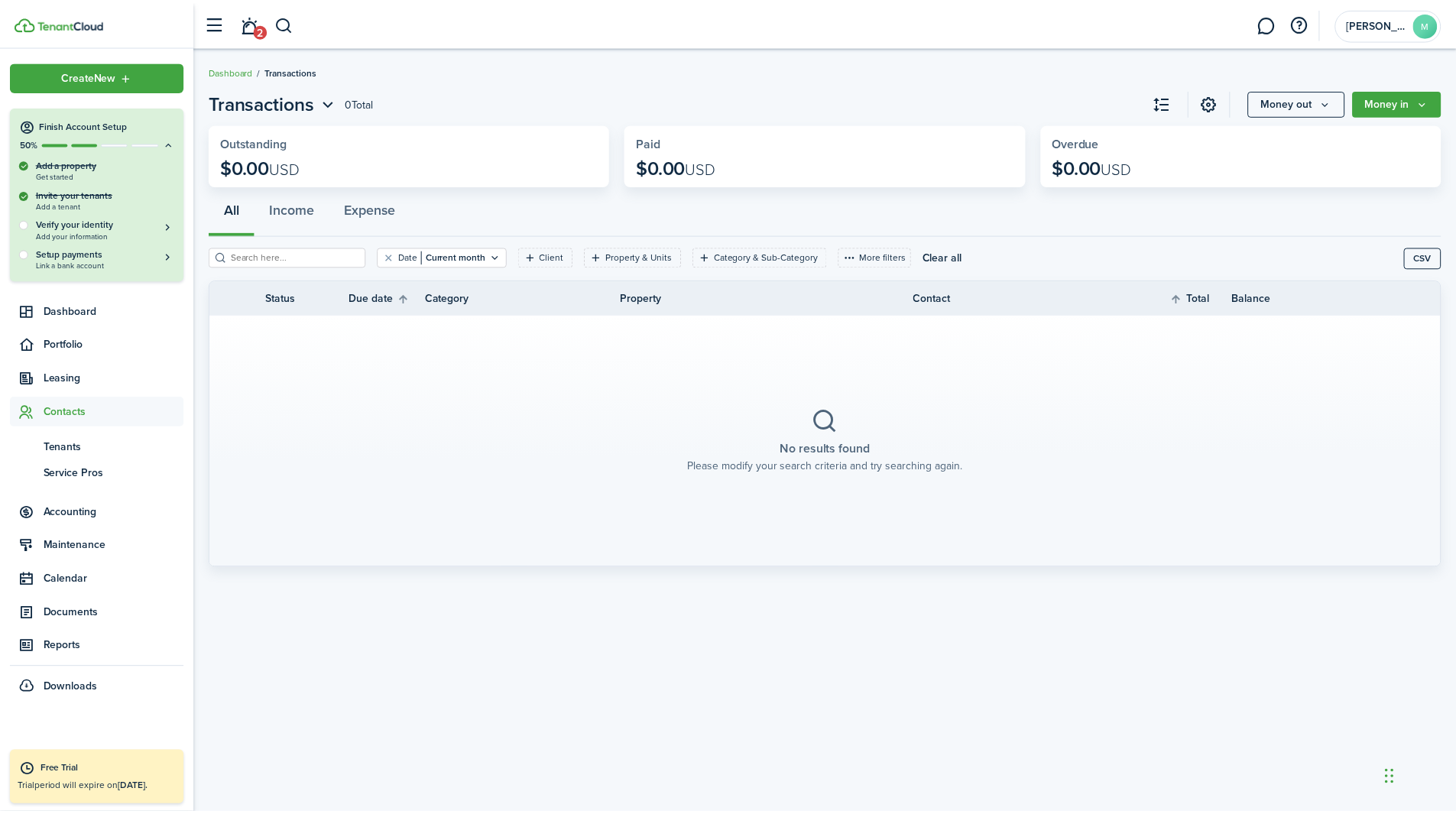
scroll to position [0, 0]
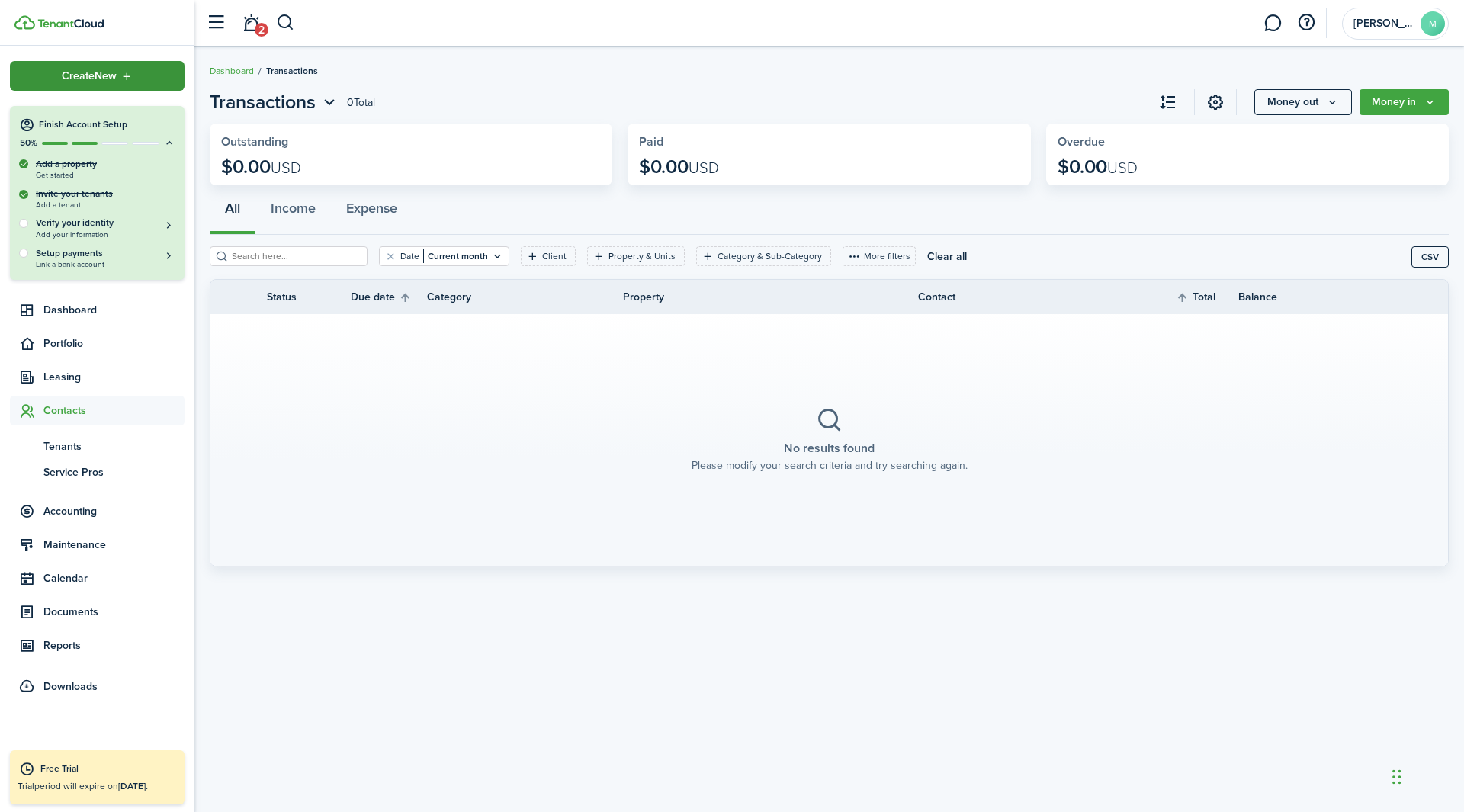
click at [95, 80] on span "Create New" at bounding box center [89, 76] width 55 height 11
click at [975, 35] on account-user-avatar "[PERSON_NAME]" at bounding box center [1395, 23] width 107 height 32
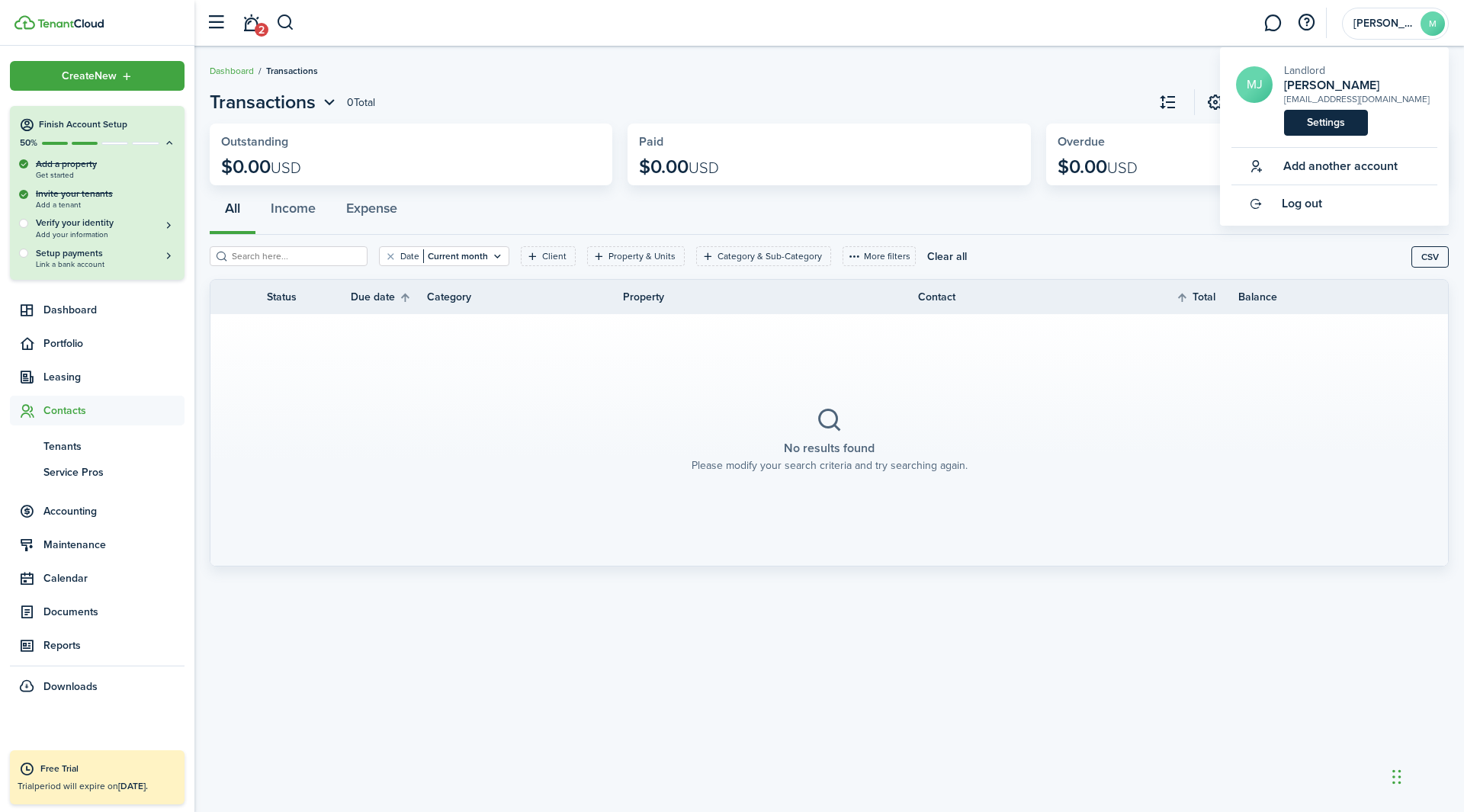
click at [975, 124] on link "Settings" at bounding box center [1326, 123] width 84 height 26
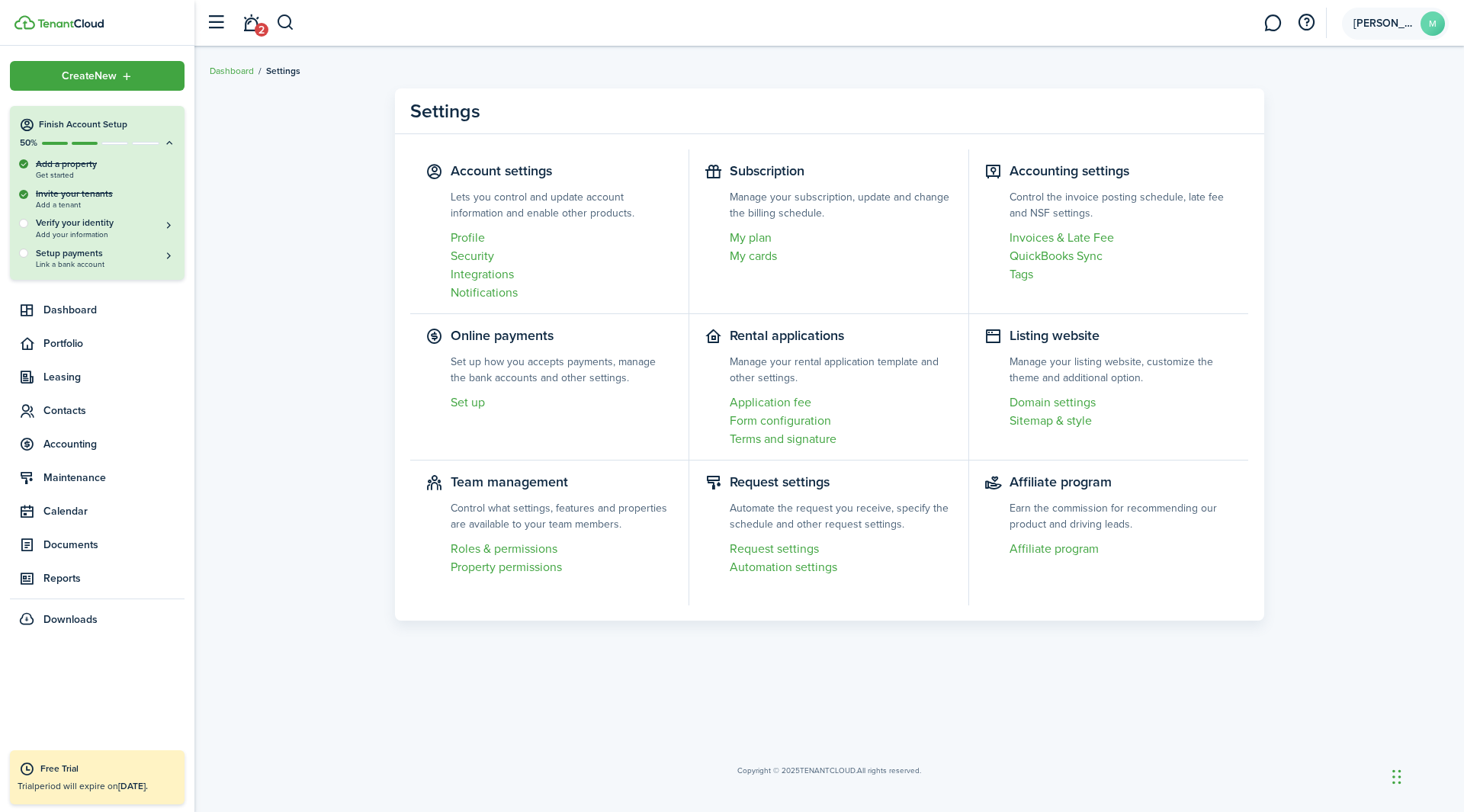
click at [975, 18] on avatar-text "M" at bounding box center [1432, 23] width 24 height 24
click at [480, 241] on link "Profile" at bounding box center [562, 238] width 224 height 19
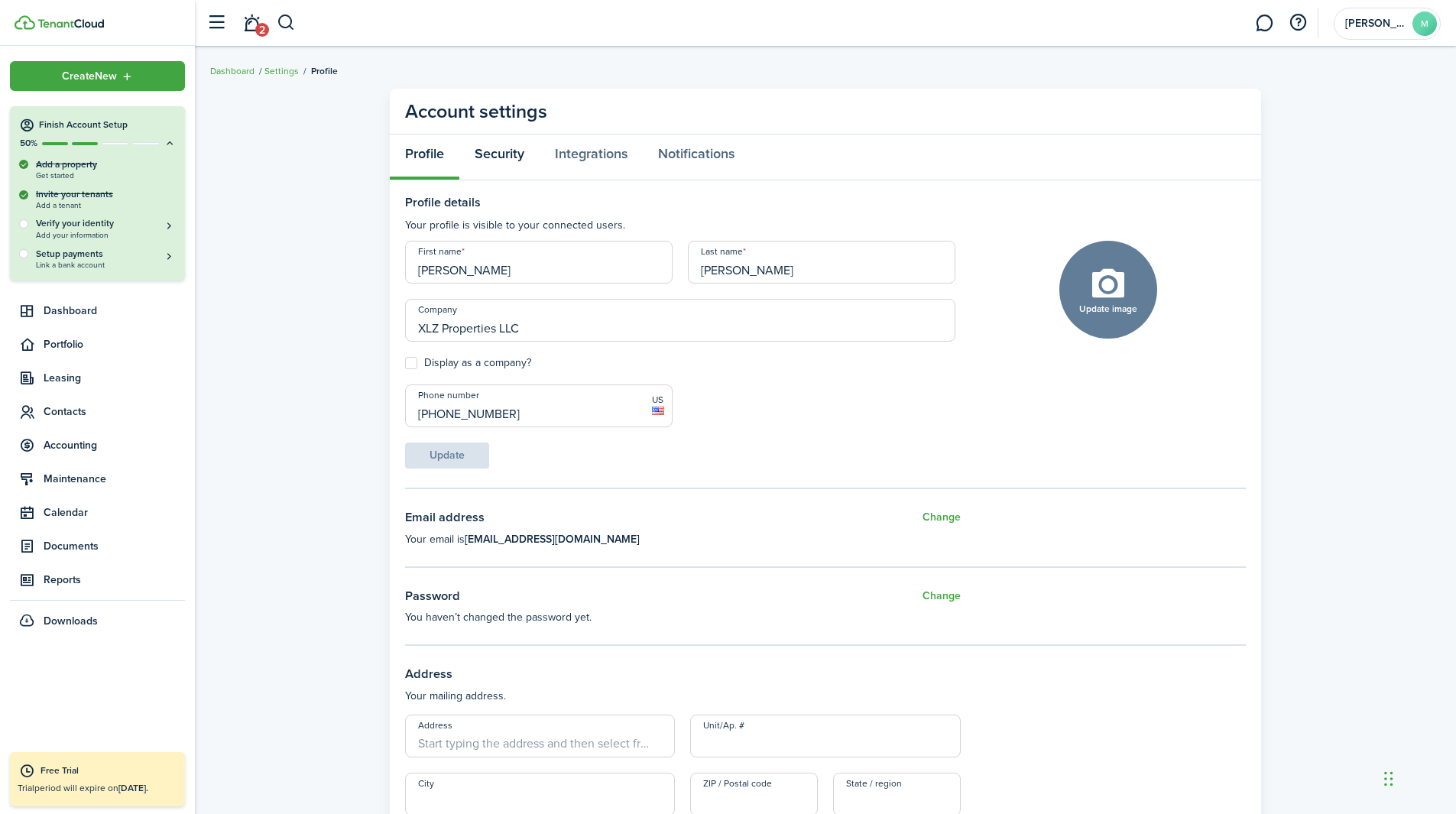
click at [500, 161] on link "Security" at bounding box center [499, 157] width 80 height 46
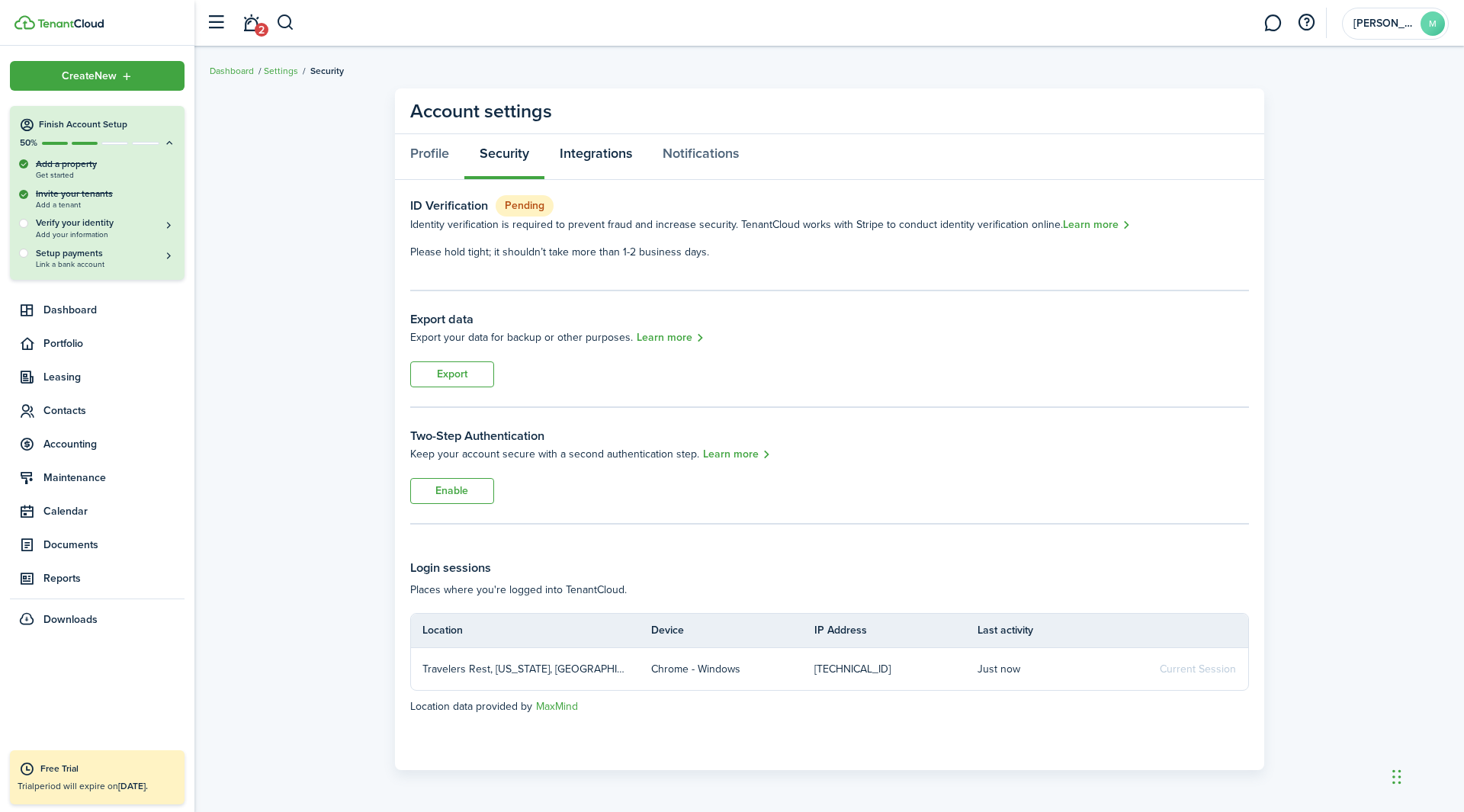
click at [591, 170] on link "Integrations" at bounding box center [595, 157] width 103 height 46
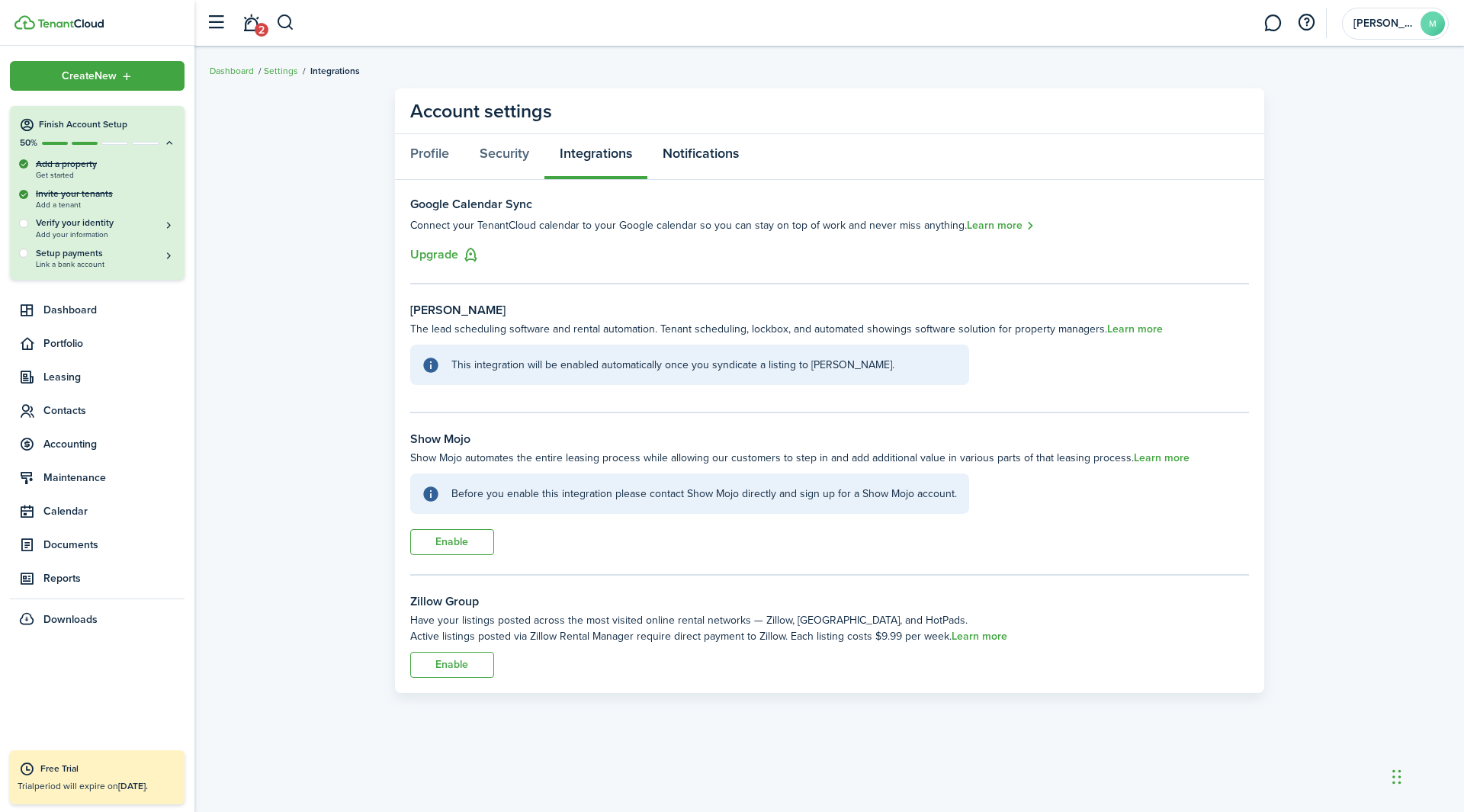
click at [721, 156] on link "Notifications" at bounding box center [700, 157] width 107 height 46
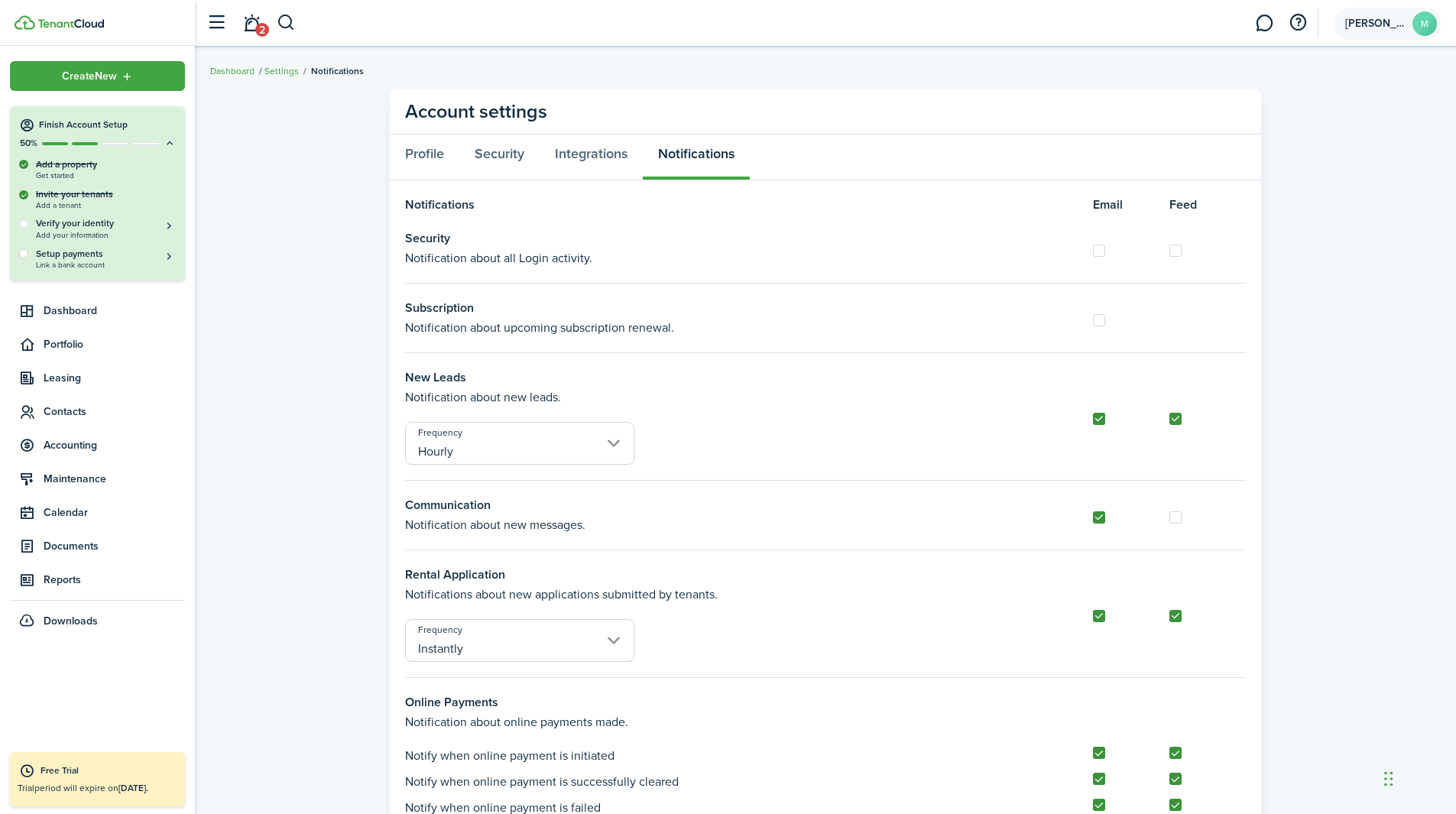
click at [977, 30] on account-user-avatar "[PERSON_NAME]" at bounding box center [1387, 23] width 107 height 32
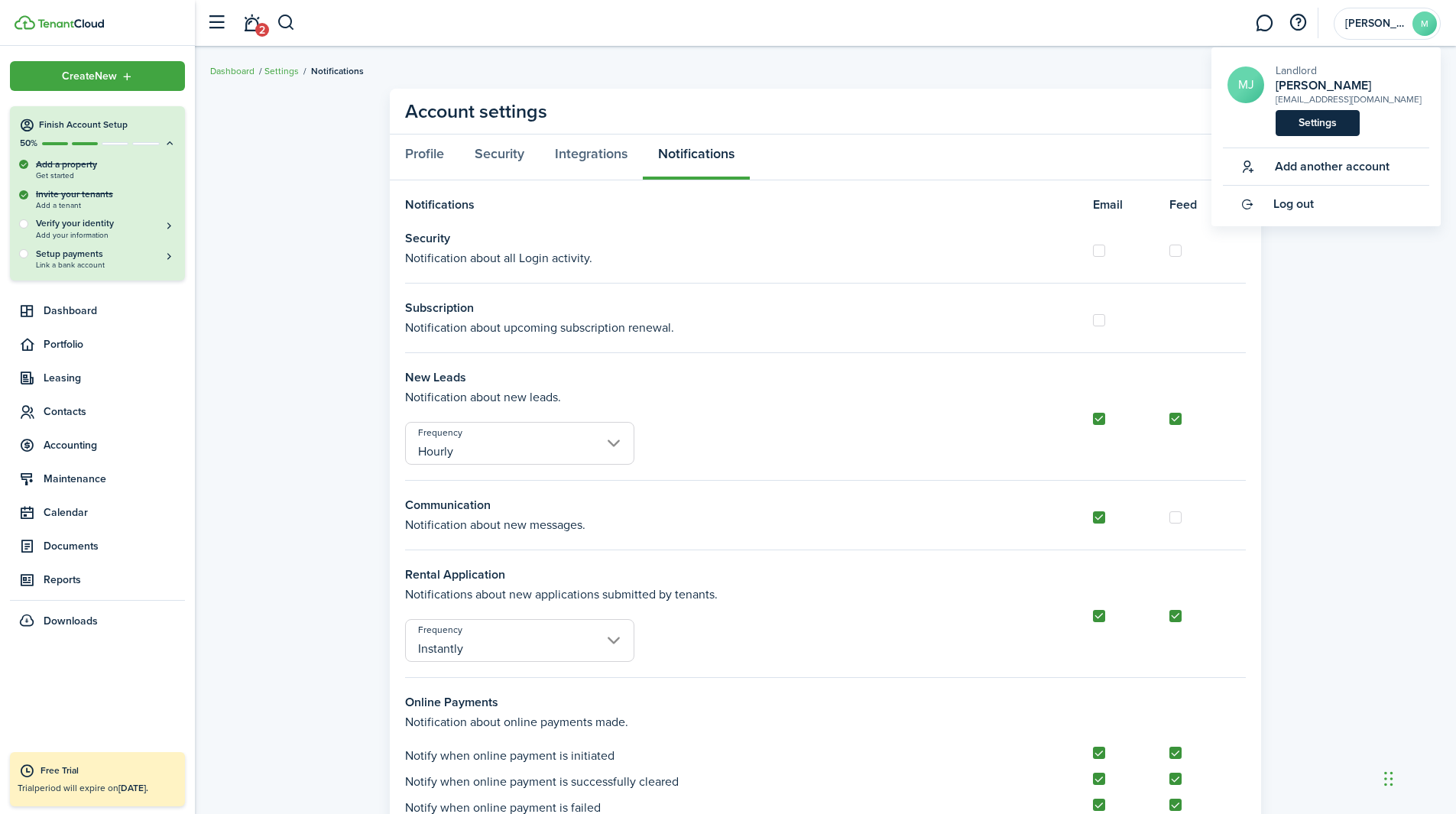
click at [977, 117] on link "Settings" at bounding box center [1318, 123] width 84 height 26
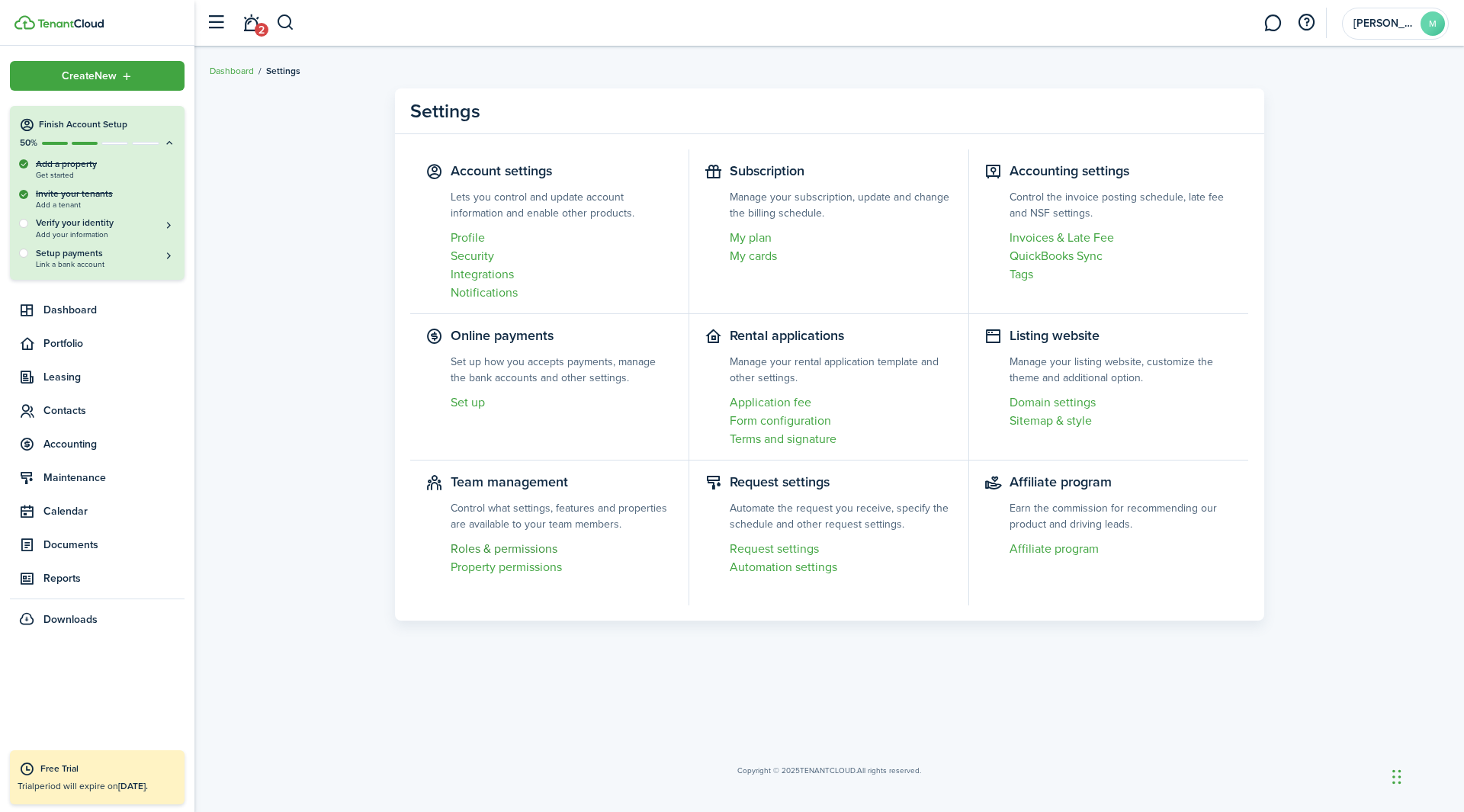
click at [503, 507] on link "Roles & permissions" at bounding box center [562, 549] width 224 height 19
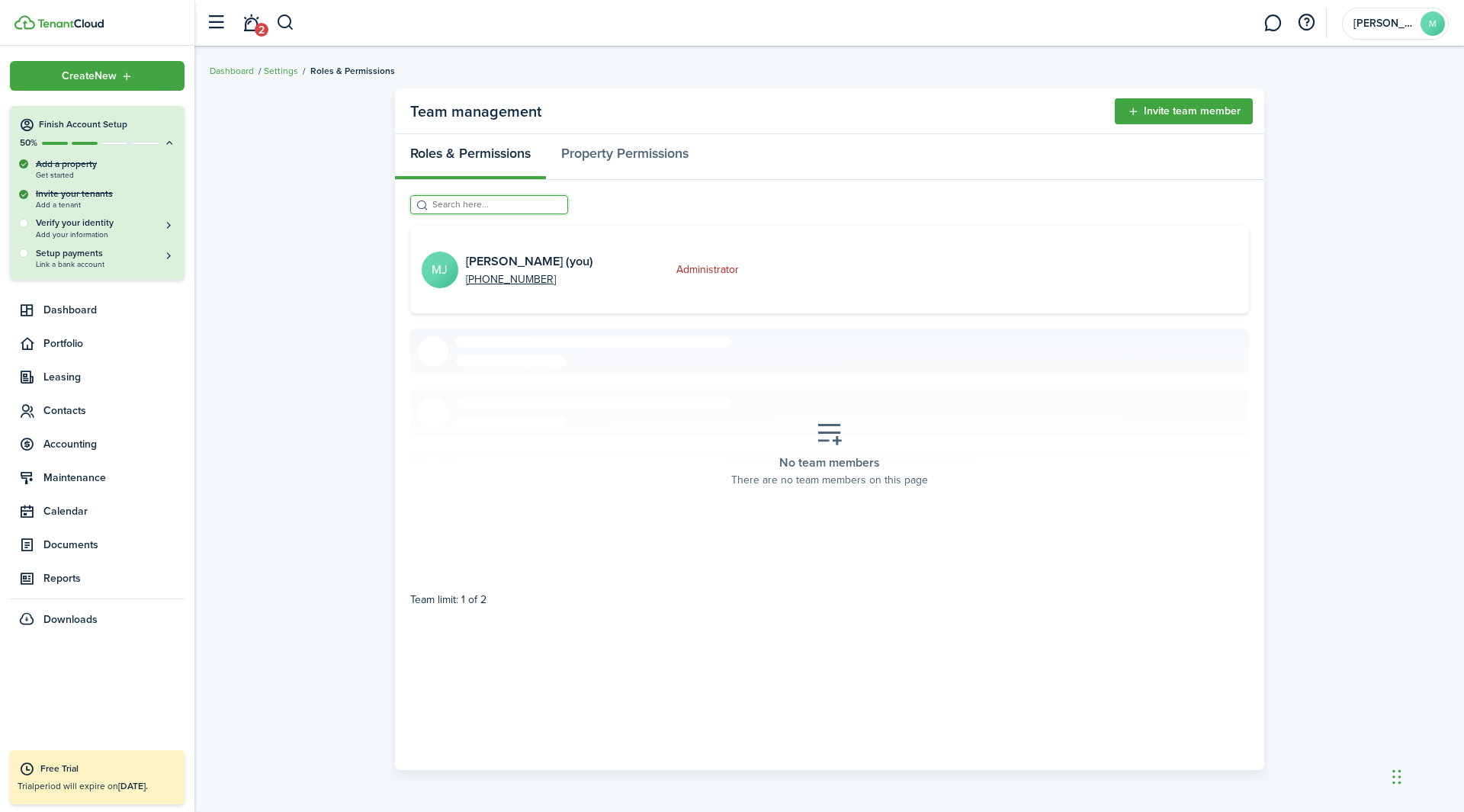
click at [501, 209] on input "search" at bounding box center [495, 204] width 134 height 15
click at [642, 162] on link "Property Permissions" at bounding box center [625, 157] width 158 height 46
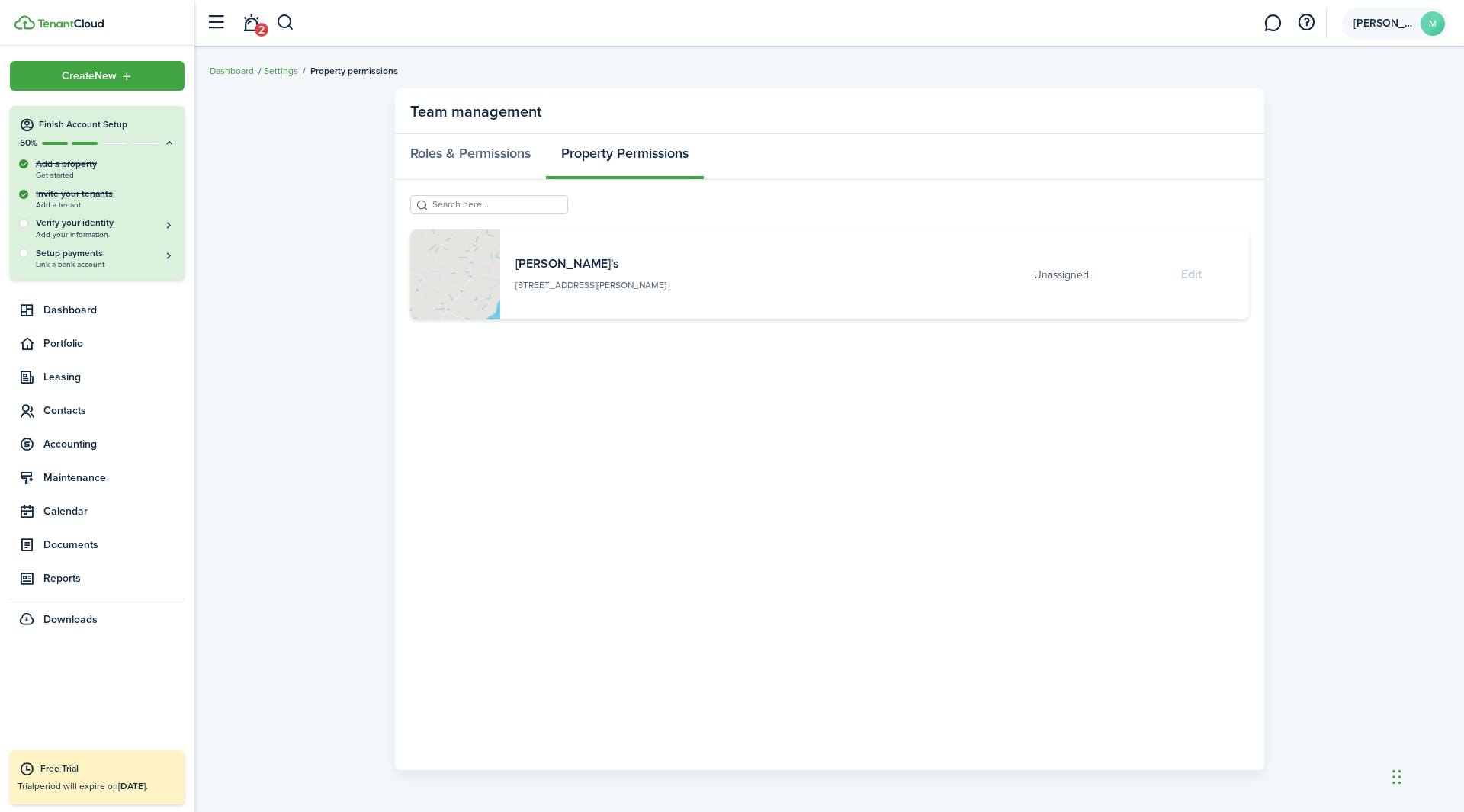
click at [975, 27] on span "[PERSON_NAME]" at bounding box center [1384, 23] width 61 height 11
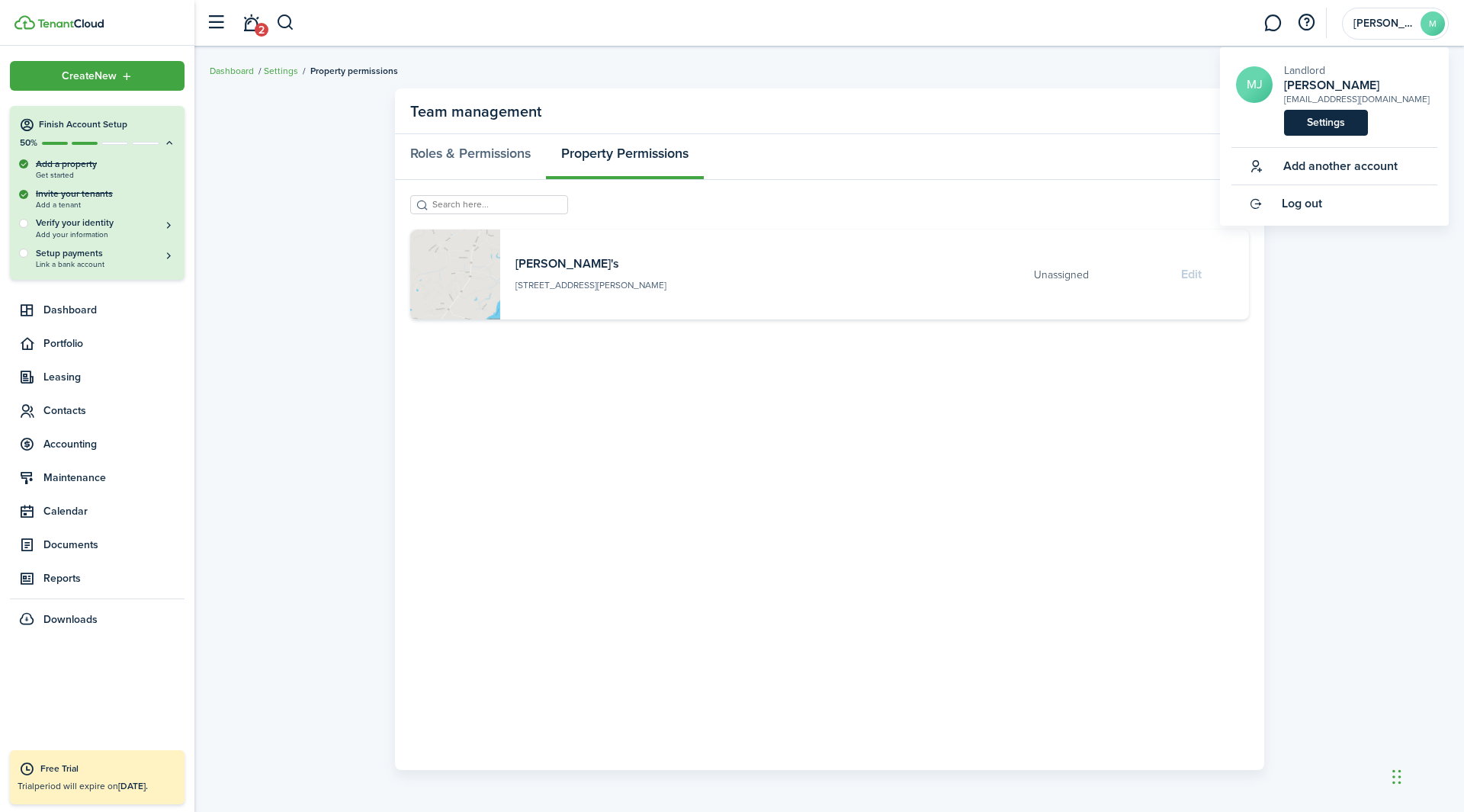
click at [975, 120] on link "Settings" at bounding box center [1326, 123] width 84 height 26
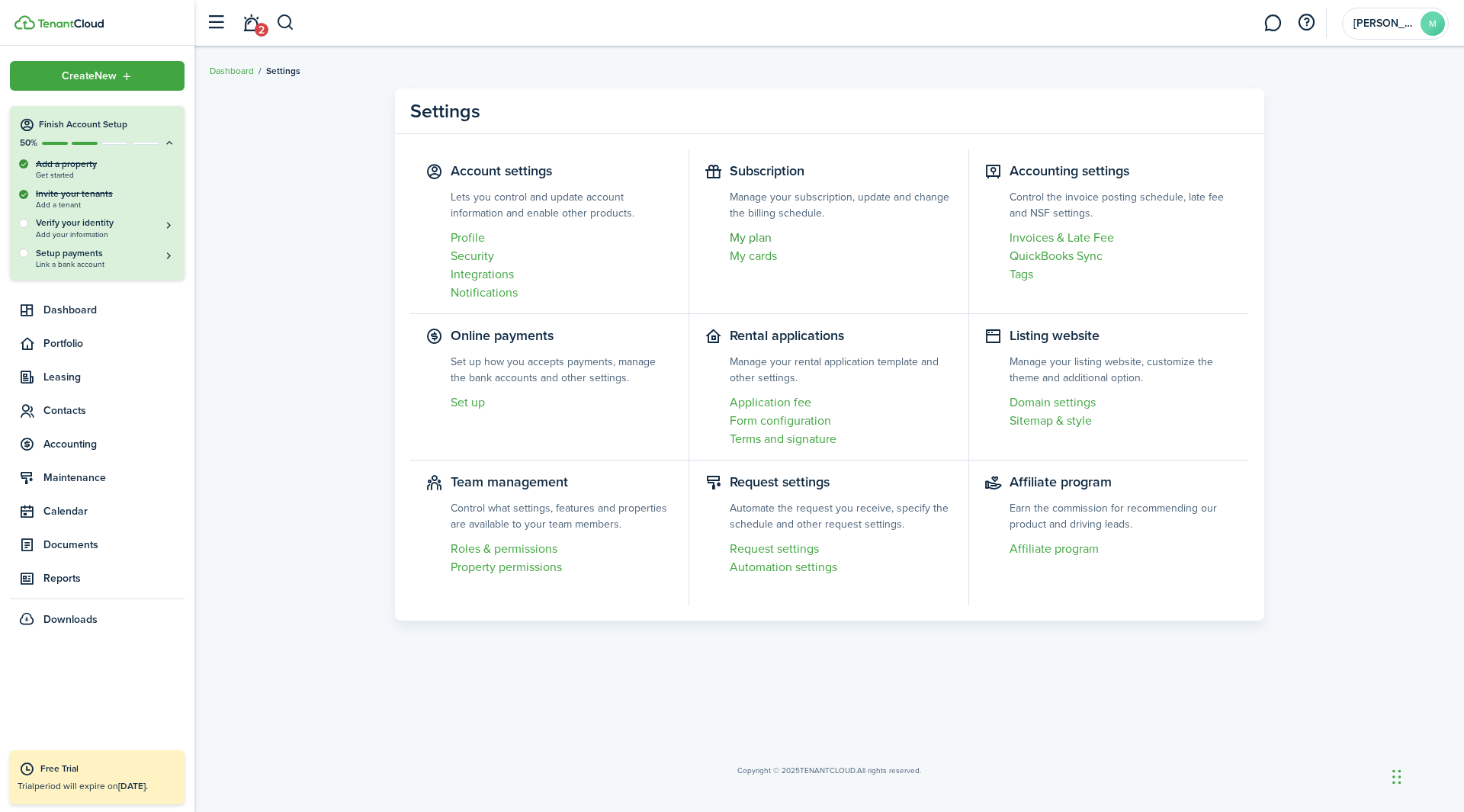
click at [756, 236] on link "My plan" at bounding box center [841, 238] width 224 height 19
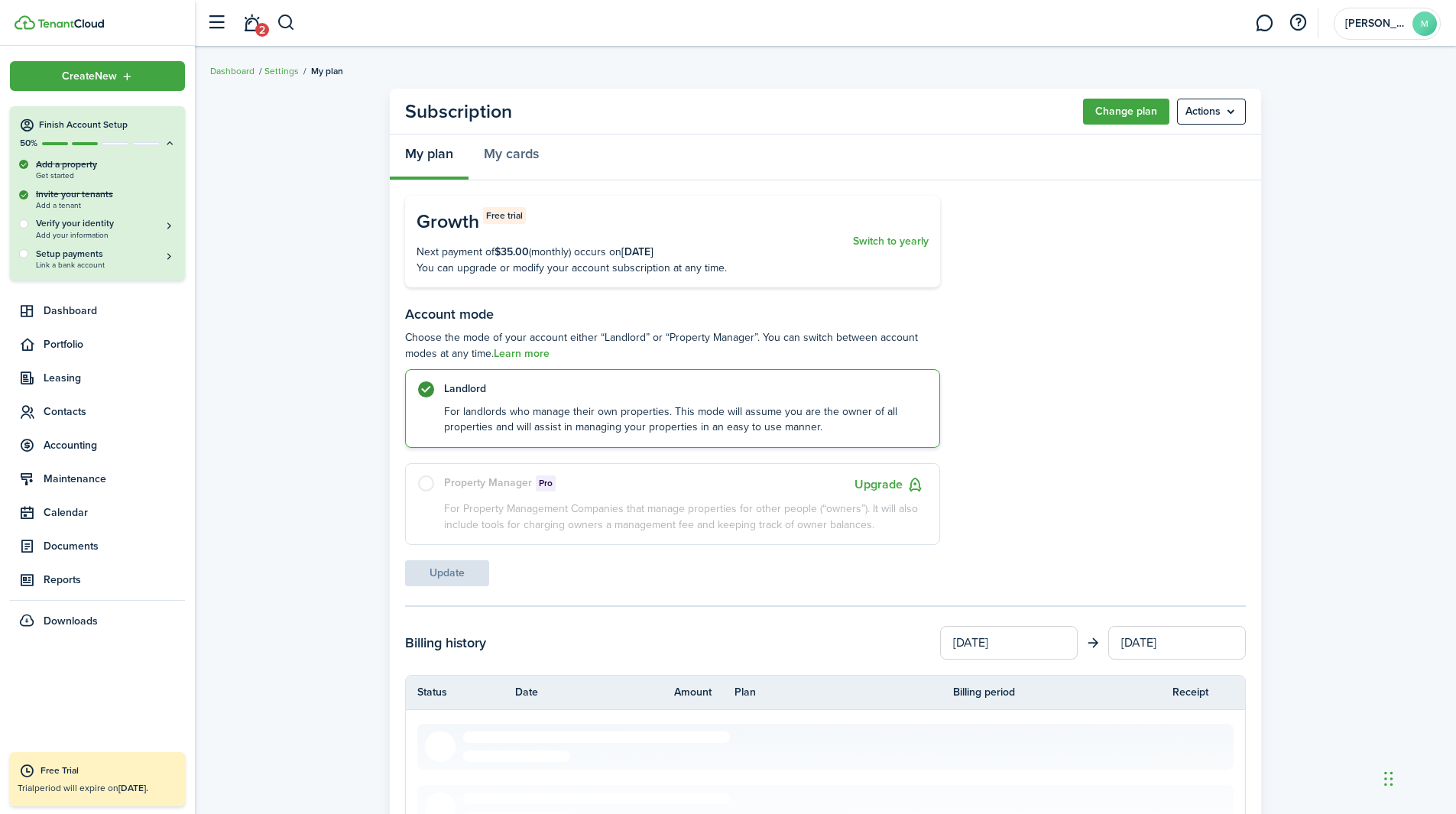
click at [645, 463] on label "Property Manager Pro Upgrade For Property Management Companies that manage prop…" at bounding box center [672, 504] width 535 height 82
click at [894, 484] on button "Upgrade" at bounding box center [889, 485] width 70 height 19
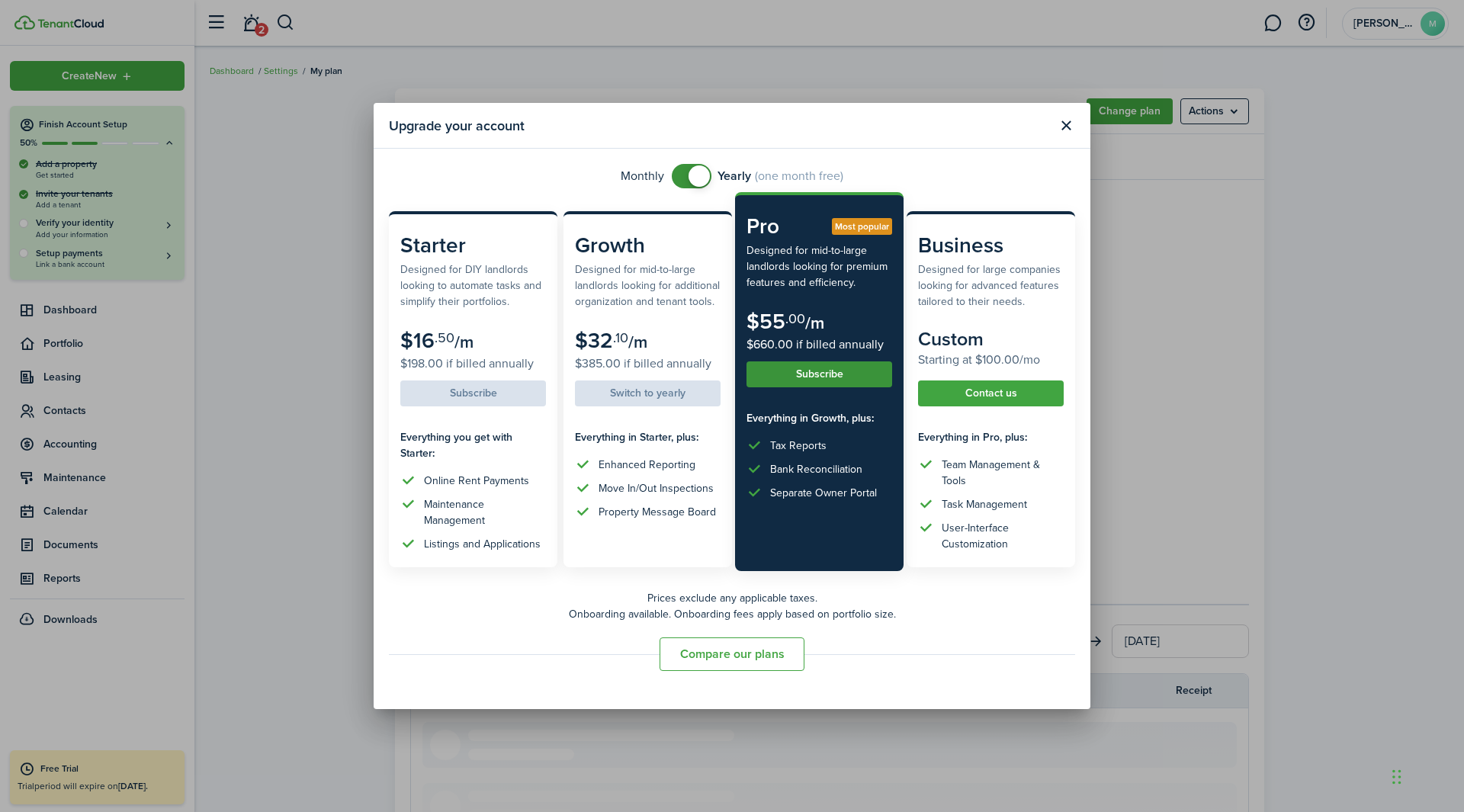
click at [827, 385] on button "Subscribe" at bounding box center [819, 374] width 145 height 26
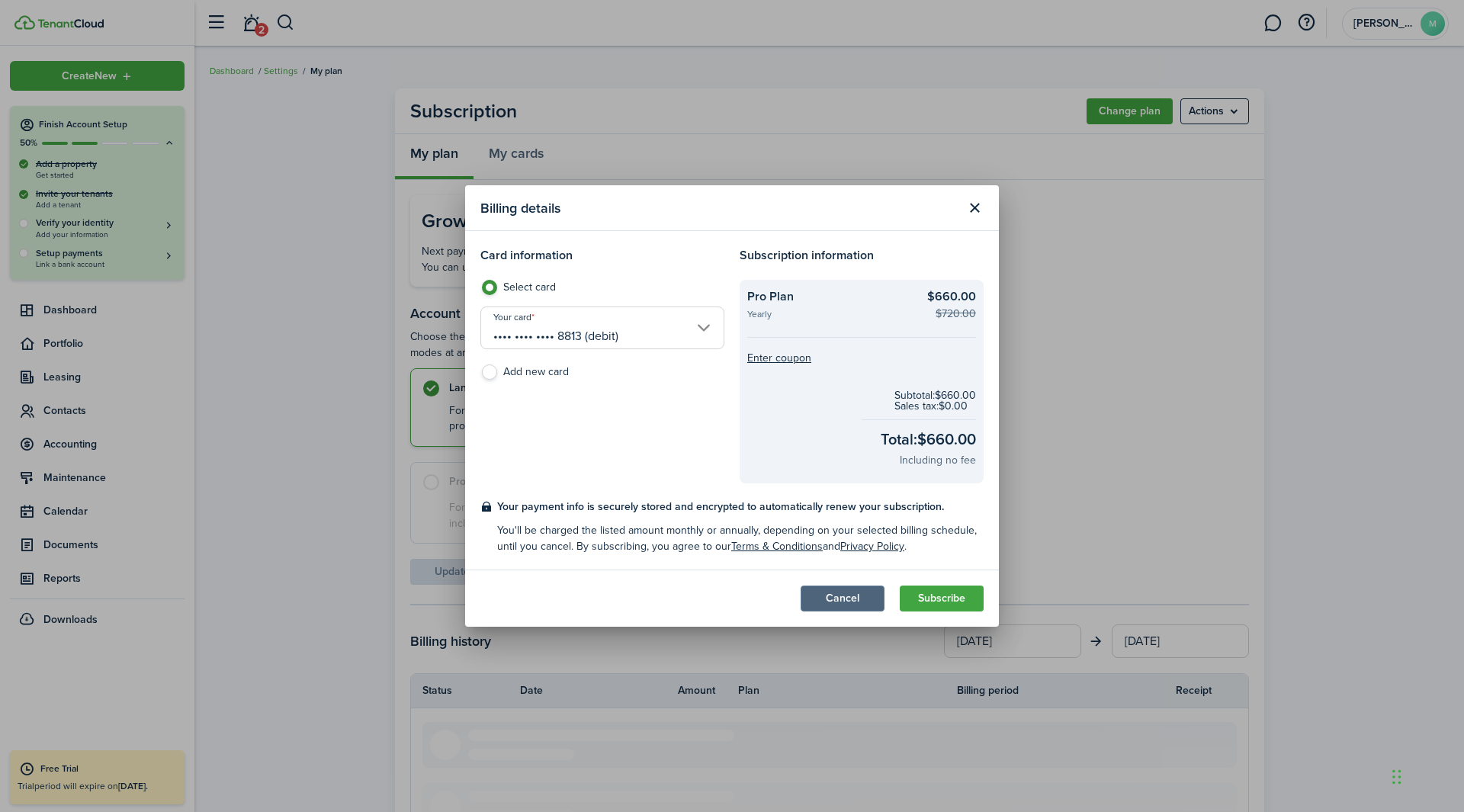
click at [849, 507] on button "Cancel" at bounding box center [843, 599] width 84 height 26
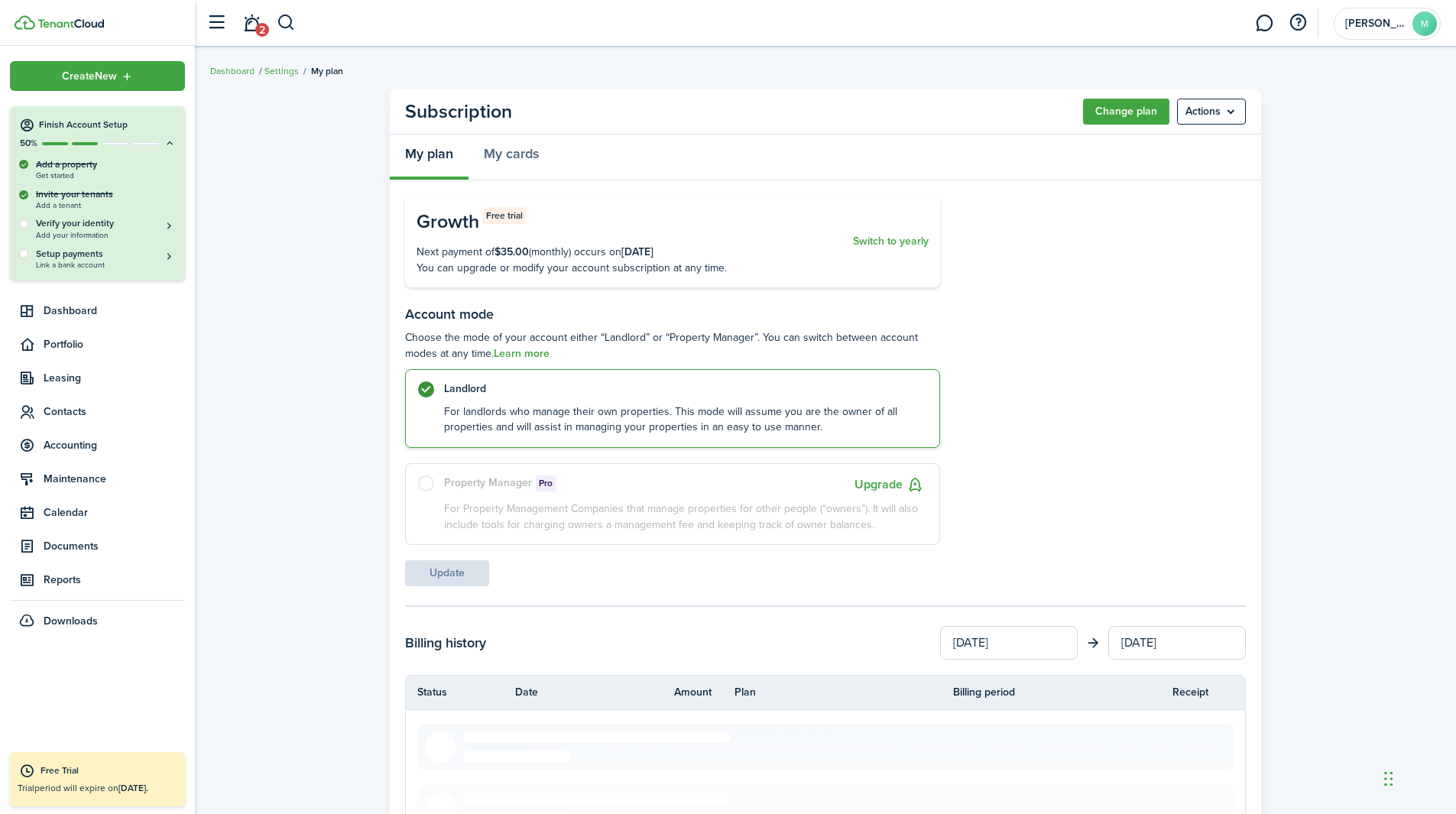
click at [445, 492] on span "Property Manager Pro" at bounding box center [500, 485] width 112 height 19
click at [894, 257] on button "Switch to yearly" at bounding box center [890, 241] width 75 height 69
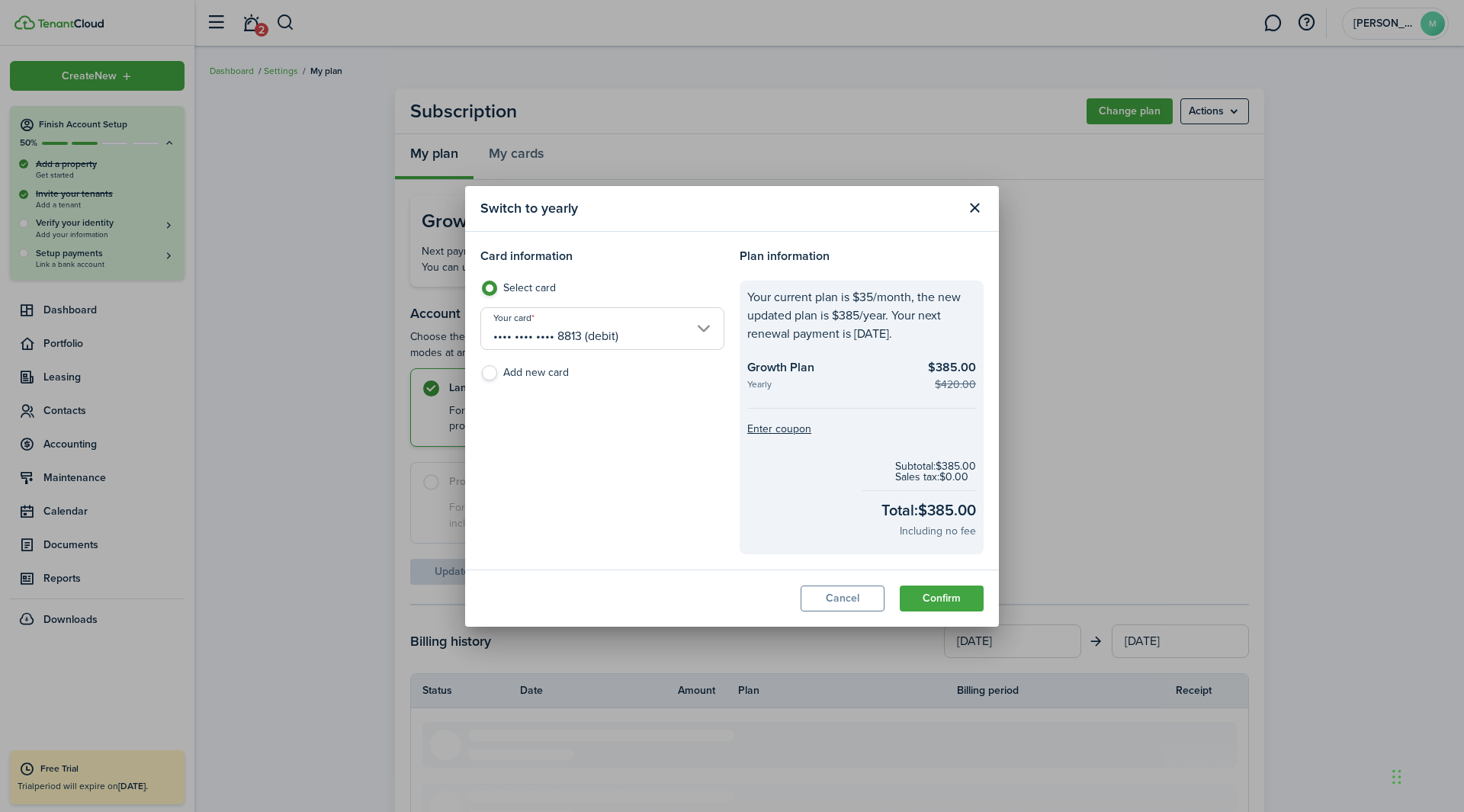
click at [508, 327] on input "•••• •••• •••• 8813 (debit)" at bounding box center [603, 328] width 244 height 43
click at [649, 271] on div at bounding box center [732, 406] width 1708 height 1056
click at [852, 507] on button "Cancel" at bounding box center [843, 599] width 84 height 26
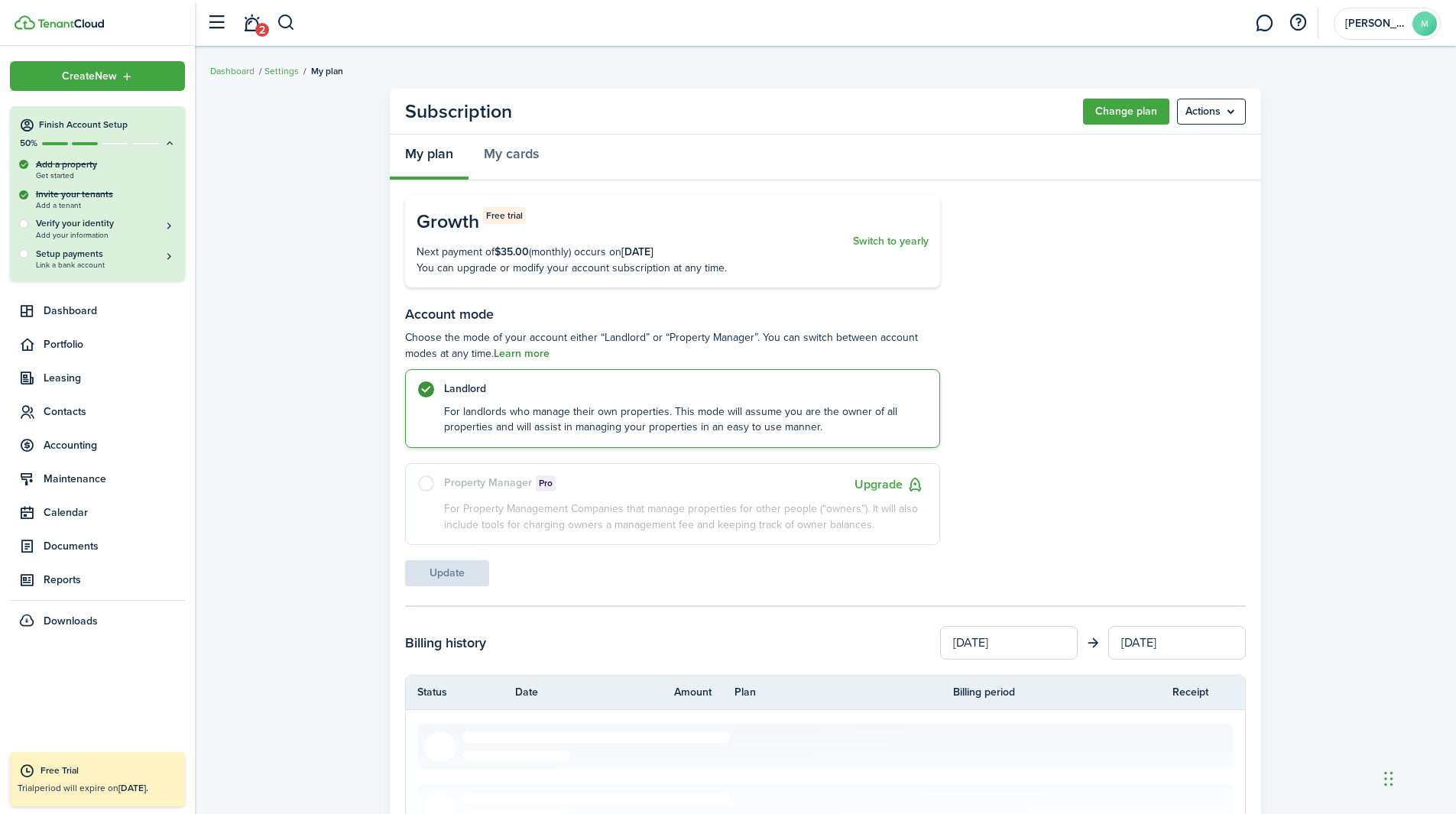
click at [519, 352] on link "Learn more" at bounding box center [522, 353] width 56 height 12
click at [451, 508] on div "Update" at bounding box center [672, 573] width 535 height 26
click at [480, 508] on div "Update" at bounding box center [672, 573] width 535 height 26
click at [428, 508] on div "Update" at bounding box center [672, 573] width 535 height 26
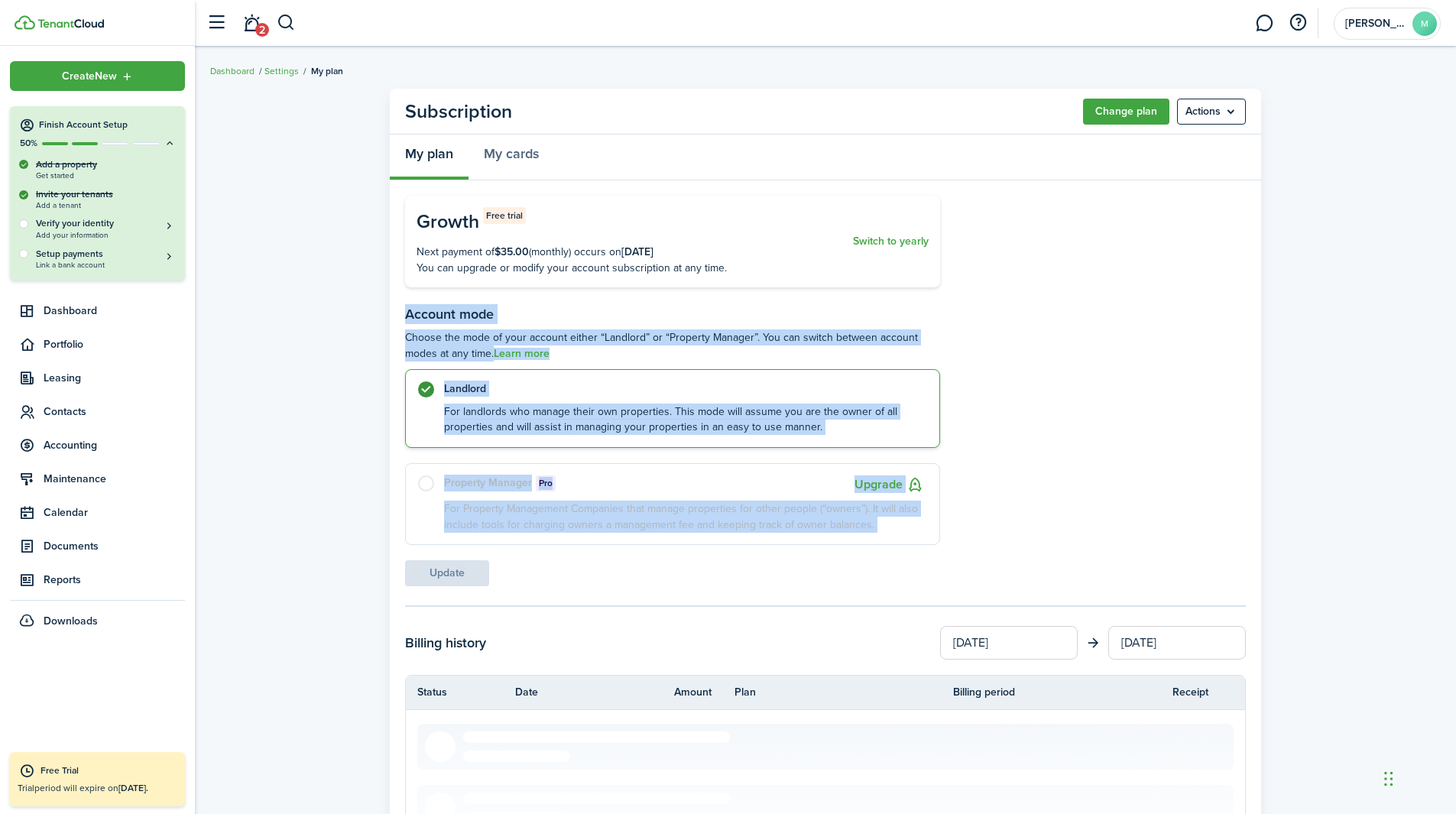
click at [428, 508] on div "Update" at bounding box center [672, 573] width 535 height 26
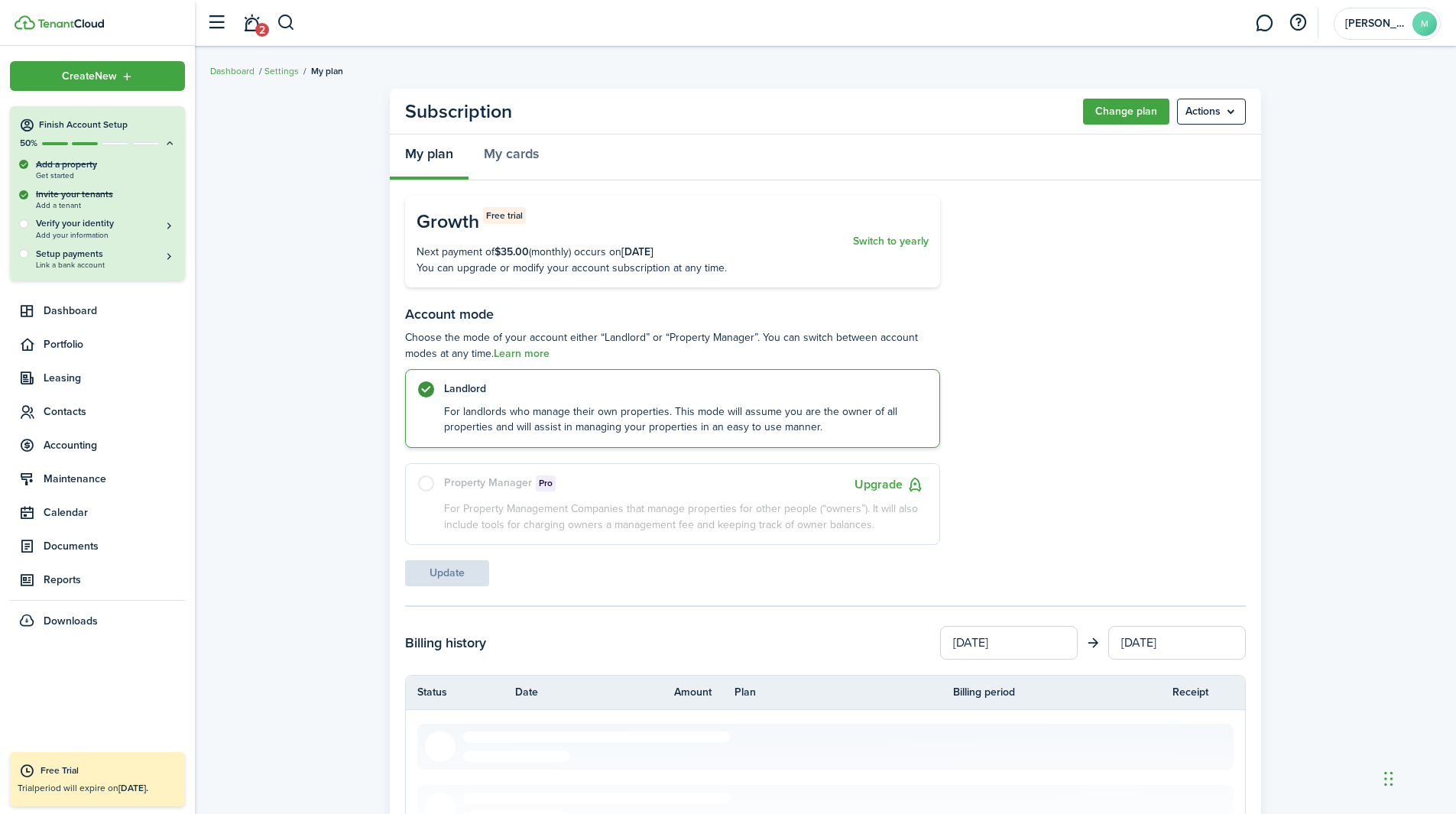
click at [427, 487] on label "Property Manager Pro Upgrade For Property Management Companies that manage prop…" at bounding box center [672, 504] width 535 height 82
click at [877, 485] on button "Upgrade" at bounding box center [889, 485] width 70 height 19
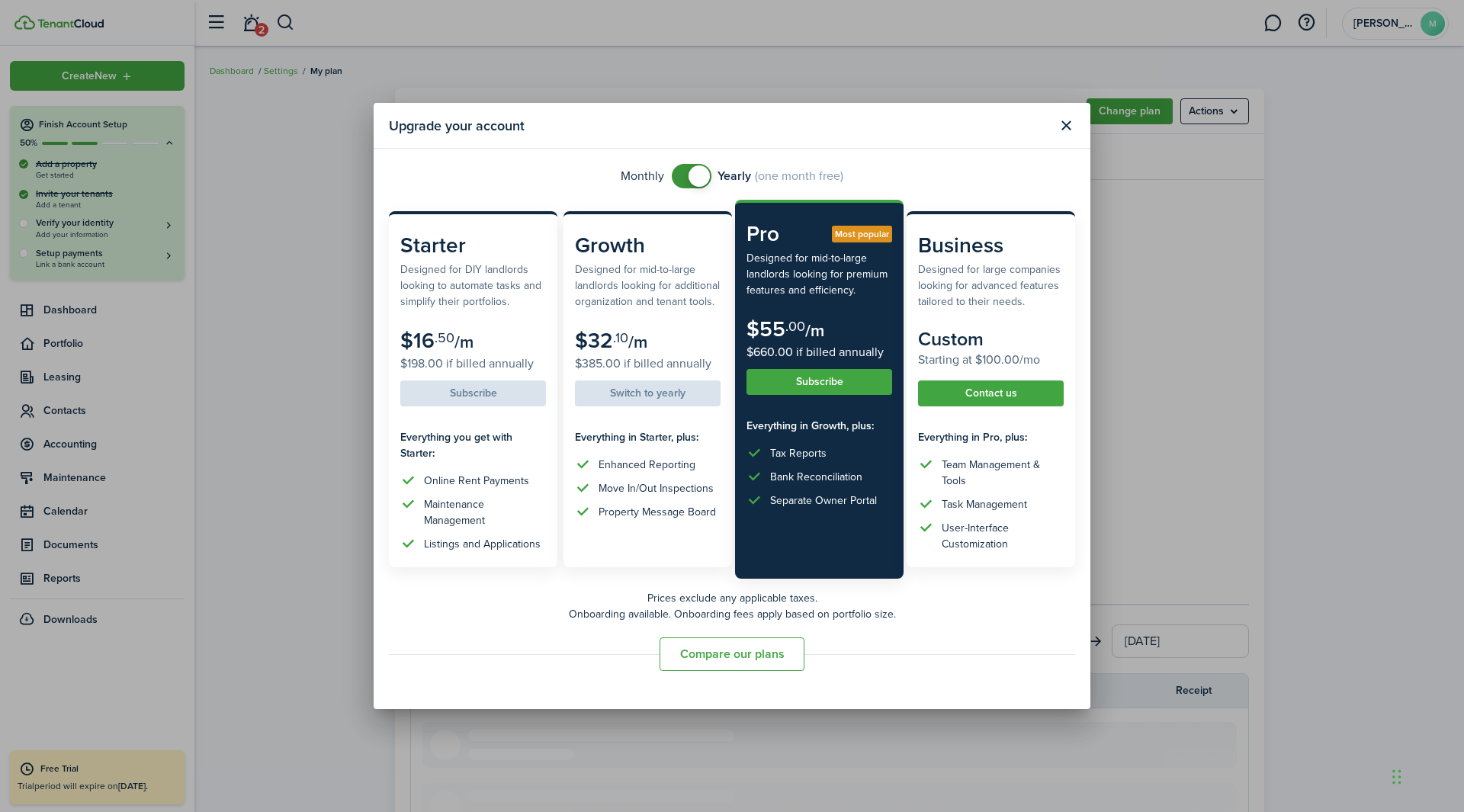
checkbox input "false"
click at [705, 179] on span at bounding box center [699, 176] width 21 height 21
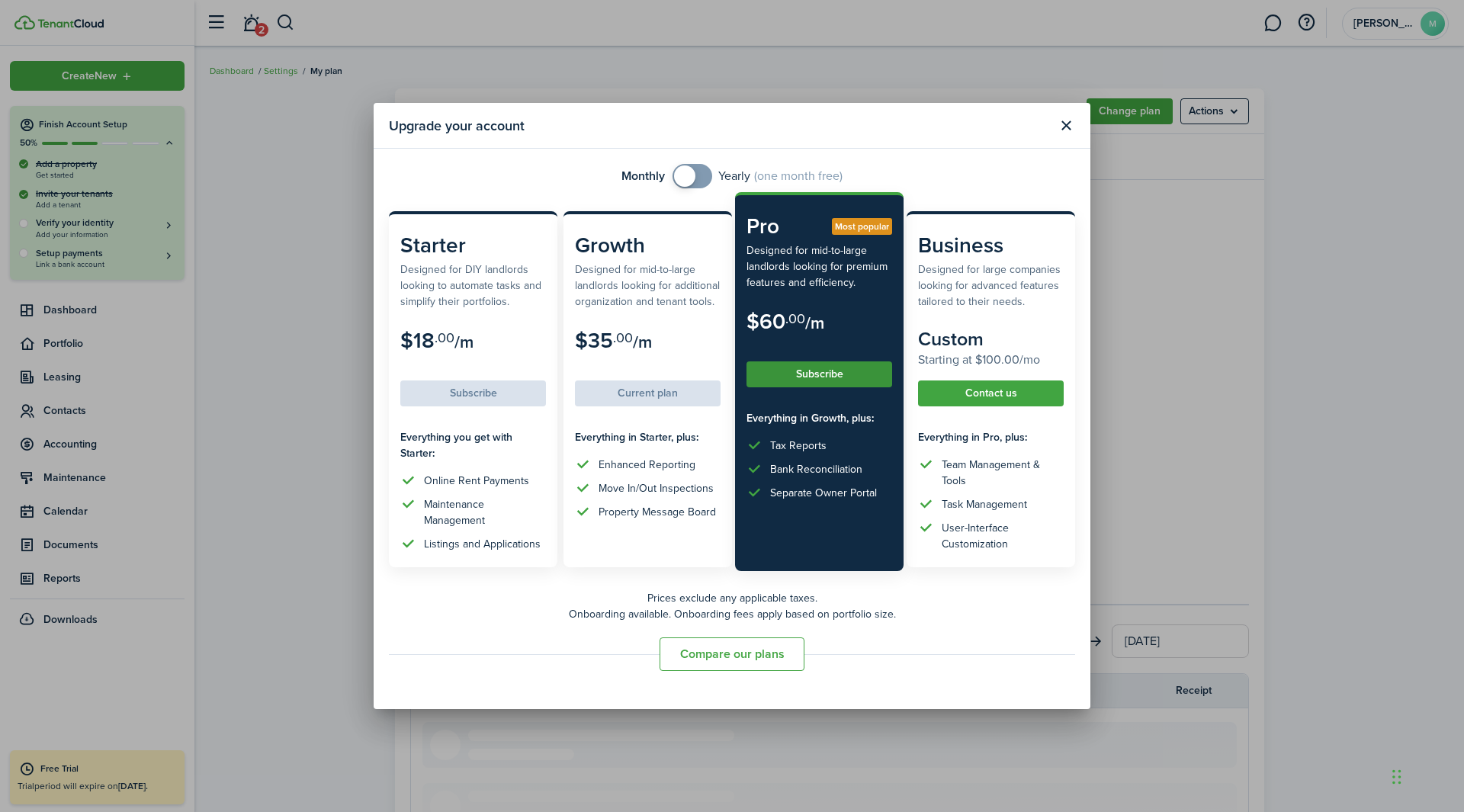
click at [818, 373] on button "Subscribe" at bounding box center [819, 374] width 145 height 26
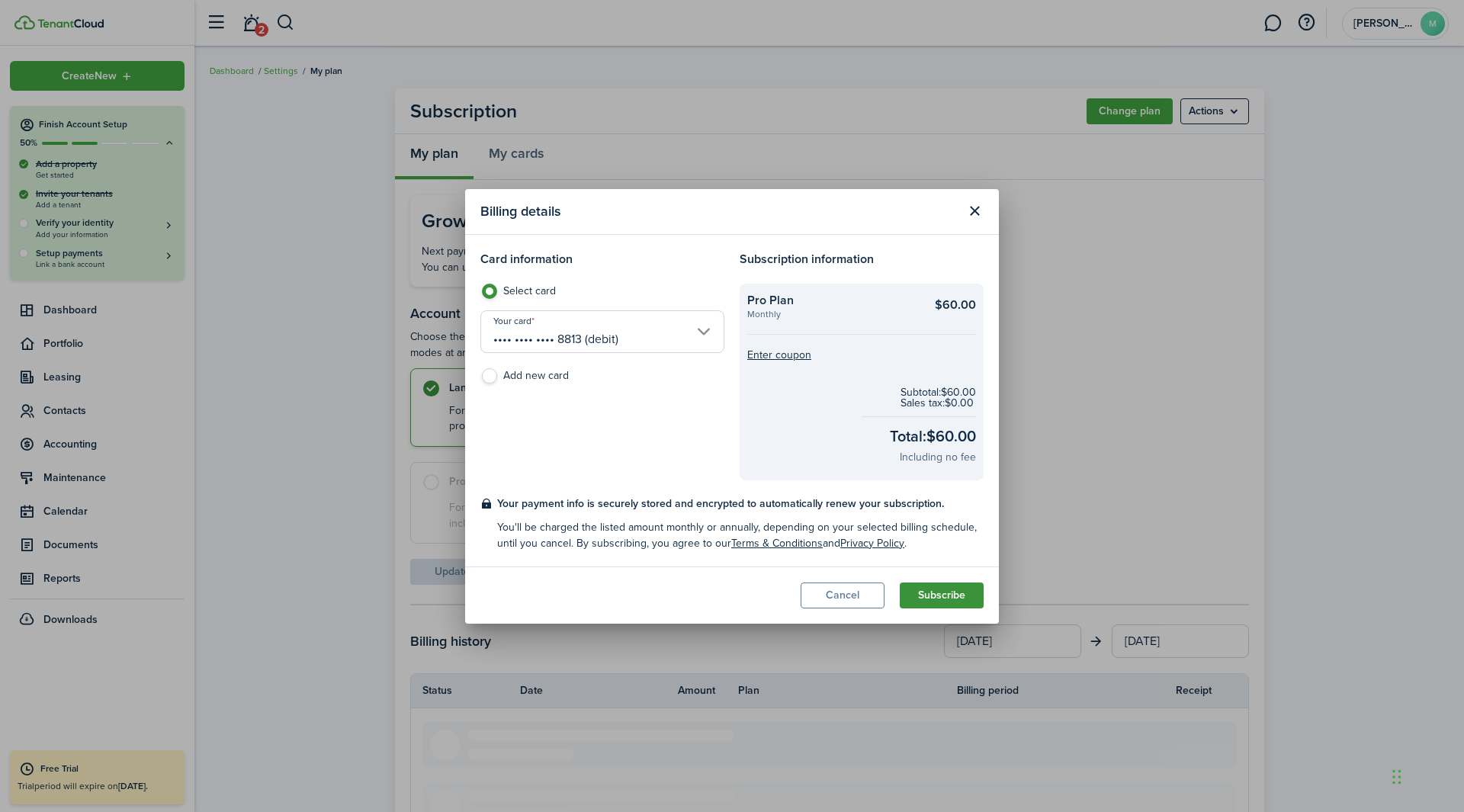
click at [949, 507] on button "Subscribe" at bounding box center [942, 595] width 84 height 26
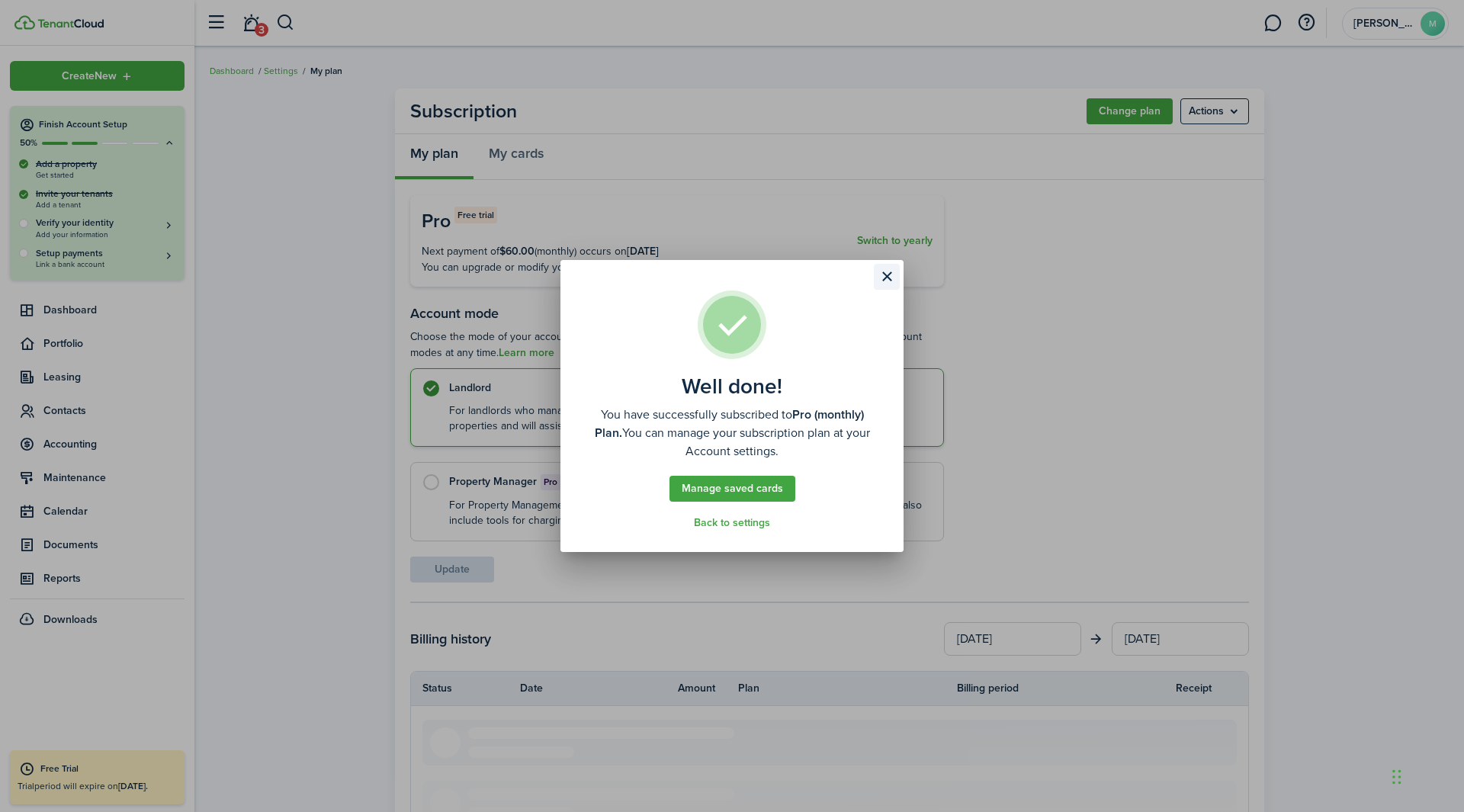
click at [885, 273] on button "Close modal" at bounding box center [887, 277] width 26 height 26
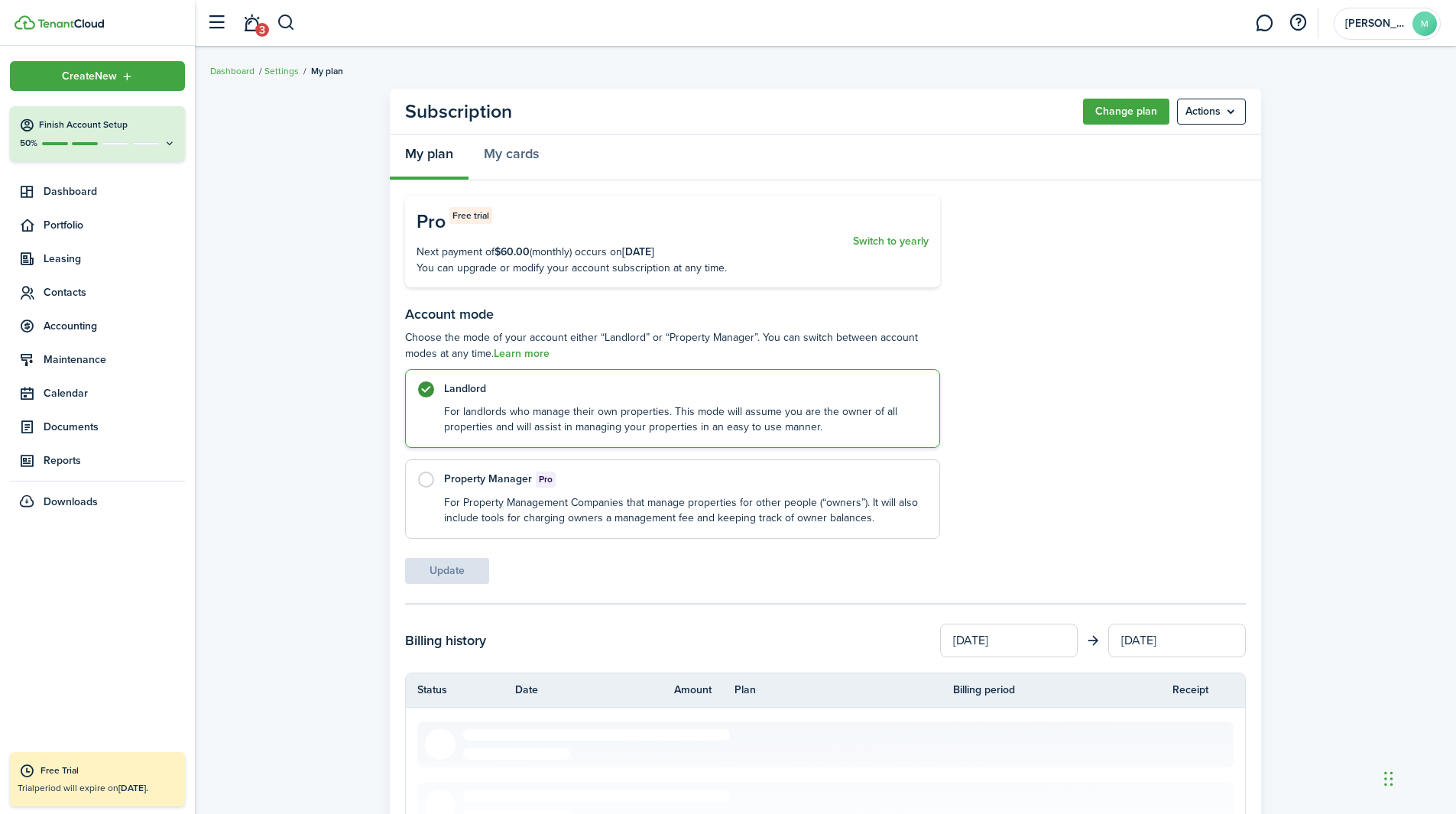
click at [441, 488] on label "Property Manager Pro For Property Management Companies that manage properties f…" at bounding box center [672, 499] width 535 height 79
radio input "false"
radio input "true"
click at [475, 508] on button "Update" at bounding box center [447, 571] width 84 height 26
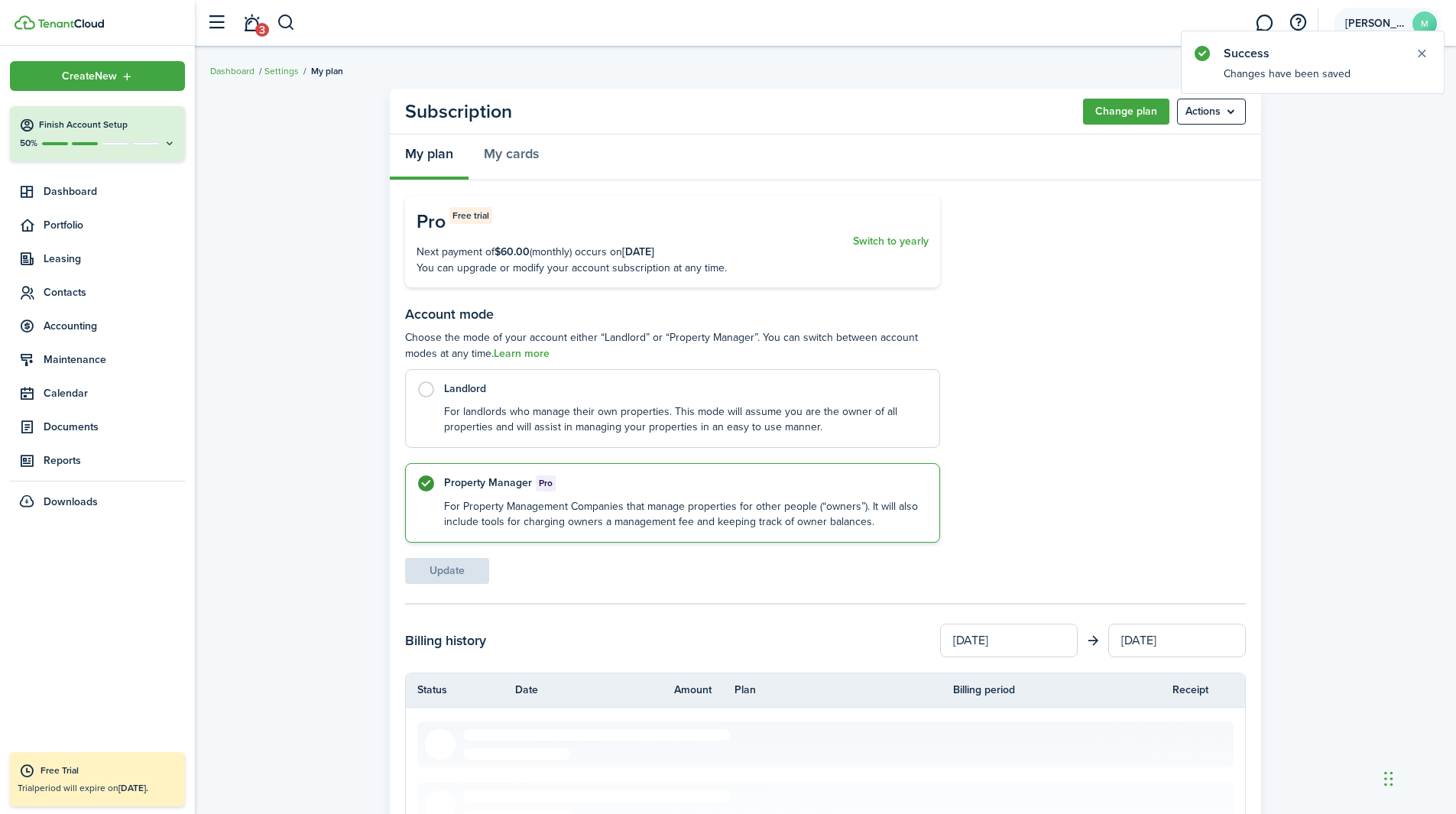
click at [977, 23] on span "[PERSON_NAME]" at bounding box center [1376, 23] width 62 height 11
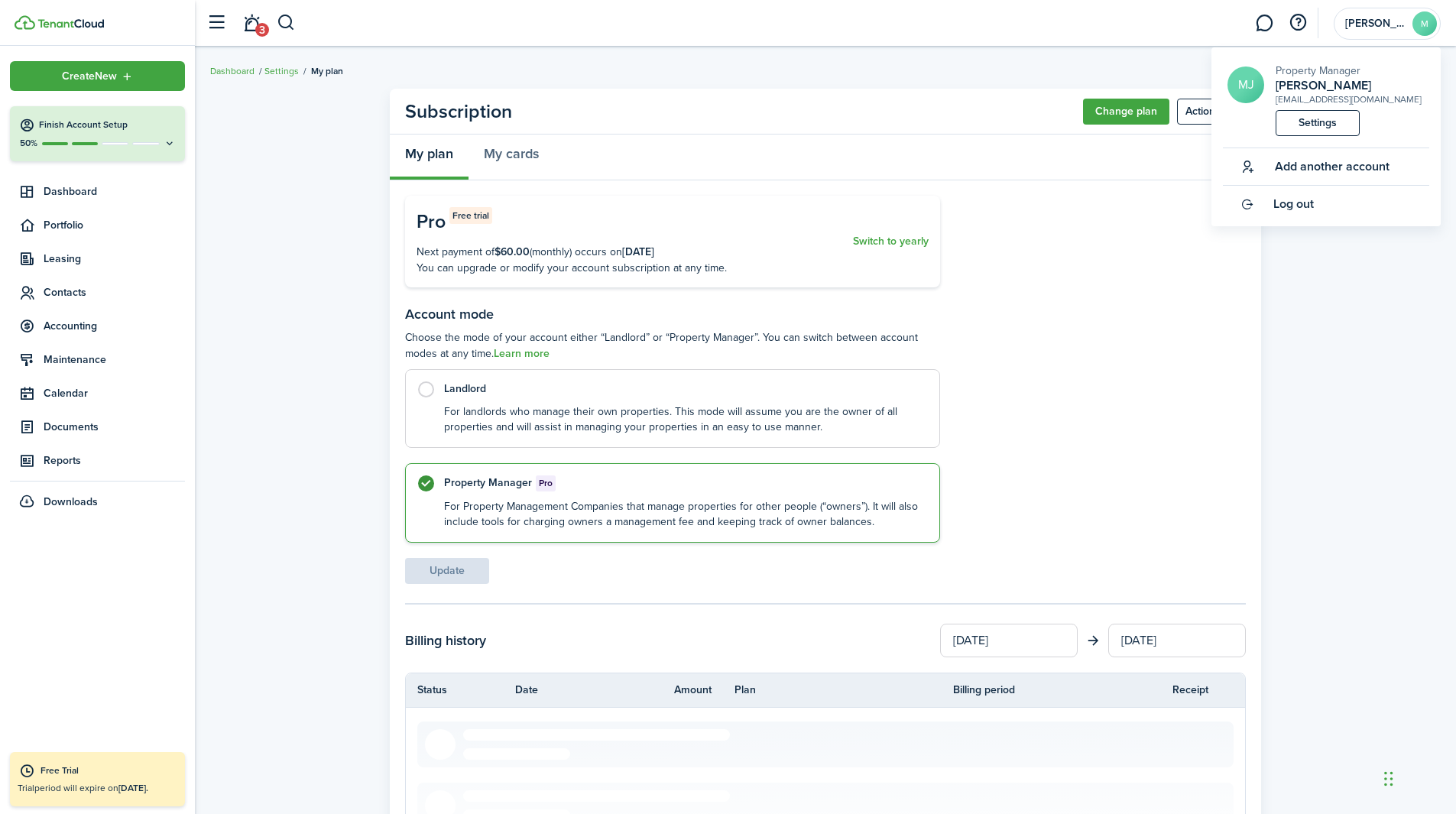
click at [977, 251] on subscription-account "Subscription Change plan Actions My plan My cards Pro Free trial Next payment o…" at bounding box center [825, 546] width 1261 height 931
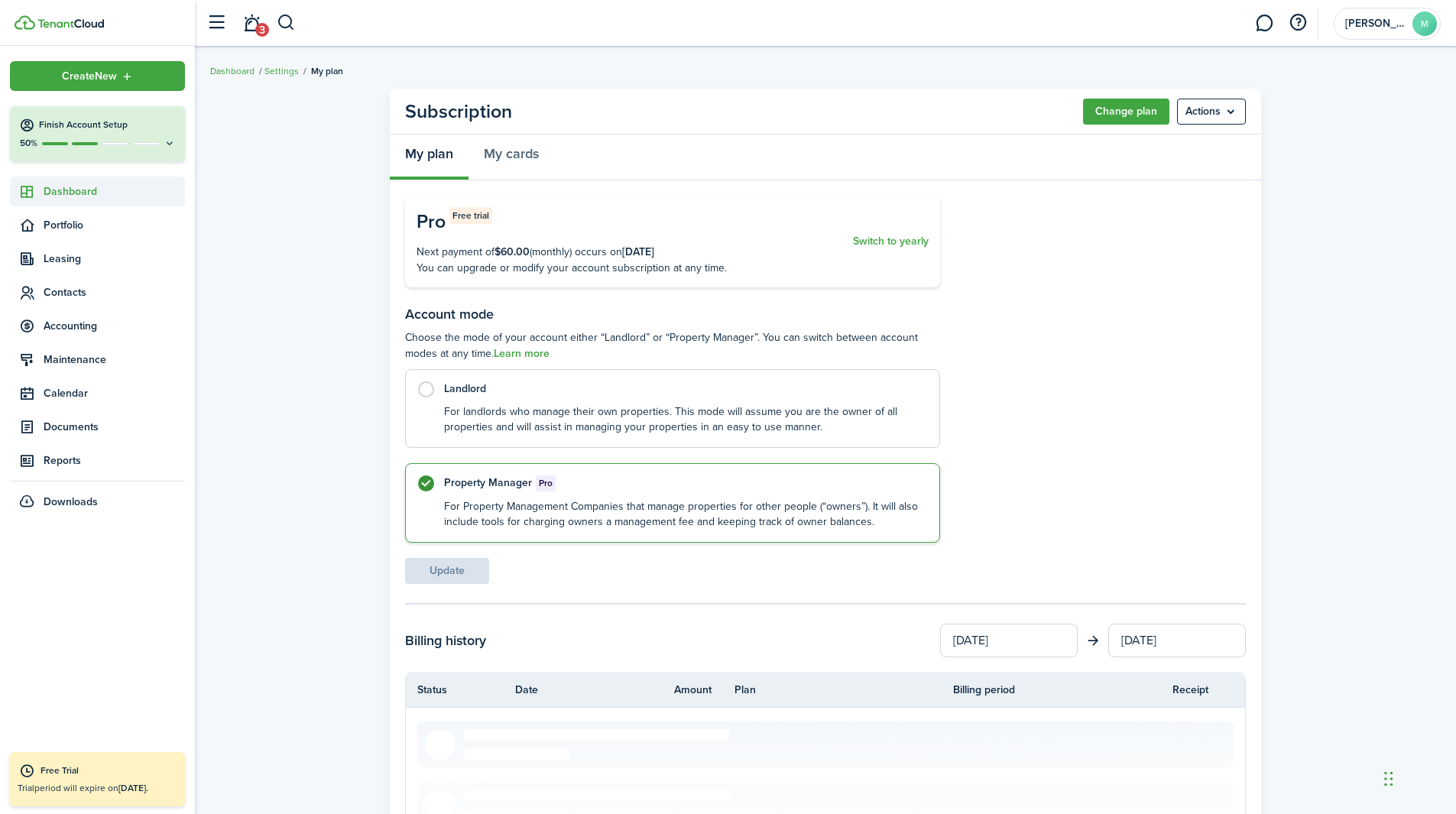
click at [101, 206] on link "Dashboard" at bounding box center [97, 191] width 175 height 30
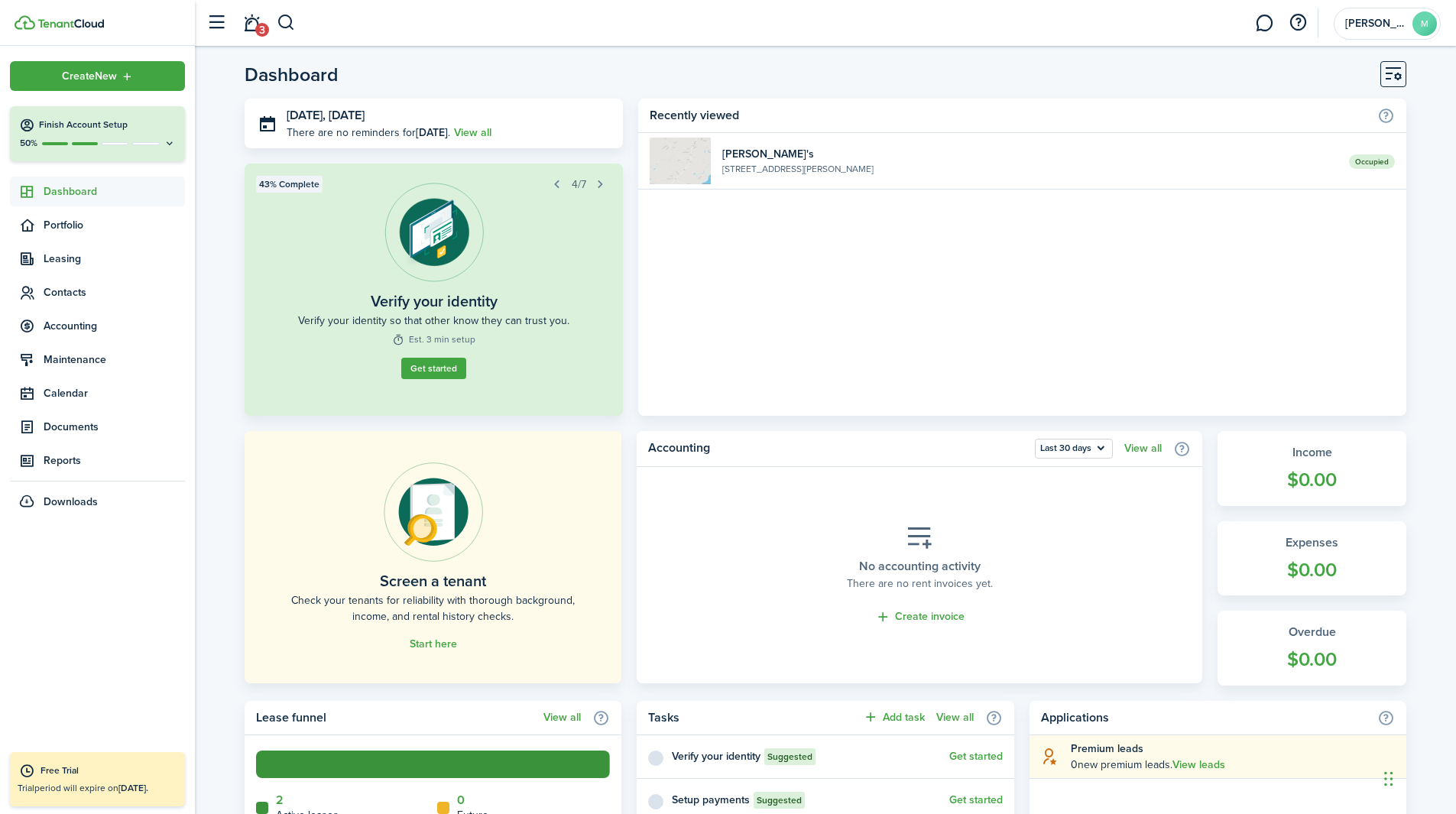
click at [148, 276] on ul "Create New Finish Account Setup 50% Dashboard Portfolio Leasing Contacts Accoun…" at bounding box center [97, 289] width 175 height 456
click at [67, 298] on span "Contacts" at bounding box center [114, 292] width 142 height 16
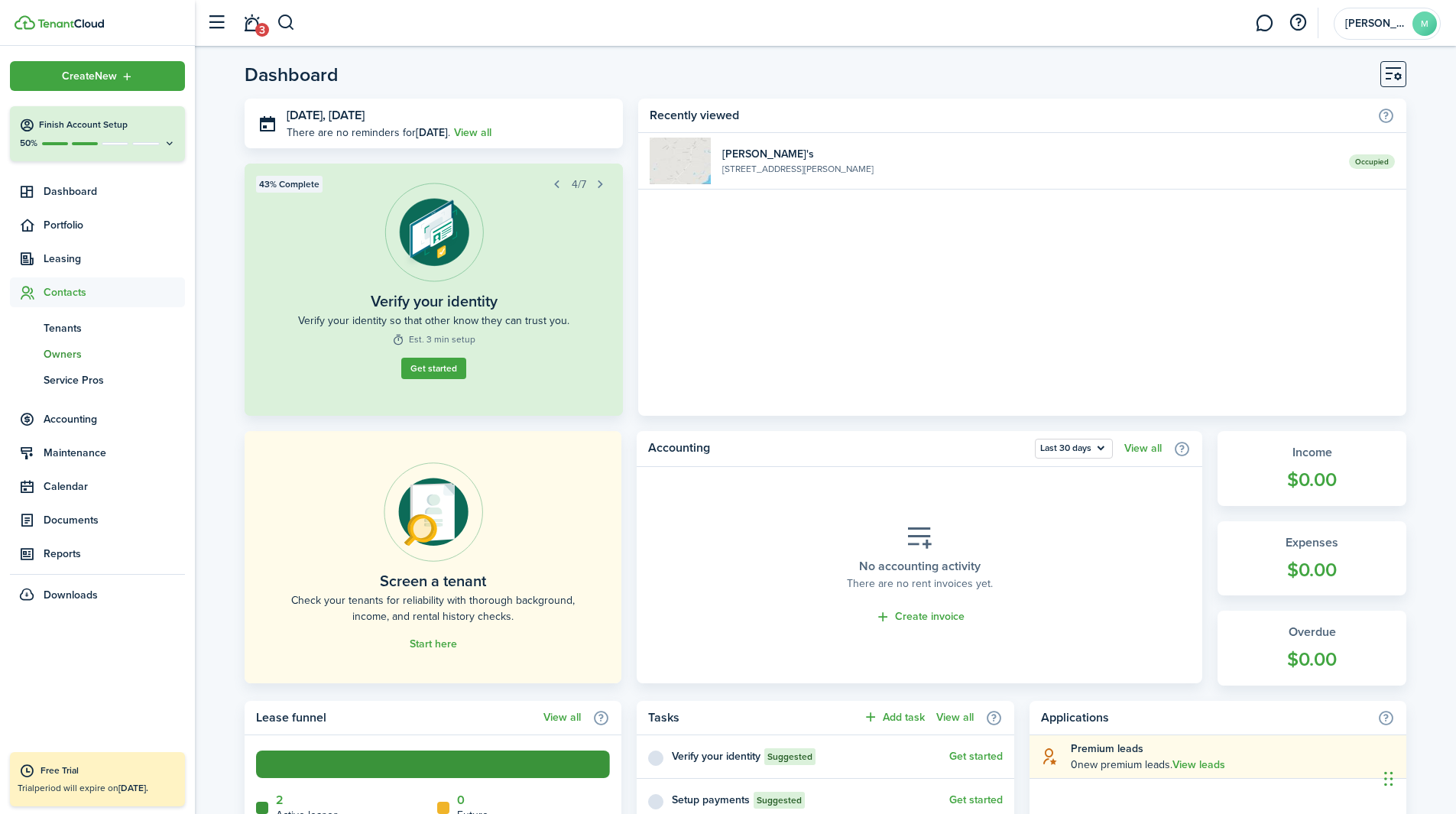
click at [70, 354] on span "Owners" at bounding box center [114, 355] width 142 height 16
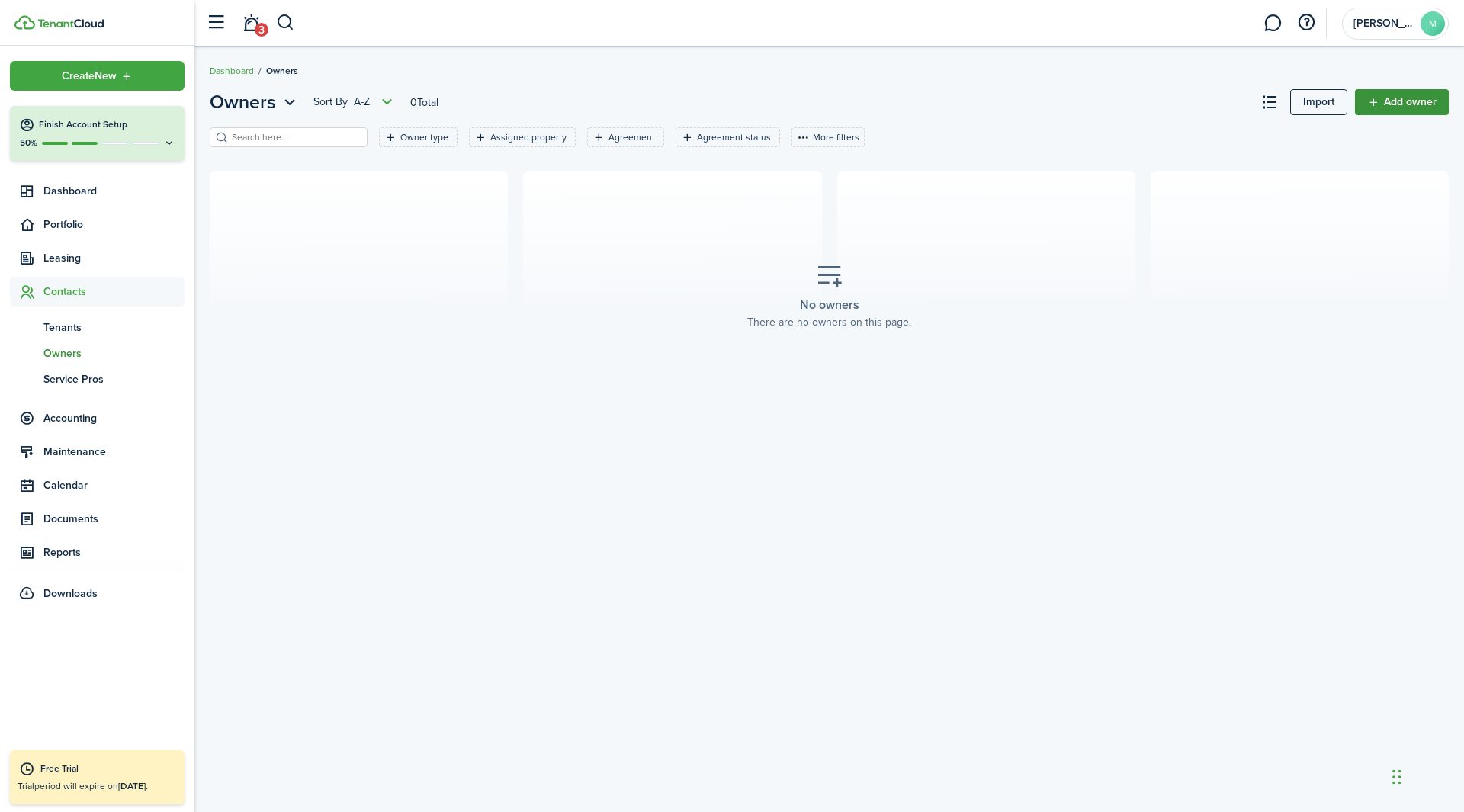
click at [975, 103] on link "Add owner" at bounding box center [1402, 102] width 94 height 26
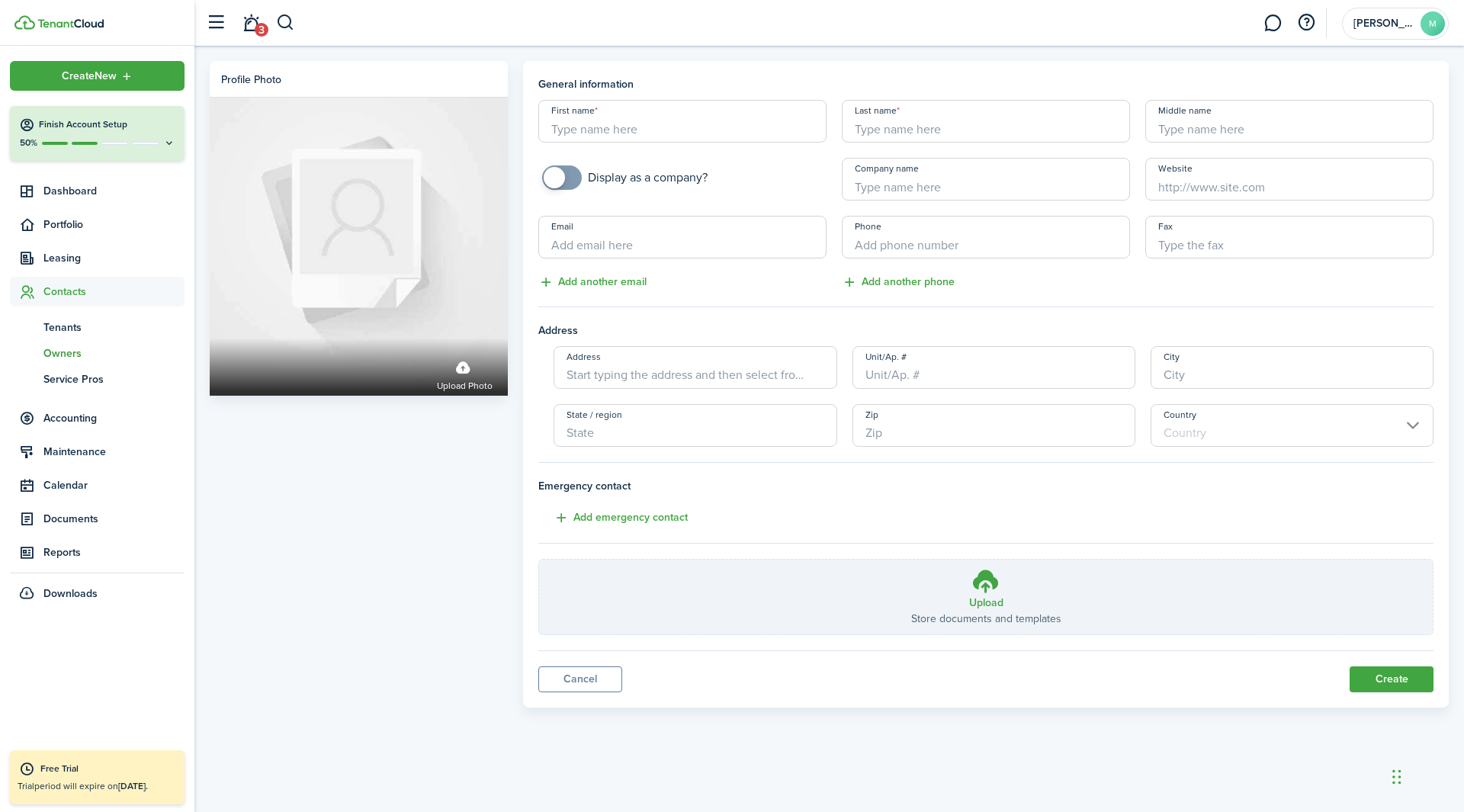
click at [684, 124] on input "First name" at bounding box center [682, 121] width 288 height 43
click at [684, 124] on input "K" at bounding box center [682, 121] width 288 height 43
type input "[PERSON_NAME]"
checkbox input "true"
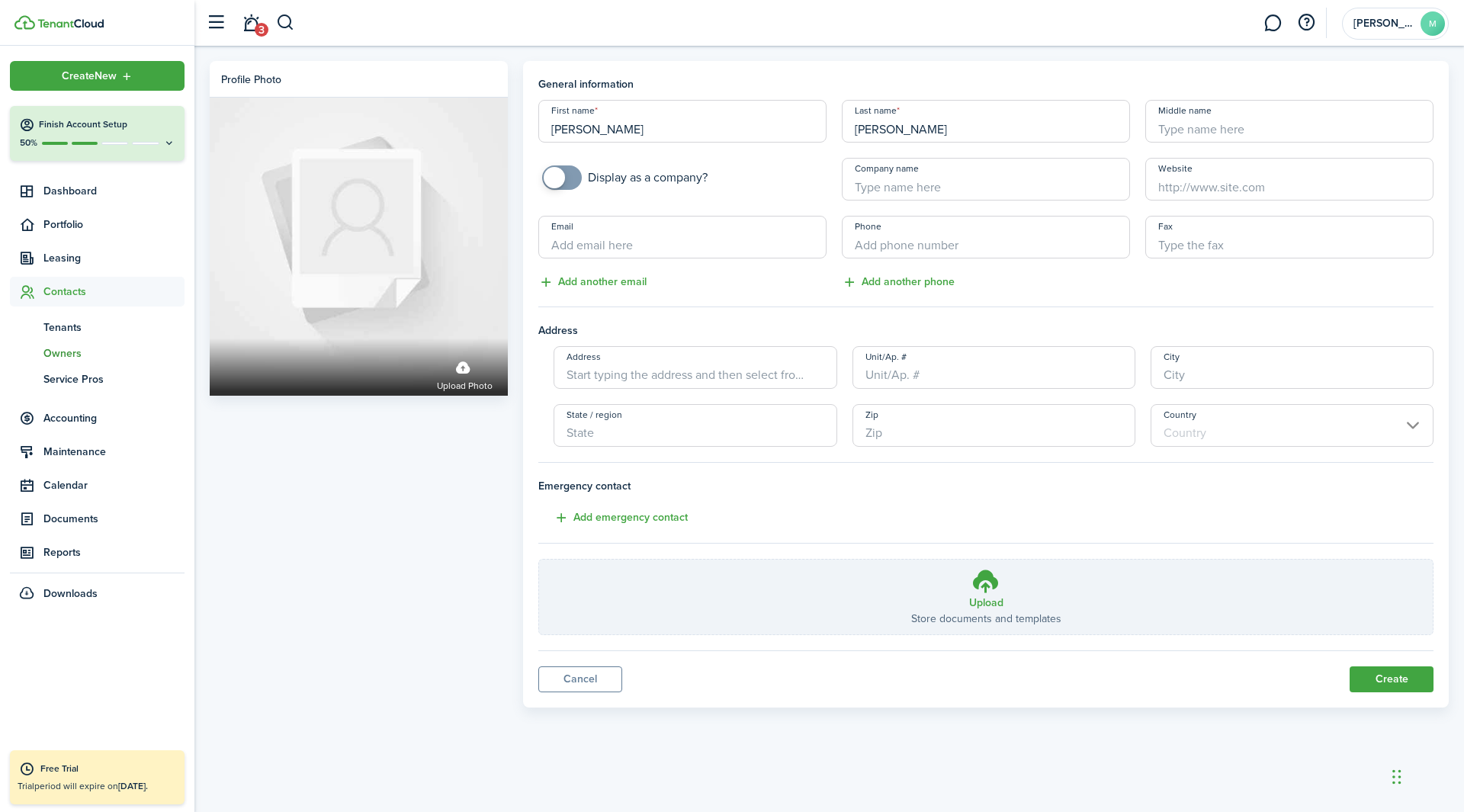
click at [563, 173] on span at bounding box center [554, 178] width 21 height 21
click at [875, 188] on input "Company name" at bounding box center [986, 179] width 288 height 43
type input "ATK Property Ventures Inc"
type input "[EMAIL_ADDRESS][DOMAIN_NAME]"
click at [906, 251] on input "+1" at bounding box center [986, 237] width 288 height 43
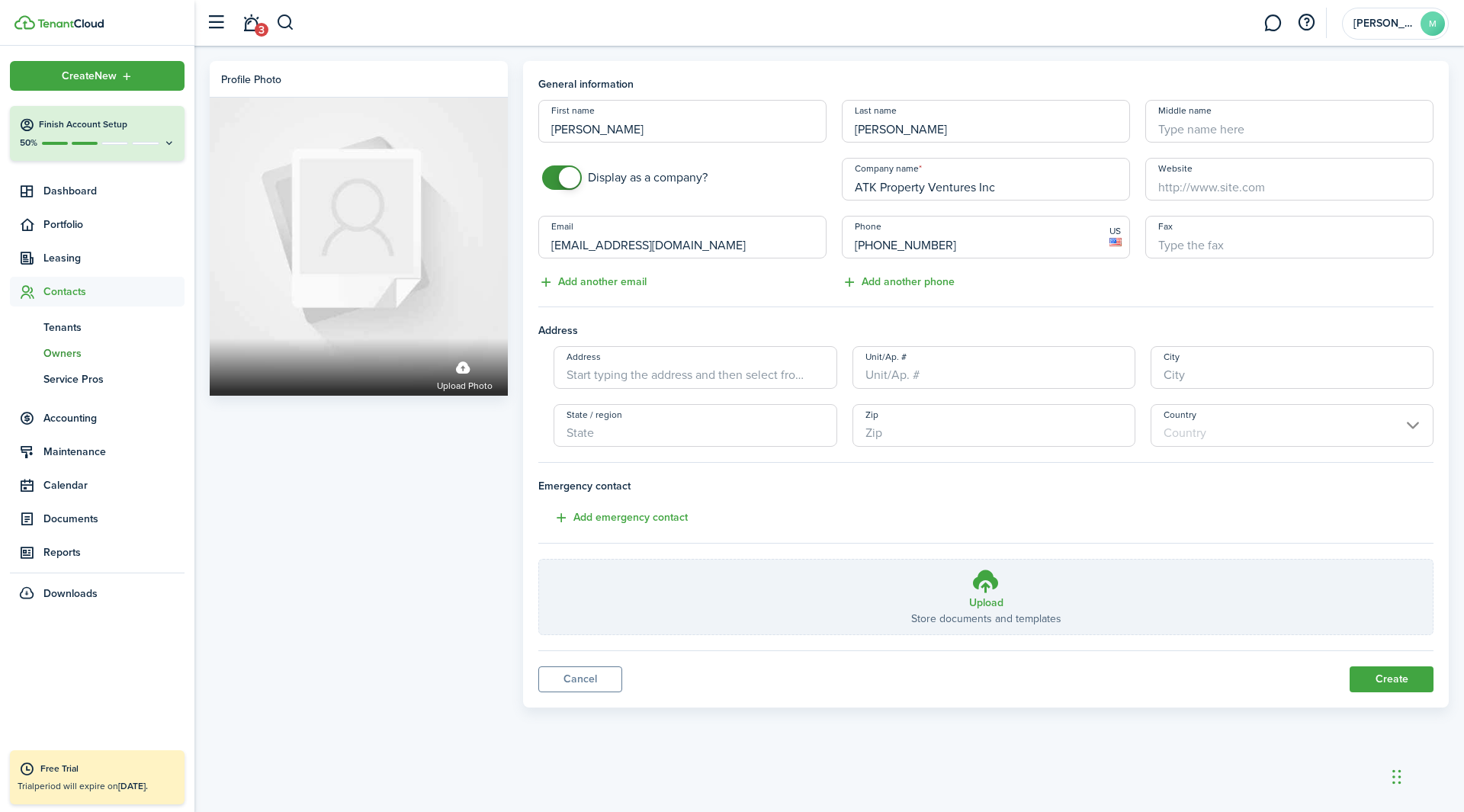
type input "[PHONE_NUMBER]"
click at [721, 360] on input "Address" at bounding box center [695, 368] width 283 height 43
click at [674, 403] on span "[STREET_ADDRESS]" at bounding box center [626, 402] width 95 height 16
type input "[STREET_ADDRESS]"
type input "[PERSON_NAME]"
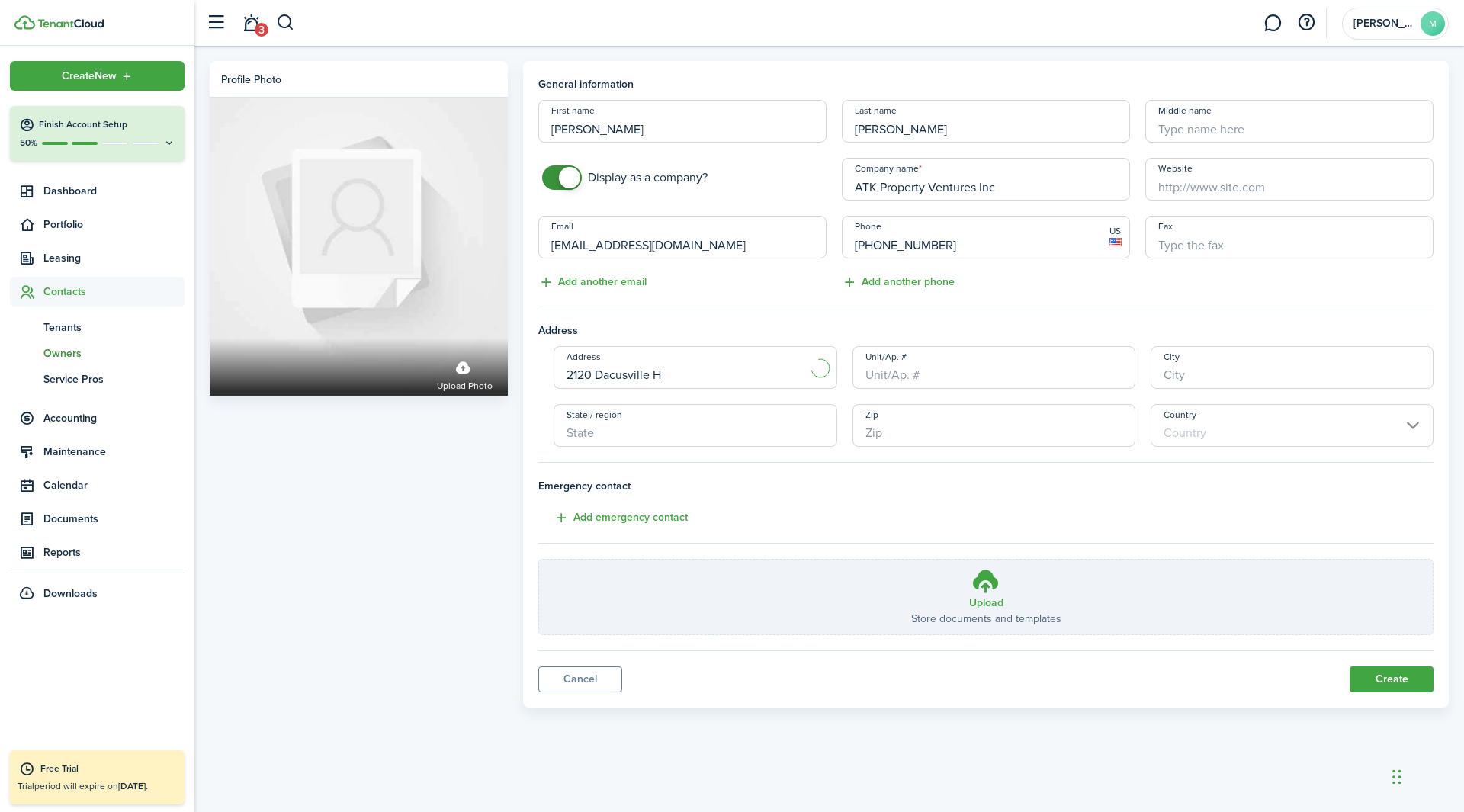
type input "SC"
type input "29640"
type input "[GEOGRAPHIC_DATA]"
click at [975, 507] on button "Create" at bounding box center [1392, 679] width 84 height 26
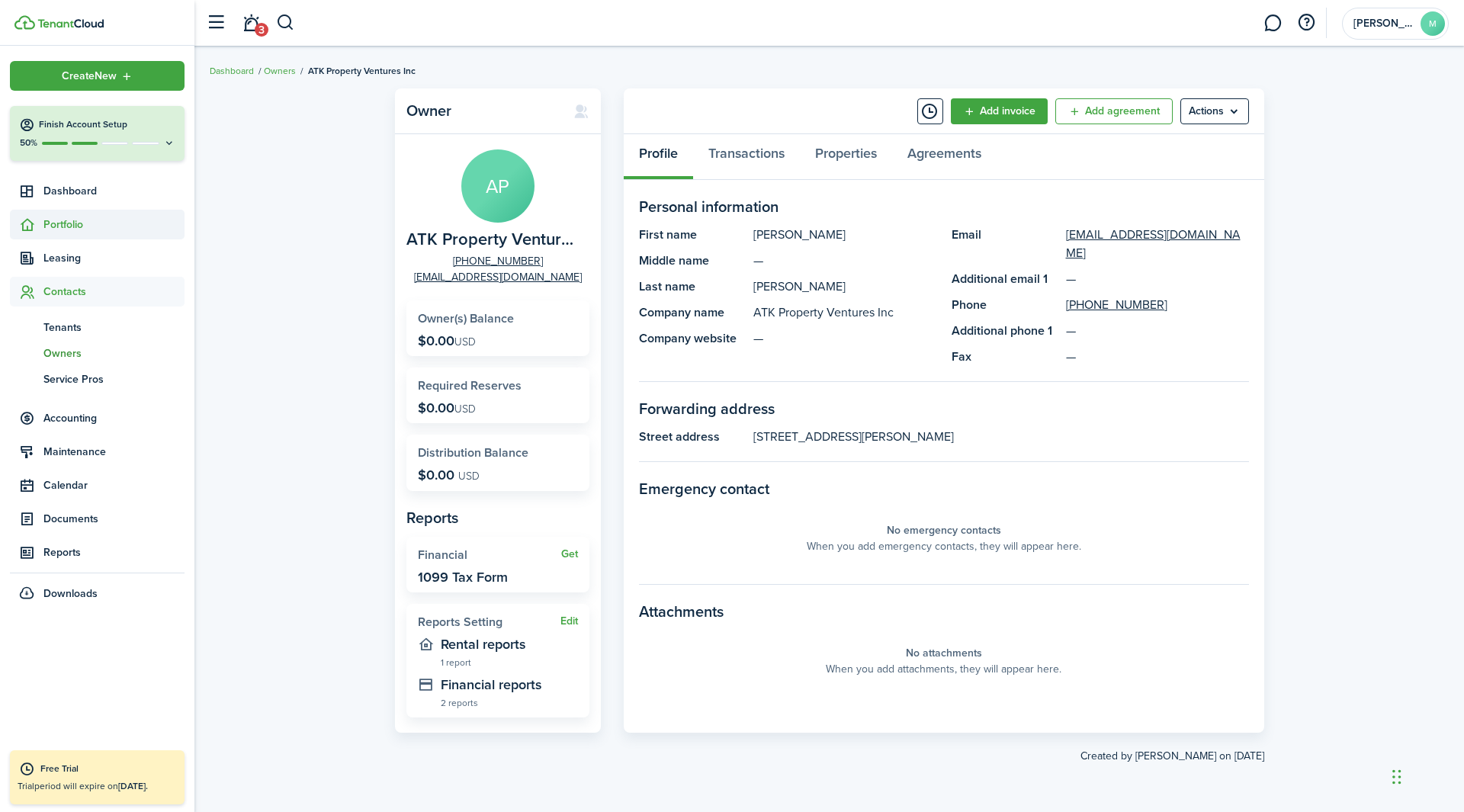
click at [107, 224] on span "Portfolio" at bounding box center [114, 225] width 141 height 16
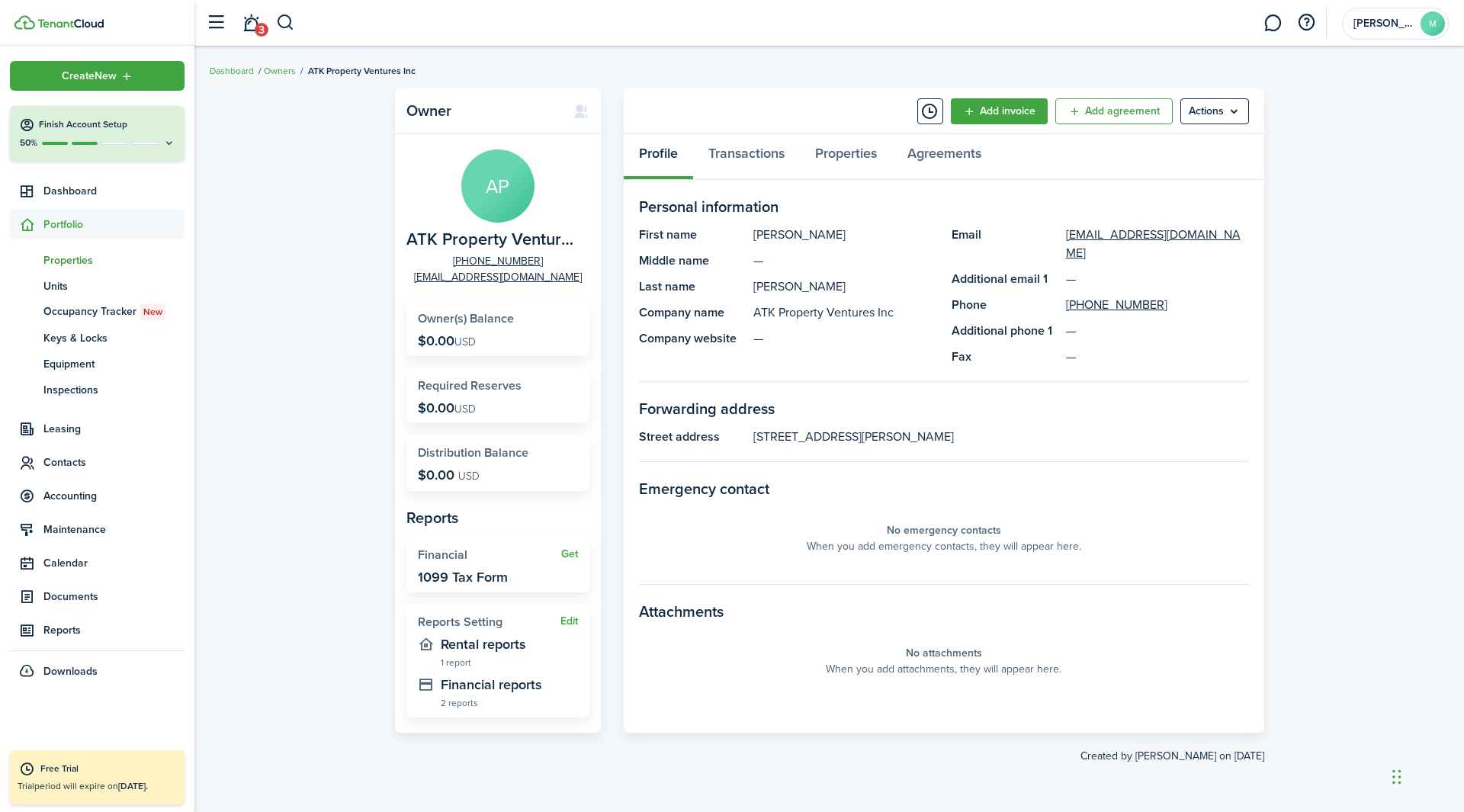
click at [74, 270] on link "pt Properties" at bounding box center [97, 260] width 175 height 26
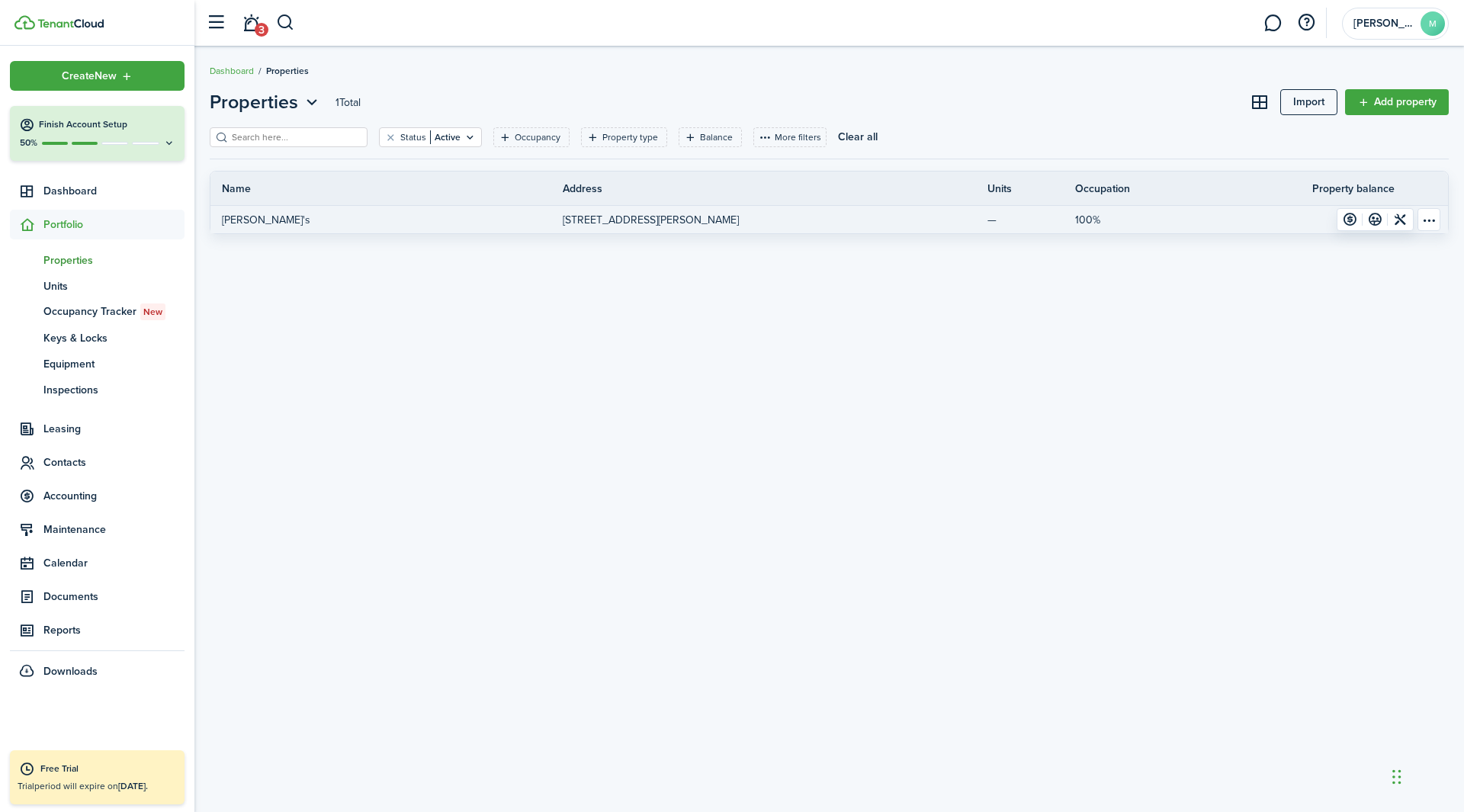
click at [975, 220] on table-menu-btn-icon "Open menu" at bounding box center [1429, 220] width 23 height 23
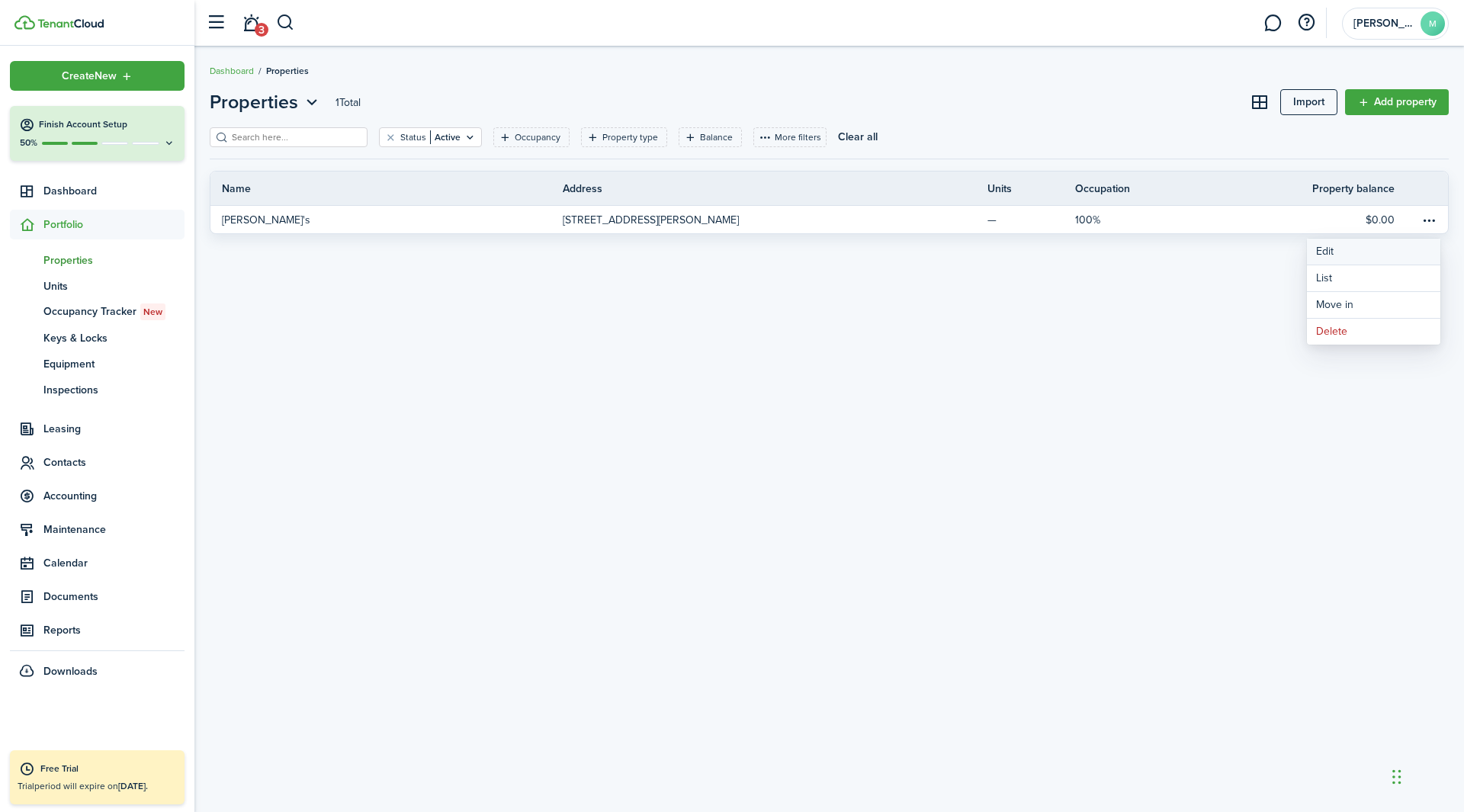
click at [975, 250] on link "Edit" at bounding box center [1374, 251] width 133 height 26
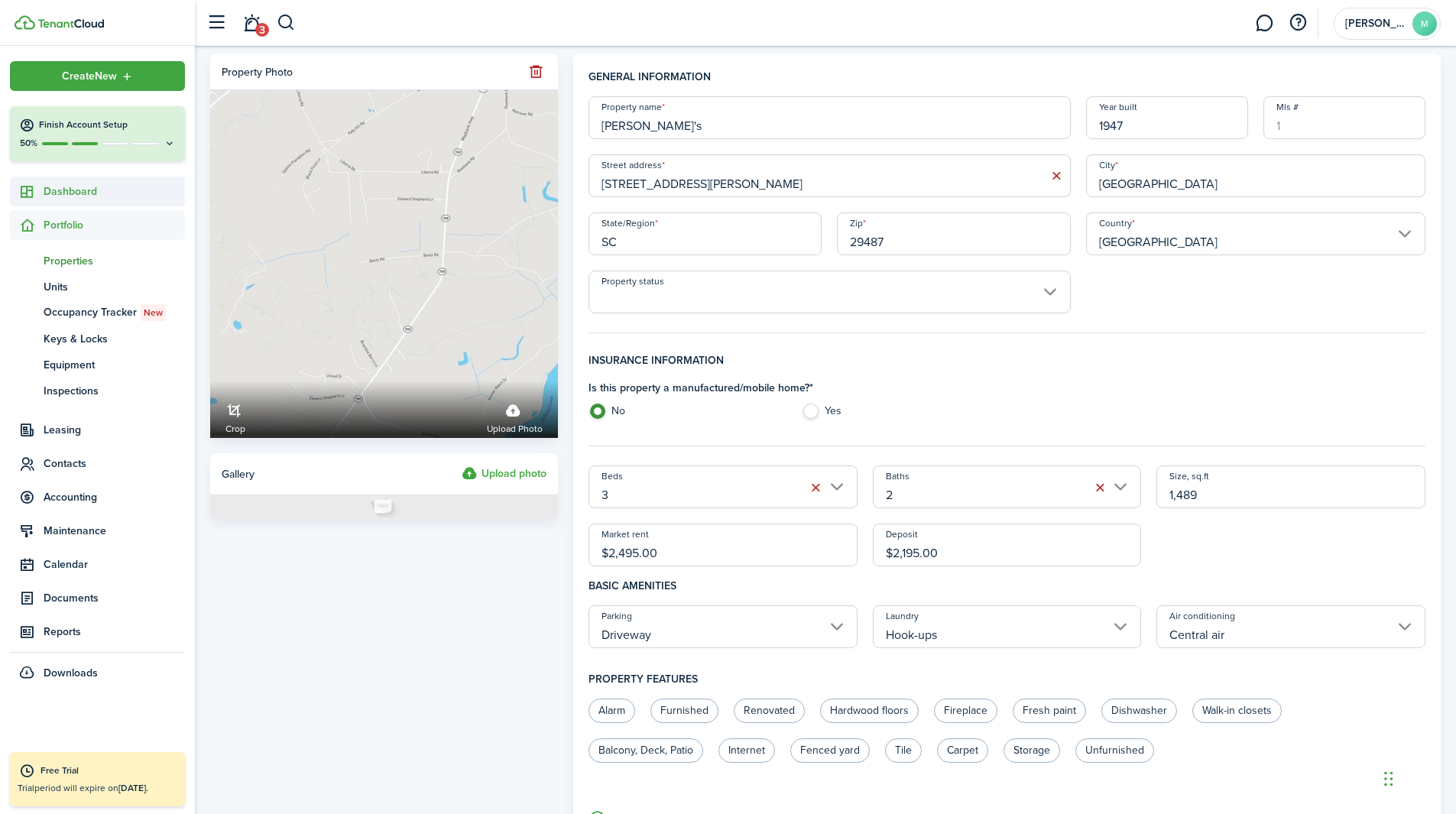
click at [68, 179] on link "Dashboard" at bounding box center [97, 191] width 175 height 30
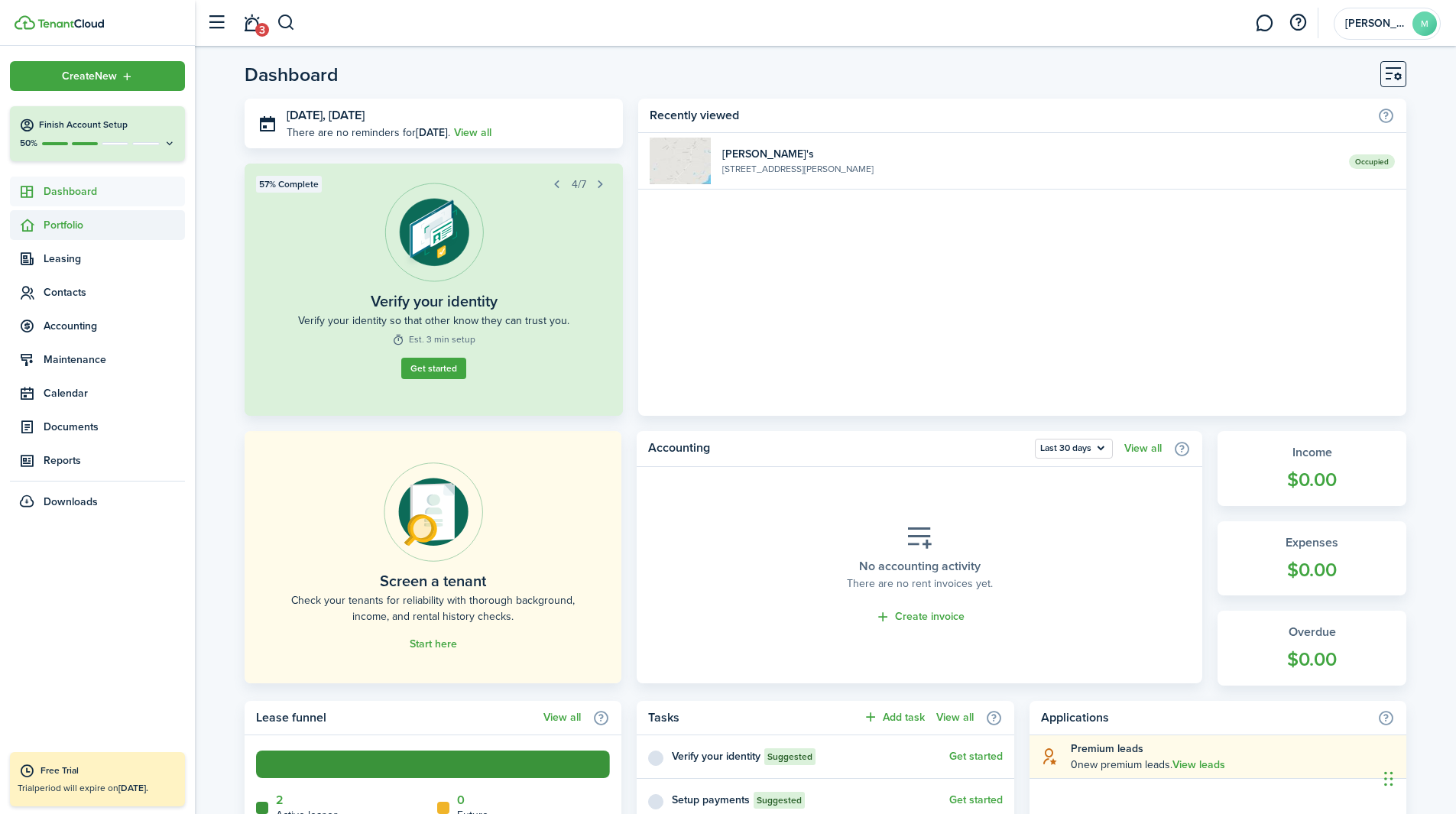
click at [91, 224] on span "Portfolio" at bounding box center [114, 225] width 142 height 16
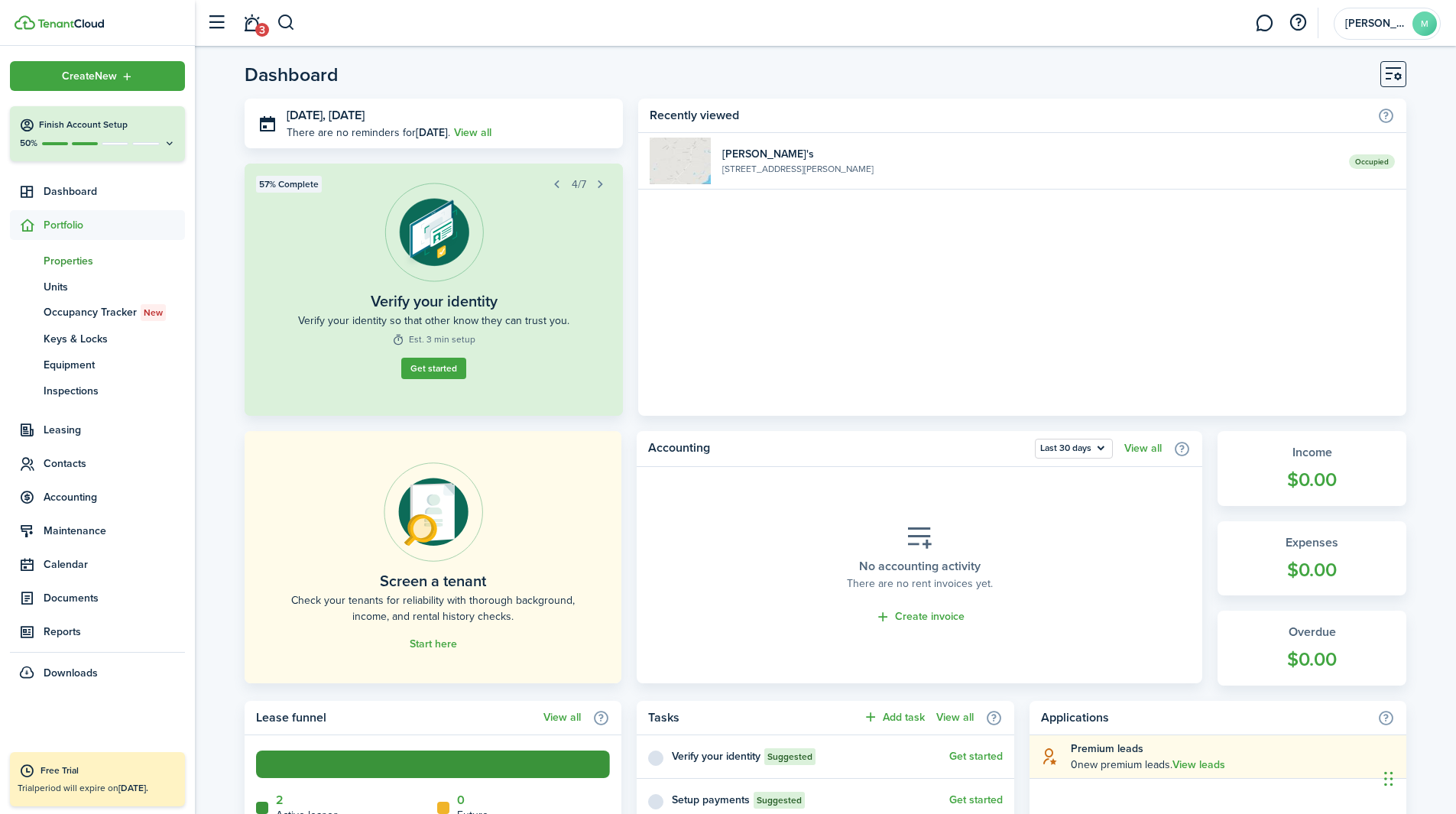
click at [79, 266] on span "Properties" at bounding box center [114, 261] width 142 height 16
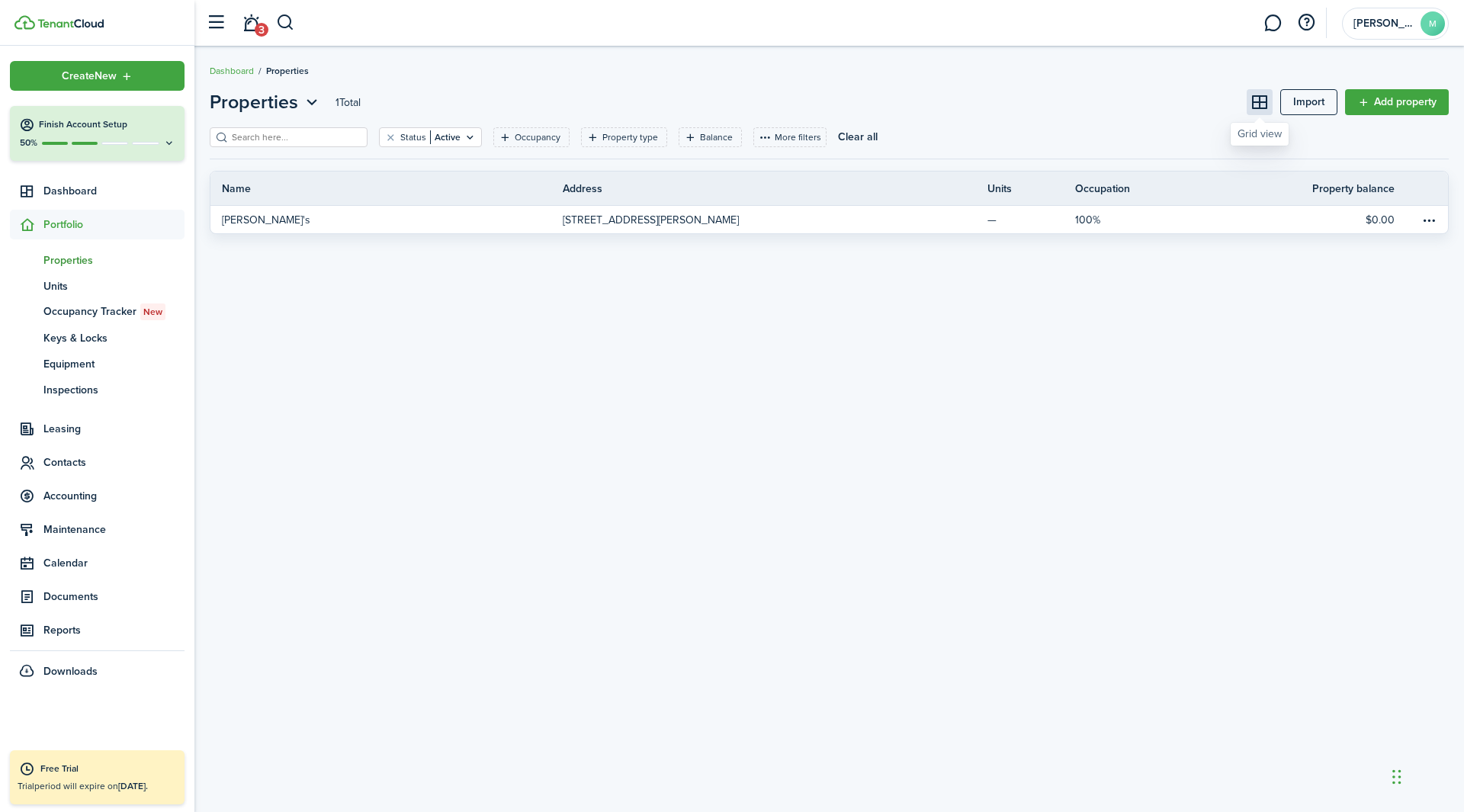
click at [975, 104] on button at bounding box center [1260, 102] width 26 height 26
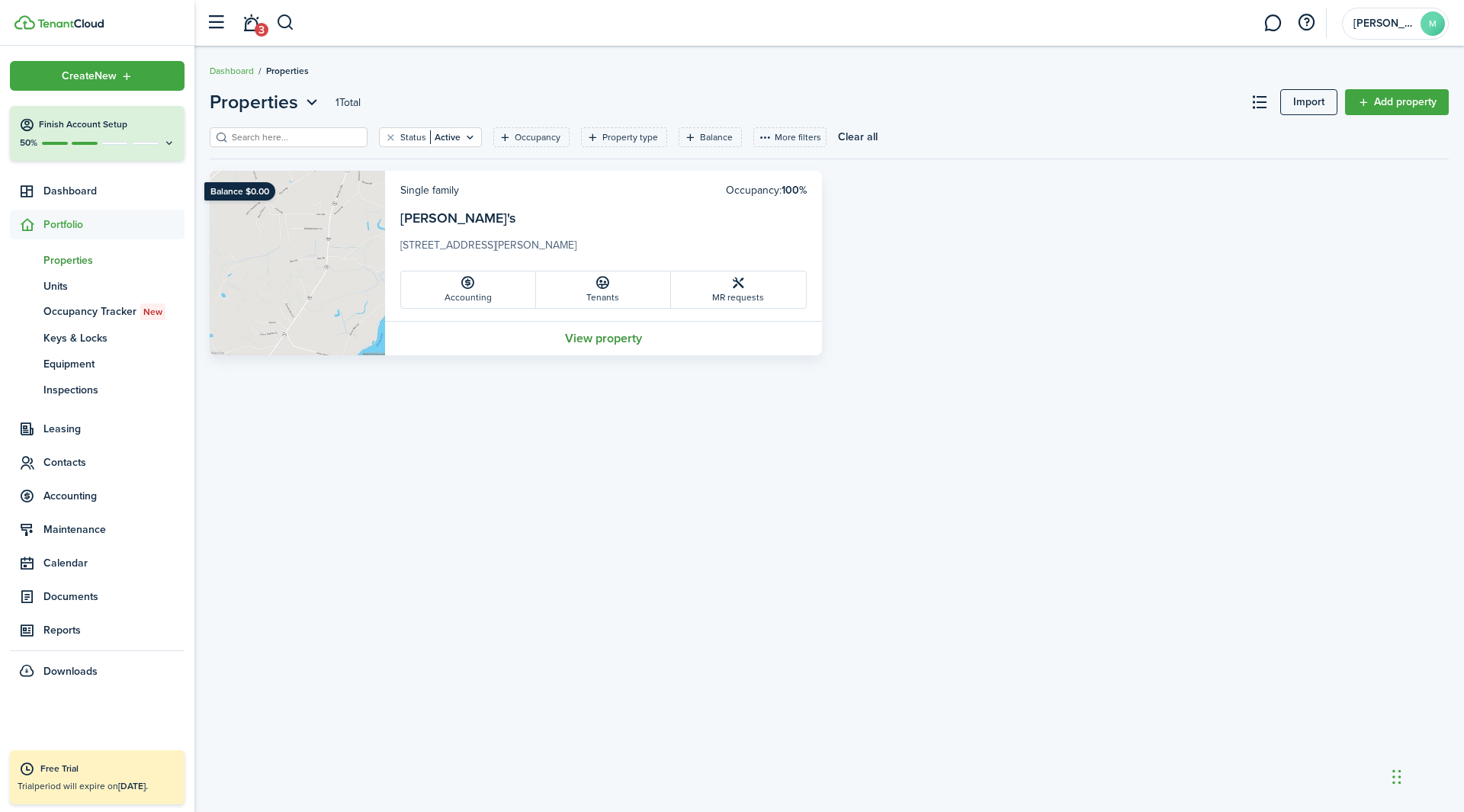
click at [607, 336] on link "View property" at bounding box center [604, 338] width 437 height 34
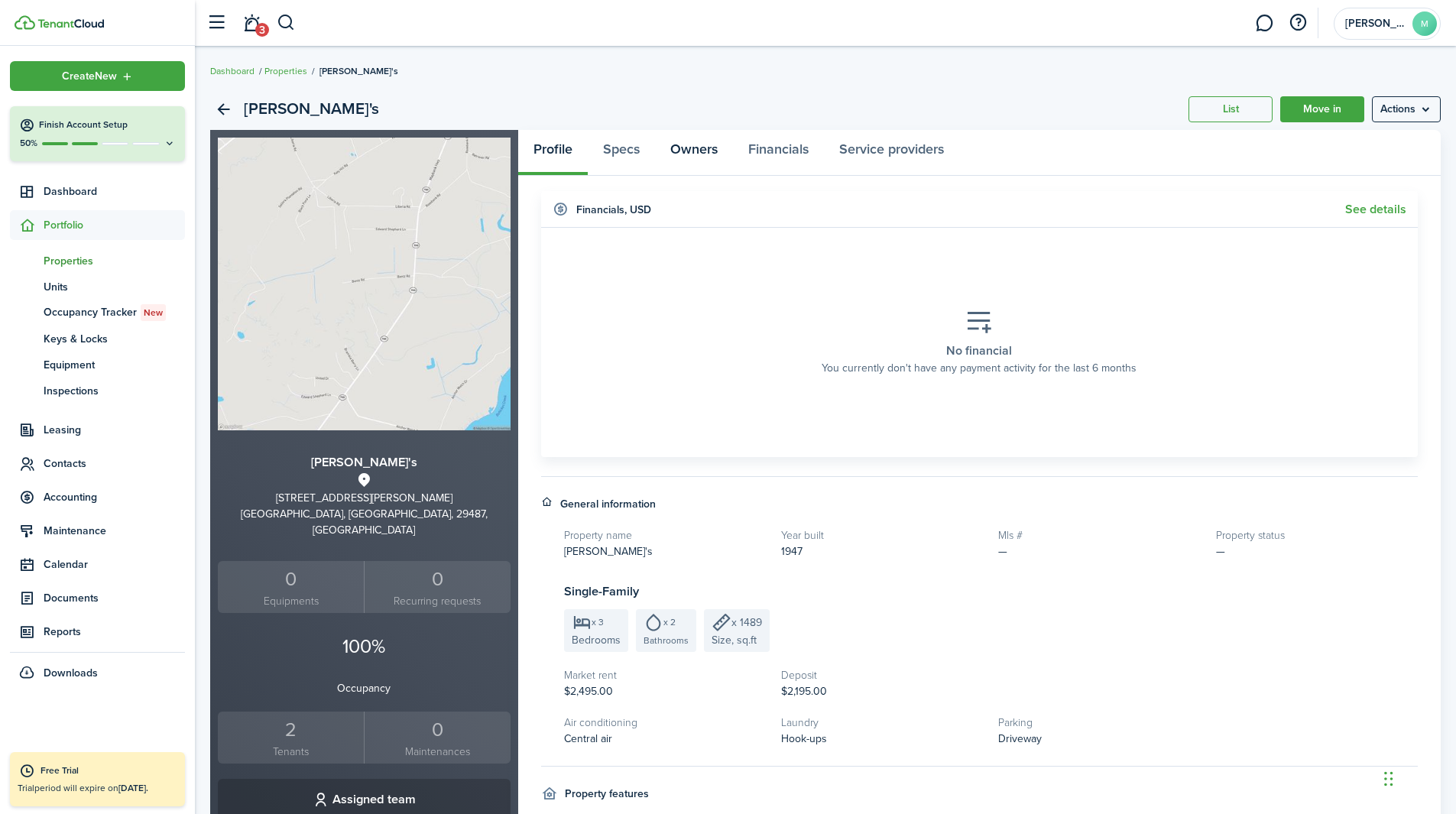
click at [676, 151] on link "Owners" at bounding box center [694, 152] width 78 height 46
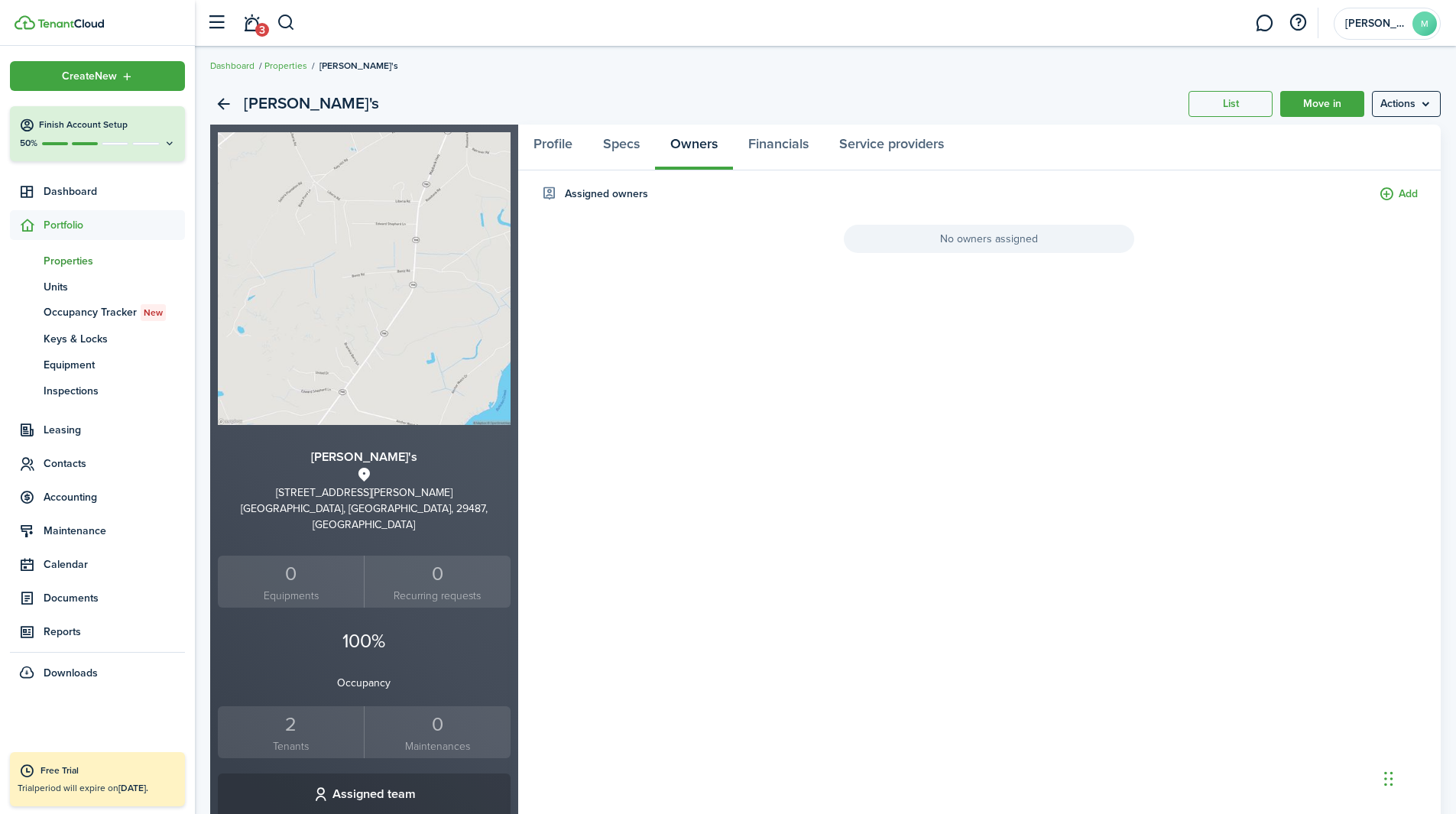
scroll to position [11, 0]
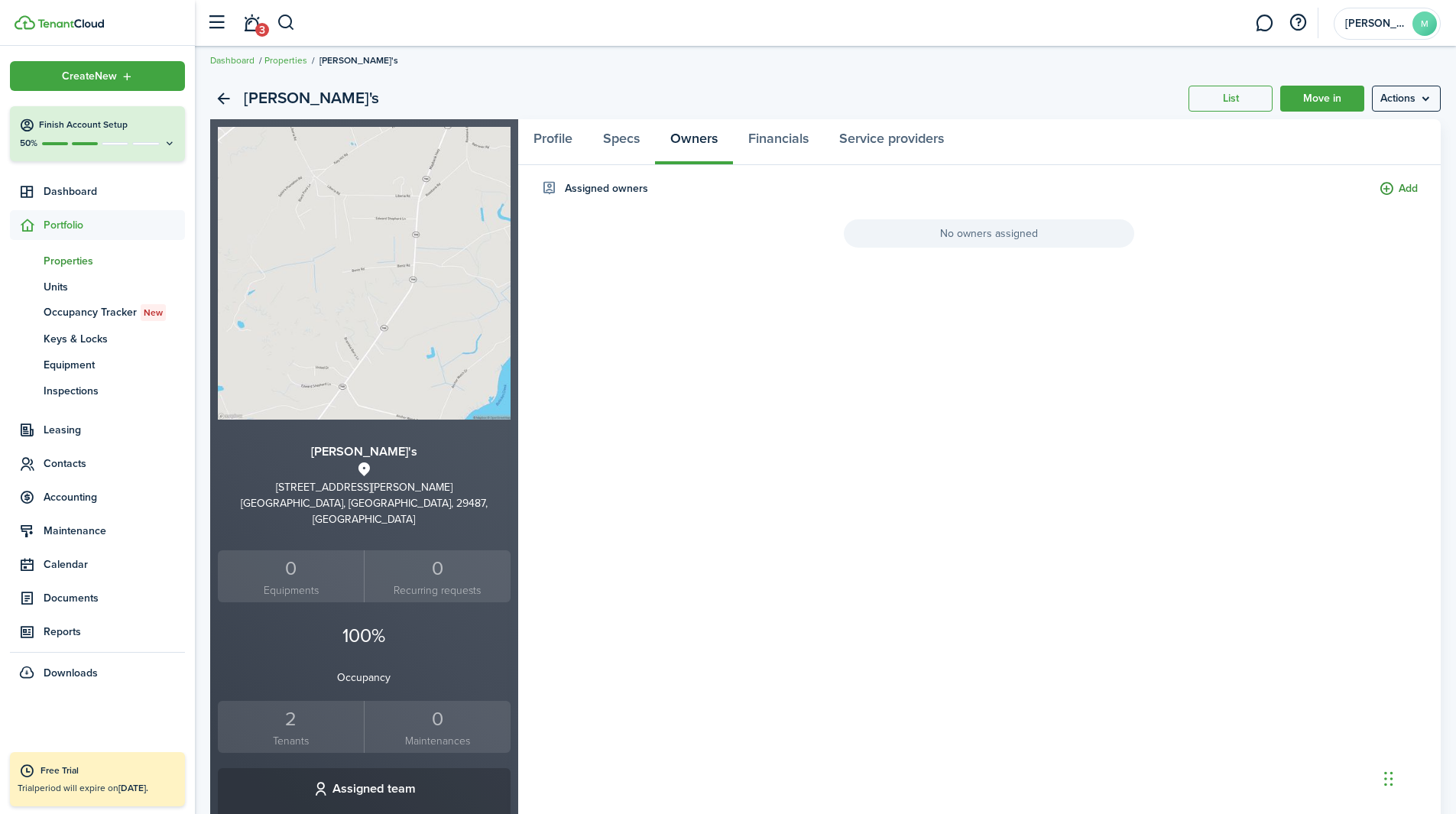
click at [977, 181] on button "Add" at bounding box center [1399, 190] width 39 height 18
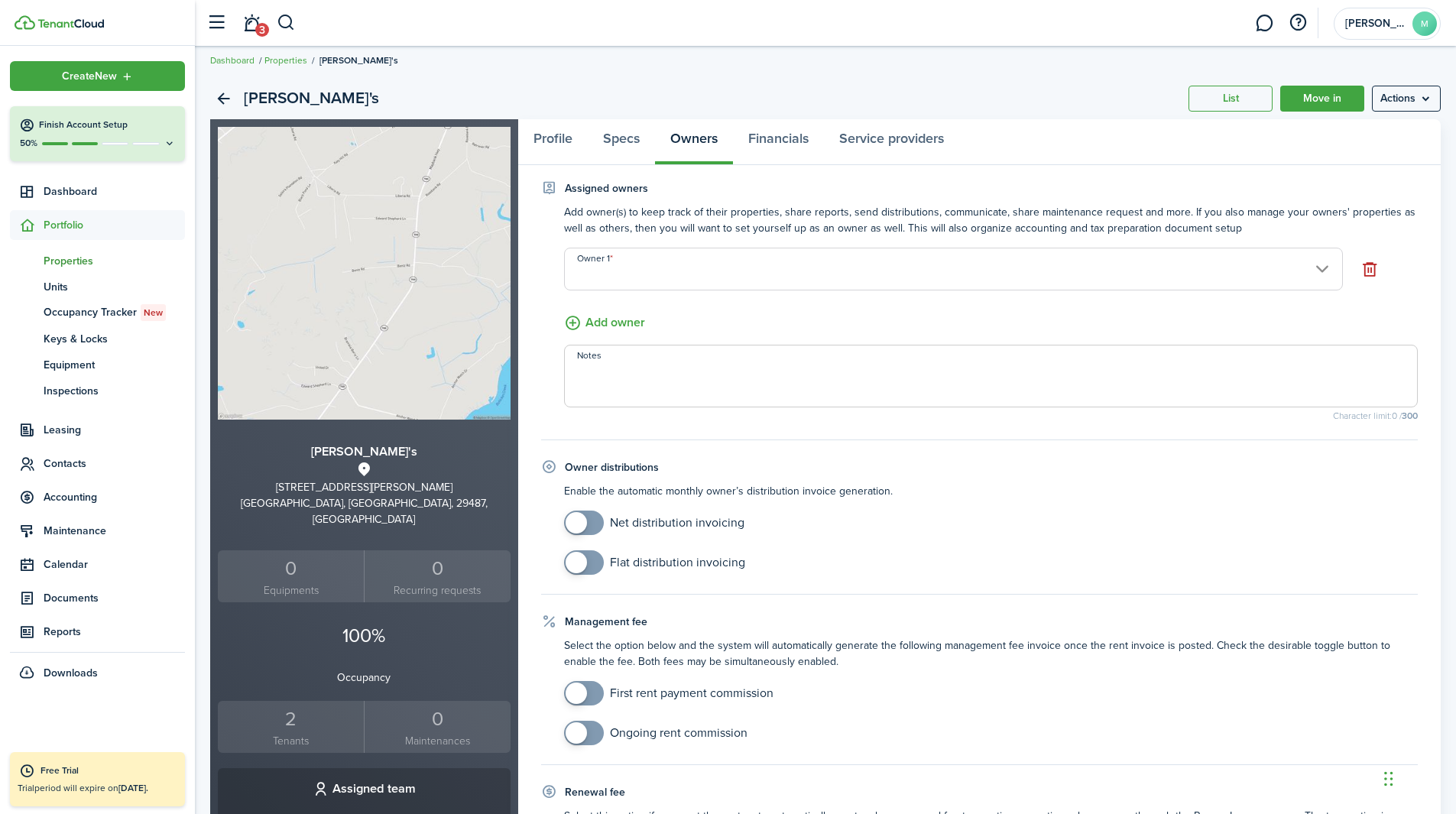
click at [977, 244] on property-owners-form-assigned-owners "Add owner(s) to keep track of their properties, share reports, send distributio…" at bounding box center [980, 312] width 878 height 216
click at [977, 254] on input "Owner 1" at bounding box center [954, 269] width 779 height 43
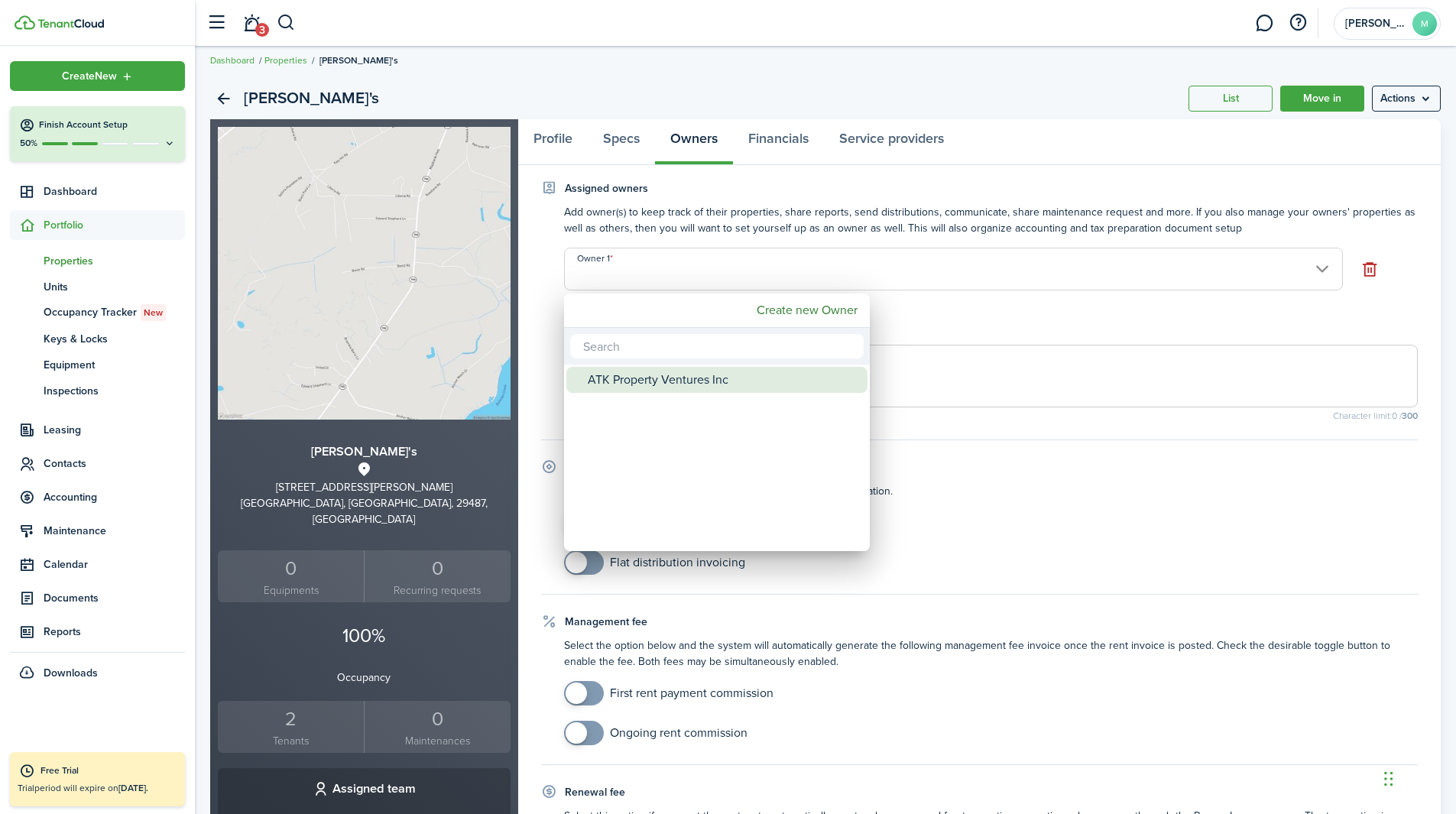
click at [748, 378] on div "ATK Property Ventures Inc" at bounding box center [723, 380] width 270 height 26
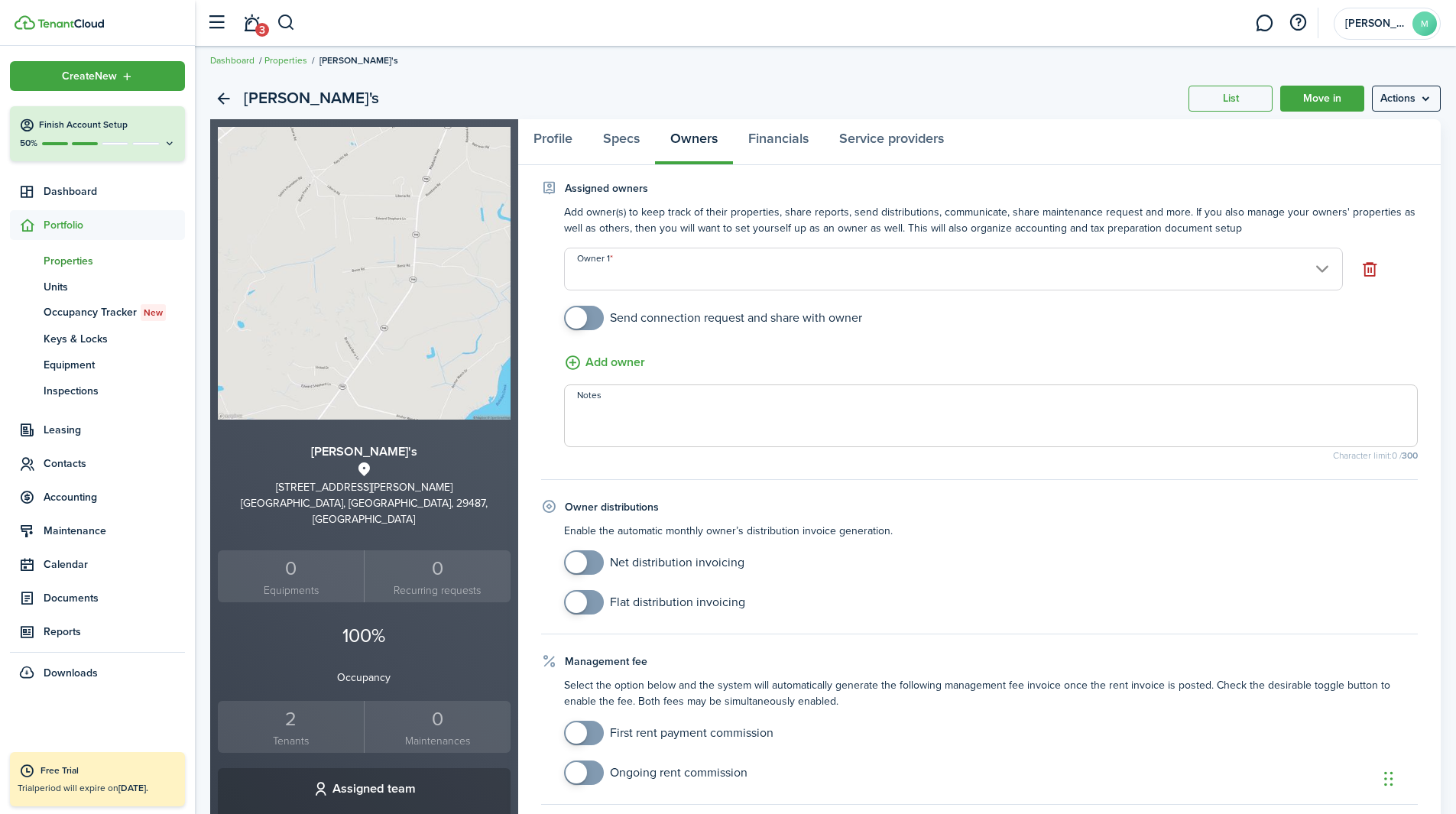
type input "ATK Property Ventures Inc"
click at [893, 355] on property-owners-form-assigned-owners "Add owner(s) to keep track of their properties, share reports, send distributio…" at bounding box center [980, 332] width 878 height 256
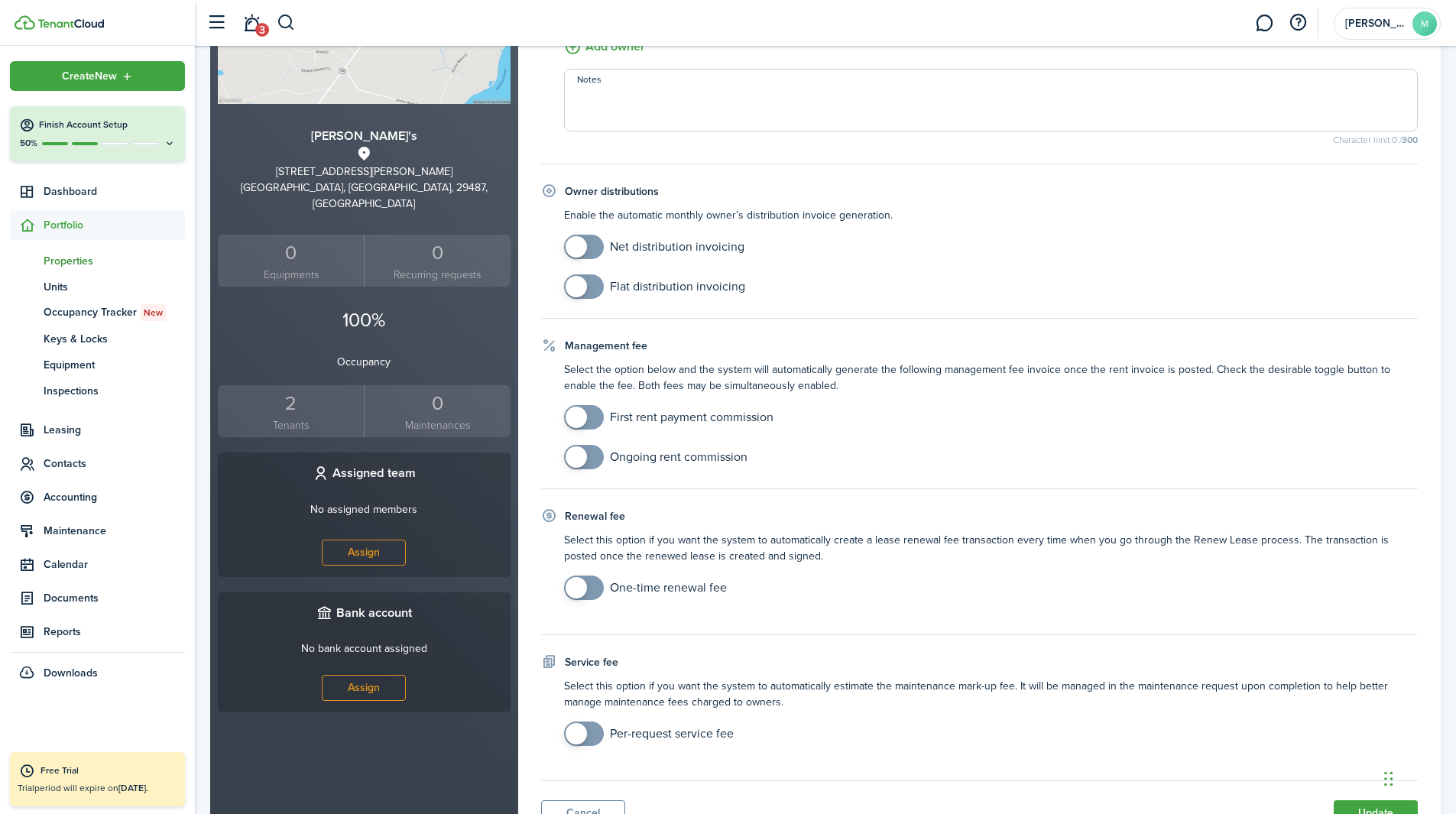
scroll to position [396, 0]
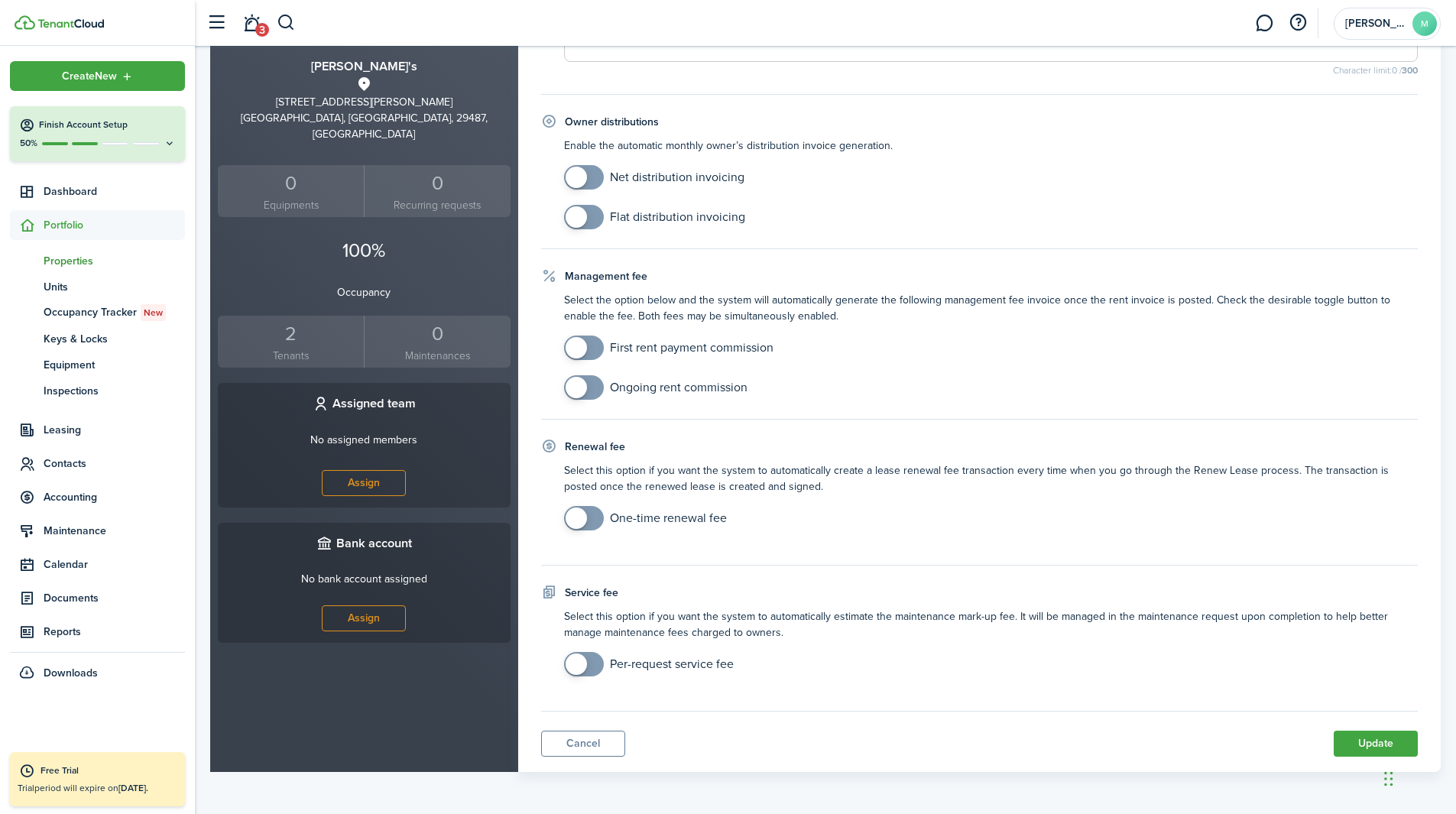
checkbox input "true"
click at [573, 386] on span at bounding box center [576, 387] width 21 height 21
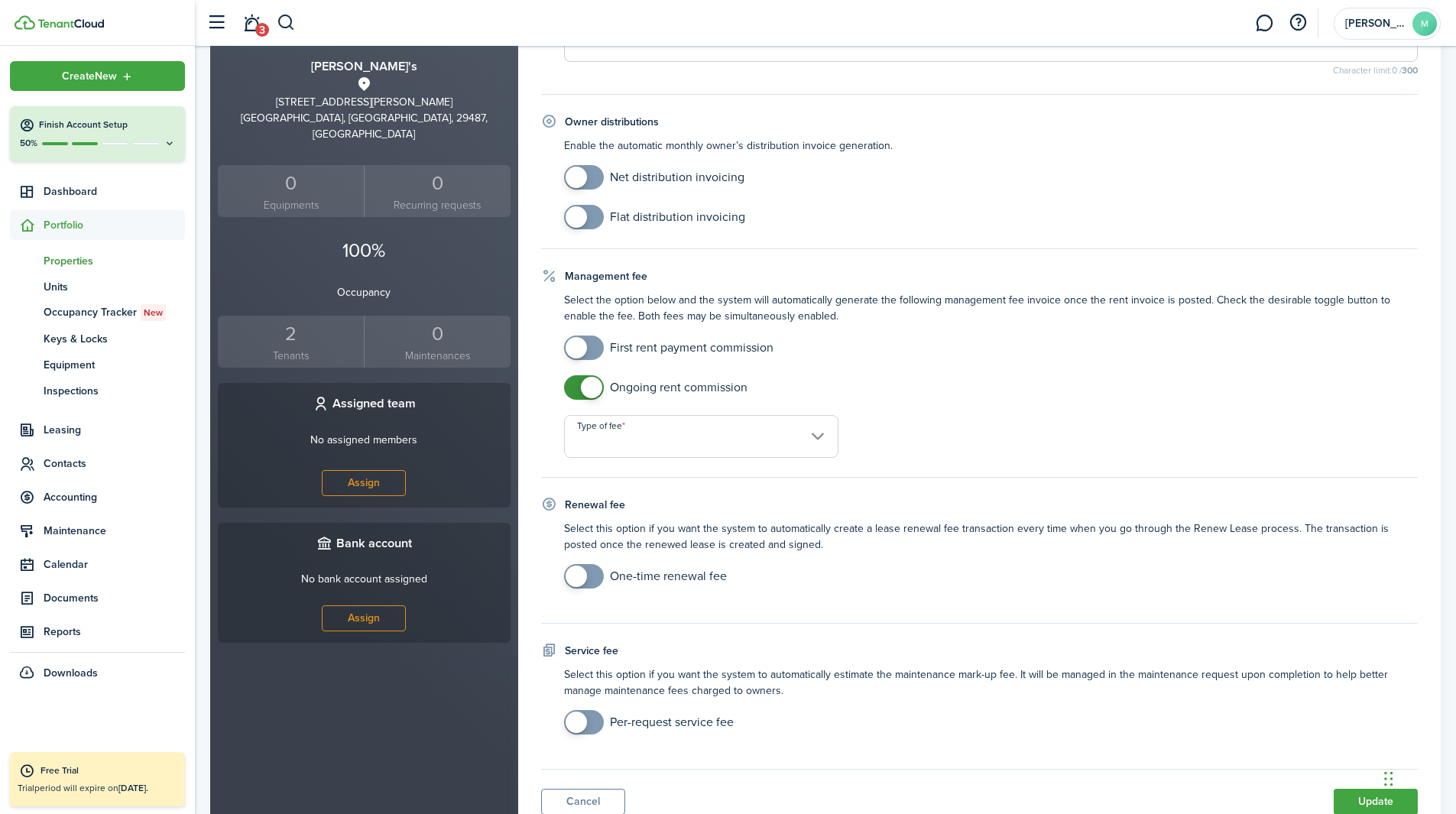
click at [684, 443] on input "Type of fee" at bounding box center [701, 437] width 275 height 43
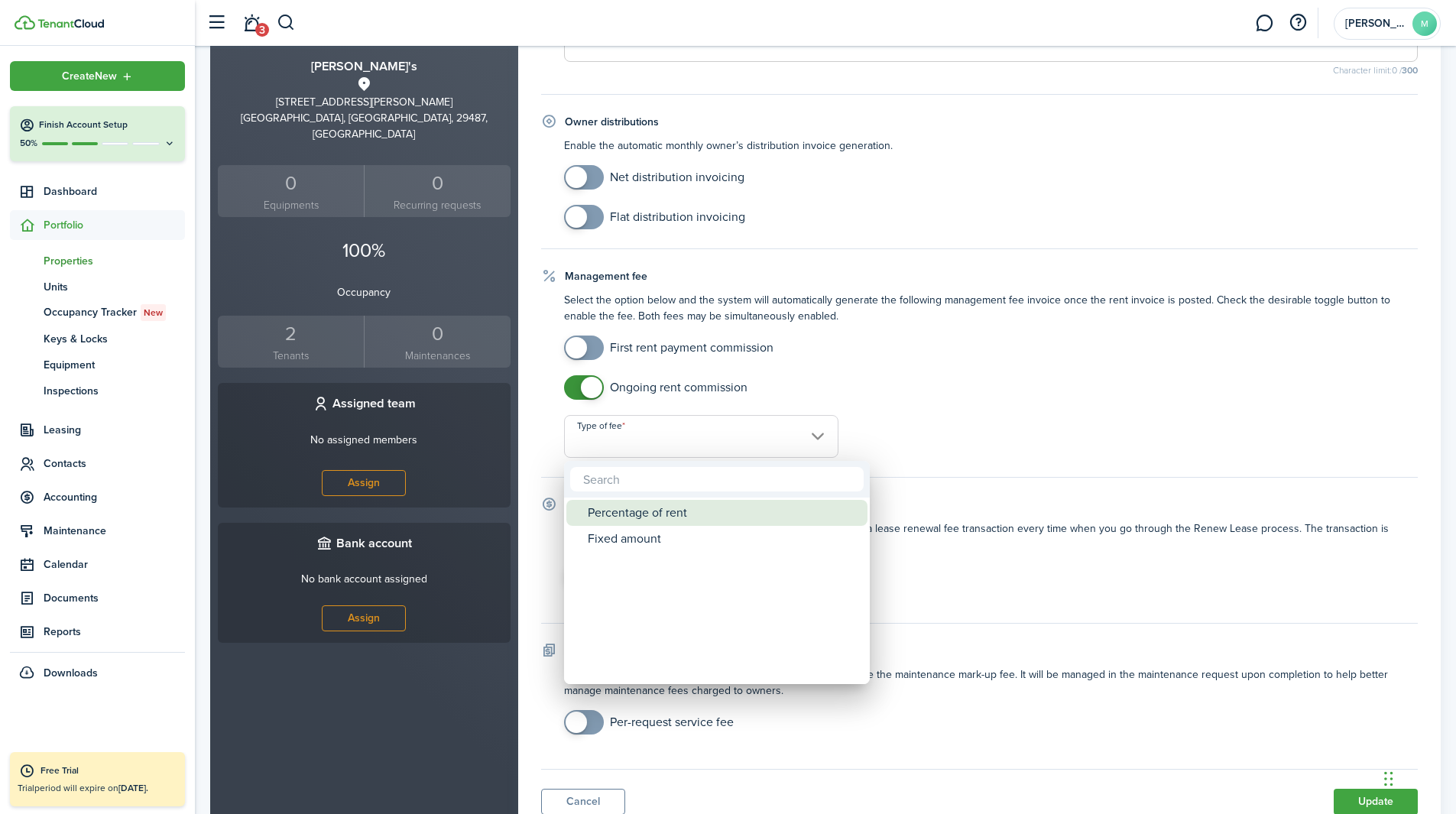
click at [648, 508] on div "Percentage of rent" at bounding box center [723, 513] width 270 height 26
type input "Percentage of rent"
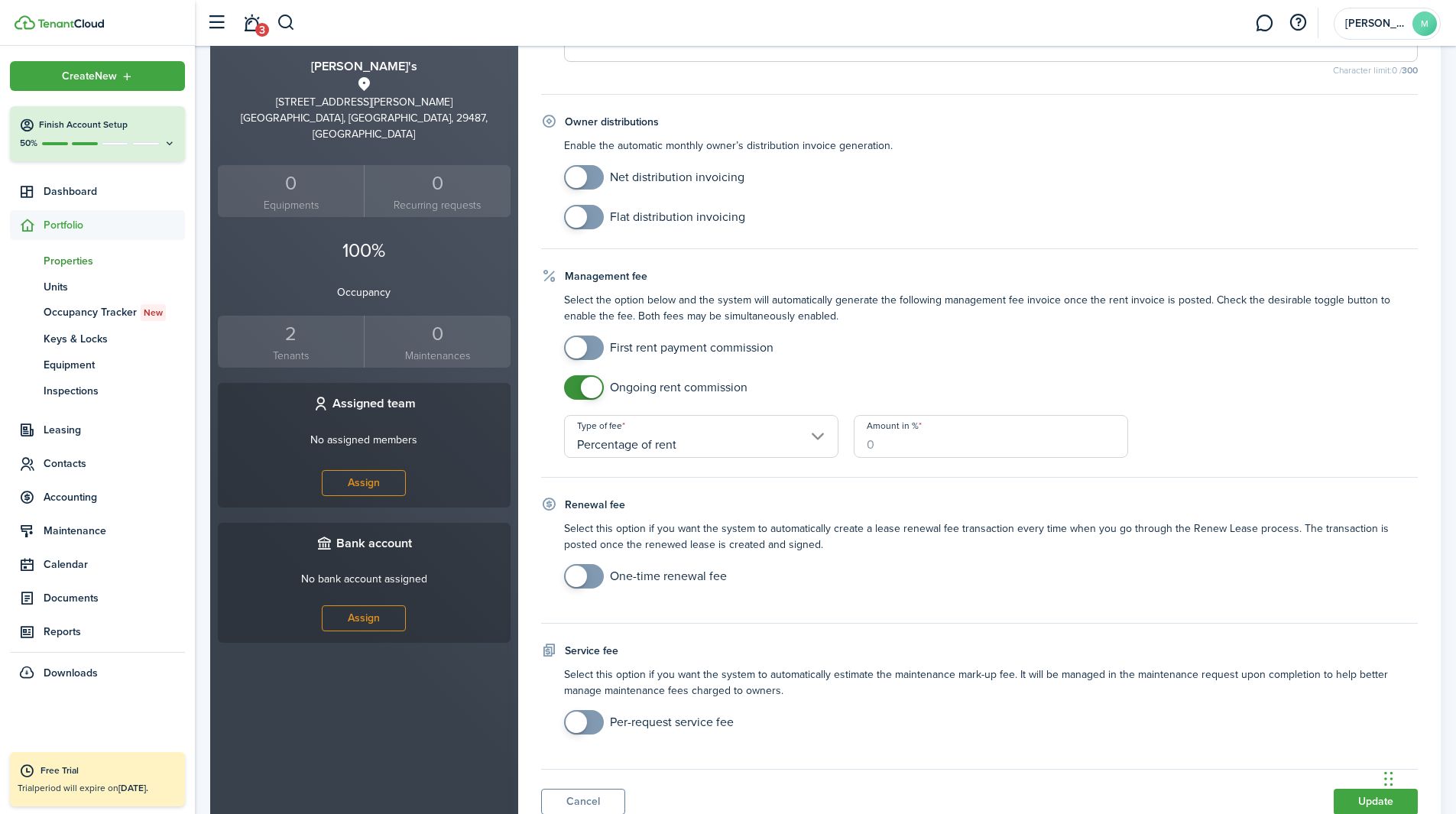
click at [925, 443] on input "Amount in %" at bounding box center [990, 437] width 275 height 43
type input "7"
click at [977, 428] on div "Ongoing rent commission Type of fee Percentage of rent Amount in % 7" at bounding box center [991, 416] width 870 height 83
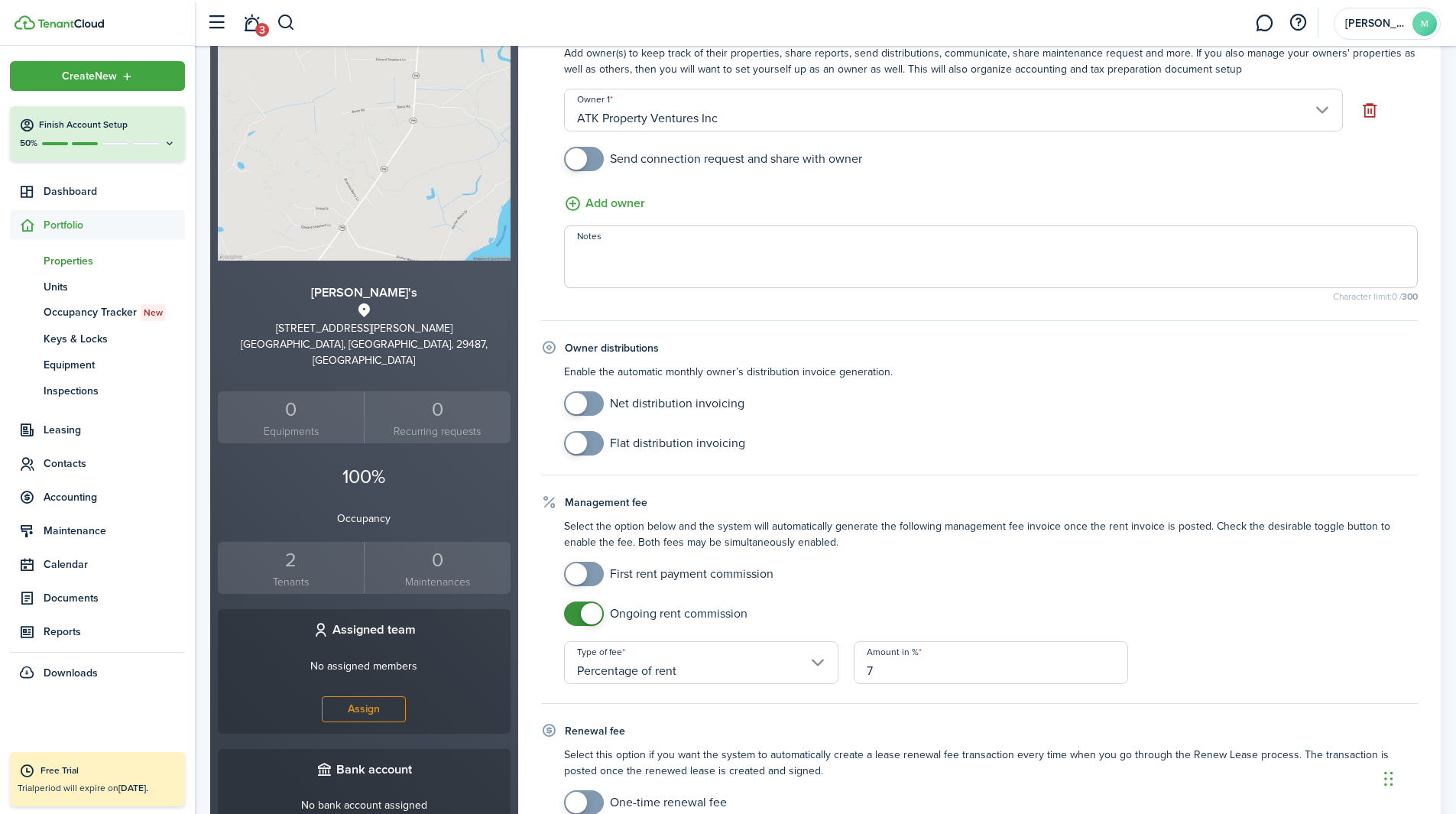
scroll to position [169, 0]
checkbox input "true"
click at [587, 410] on span at bounding box center [584, 404] width 15 height 24
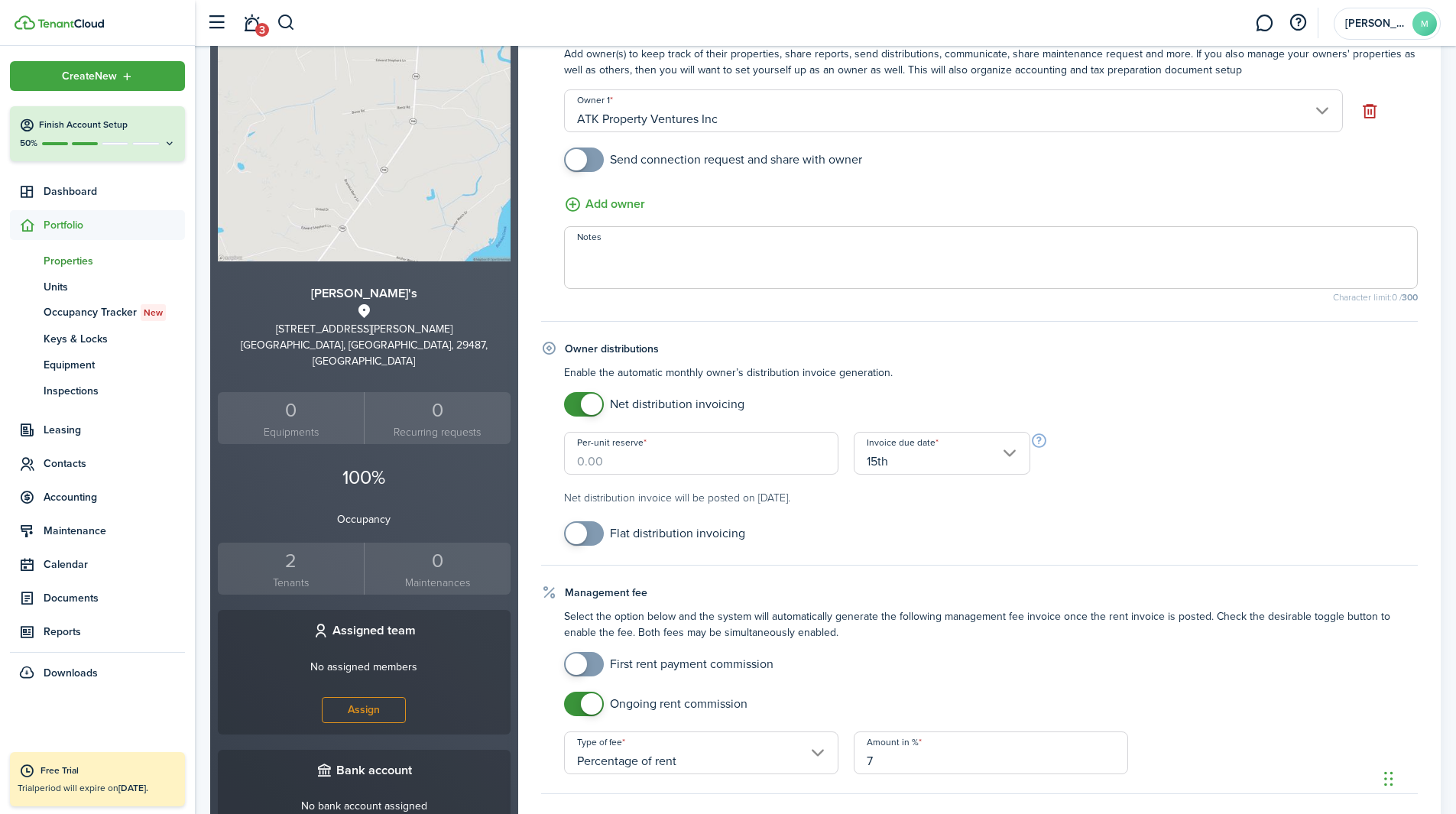
checkbox input "true"
click at [577, 508] on span at bounding box center [576, 534] width 21 height 21
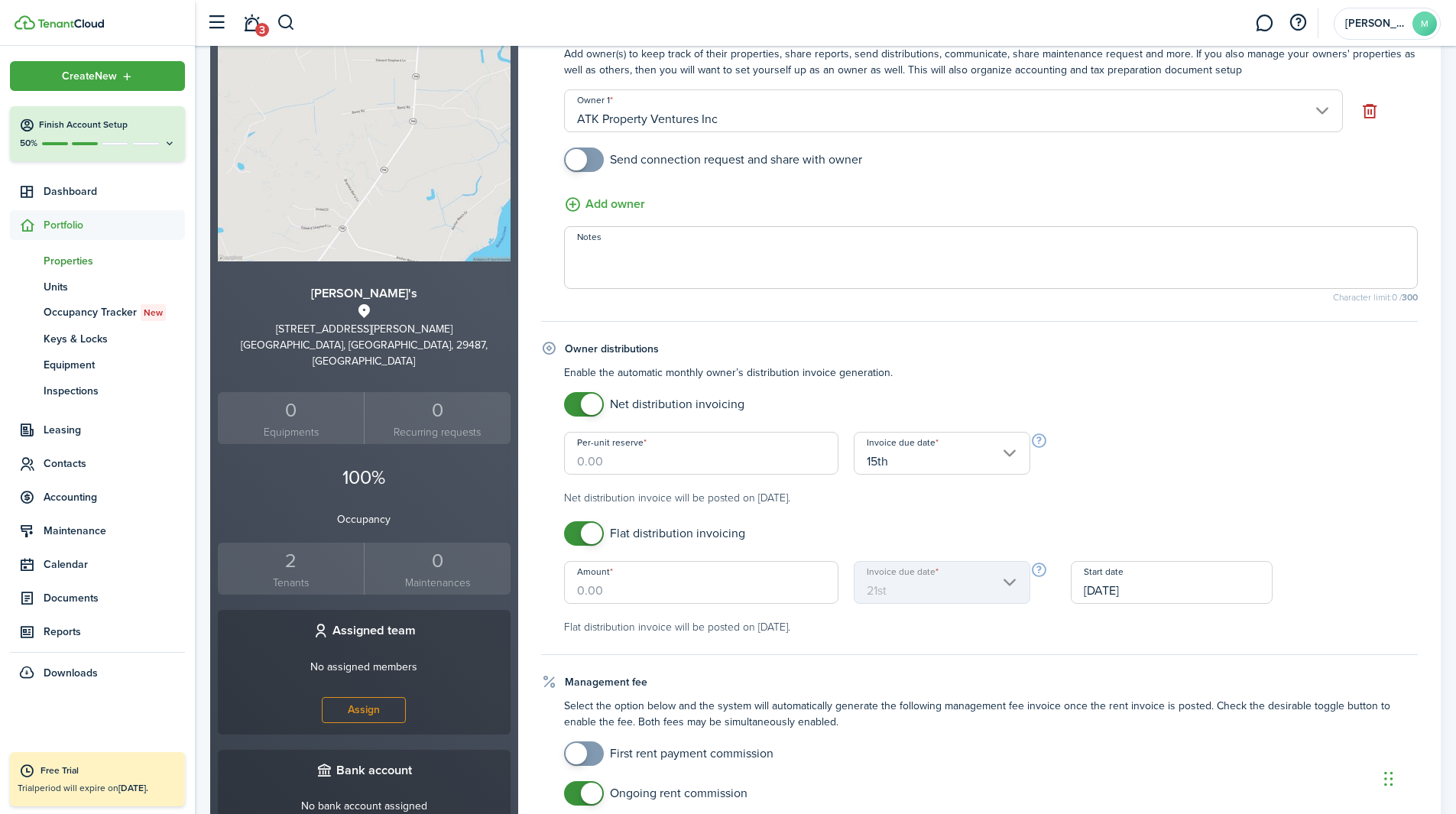
checkbox input "false"
click at [596, 402] on span at bounding box center [591, 404] width 21 height 21
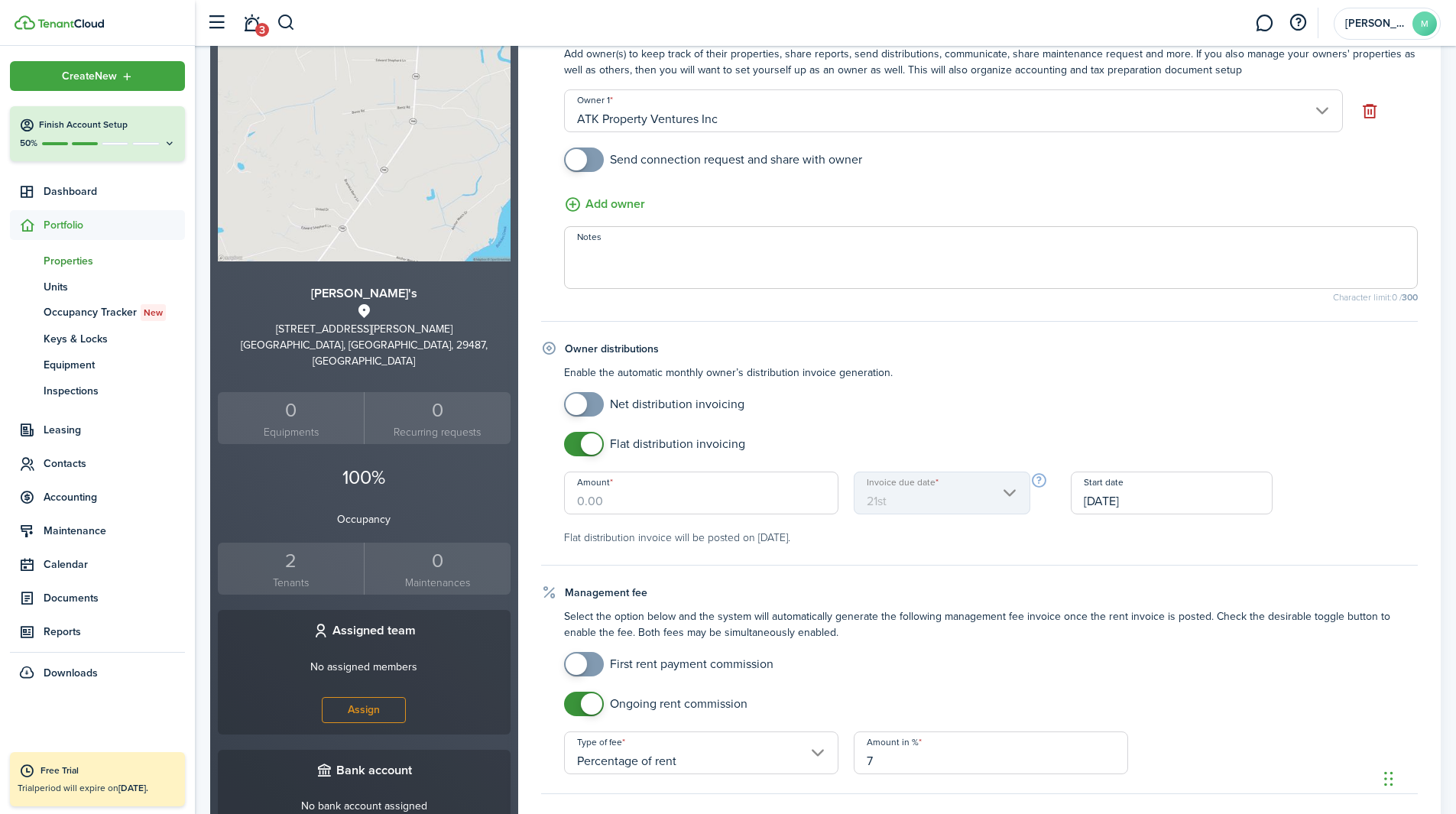
checkbox input "false"
click at [602, 443] on span at bounding box center [591, 444] width 21 height 21
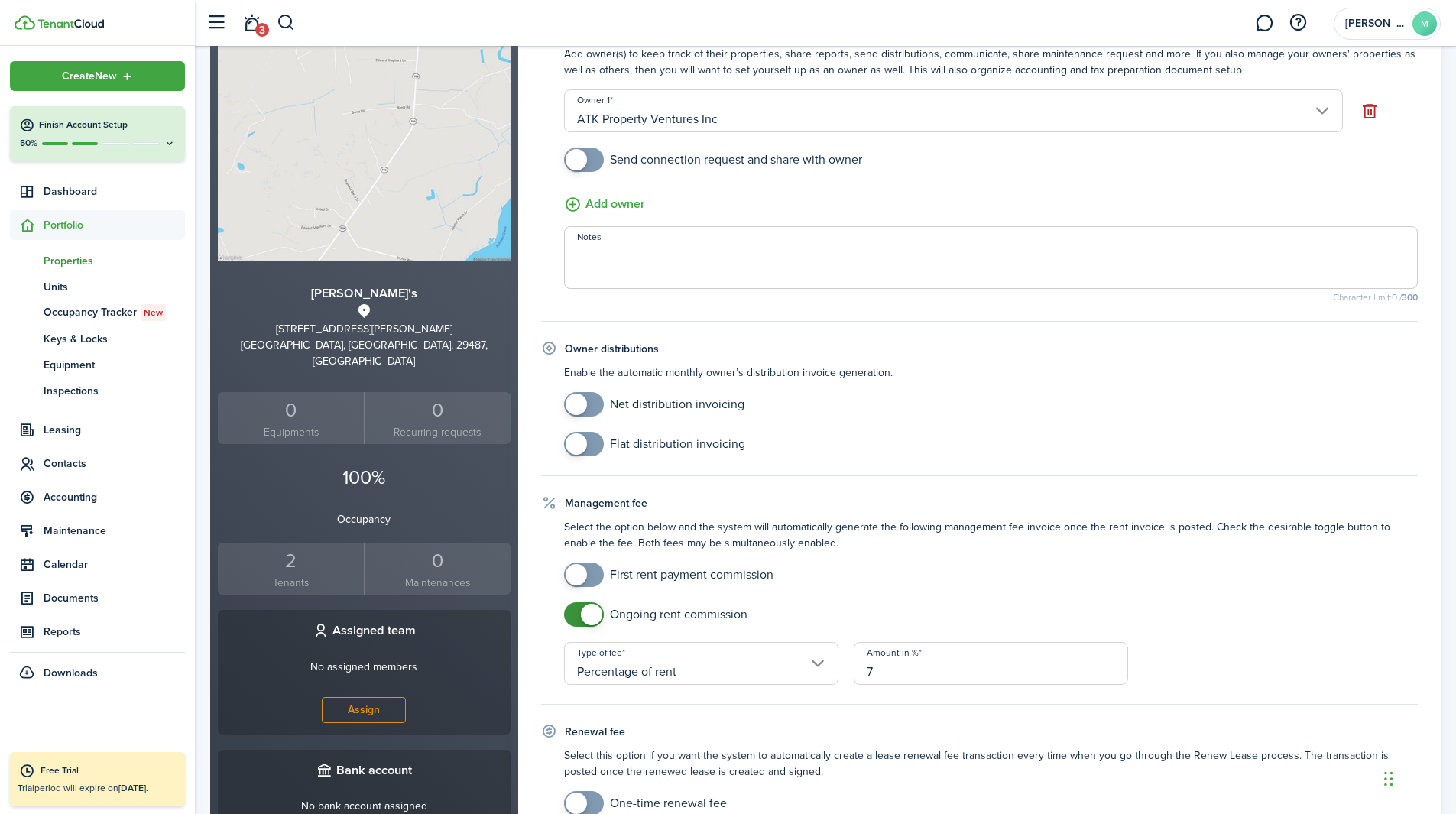
click at [977, 396] on mobiscroll-switch "Net distribution invoicing" at bounding box center [991, 404] width 854 height 24
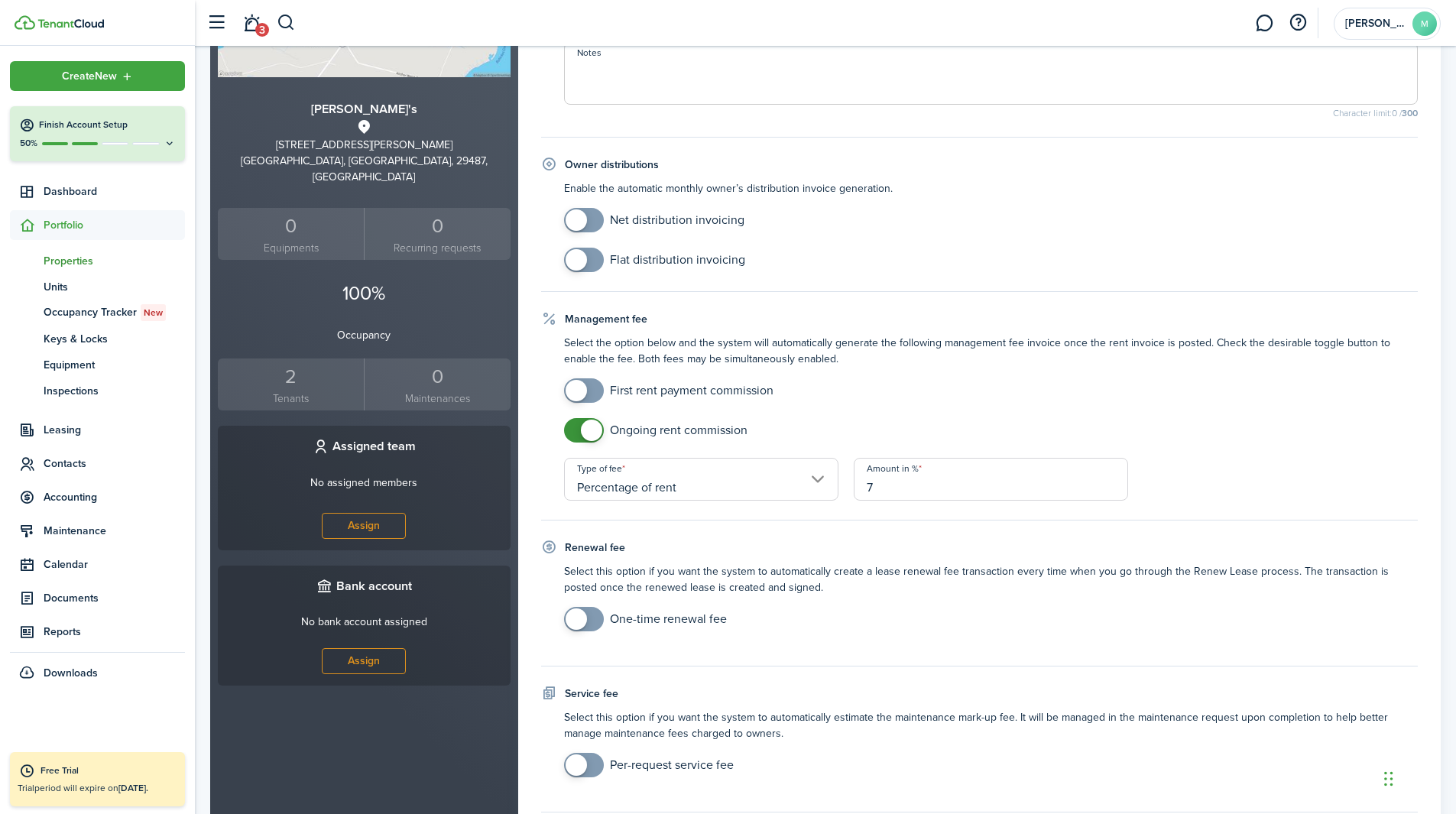
scroll to position [454, 0]
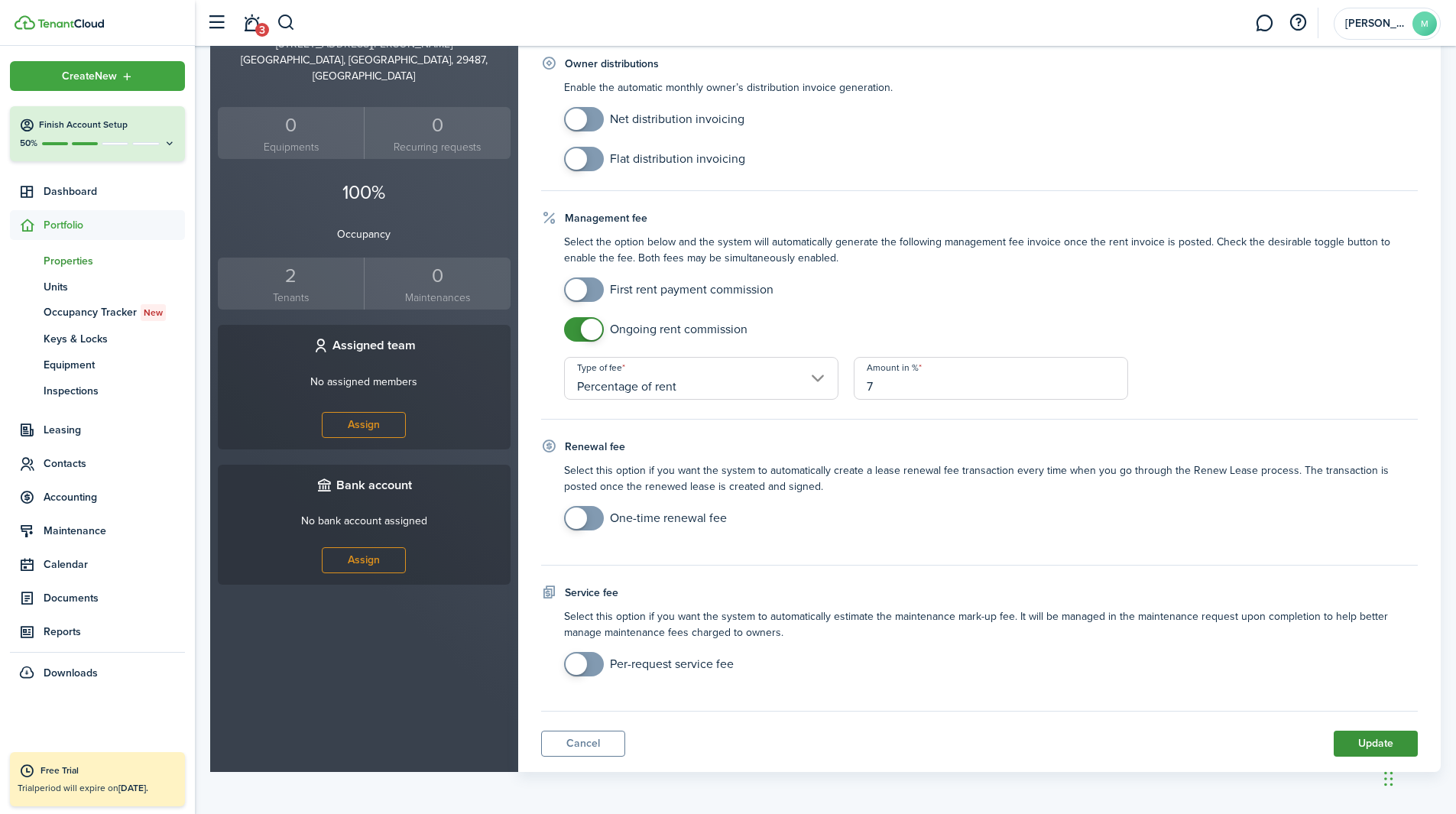
click at [977, 508] on button "Update" at bounding box center [1376, 744] width 84 height 26
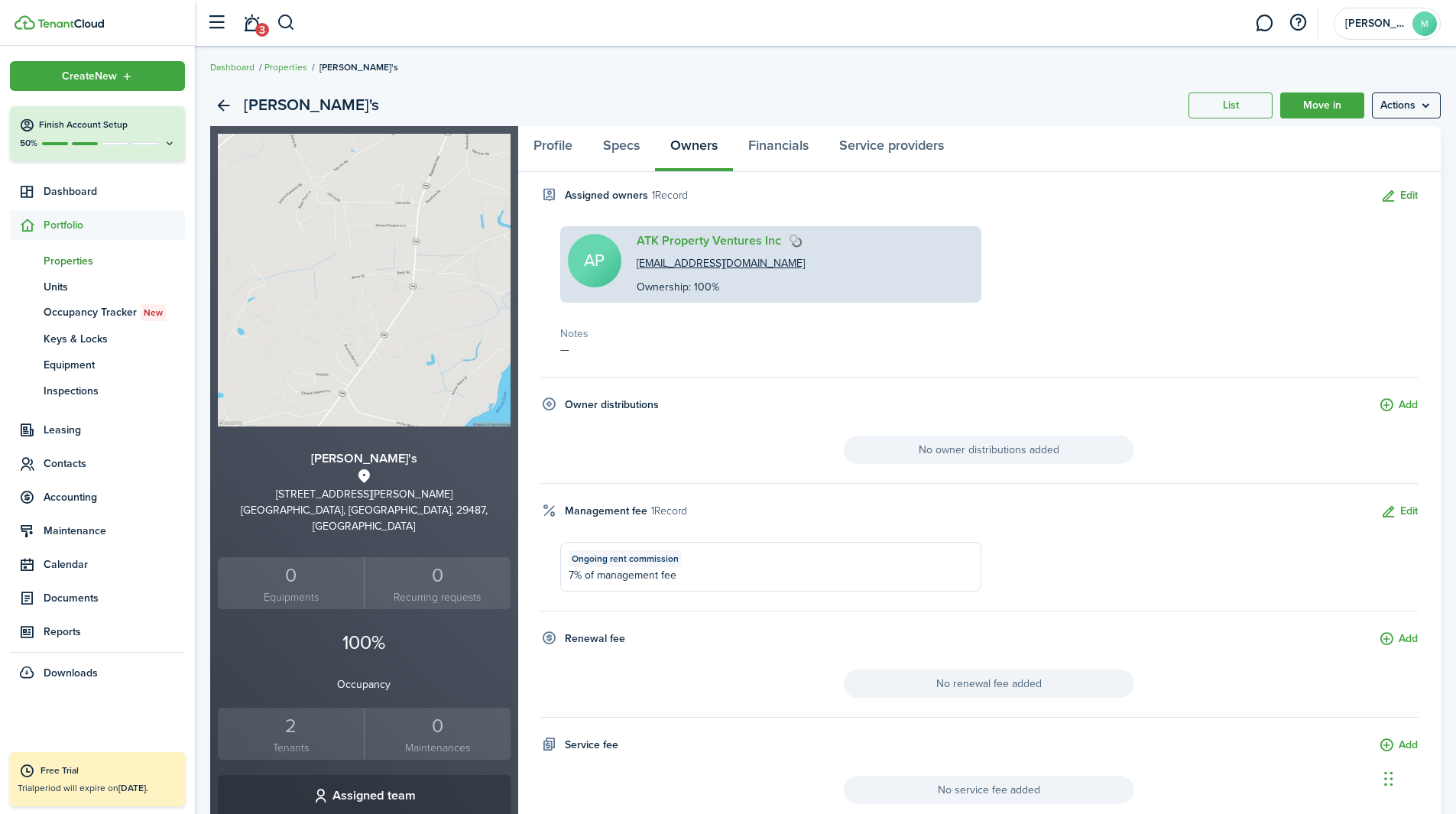
scroll to position [0, 0]
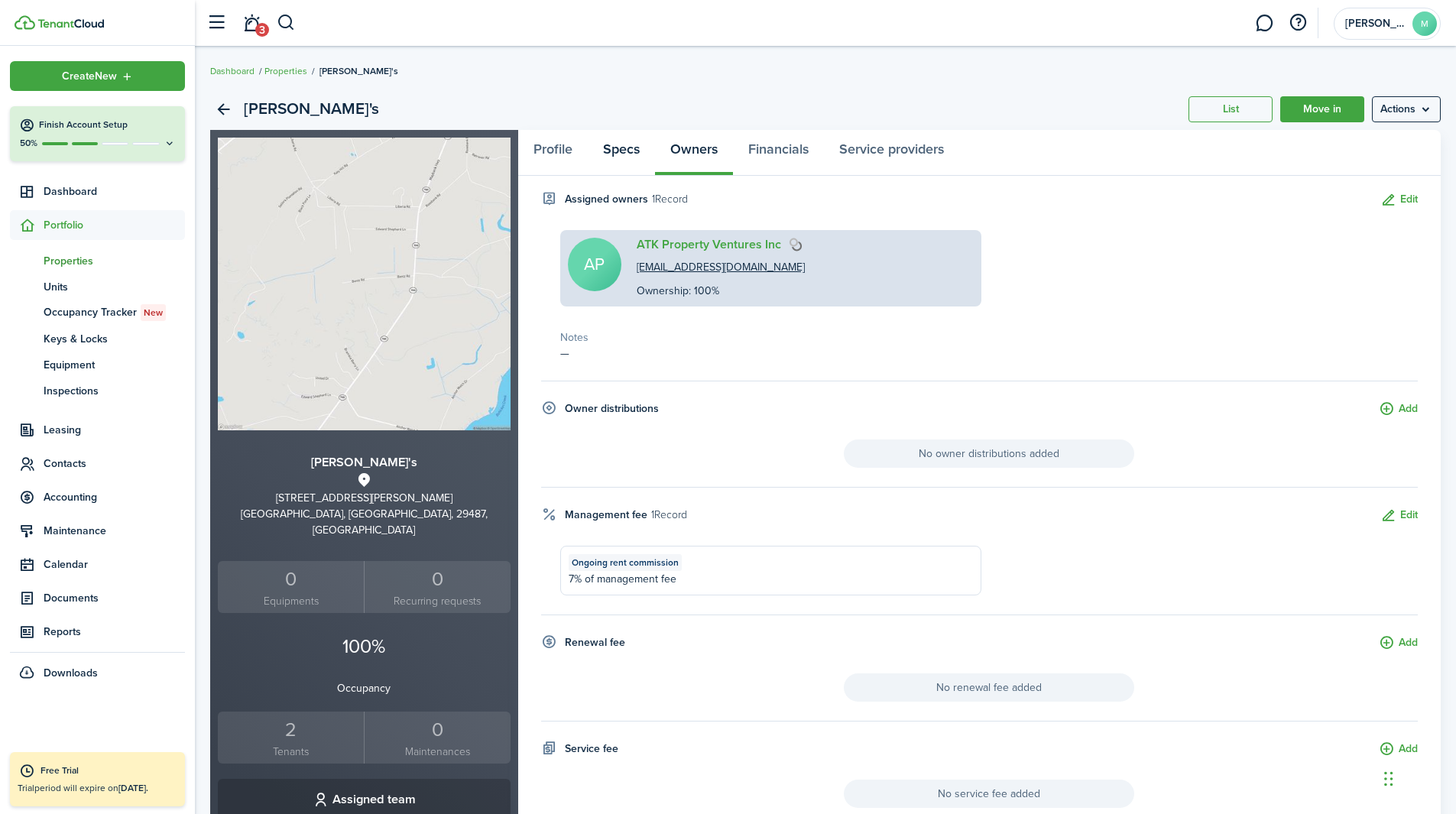
click at [635, 146] on link "Specs" at bounding box center [621, 152] width 67 height 46
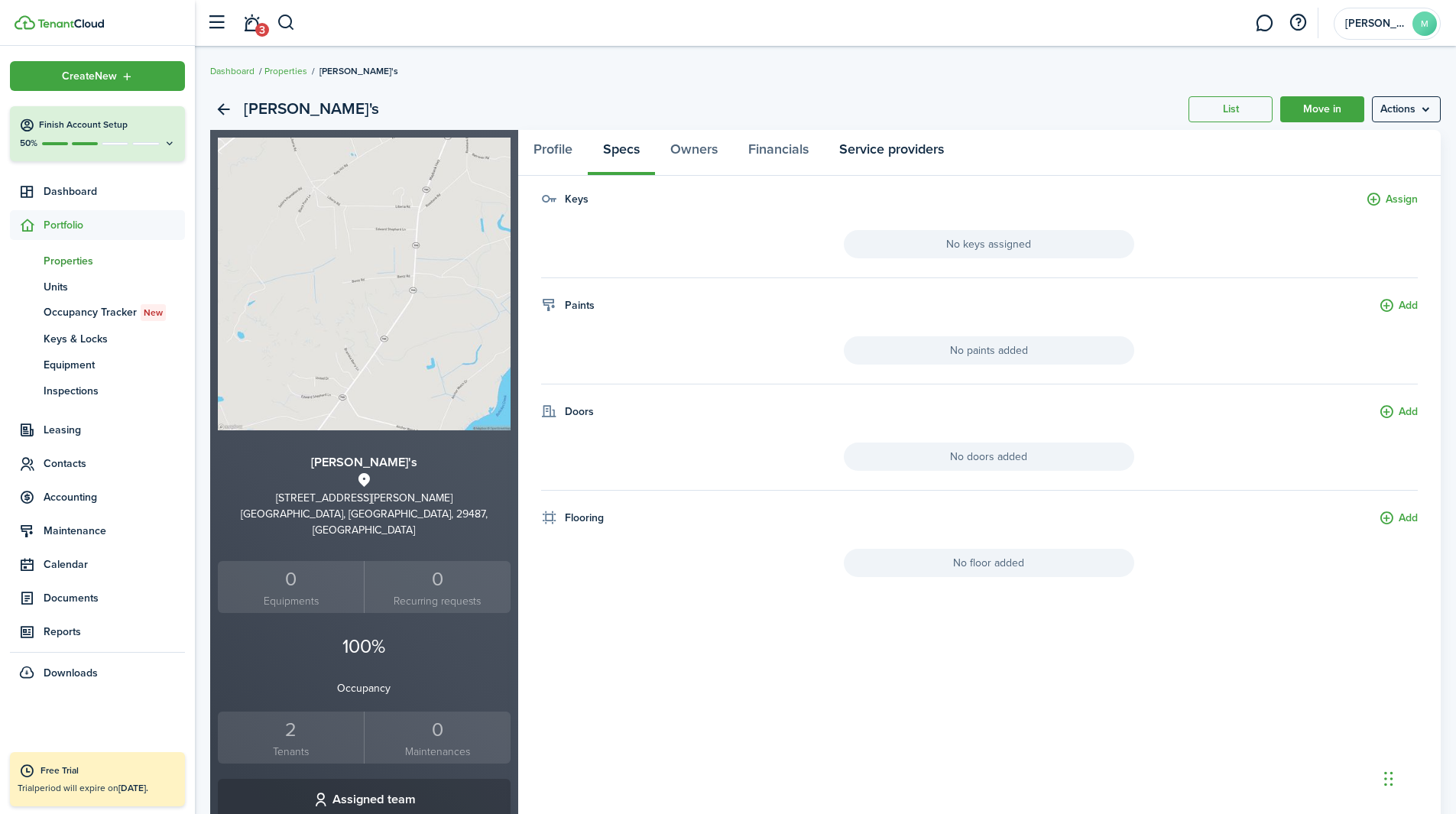
click at [826, 142] on link "Service providers" at bounding box center [891, 152] width 135 height 46
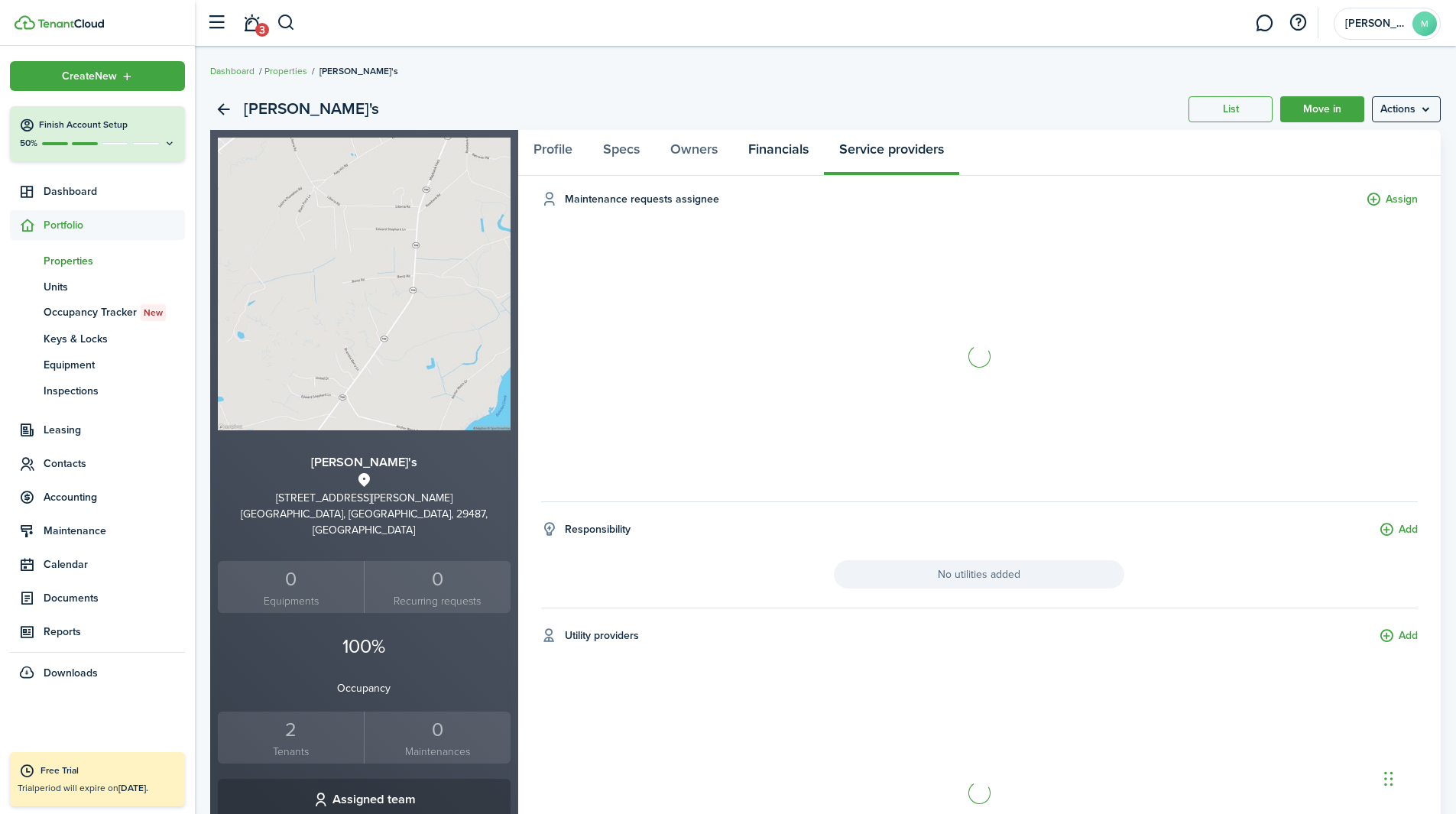
click at [776, 143] on link "Financials" at bounding box center [778, 152] width 91 height 46
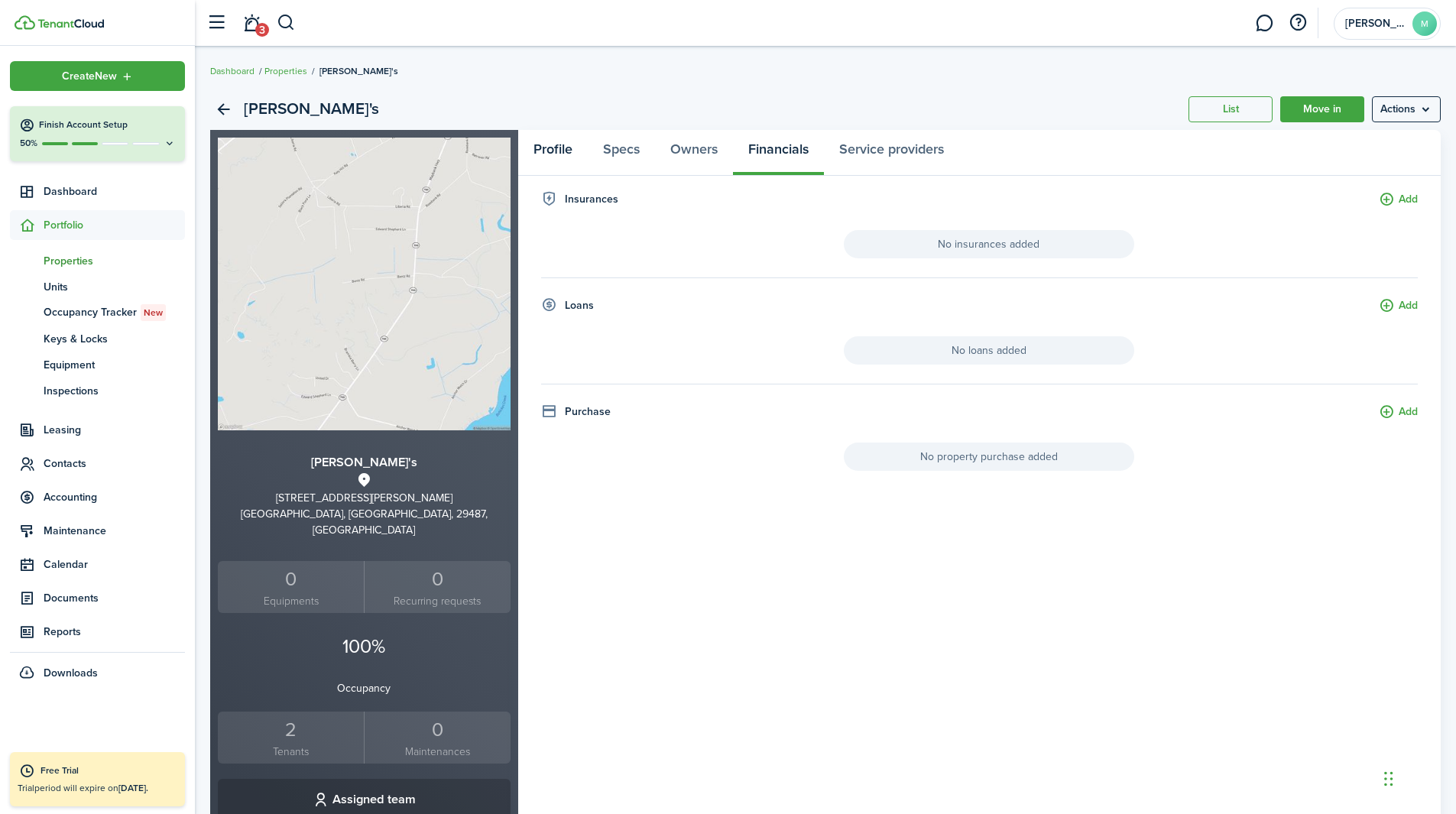
click at [560, 151] on link "Profile" at bounding box center [553, 152] width 70 height 46
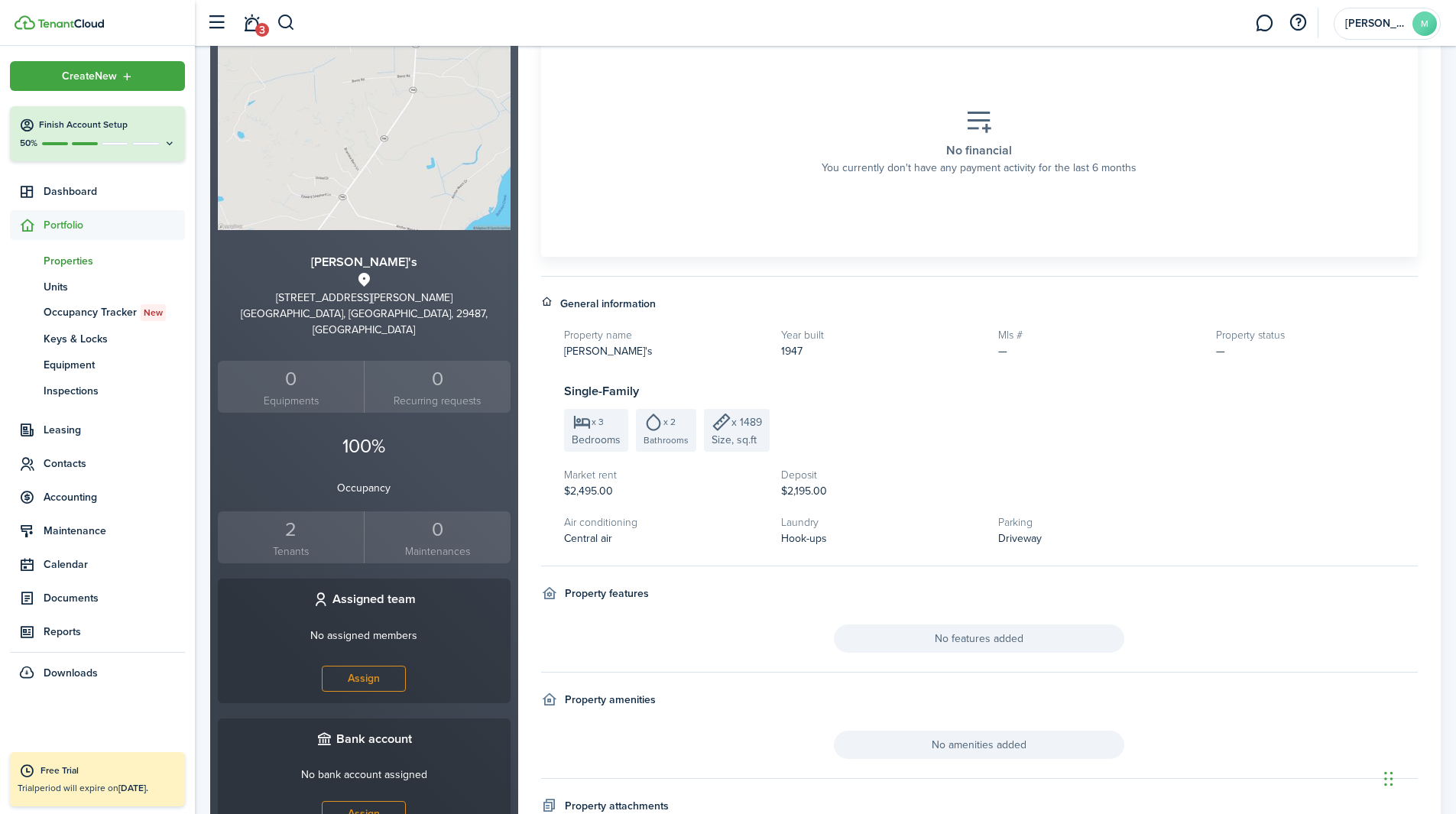
scroll to position [332, 0]
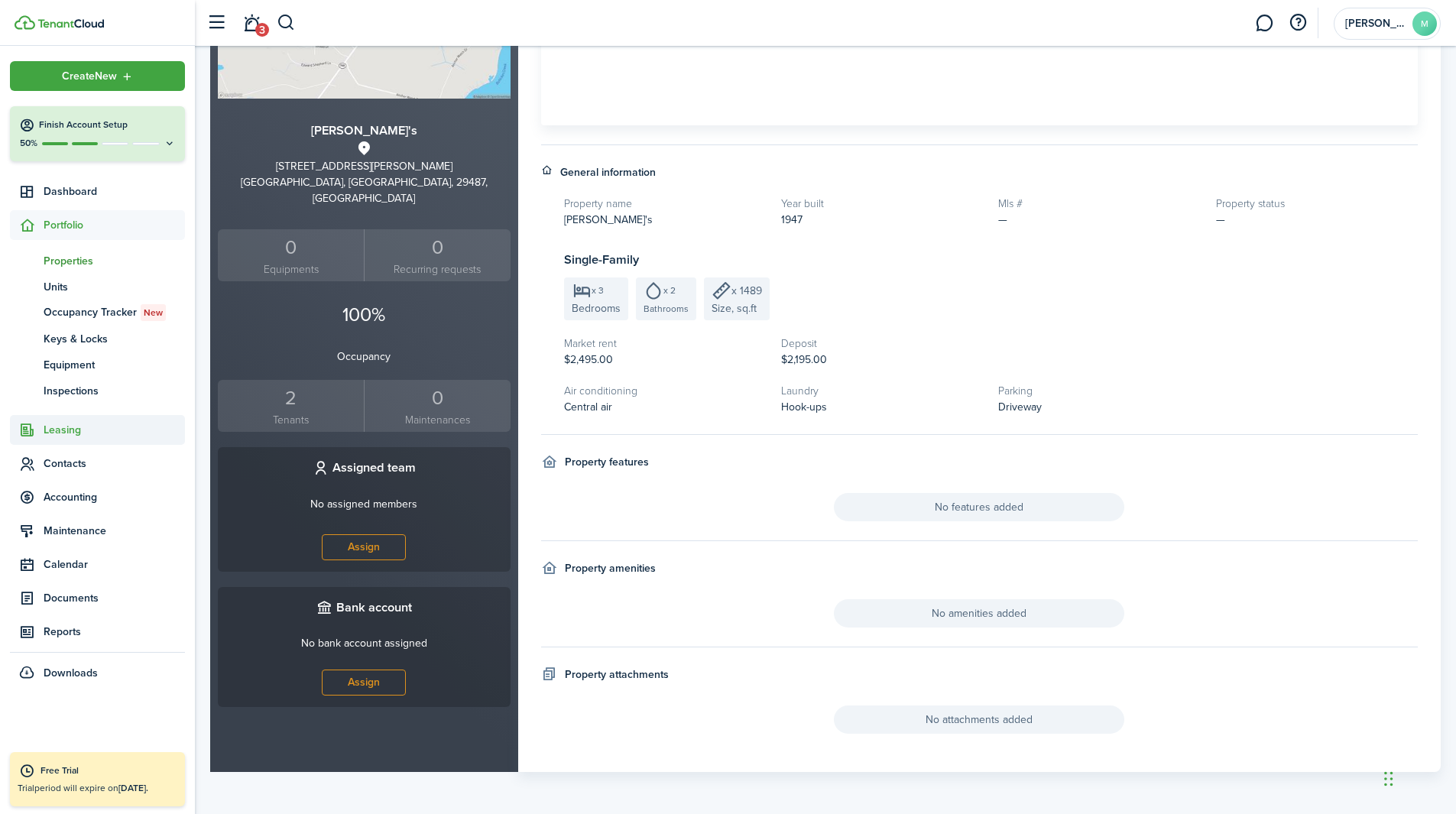
click at [57, 429] on span "Leasing" at bounding box center [114, 430] width 142 height 16
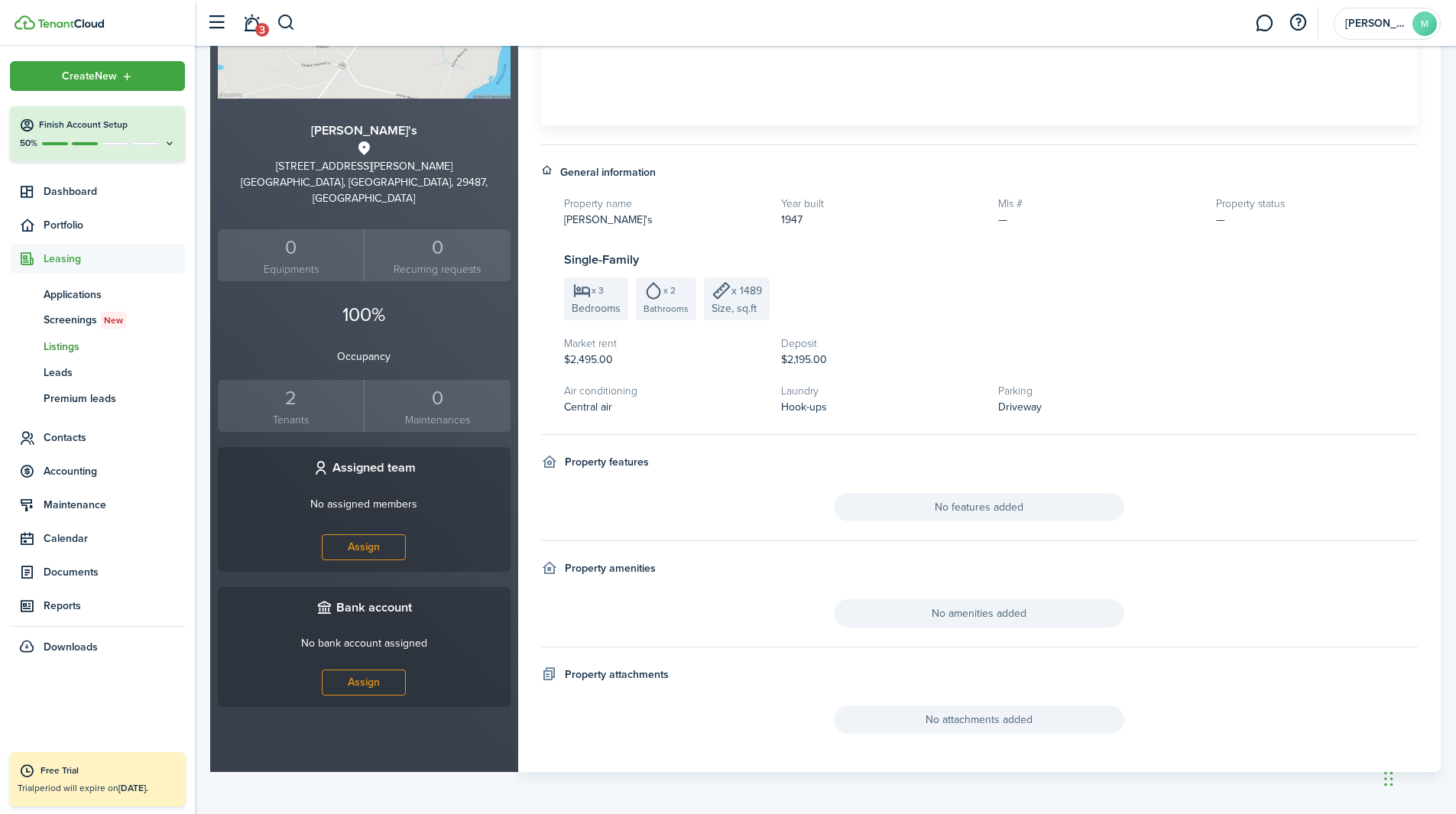
click at [62, 347] on span "Listings" at bounding box center [114, 347] width 142 height 16
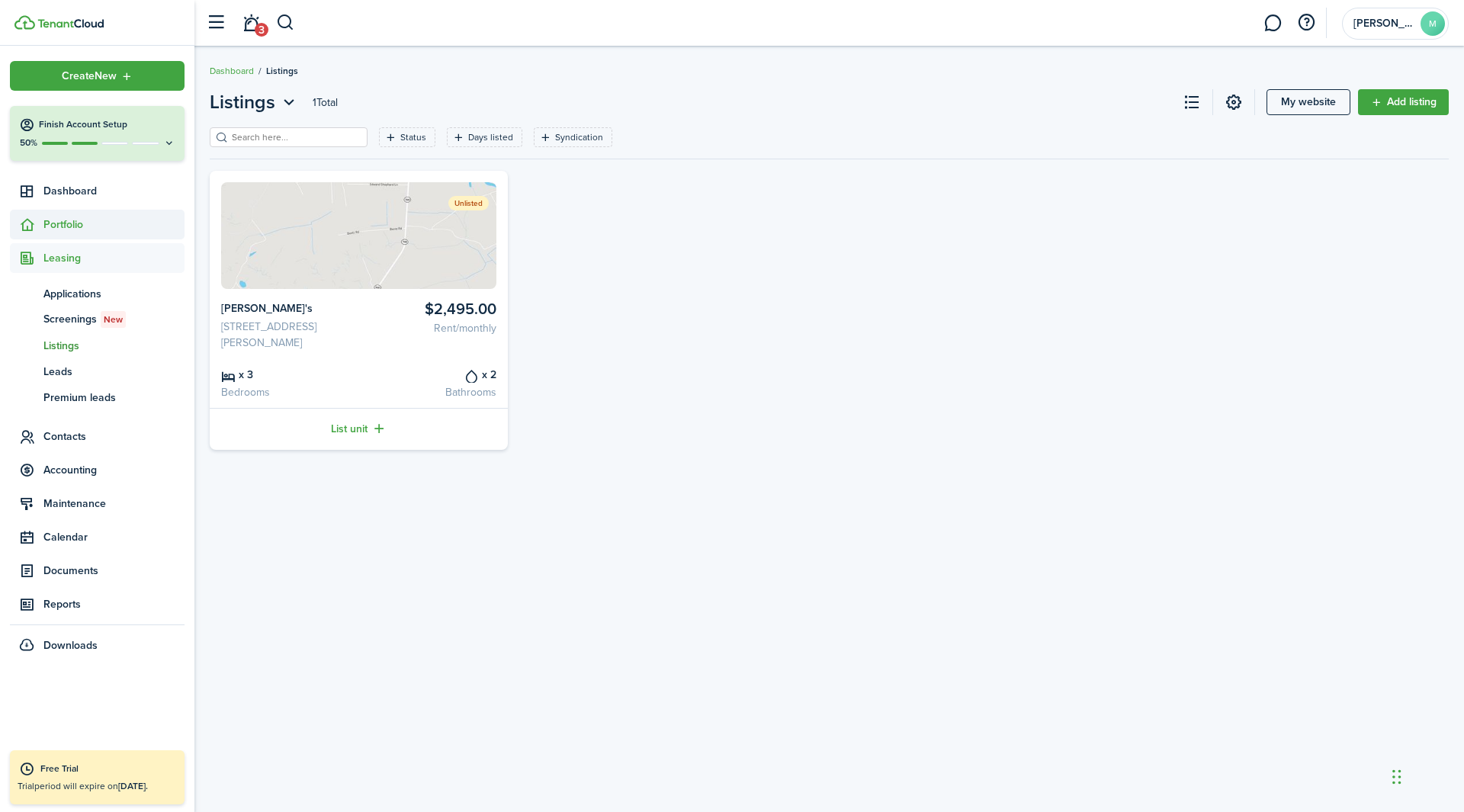
click at [57, 225] on span "Portfolio" at bounding box center [114, 225] width 141 height 16
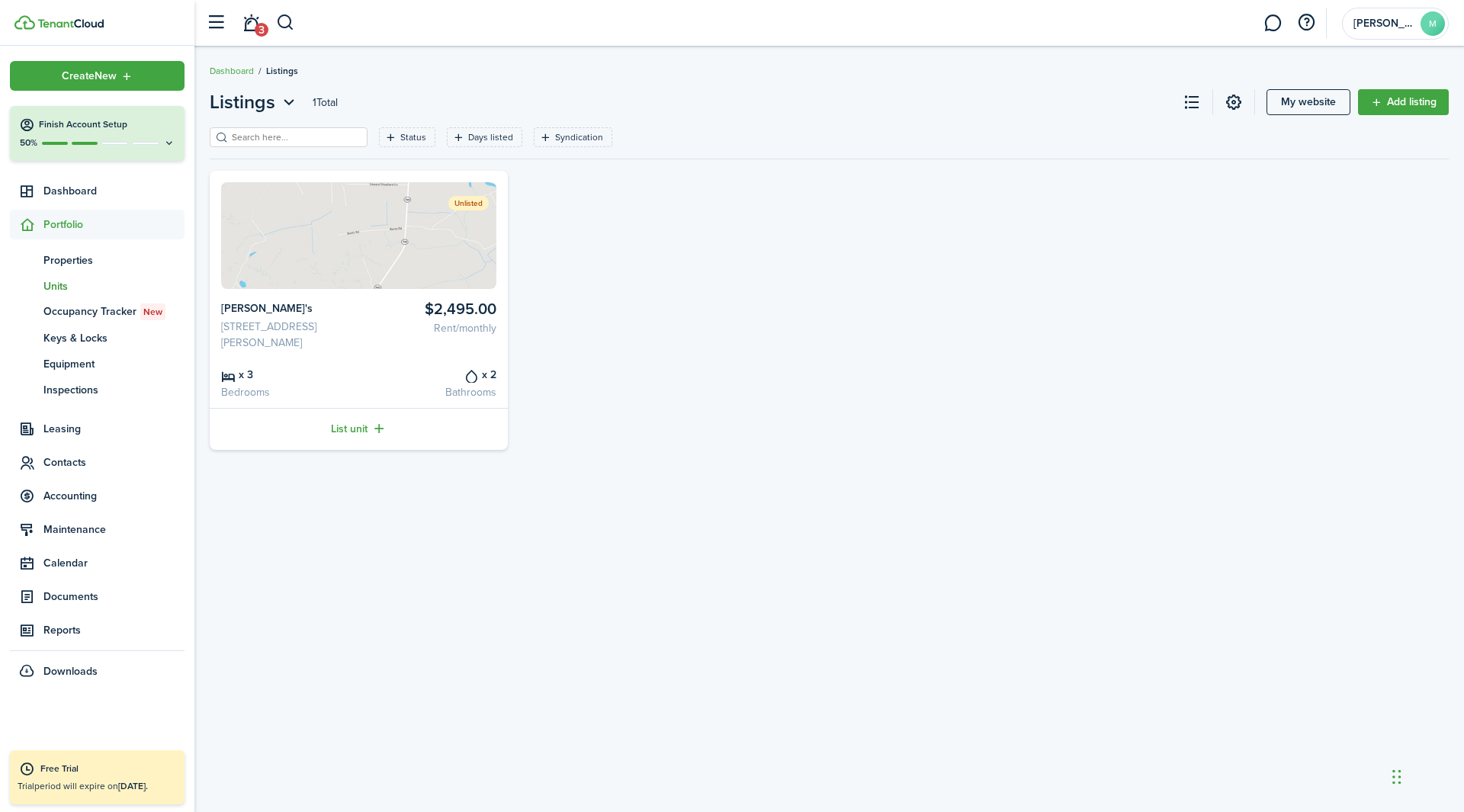
click at [87, 285] on span "Units" at bounding box center [114, 287] width 141 height 16
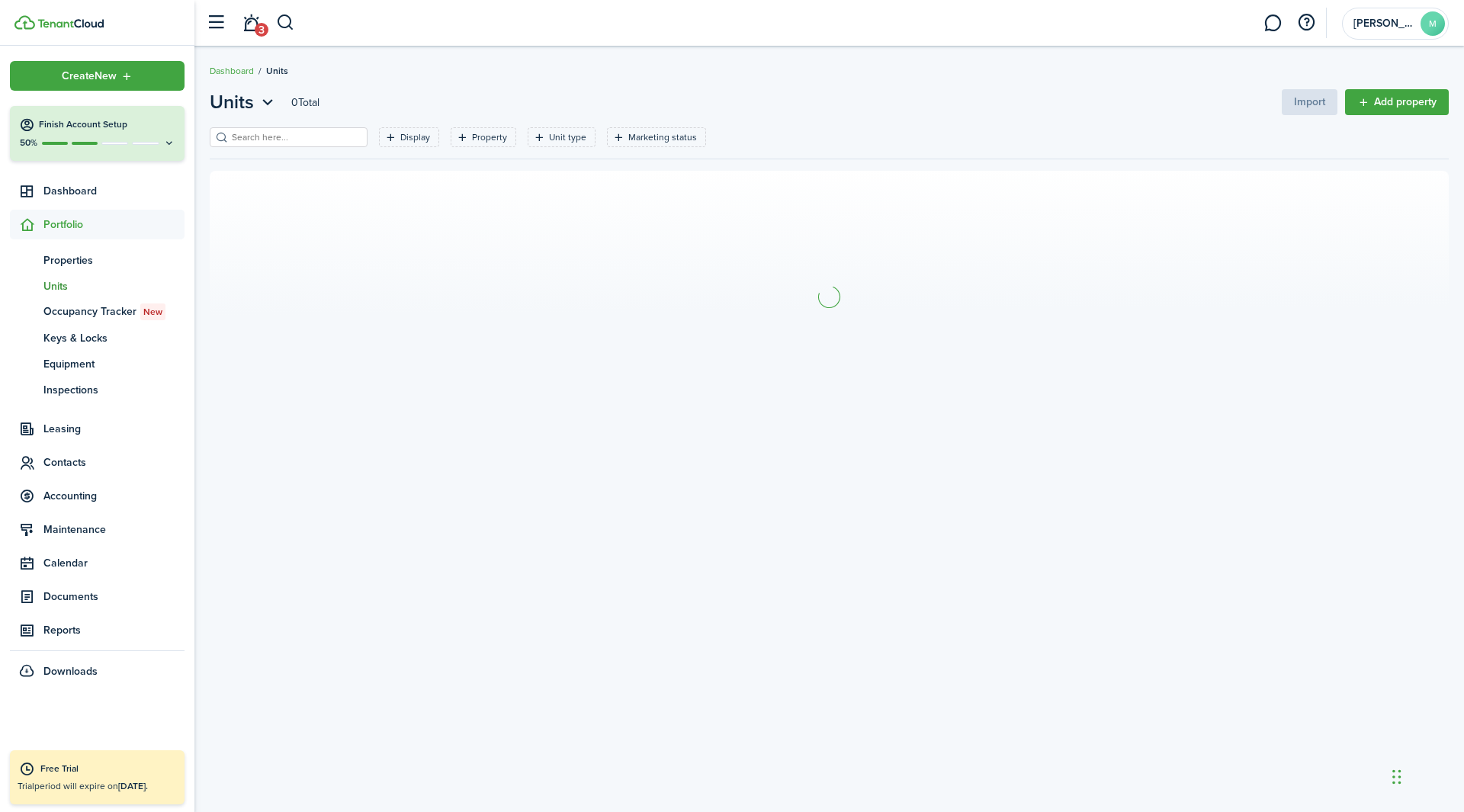
click at [66, 221] on span "Portfolio" at bounding box center [114, 225] width 141 height 16
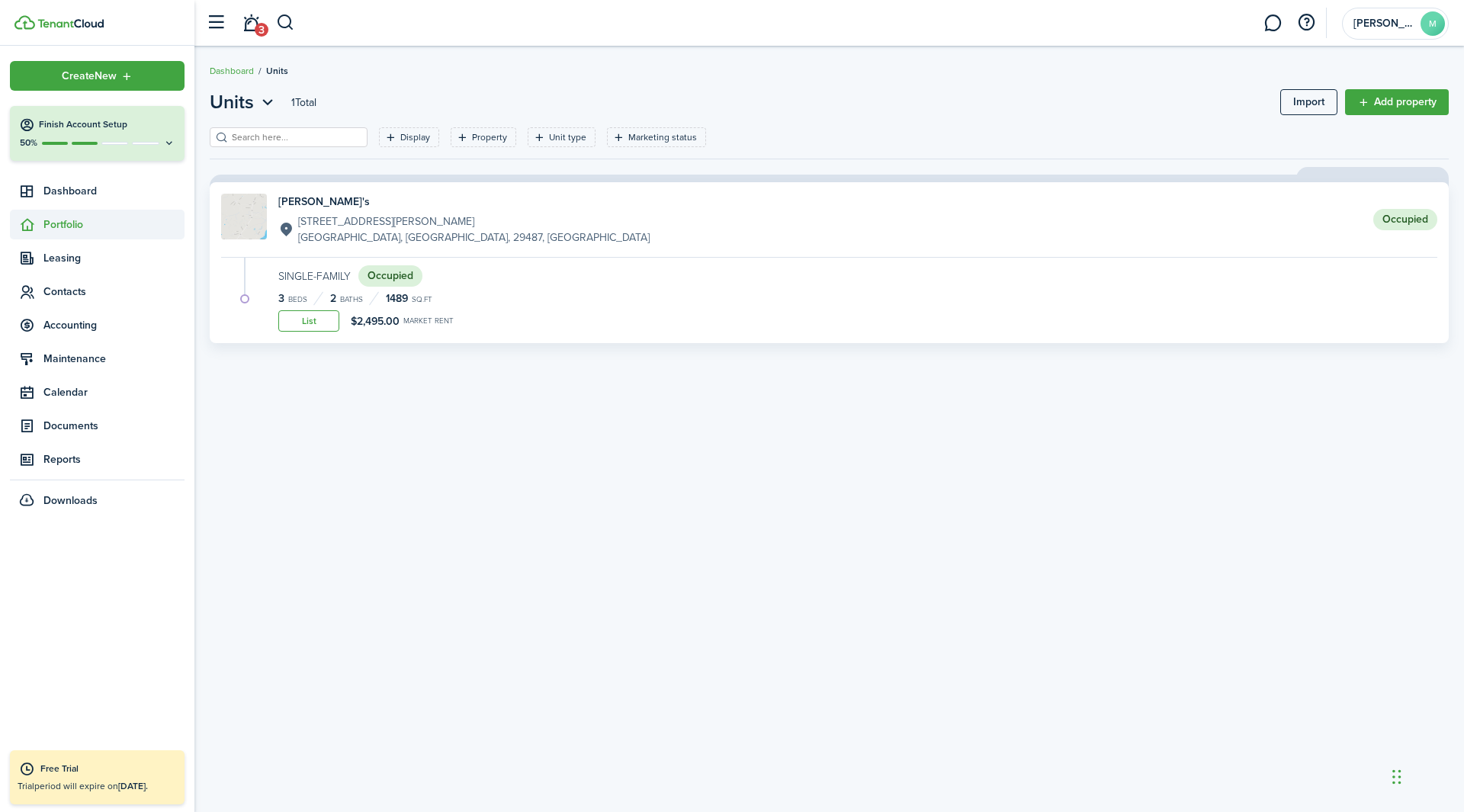
click at [60, 222] on span "Portfolio" at bounding box center [114, 225] width 141 height 16
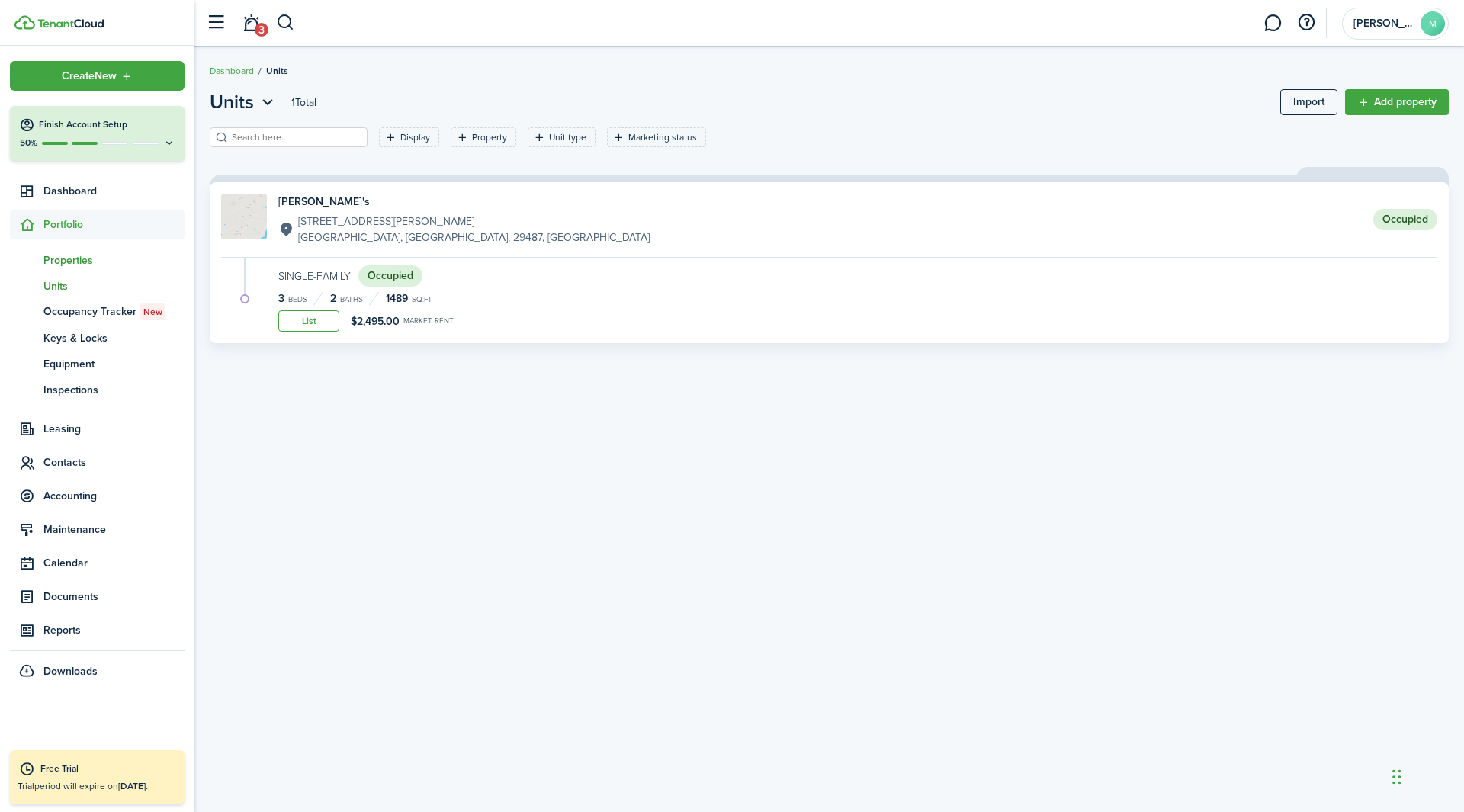
click at [93, 258] on span "Properties" at bounding box center [114, 260] width 141 height 16
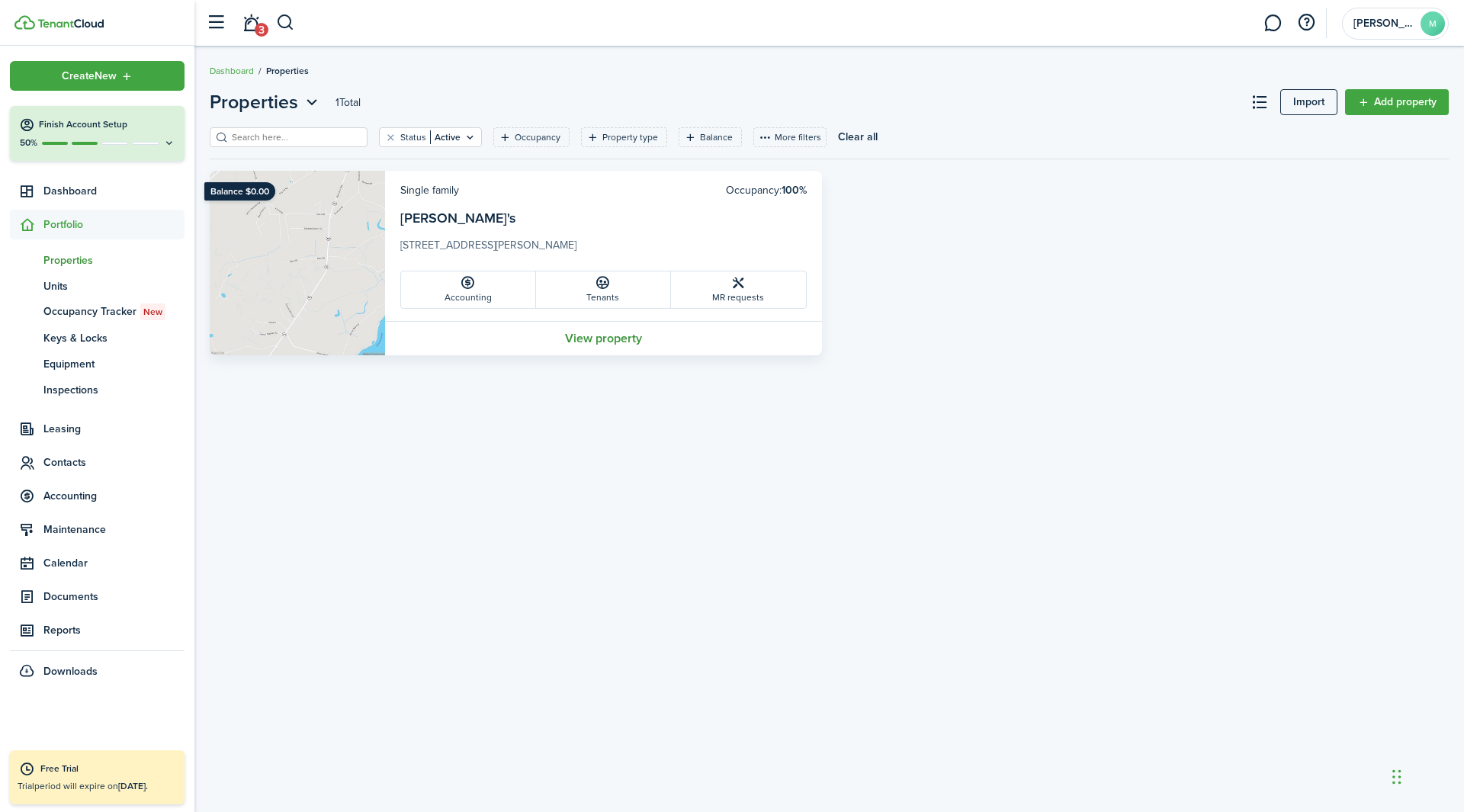
click at [631, 344] on link "View property" at bounding box center [604, 338] width 437 height 34
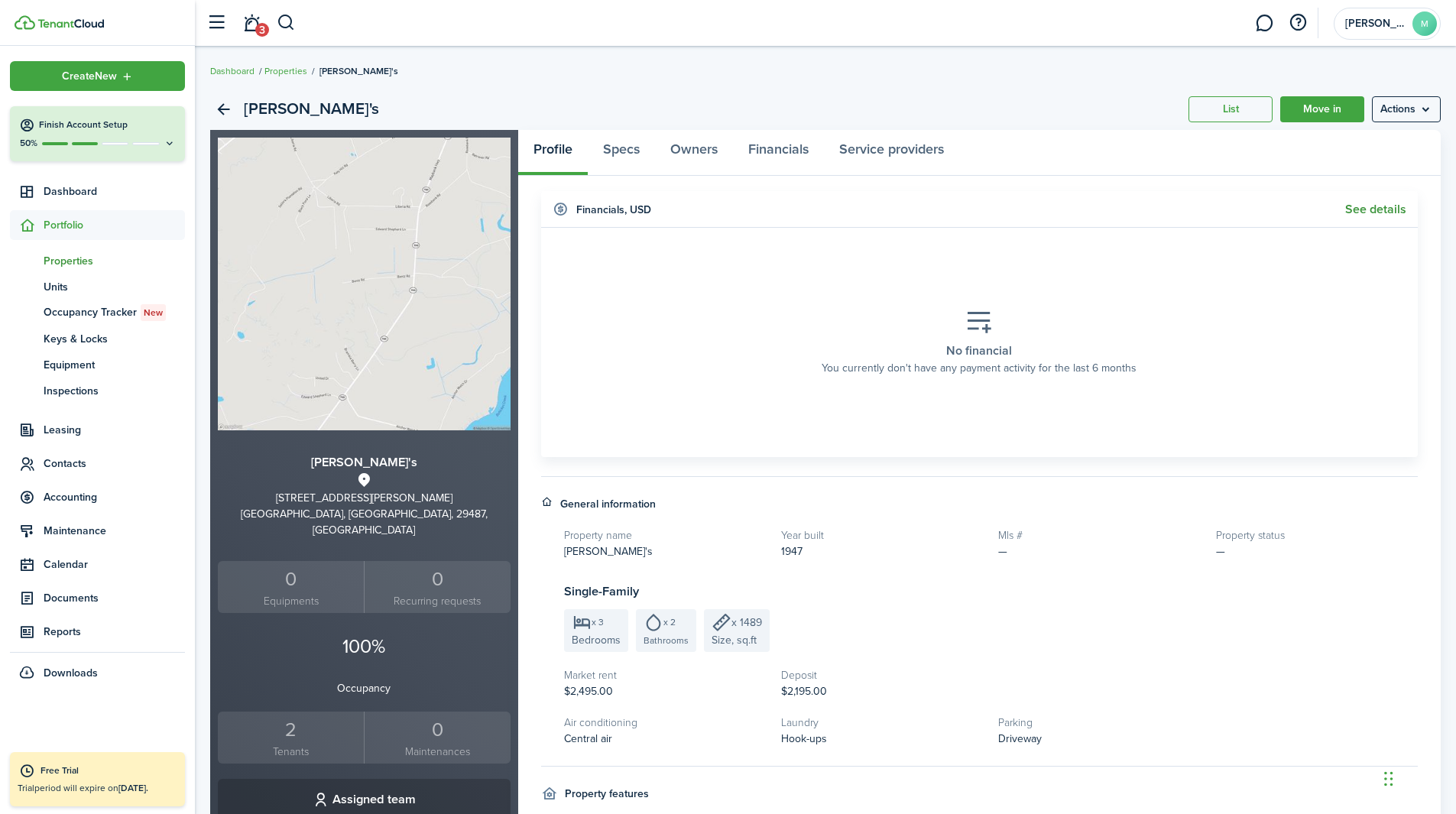
click at [977, 207] on link "See details" at bounding box center [1376, 209] width 62 height 14
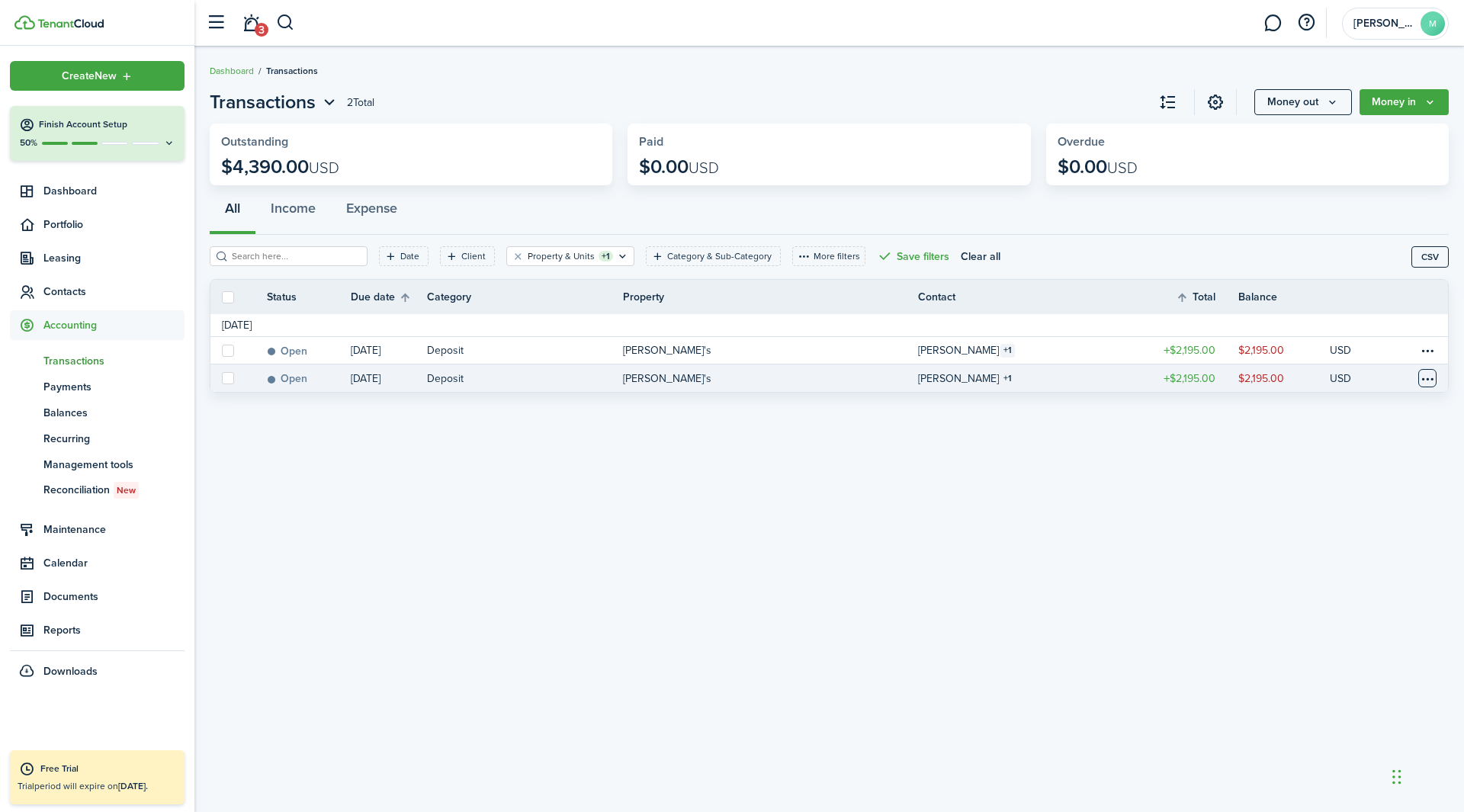
click at [975, 378] on table-menu-btn-icon at bounding box center [1428, 378] width 19 height 19
click at [975, 507] on div "Transactions 2 Total Money out Money in Outstanding $4,390.00 USD Paid $0.00 US…" at bounding box center [830, 429] width 1270 height 697
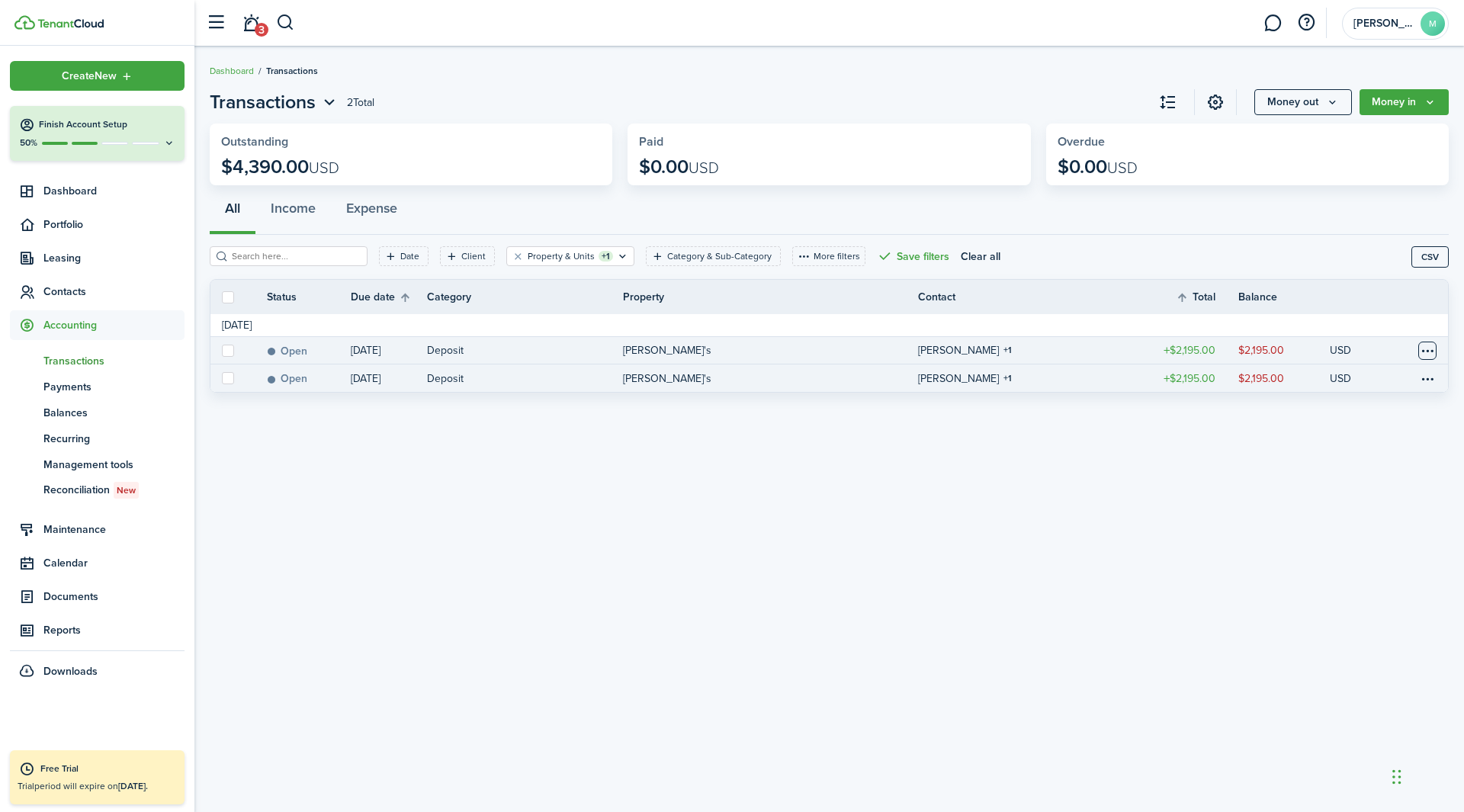
click at [975, 352] on table-menu-btn-icon at bounding box center [1428, 351] width 19 height 19
click at [975, 507] on div "Transactions 2 Total Money out Money in Outstanding $4,390.00 USD Paid $0.00 US…" at bounding box center [830, 429] width 1270 height 697
click at [975, 377] on table-menu-btn-icon "Open menu" at bounding box center [1428, 378] width 19 height 19
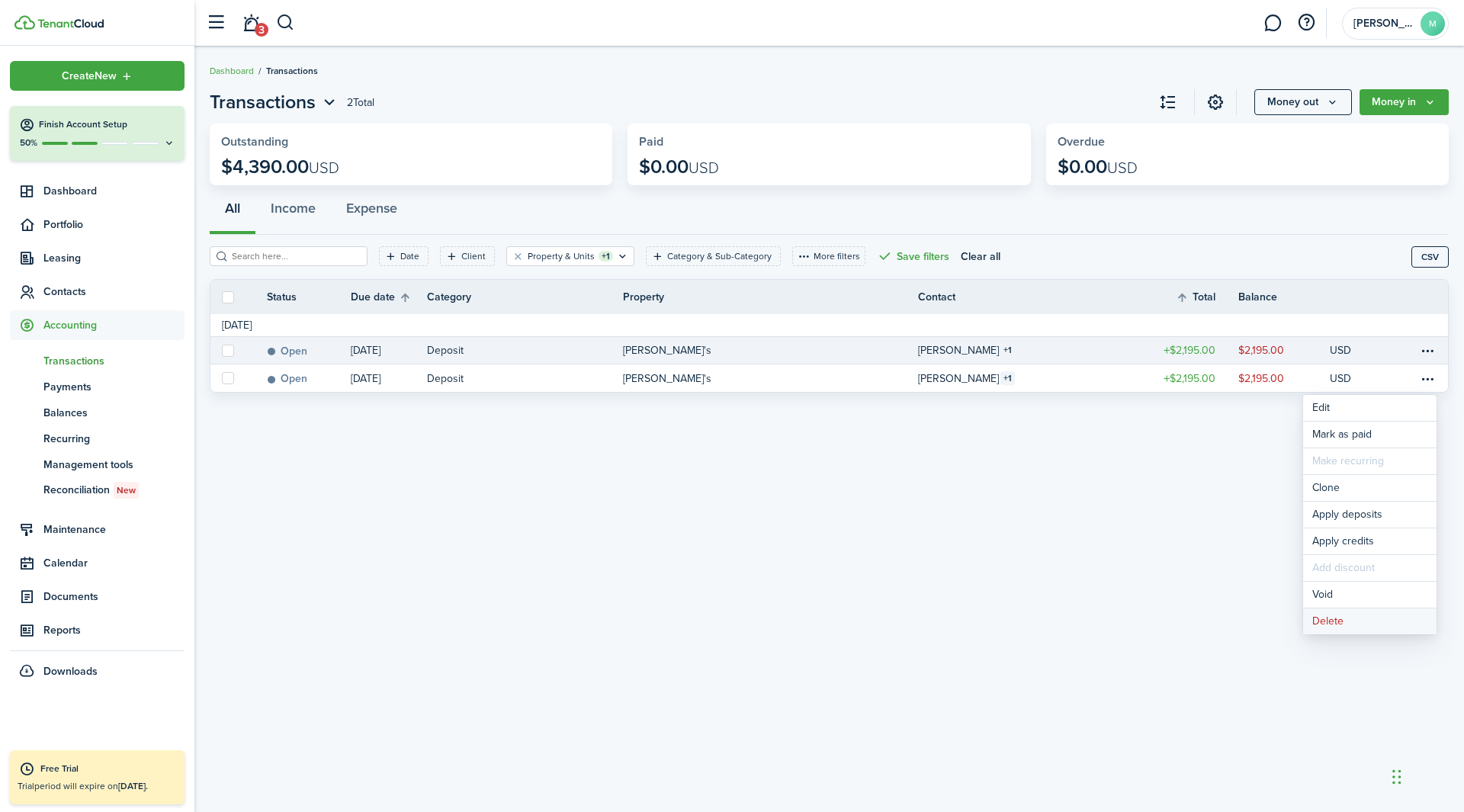
click at [975, 507] on button "Delete" at bounding box center [1369, 621] width 133 height 26
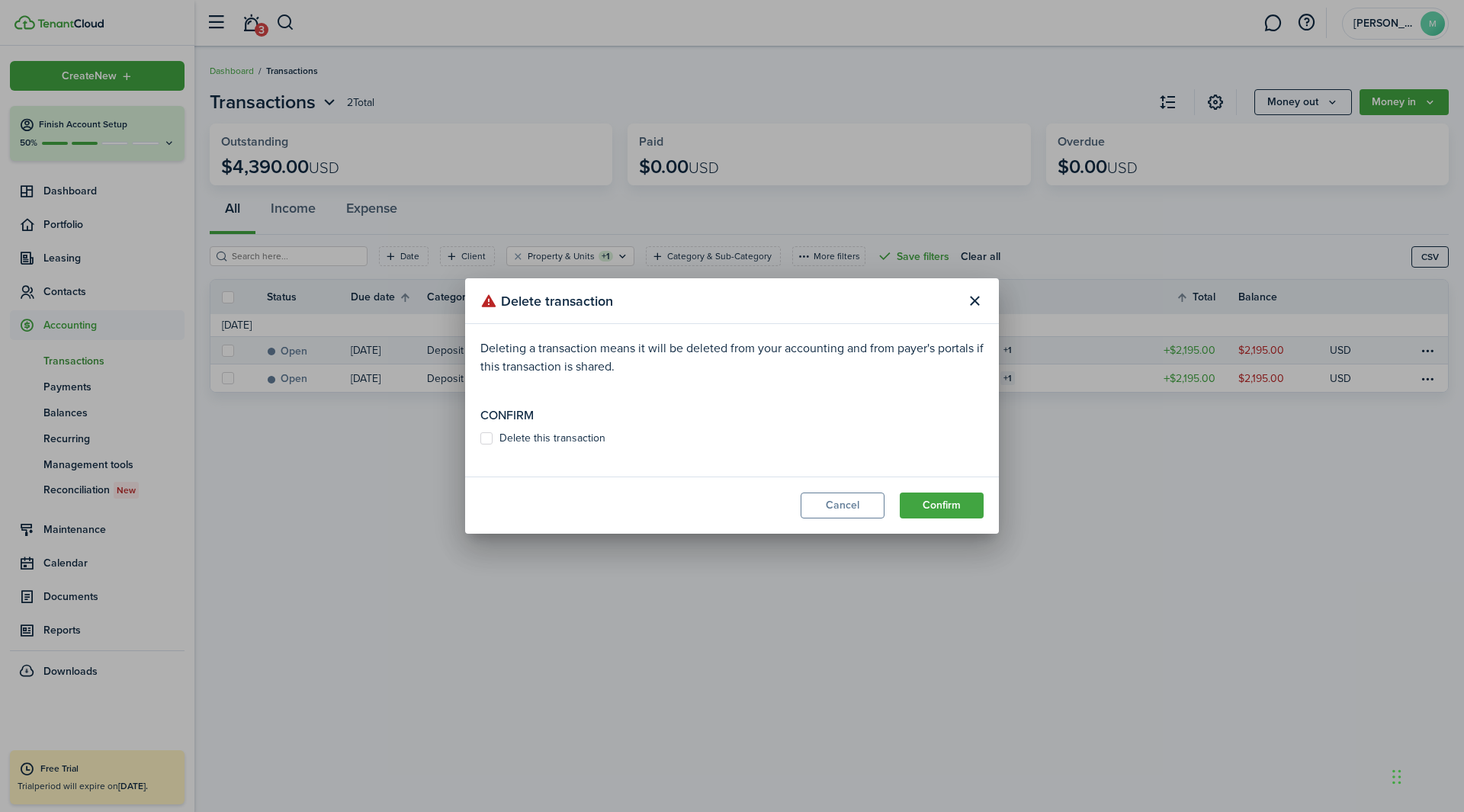
click at [498, 442] on label "Delete this transaction" at bounding box center [543, 438] width 125 height 12
click at [481, 440] on input "Delete this transaction" at bounding box center [480, 439] width 1 height 1
checkbox input "true"
click at [957, 507] on button "Confirm" at bounding box center [942, 506] width 84 height 26
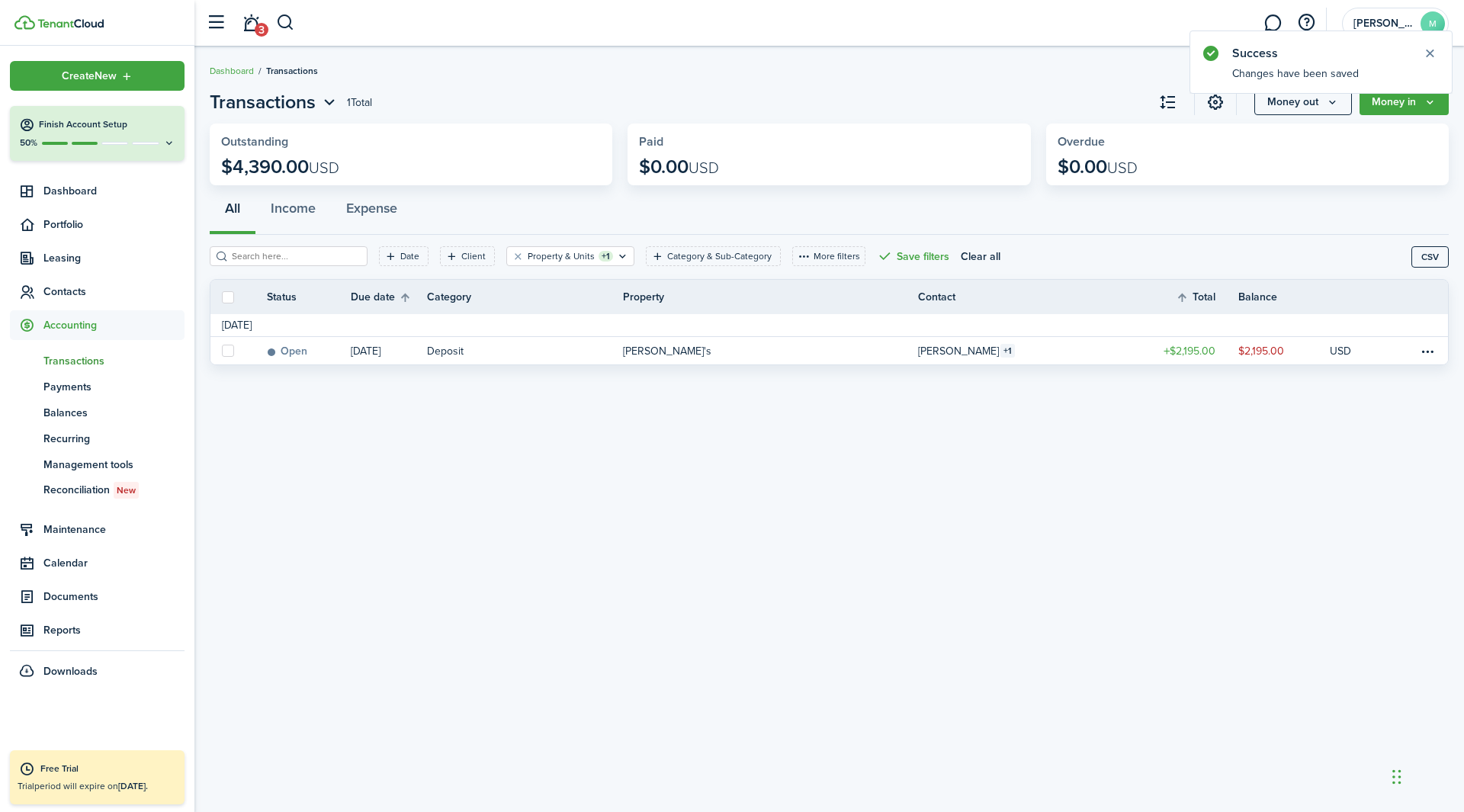
click at [975, 507] on div "Transactions 1 Total Money out Money in Outstanding $4,390.00 USD Paid $0.00 US…" at bounding box center [830, 429] width 1270 height 697
click at [975, 109] on button "Money out" at bounding box center [1303, 102] width 98 height 26
click at [975, 482] on div "Transactions 1 Total Money out Money in Outstanding $4,390.00 USD Paid $0.00 US…" at bounding box center [830, 429] width 1270 height 697
click at [119, 191] on span "Dashboard" at bounding box center [114, 191] width 141 height 16
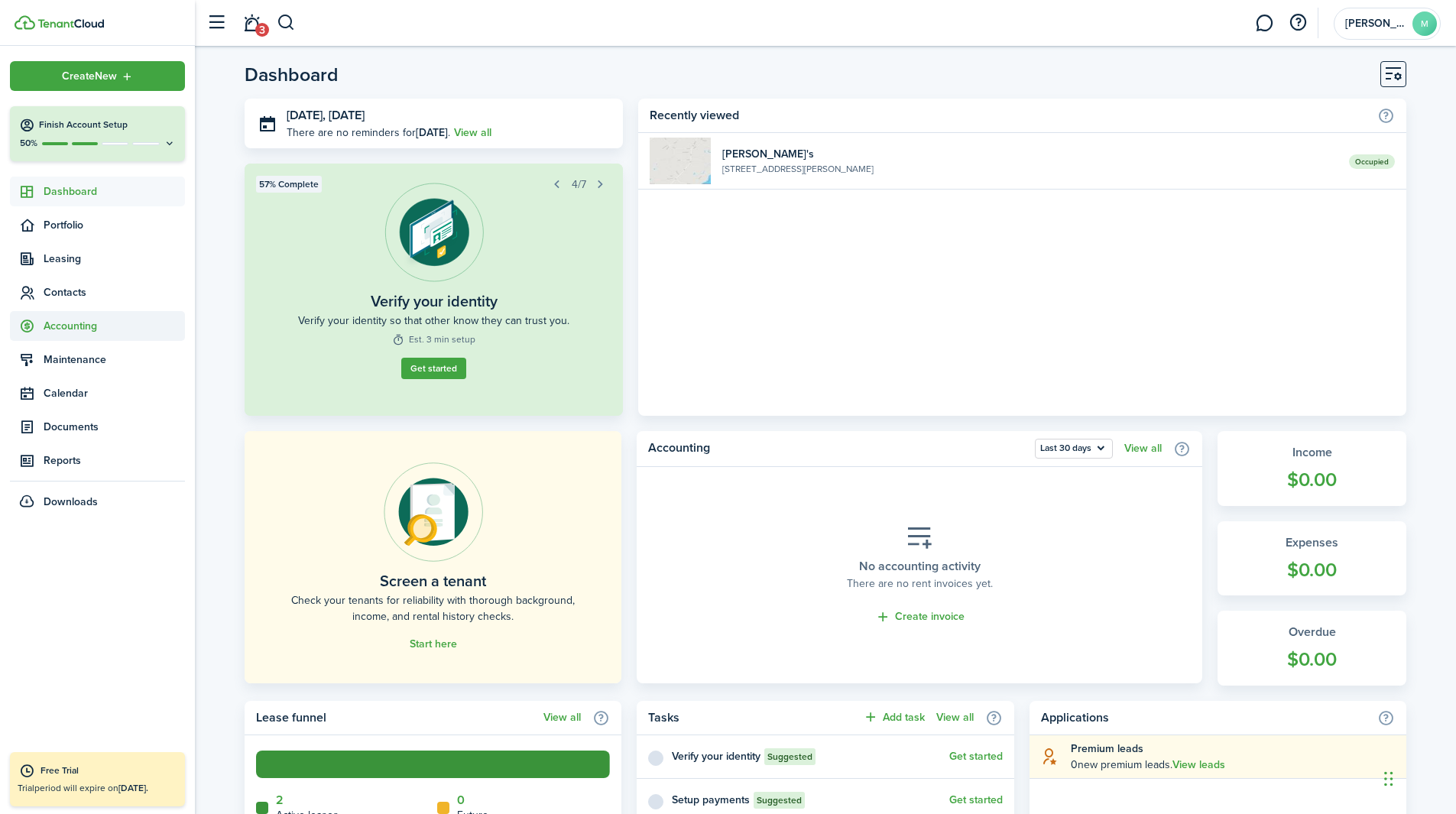
click at [101, 313] on span "Accounting" at bounding box center [97, 326] width 175 height 30
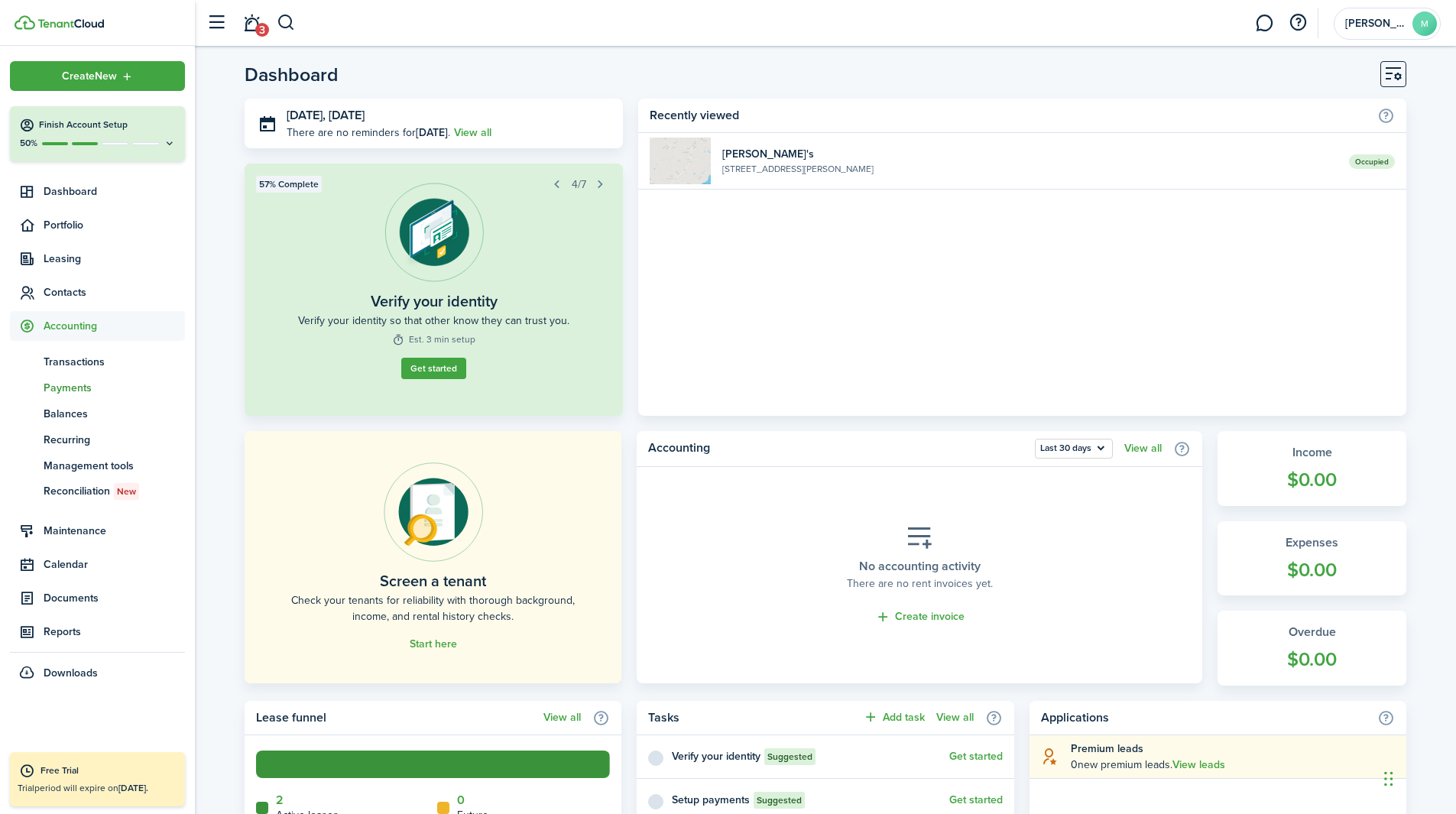
click at [84, 376] on link "pm Payments" at bounding box center [97, 387] width 175 height 26
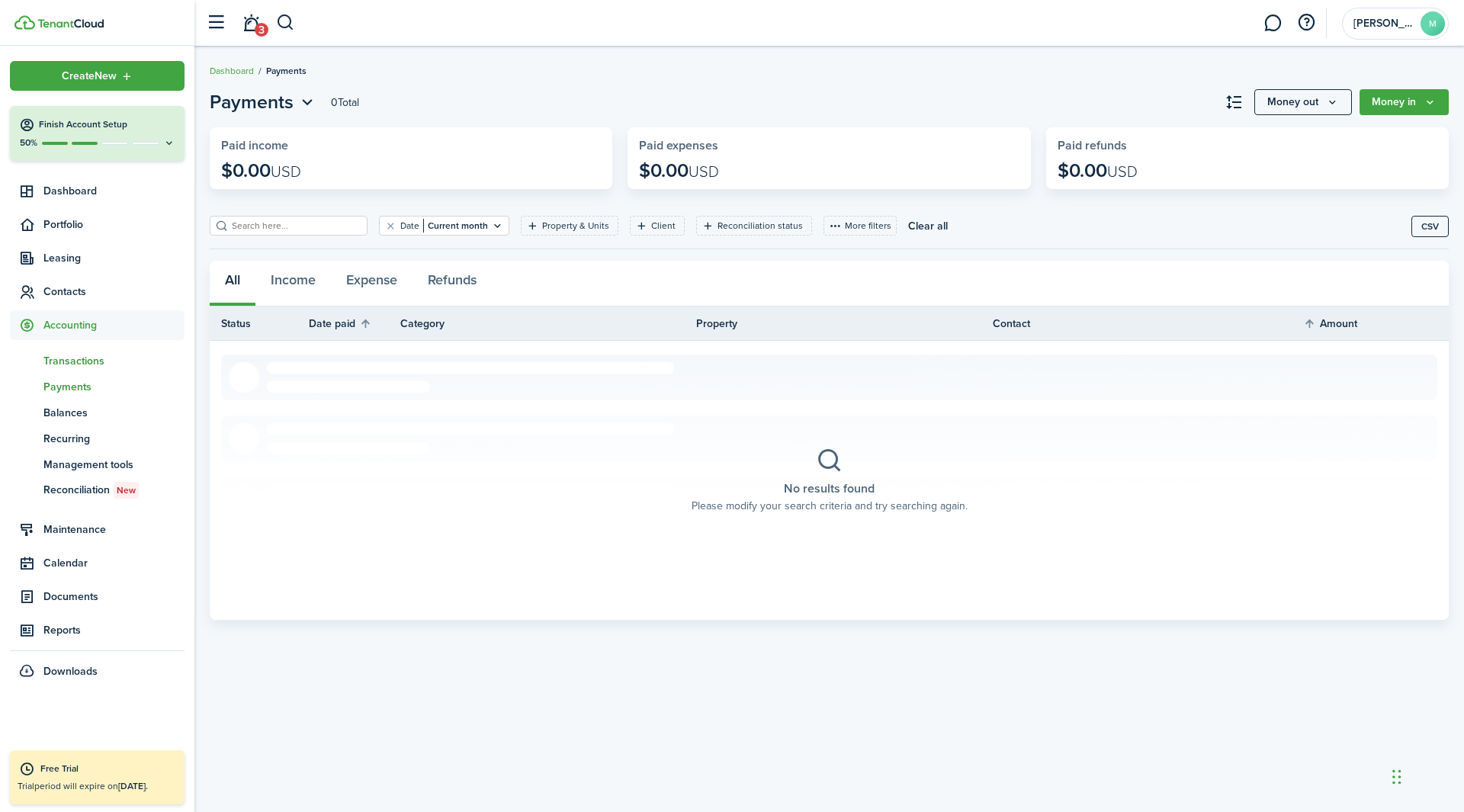
click at [66, 355] on span "Transactions" at bounding box center [114, 361] width 141 height 16
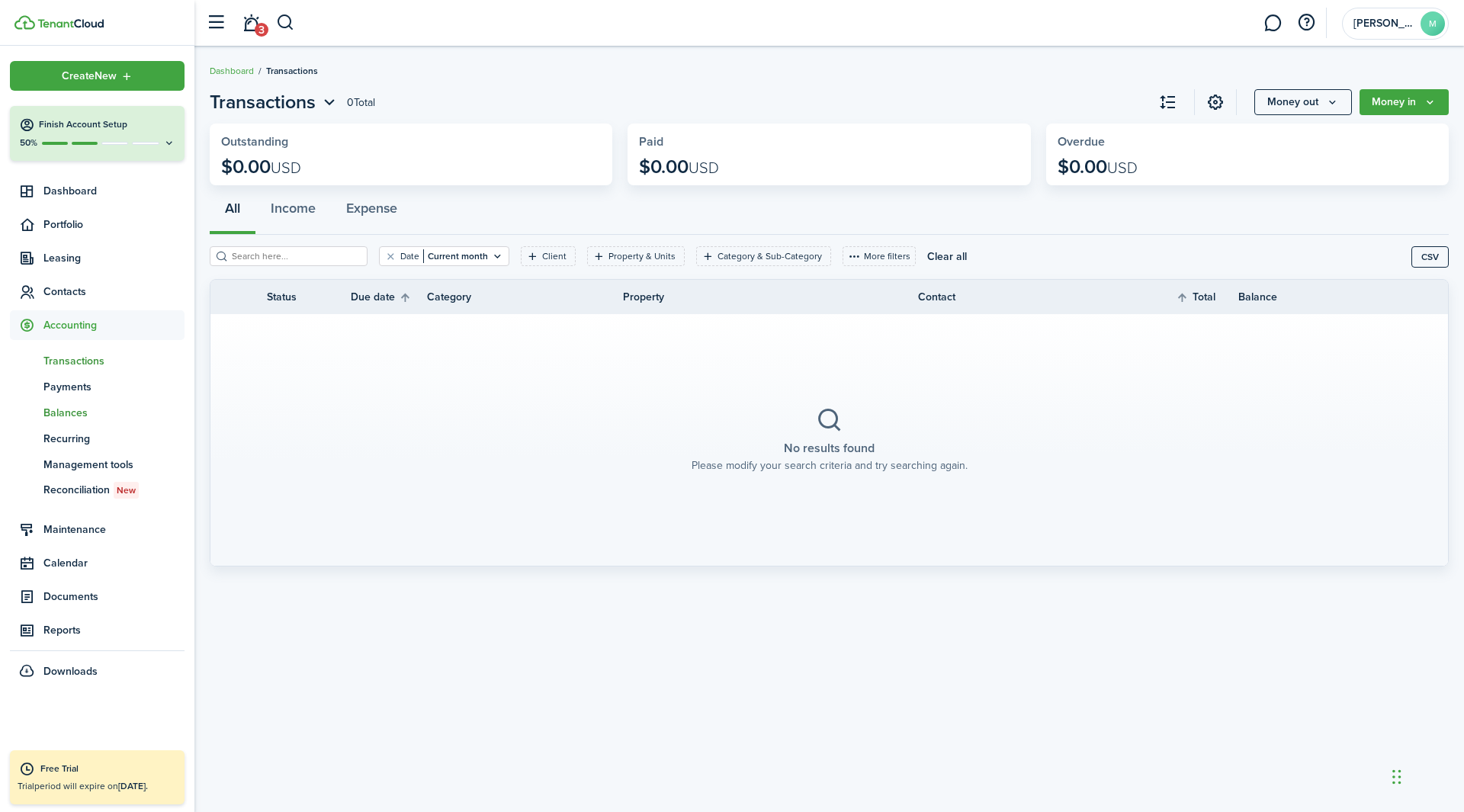
click at [85, 423] on link "bn Balances" at bounding box center [97, 413] width 175 height 26
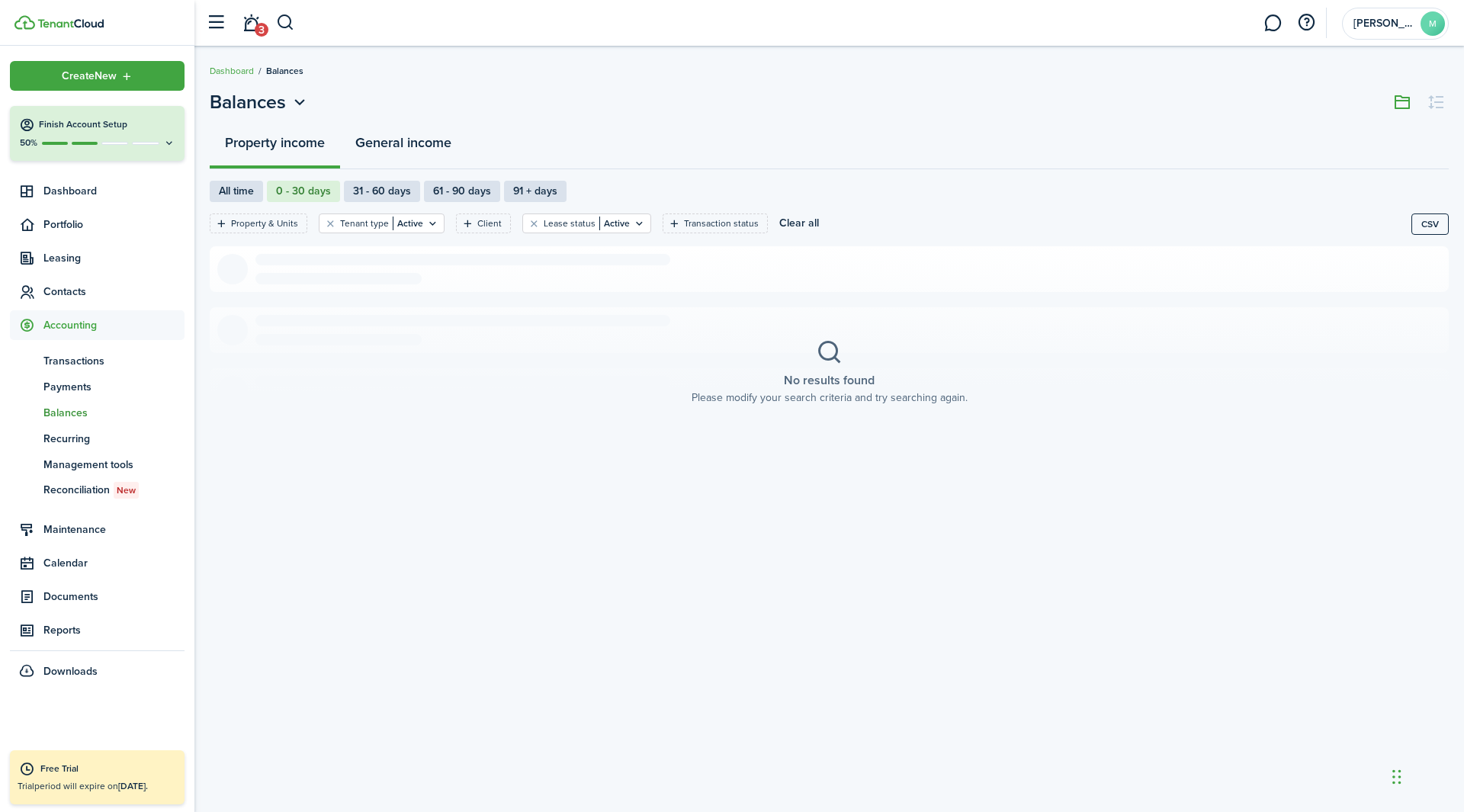
click at [403, 143] on button "General income" at bounding box center [403, 146] width 127 height 46
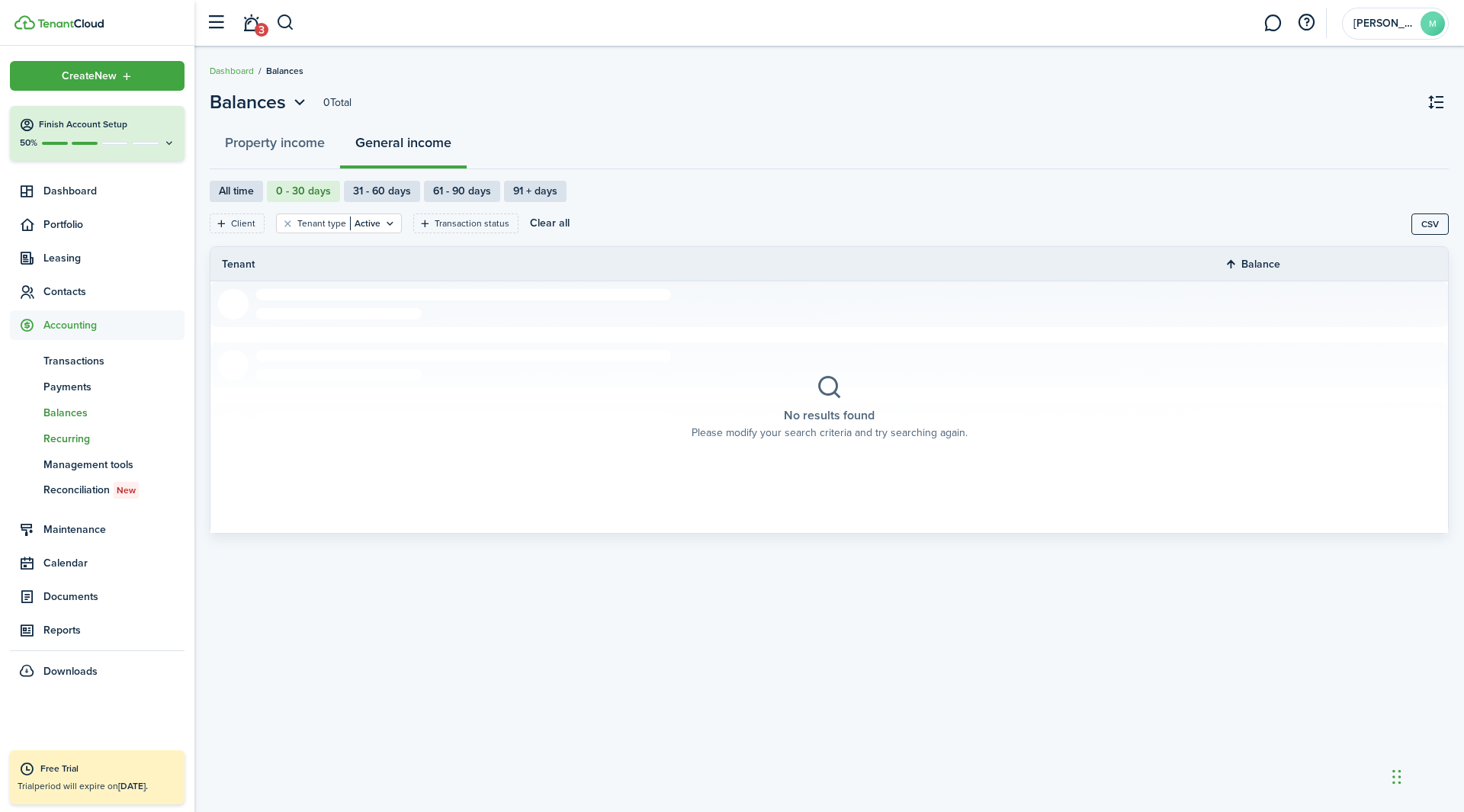
click at [82, 449] on link "re Recurring" at bounding box center [97, 439] width 175 height 26
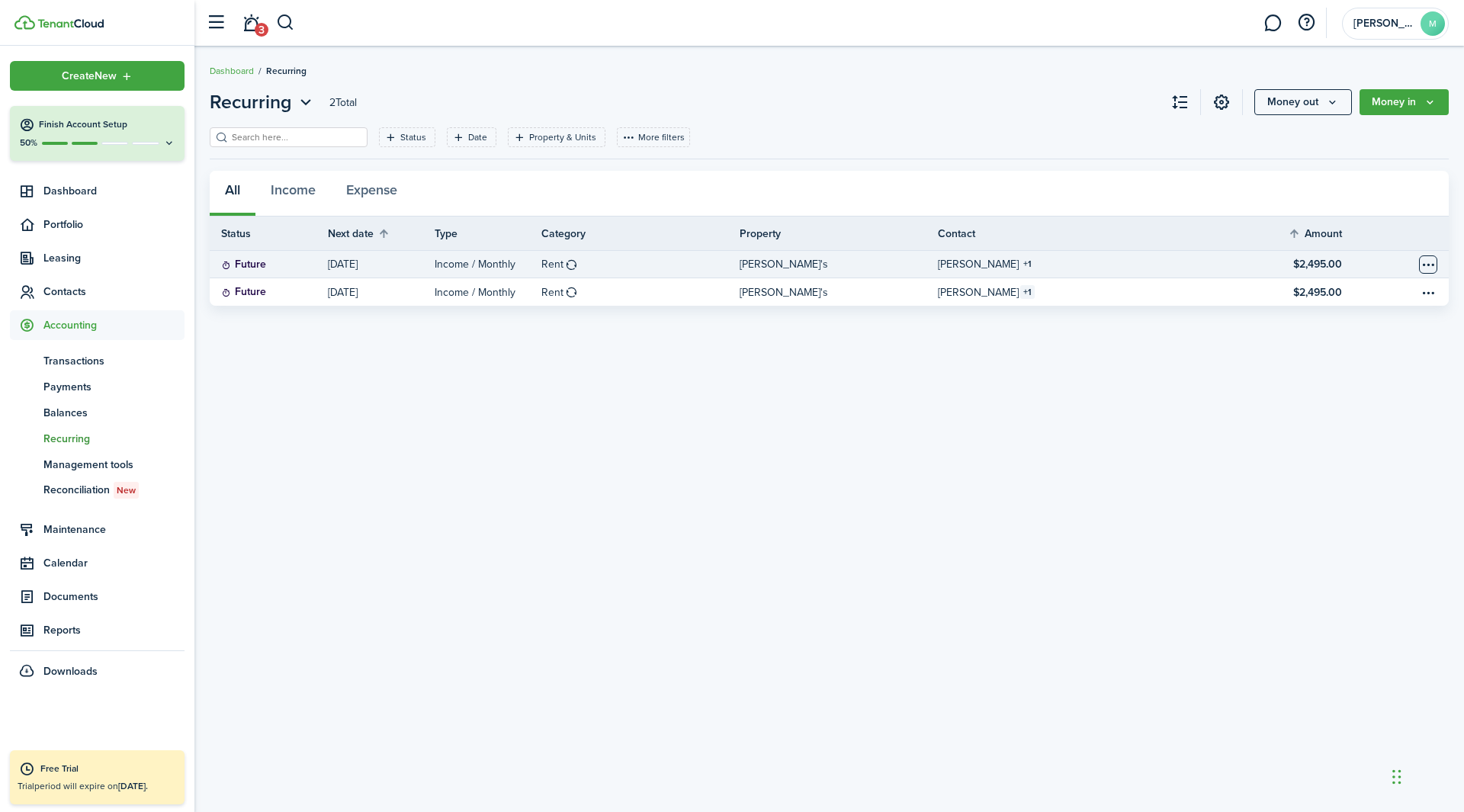
click at [975, 269] on table-menu-btn-icon "Open menu" at bounding box center [1428, 264] width 19 height 19
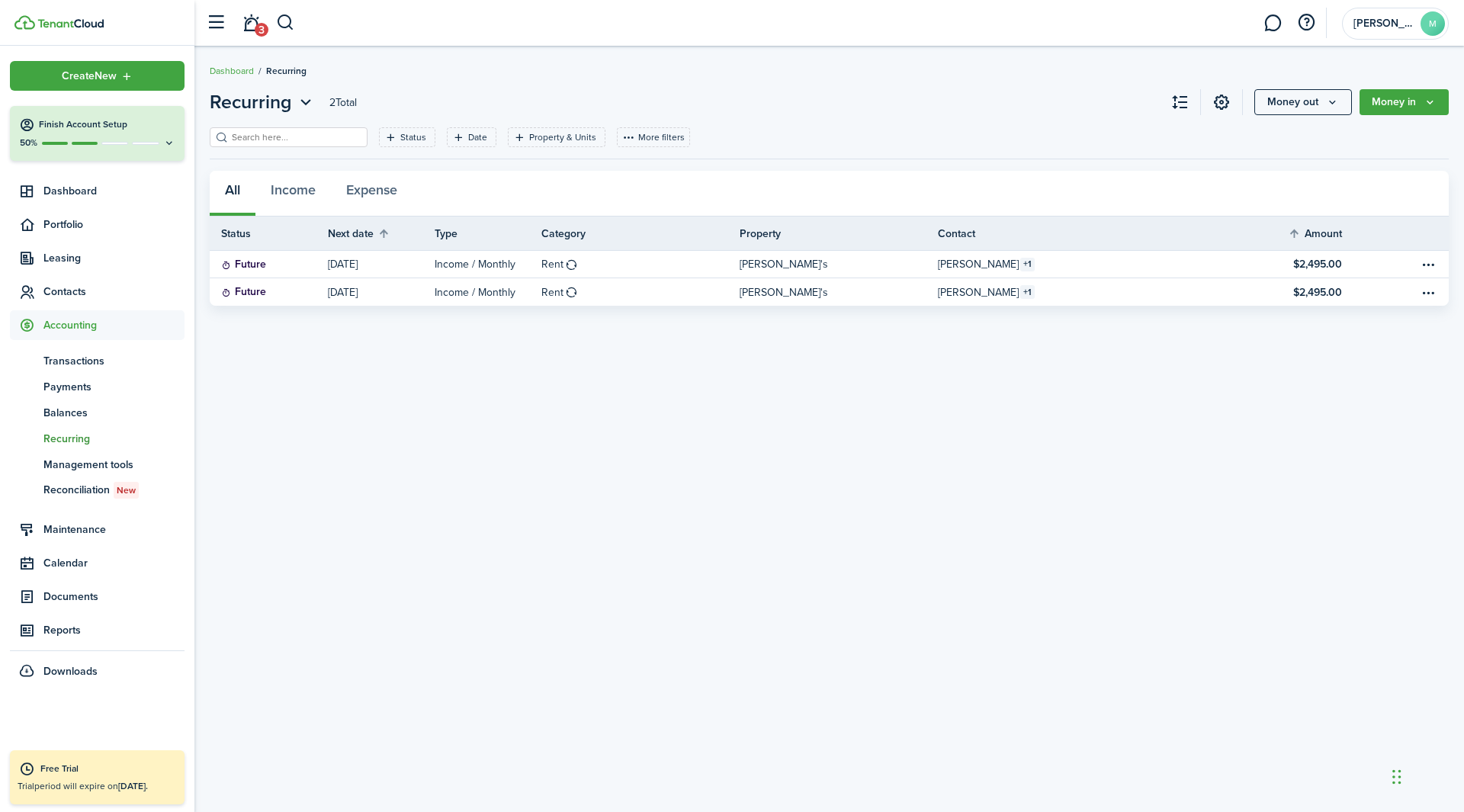
click at [975, 377] on div "Recurring 2 Total Money out Money in Status Date Property & Units More filters …" at bounding box center [830, 429] width 1270 height 697
click at [69, 406] on span "Balances" at bounding box center [114, 413] width 141 height 16
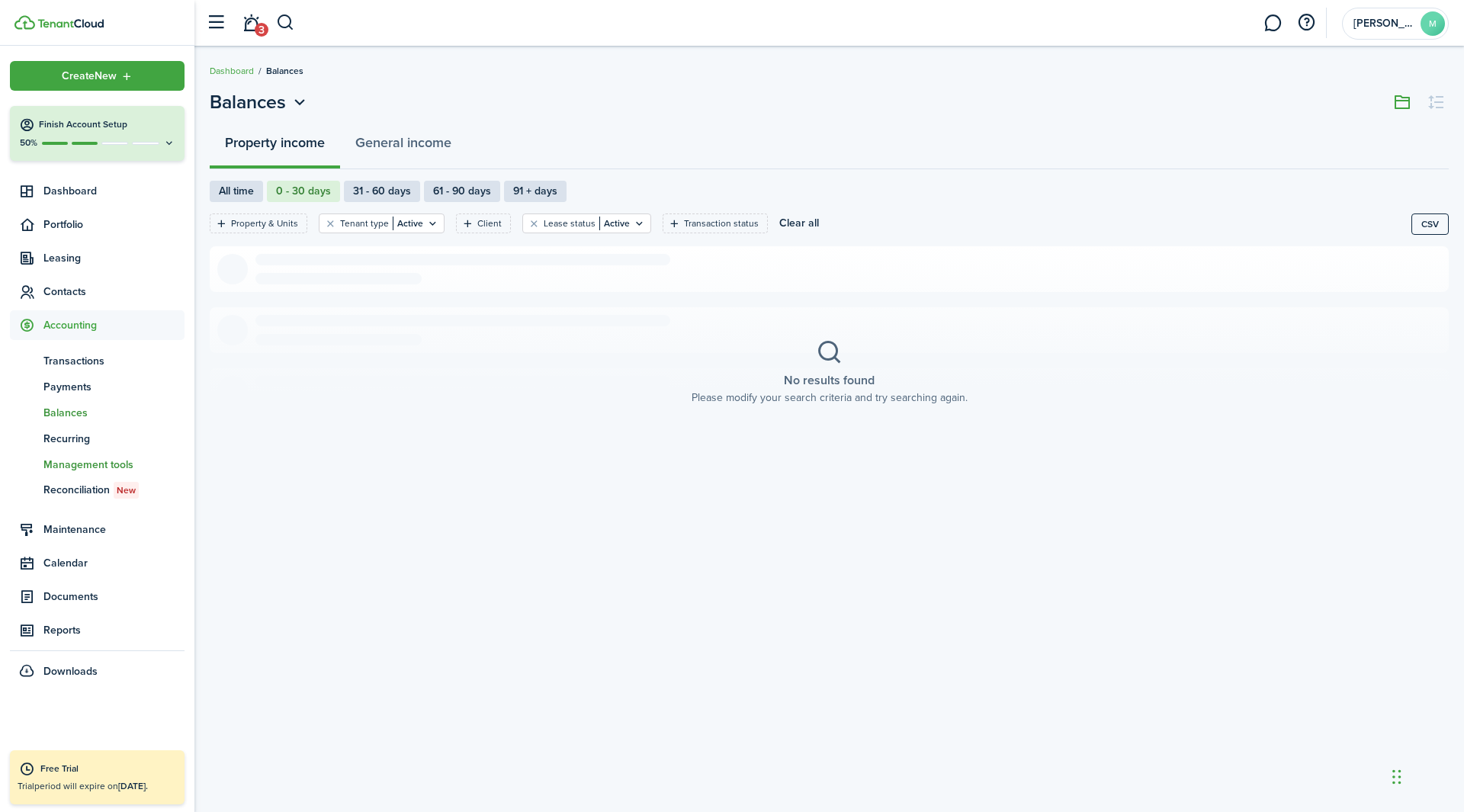
click at [95, 452] on link "mt Management tools" at bounding box center [97, 465] width 175 height 26
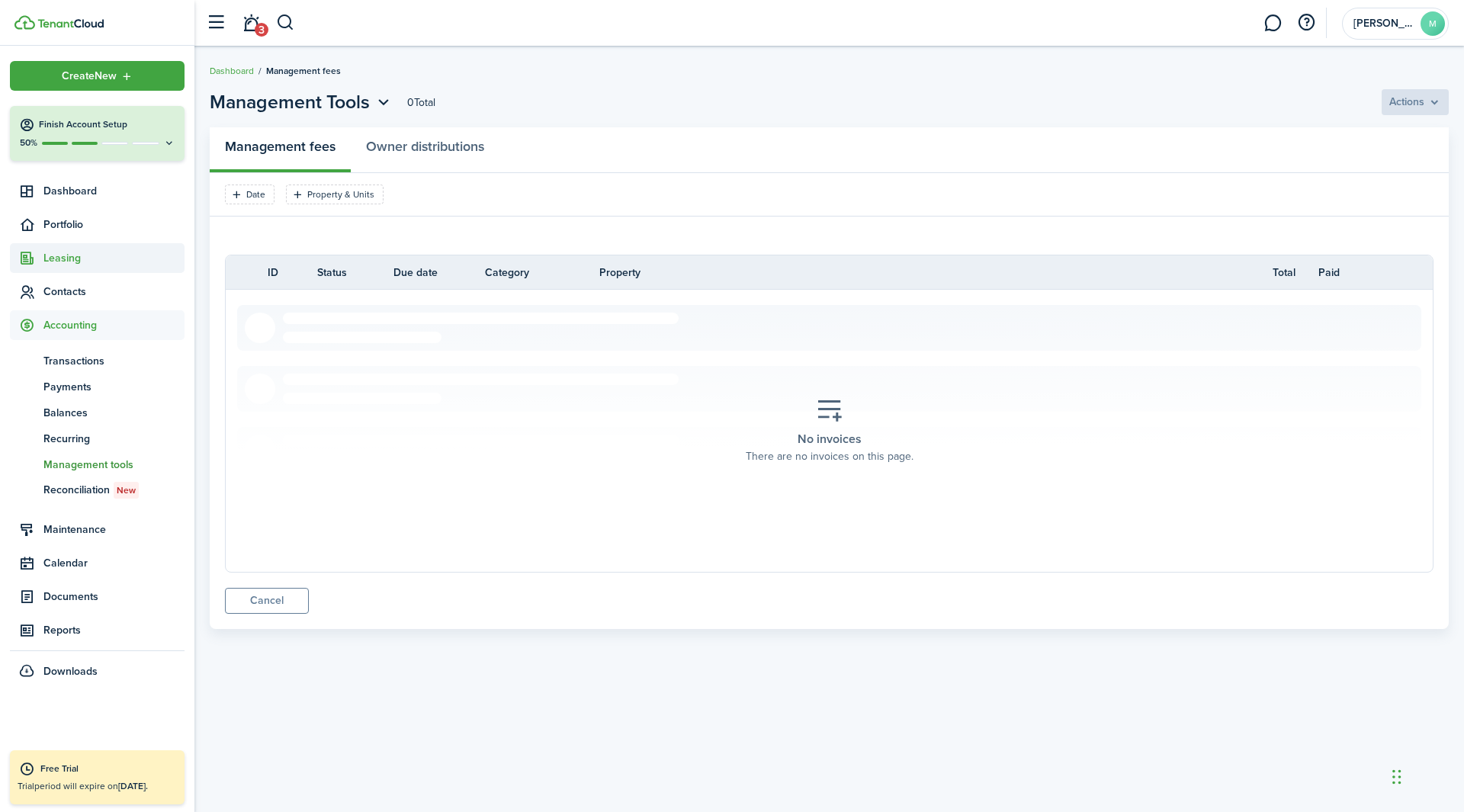
click at [72, 264] on span "Leasing" at bounding box center [114, 259] width 141 height 16
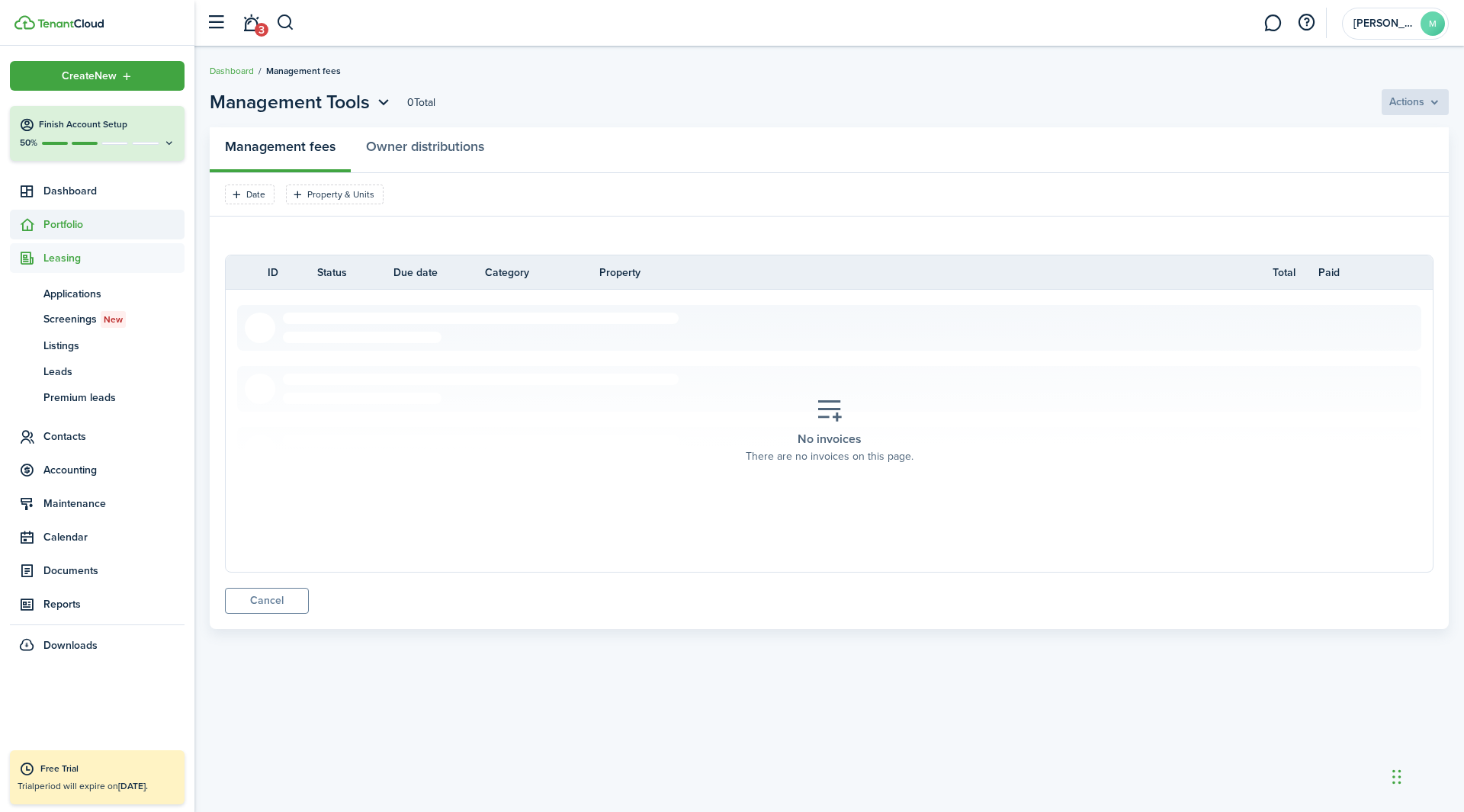
drag, startPoint x: 60, startPoint y: 201, endPoint x: 48, endPoint y: 224, distance: 25.9
click at [48, 224] on span "Portfolio" at bounding box center [114, 225] width 141 height 16
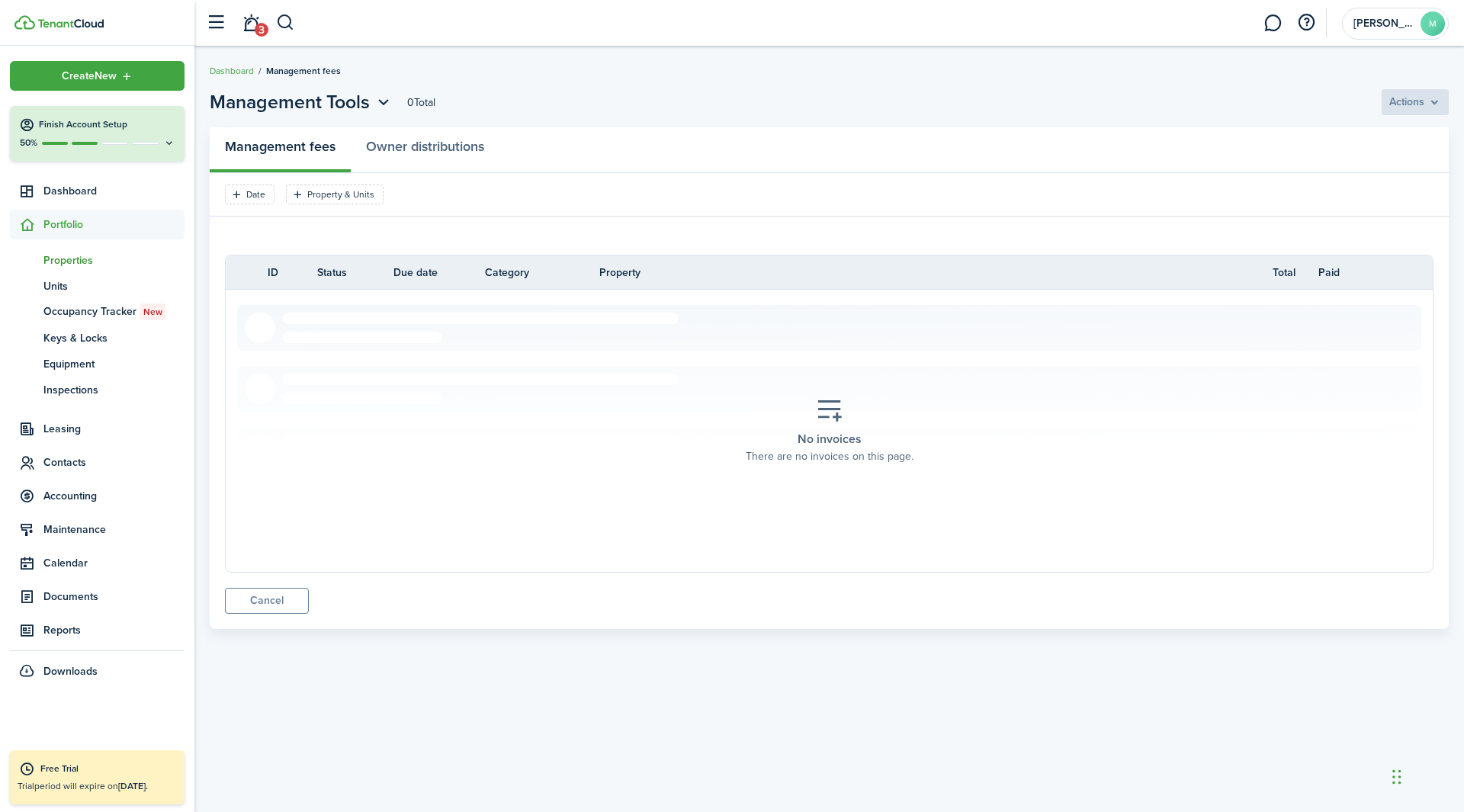
click at [73, 263] on span "Properties" at bounding box center [114, 260] width 141 height 16
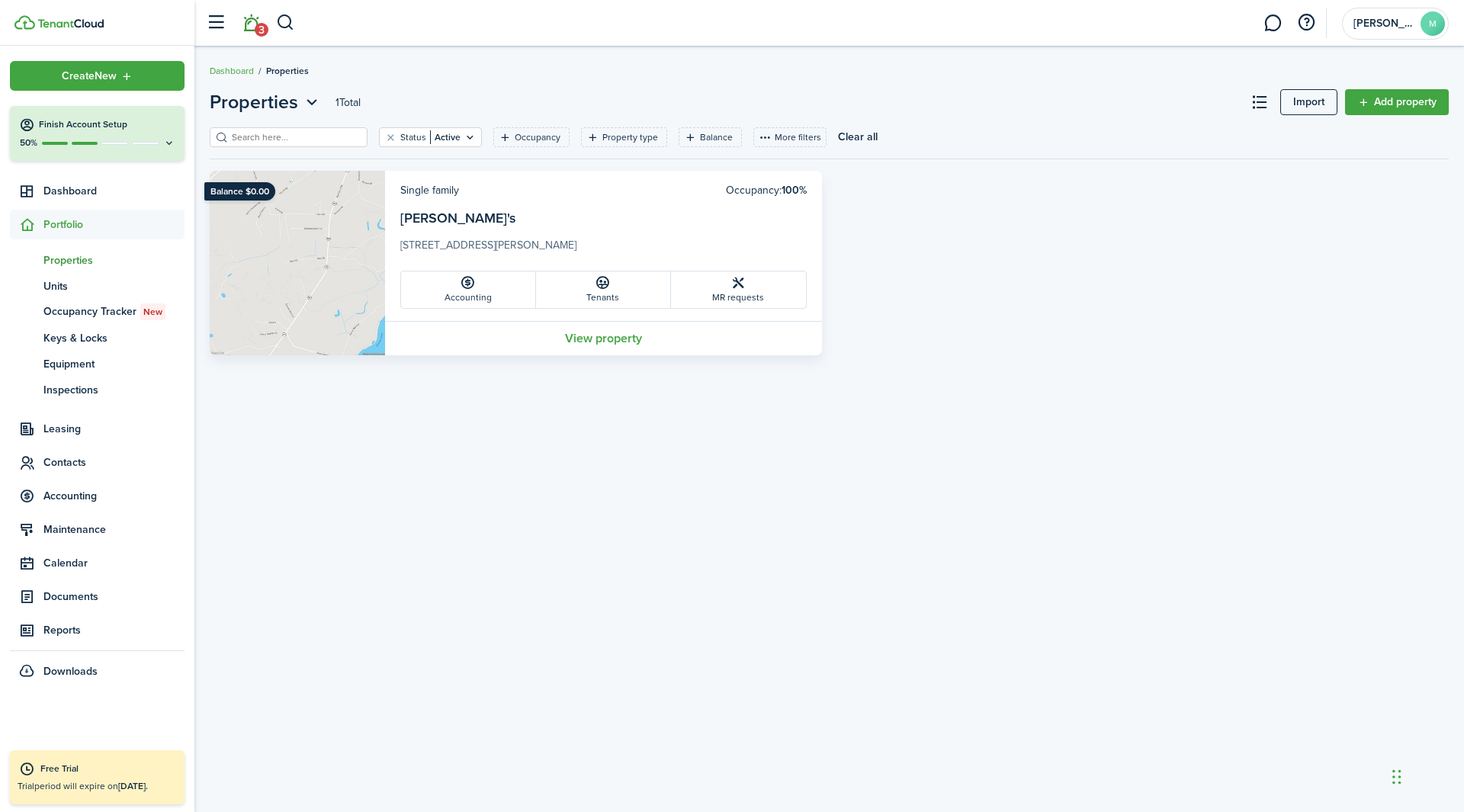
click at [258, 25] on span "3" at bounding box center [261, 29] width 14 height 14
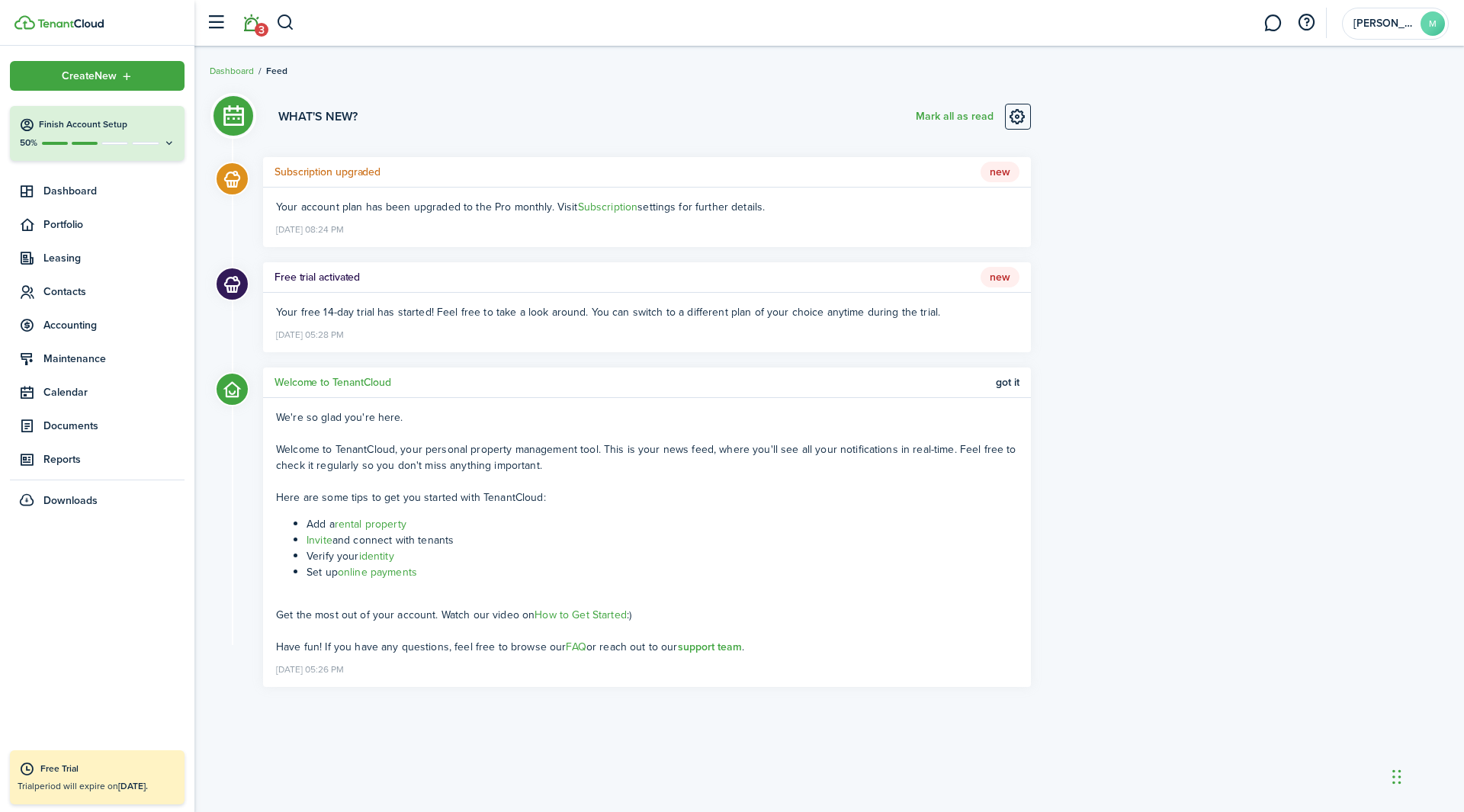
click at [258, 25] on li "3" at bounding box center [250, 23] width 35 height 39
click at [74, 222] on span "Portfolio" at bounding box center [114, 225] width 141 height 16
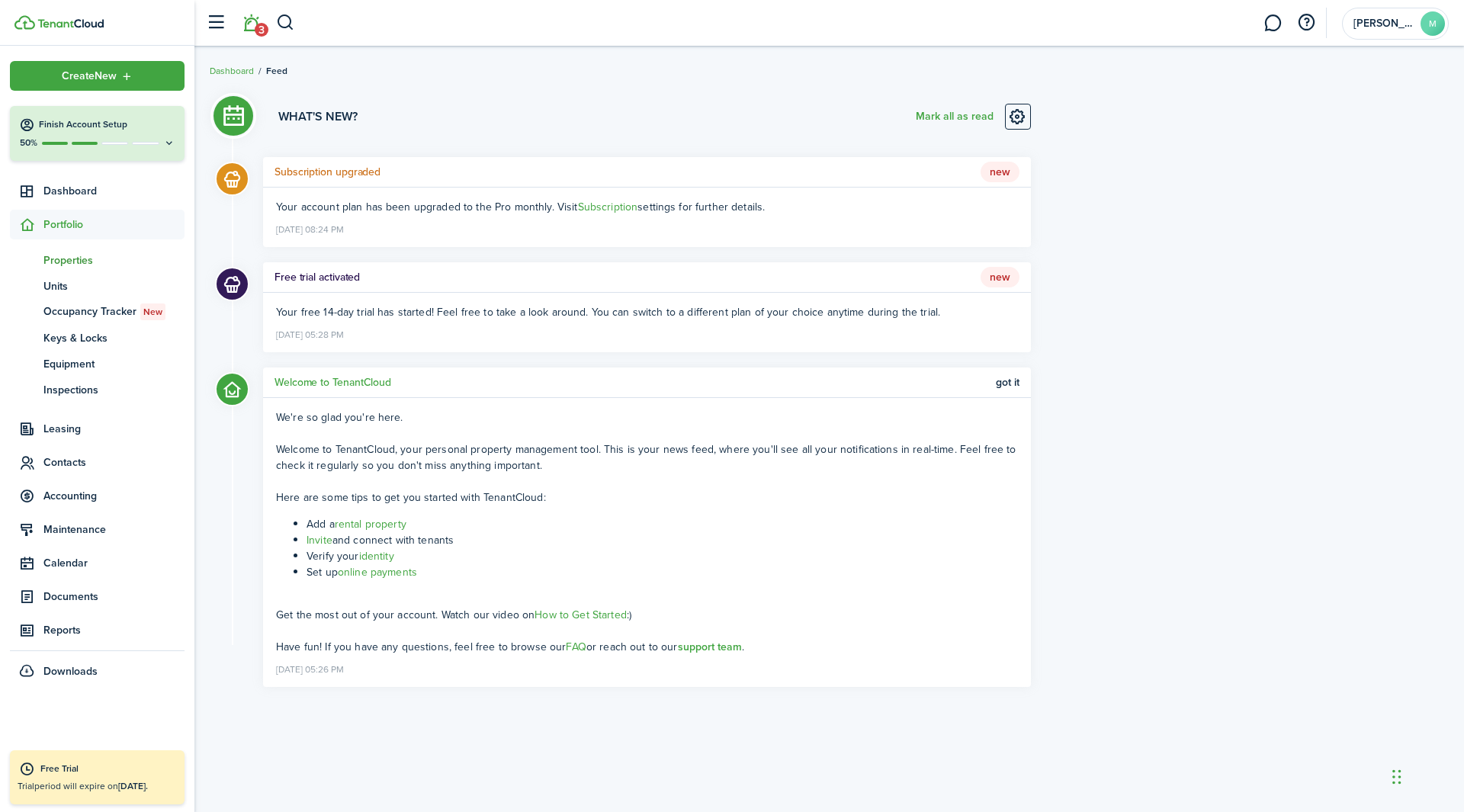
click at [90, 265] on span "Properties" at bounding box center [114, 260] width 141 height 16
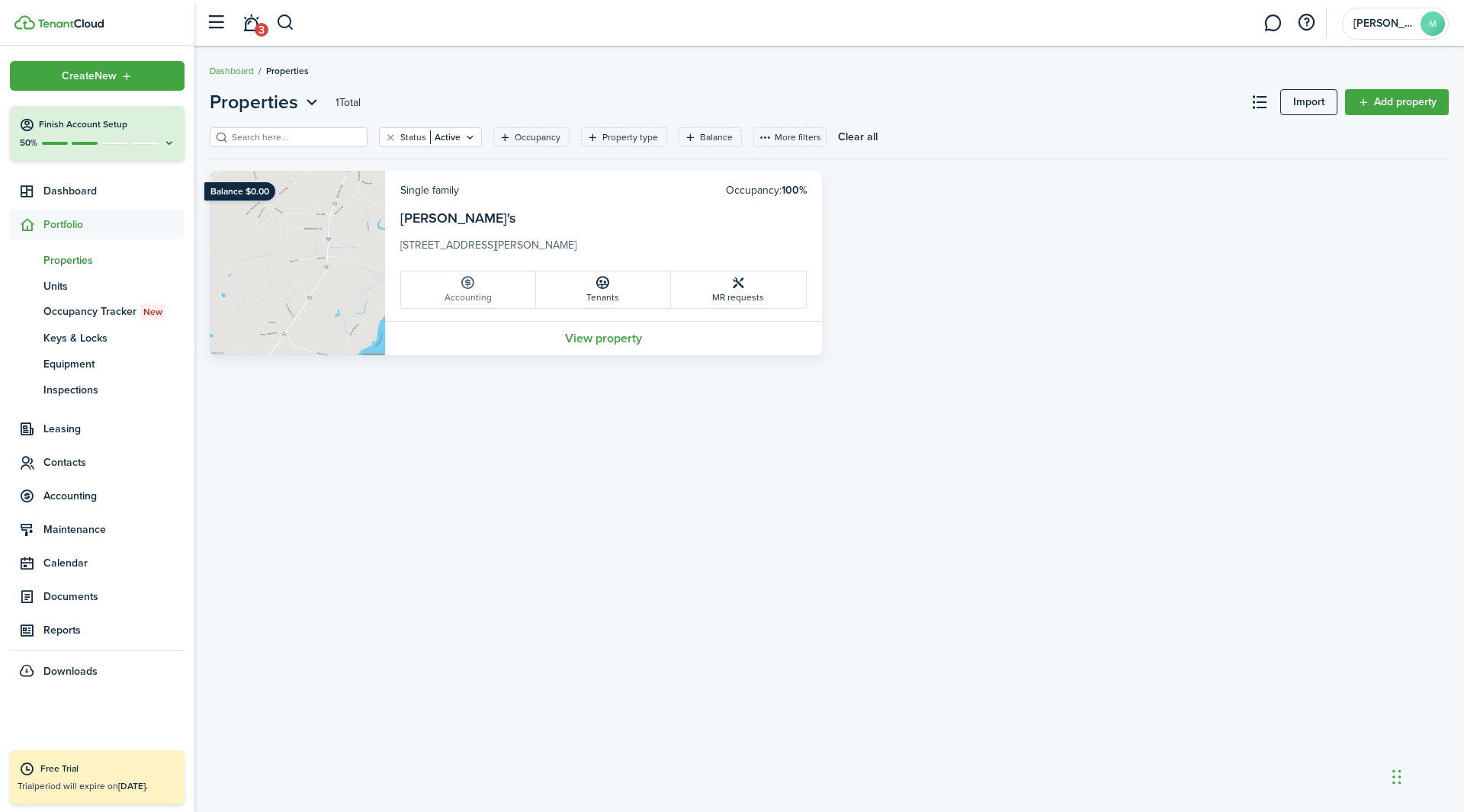
click at [465, 296] on link "Accounting" at bounding box center [468, 289] width 135 height 36
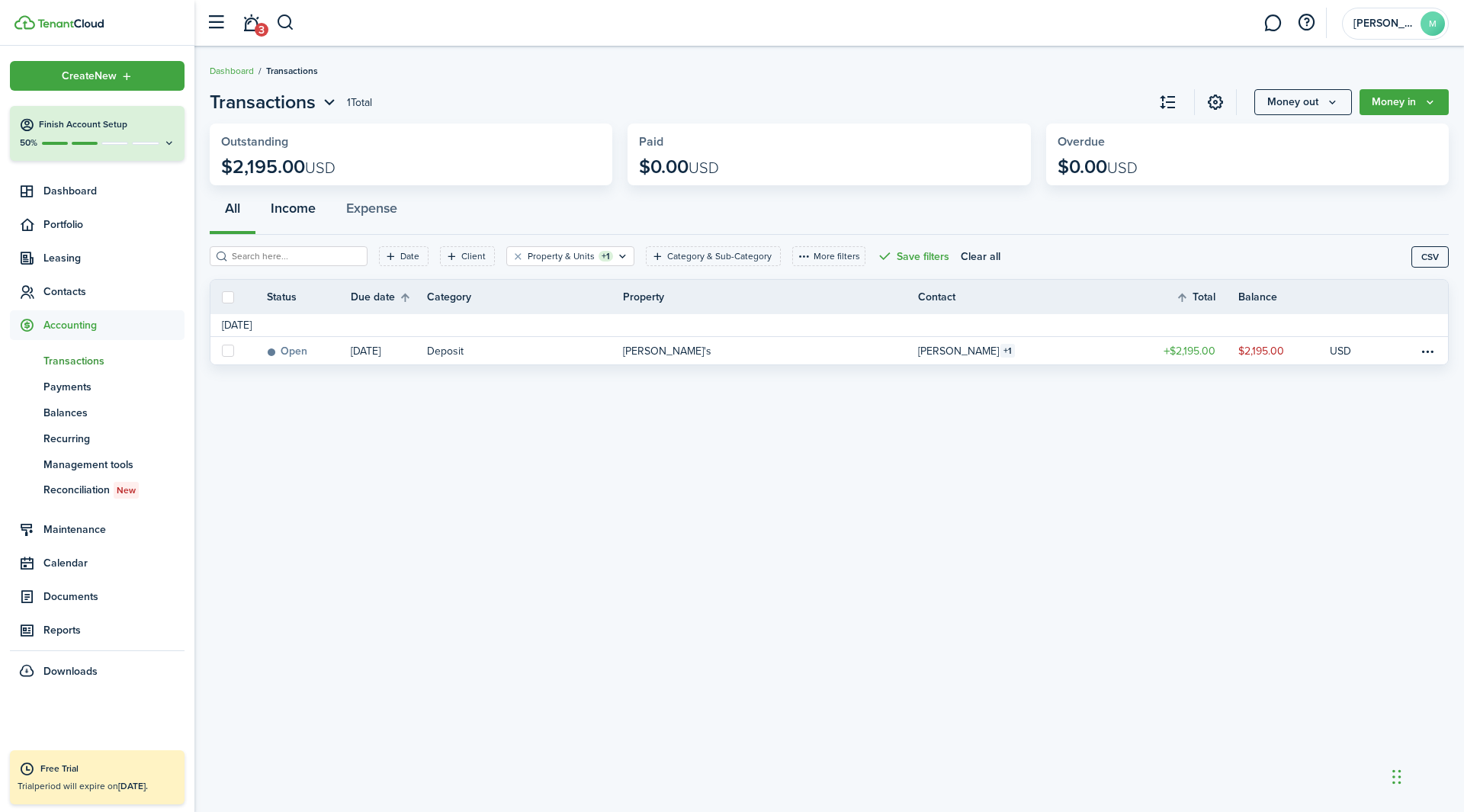
click at [288, 225] on button "Income" at bounding box center [292, 212] width 75 height 46
click at [250, 211] on button "All" at bounding box center [233, 212] width 46 height 46
click at [66, 221] on span "Portfolio" at bounding box center [114, 225] width 141 height 16
click at [77, 268] on link "pt Properties" at bounding box center [97, 260] width 175 height 26
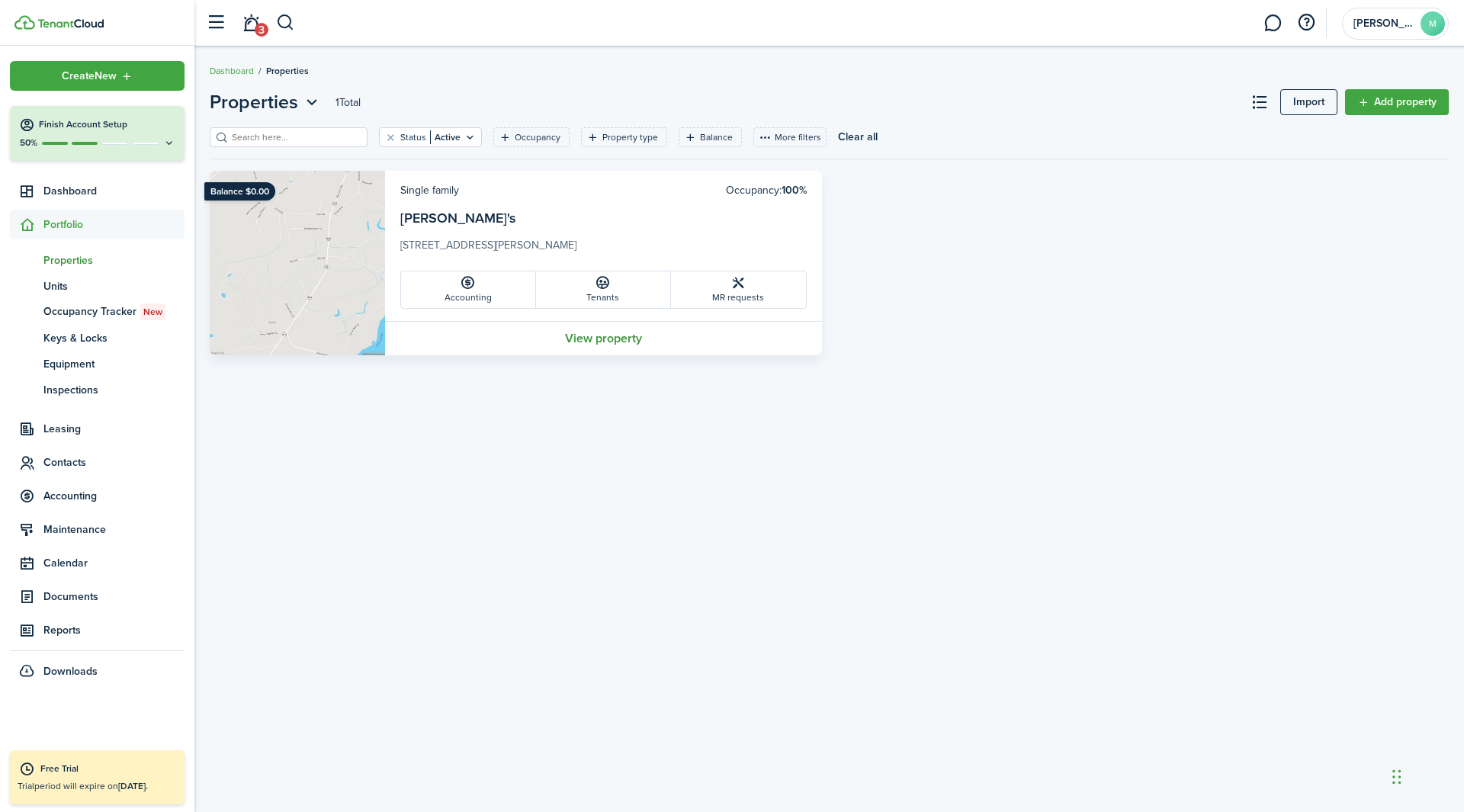
click at [624, 344] on link "View property" at bounding box center [604, 338] width 437 height 34
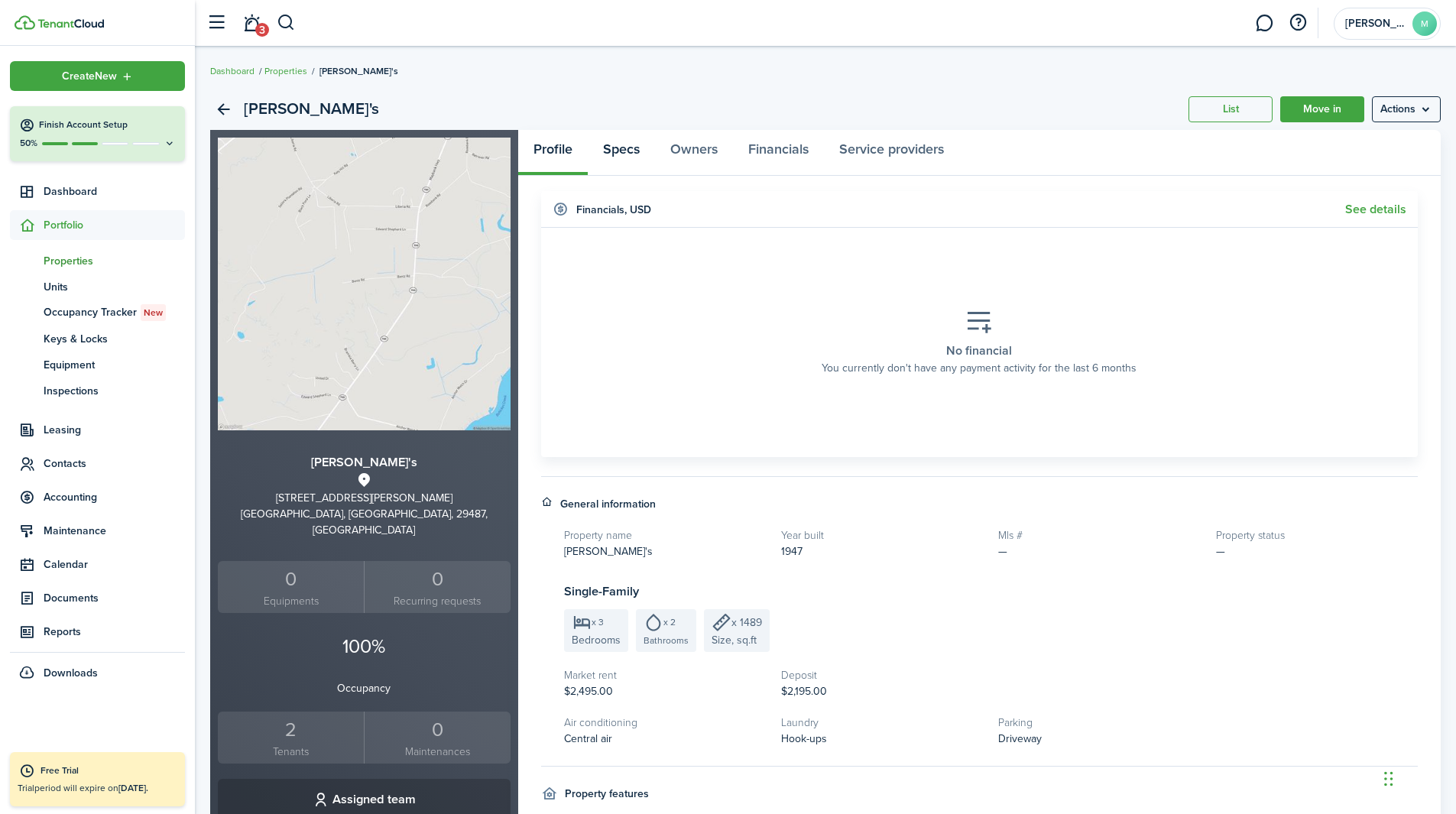
click at [628, 139] on link "Specs" at bounding box center [621, 152] width 67 height 46
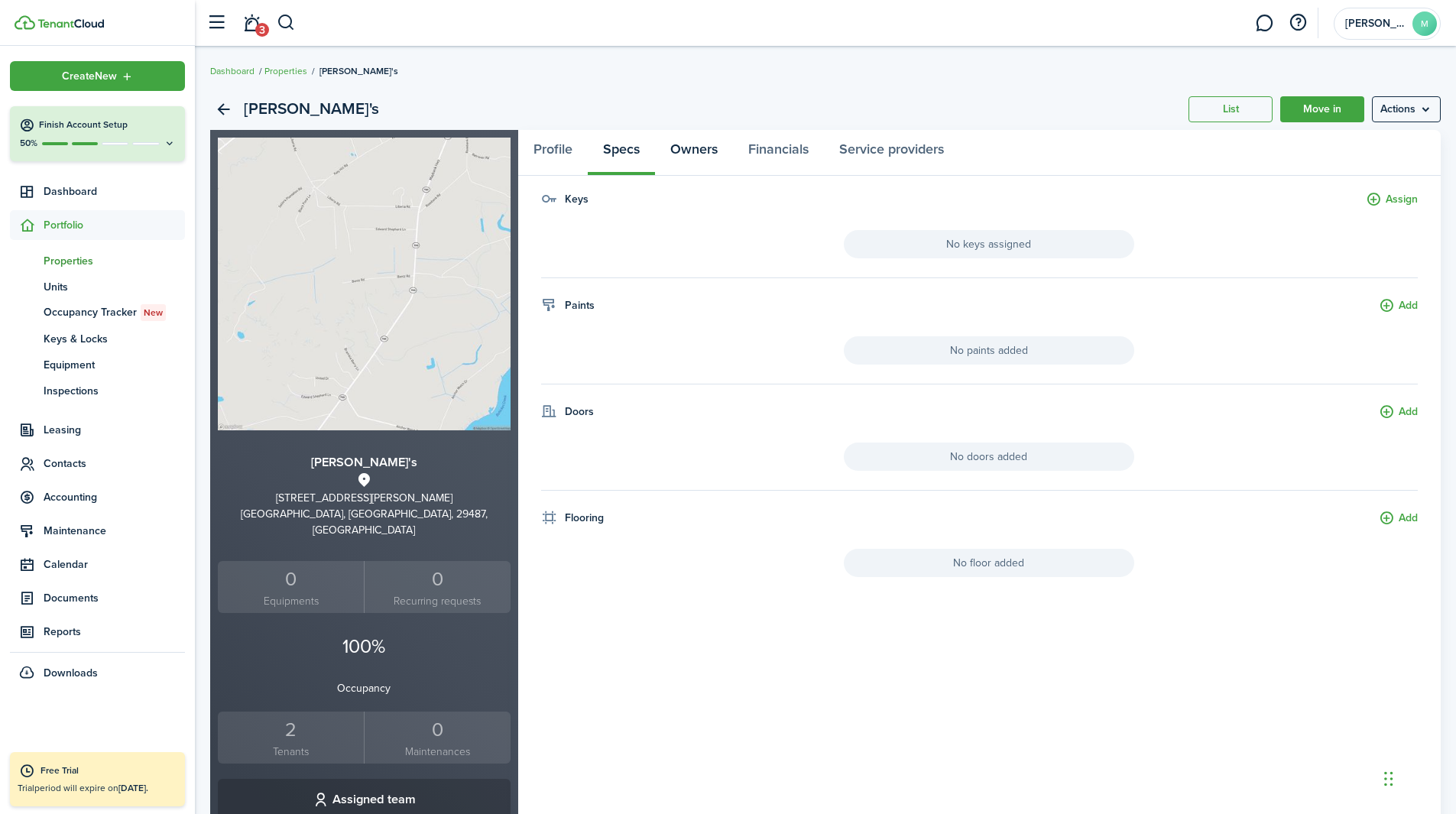
click at [712, 151] on link "Owners" at bounding box center [694, 152] width 78 height 46
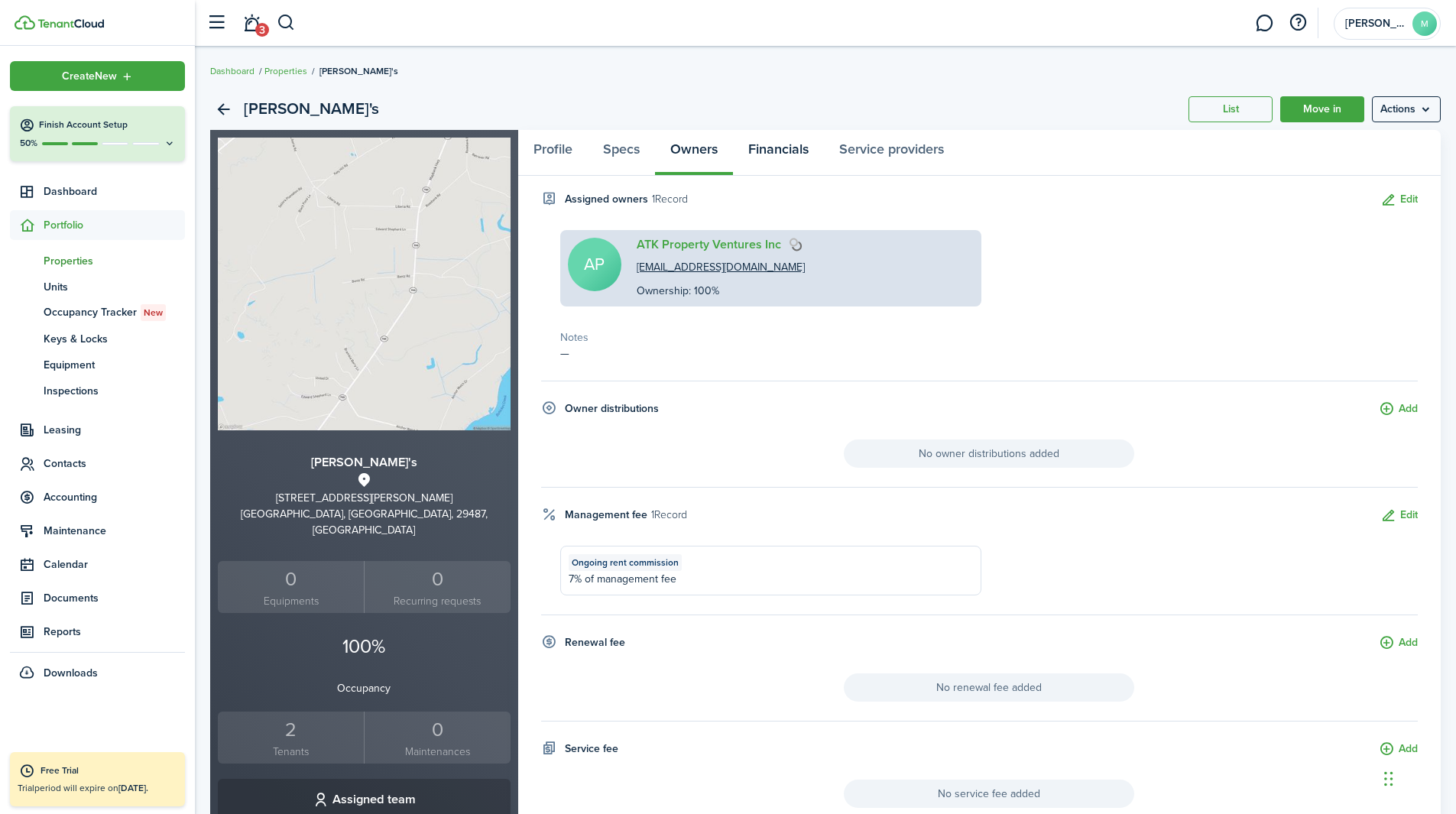
click at [801, 152] on link "Financials" at bounding box center [778, 152] width 91 height 46
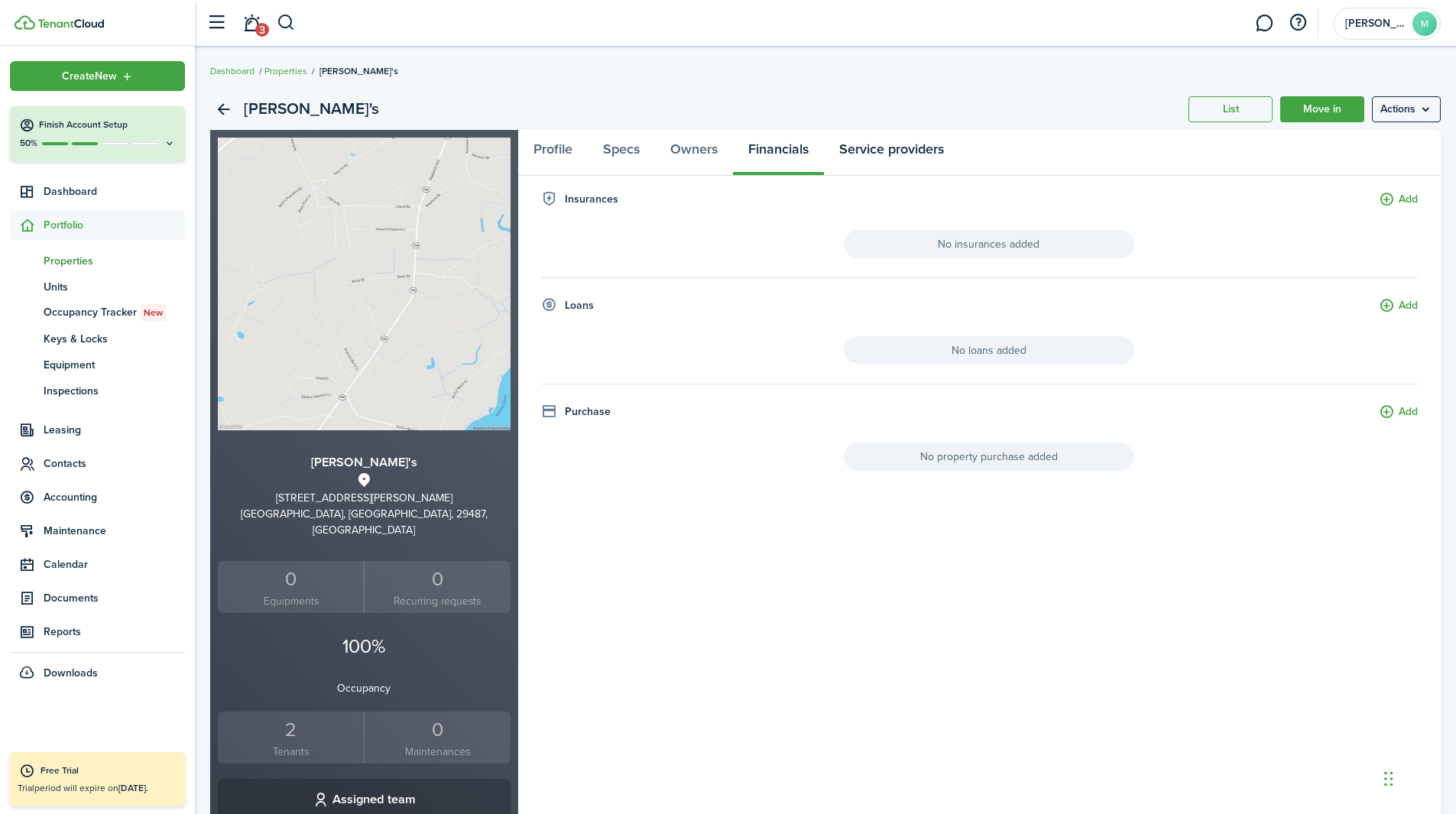
click at [892, 153] on link "Service providers" at bounding box center [891, 152] width 135 height 46
click at [565, 156] on link "Profile" at bounding box center [553, 152] width 70 height 46
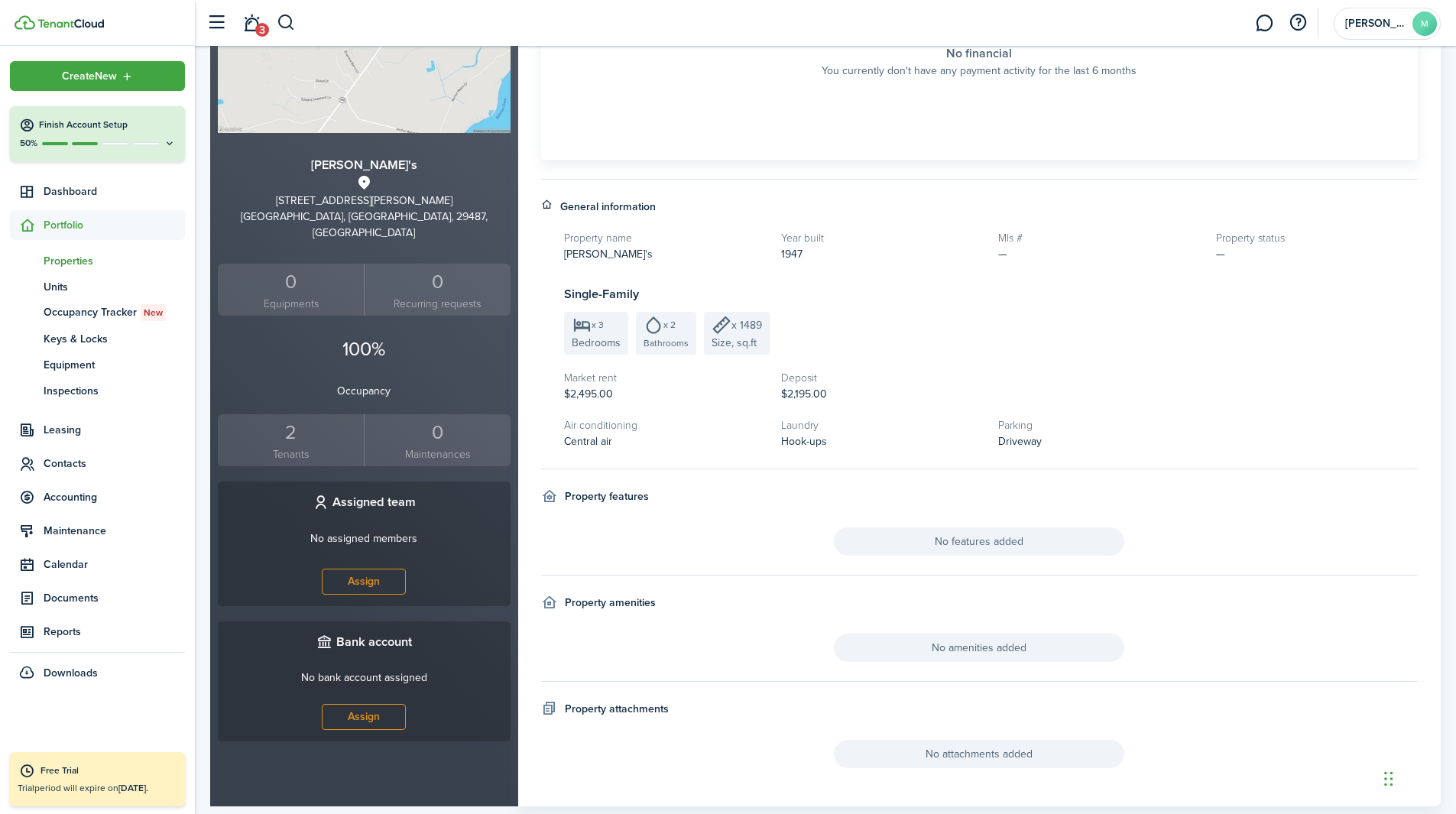
scroll to position [299, 0]
click at [87, 445] on span "Leasing" at bounding box center [97, 430] width 175 height 30
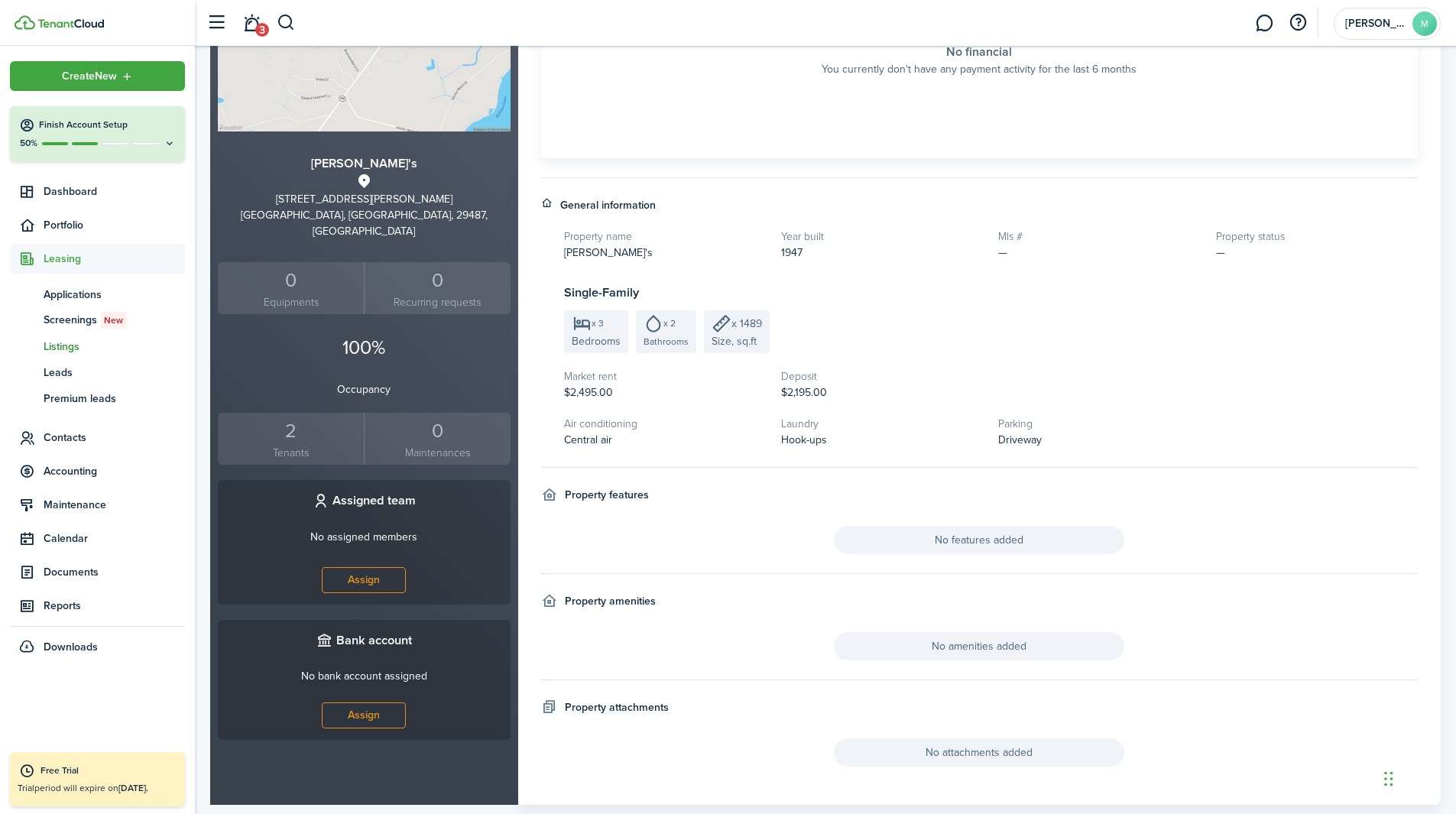
click at [75, 357] on link "ls Listings" at bounding box center [97, 347] width 175 height 26
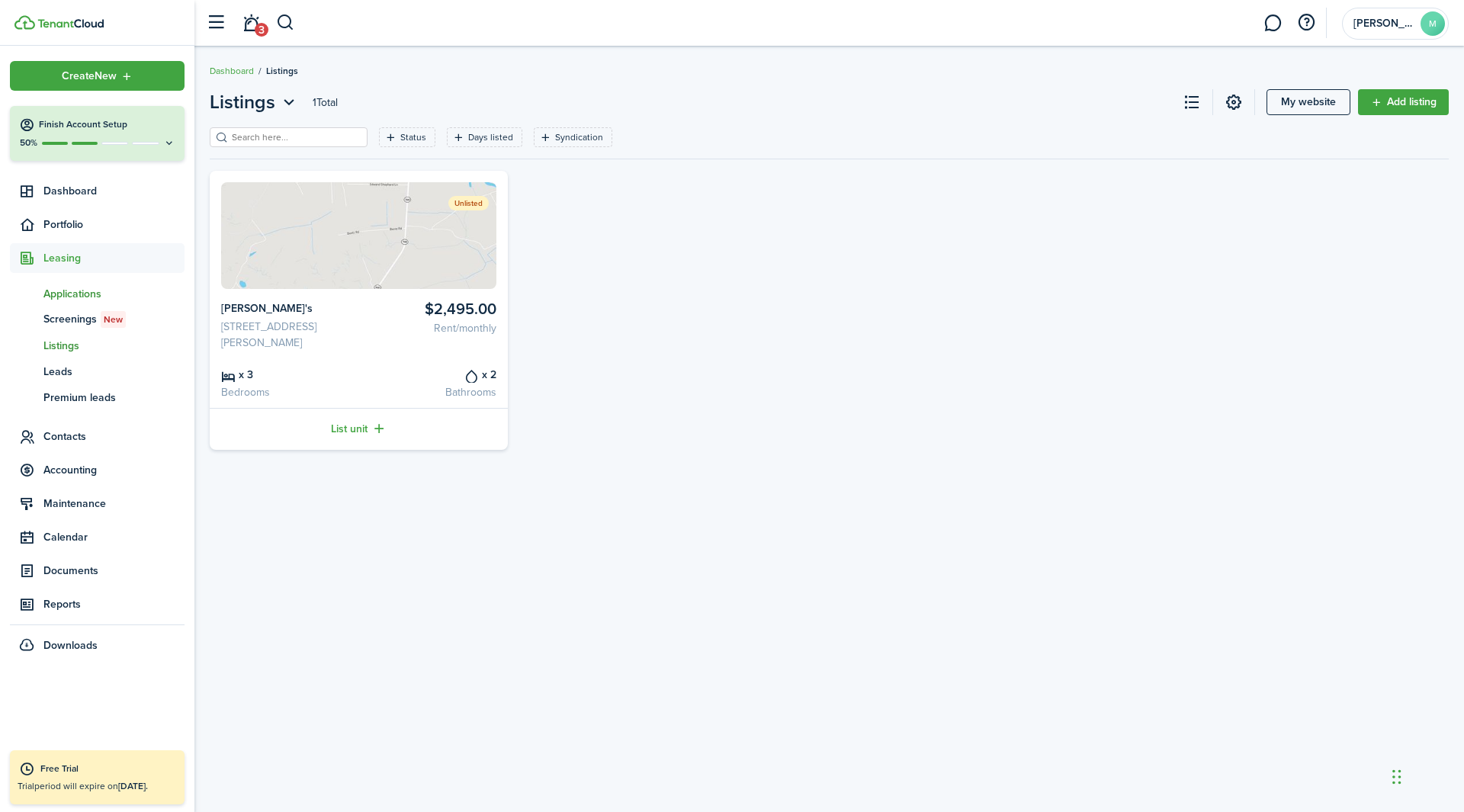
click at [57, 287] on span "Applications" at bounding box center [114, 294] width 141 height 16
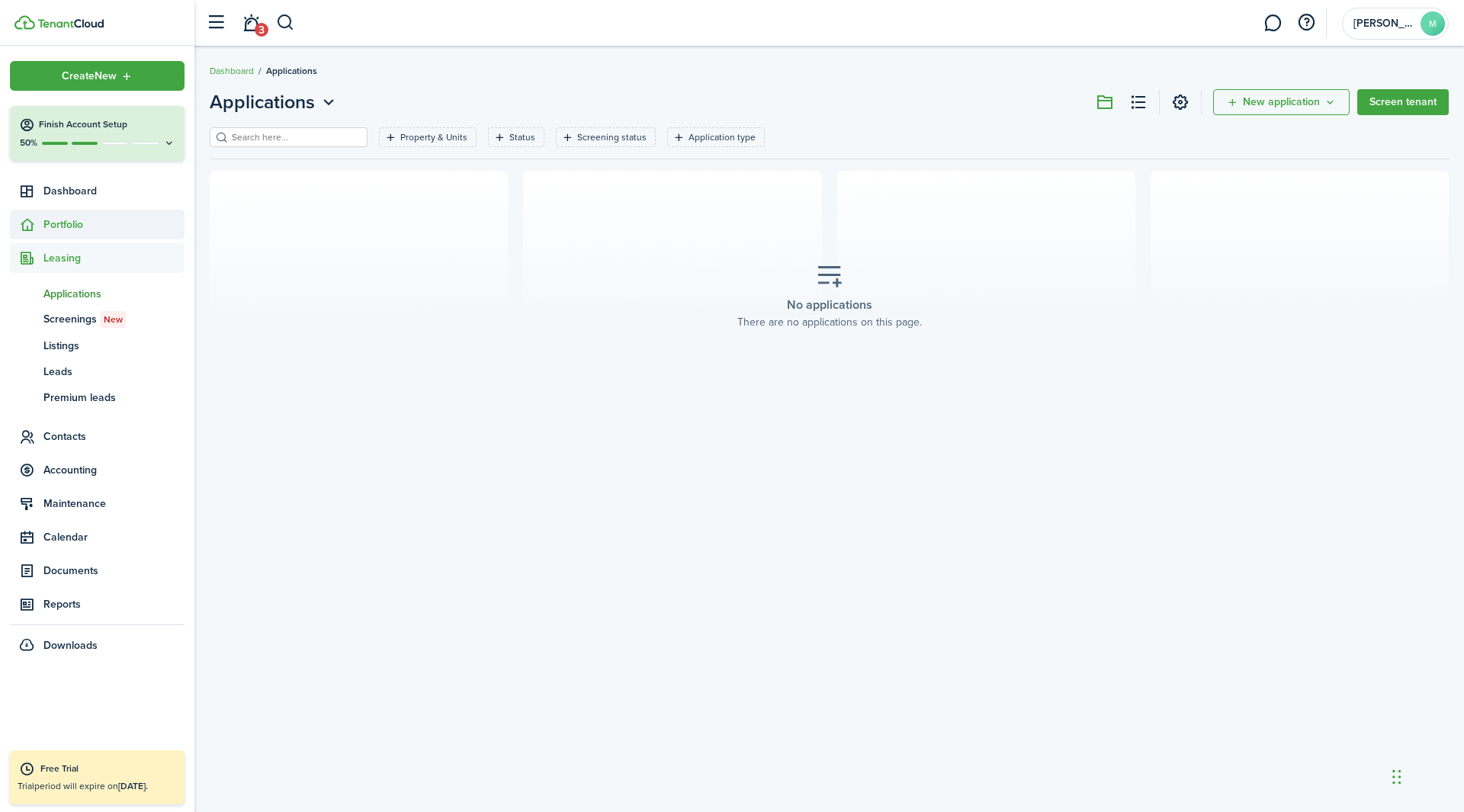
click at [82, 221] on span "Portfolio" at bounding box center [114, 225] width 141 height 16
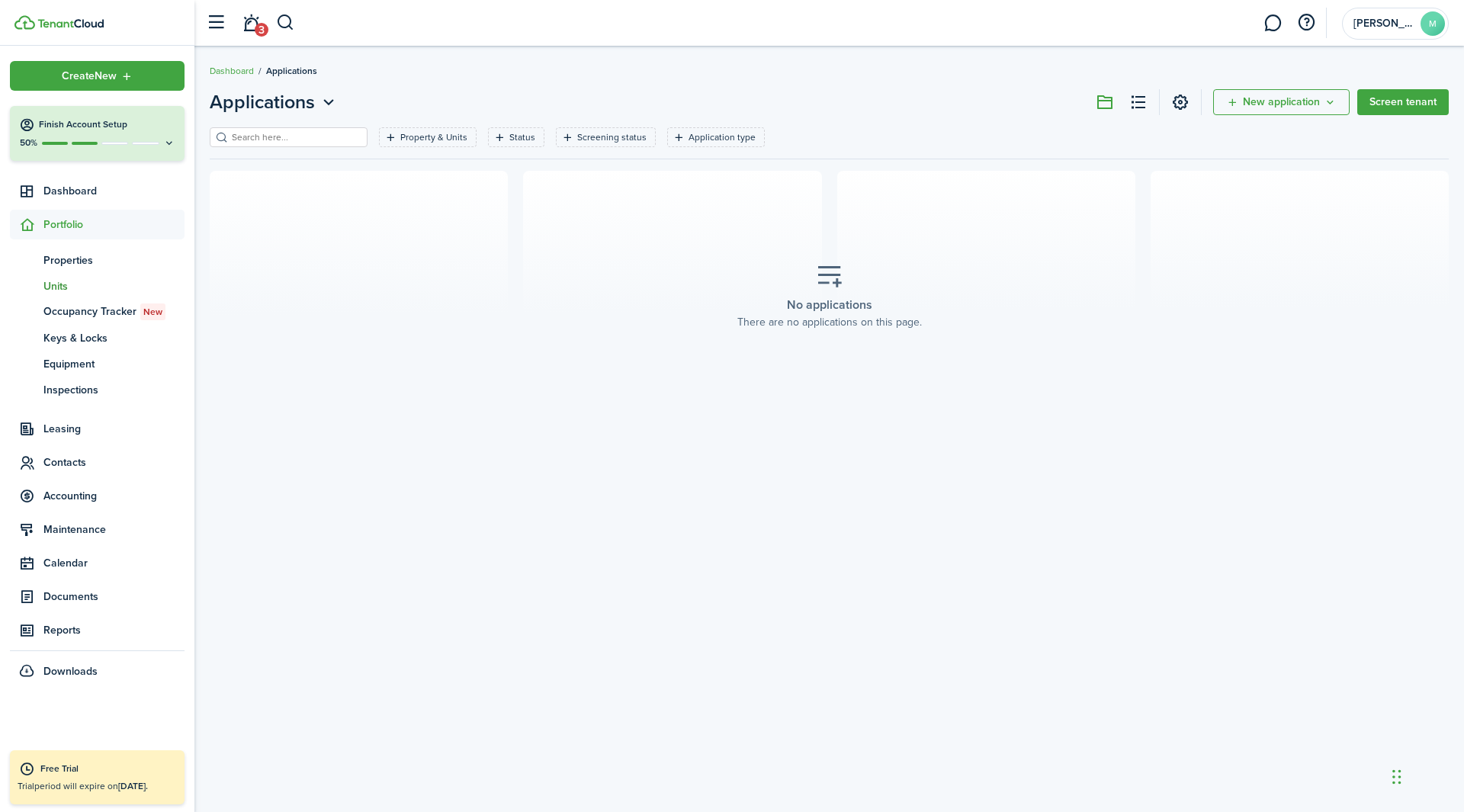
click at [87, 288] on span "Units" at bounding box center [114, 287] width 141 height 16
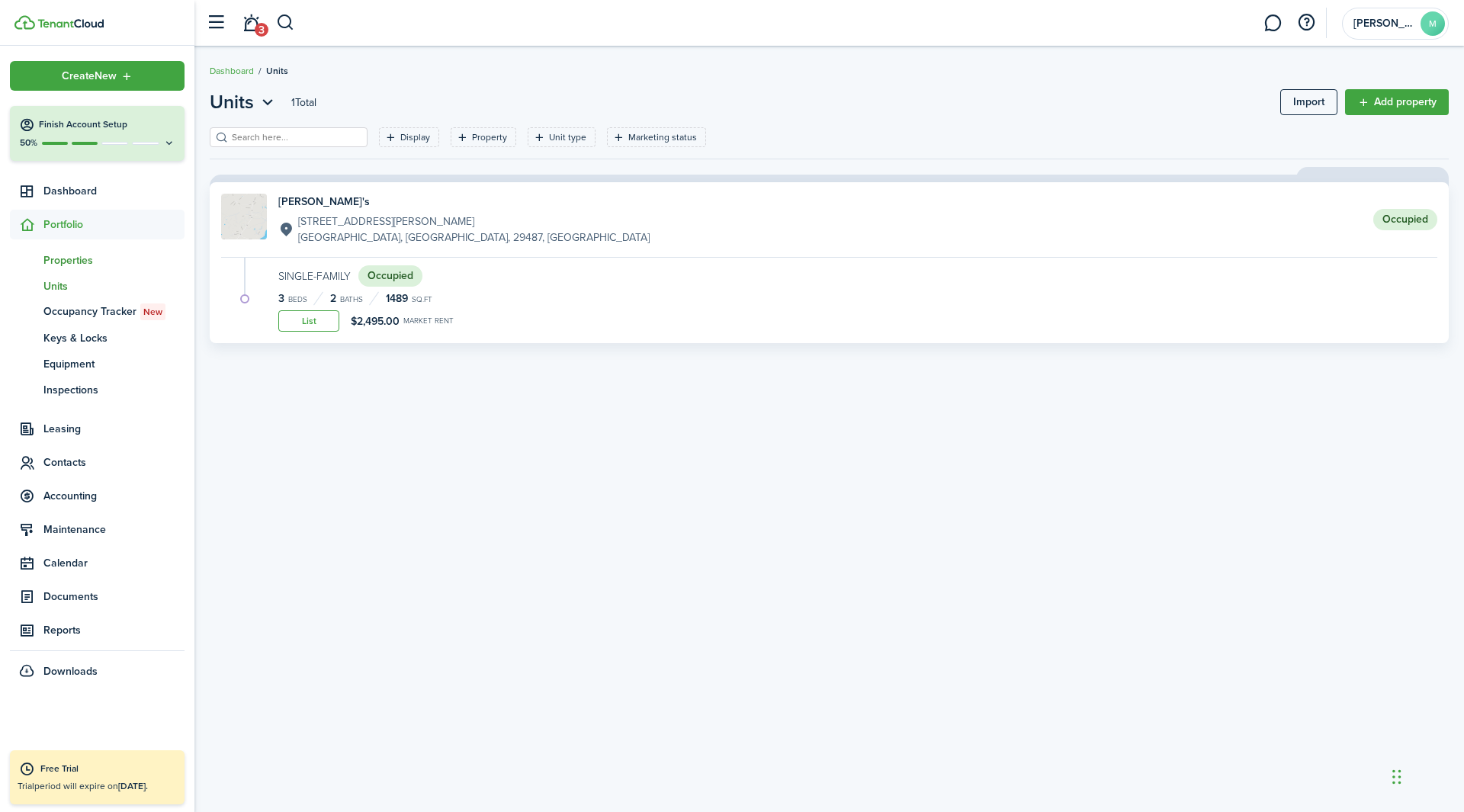
click at [73, 269] on link "pt Properties" at bounding box center [97, 260] width 175 height 26
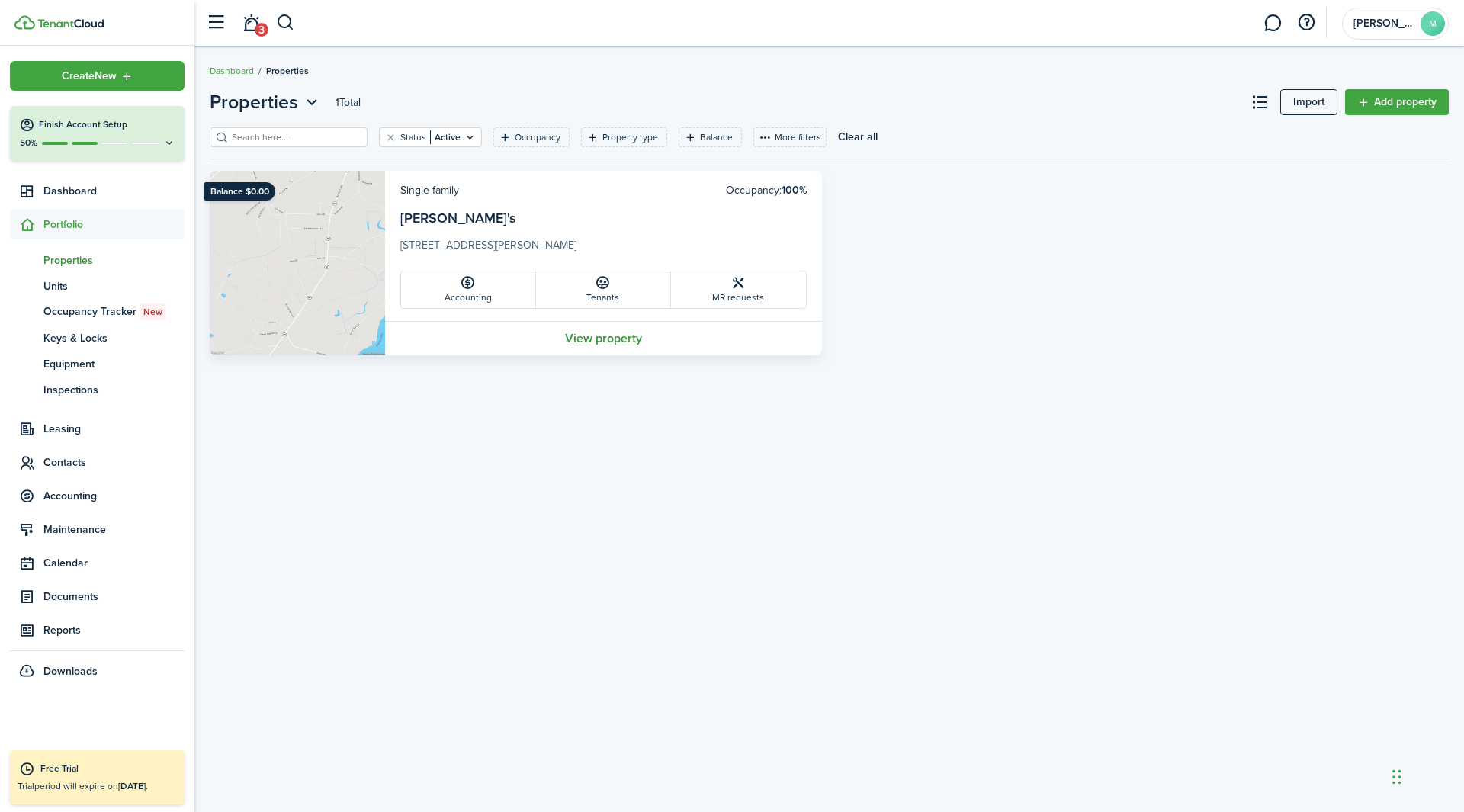
click at [564, 342] on link "View property" at bounding box center [604, 338] width 437 height 34
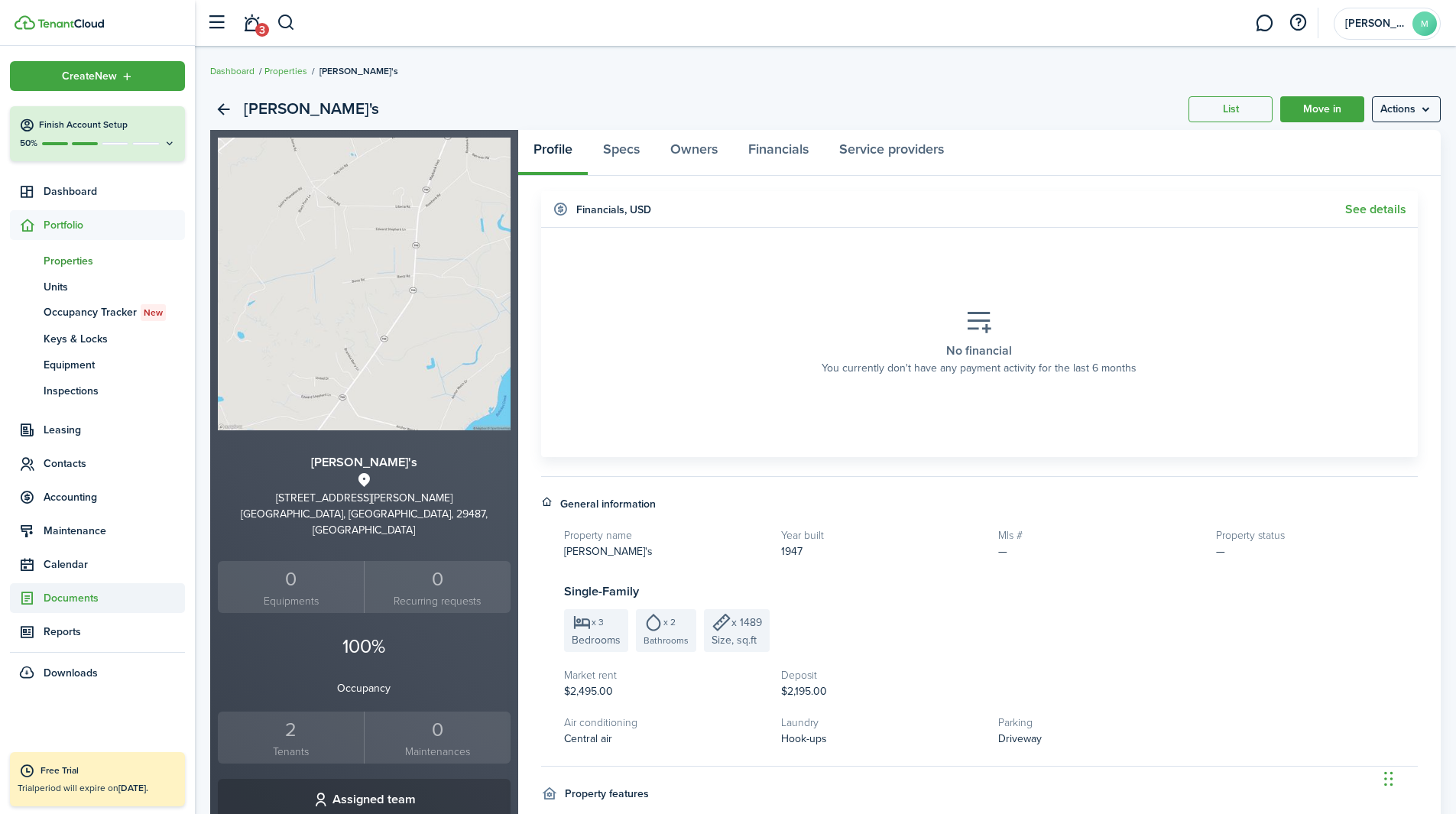
click at [97, 508] on span "Documents" at bounding box center [97, 598] width 175 height 30
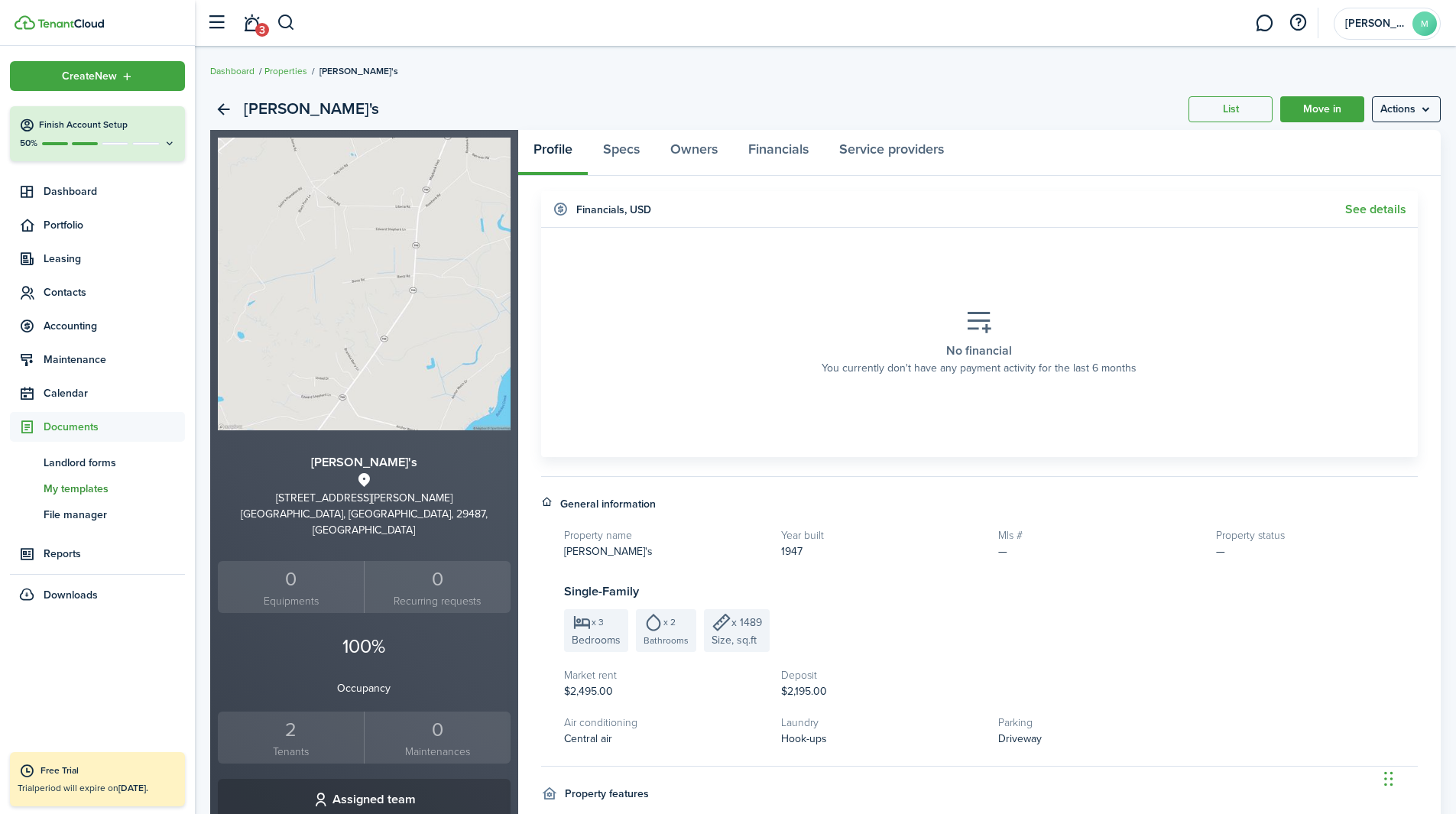
click at [71, 492] on span "My templates" at bounding box center [114, 489] width 142 height 16
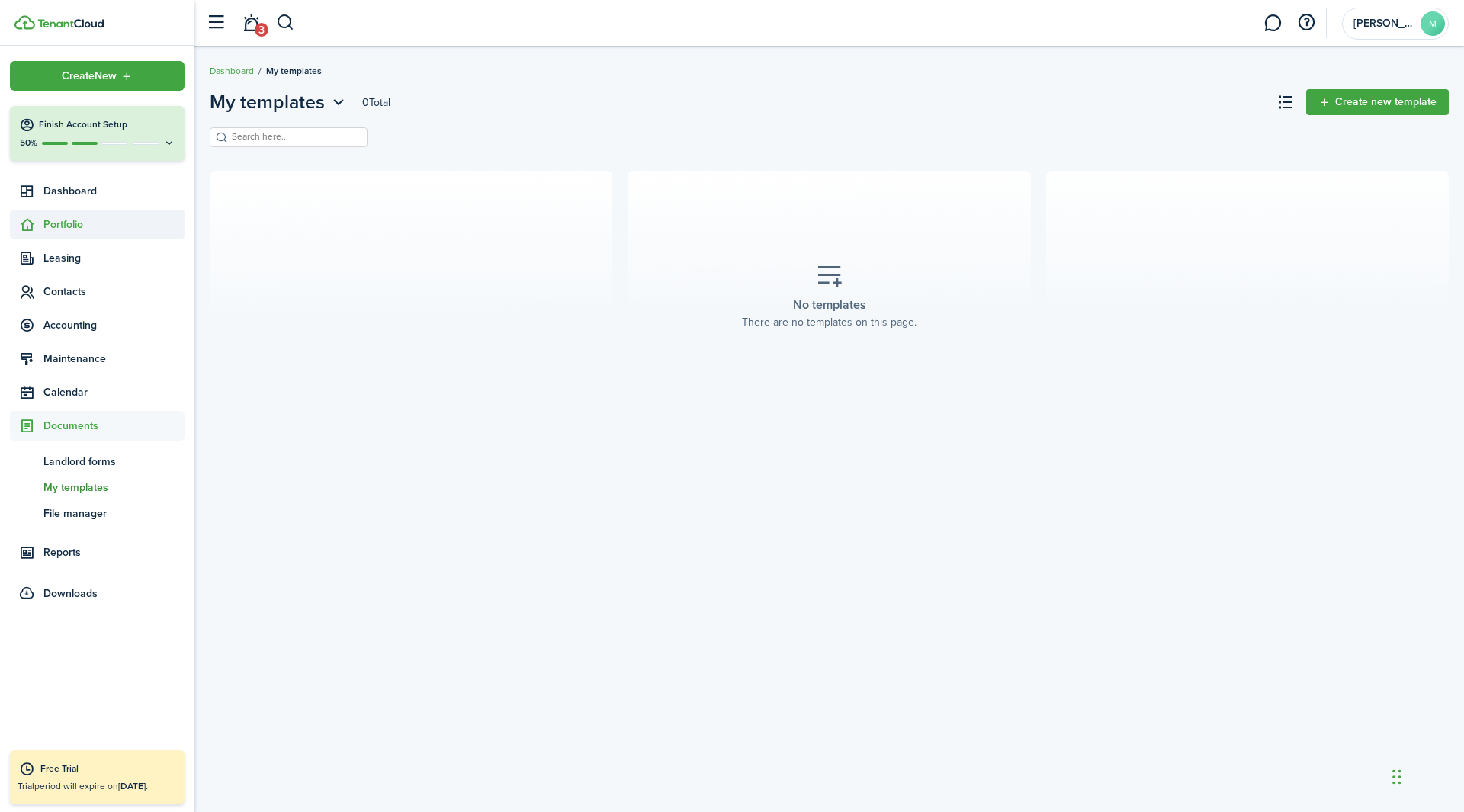
click at [74, 222] on span "Portfolio" at bounding box center [114, 225] width 141 height 16
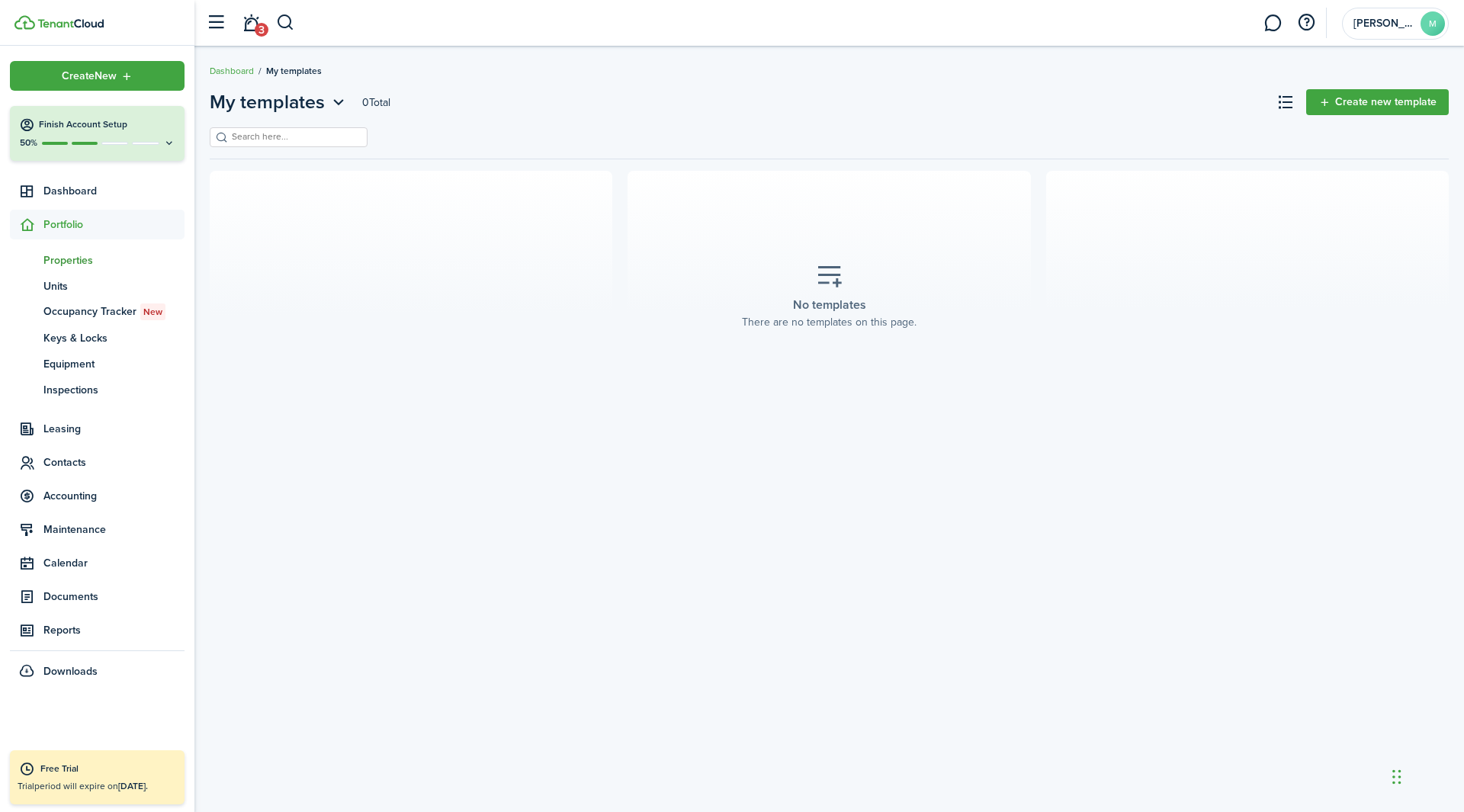
click at [81, 260] on span "Properties" at bounding box center [114, 260] width 141 height 16
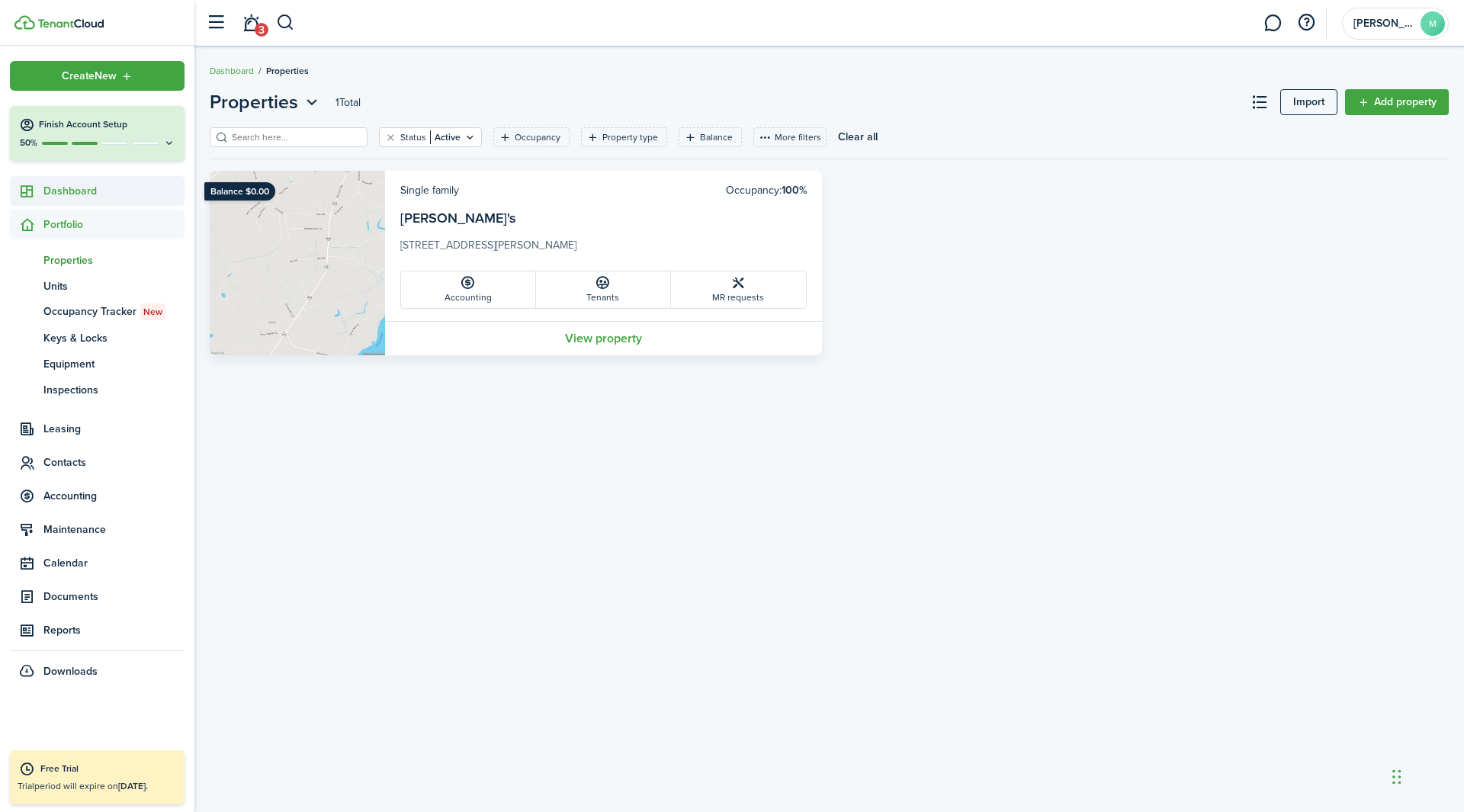
click at [67, 191] on span "Dashboard" at bounding box center [114, 191] width 141 height 16
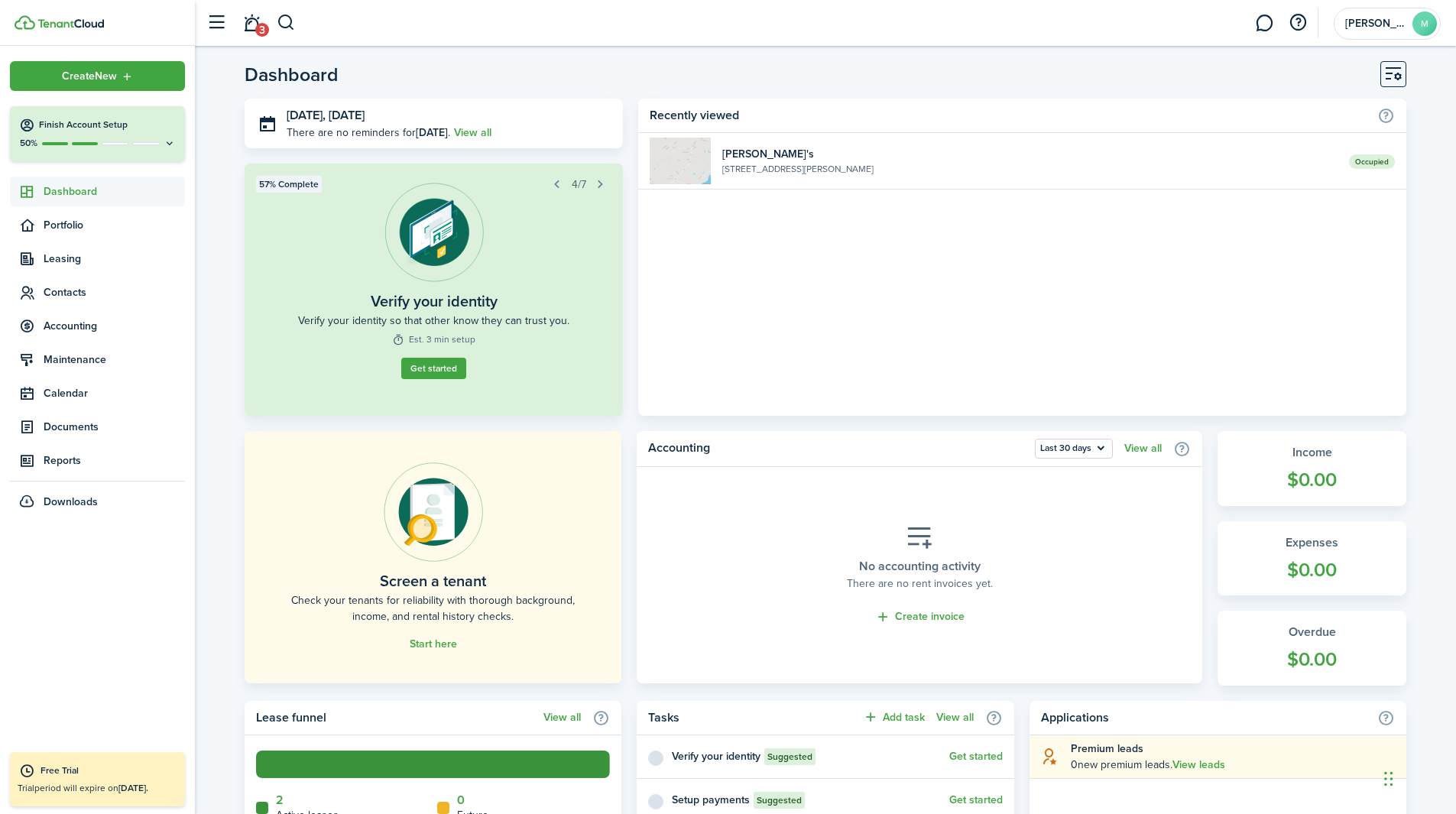
click at [134, 140] on div "50%" at bounding box center [97, 143] width 156 height 13
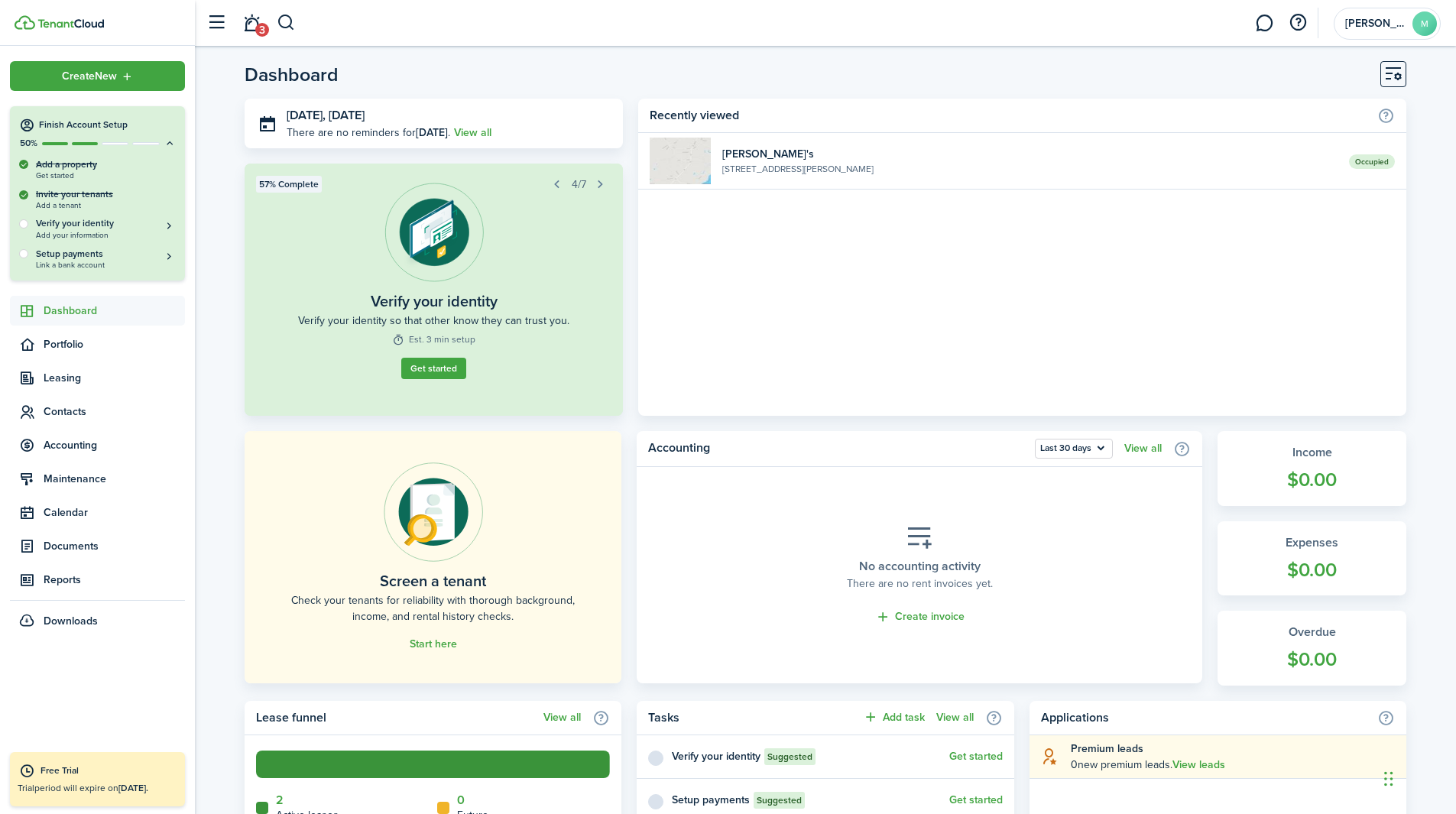
click at [54, 320] on link "Dashboard" at bounding box center [97, 310] width 175 height 30
click at [266, 18] on link "3" at bounding box center [252, 23] width 29 height 39
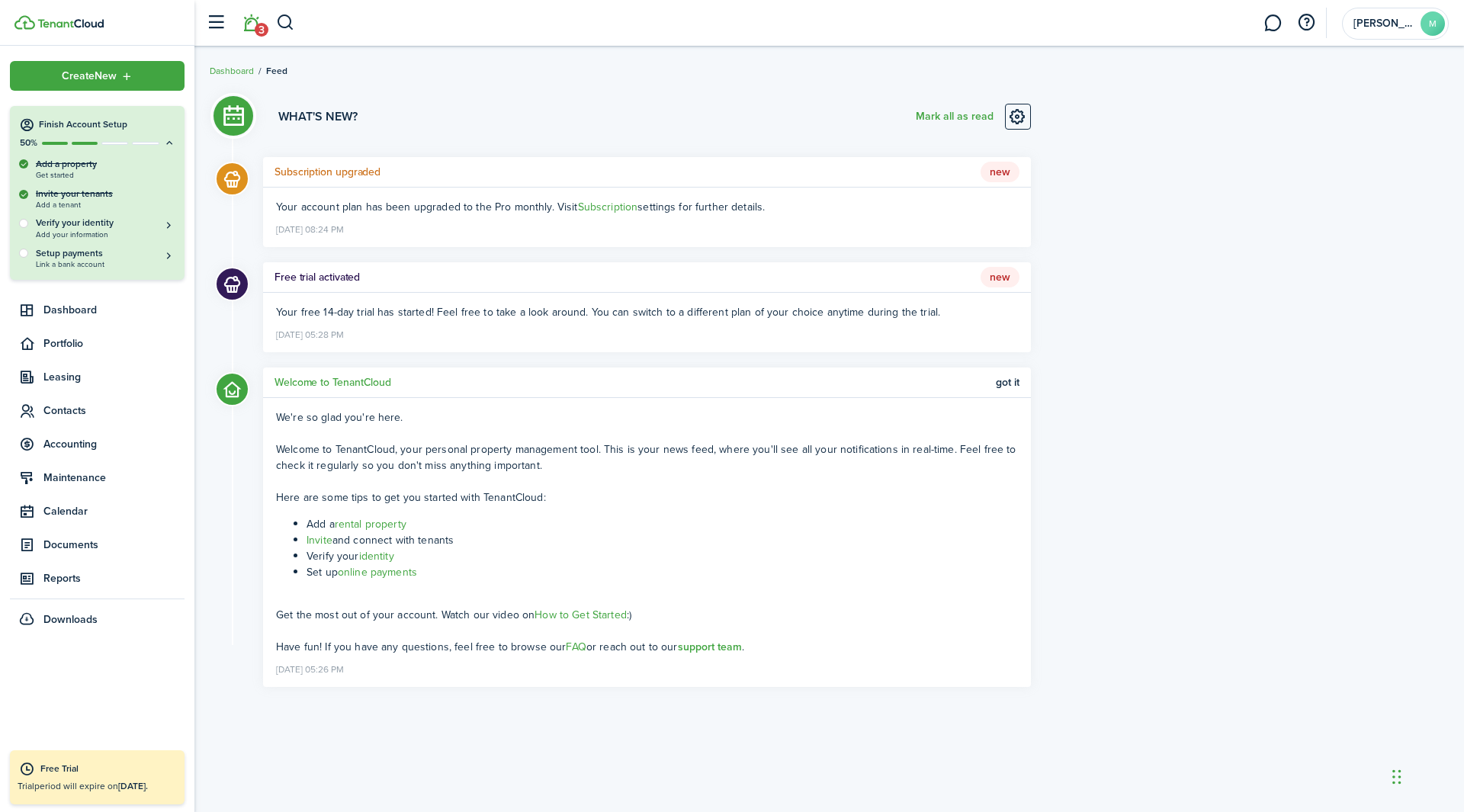
click at [73, 34] on sidebar-logo at bounding box center [97, 23] width 195 height 46
click at [60, 22] on img at bounding box center [70, 23] width 66 height 9
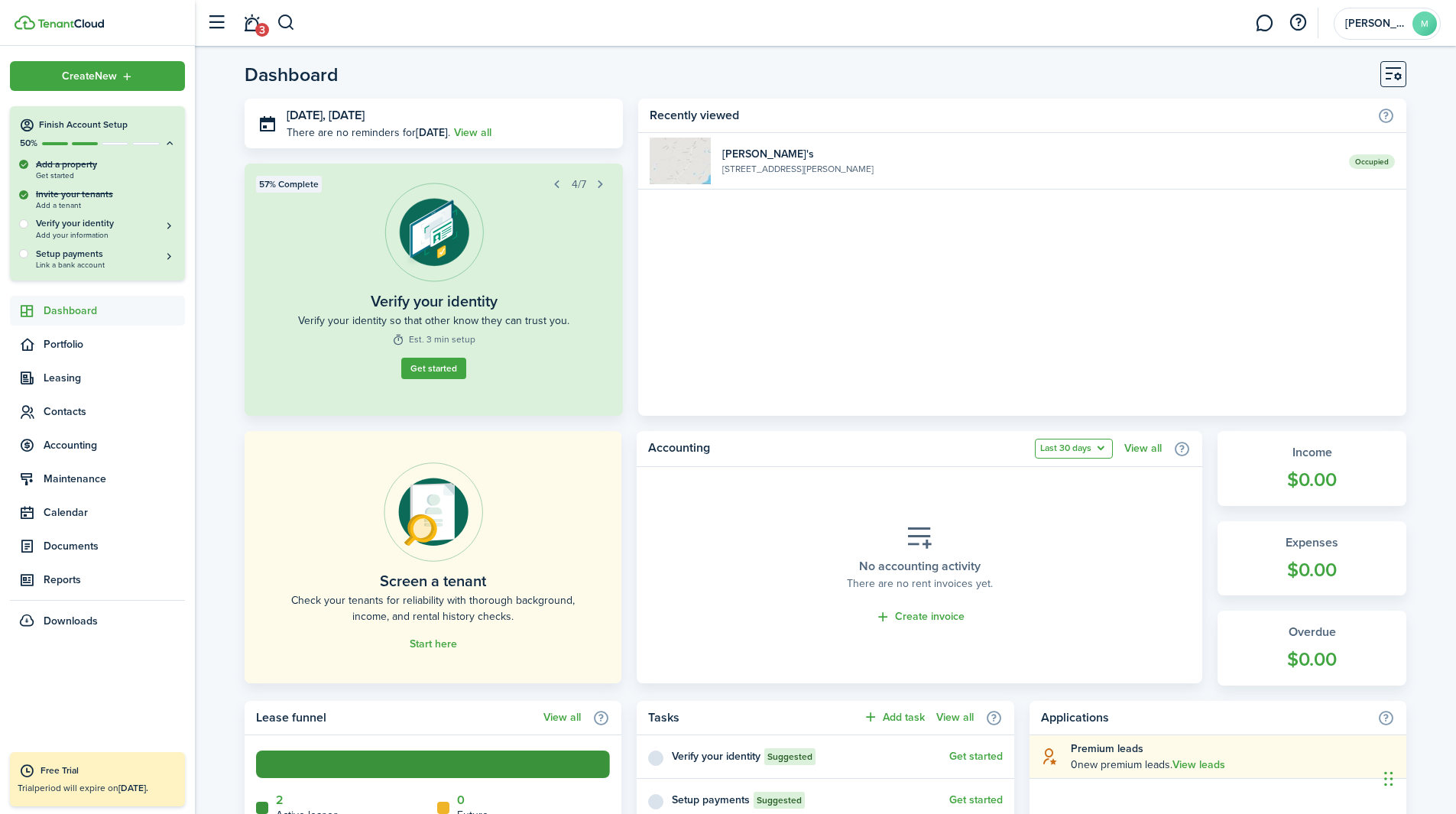
click at [977, 449] on button "Last 30 days" at bounding box center [1074, 449] width 78 height 20
click at [878, 455] on home-widget-title "Accounting" at bounding box center [837, 449] width 379 height 20
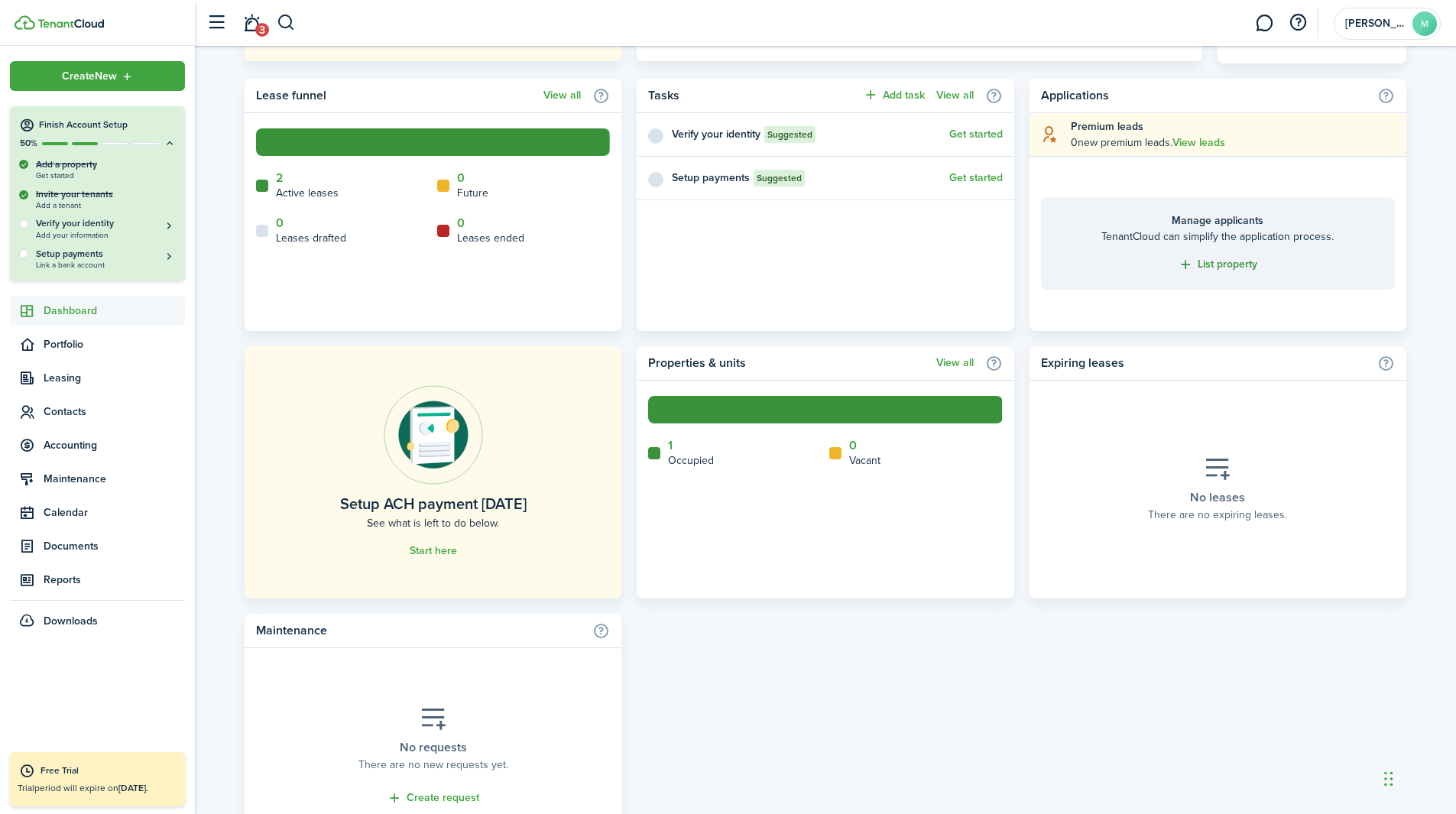
scroll to position [623, 0]
click at [967, 364] on link "View all" at bounding box center [955, 362] width 37 height 12
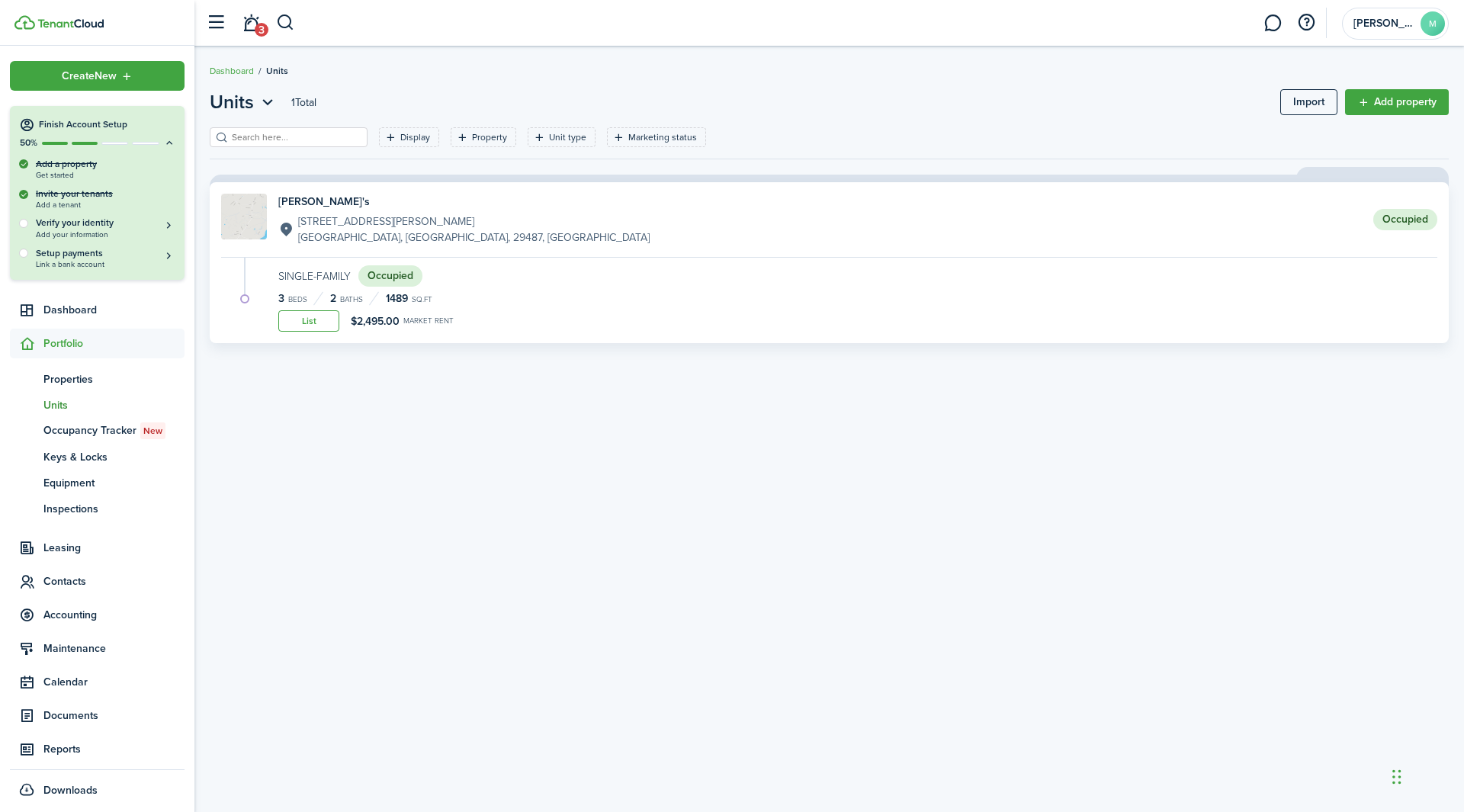
click at [355, 320] on span "$2,495.00" at bounding box center [375, 322] width 48 height 16
click at [241, 220] on img at bounding box center [244, 217] width 46 height 46
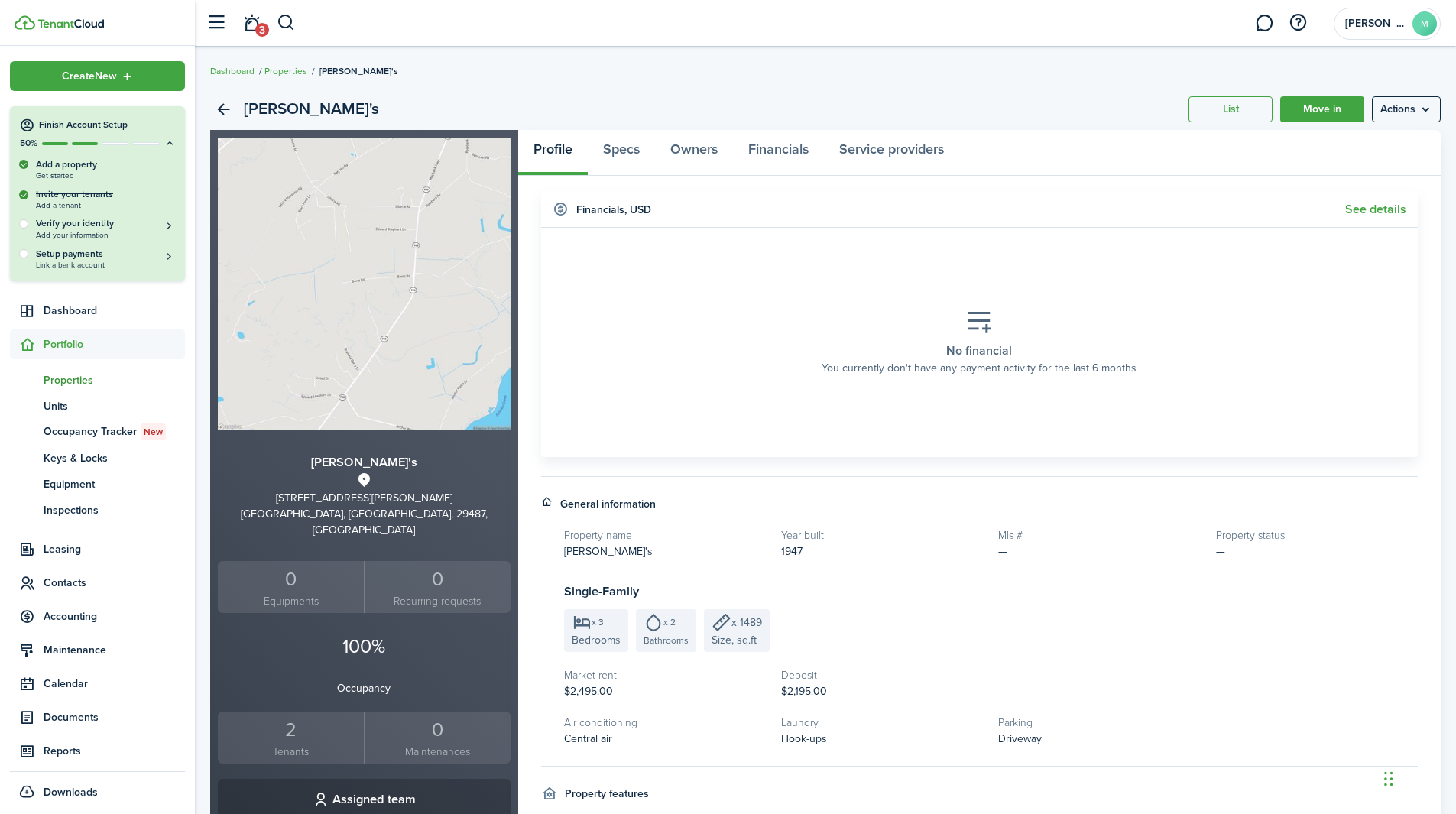
click at [593, 211] on h4 "Financials , USD" at bounding box center [614, 210] width 75 height 16
click at [977, 210] on link "See details" at bounding box center [1376, 209] width 62 height 14
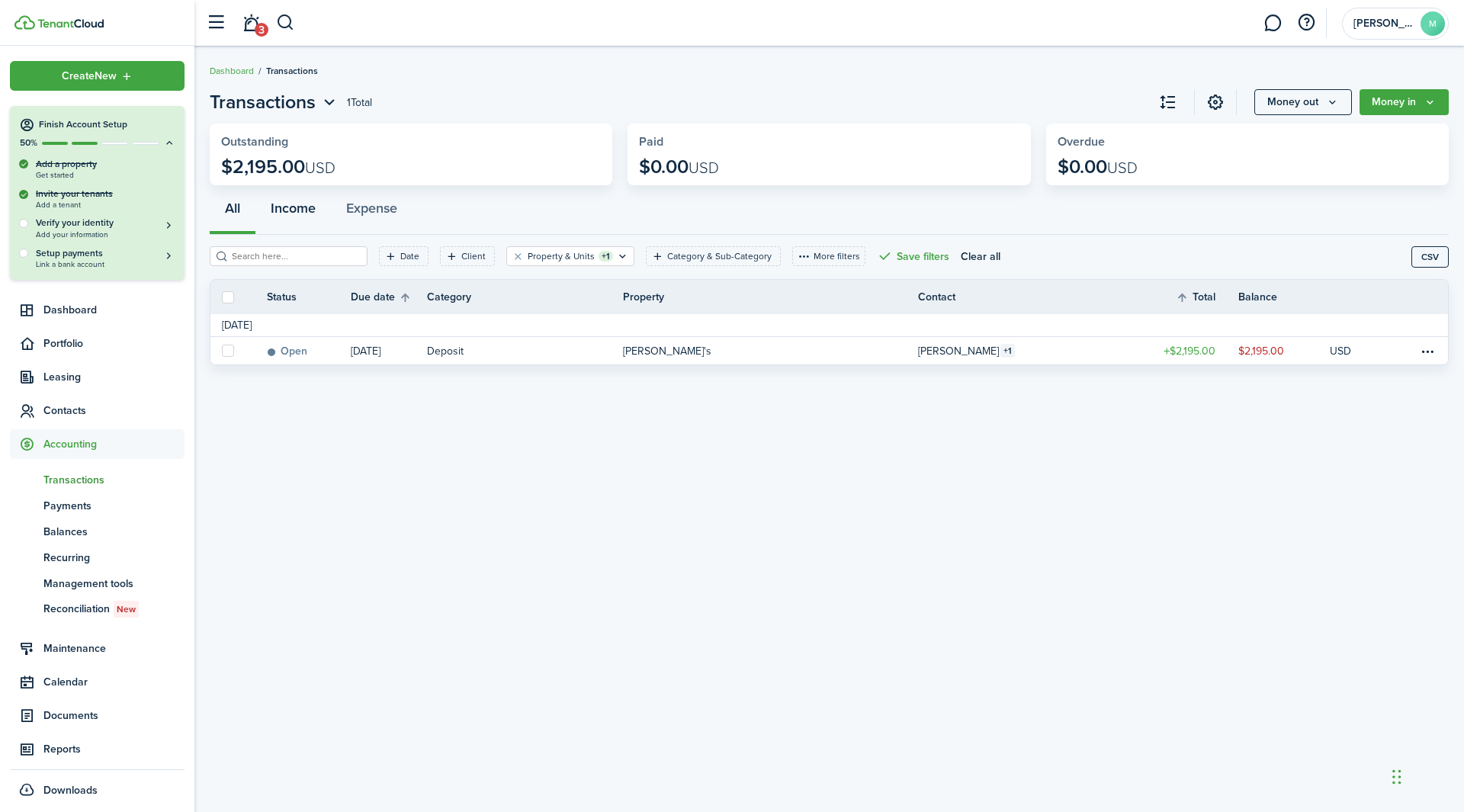
click at [310, 219] on button "Income" at bounding box center [292, 212] width 75 height 46
click at [225, 210] on button "All" at bounding box center [233, 212] width 46 height 46
click at [380, 217] on button "Expense" at bounding box center [372, 212] width 82 height 46
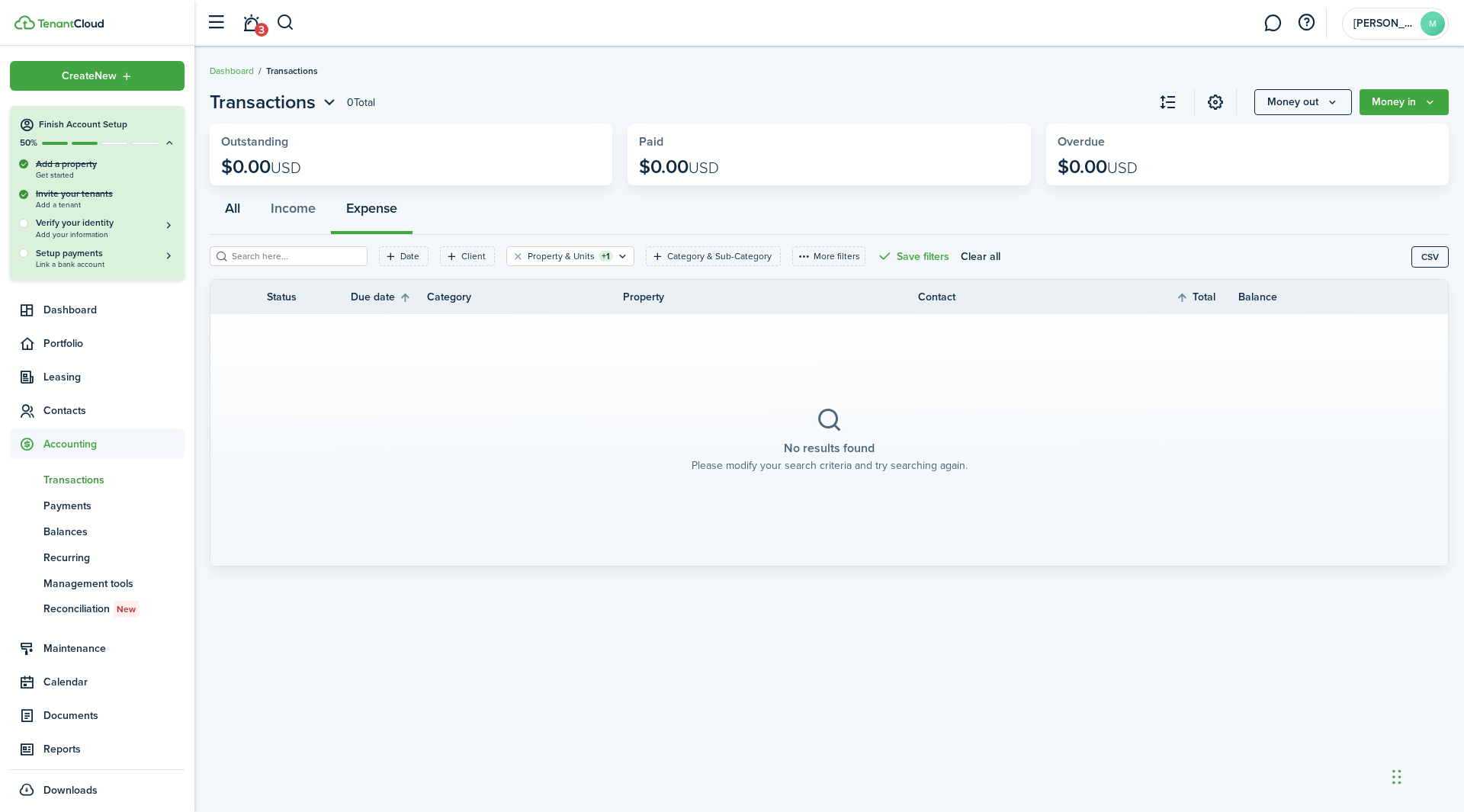
click at [234, 211] on button "All" at bounding box center [233, 212] width 46 height 46
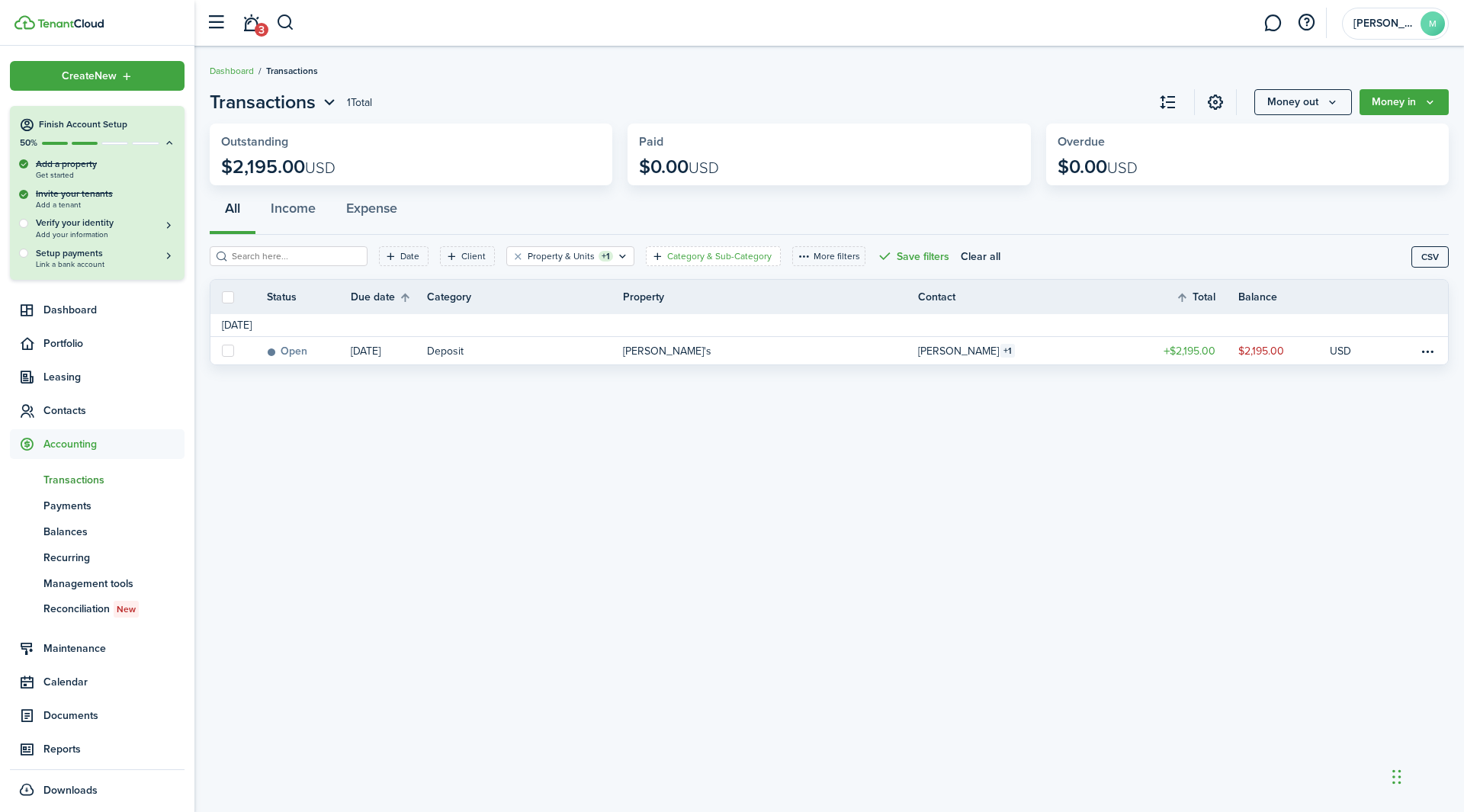
click at [708, 263] on div "Category & Sub-Category" at bounding box center [721, 256] width 108 height 14
click at [655, 332] on span "Select category" at bounding box center [650, 324] width 83 height 18
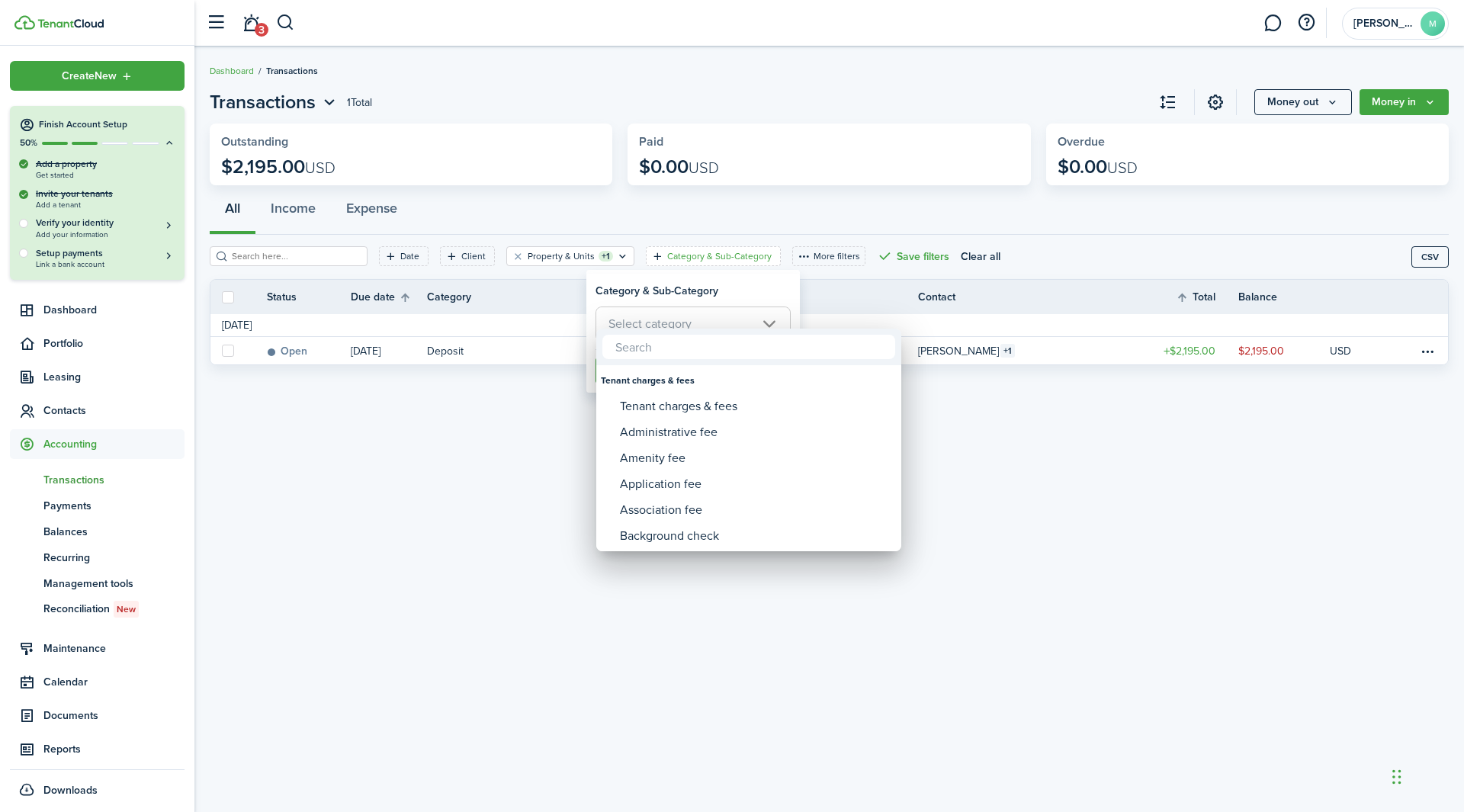
click at [525, 506] on div at bounding box center [732, 406] width 1708 height 1056
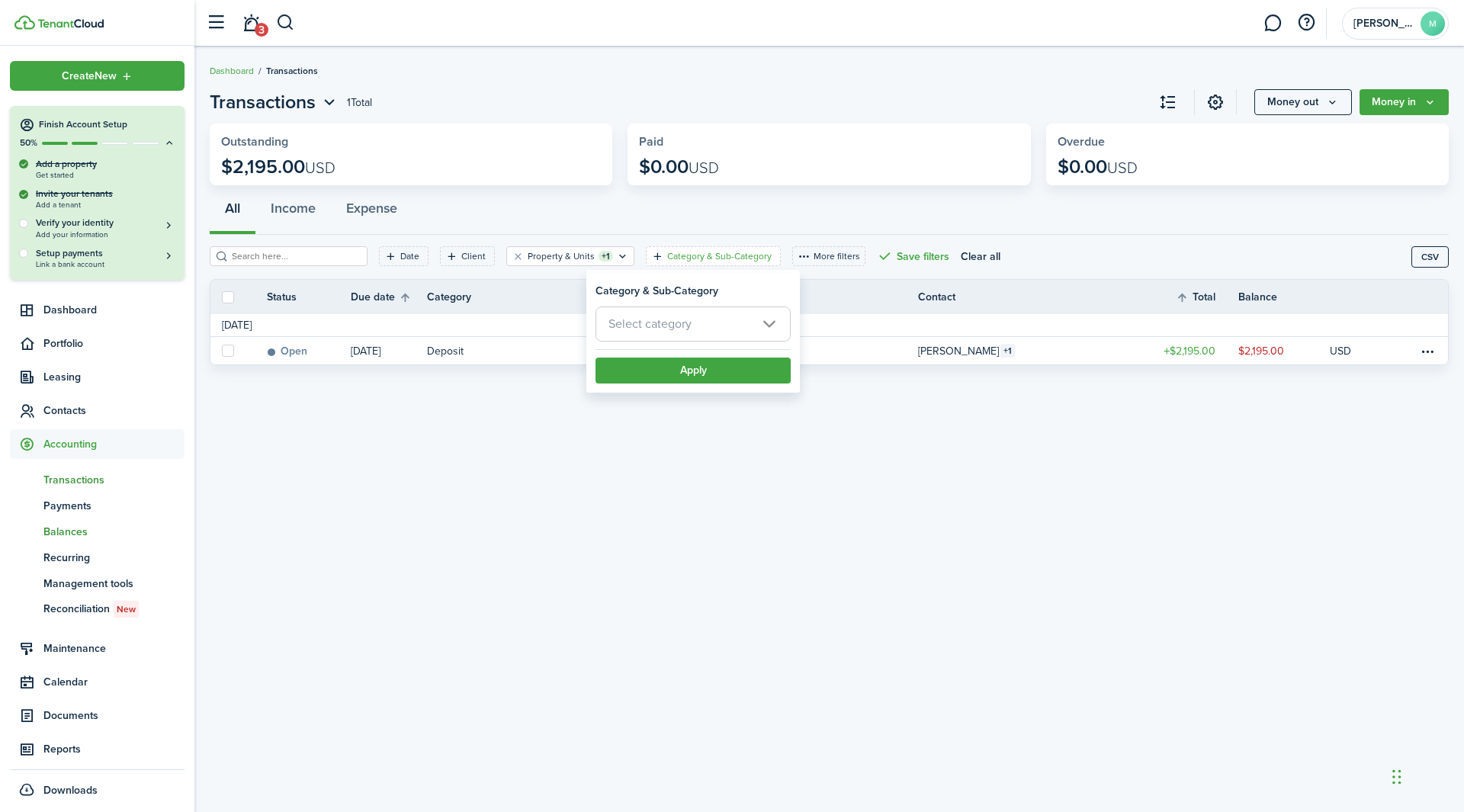
click at [106, 507] on span "Balances" at bounding box center [114, 532] width 141 height 16
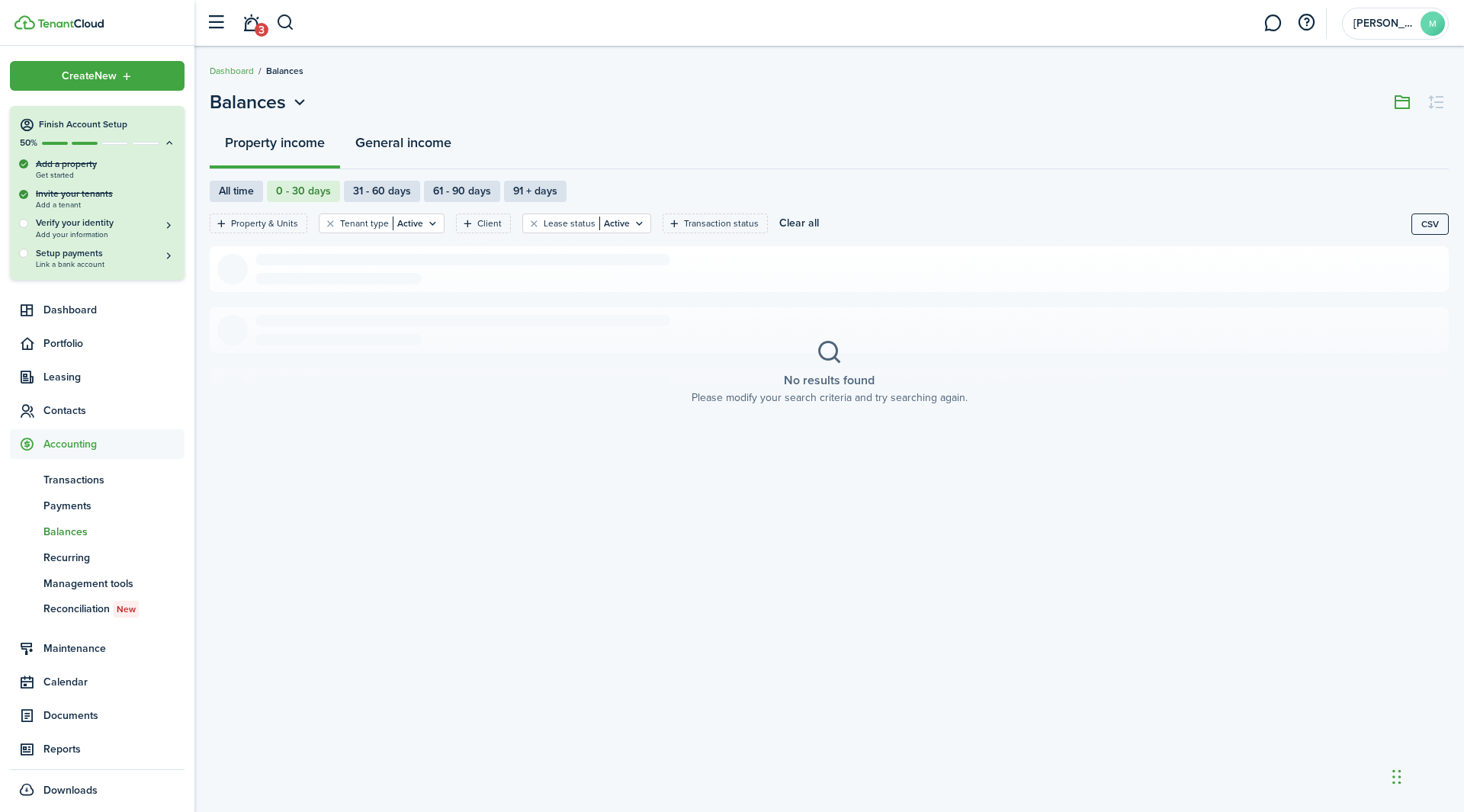
click at [400, 145] on button "General income" at bounding box center [403, 146] width 127 height 46
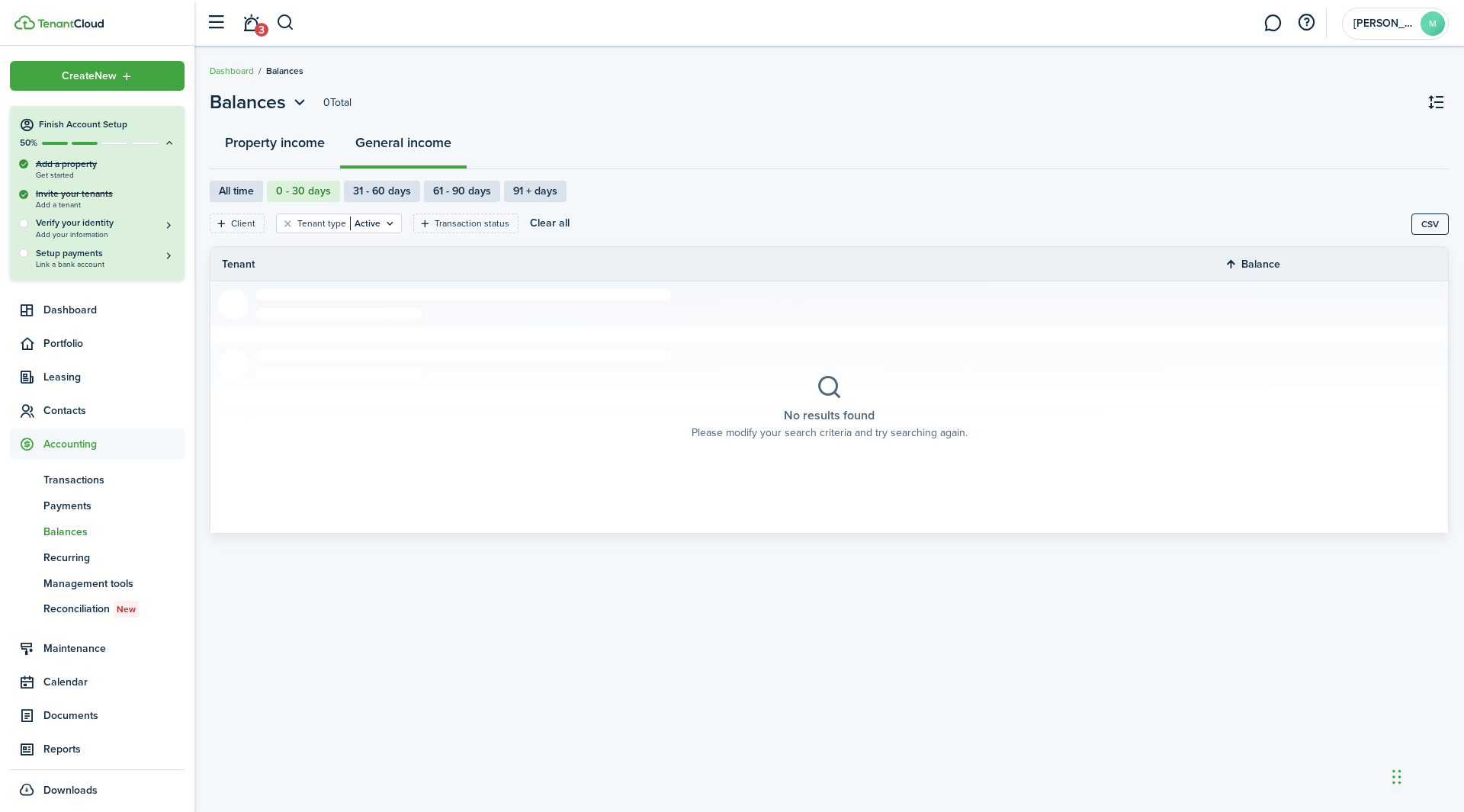
click at [288, 148] on button "Property income" at bounding box center [275, 146] width 130 height 46
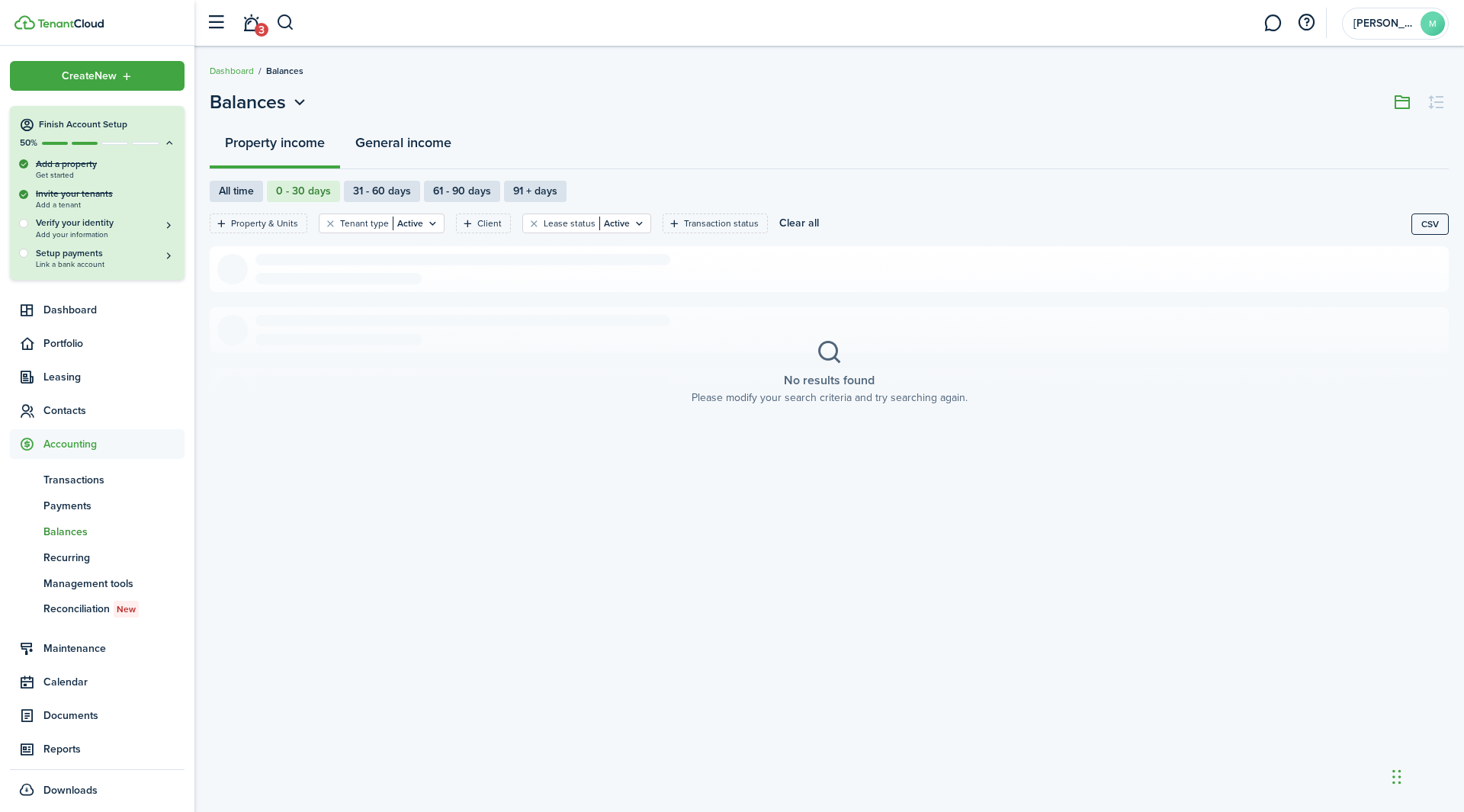
click at [393, 148] on button "General income" at bounding box center [403, 146] width 127 height 46
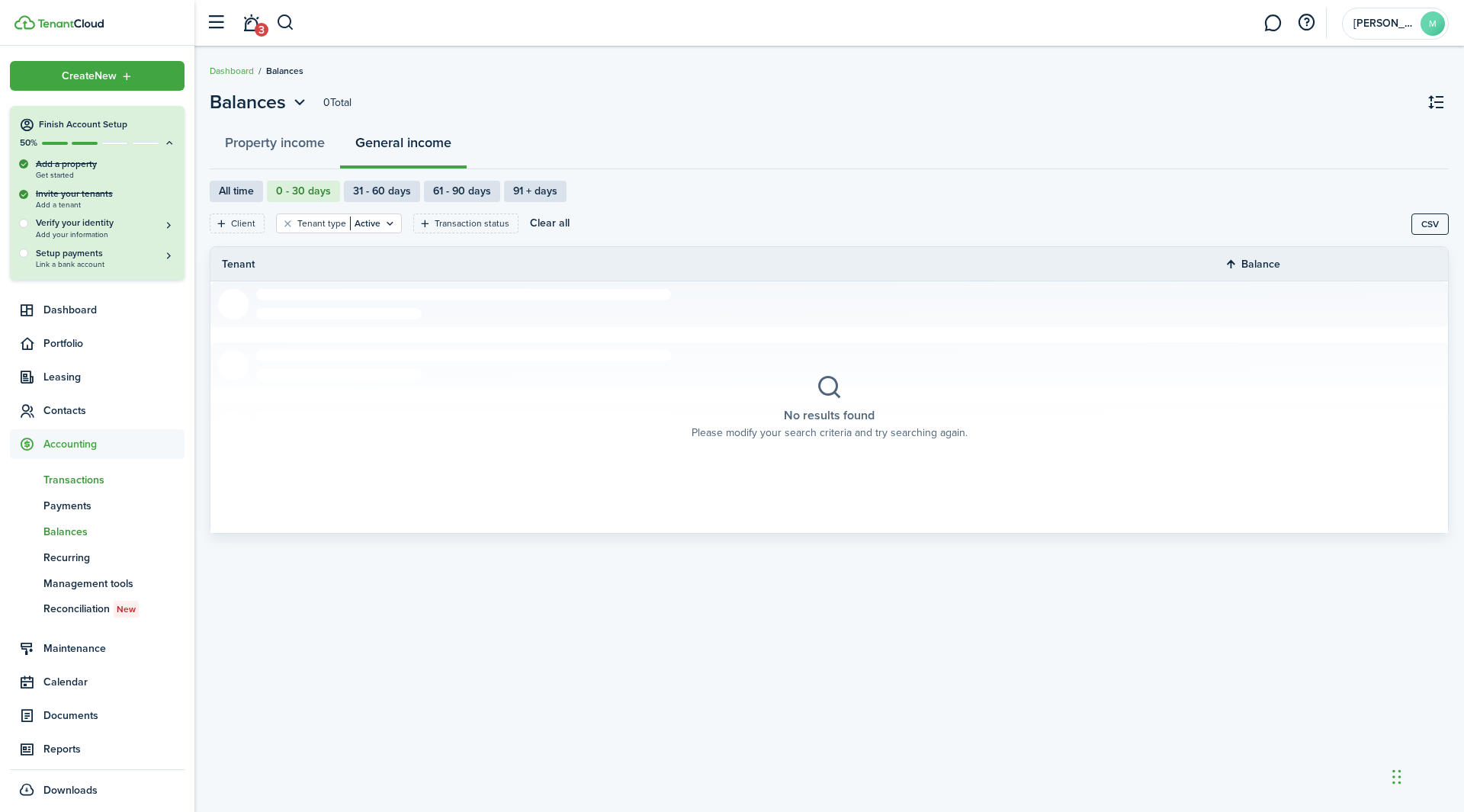
click at [109, 476] on span "Transactions" at bounding box center [114, 480] width 141 height 16
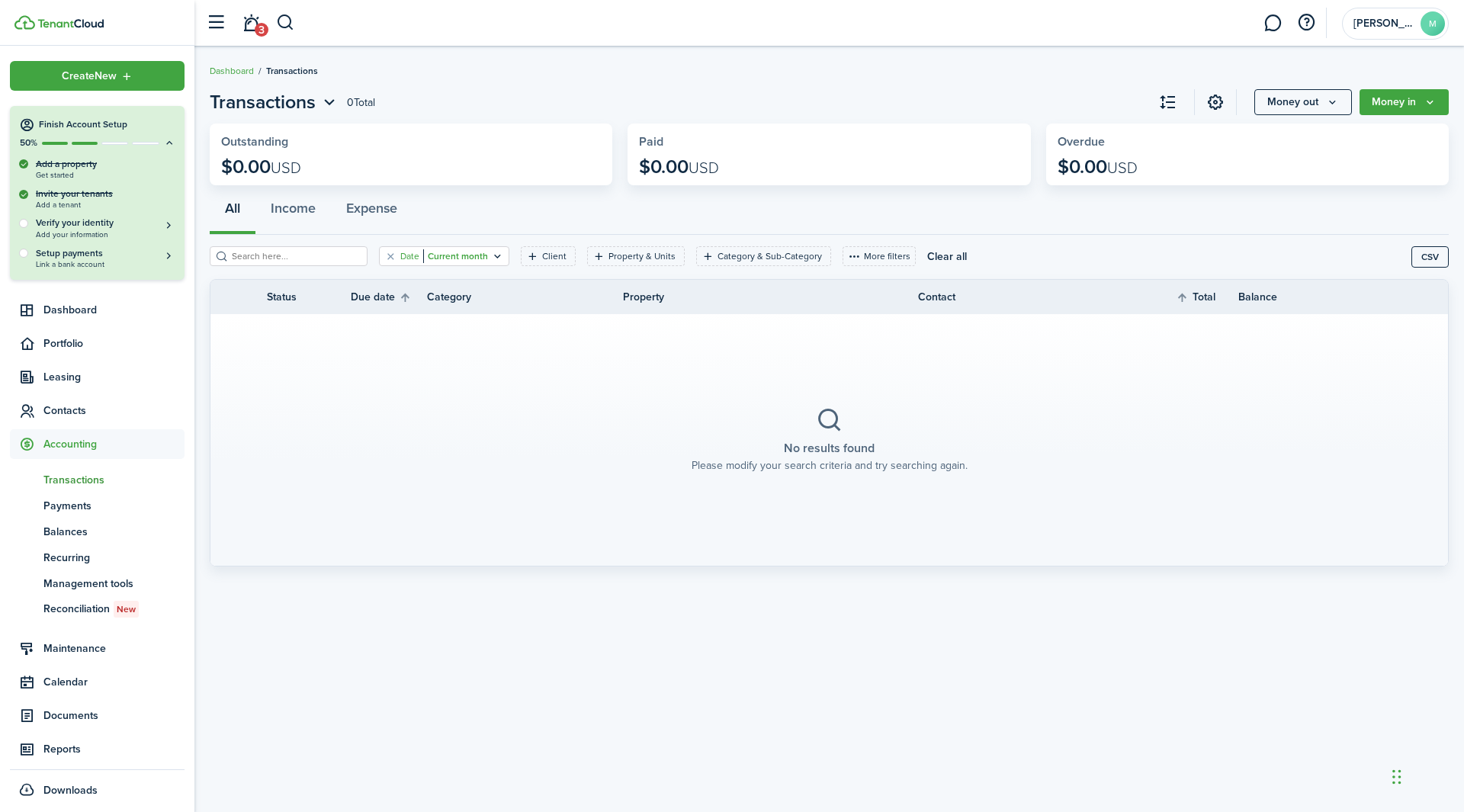
click at [442, 253] on filter-tag-value "Current month" at bounding box center [456, 256] width 65 height 14
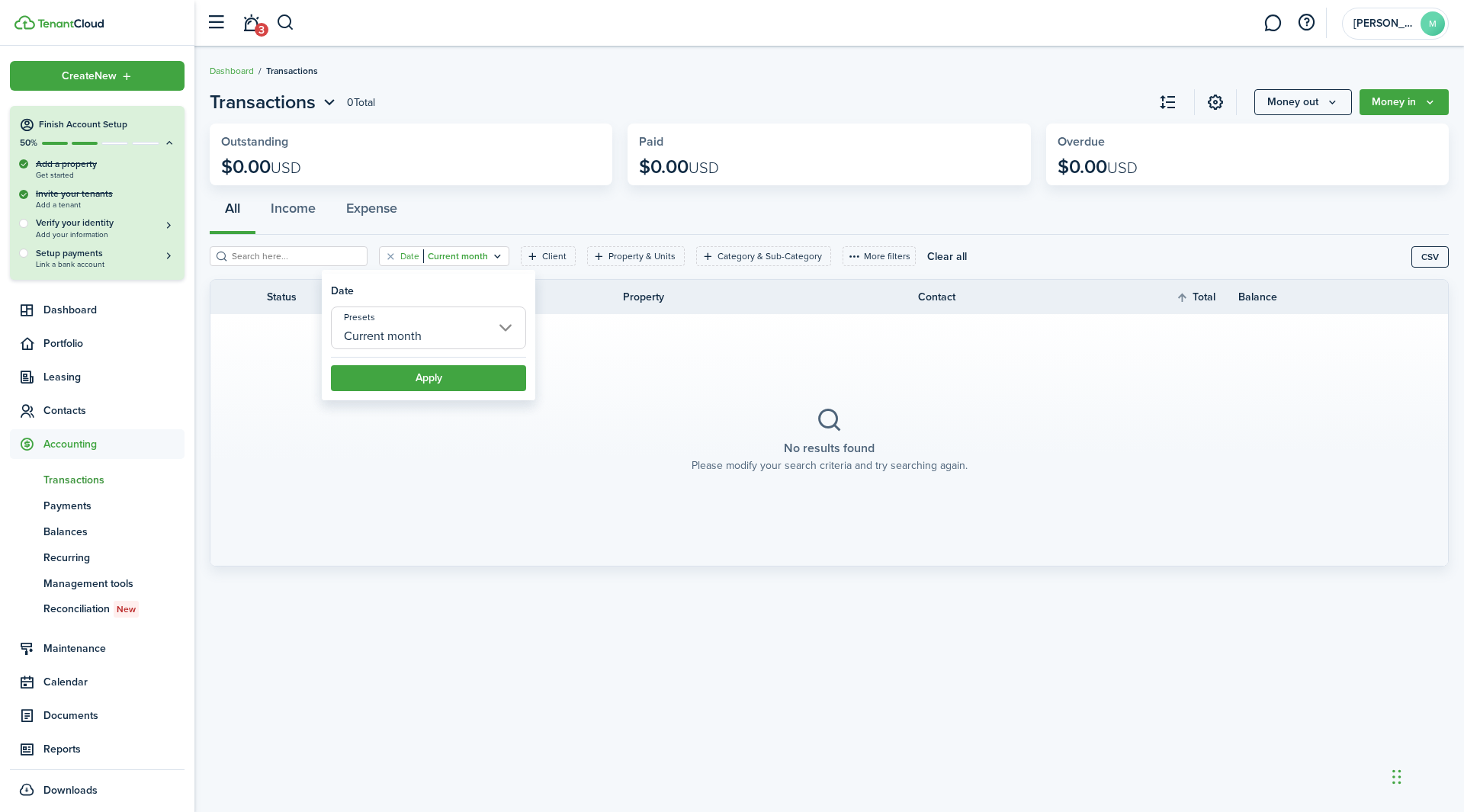
click at [481, 321] on input "Current month" at bounding box center [429, 327] width 196 height 43
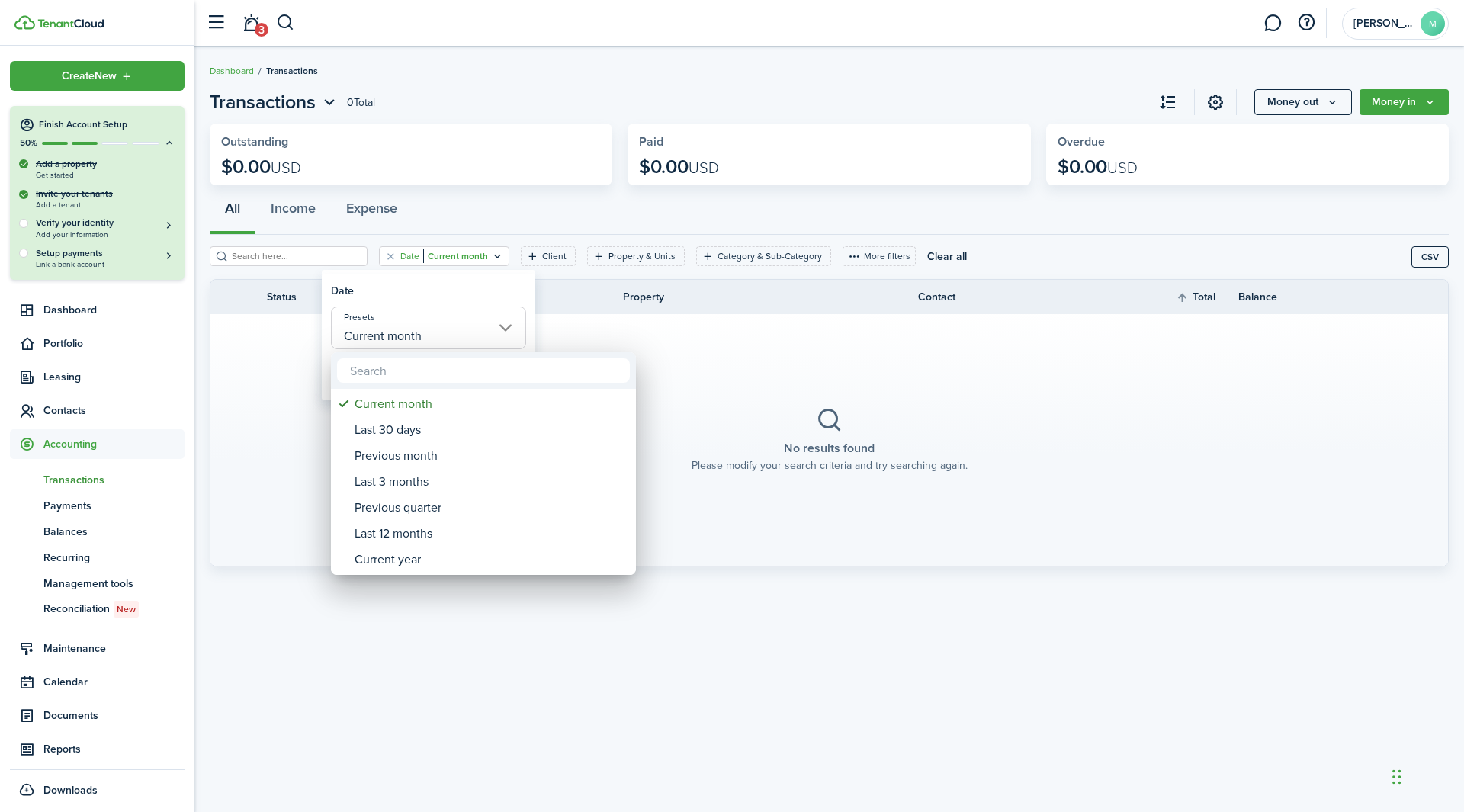
click at [529, 221] on div at bounding box center [732, 406] width 1708 height 1056
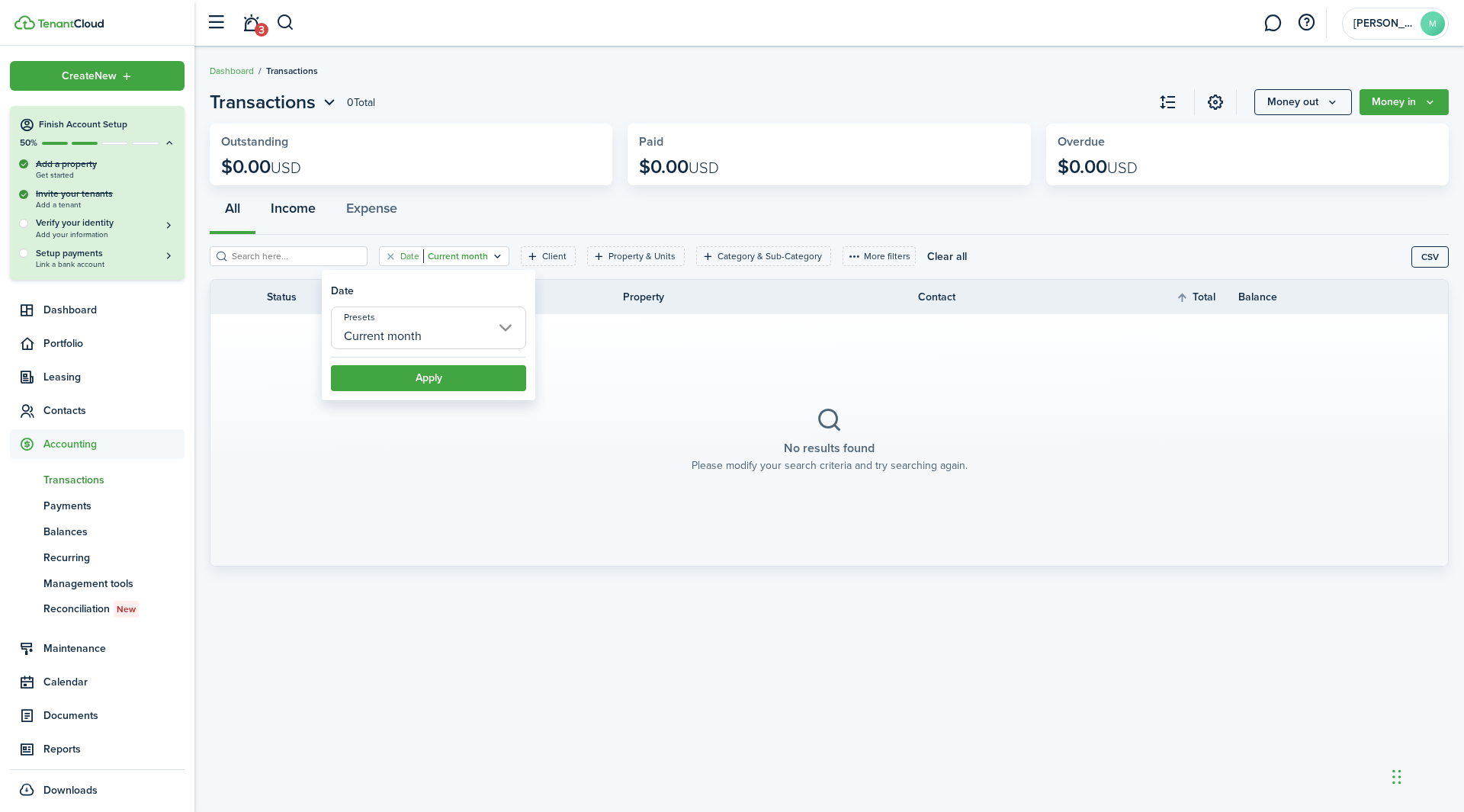
click at [322, 217] on button "Income" at bounding box center [292, 212] width 75 height 46
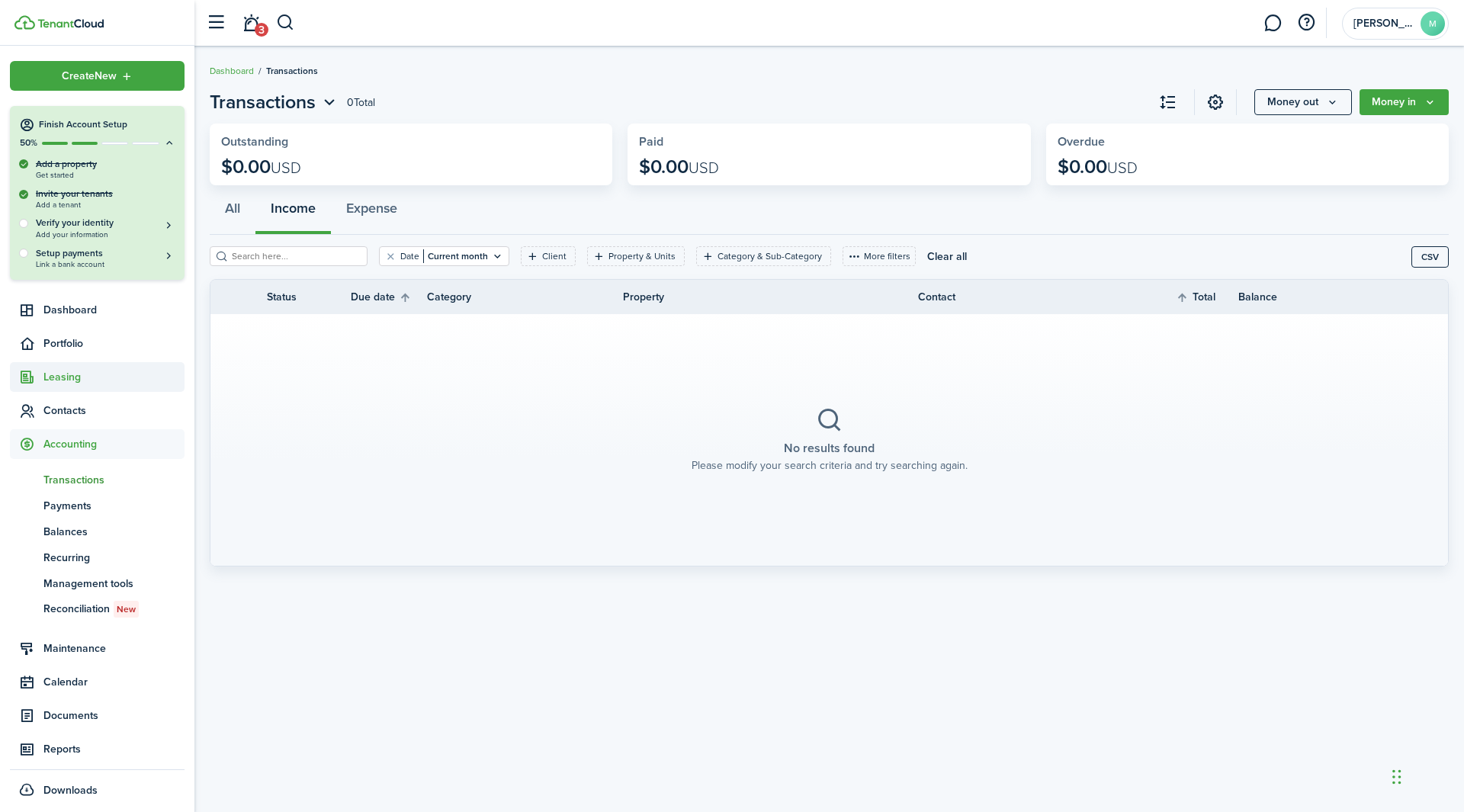
click at [67, 380] on span "Leasing" at bounding box center [114, 377] width 141 height 16
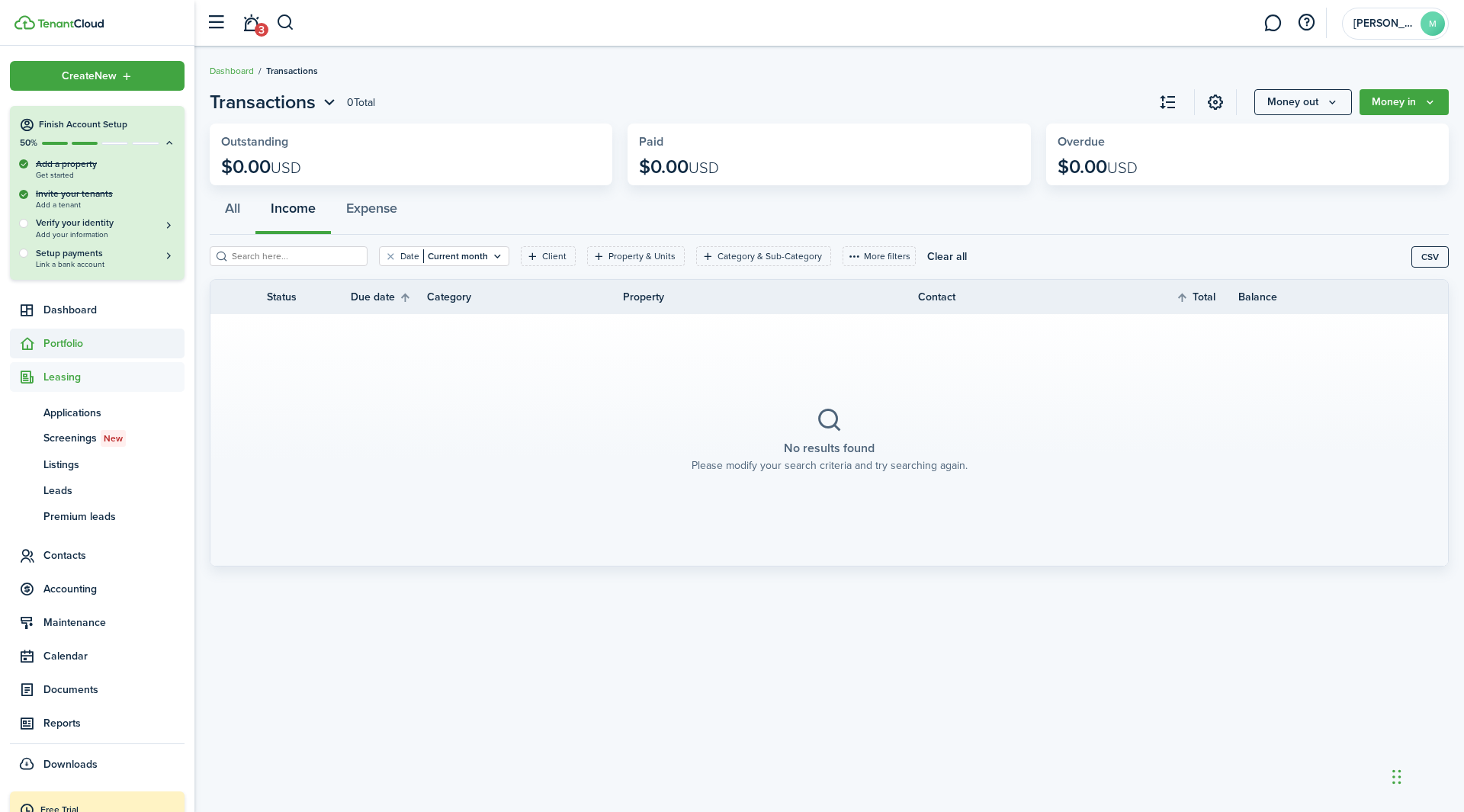
click at [70, 343] on span "Portfolio" at bounding box center [114, 343] width 141 height 16
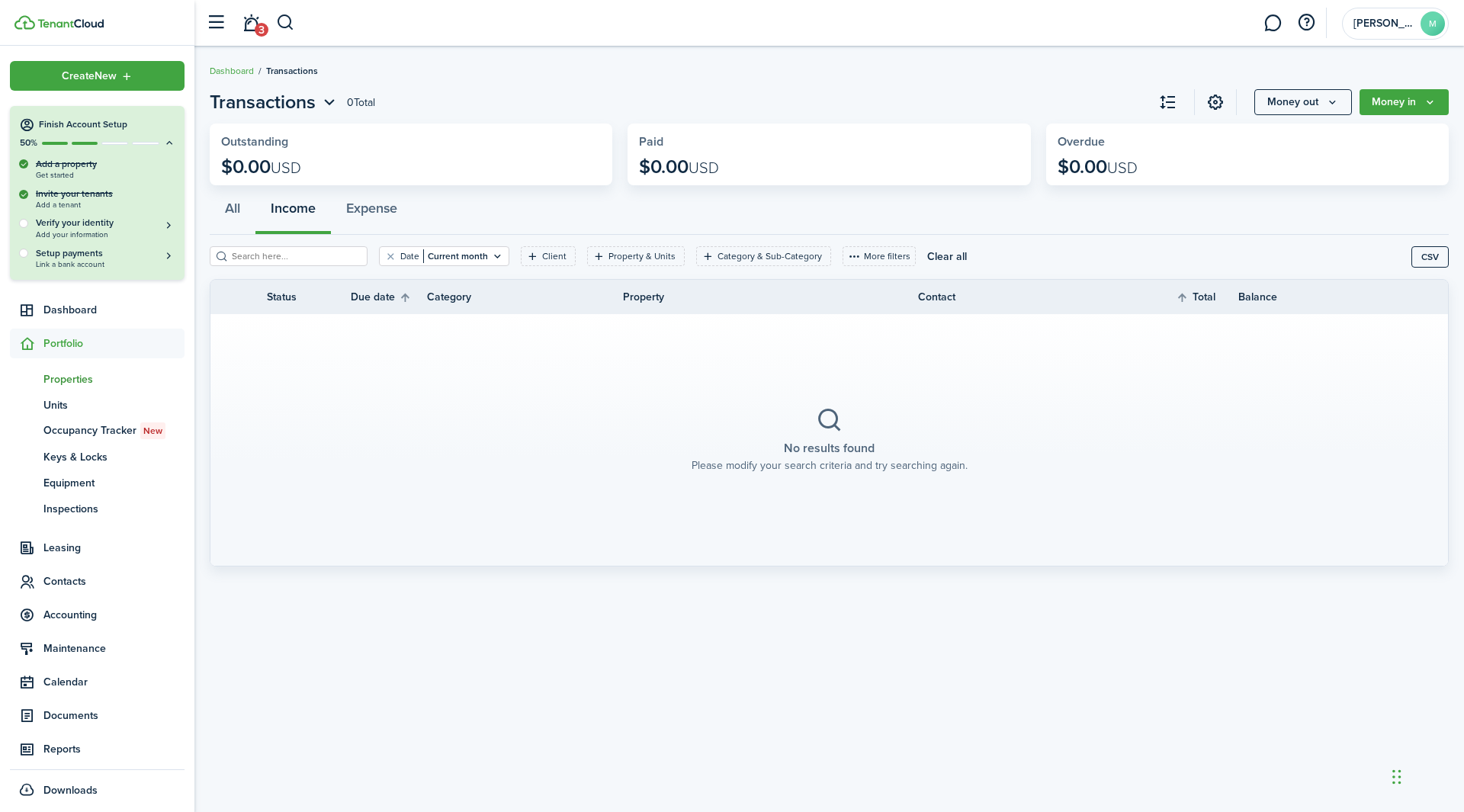
click at [55, 379] on span "Properties" at bounding box center [114, 380] width 141 height 16
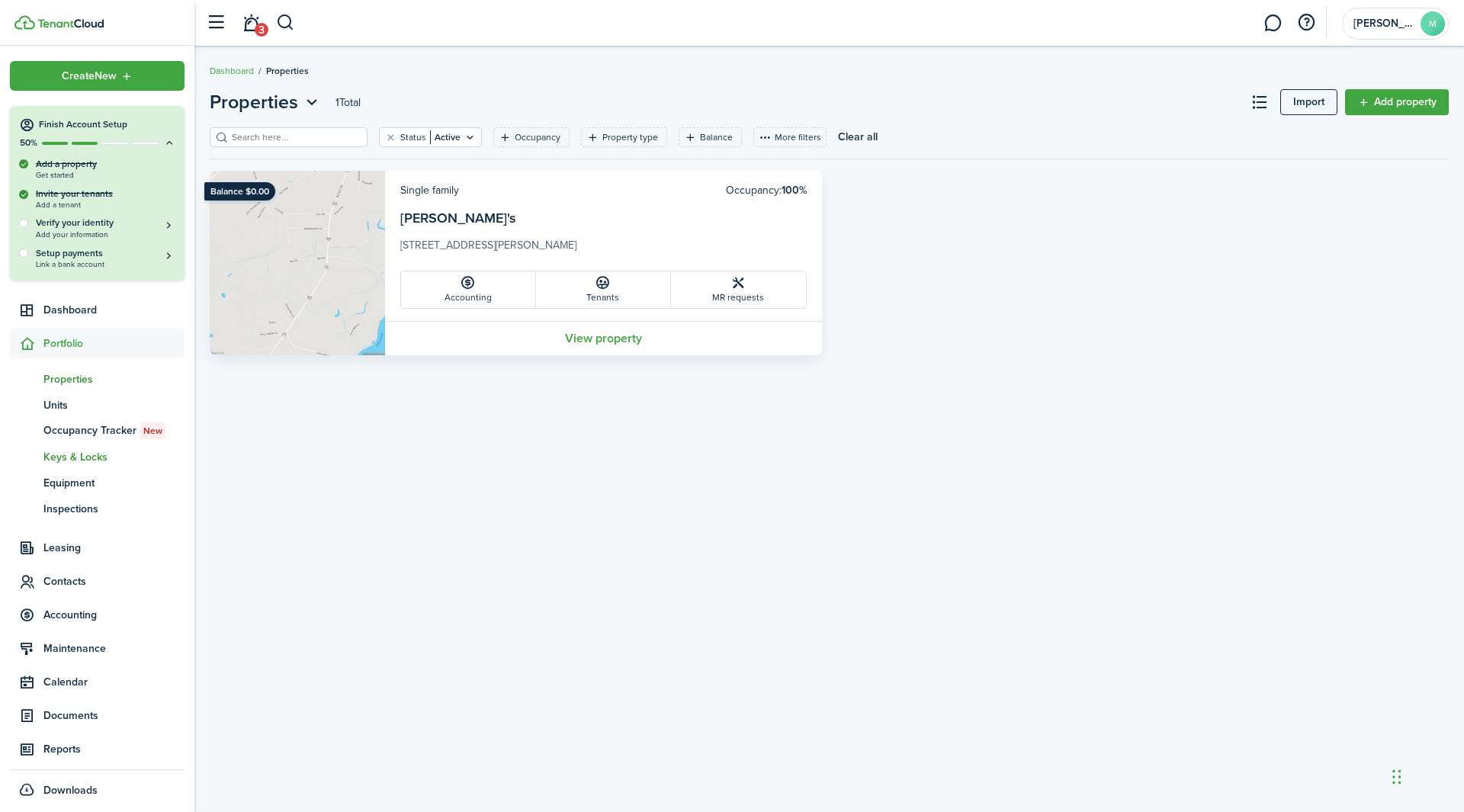
scroll to position [67, 0]
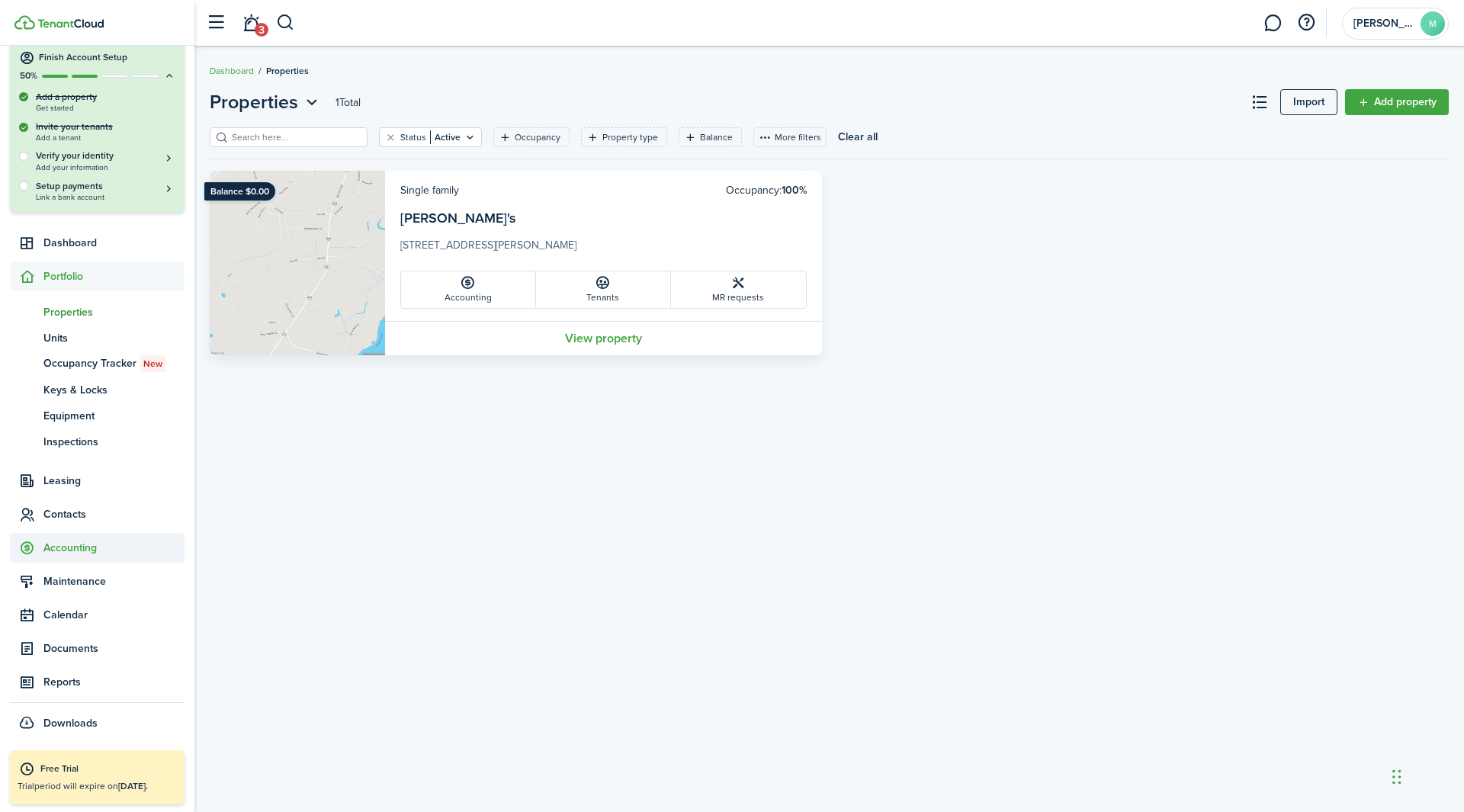
click at [95, 507] on span "Accounting" at bounding box center [97, 548] width 175 height 30
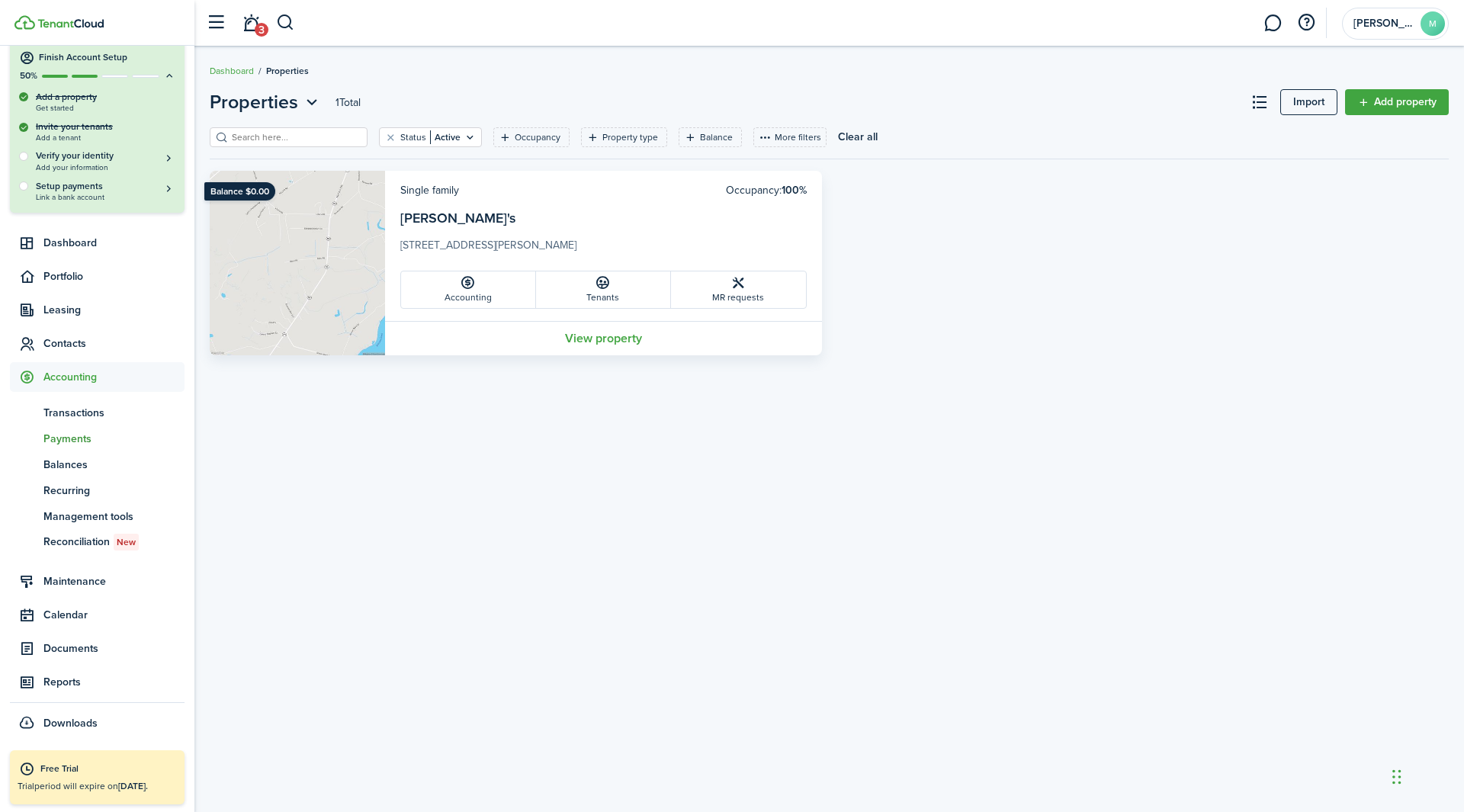
click at [70, 443] on span "Payments" at bounding box center [114, 439] width 141 height 16
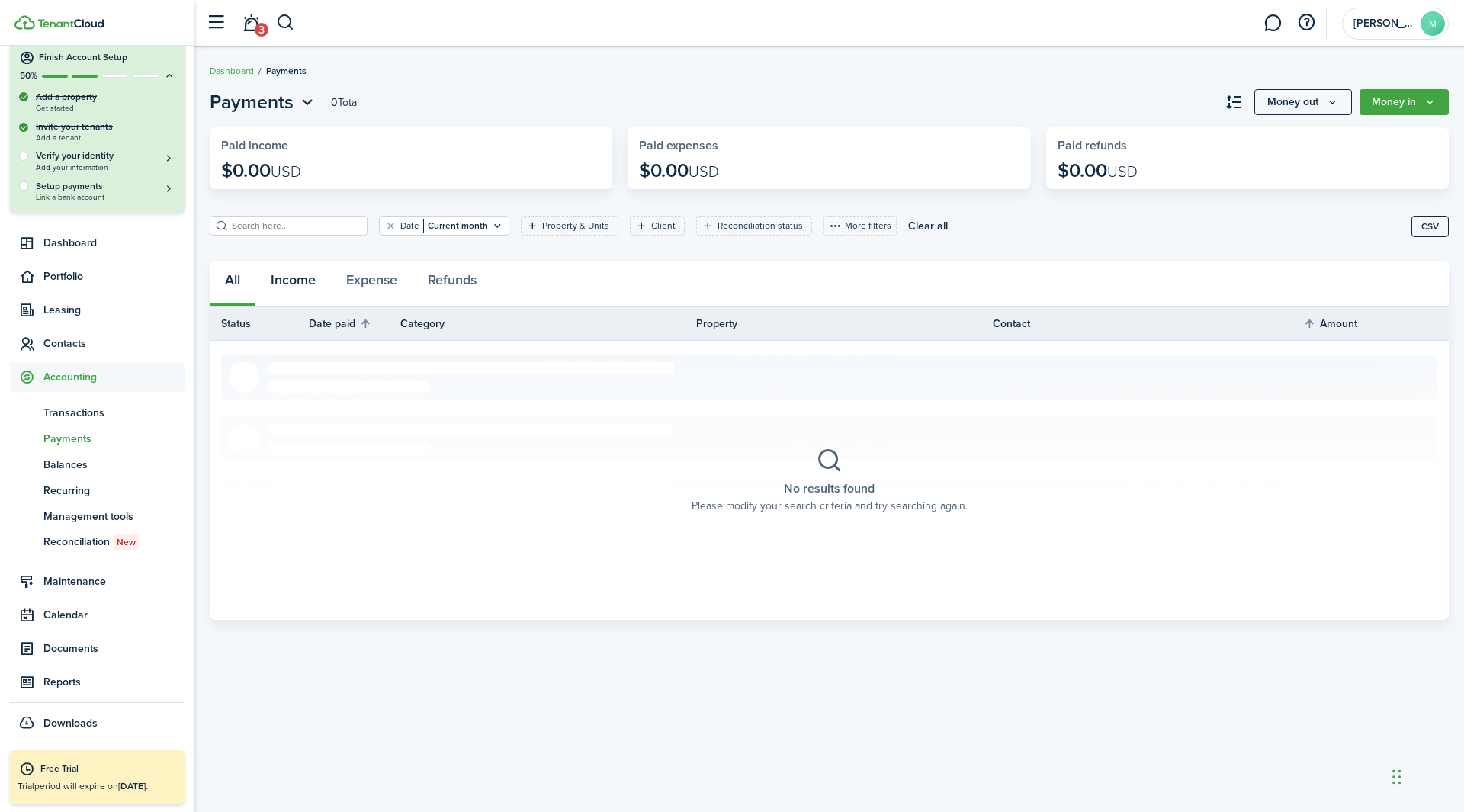
click at [295, 279] on button "Income" at bounding box center [292, 284] width 75 height 46
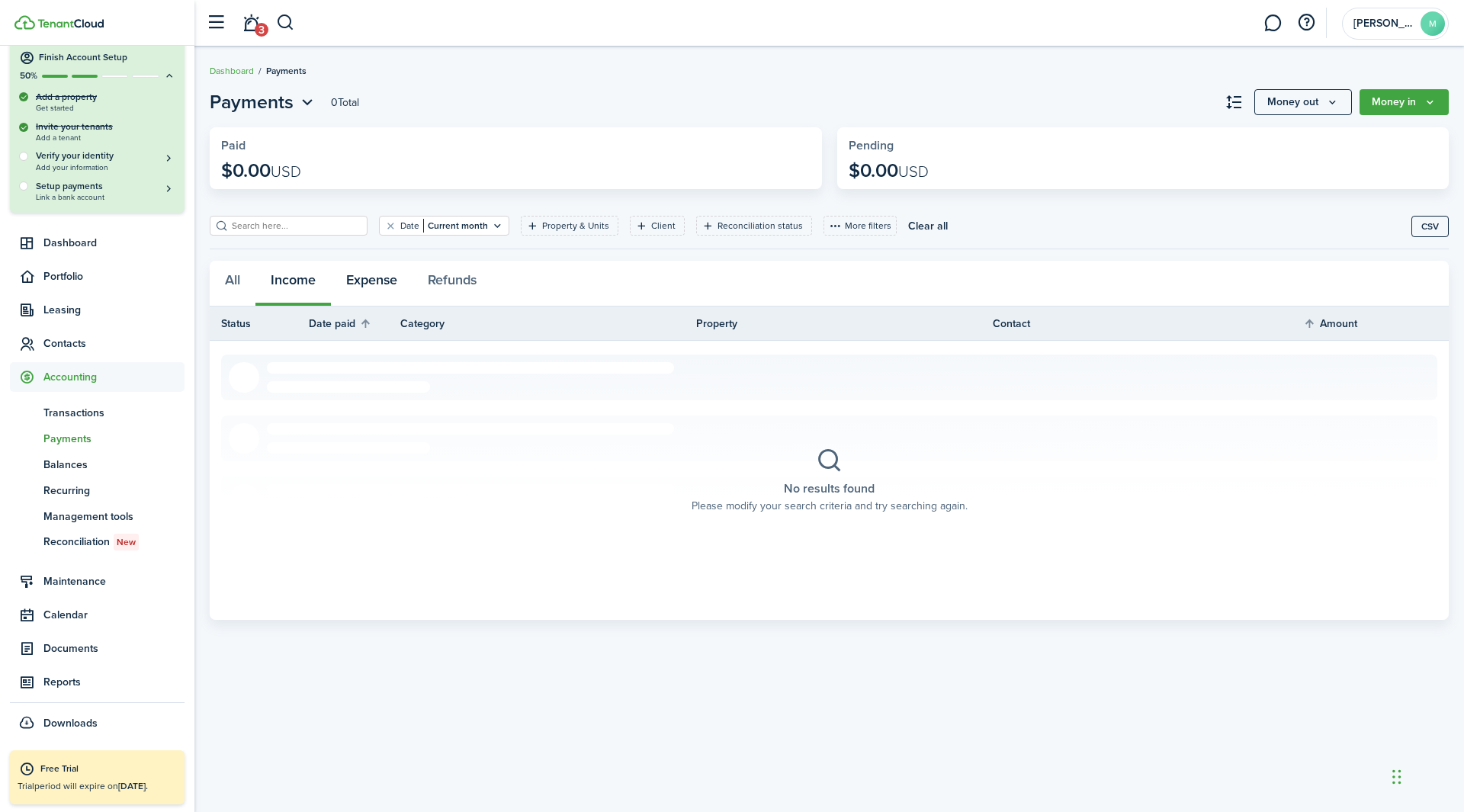
click at [372, 280] on button "Expense" at bounding box center [372, 284] width 82 height 46
click at [470, 280] on button "Refunds" at bounding box center [452, 284] width 79 height 46
click at [72, 486] on span "Recurring" at bounding box center [114, 490] width 141 height 16
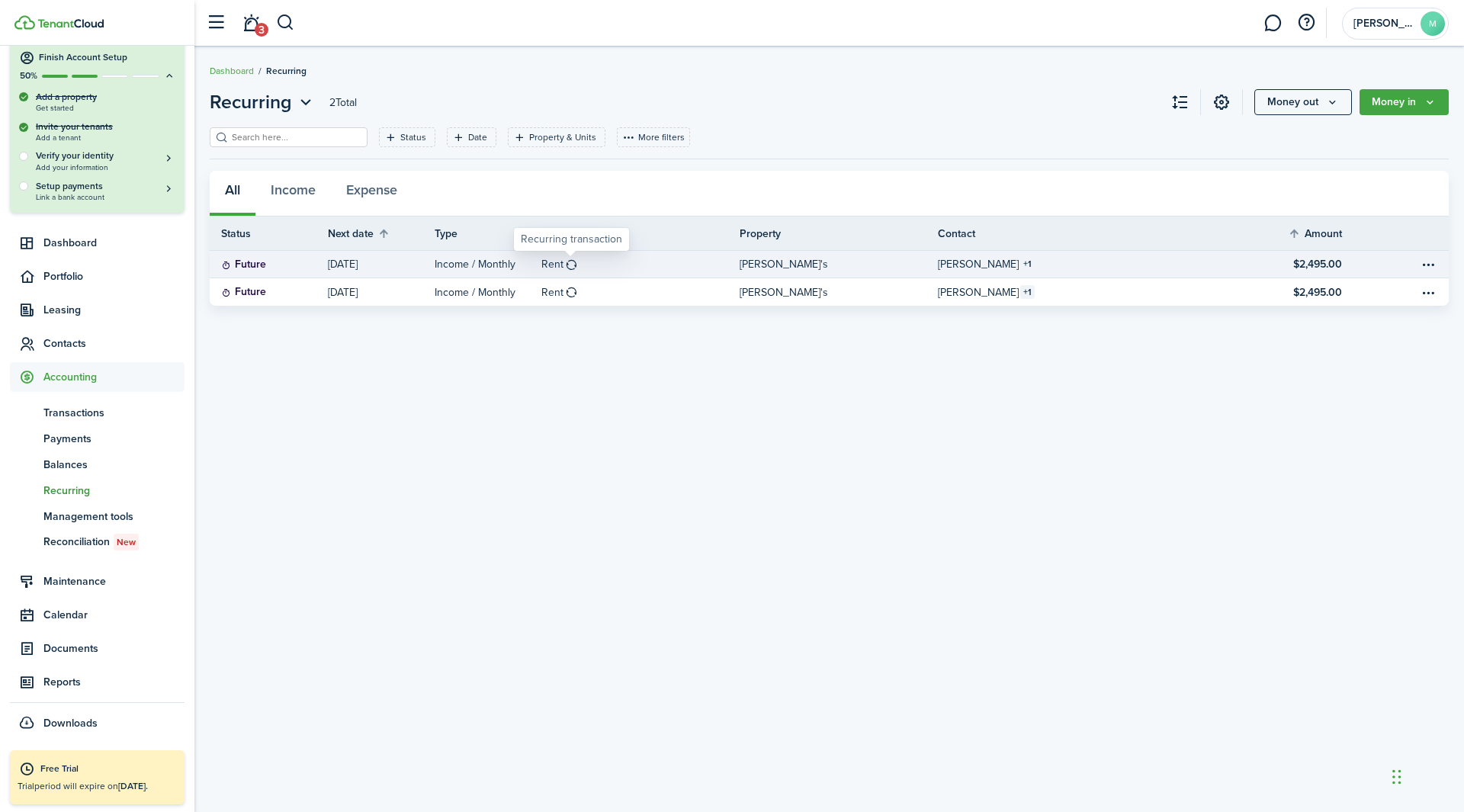
click at [565, 264] on table-icon at bounding box center [571, 264] width 13 height 12
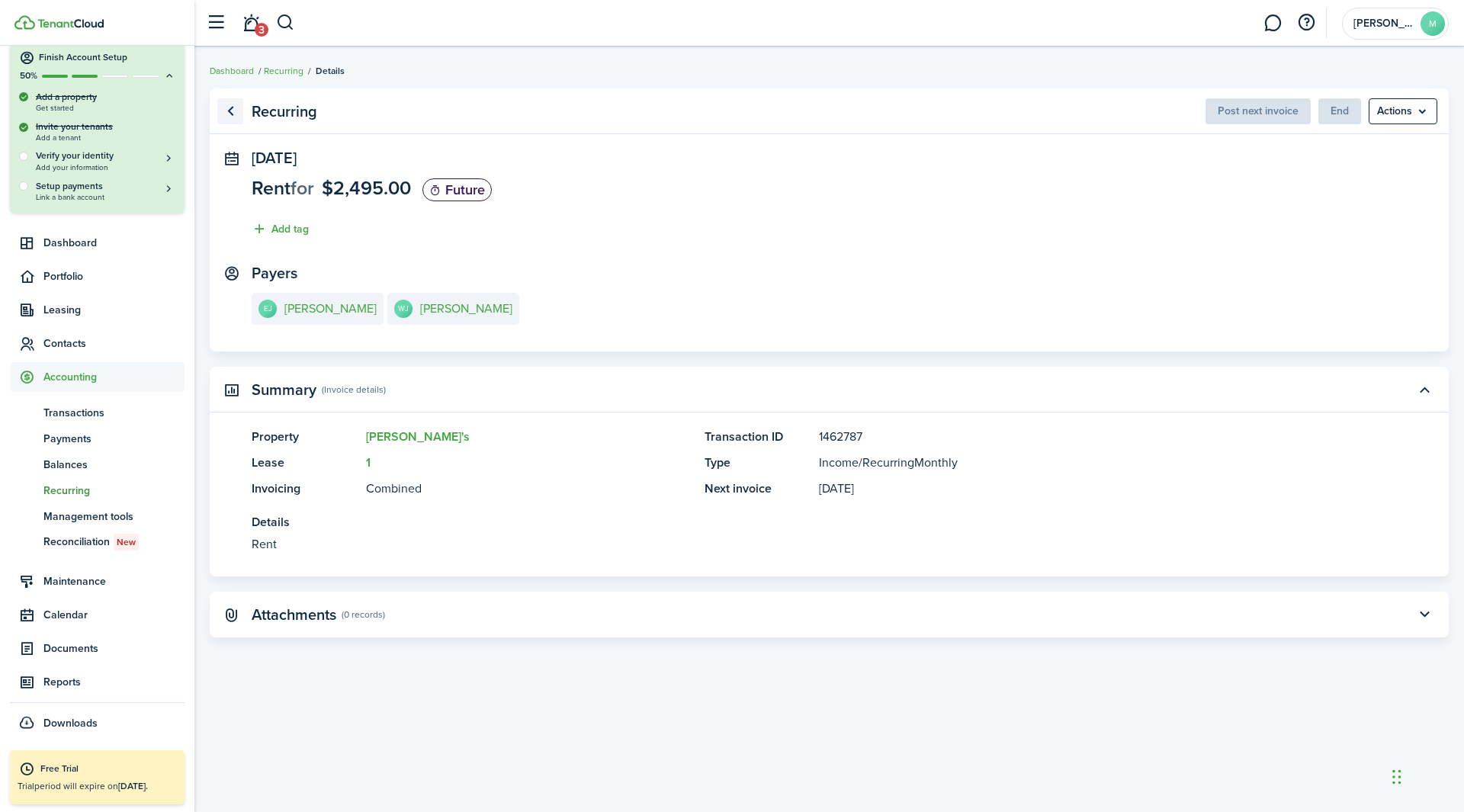
click at [239, 117] on link "Go back" at bounding box center [230, 111] width 26 height 26
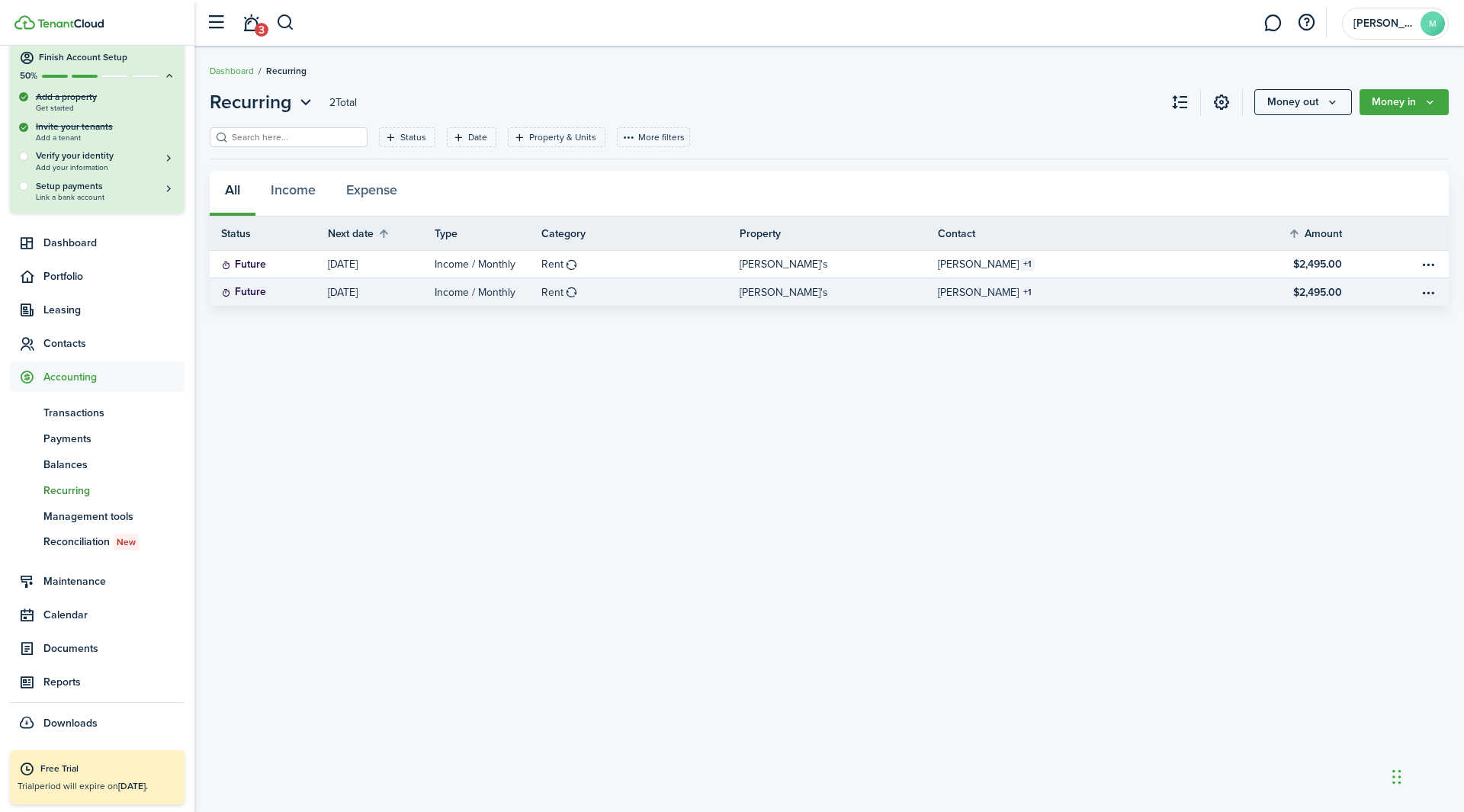
click at [556, 300] on table-info-title "Rent" at bounding box center [552, 292] width 22 height 16
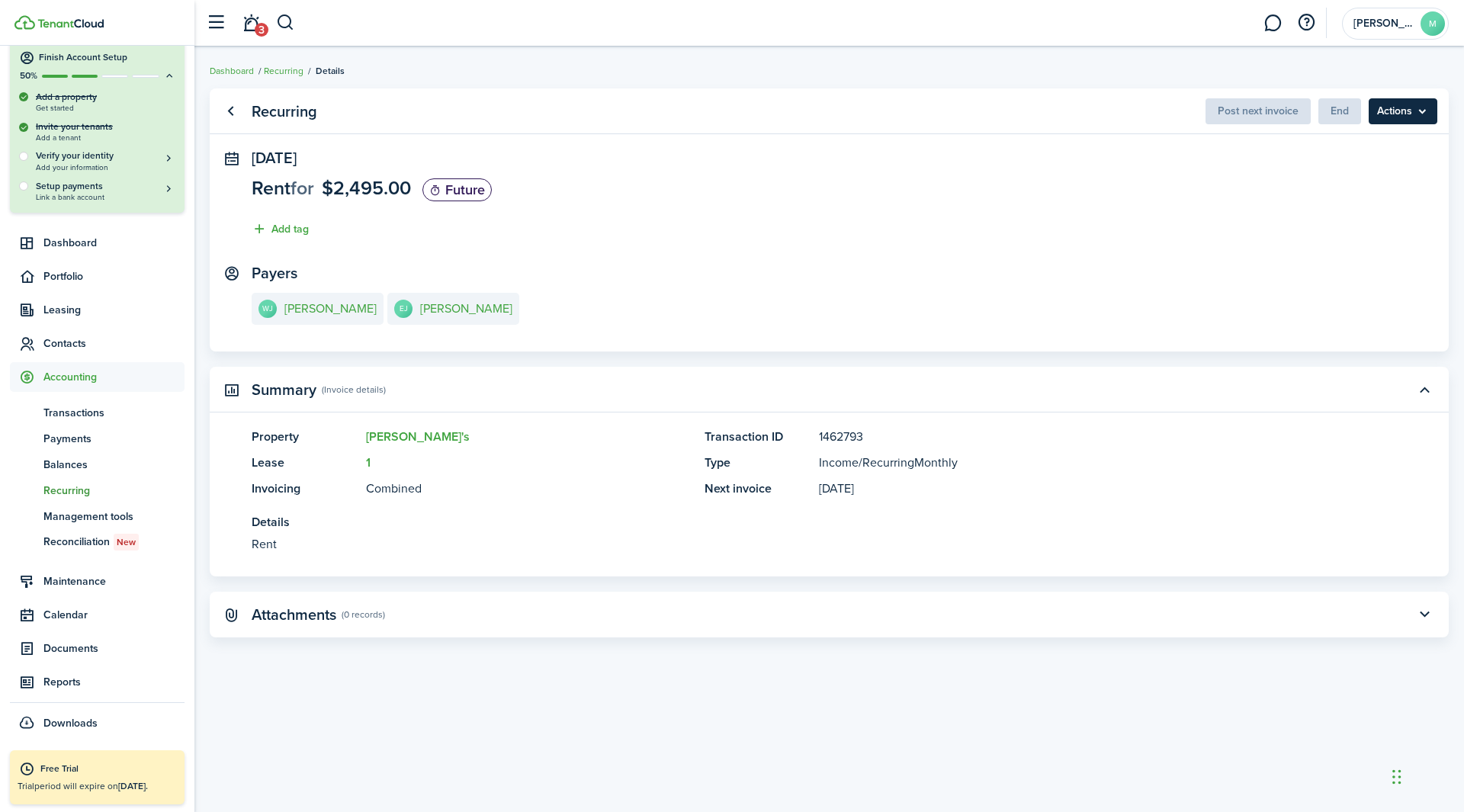
click at [975, 114] on menu-btn "Actions" at bounding box center [1403, 111] width 69 height 26
click at [975, 225] on panel-main-section "[DATE] Rent for $2,495.00 Future Add tag" at bounding box center [829, 197] width 1155 height 96
click at [235, 109] on link "Go back" at bounding box center [230, 111] width 26 height 26
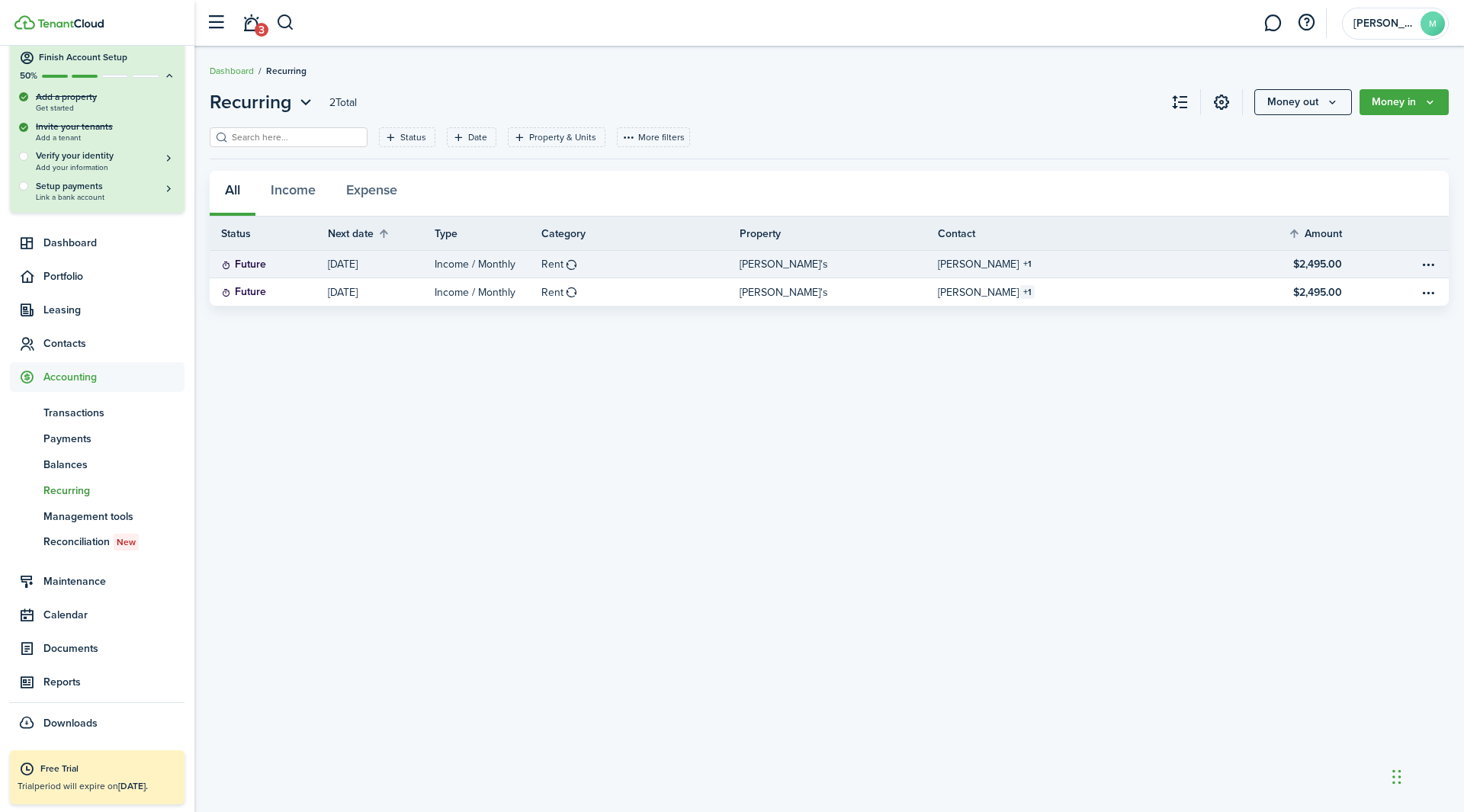
click at [347, 273] on link "[DATE]" at bounding box center [381, 264] width 107 height 27
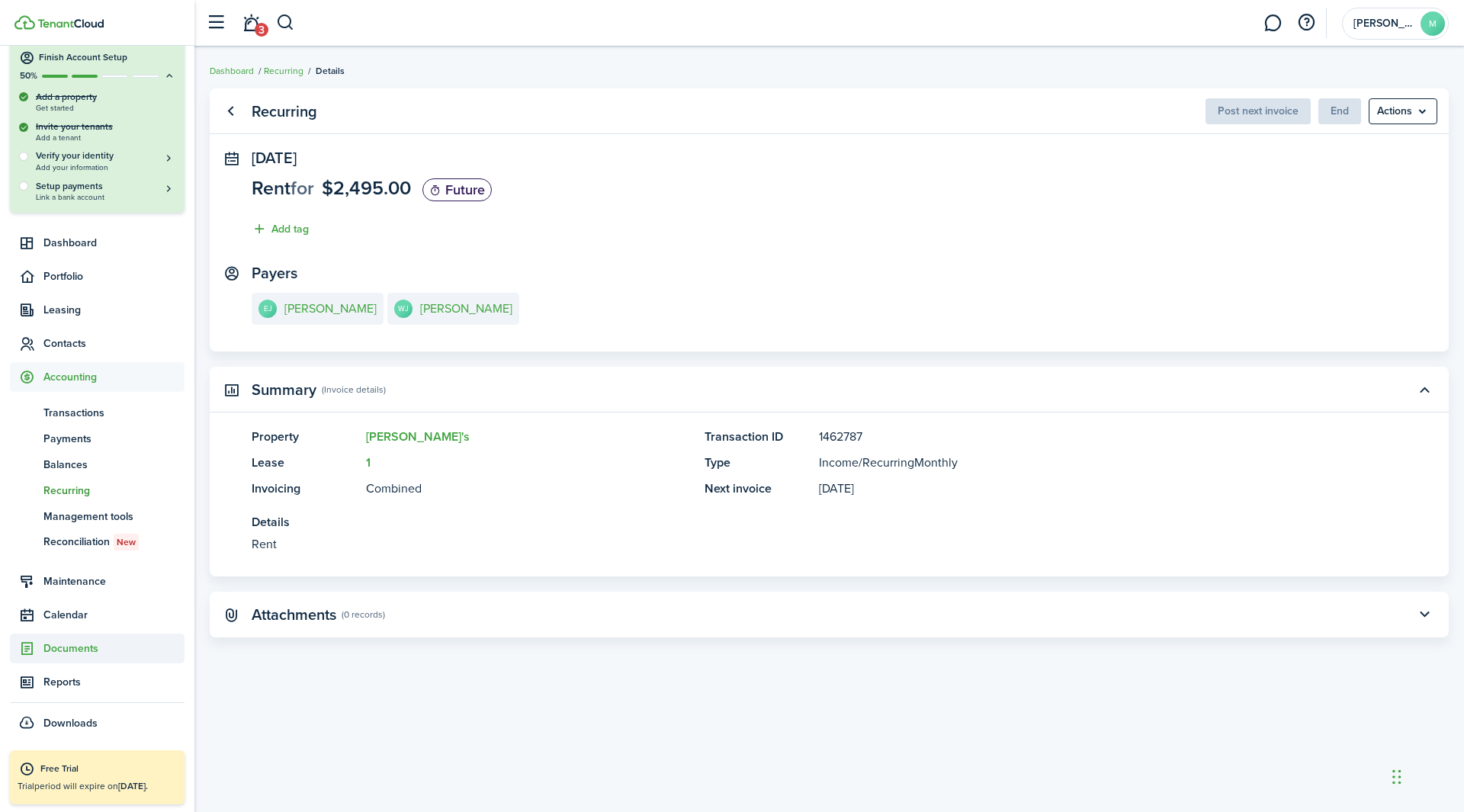
click at [74, 507] on span "Documents" at bounding box center [114, 649] width 141 height 16
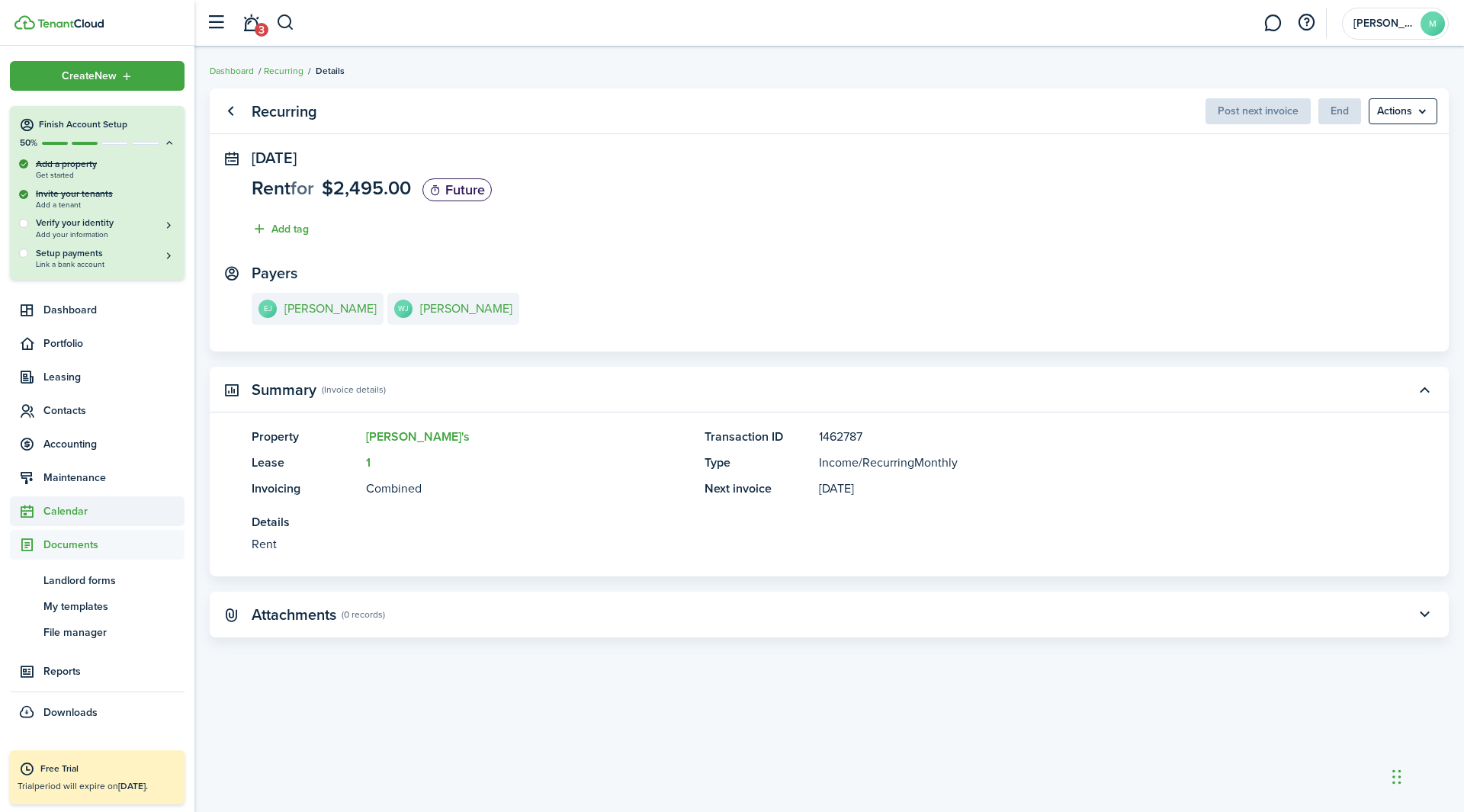
click at [82, 507] on span "Calendar" at bounding box center [114, 511] width 141 height 16
click at [69, 486] on span "Maintenance" at bounding box center [114, 478] width 141 height 16
click at [71, 440] on span "Accounting" at bounding box center [114, 444] width 141 height 16
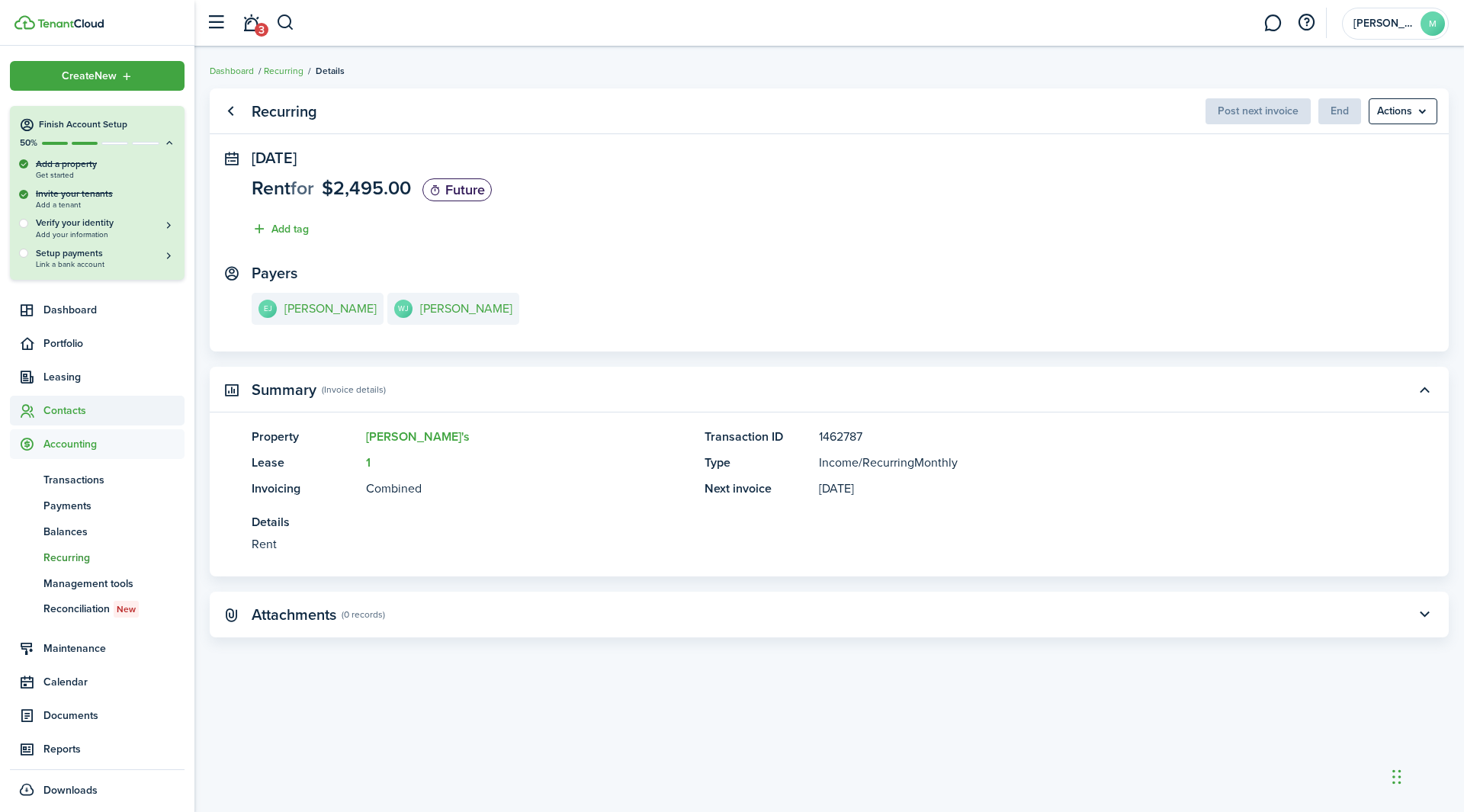
click at [69, 419] on span "Contacts" at bounding box center [114, 410] width 141 height 16
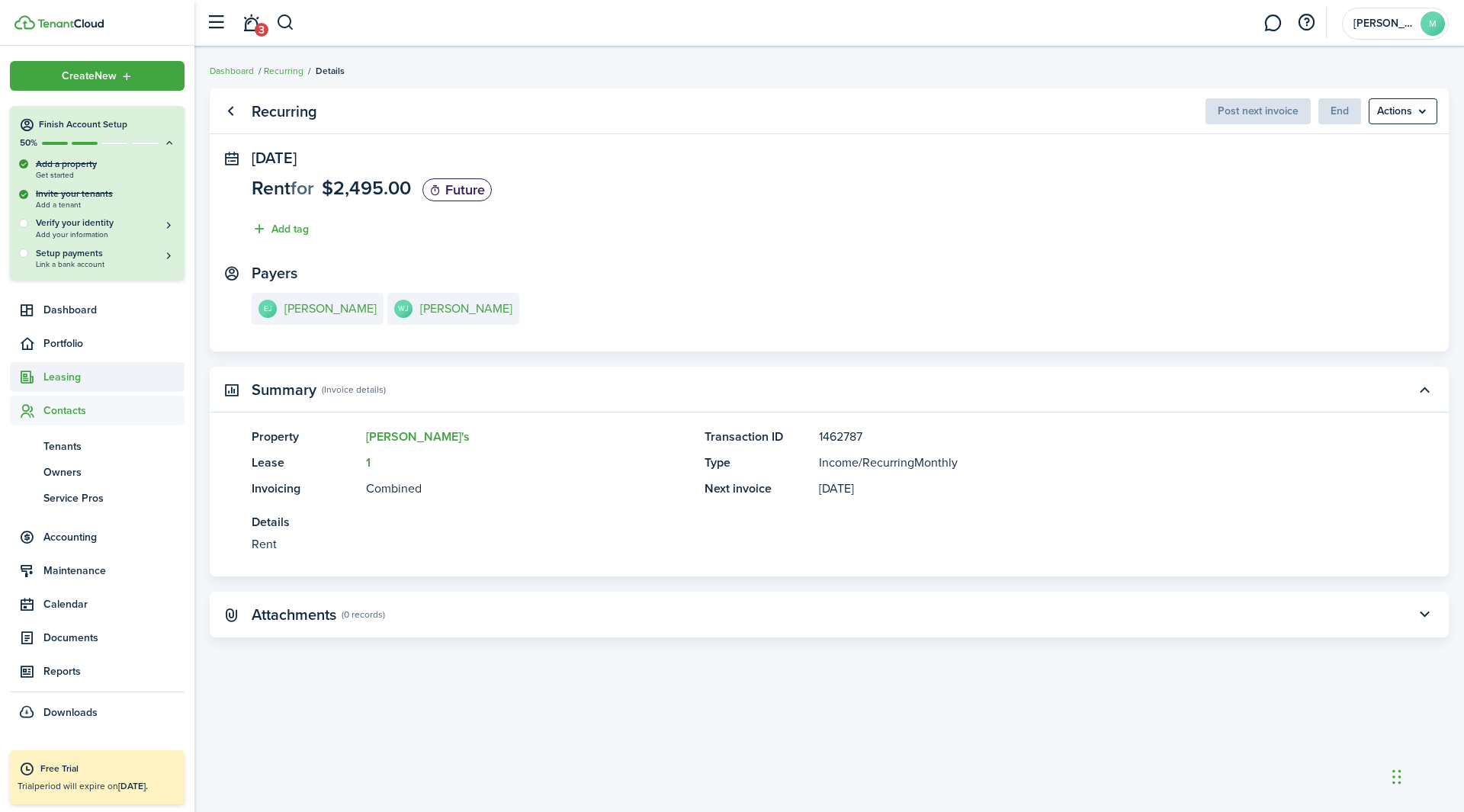
click at [64, 390] on span "Leasing" at bounding box center [97, 377] width 175 height 30
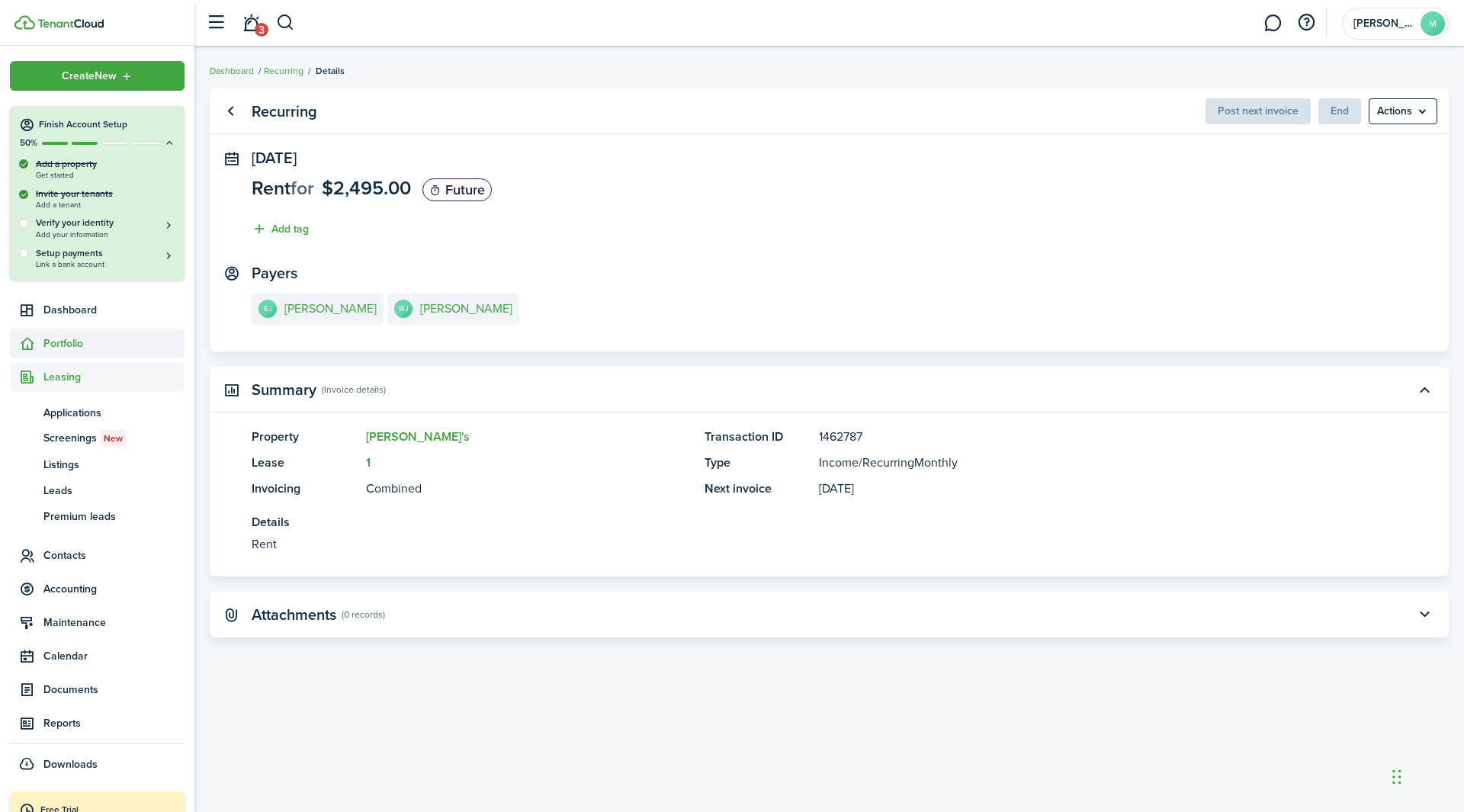
click at [71, 356] on span "Portfolio" at bounding box center [97, 343] width 175 height 30
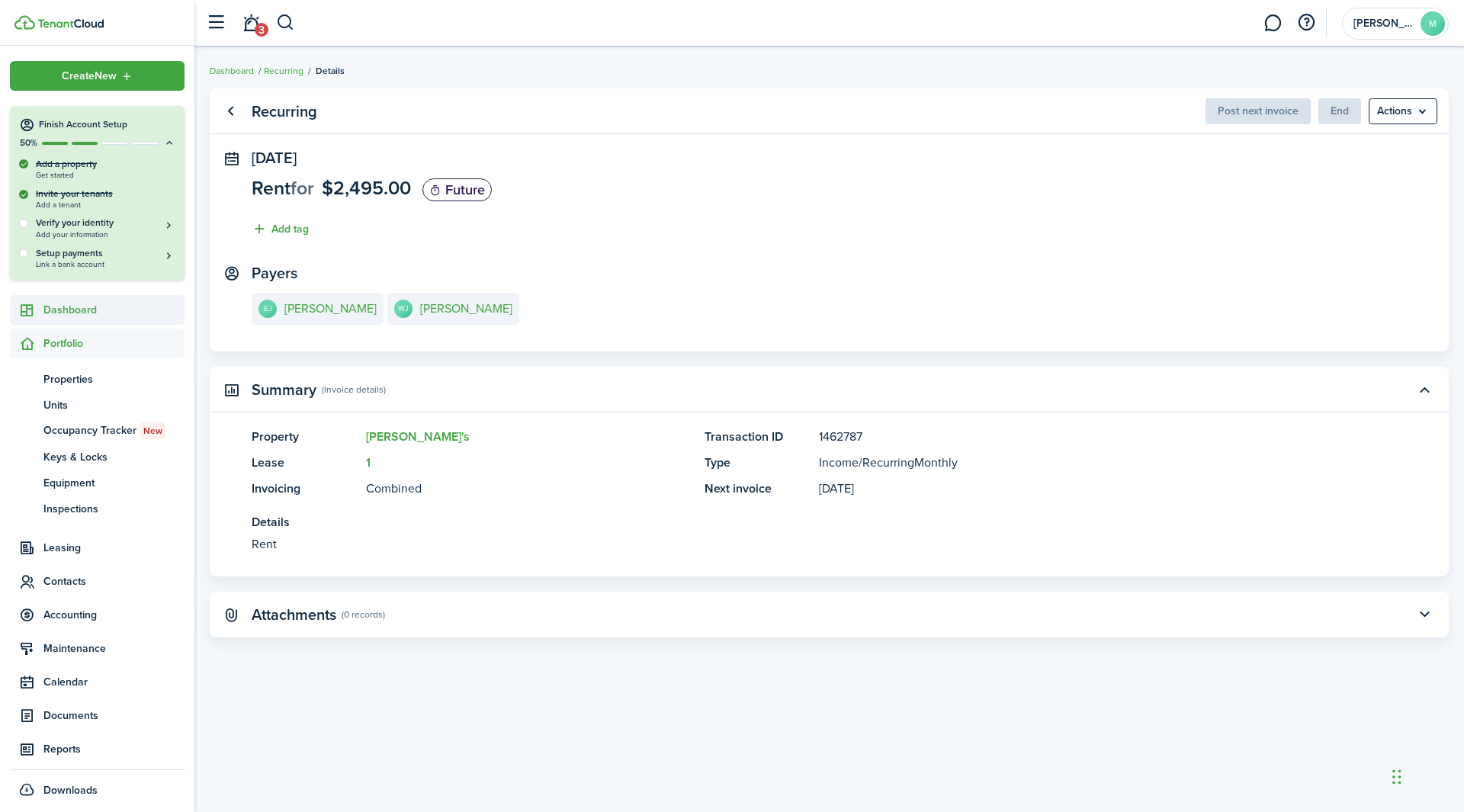
click at [55, 313] on span "Dashboard" at bounding box center [114, 310] width 141 height 16
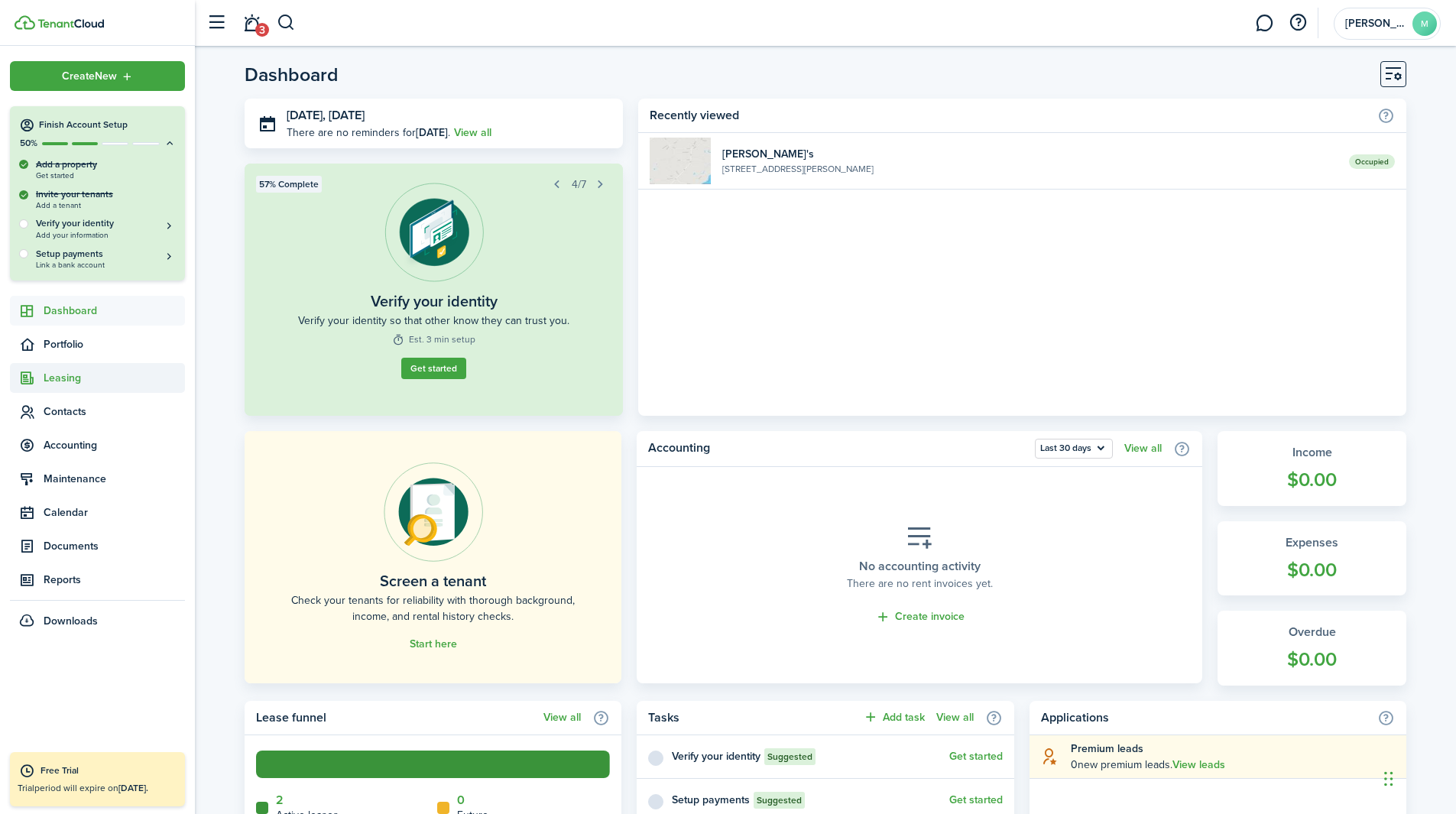
click at [99, 386] on span "Leasing" at bounding box center [114, 378] width 142 height 16
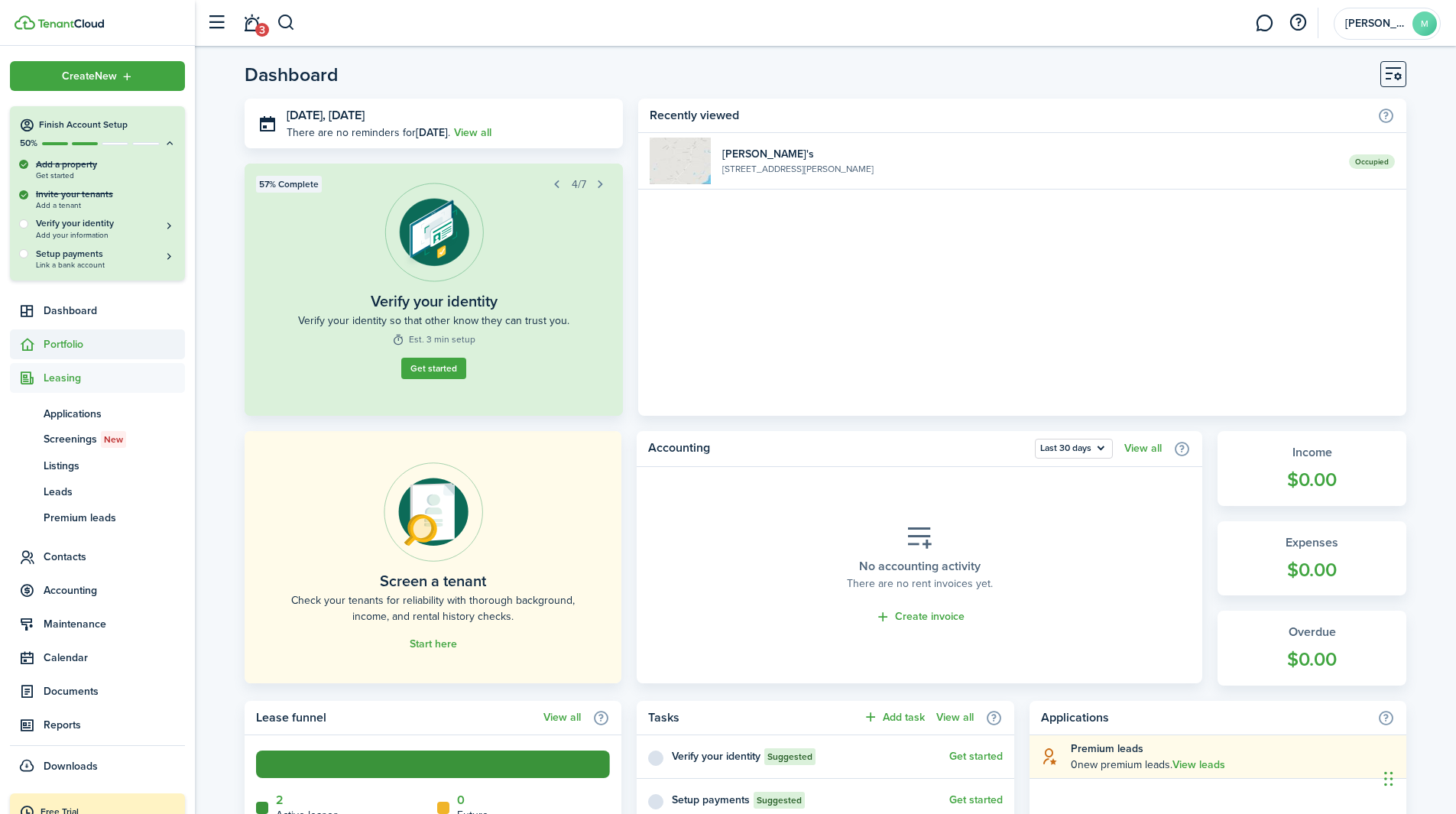
click at [46, 347] on span "Portfolio" at bounding box center [114, 344] width 142 height 16
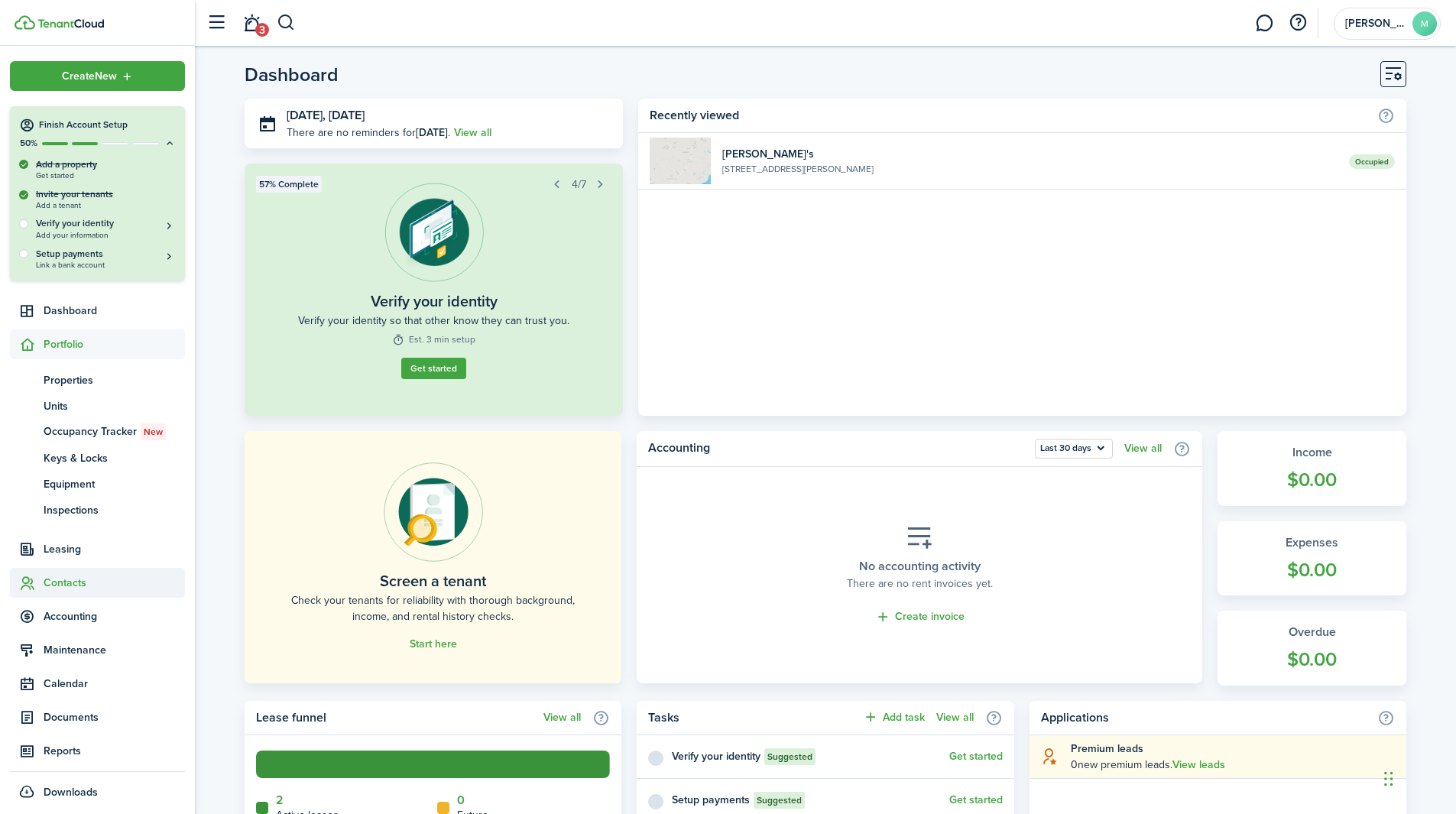
click at [42, 508] on sidebar-link-icon at bounding box center [27, 583] width 34 height 16
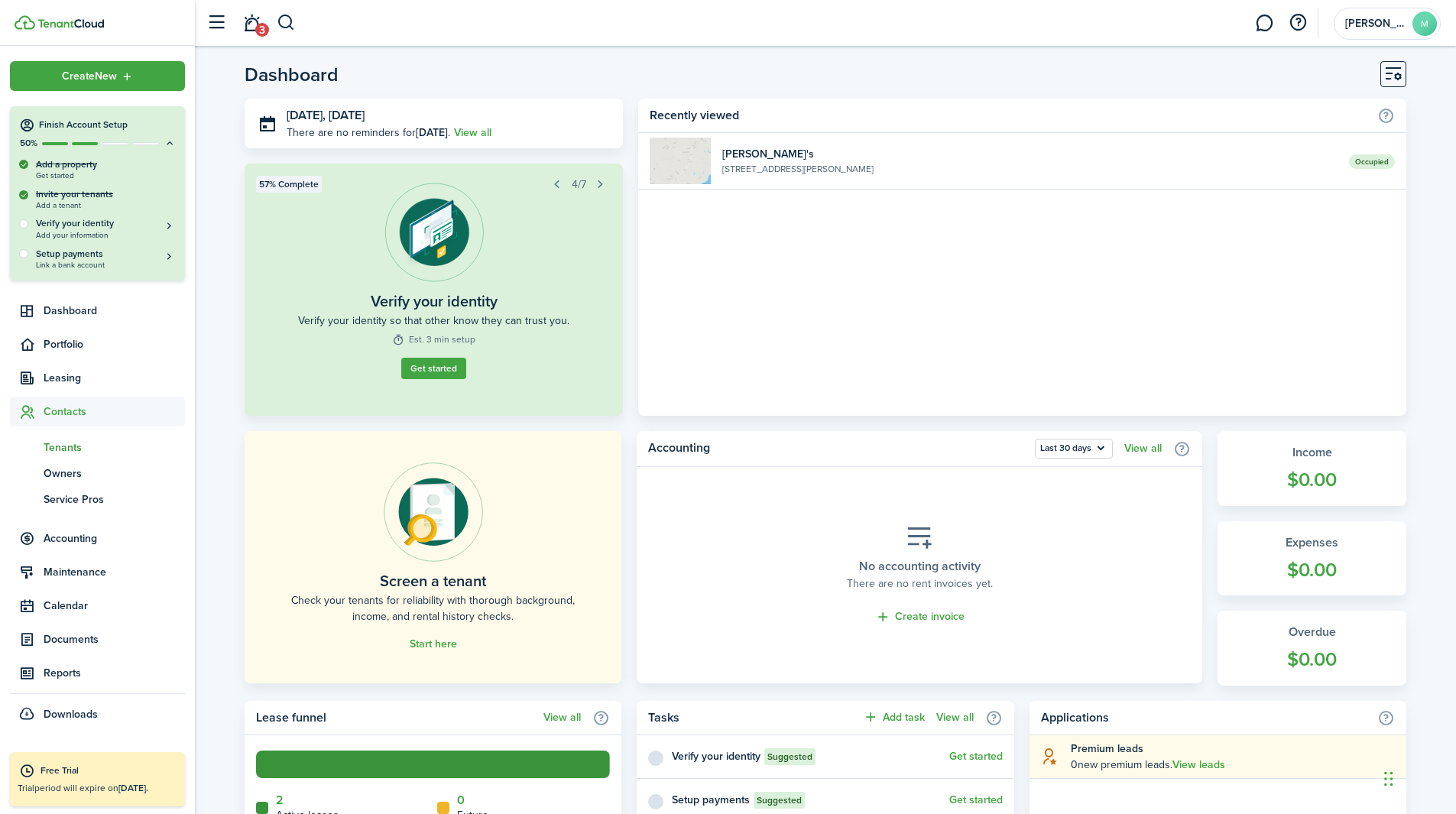
click at [72, 449] on span "Tenants" at bounding box center [114, 448] width 142 height 16
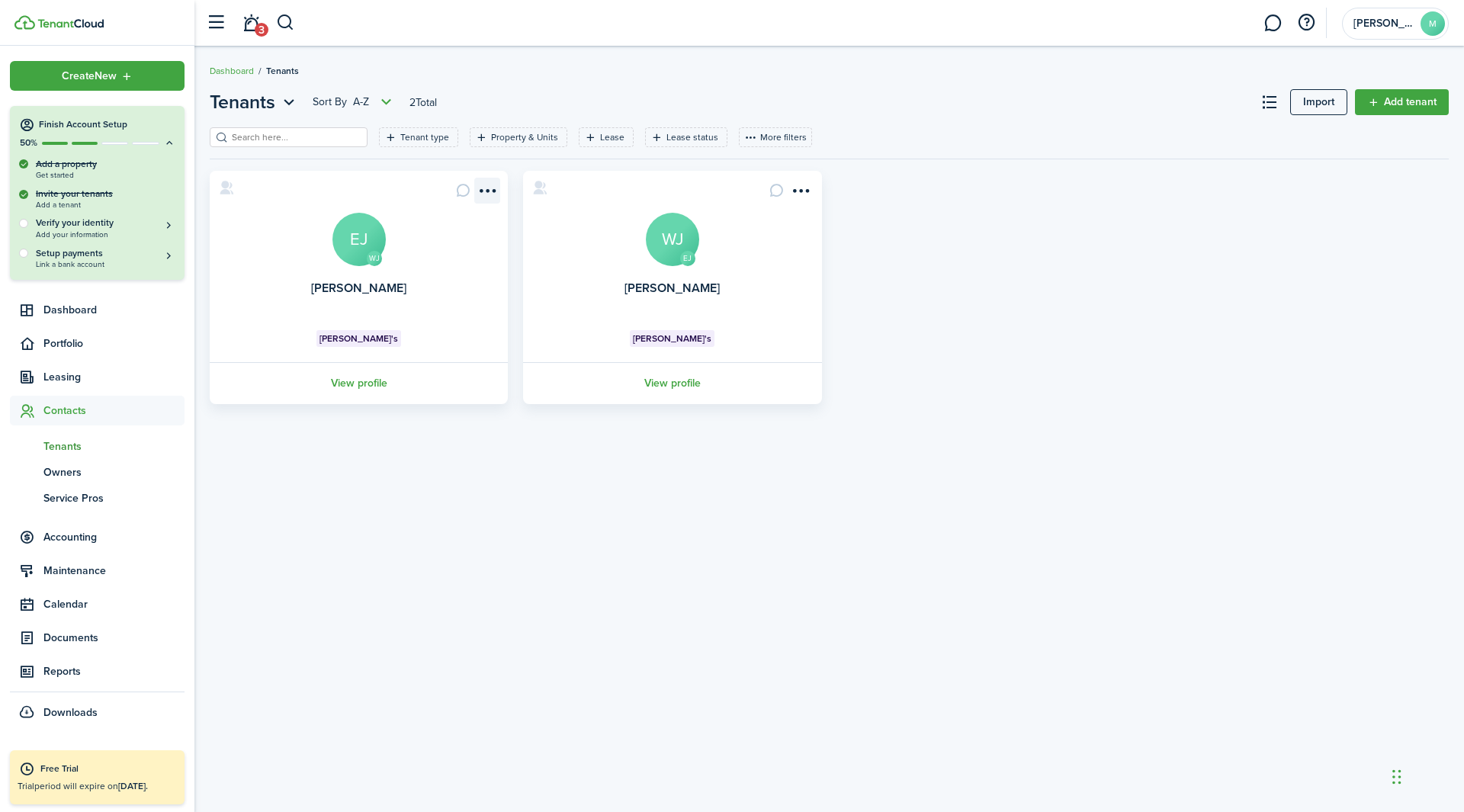
click at [496, 191] on menu-btn-icon "Open menu" at bounding box center [487, 191] width 26 height 26
click at [484, 427] on div "Tenants Sort by A-Z 2 Total Import Add tenant Tenant type Property & Units Leas…" at bounding box center [830, 429] width 1270 height 697
click at [377, 385] on link "View profile" at bounding box center [359, 383] width 303 height 42
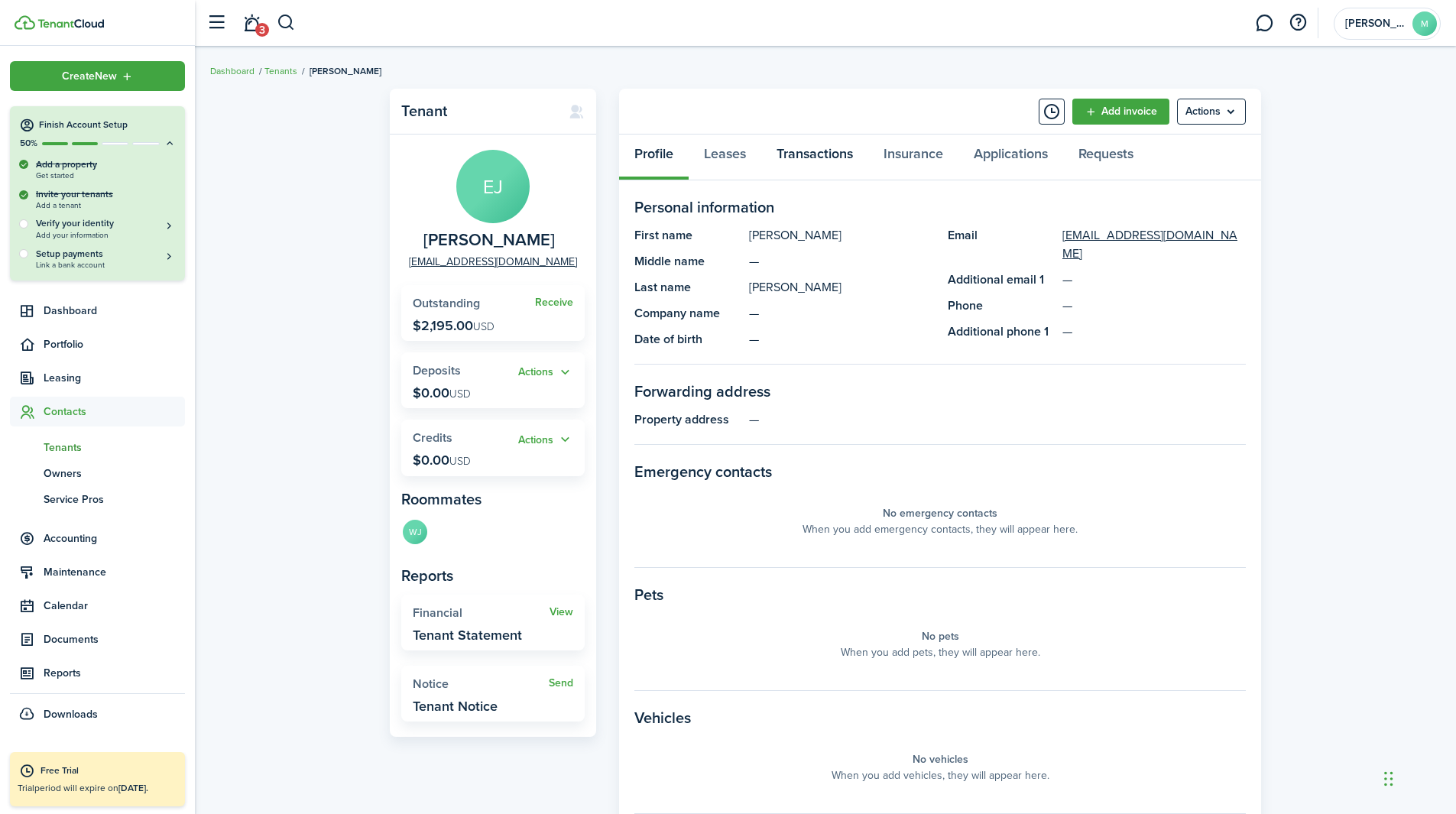
click at [797, 155] on link "Transactions" at bounding box center [815, 157] width 107 height 46
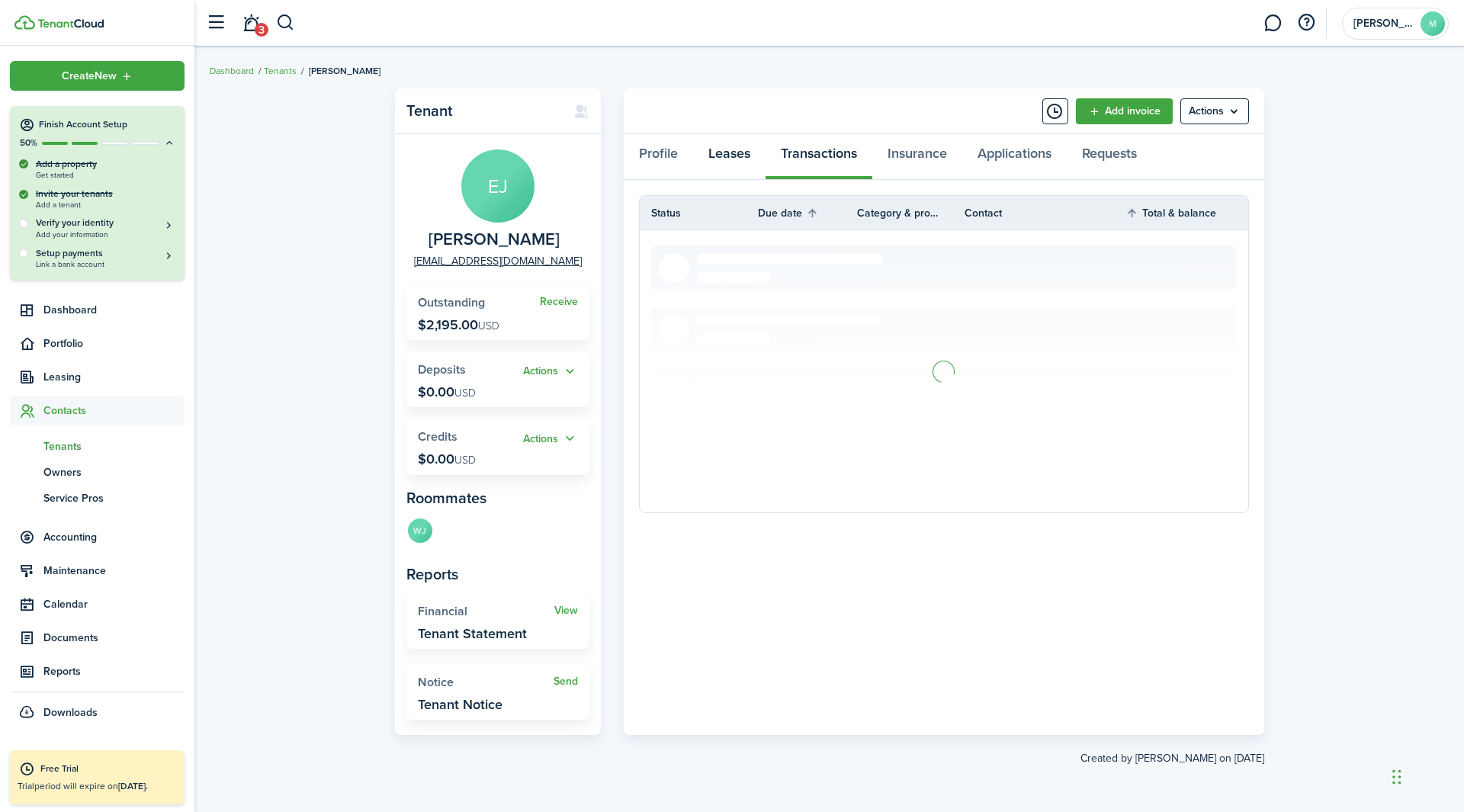
click at [727, 156] on link "Leases" at bounding box center [730, 157] width 73 height 46
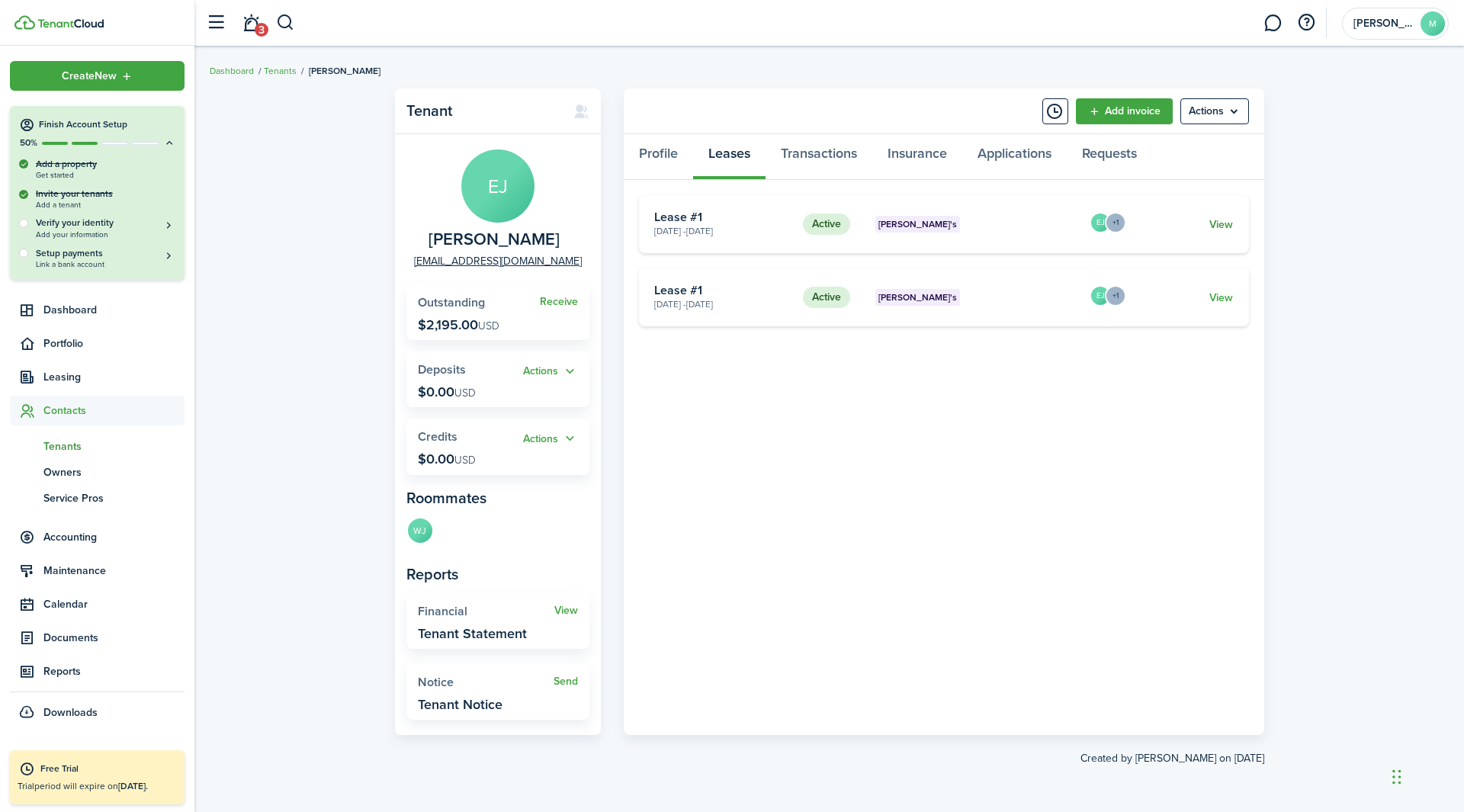
click at [975, 227] on link "View" at bounding box center [1221, 225] width 23 height 16
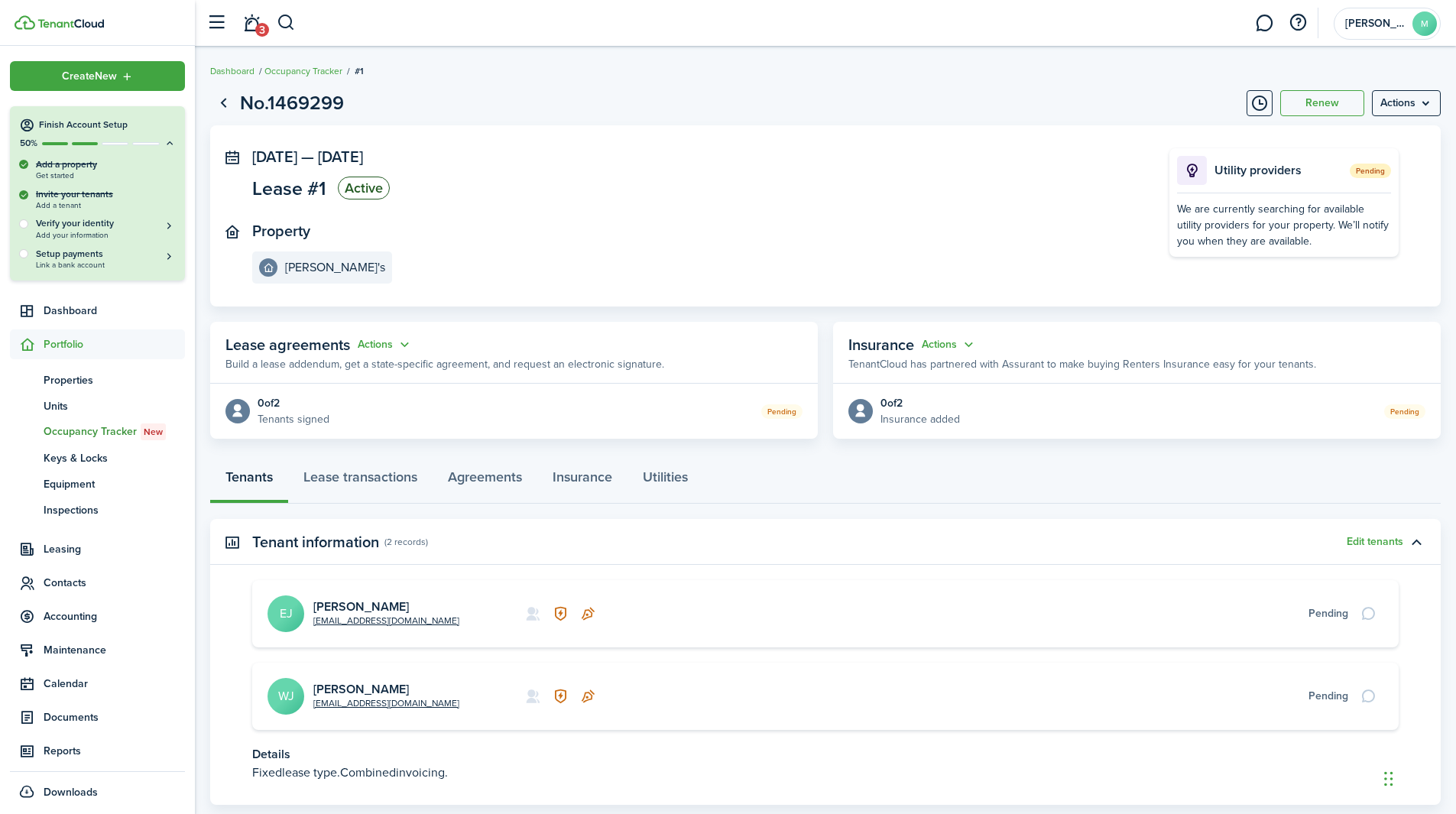
scroll to position [94, 0]
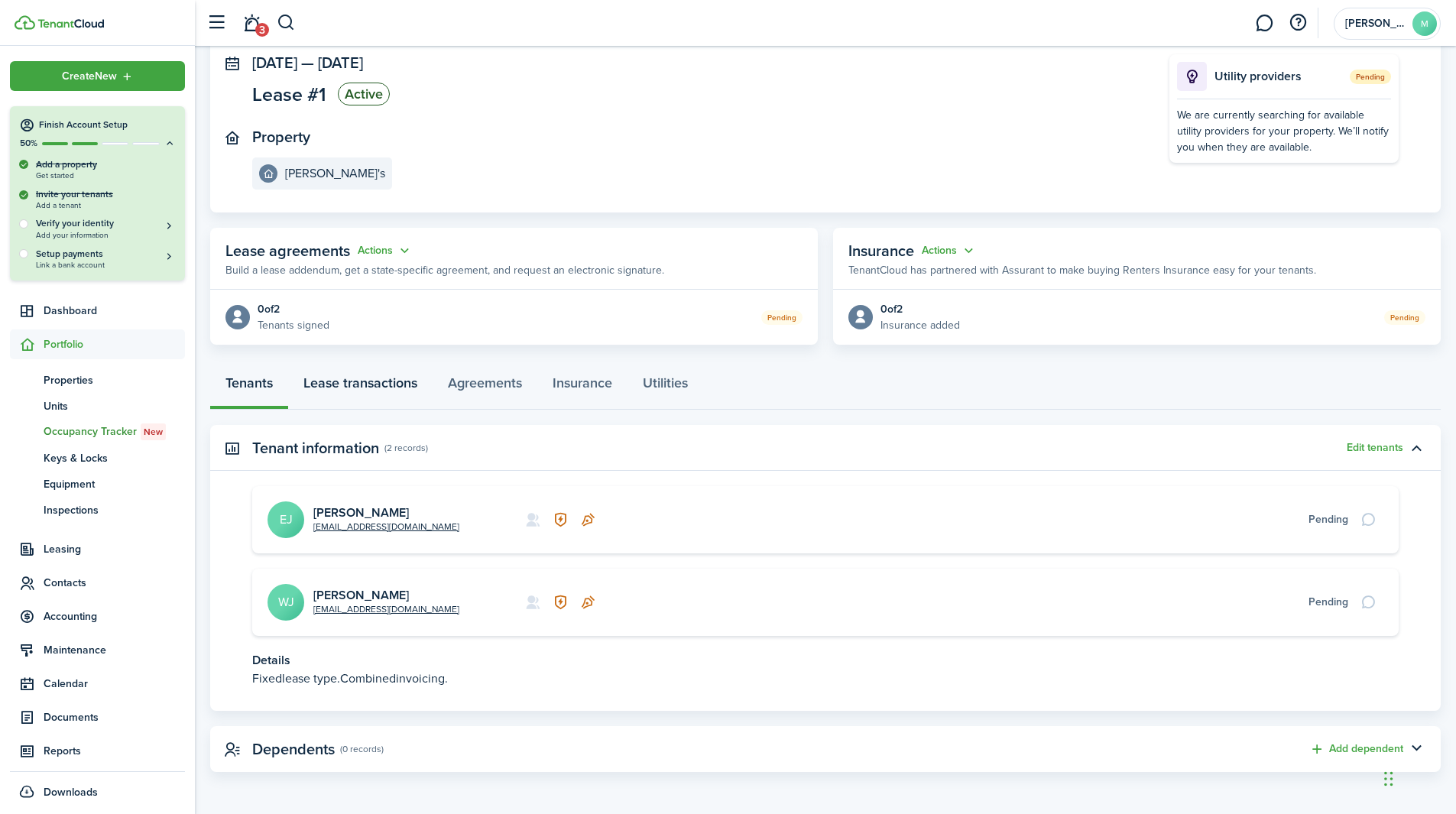
click at [382, 390] on link "Lease transactions" at bounding box center [360, 386] width 144 height 46
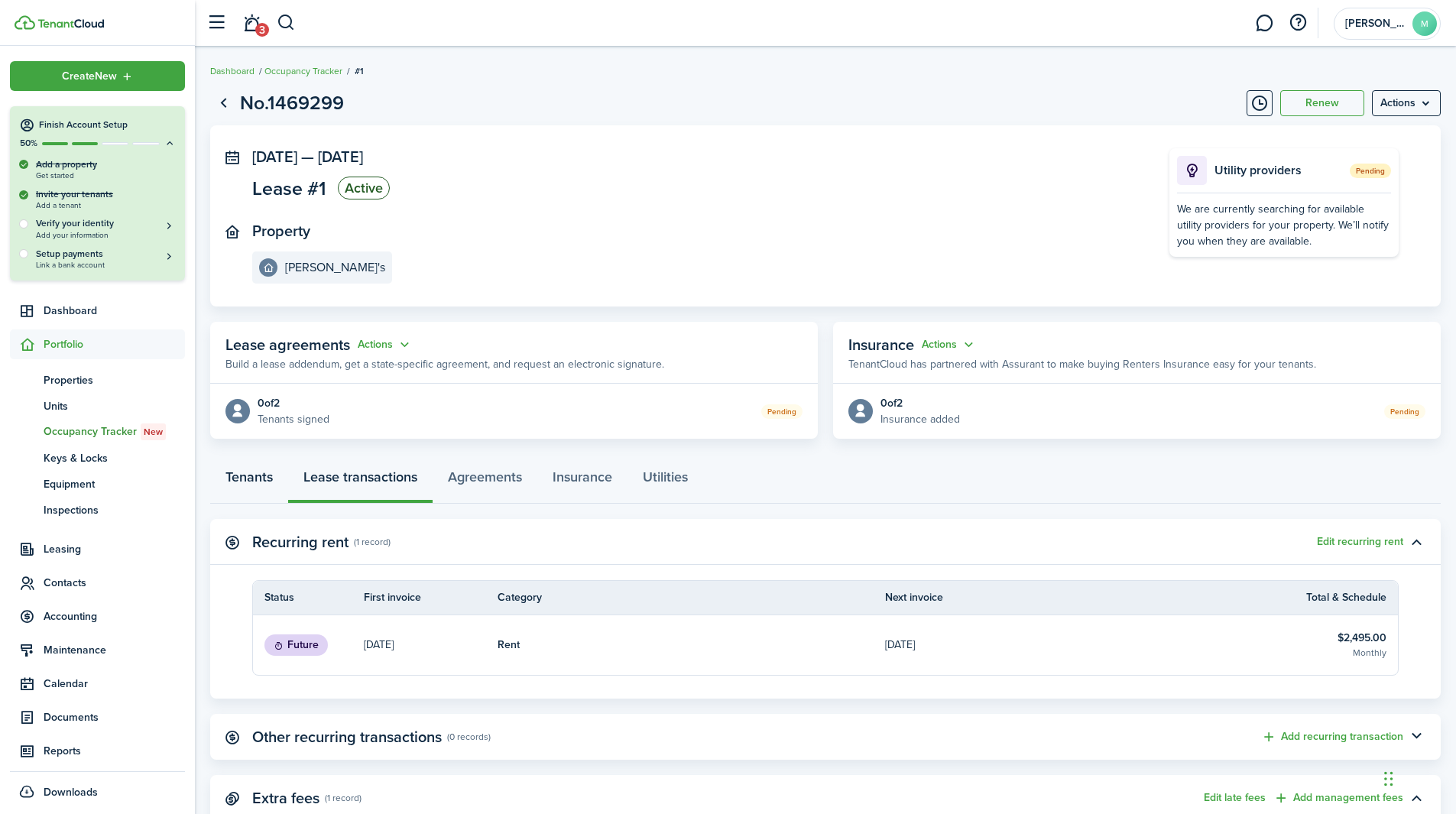
click at [243, 484] on link "Tenants" at bounding box center [249, 480] width 78 height 46
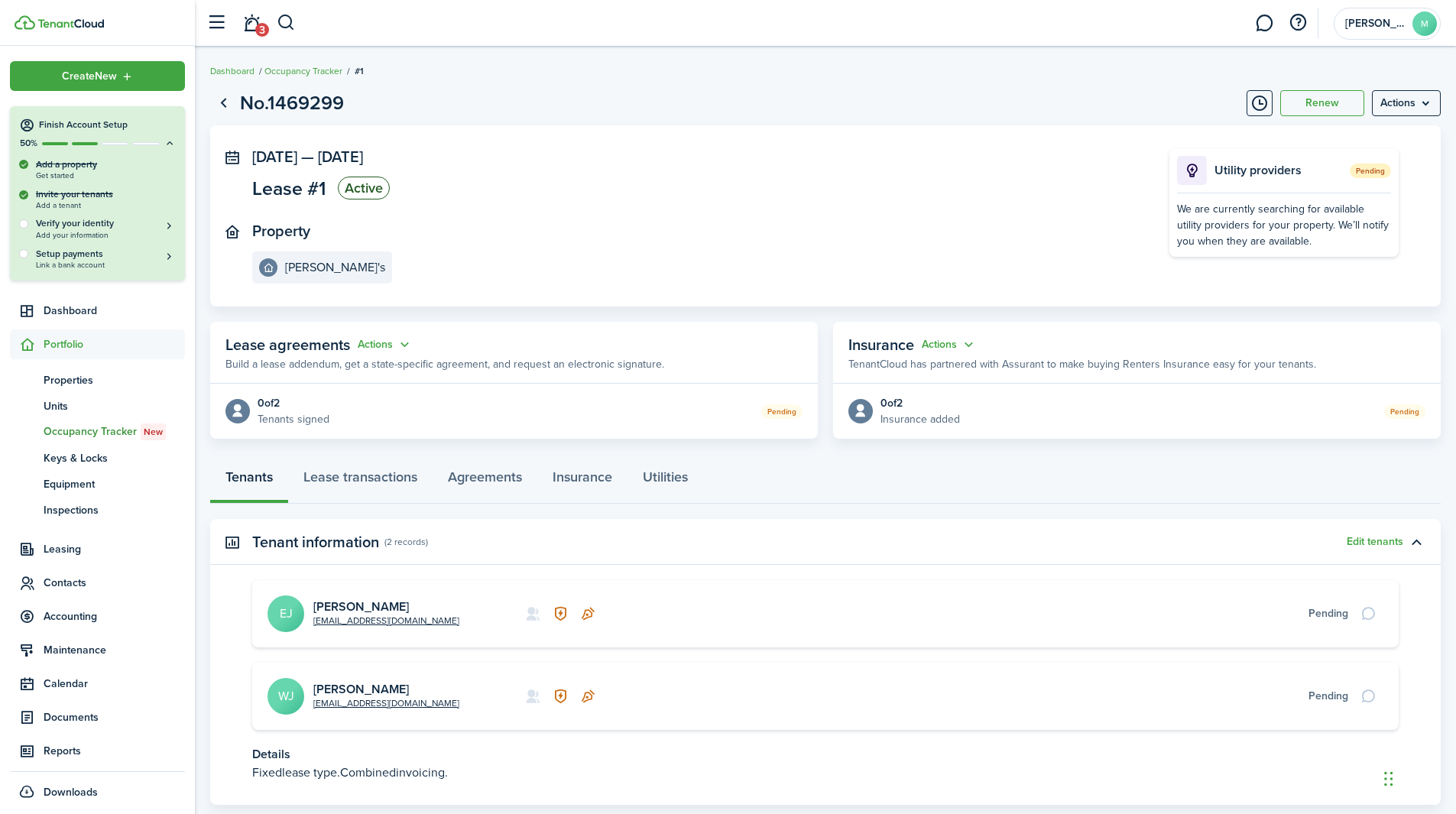
scroll to position [94, 0]
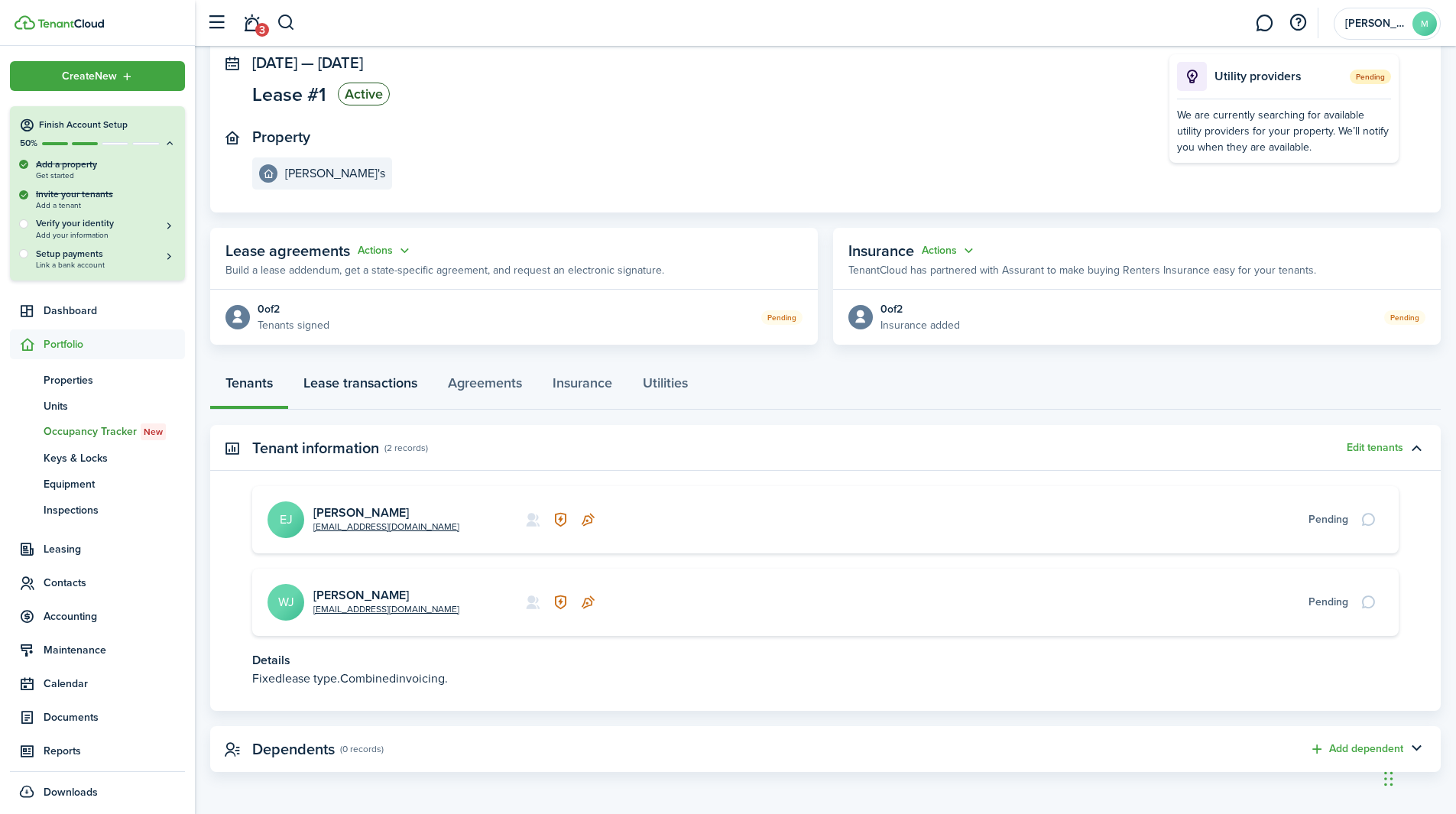
click at [345, 392] on link "Lease transactions" at bounding box center [360, 386] width 144 height 46
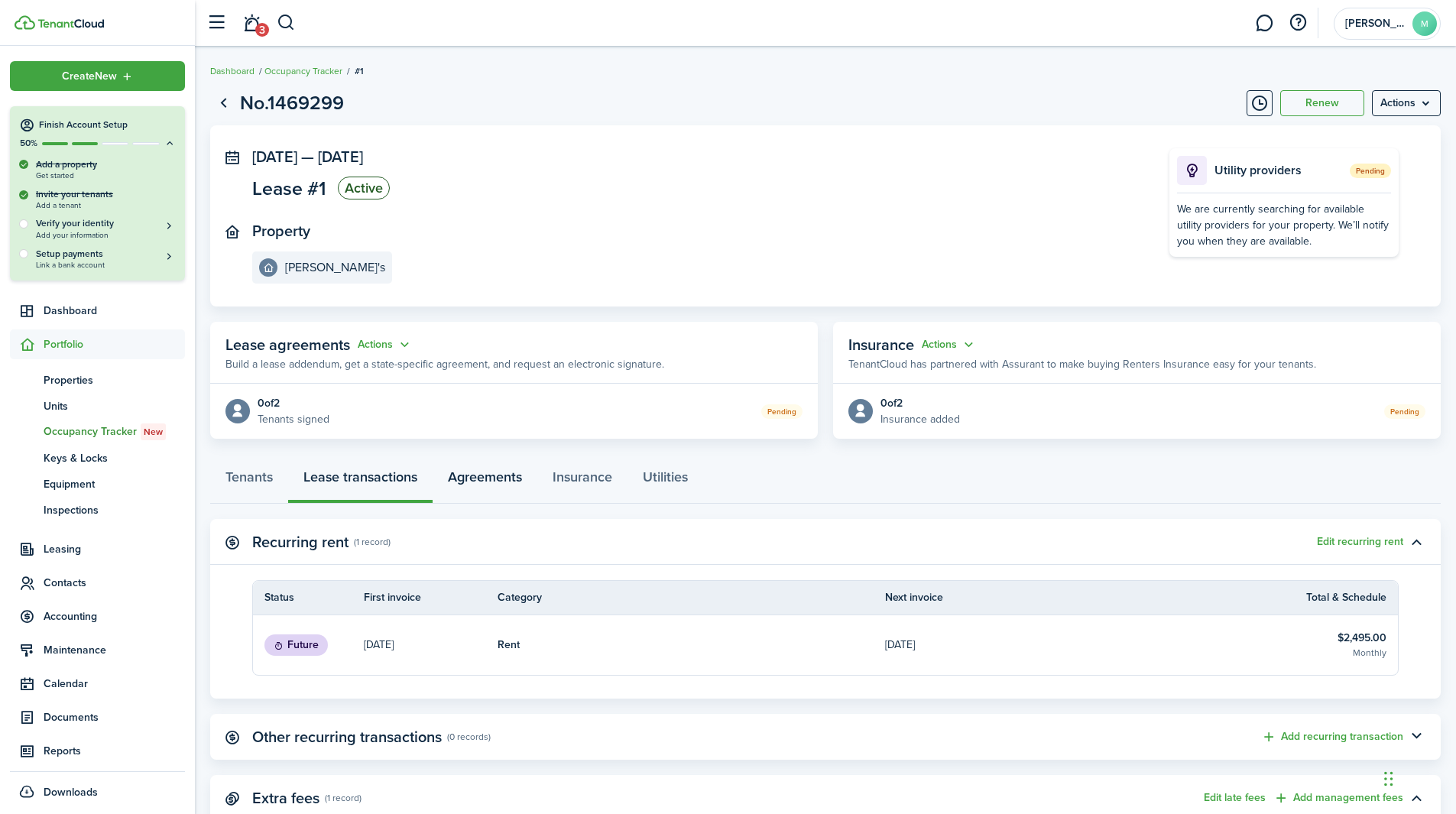
scroll to position [139, 0]
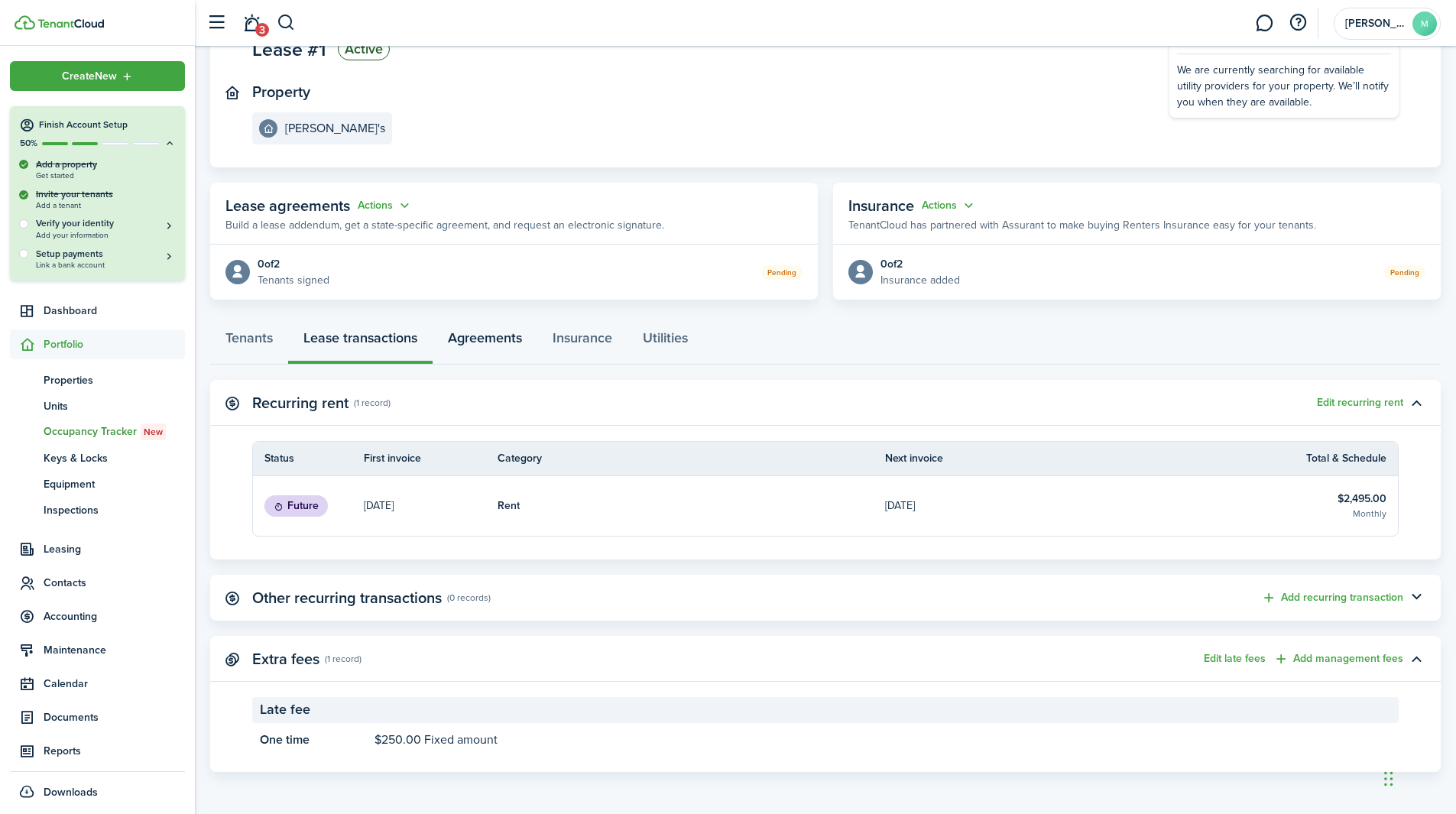
click at [491, 353] on link "Agreements" at bounding box center [484, 342] width 104 height 46
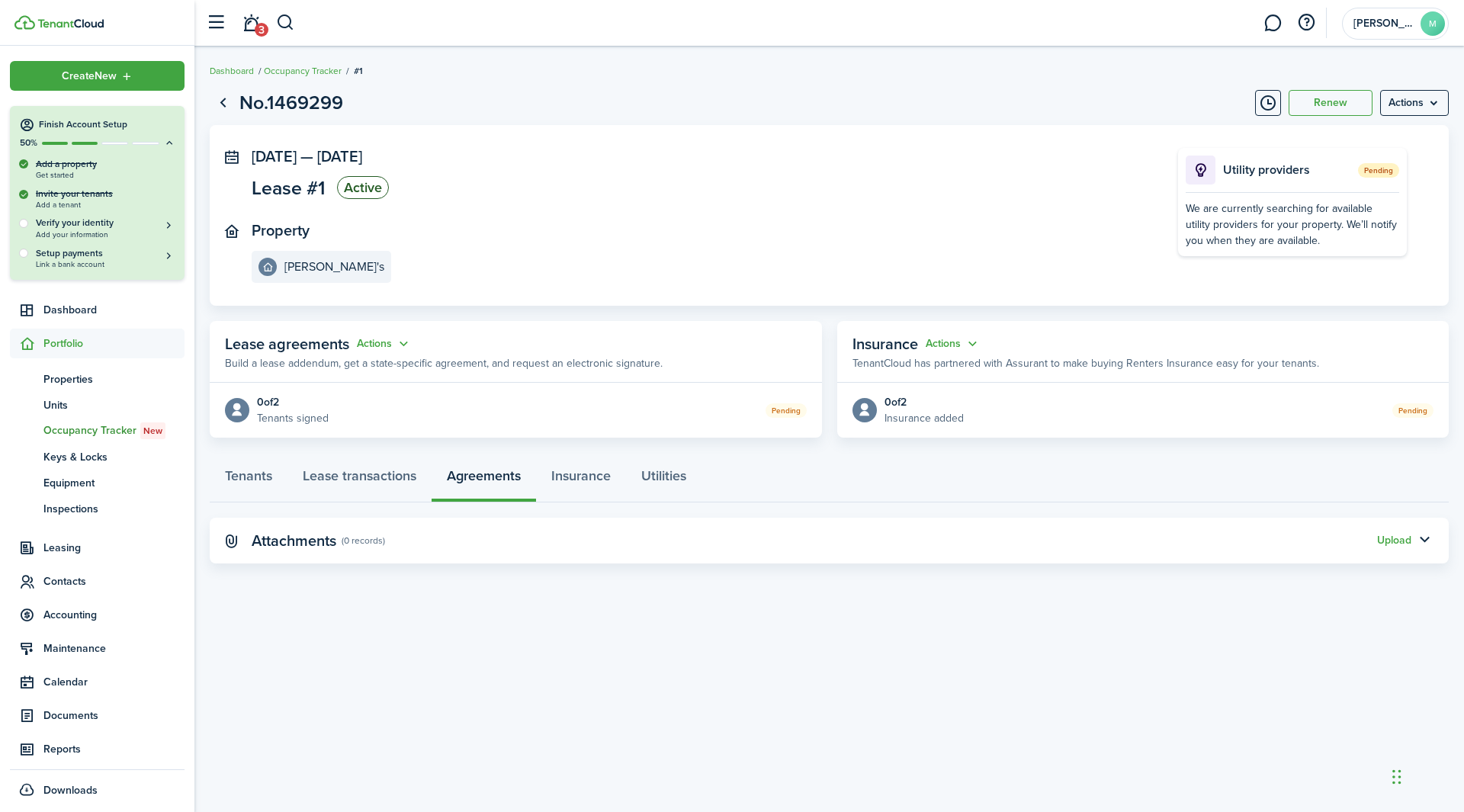
click at [570, 505] on page-view-layout "No.1469299 Renew Actions [DATE] — [DATE] Lease #1 Active Property [PERSON_NAME]…" at bounding box center [830, 326] width 1270 height 490
click at [398, 469] on link "Lease transactions" at bounding box center [360, 479] width 144 height 46
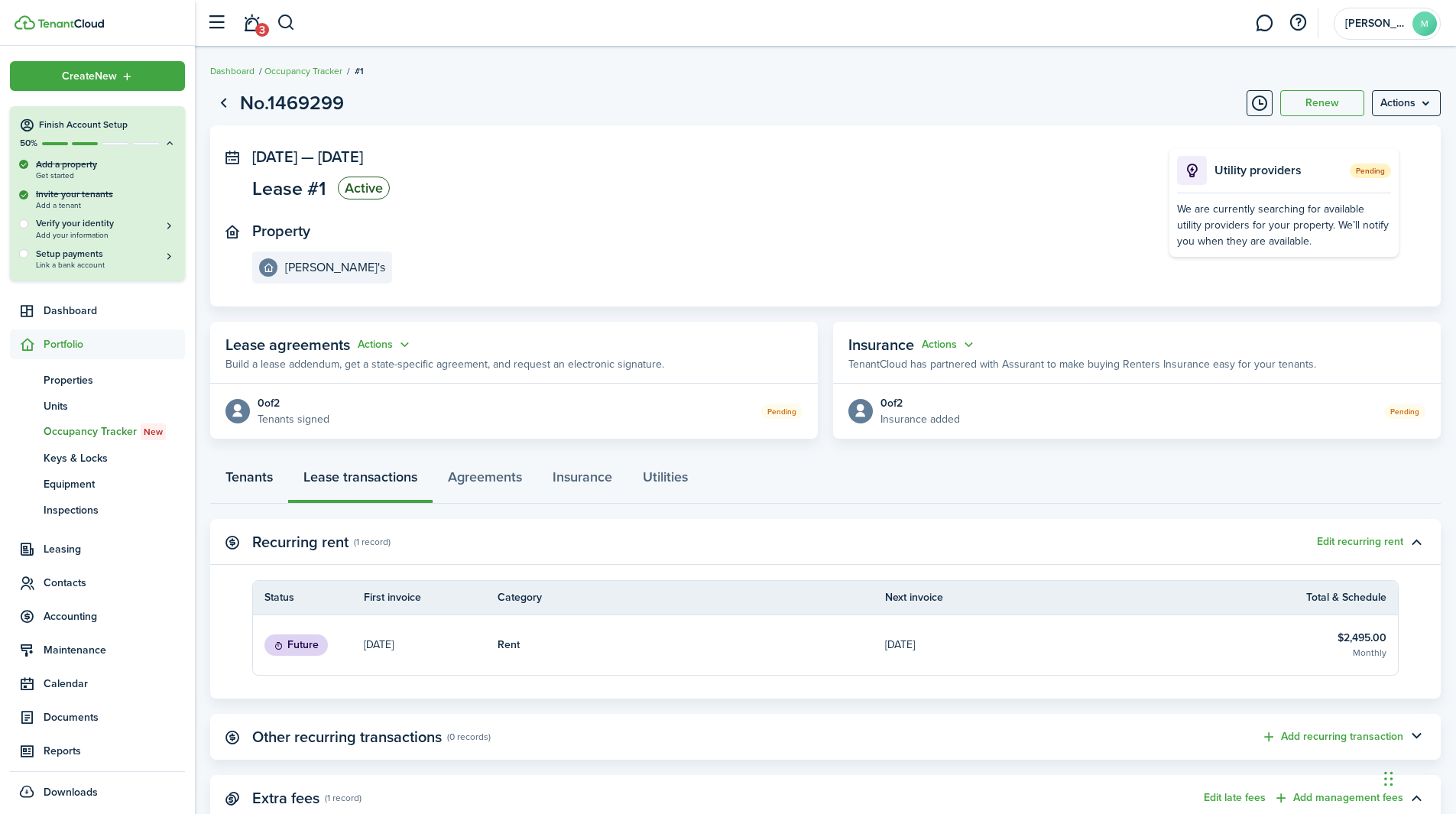
click at [275, 473] on link "Tenants" at bounding box center [249, 480] width 78 height 46
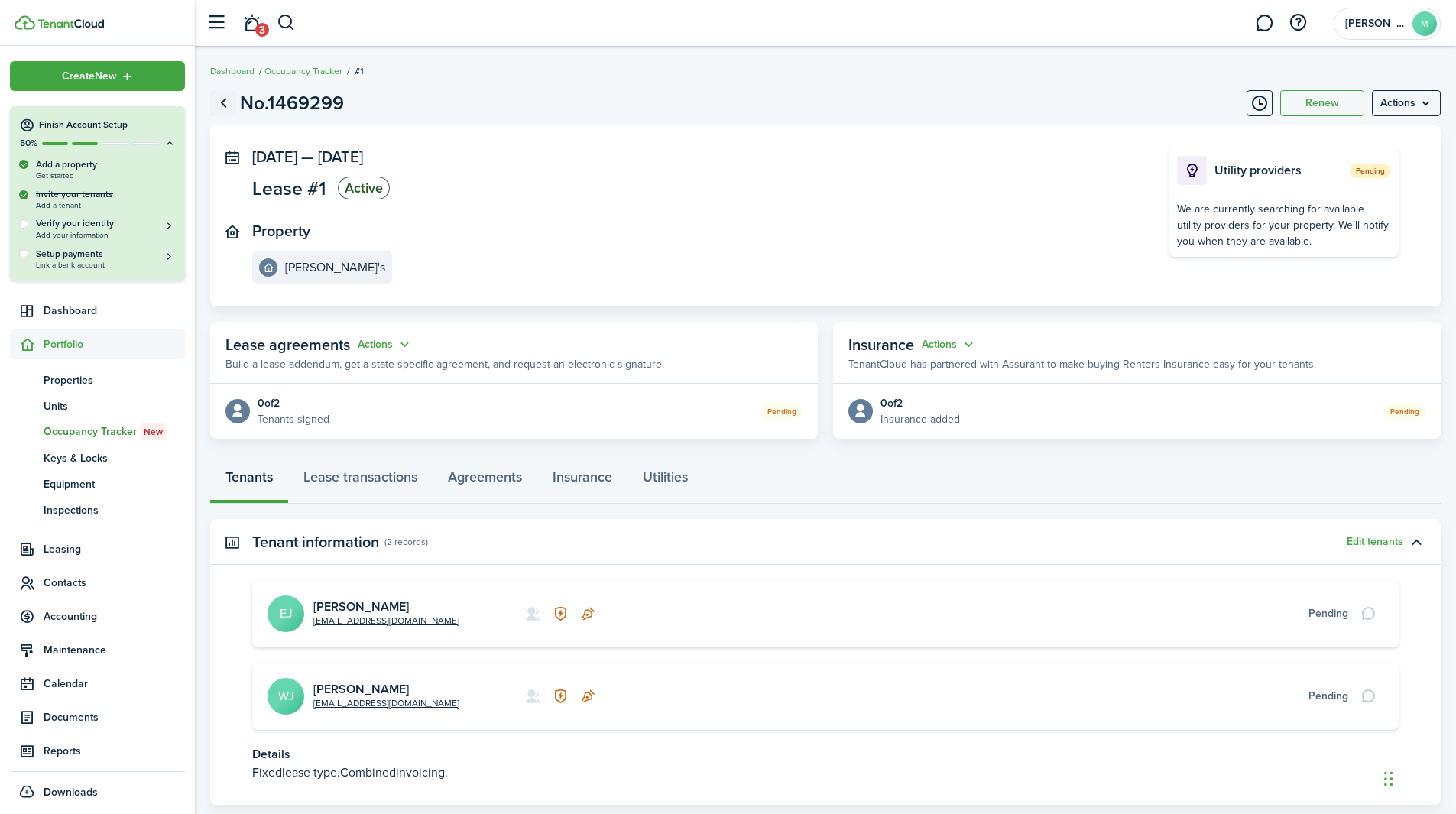
click at [226, 104] on link "Go back" at bounding box center [224, 103] width 26 height 26
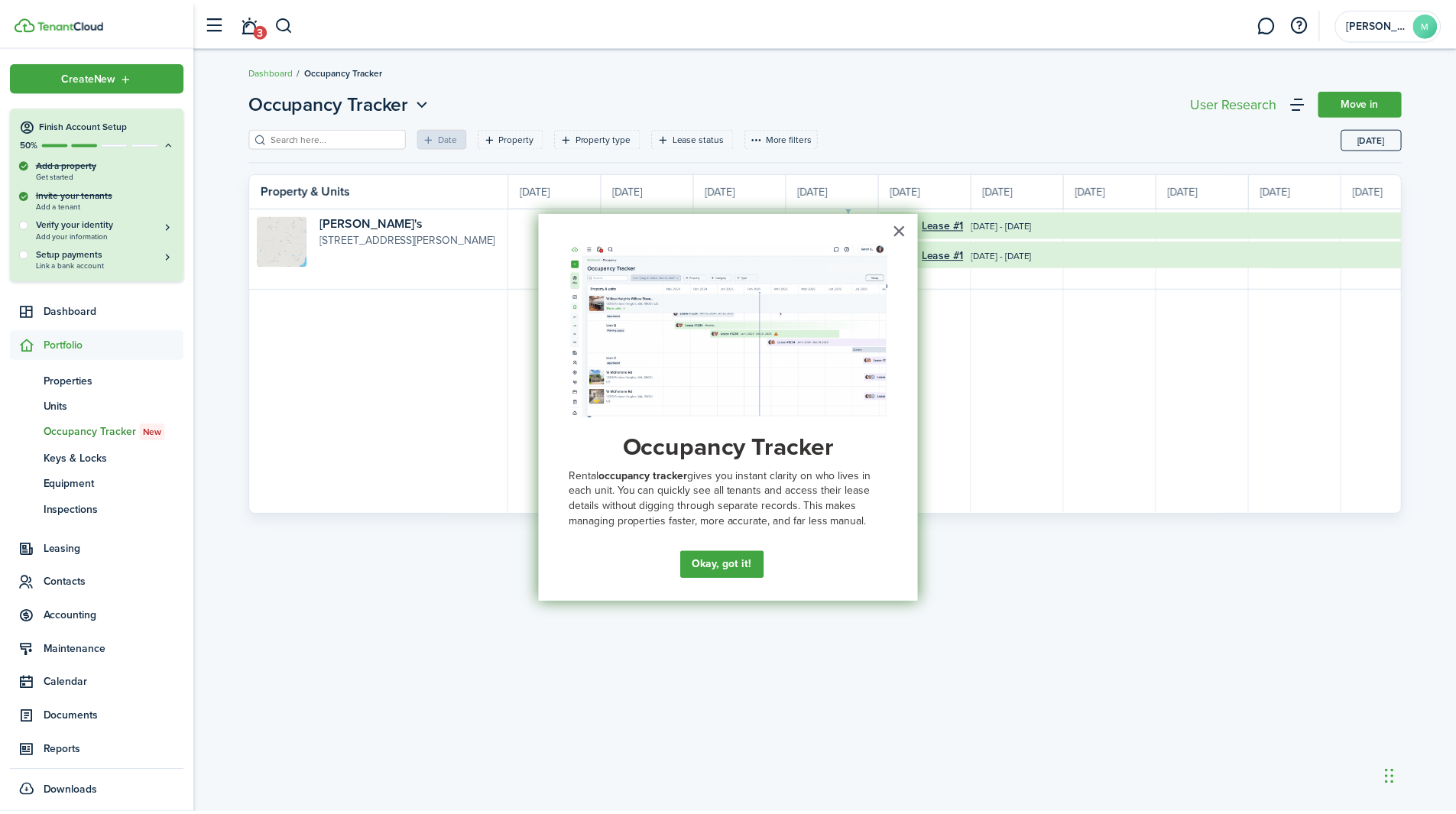
scroll to position [0, 279]
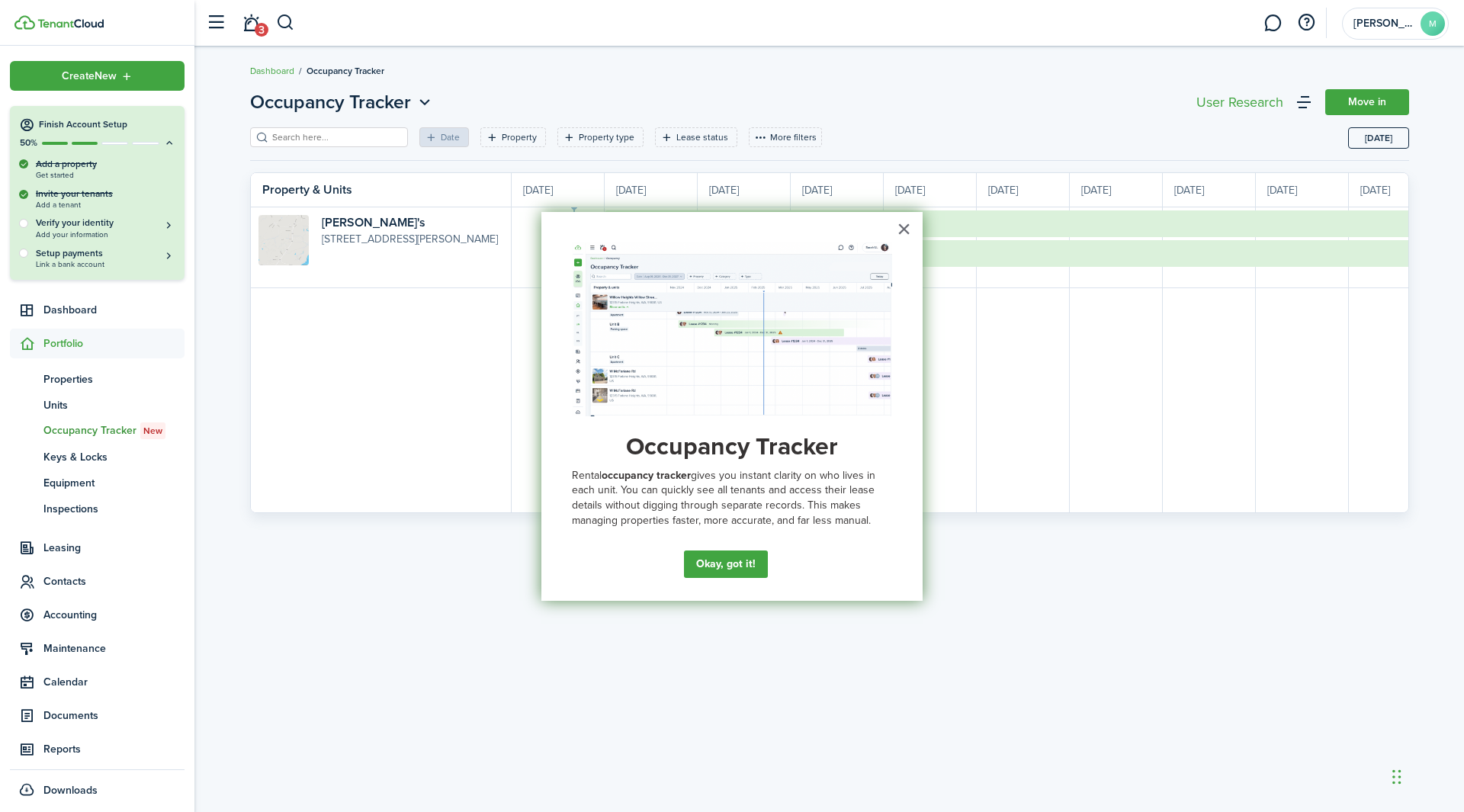
click at [896, 231] on div "× Occupancy Tracker Rental occupancy tracker gives you instant clarity on who l…" at bounding box center [732, 406] width 381 height 389
click at [287, 77] on li "Dashboard" at bounding box center [272, 70] width 44 height 14
click at [275, 71] on link "Dashboard" at bounding box center [272, 70] width 44 height 14
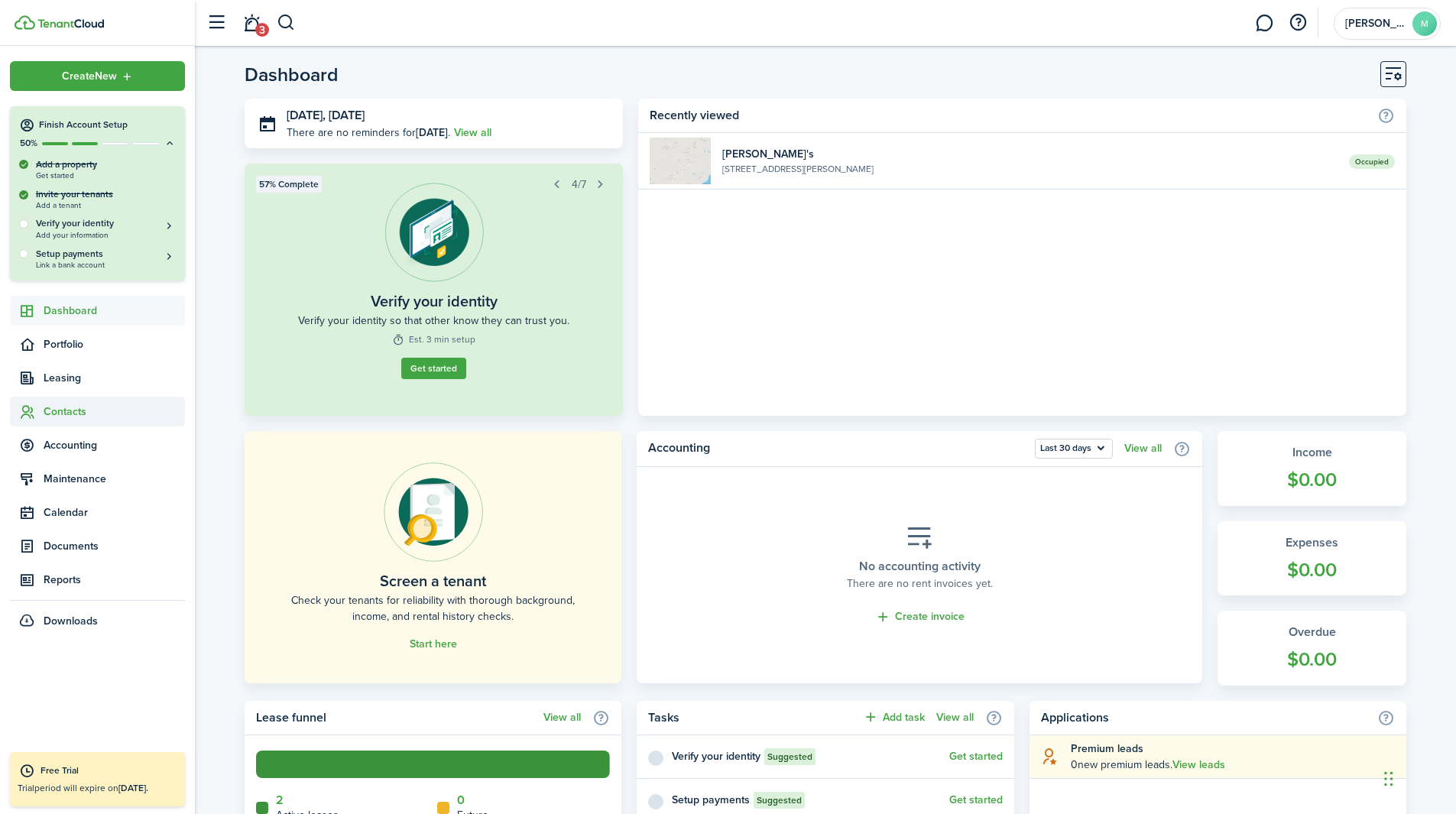
click at [55, 418] on span "Contacts" at bounding box center [114, 411] width 142 height 16
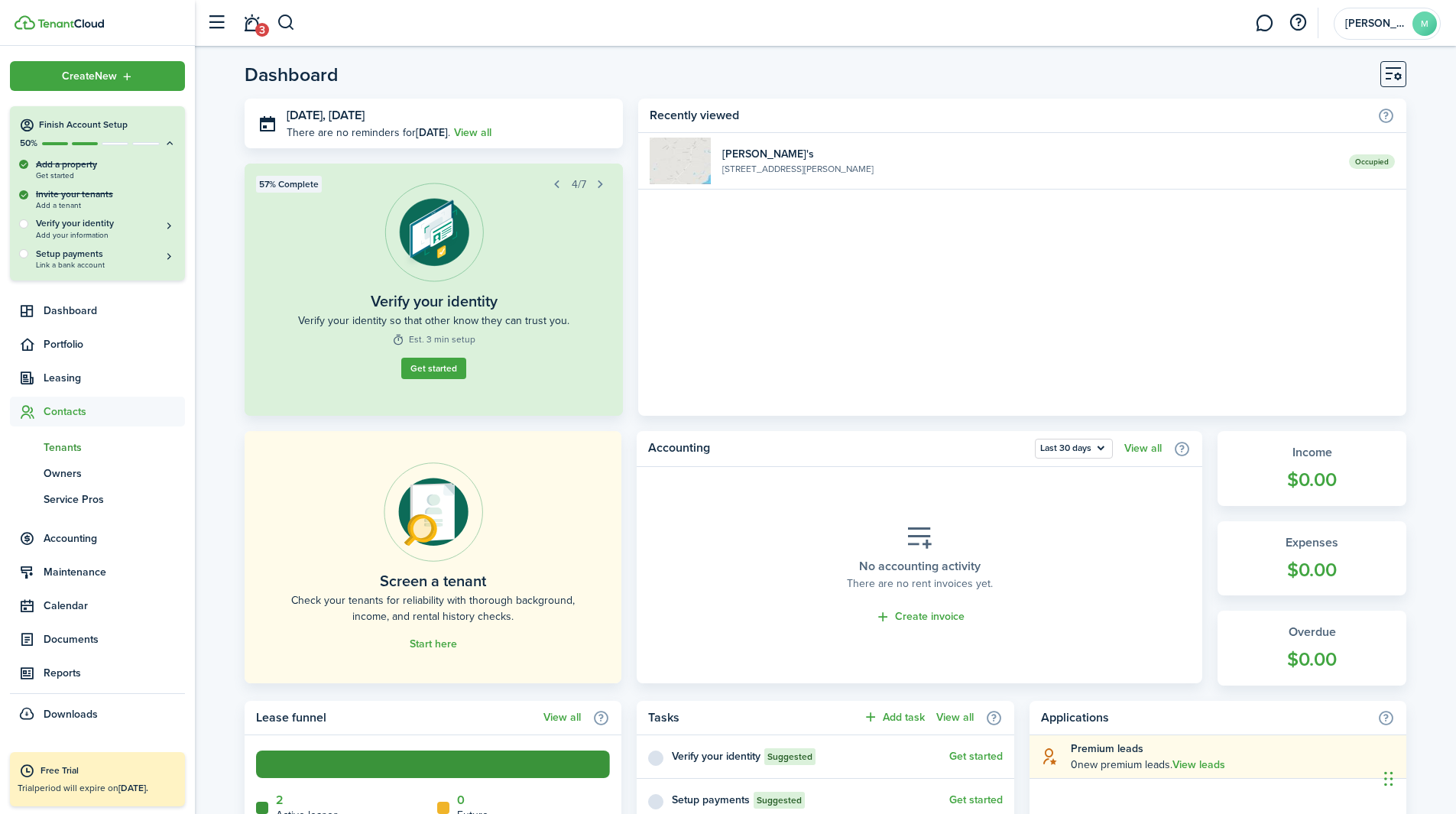
click at [69, 451] on span "Tenants" at bounding box center [114, 448] width 142 height 16
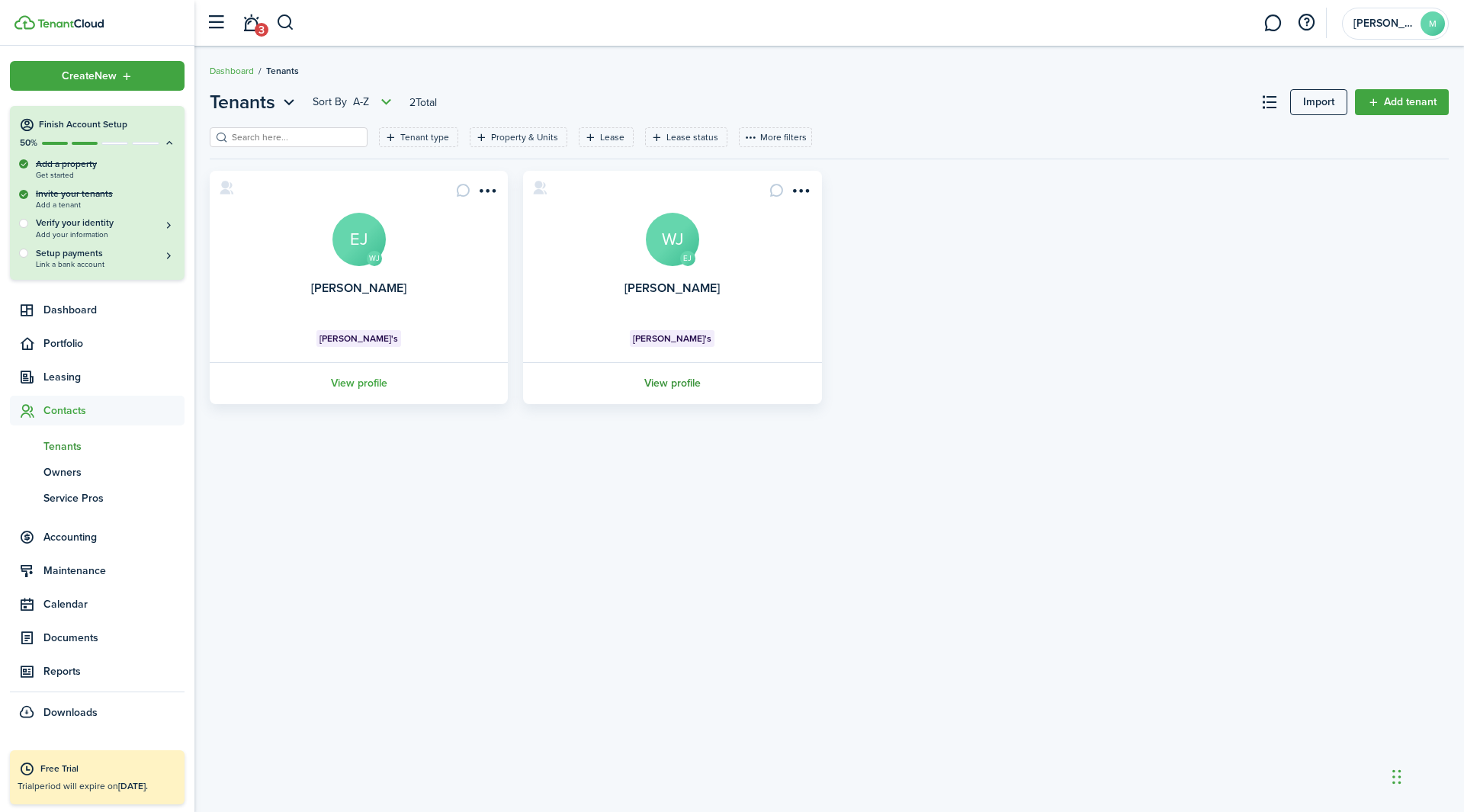
click at [663, 381] on link "View profile" at bounding box center [672, 383] width 303 height 42
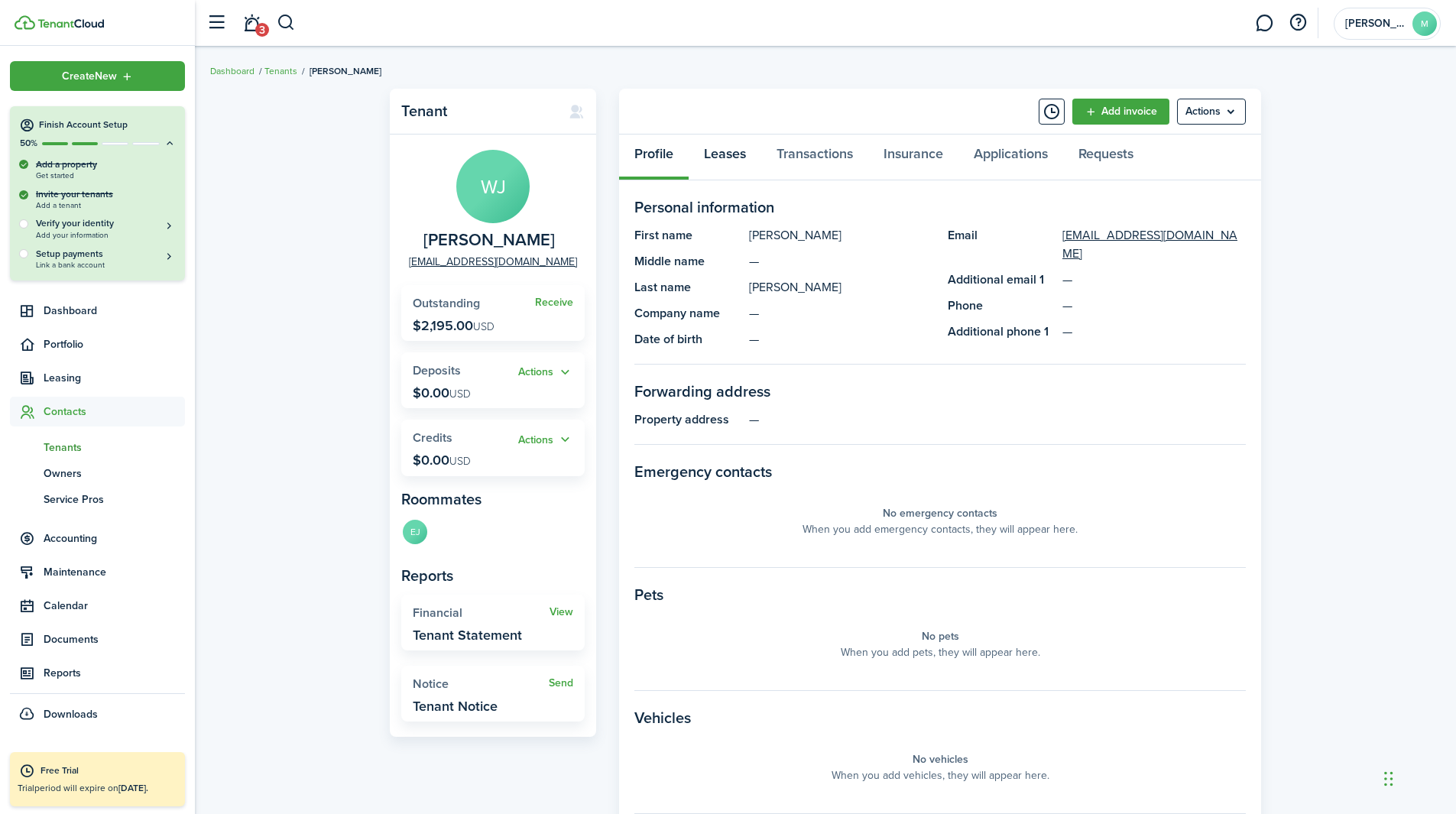
click at [722, 160] on link "Leases" at bounding box center [725, 157] width 73 height 46
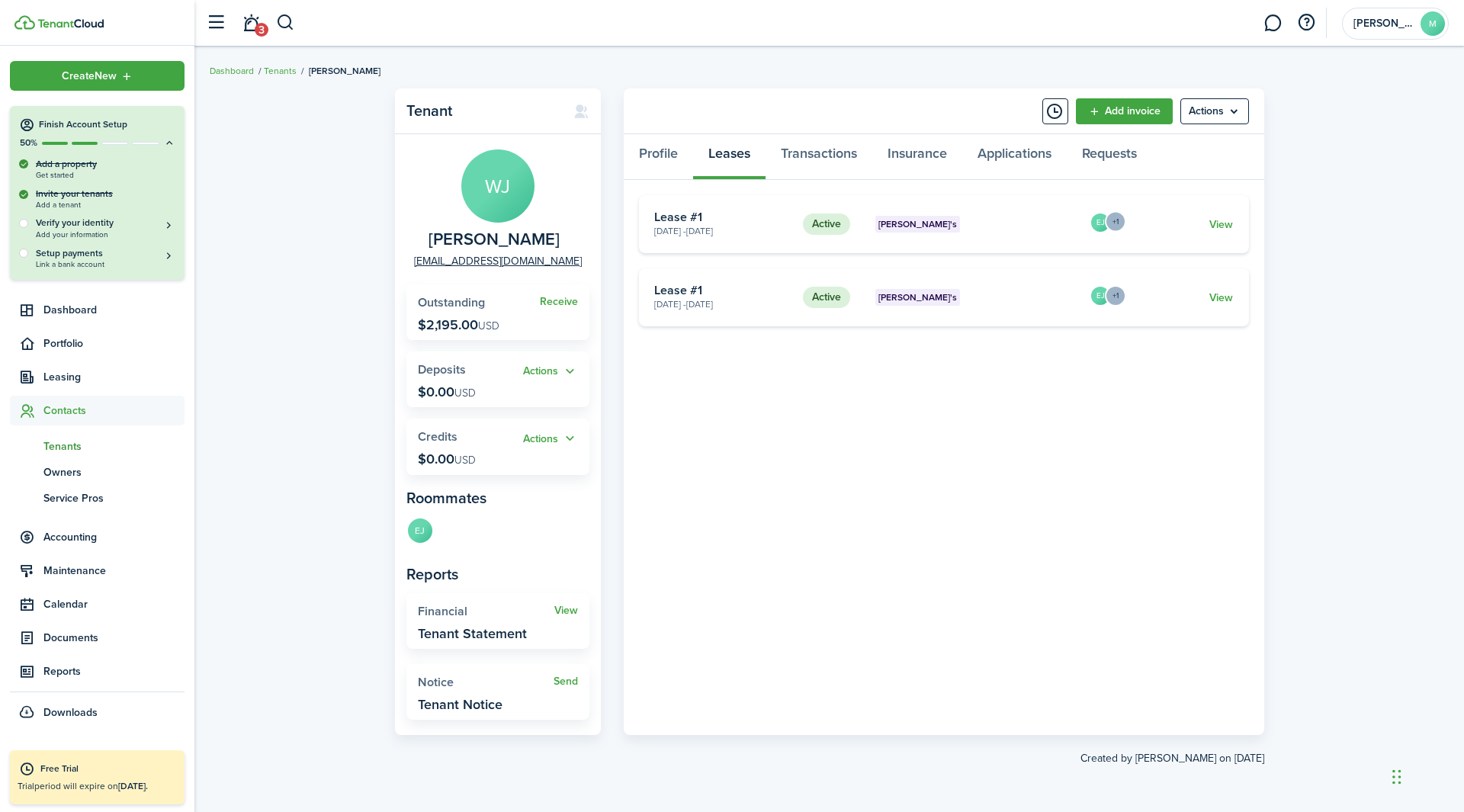
click at [975, 222] on menu-trigger "+1" at bounding box center [1116, 221] width 21 height 21
click at [975, 298] on menu-trigger "+1" at bounding box center [1116, 295] width 21 height 21
click at [975, 227] on link "View" at bounding box center [1221, 225] width 23 height 16
click at [975, 293] on link "View" at bounding box center [1221, 298] width 23 height 16
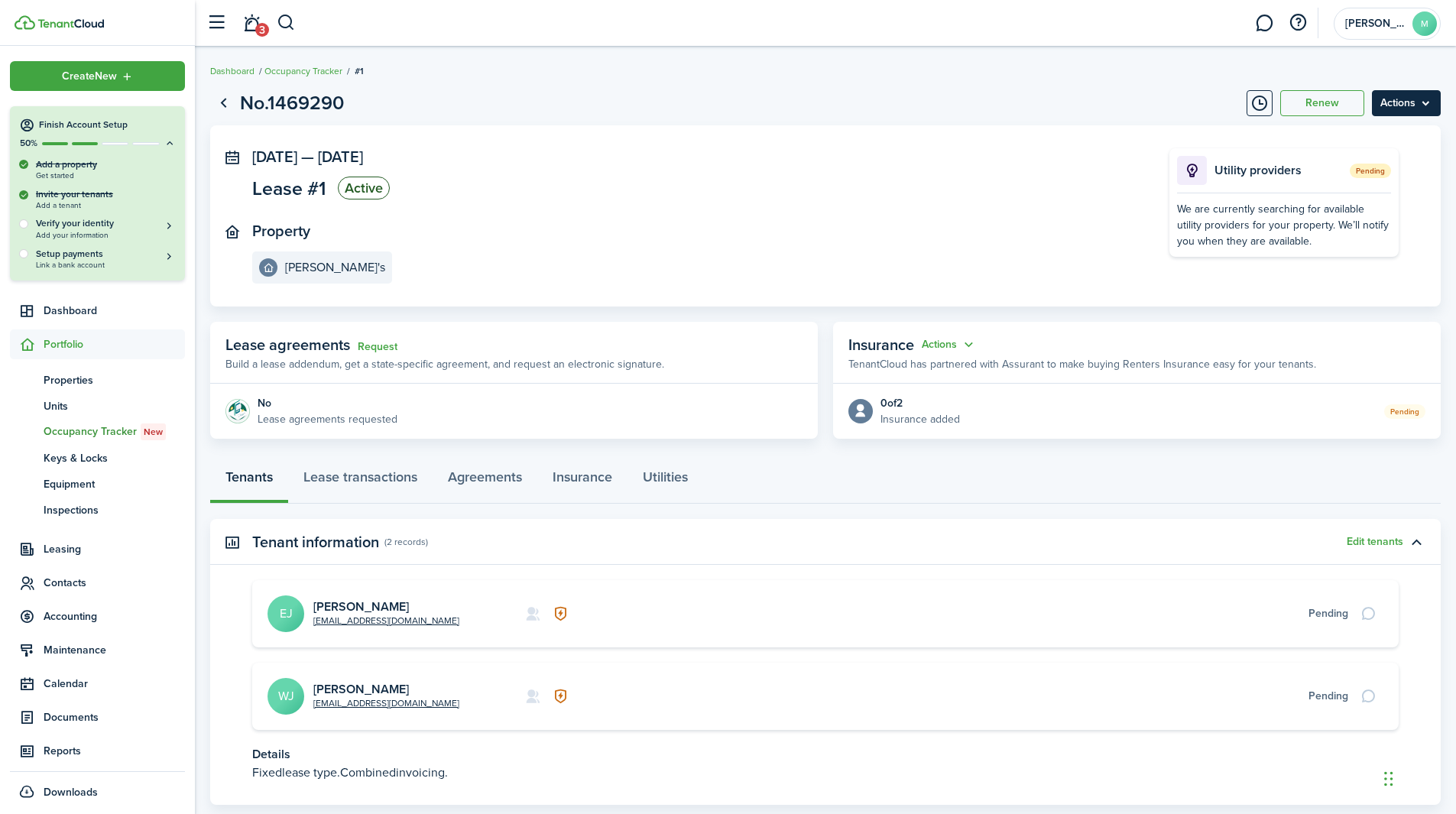
click at [977, 109] on menu-btn "Actions" at bounding box center [1406, 103] width 69 height 26
click at [1354, 211] on button "Delete" at bounding box center [1373, 217] width 134 height 26
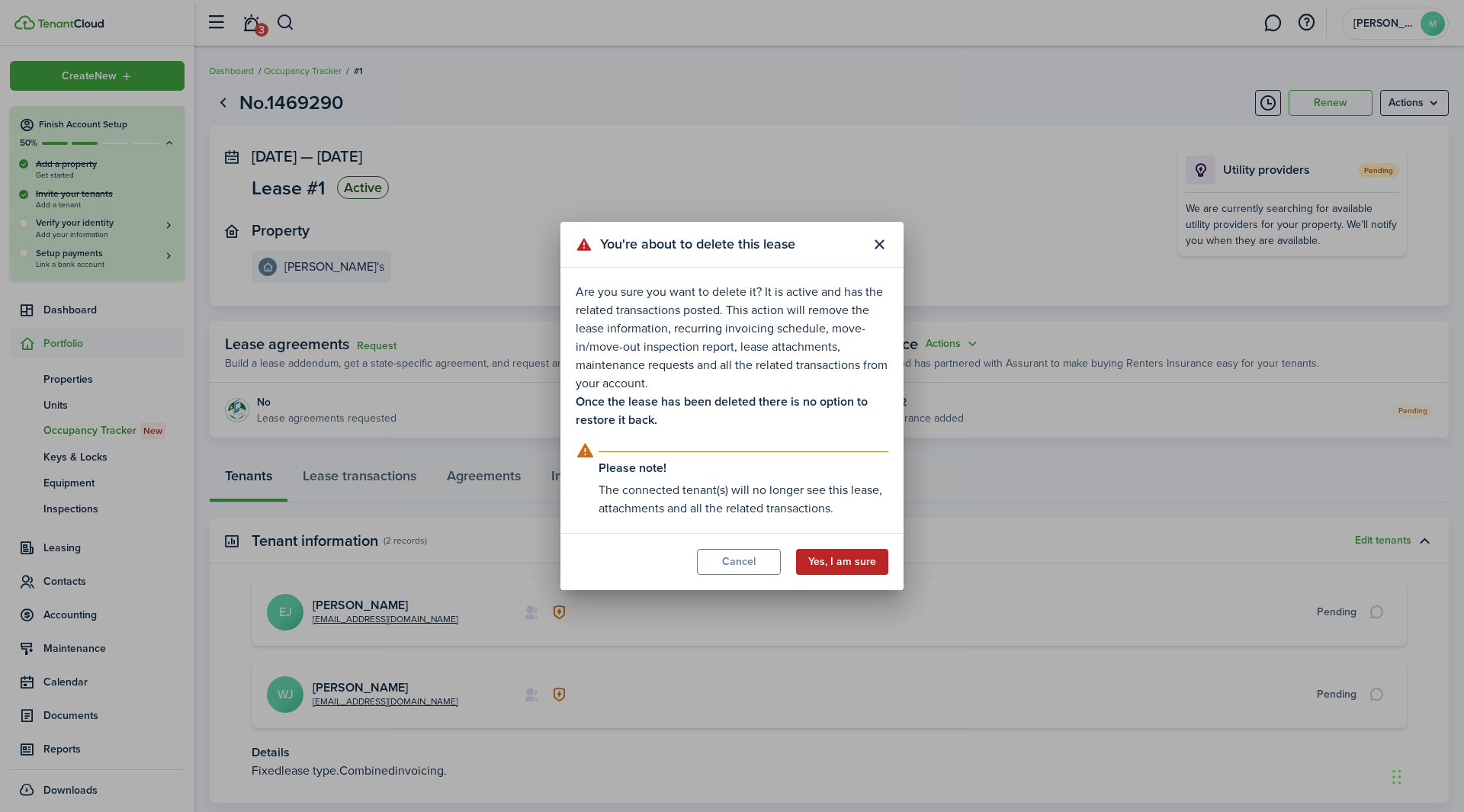
click at [866, 558] on button "Yes, I am sure" at bounding box center [842, 562] width 92 height 26
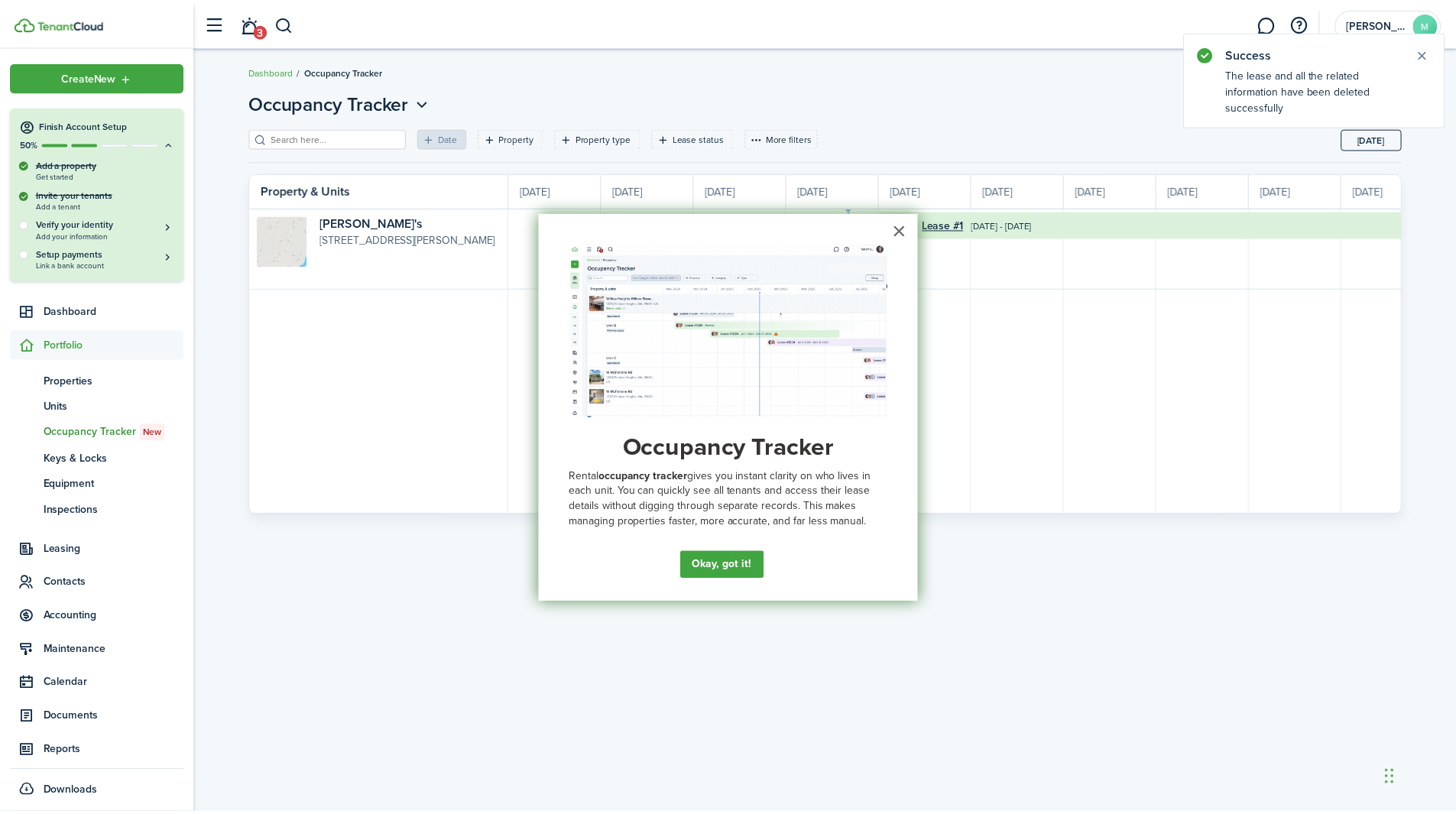
scroll to position [0, 279]
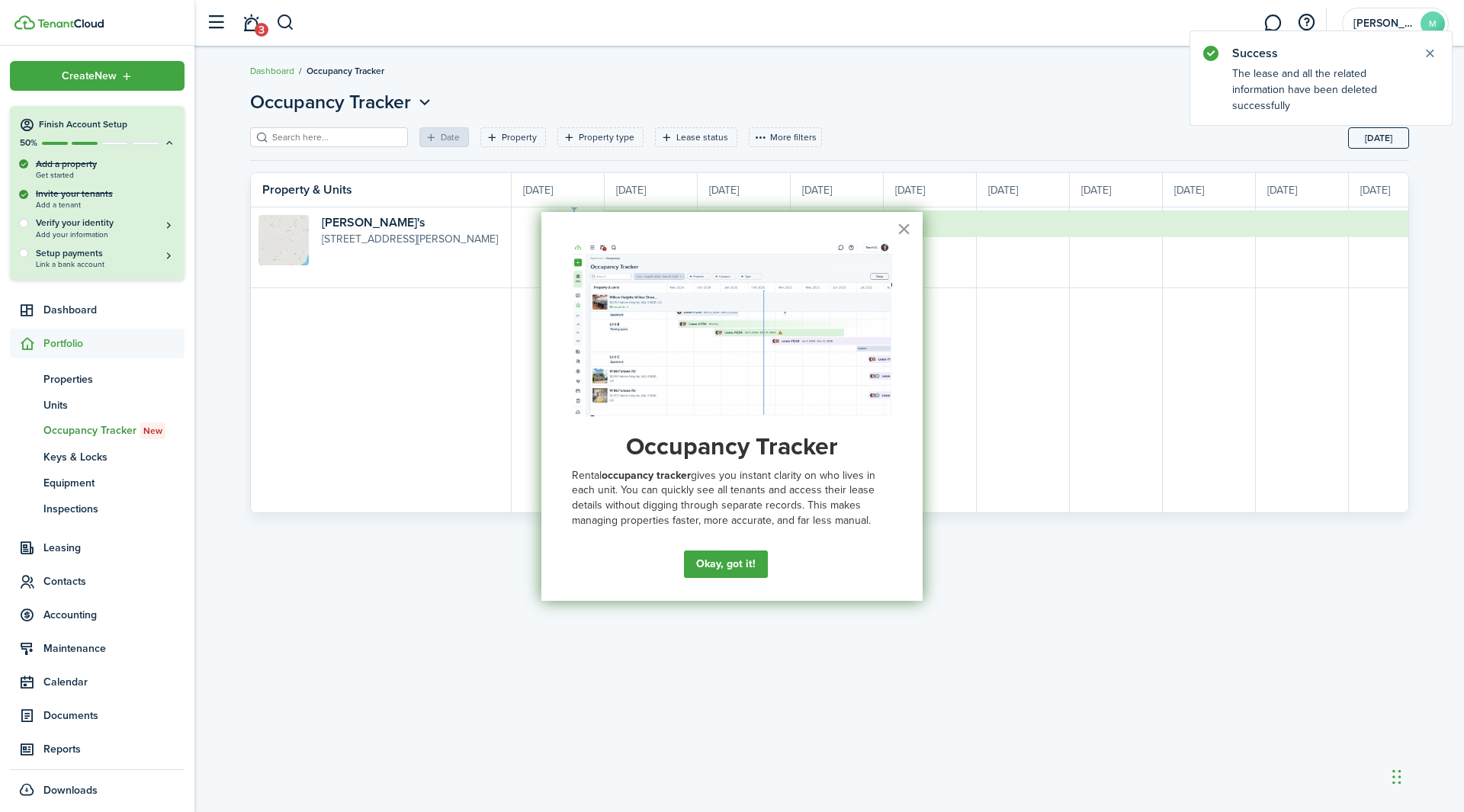
click at [904, 225] on button "×" at bounding box center [904, 229] width 15 height 24
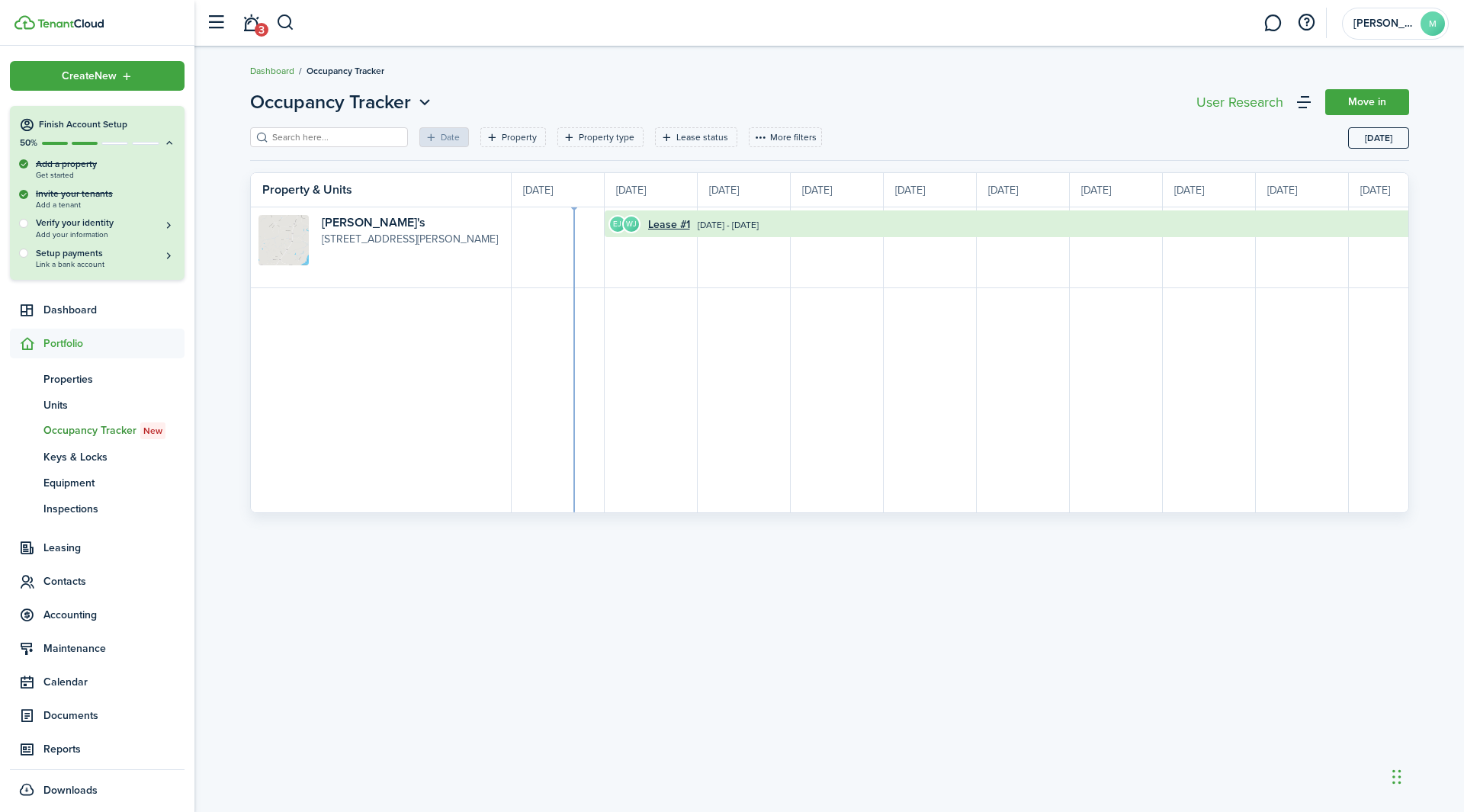
click at [270, 71] on link "Dashboard" at bounding box center [272, 70] width 44 height 14
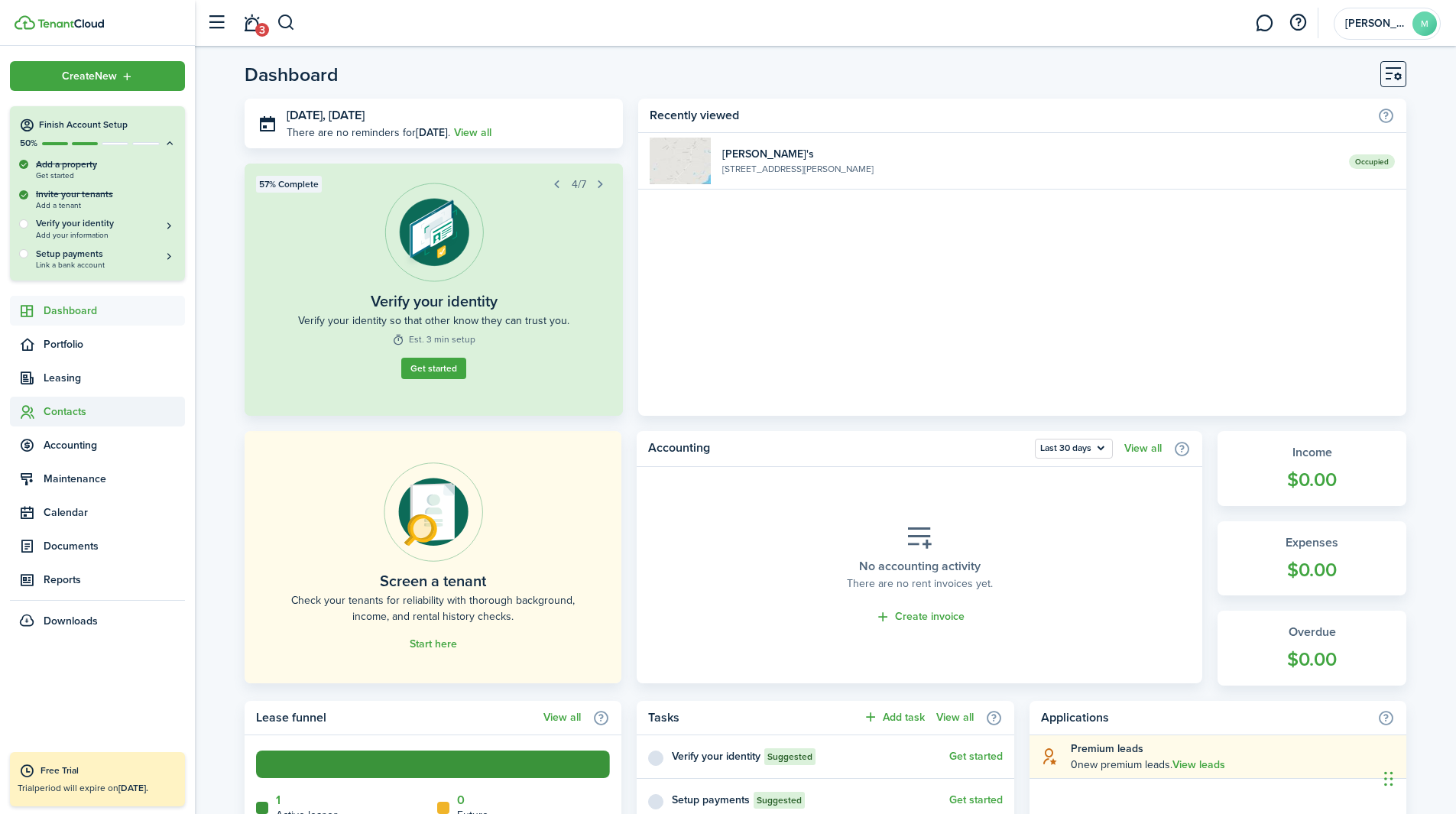
click at [77, 415] on span "Contacts" at bounding box center [114, 411] width 142 height 16
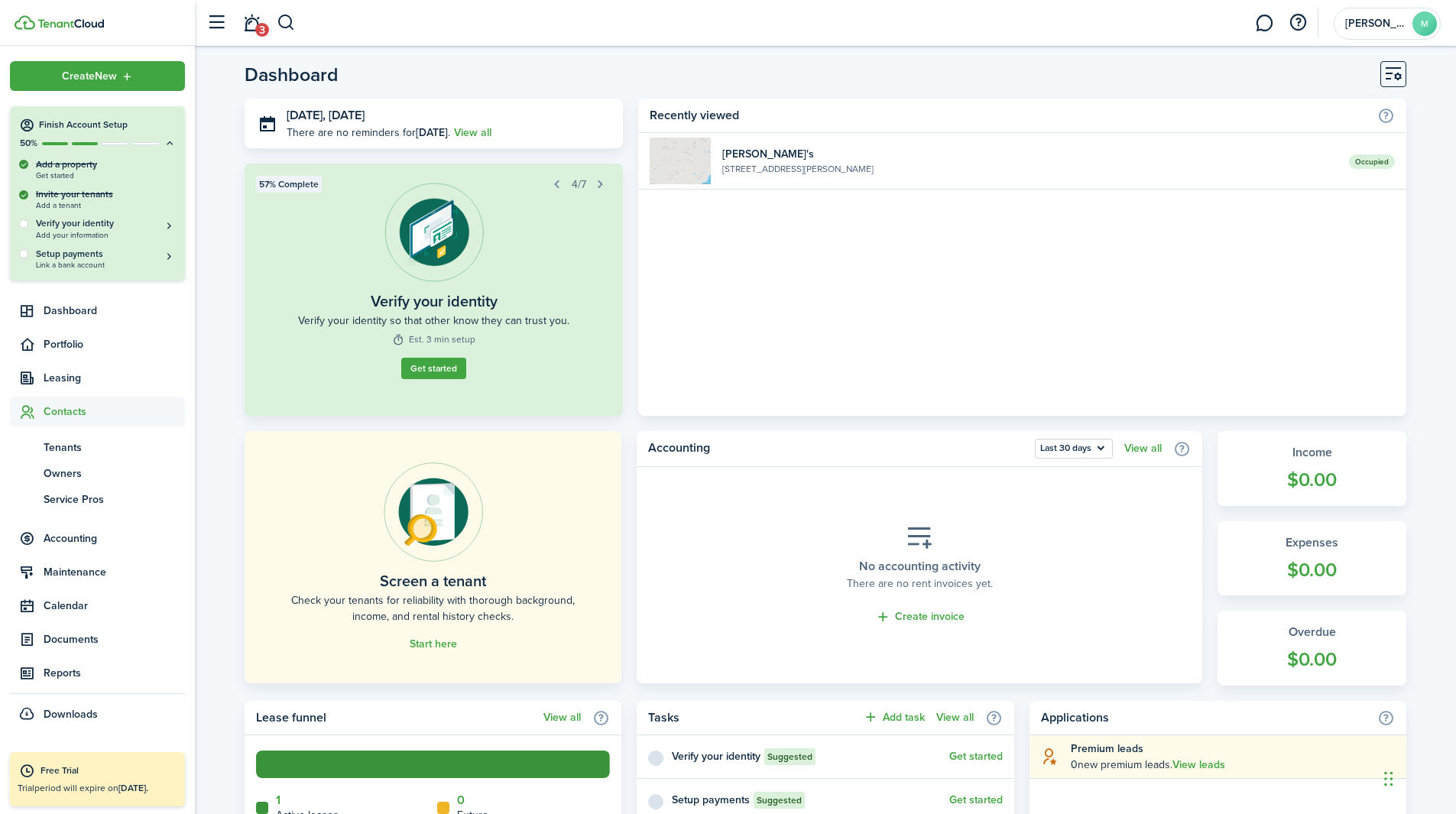
click at [65, 430] on ul "tn Tenants ow Owners sp Service Pros" at bounding box center [97, 473] width 175 height 93
click at [58, 445] on span "Tenants" at bounding box center [114, 448] width 142 height 16
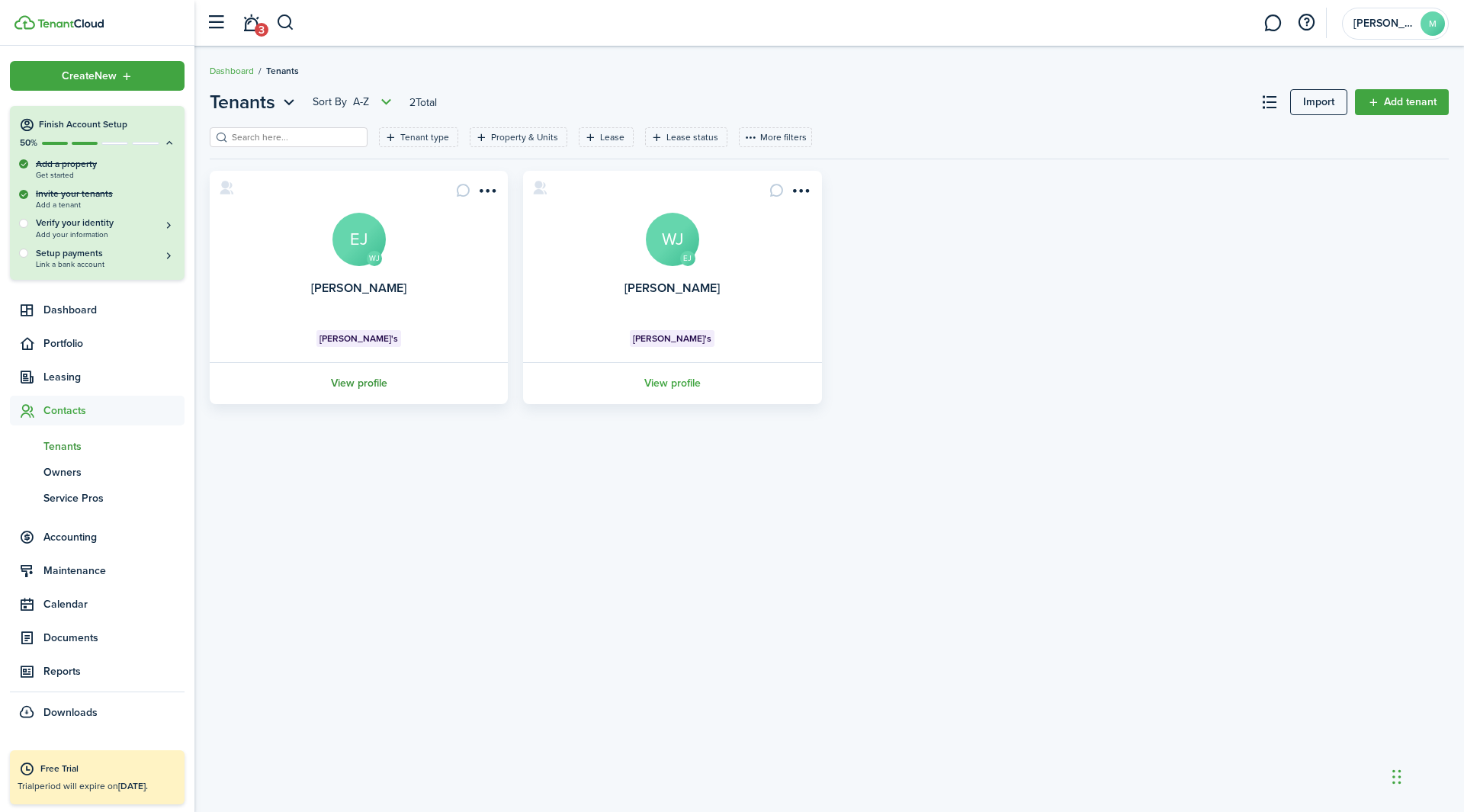
click at [393, 382] on link "View profile" at bounding box center [359, 383] width 303 height 42
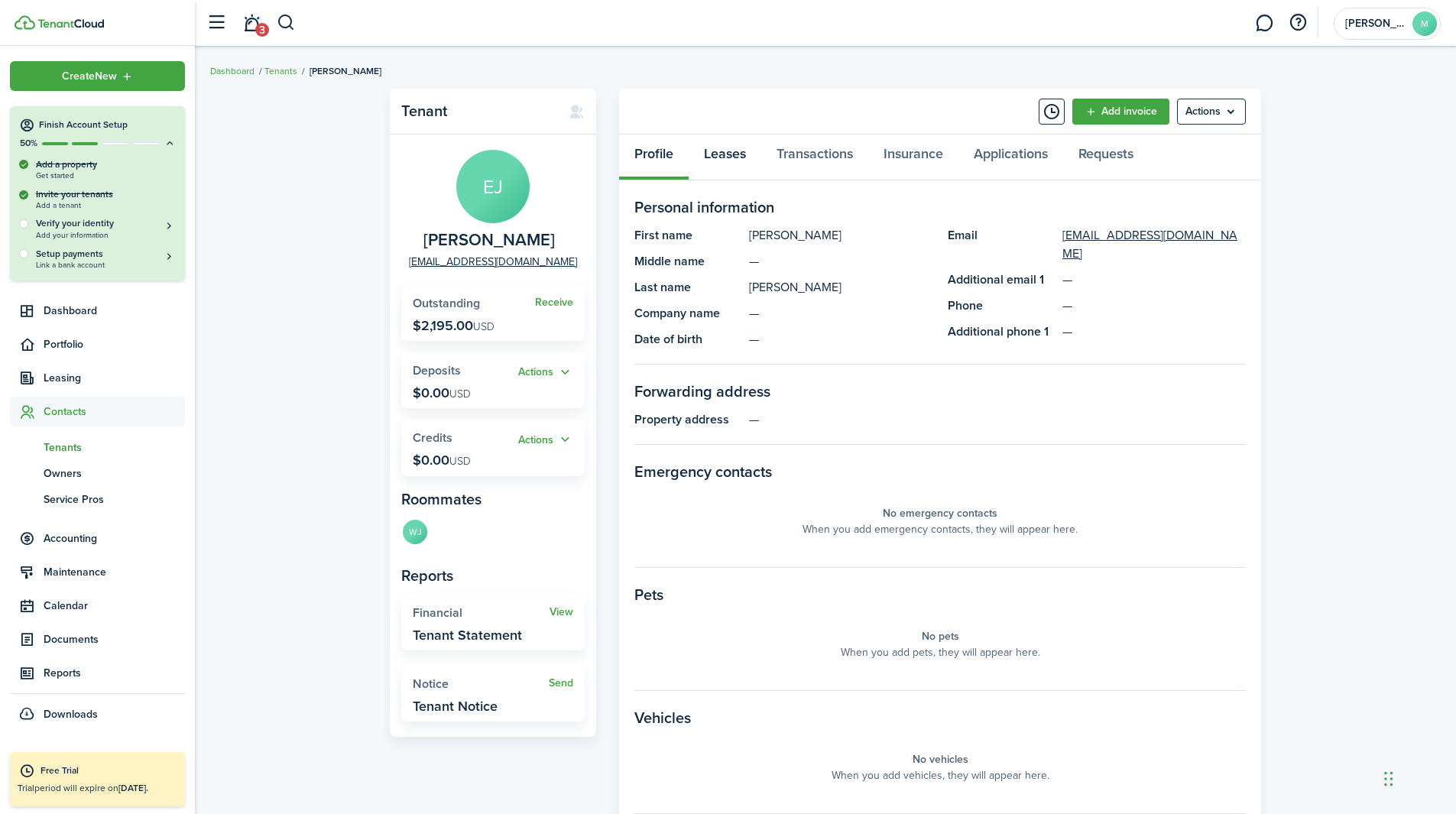
click at [741, 152] on link "Leases" at bounding box center [725, 157] width 73 height 46
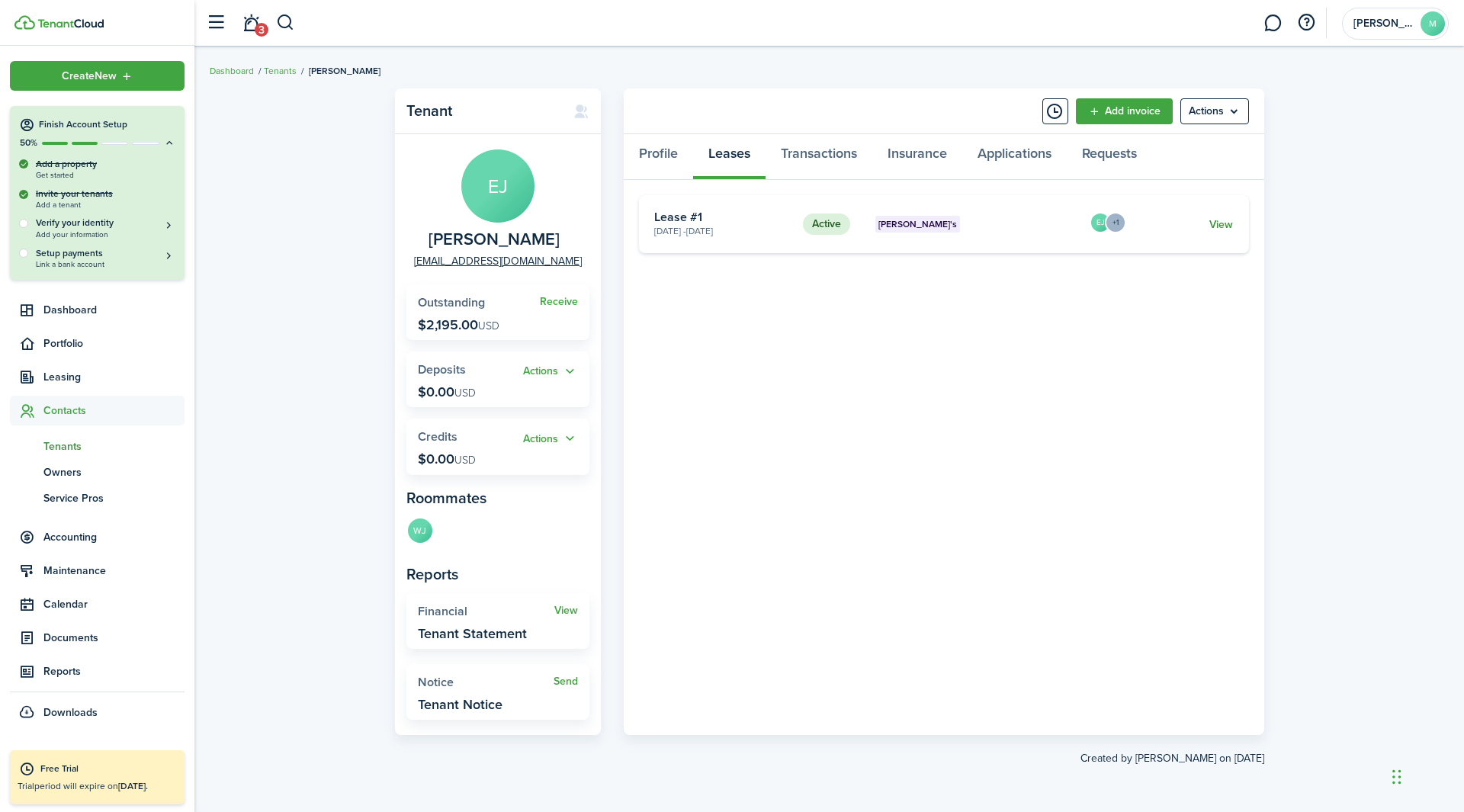
click at [1219, 225] on link "View" at bounding box center [1221, 225] width 23 height 16
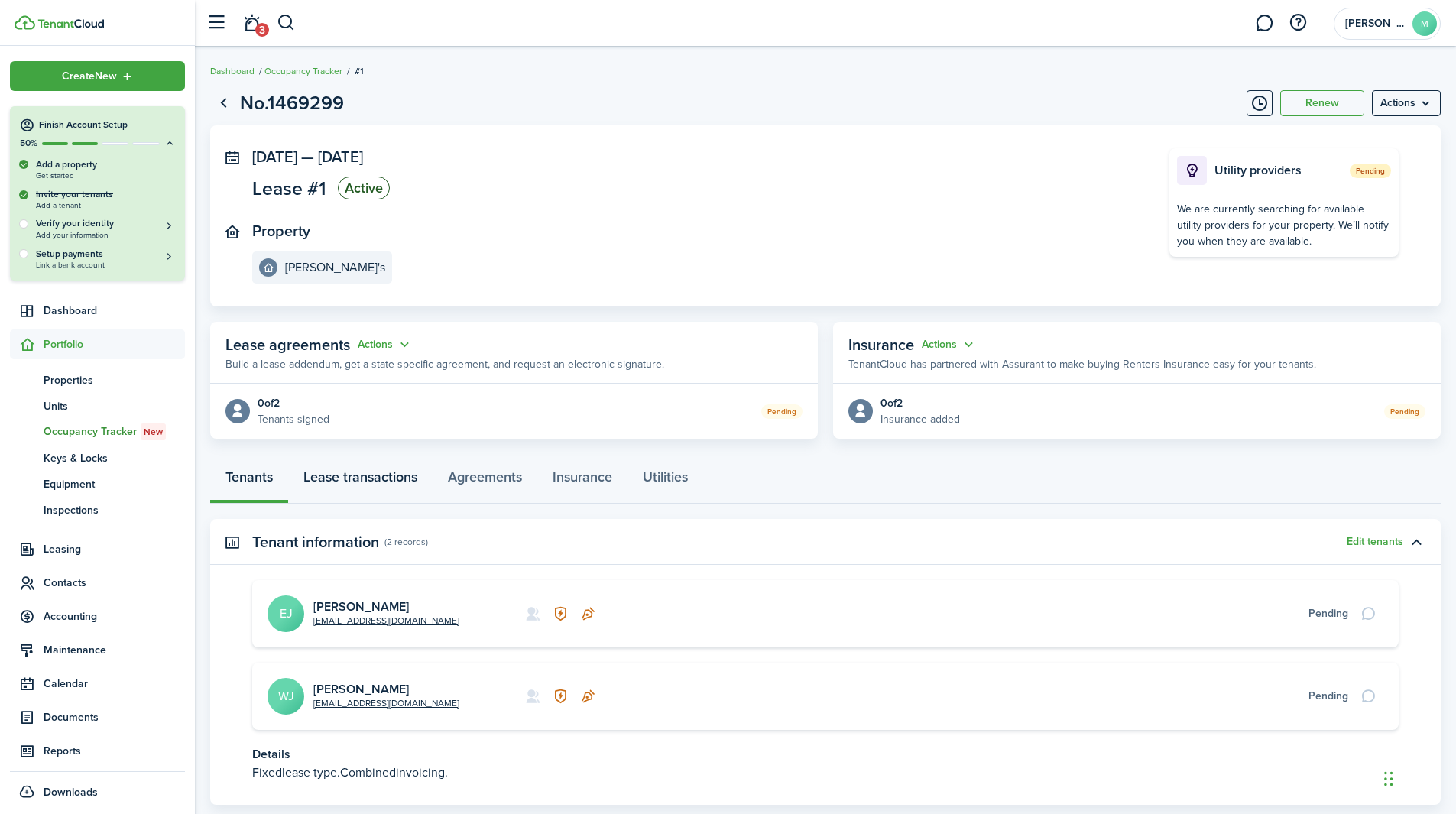
click at [373, 475] on link "Lease transactions" at bounding box center [360, 480] width 144 height 46
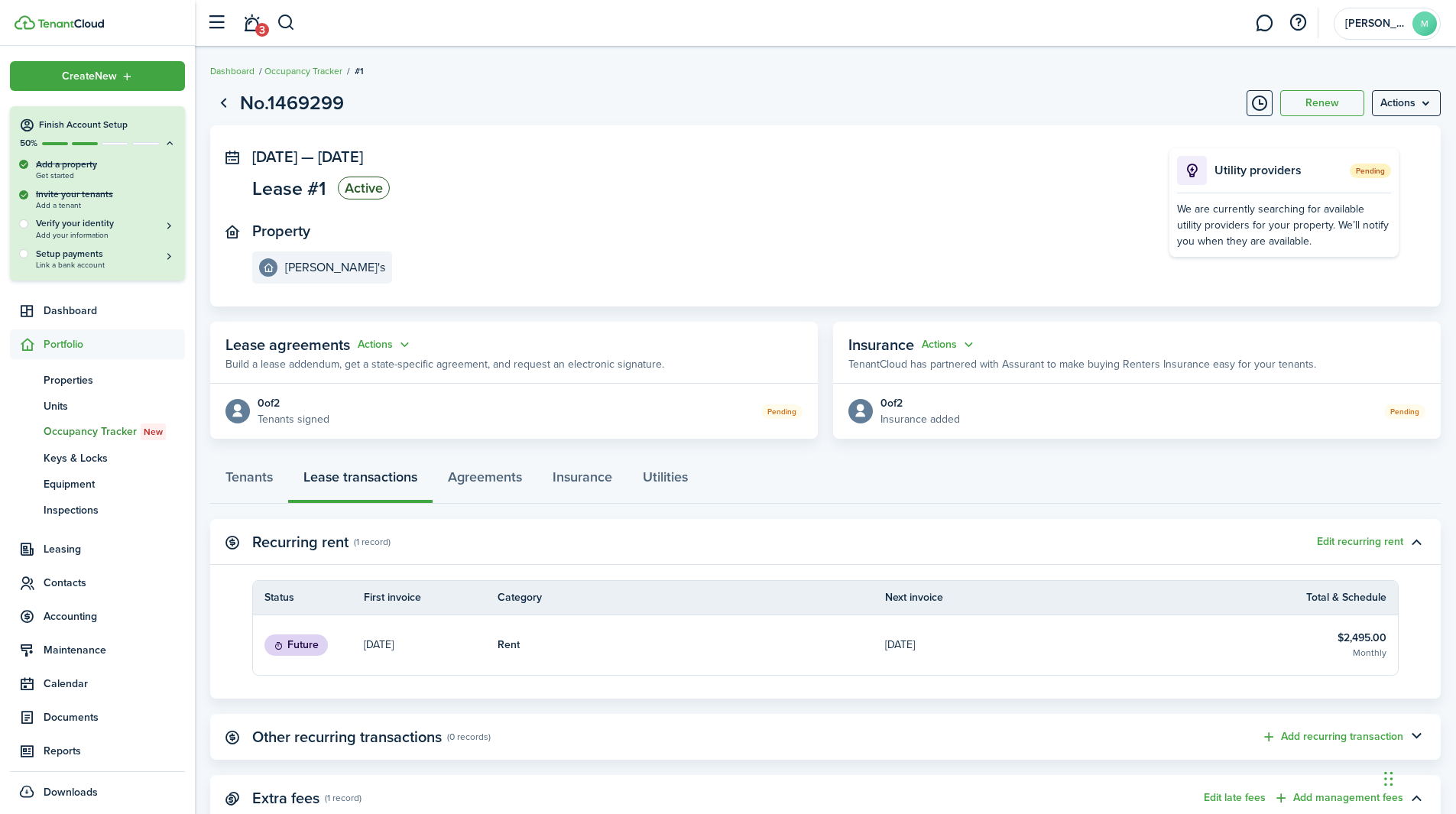
scroll to position [139, 0]
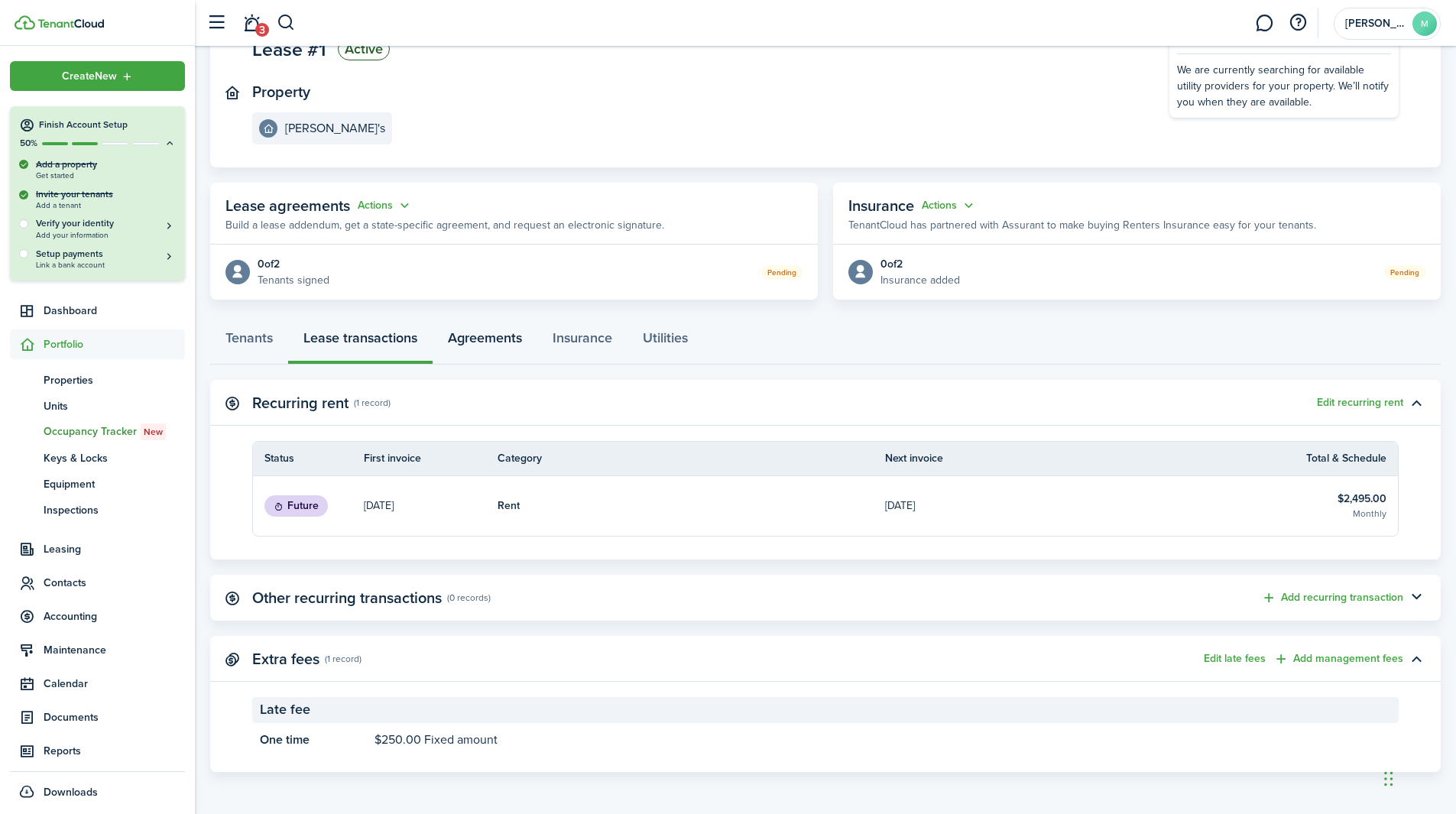
click at [470, 335] on link "Agreements" at bounding box center [484, 342] width 104 height 46
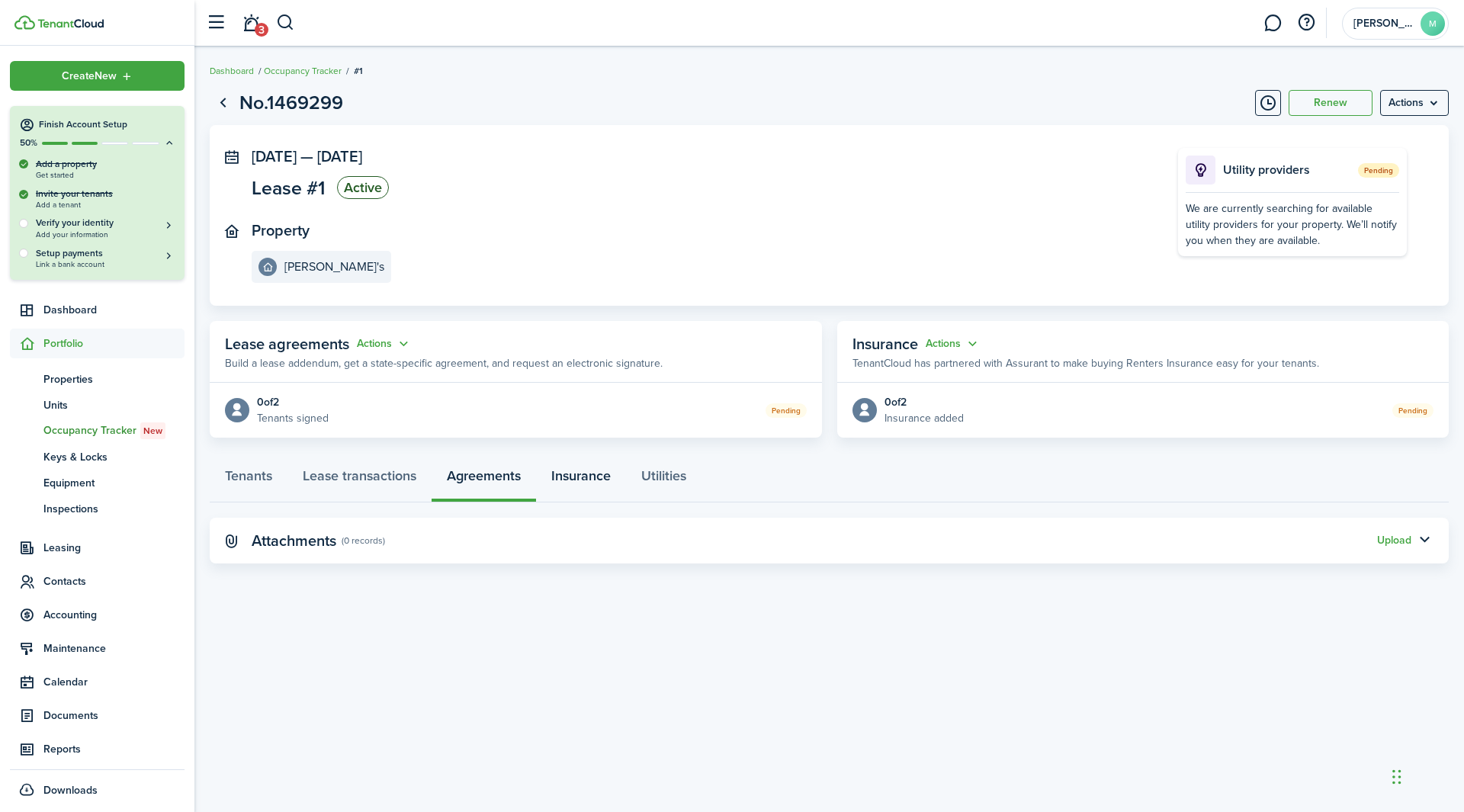
click at [578, 484] on link "Insurance" at bounding box center [581, 479] width 90 height 46
click at [679, 479] on link "Utilities" at bounding box center [663, 479] width 75 height 46
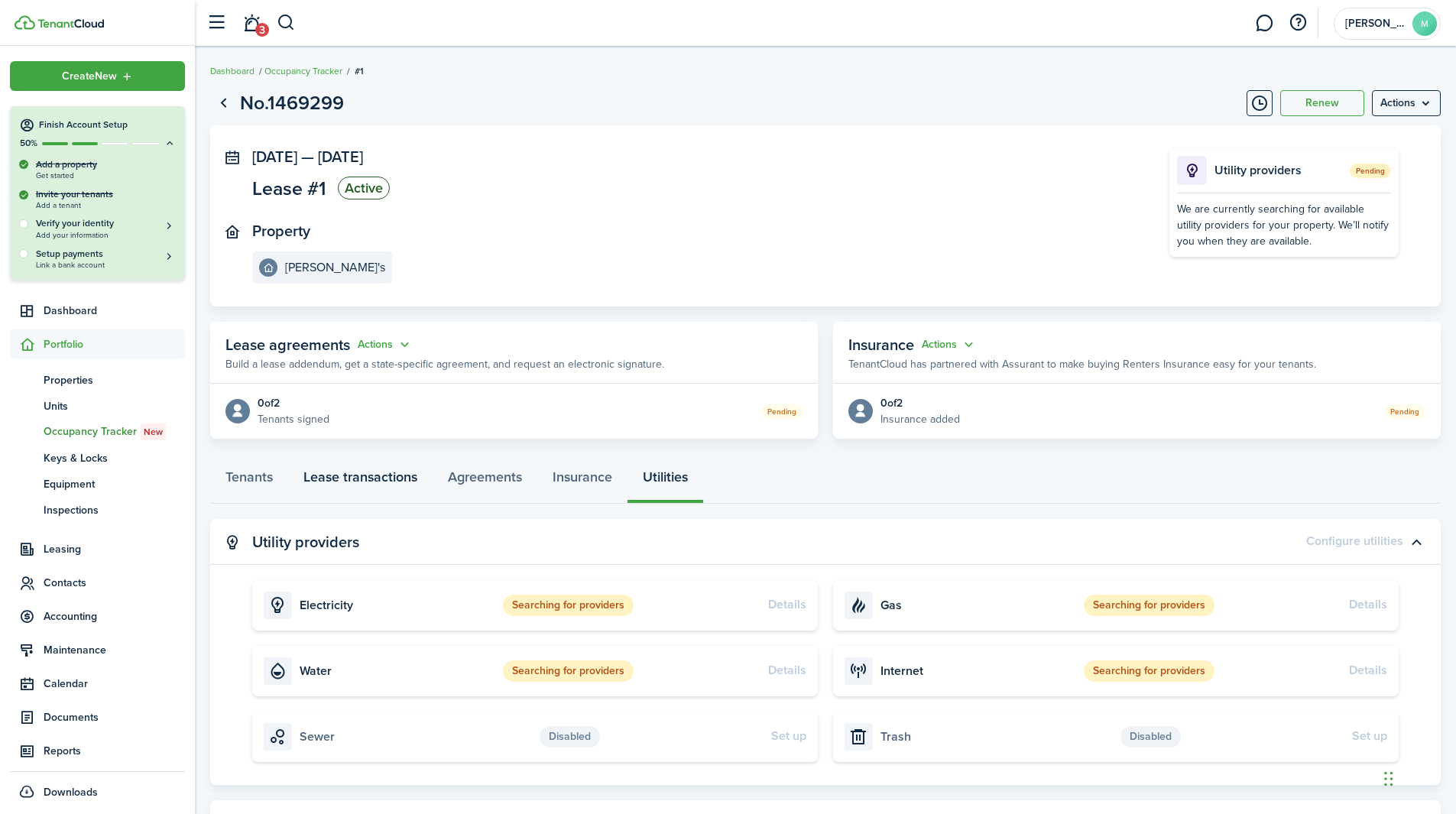
click at [331, 478] on link "Lease transactions" at bounding box center [360, 480] width 144 height 46
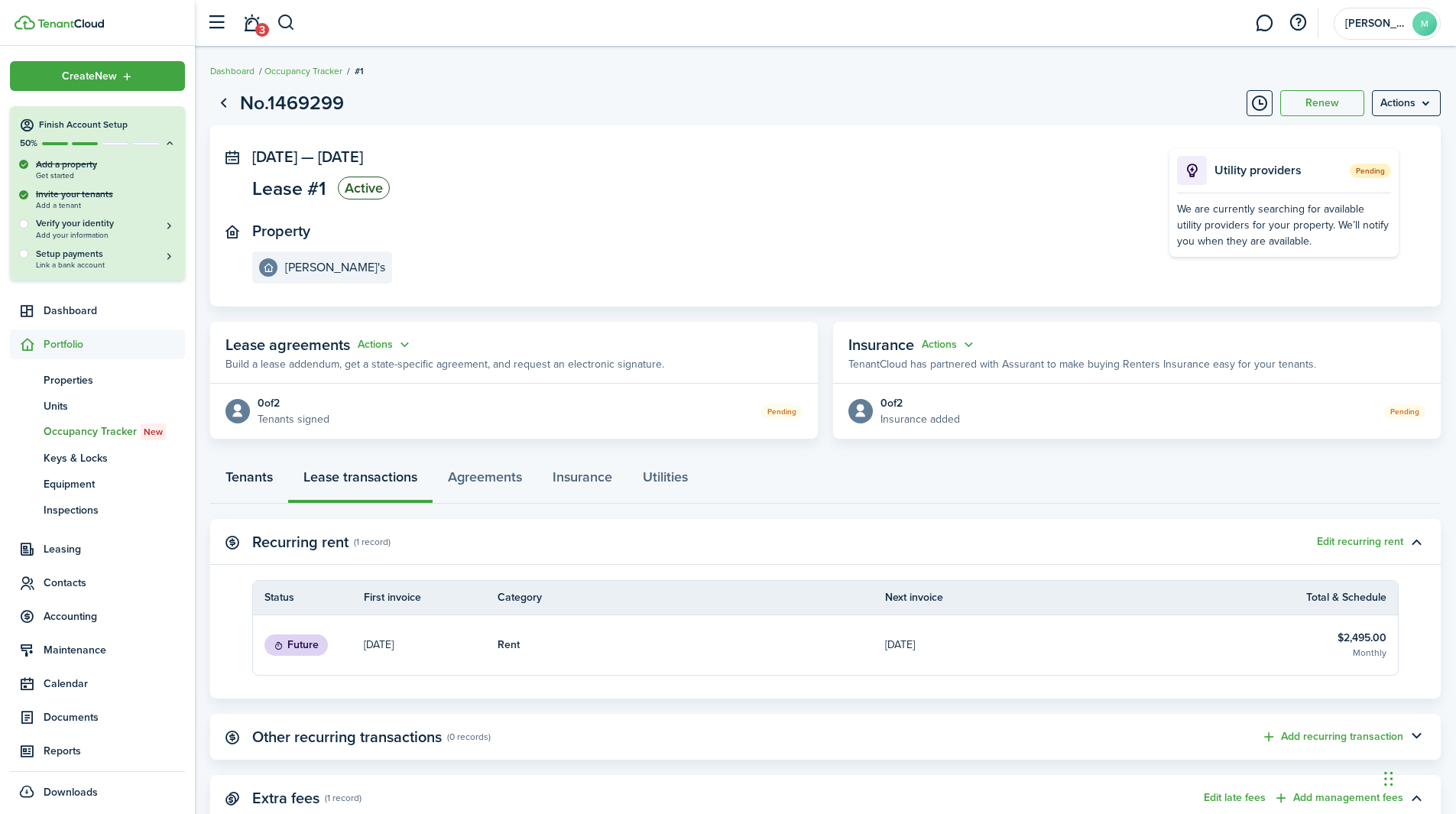
click at [266, 487] on link "Tenants" at bounding box center [249, 480] width 78 height 46
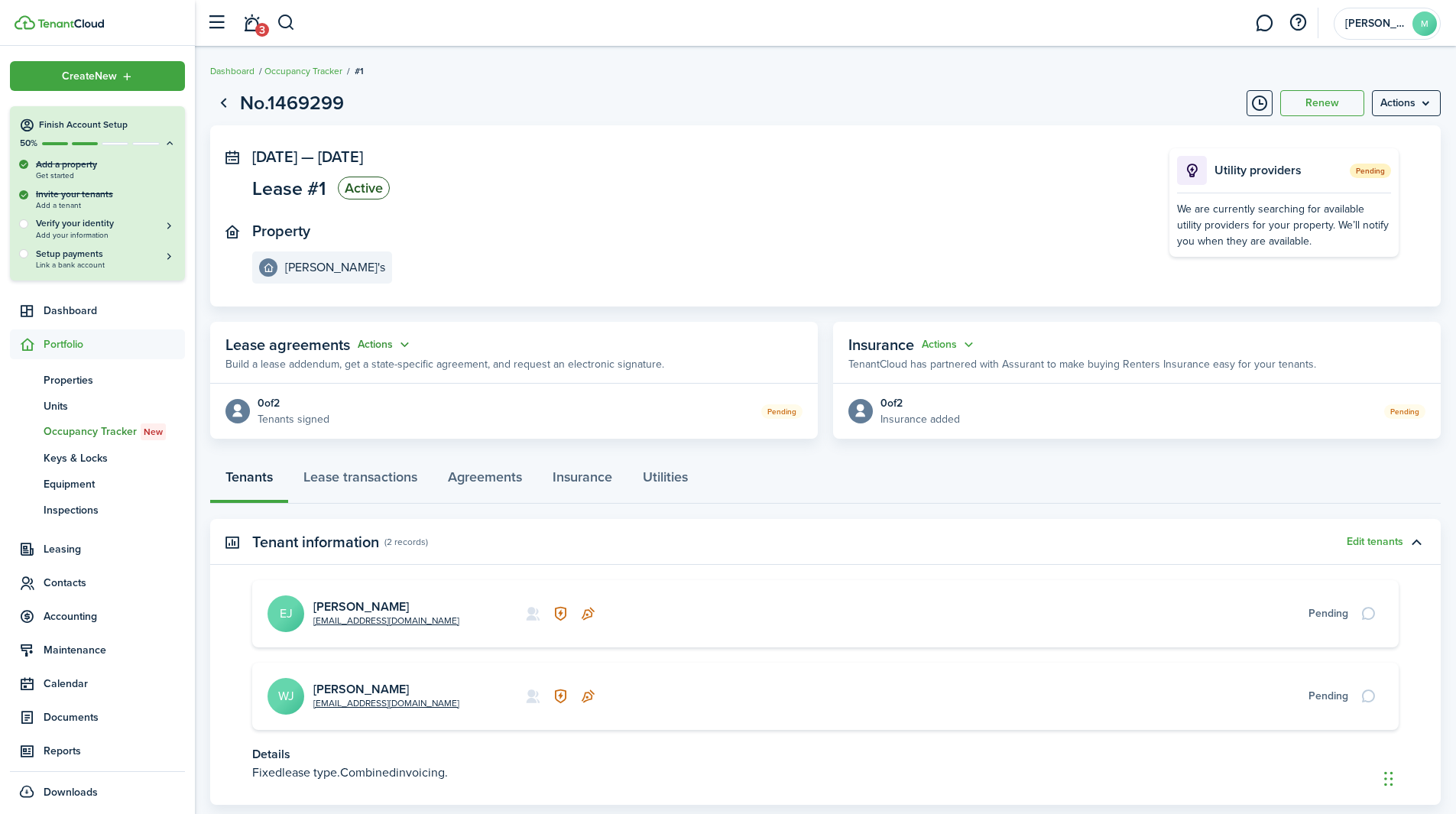
click at [385, 344] on button "Actions" at bounding box center [385, 345] width 55 height 18
click at [588, 261] on panel-main-section "Property Jack's" at bounding box center [688, 254] width 871 height 62
click at [717, 420] on panel-main-body "0 of 2 Tenants signed Pending" at bounding box center [514, 411] width 607 height 55
click at [249, 409] on avatar-stub at bounding box center [237, 411] width 24 height 24
click at [374, 347] on button "Actions" at bounding box center [385, 345] width 55 height 18
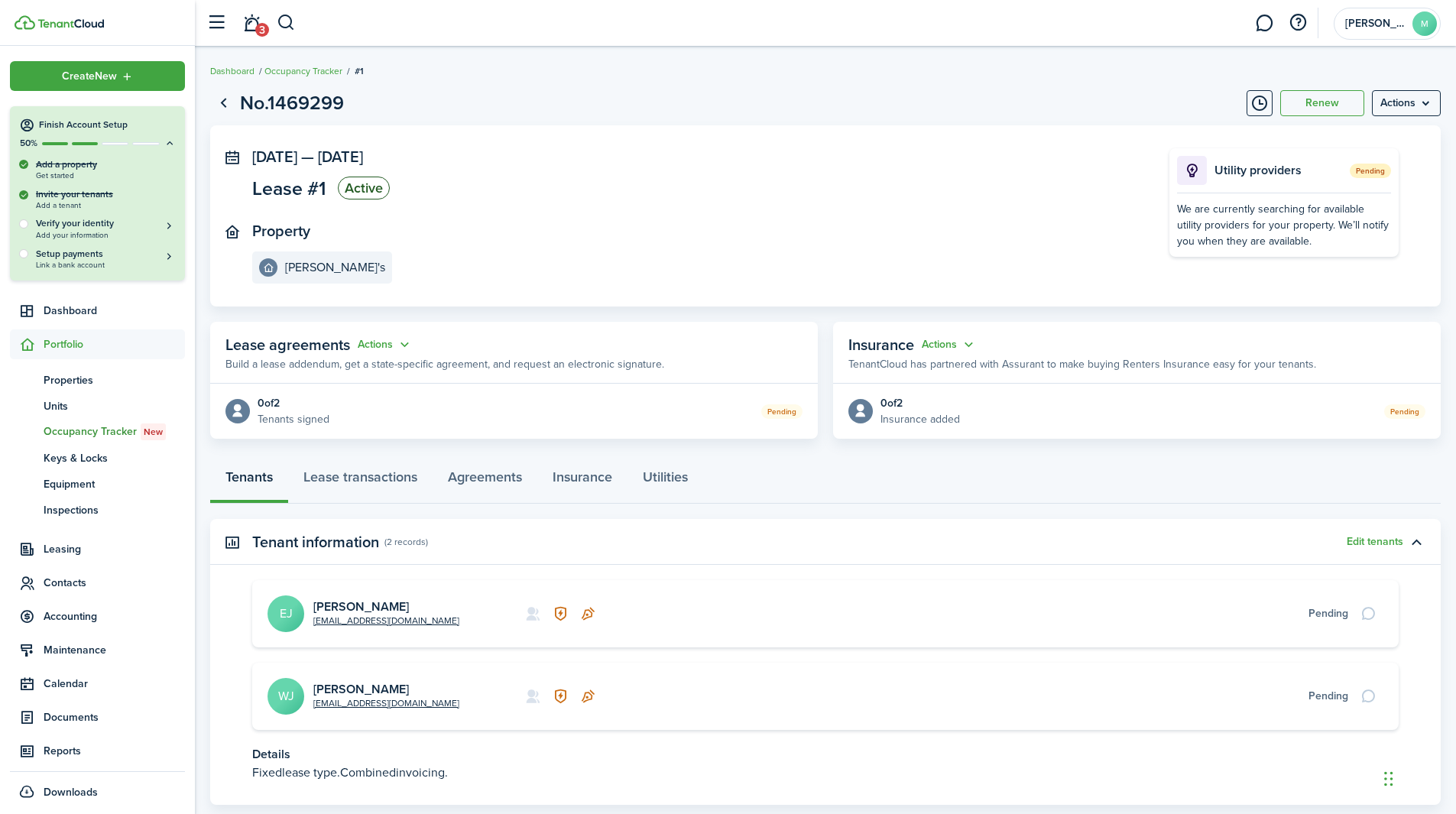
click at [448, 273] on panel-main-section "Property Jack's" at bounding box center [688, 254] width 871 height 62
click at [386, 344] on button "Actions" at bounding box center [385, 345] width 55 height 18
click at [314, 379] on link "Edit" at bounding box center [347, 374] width 134 height 27
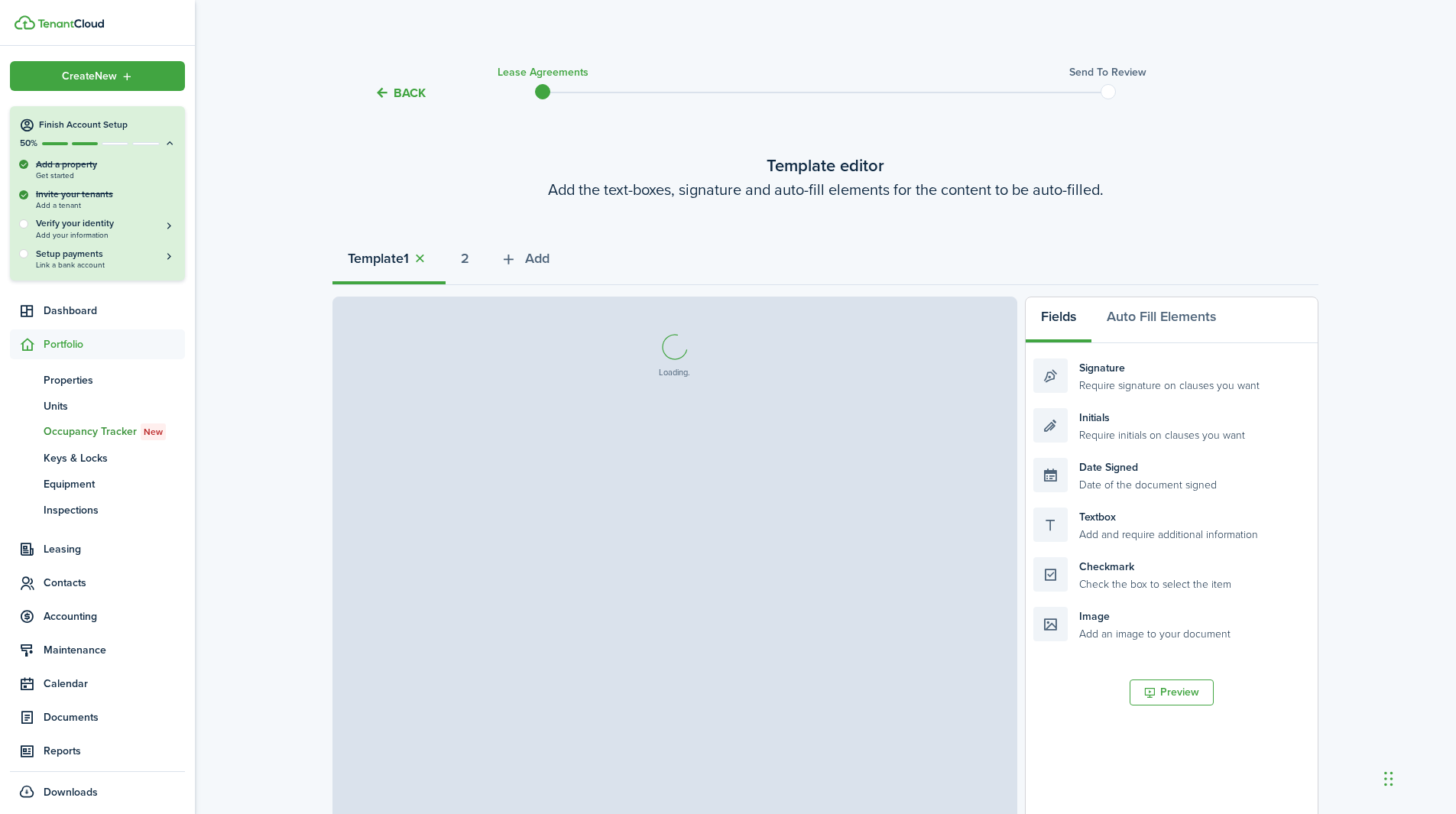
select select "fit"
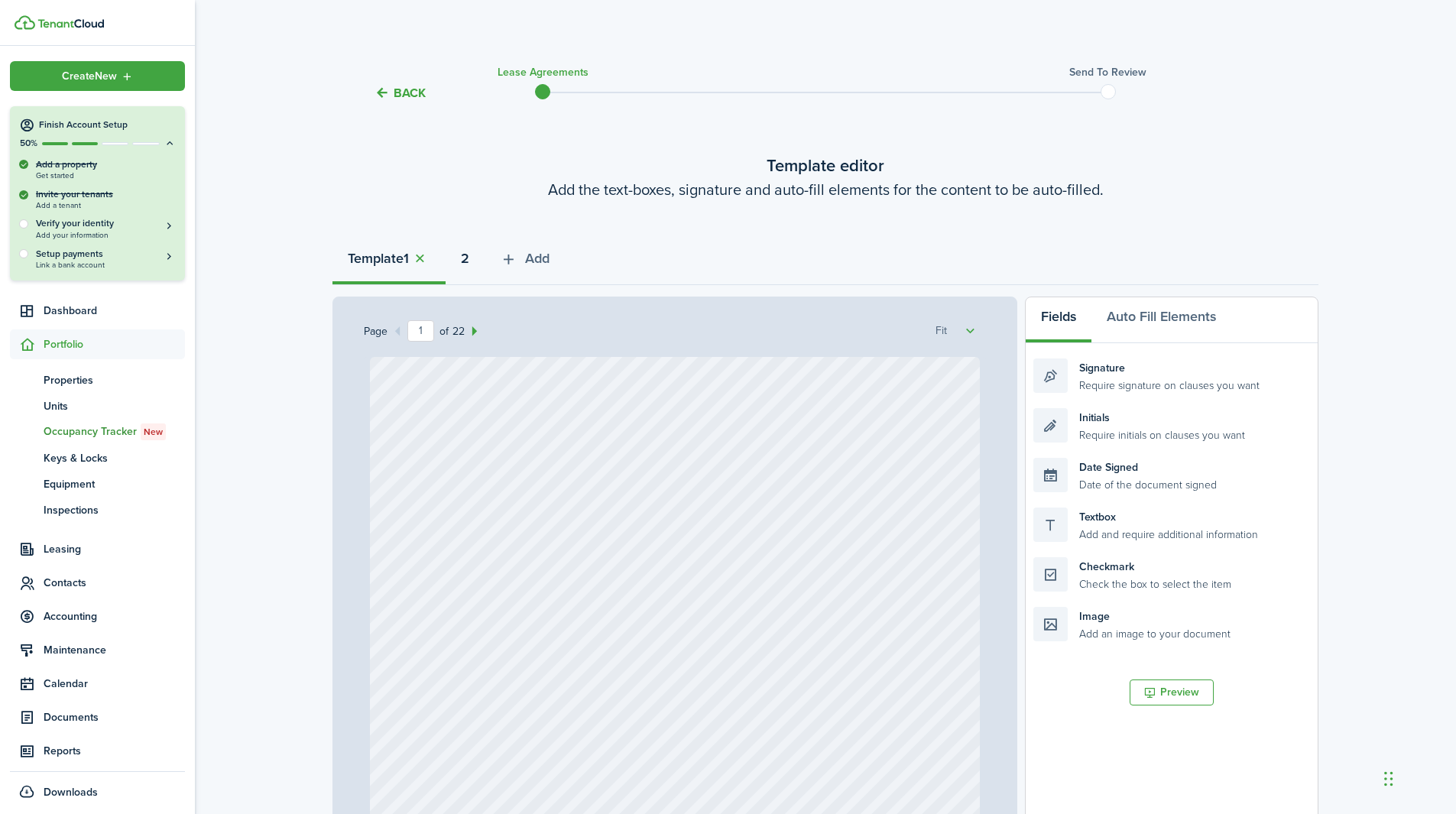
click at [468, 271] on button "2" at bounding box center [465, 262] width 39 height 46
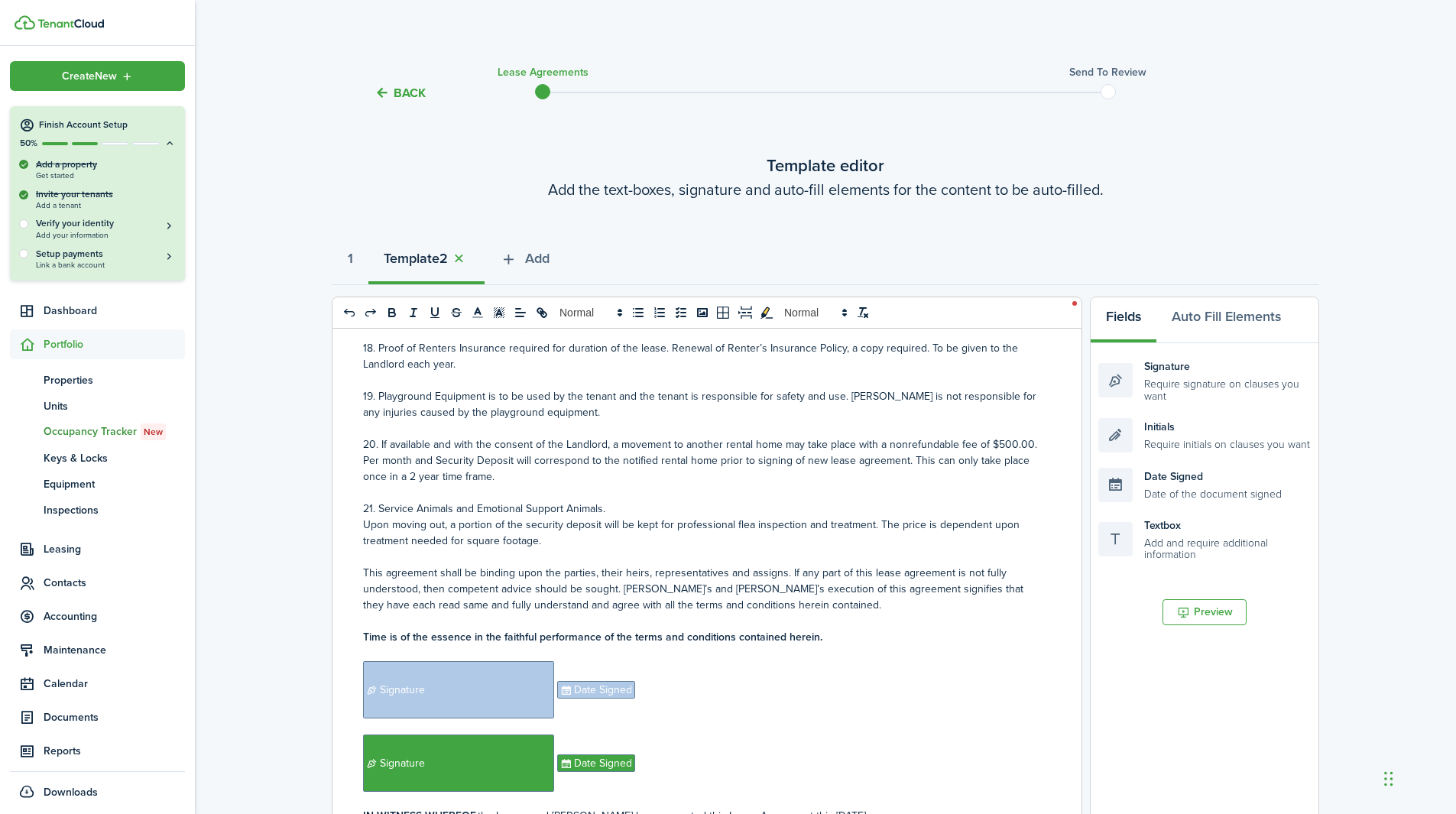
scroll to position [3017, 0]
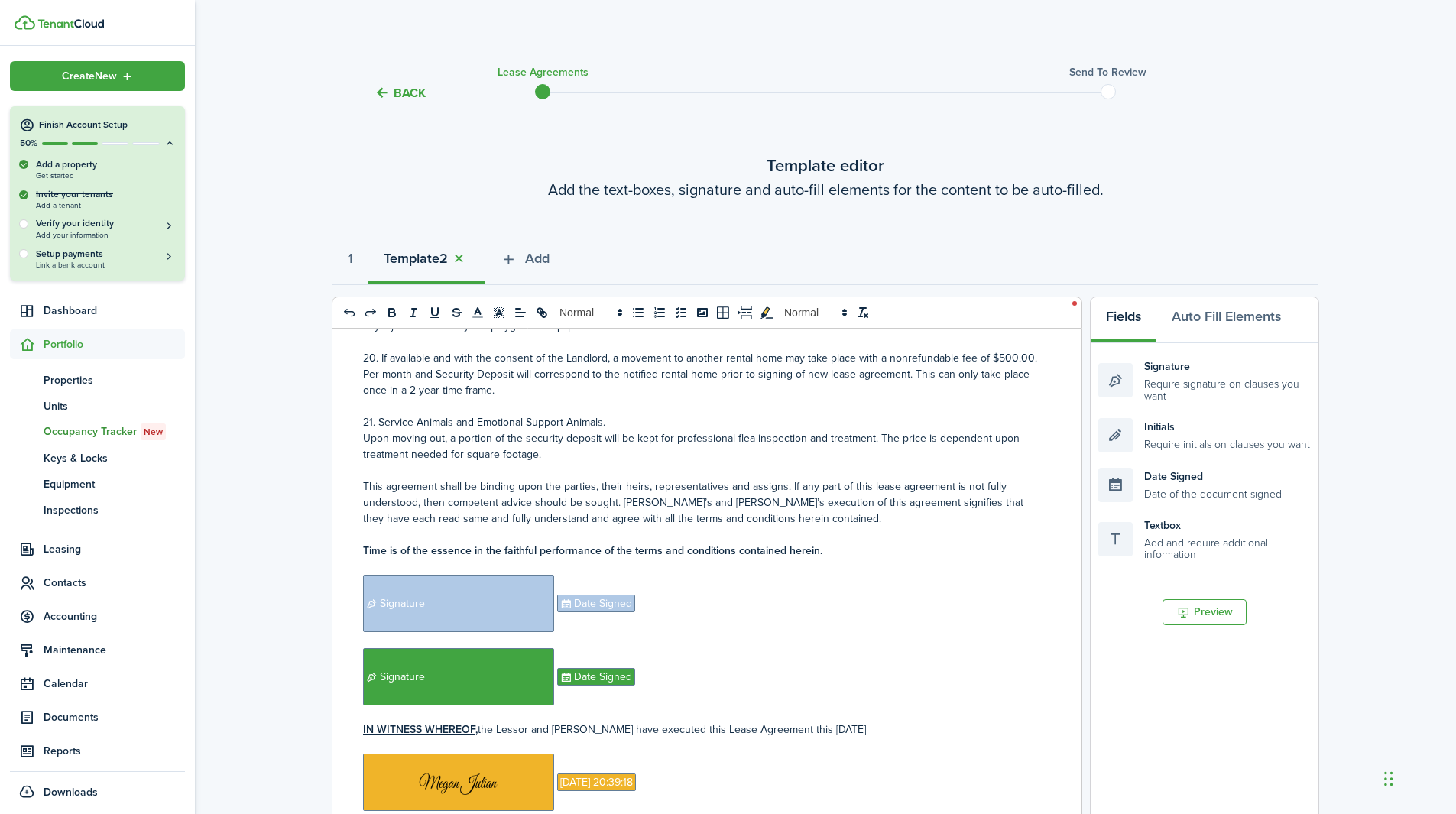
click at [75, 23] on img at bounding box center [70, 23] width 66 height 9
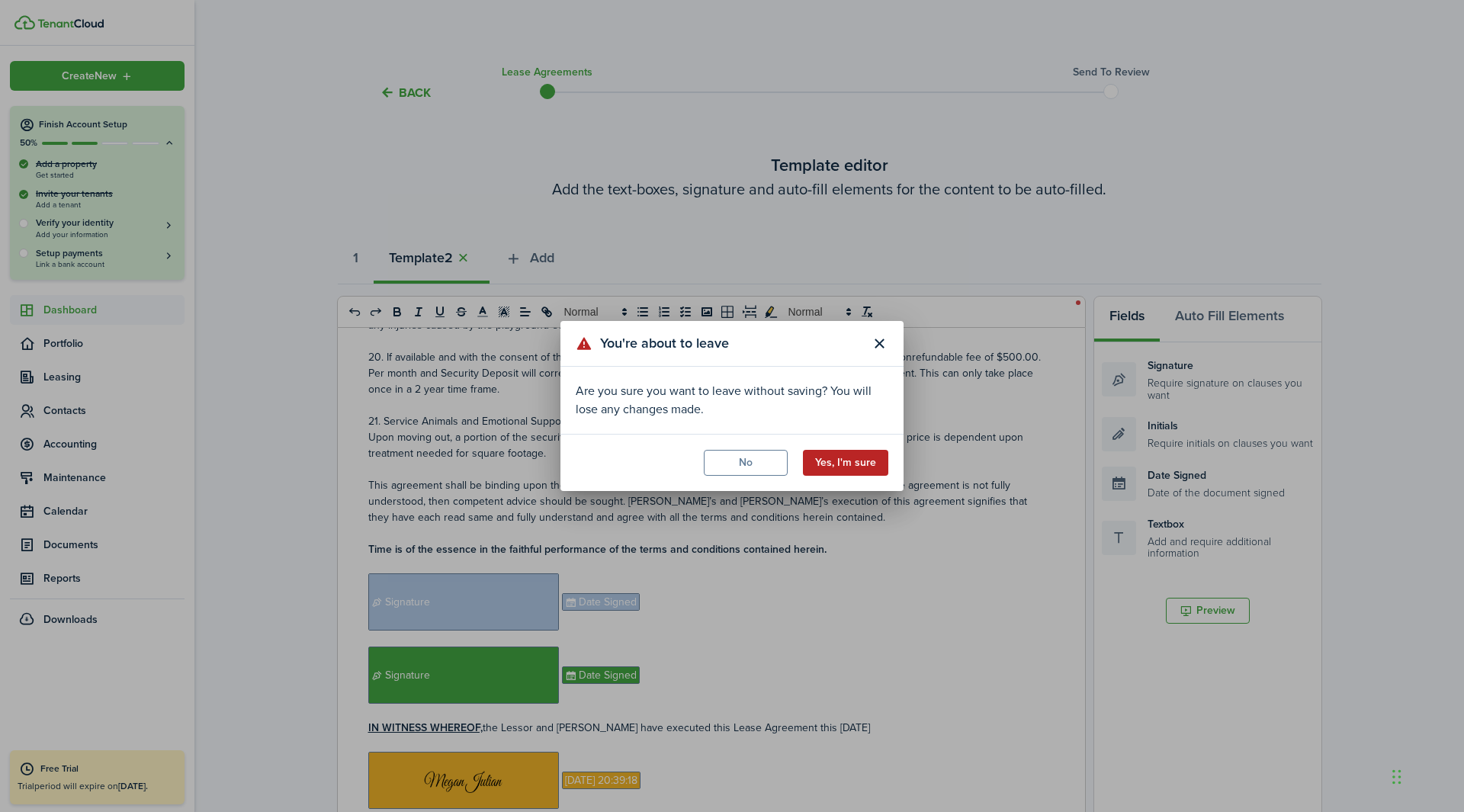
click at [869, 461] on button "Yes, I'm sure" at bounding box center [846, 463] width 86 height 26
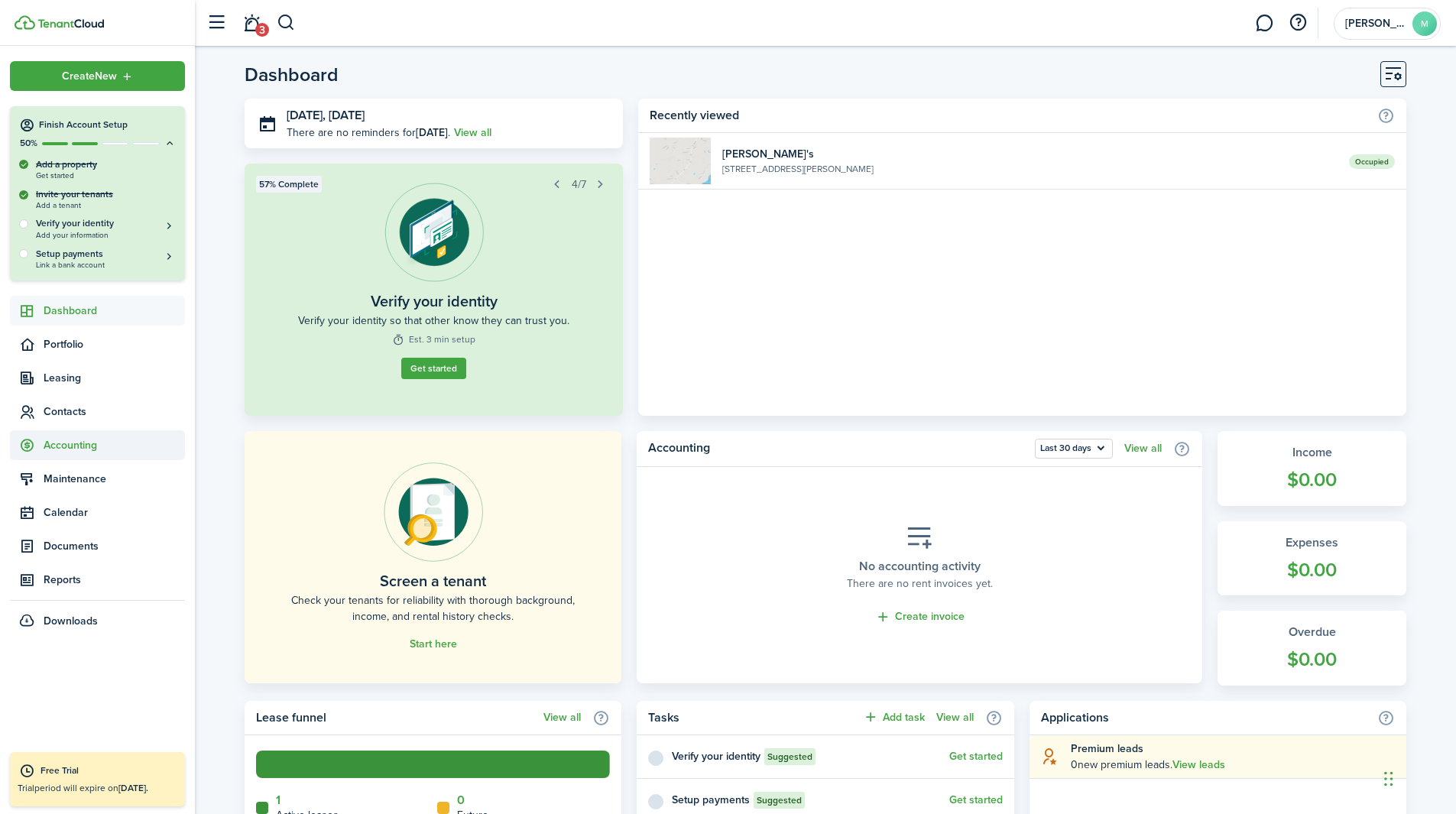
click at [107, 439] on span "Accounting" at bounding box center [114, 445] width 142 height 16
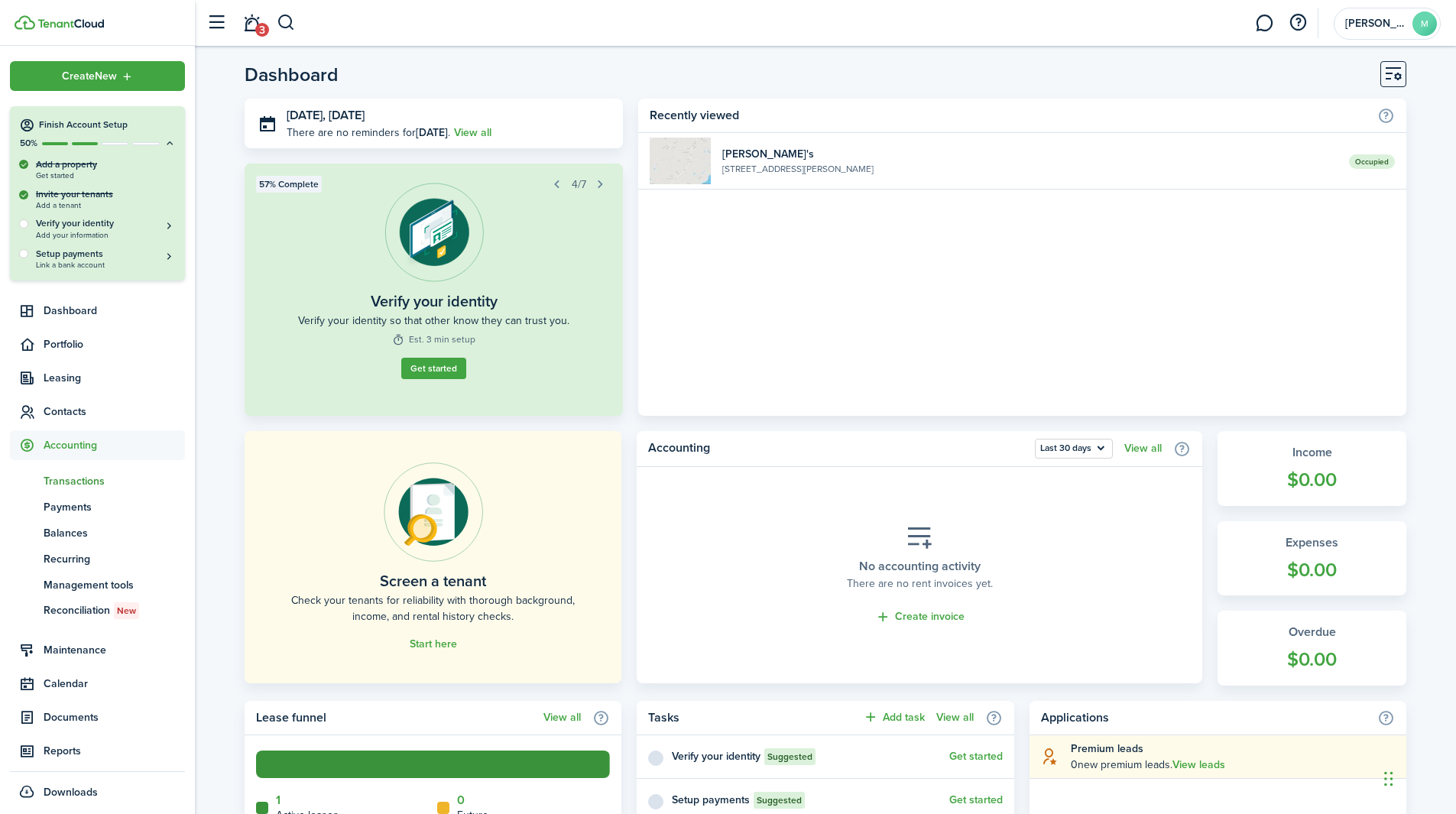
click at [99, 484] on span "Transactions" at bounding box center [114, 481] width 142 height 16
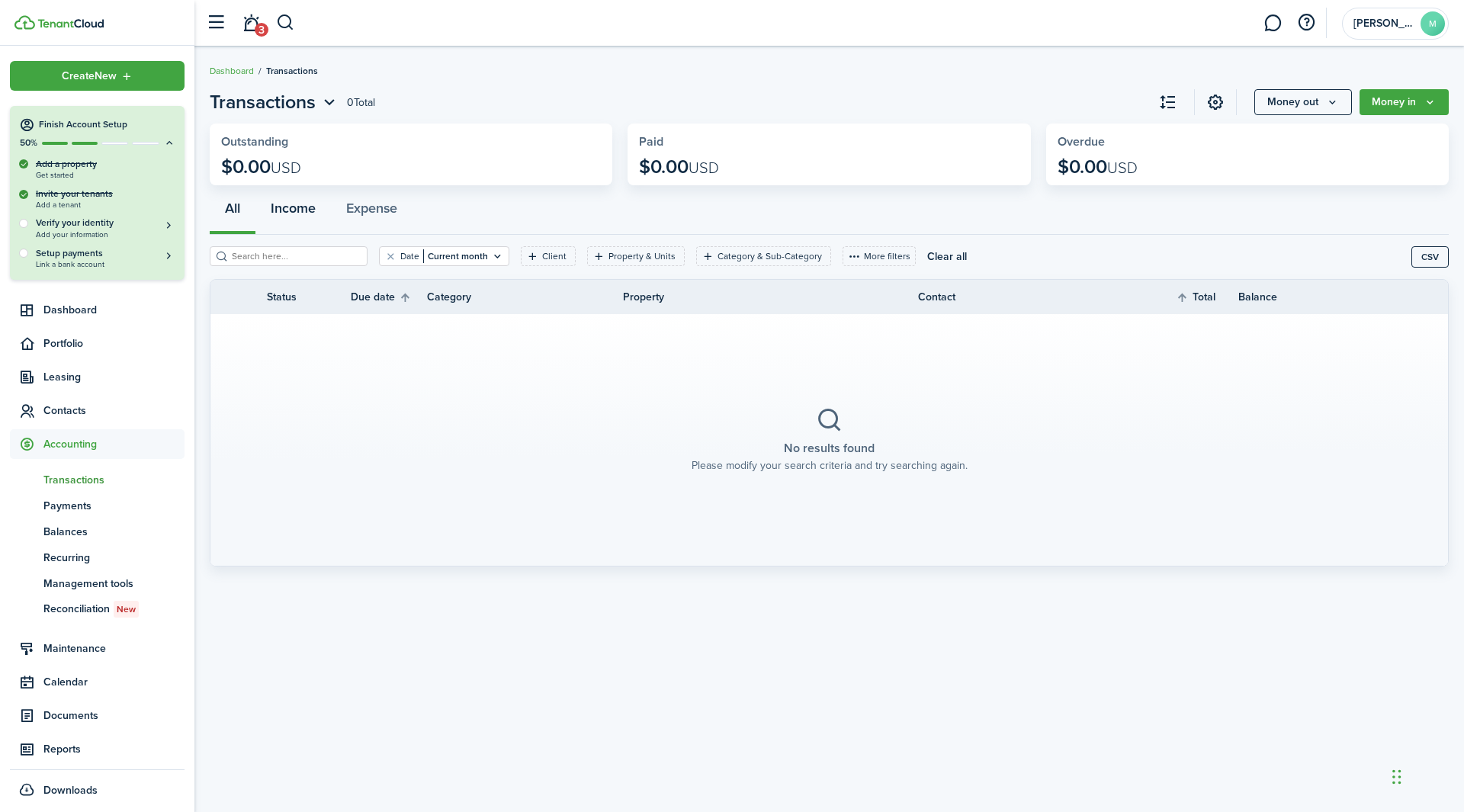
click at [297, 217] on button "Income" at bounding box center [292, 212] width 75 height 46
click at [91, 511] on span "Payments" at bounding box center [114, 506] width 141 height 16
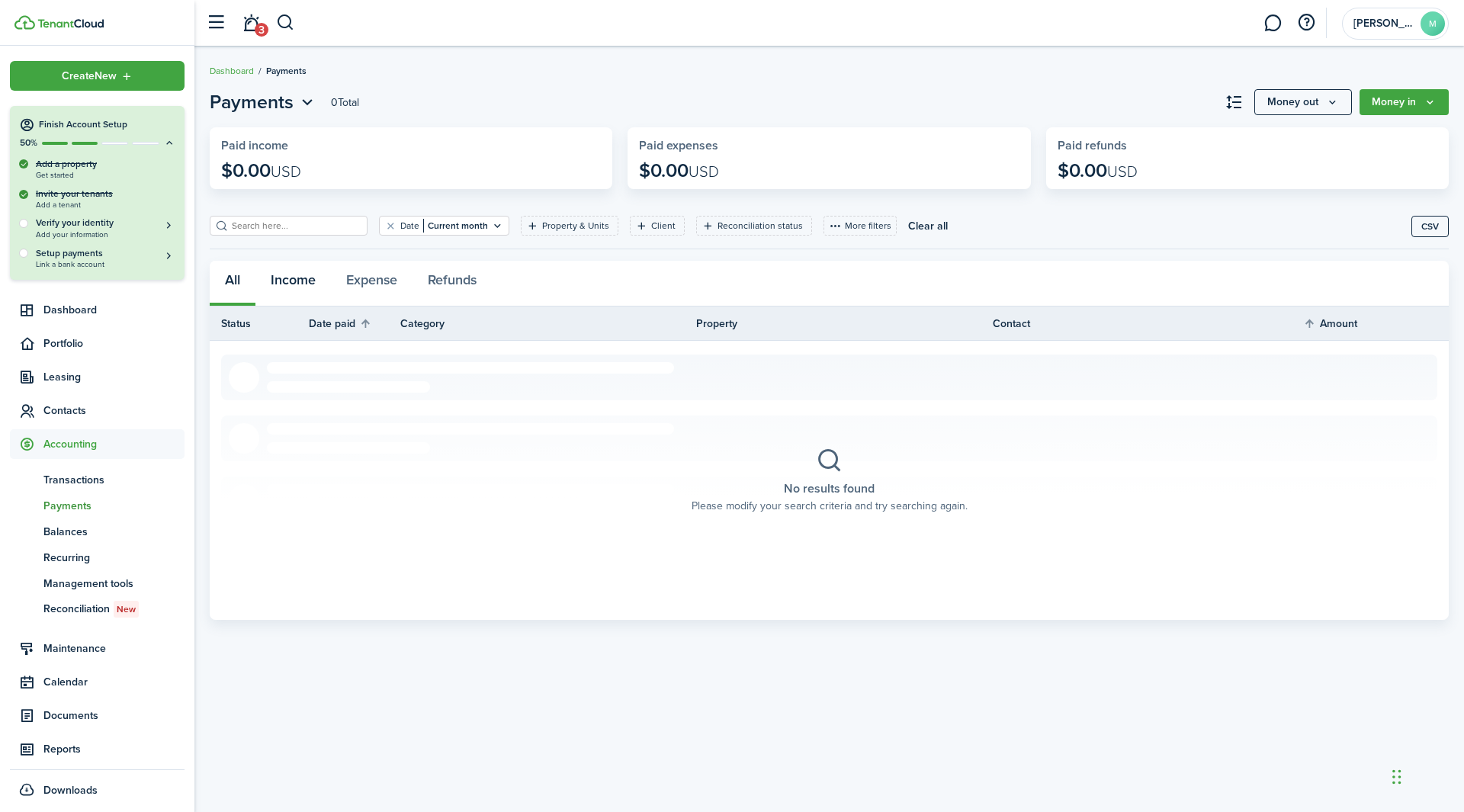
click at [288, 279] on button "Income" at bounding box center [292, 284] width 75 height 46
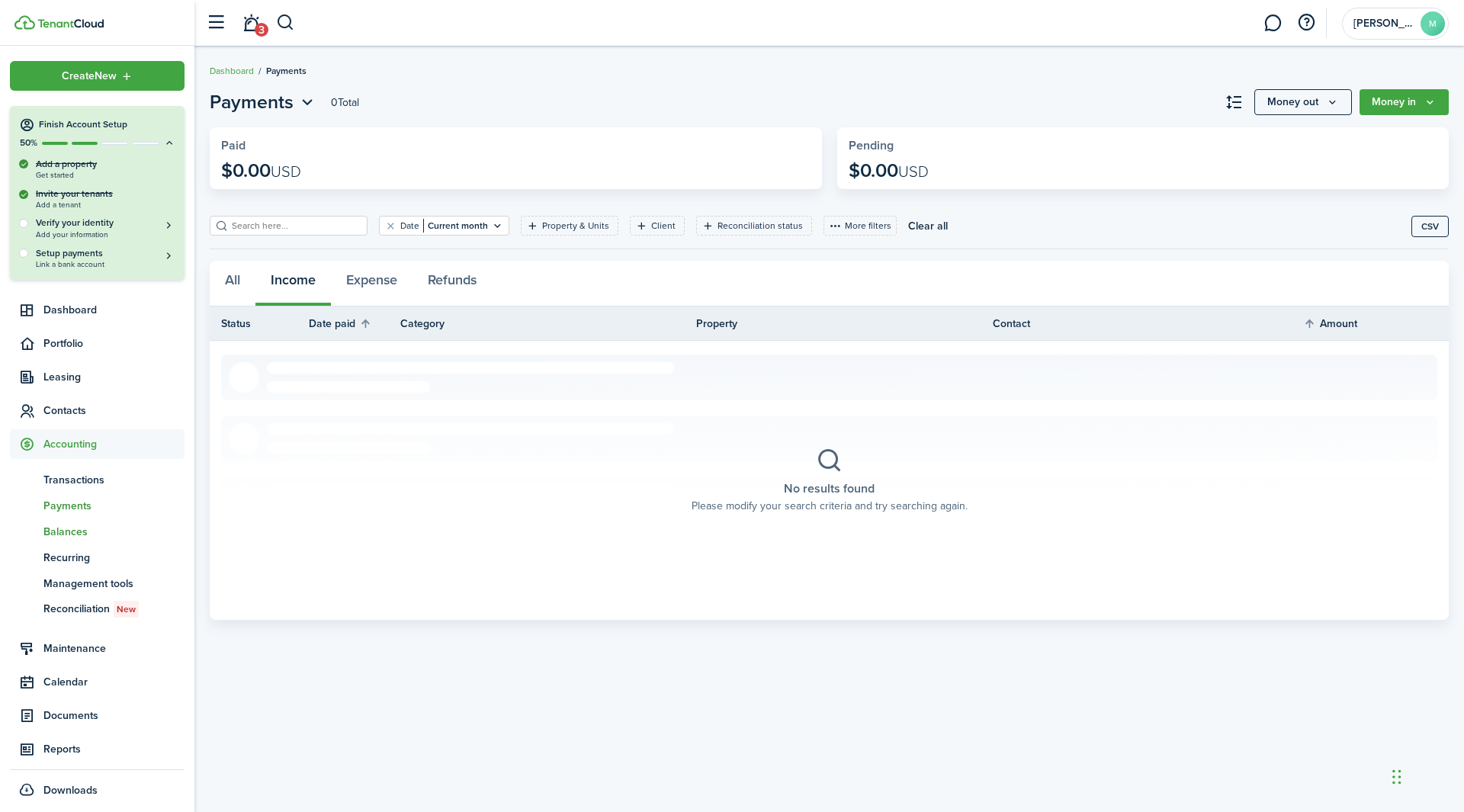
click at [86, 531] on span "Balances" at bounding box center [114, 532] width 141 height 16
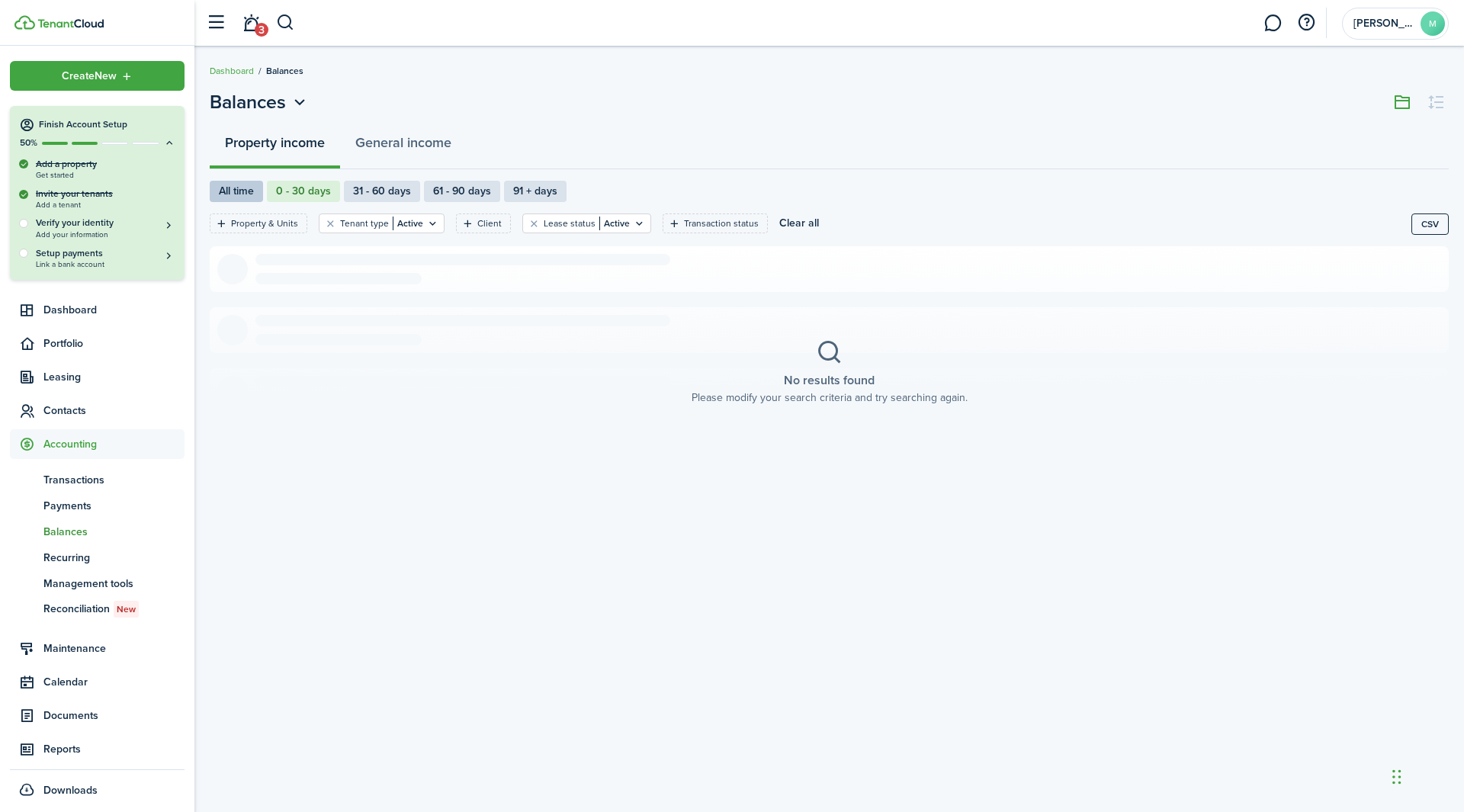
click at [229, 195] on label "All time" at bounding box center [237, 191] width 53 height 21
radio input "true"
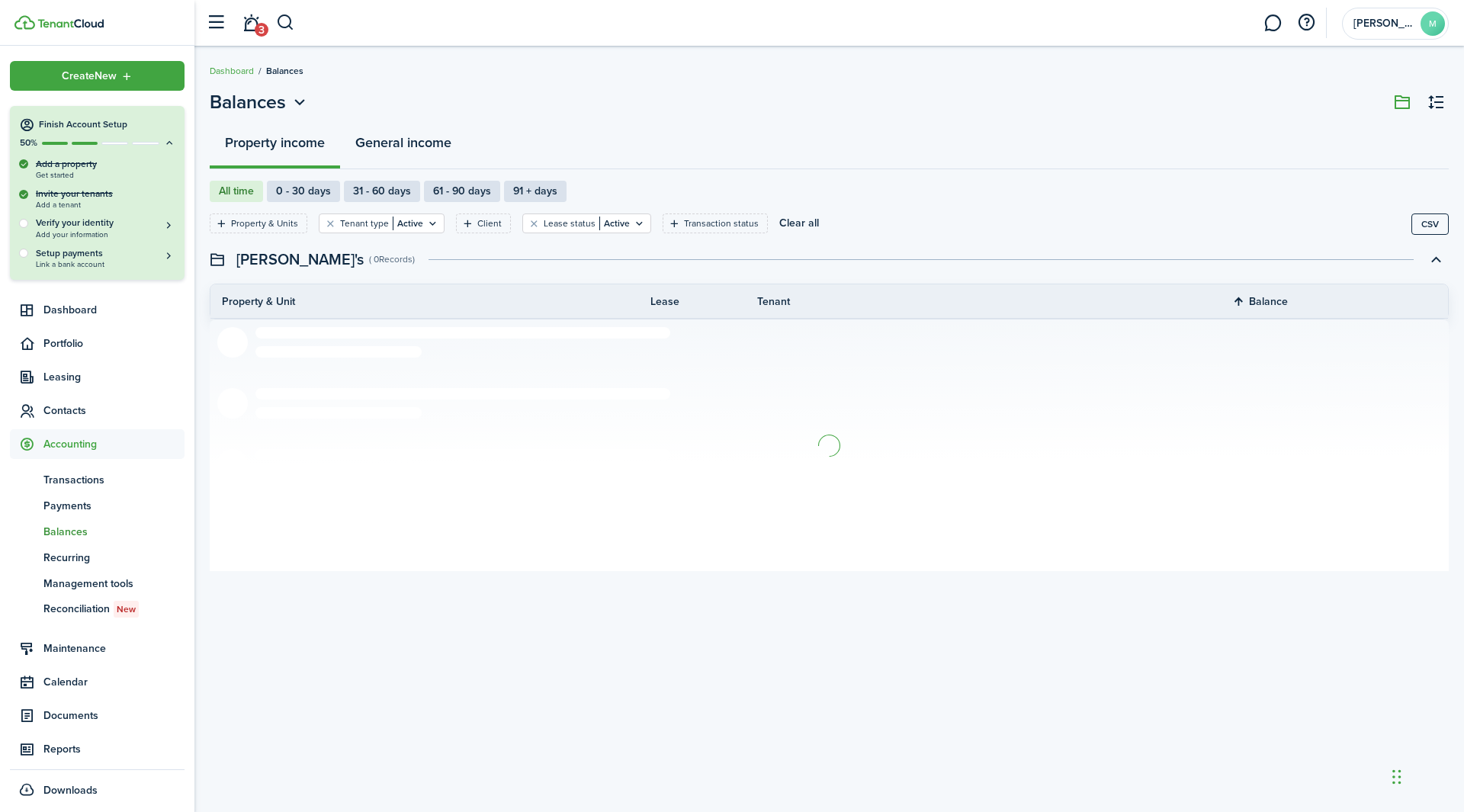
click at [387, 144] on button "General income" at bounding box center [403, 146] width 127 height 46
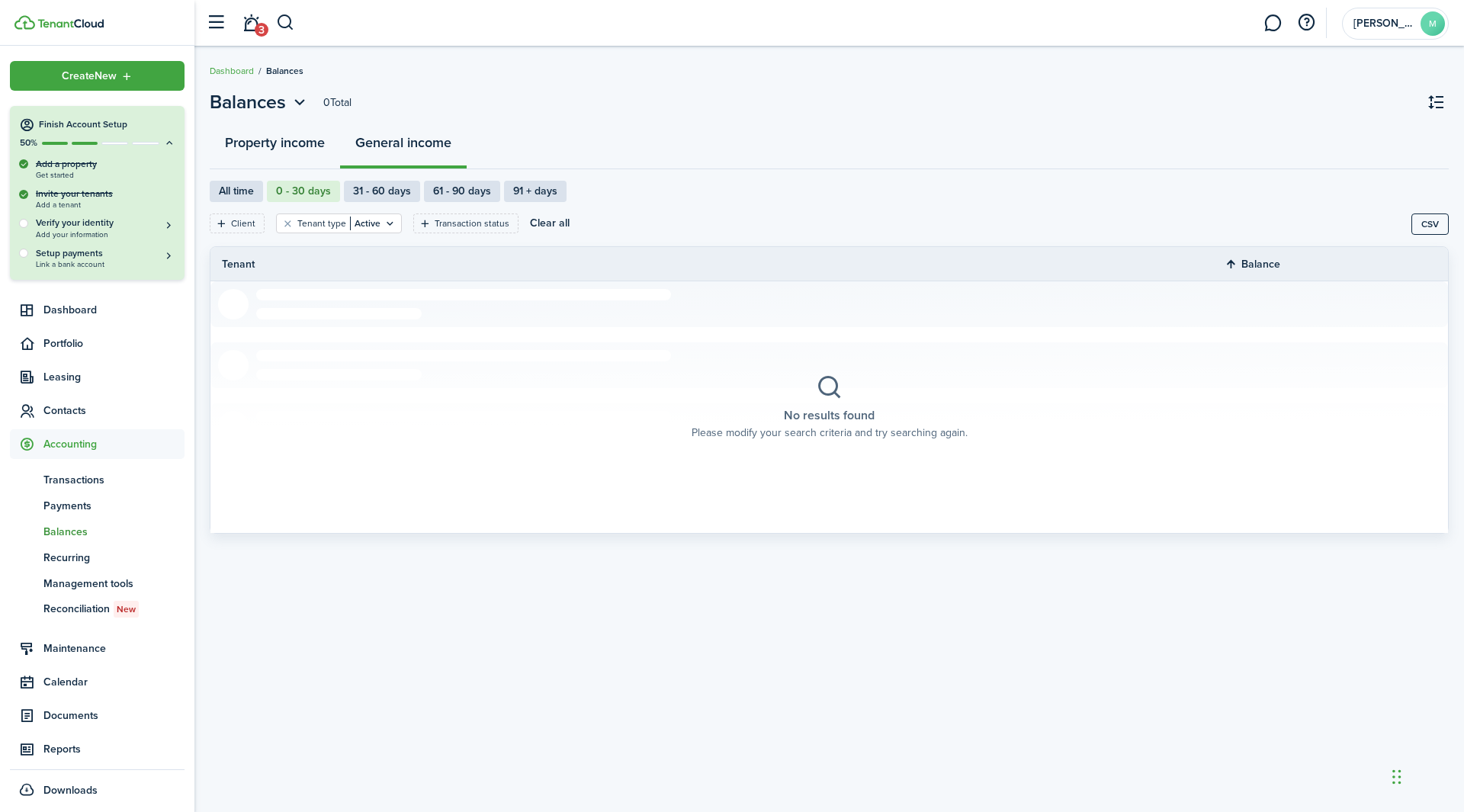
click at [245, 157] on button "Property income" at bounding box center [275, 146] width 130 height 46
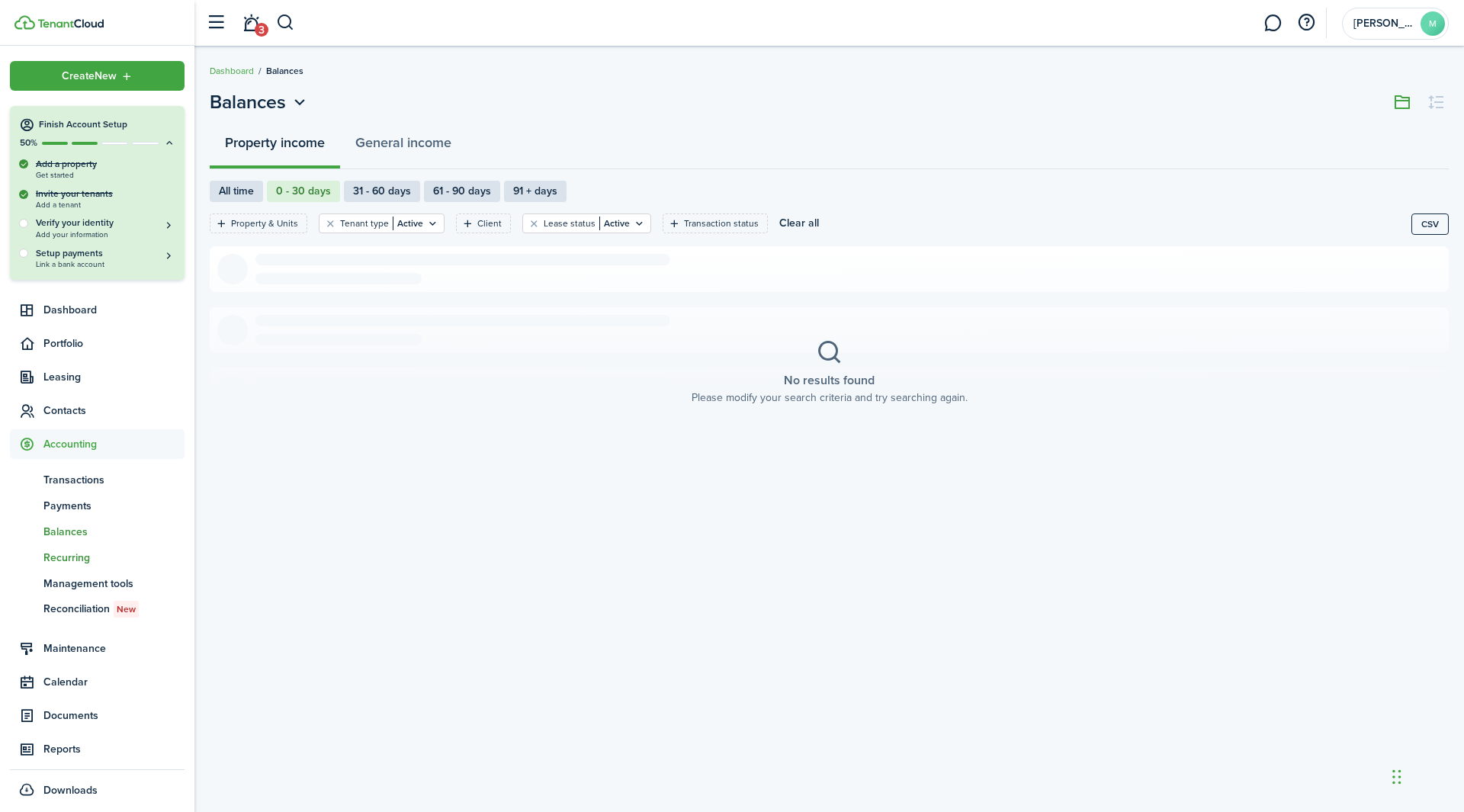
click at [76, 550] on span "Recurring" at bounding box center [114, 558] width 141 height 16
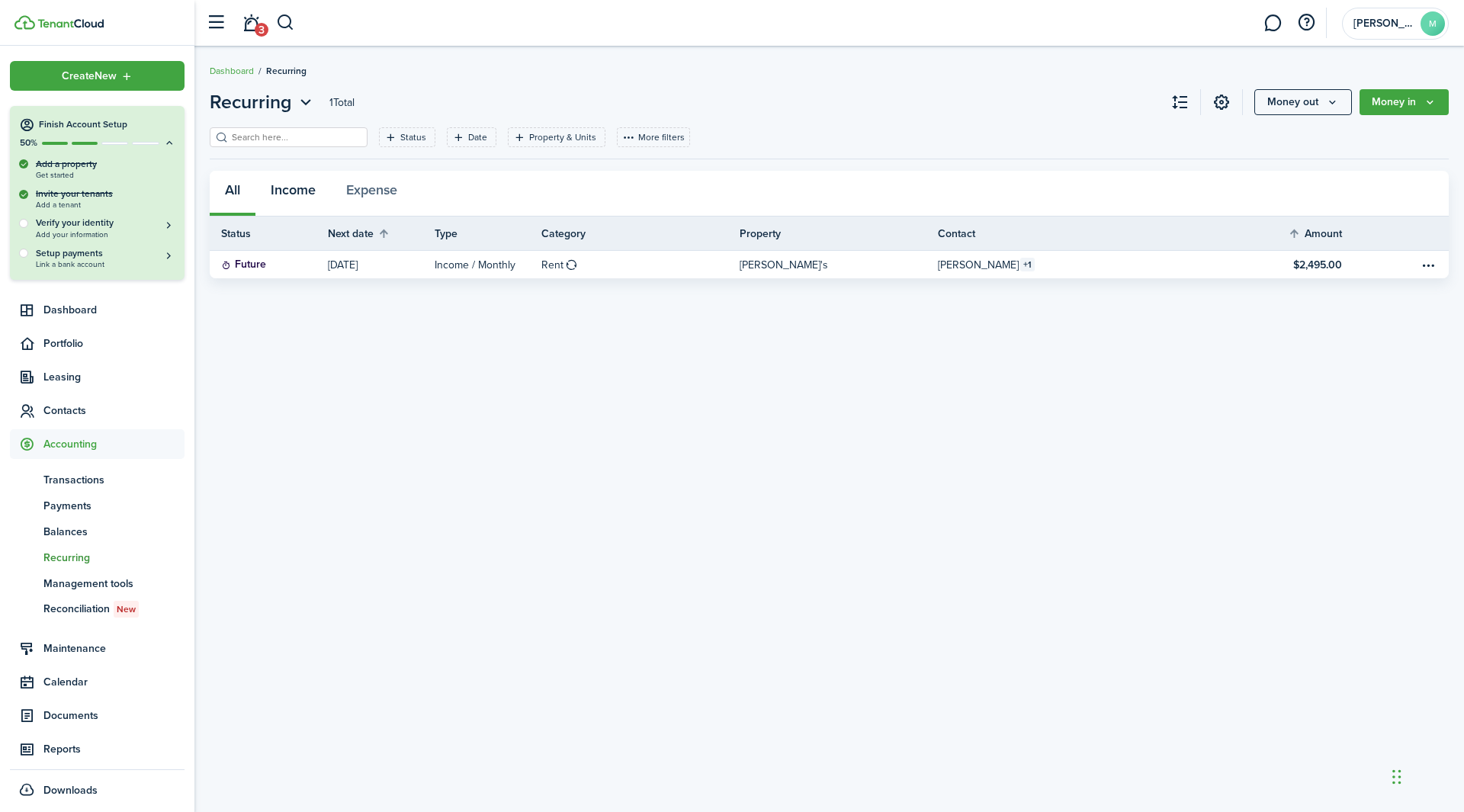
click at [300, 193] on button "Income" at bounding box center [292, 193] width 75 height 46
click at [372, 204] on button "Expense" at bounding box center [372, 193] width 82 height 46
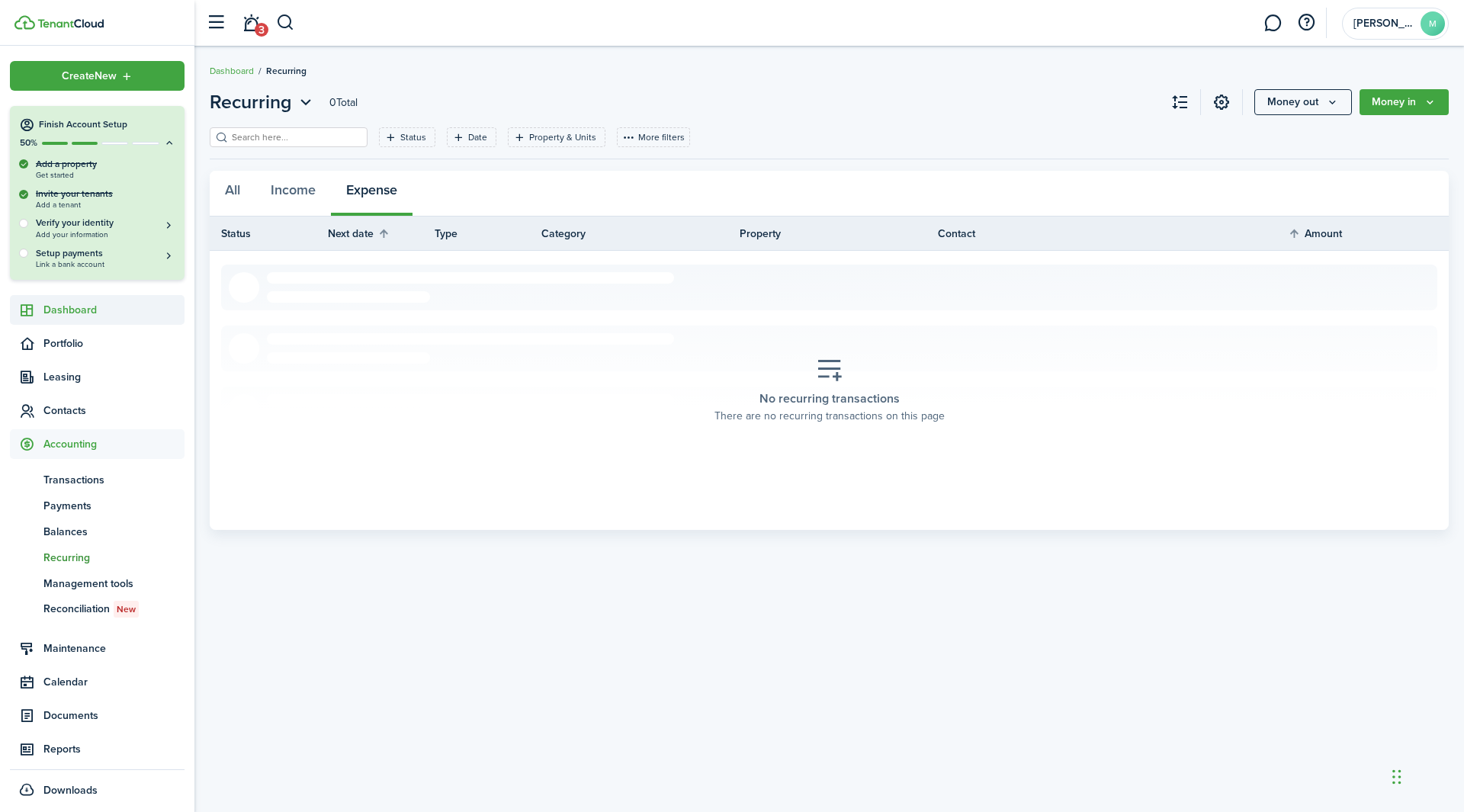
click at [102, 304] on span "Dashboard" at bounding box center [114, 310] width 141 height 16
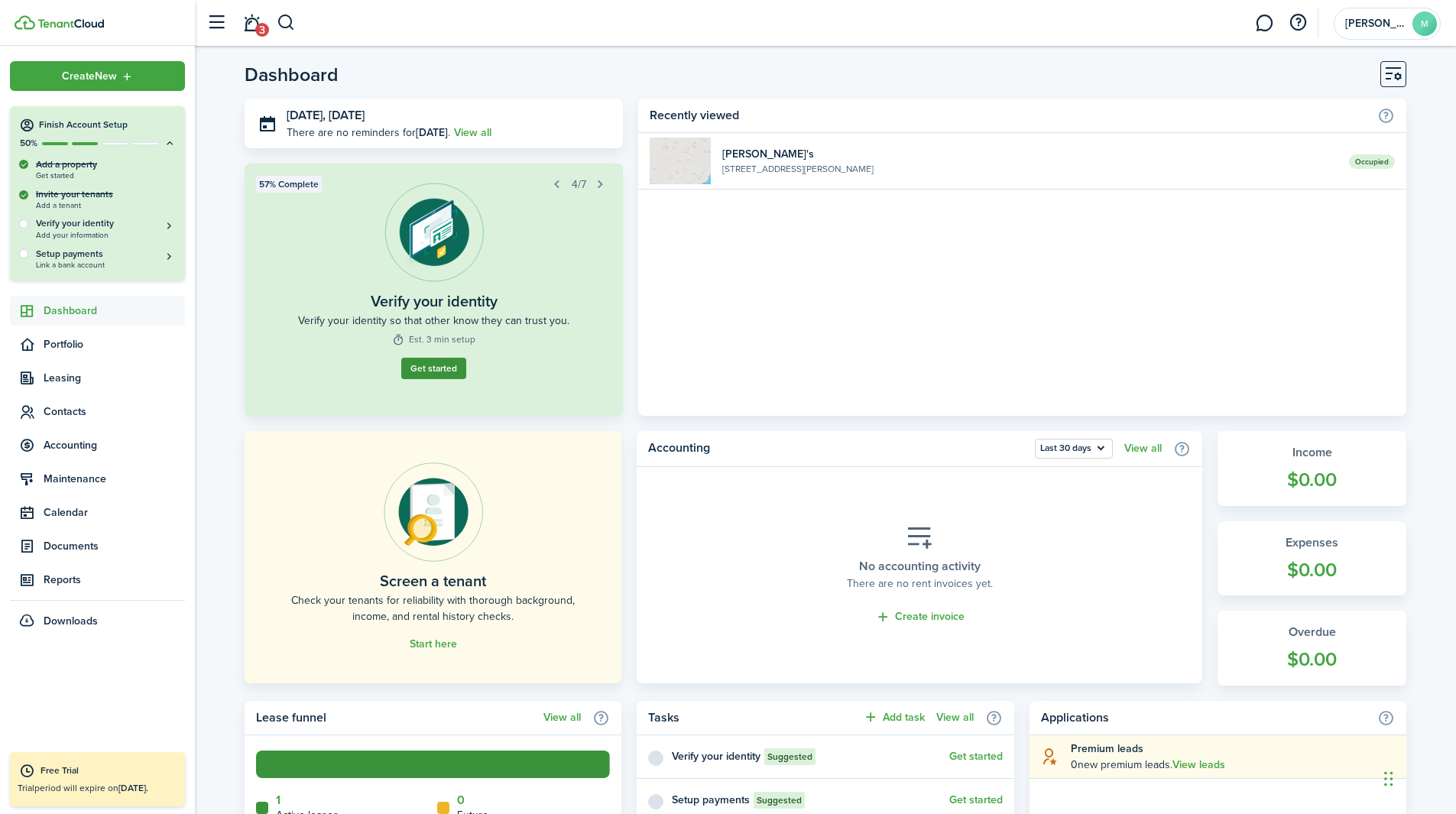
click at [431, 371] on button "Get started" at bounding box center [434, 369] width 65 height 21
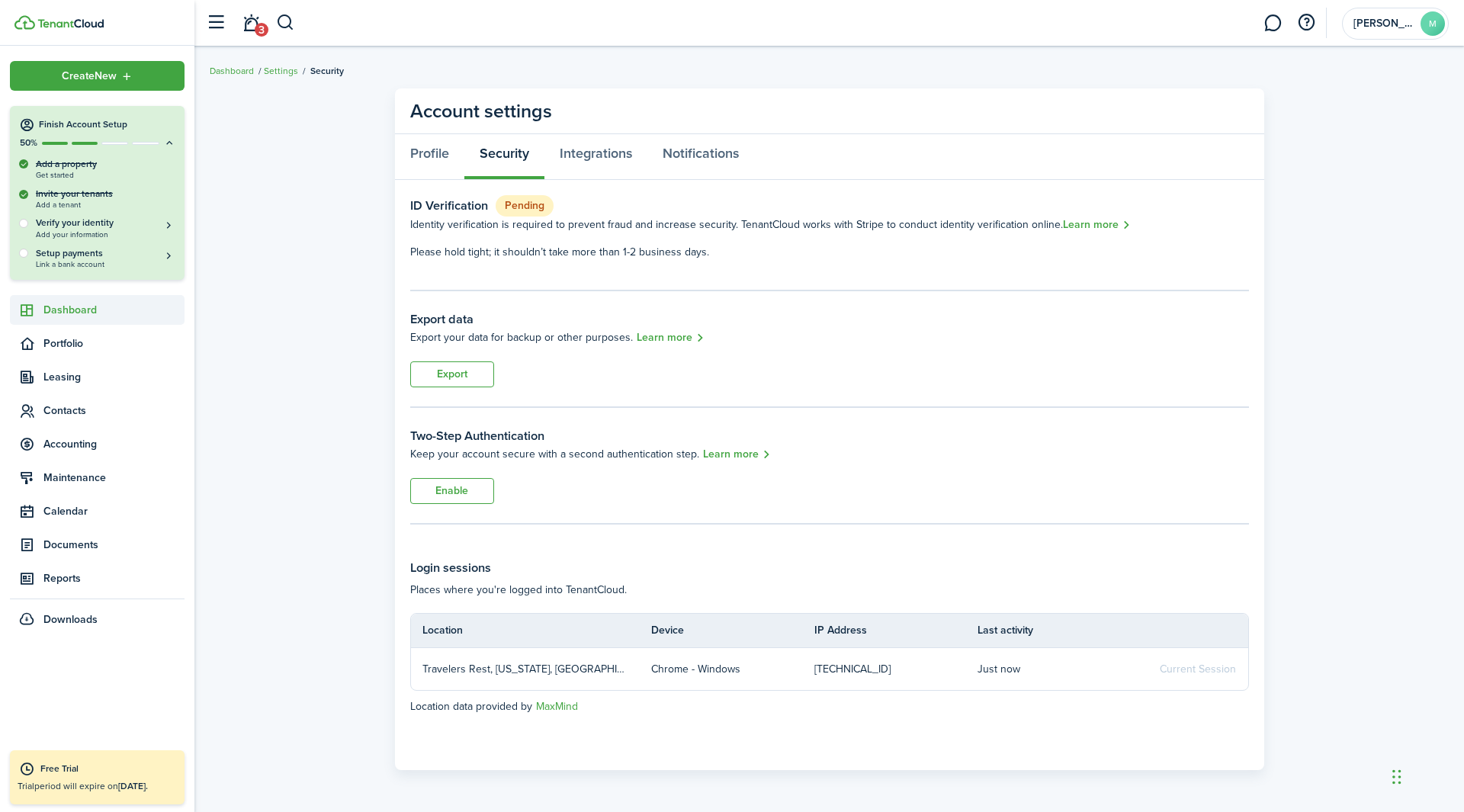
click at [51, 316] on span "Dashboard" at bounding box center [114, 310] width 141 height 16
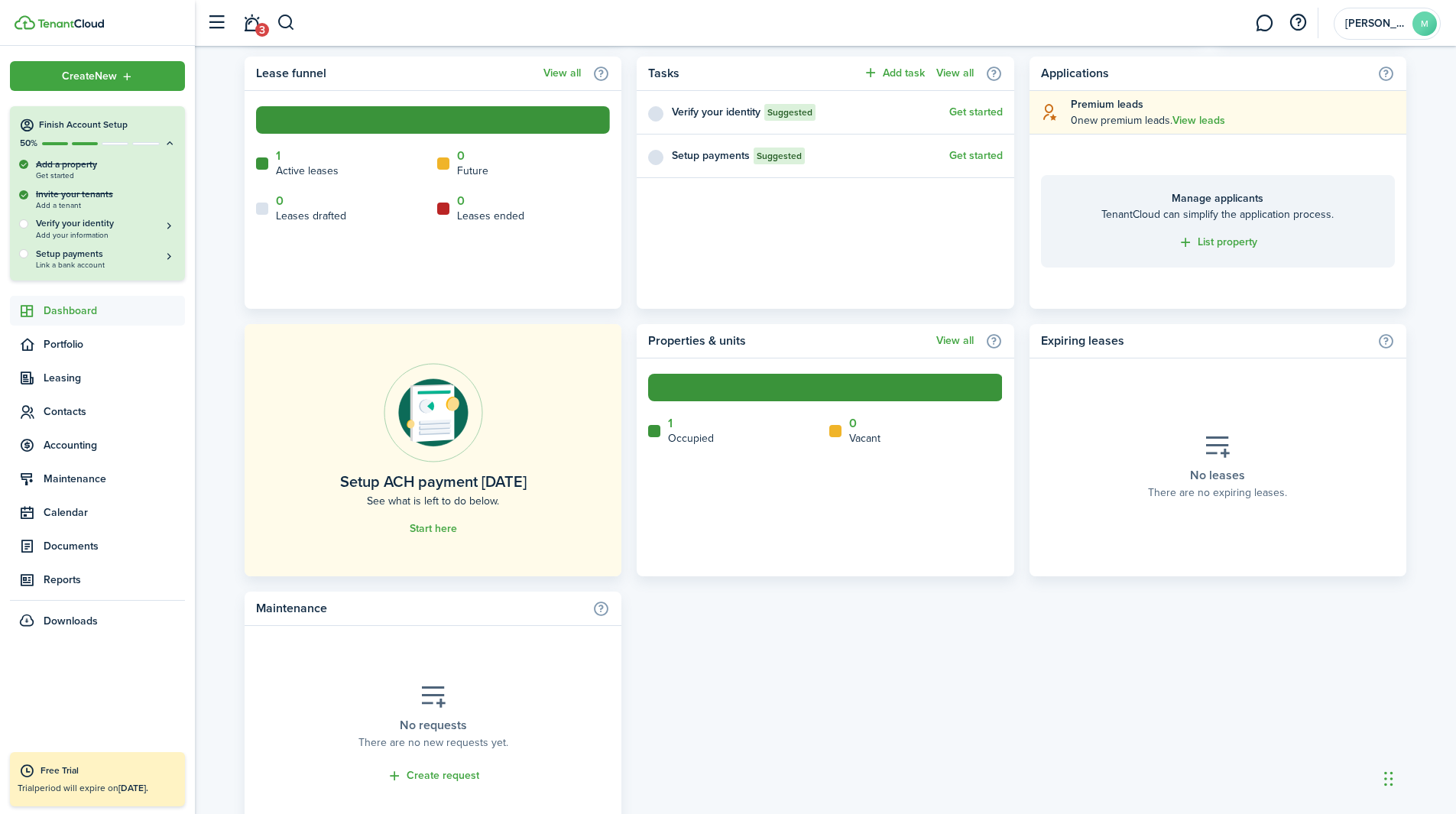
scroll to position [716, 0]
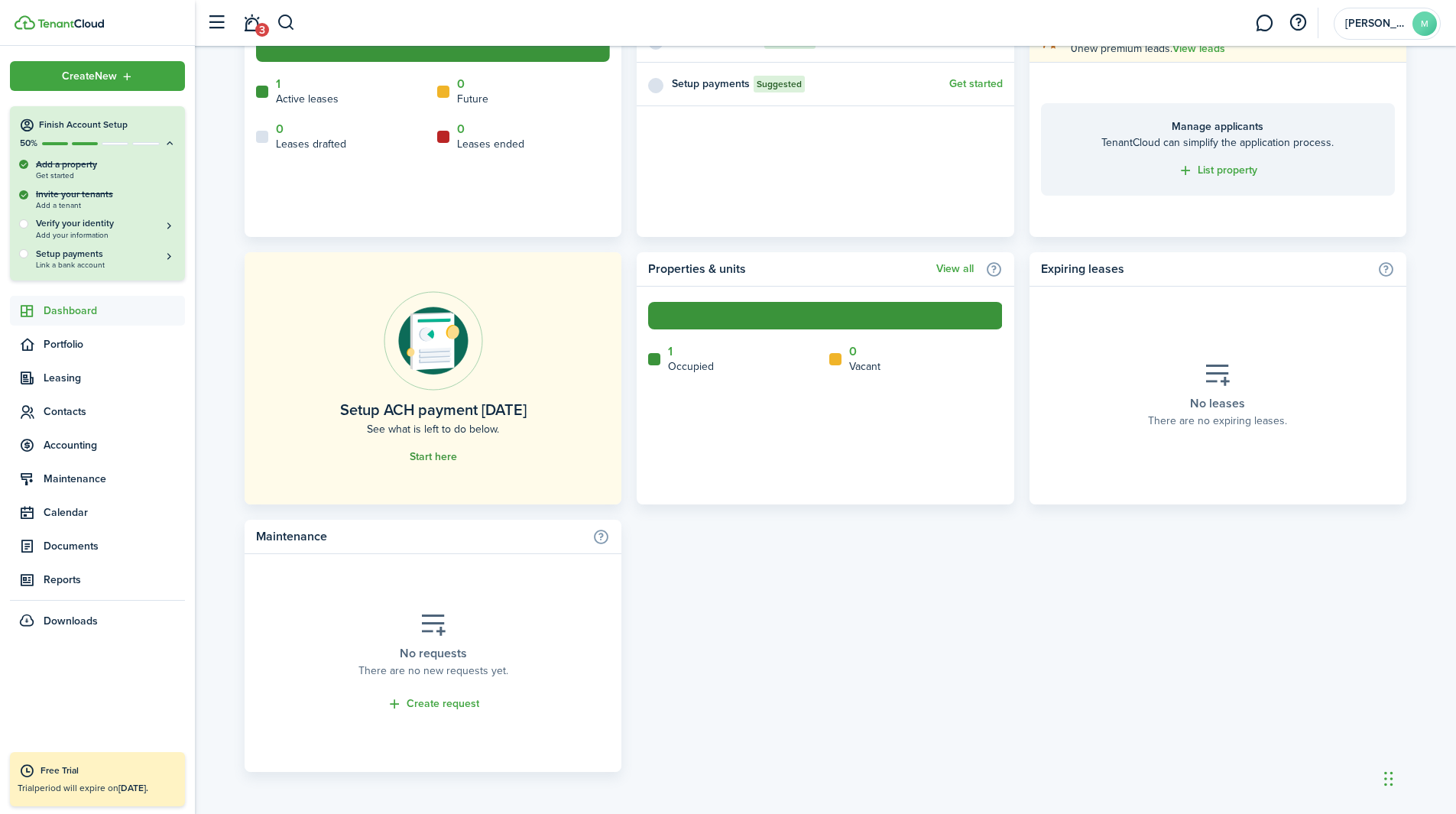
click at [431, 457] on link "Start here" at bounding box center [433, 457] width 48 height 12
